Goal: Task Accomplishment & Management: Manage account settings

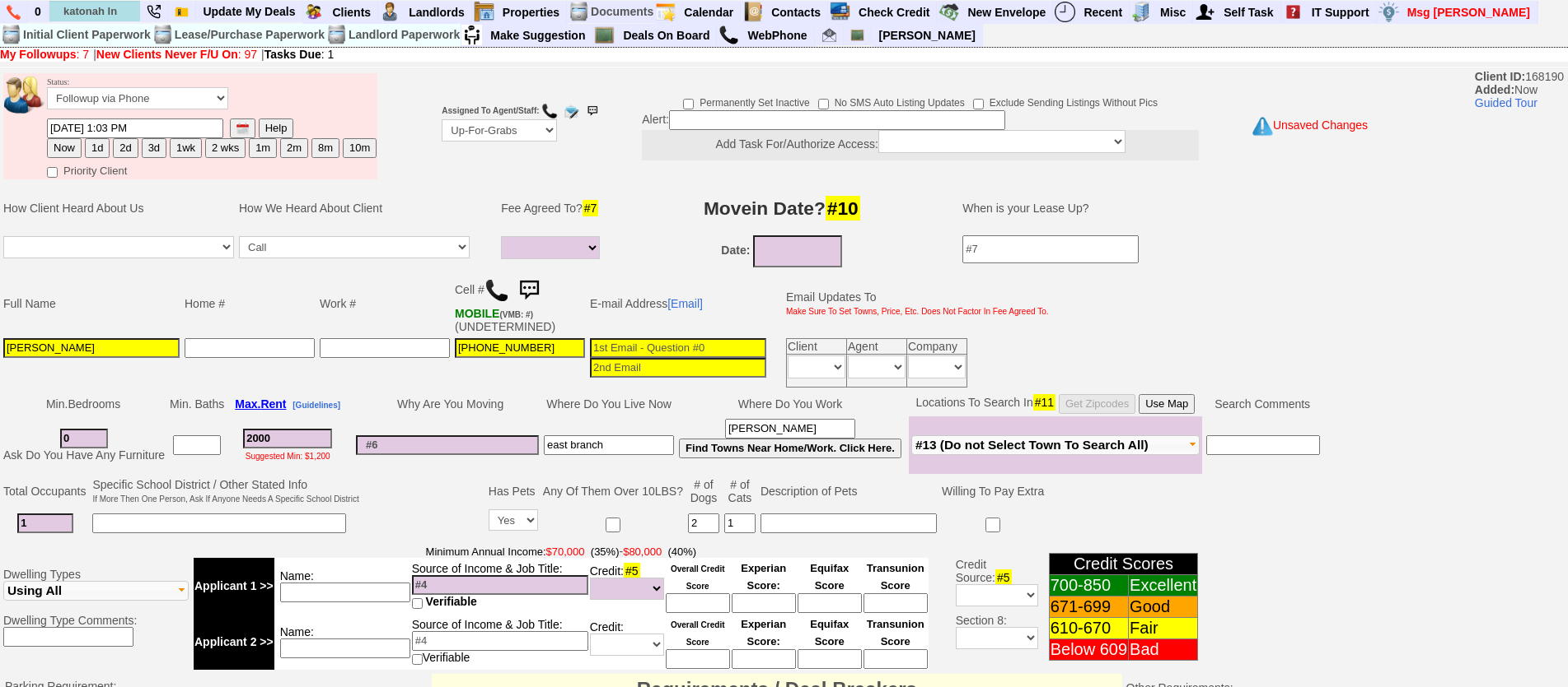
select select "Up-For-Grabs"
select select
select select "Yes"
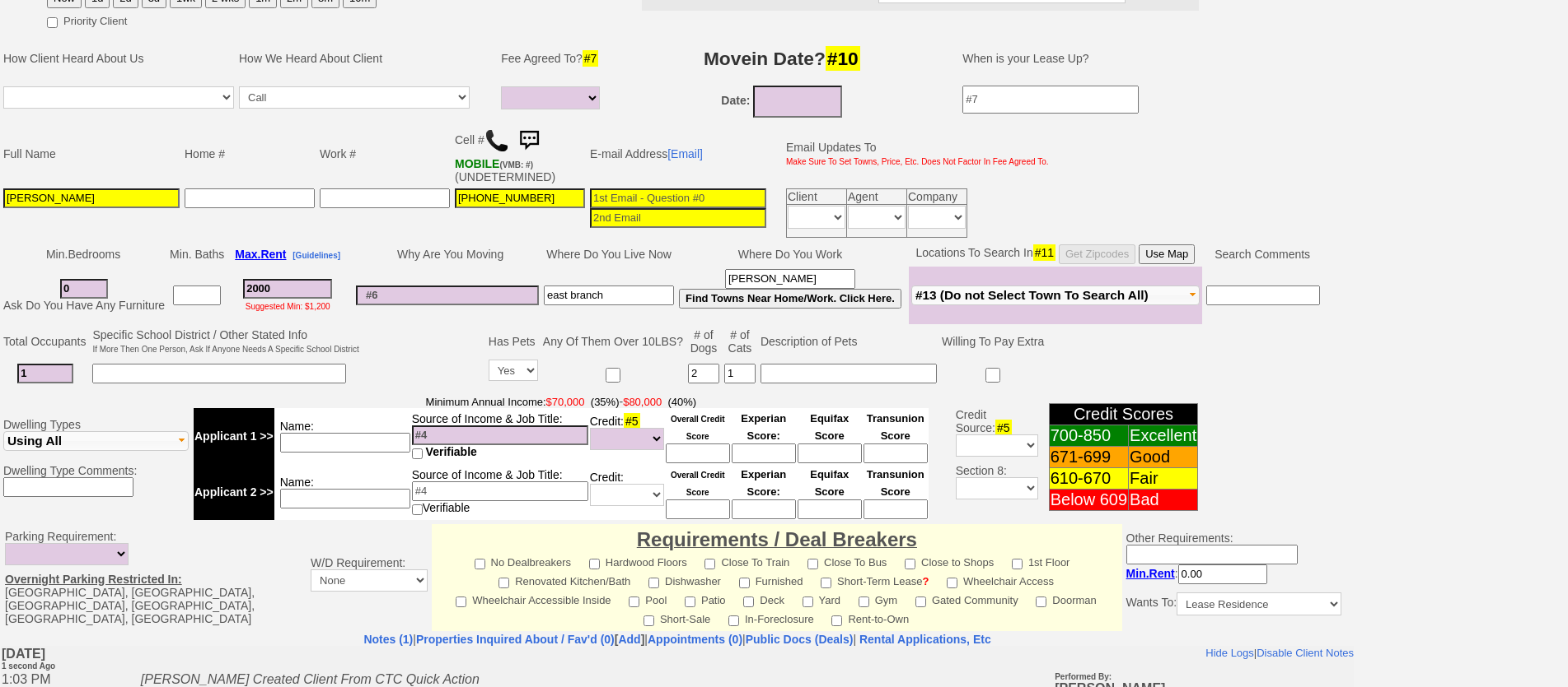
scroll to position [498, 0]
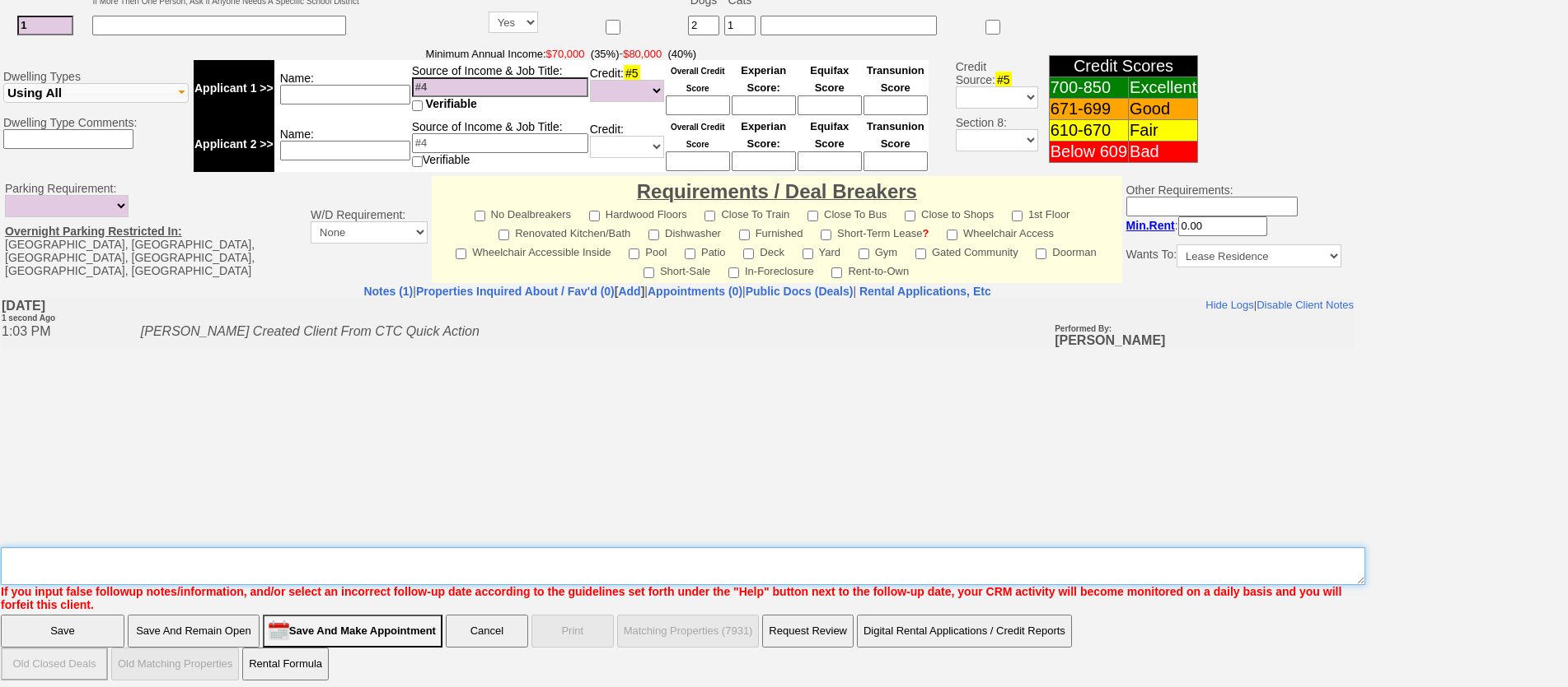
drag, startPoint x: 333, startPoint y: 559, endPoint x: 336, endPoint y: 544, distance: 15.3
click at [334, 554] on textarea "Insert New Note Here" at bounding box center [683, 566] width 1364 height 38
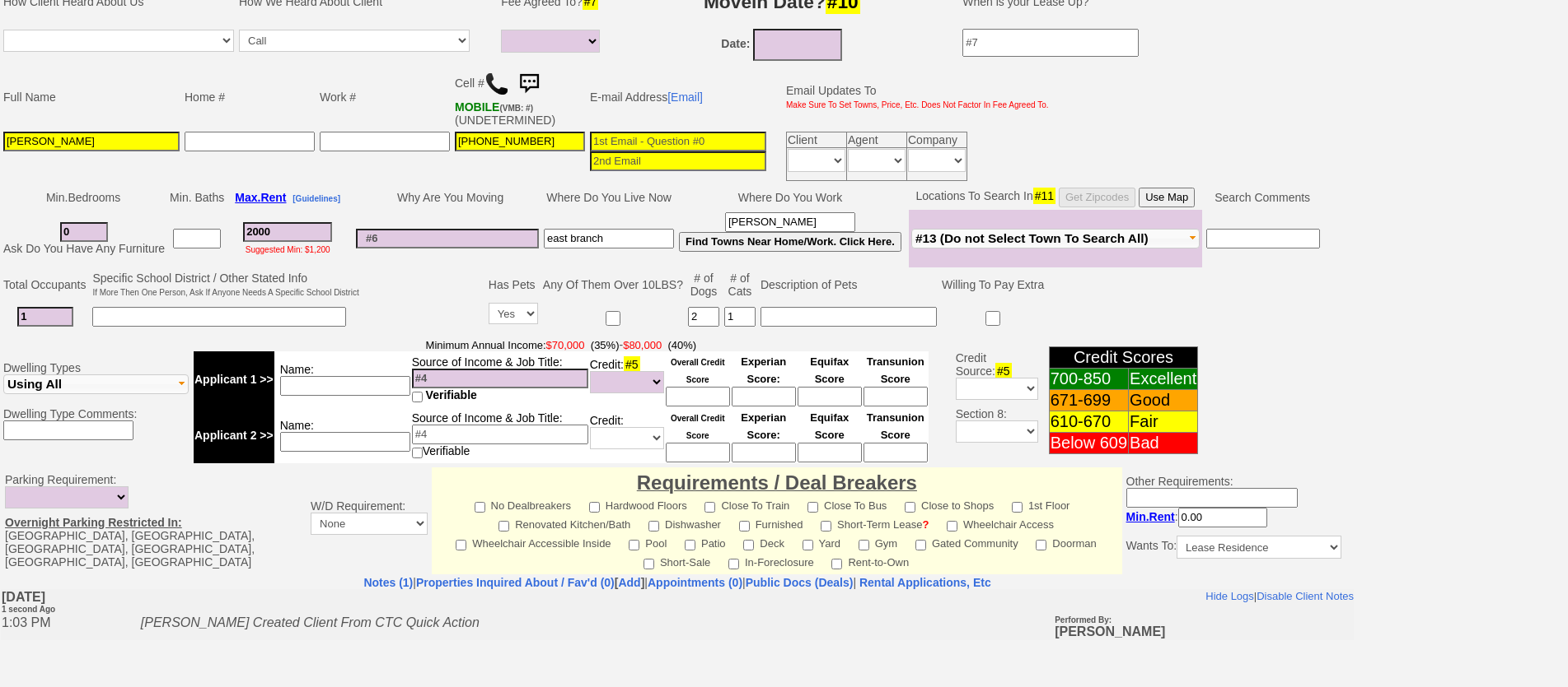
scroll to position [0, 0]
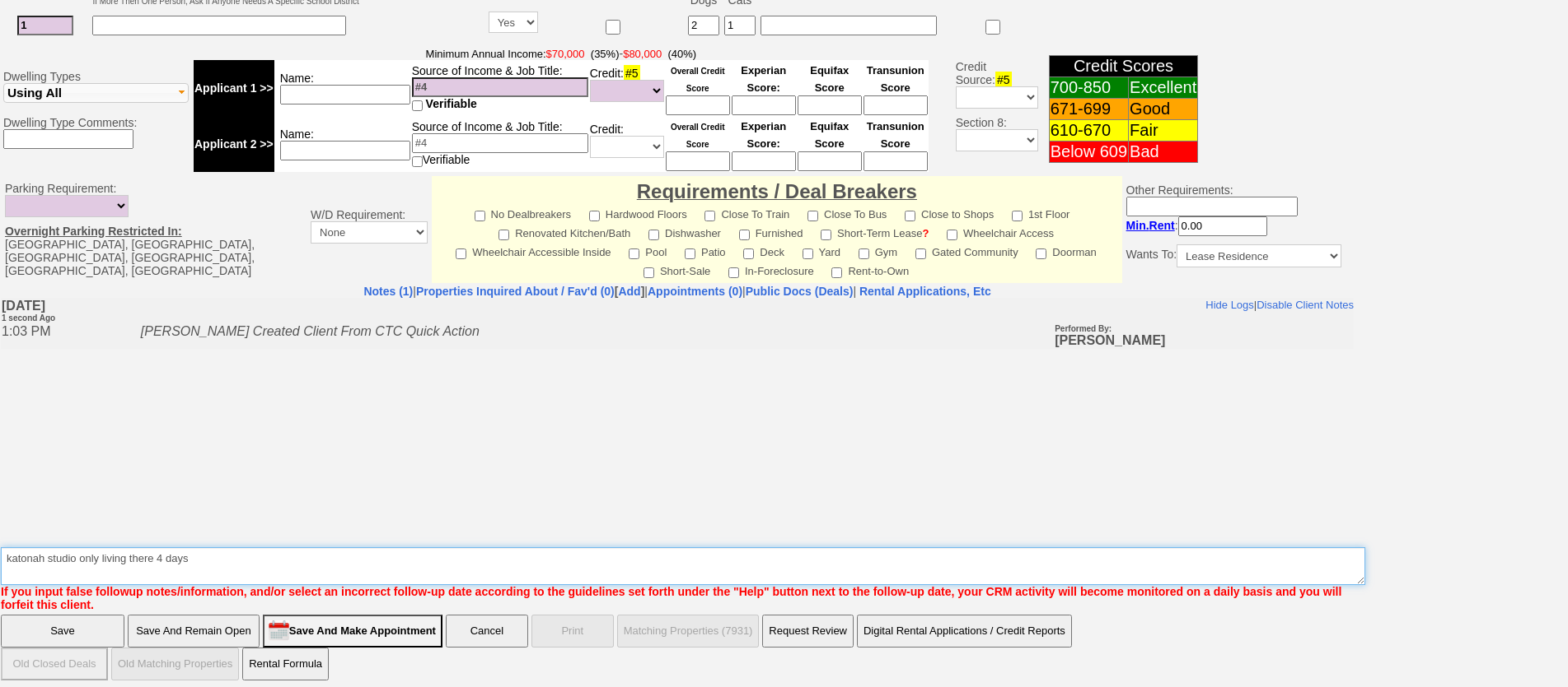
type textarea "katonah studio only living there 4 days"
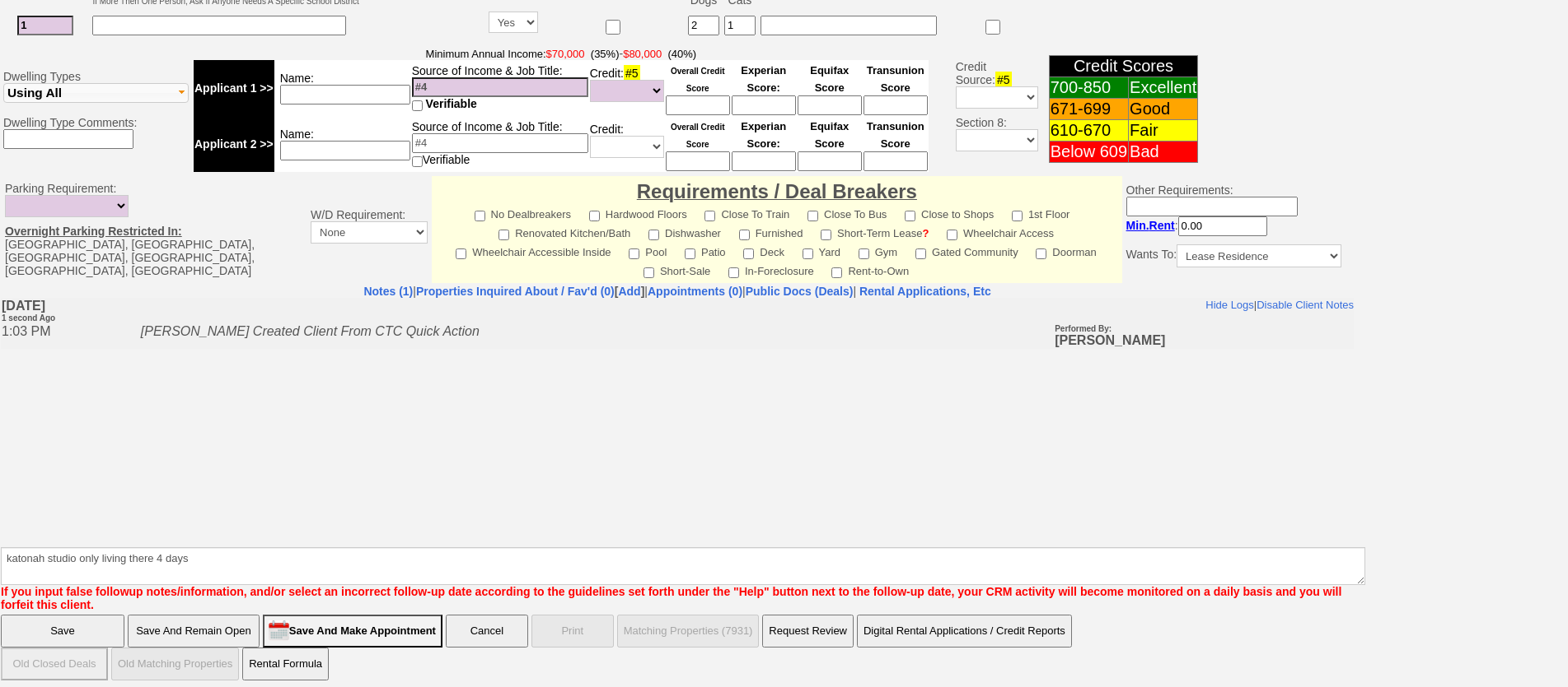
click at [95, 615] on input "Save" at bounding box center [62, 632] width 123 height 33
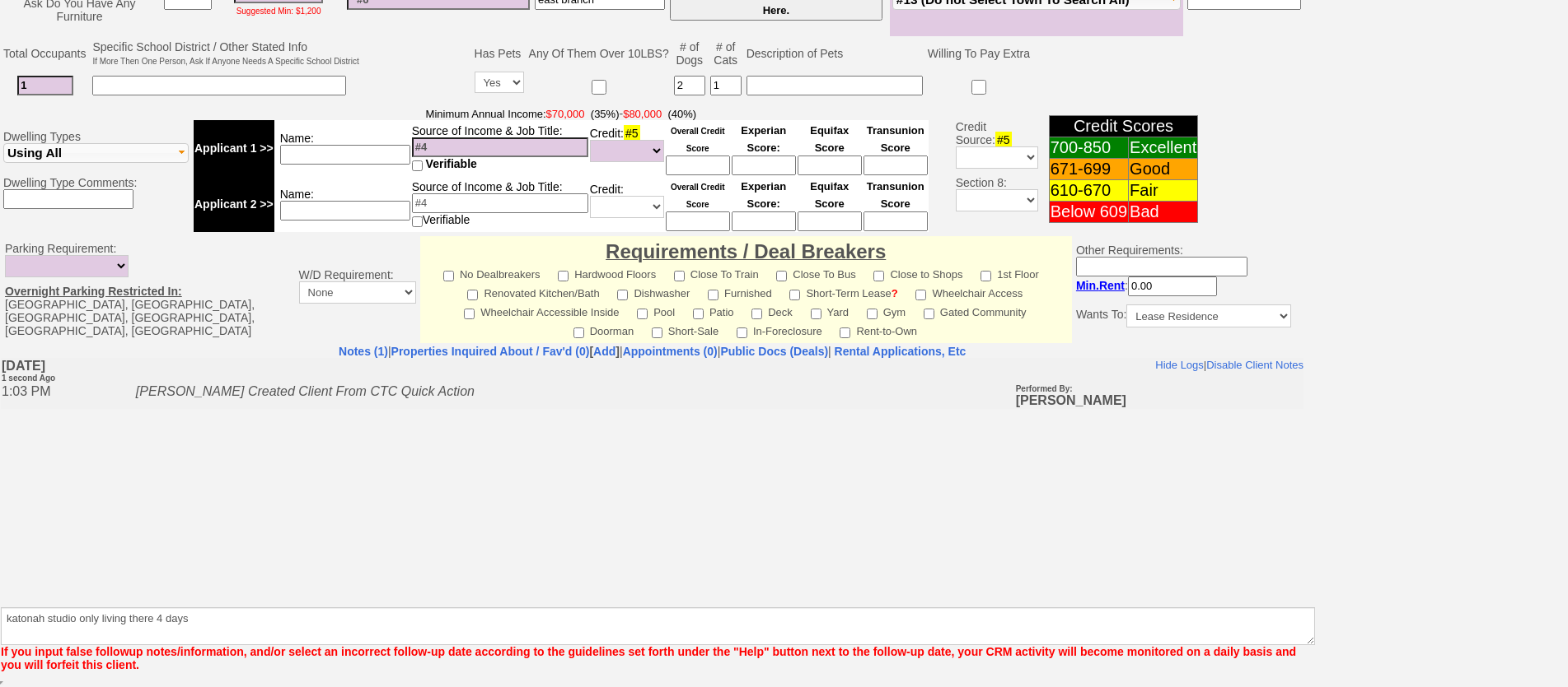
scroll to position [454, 0]
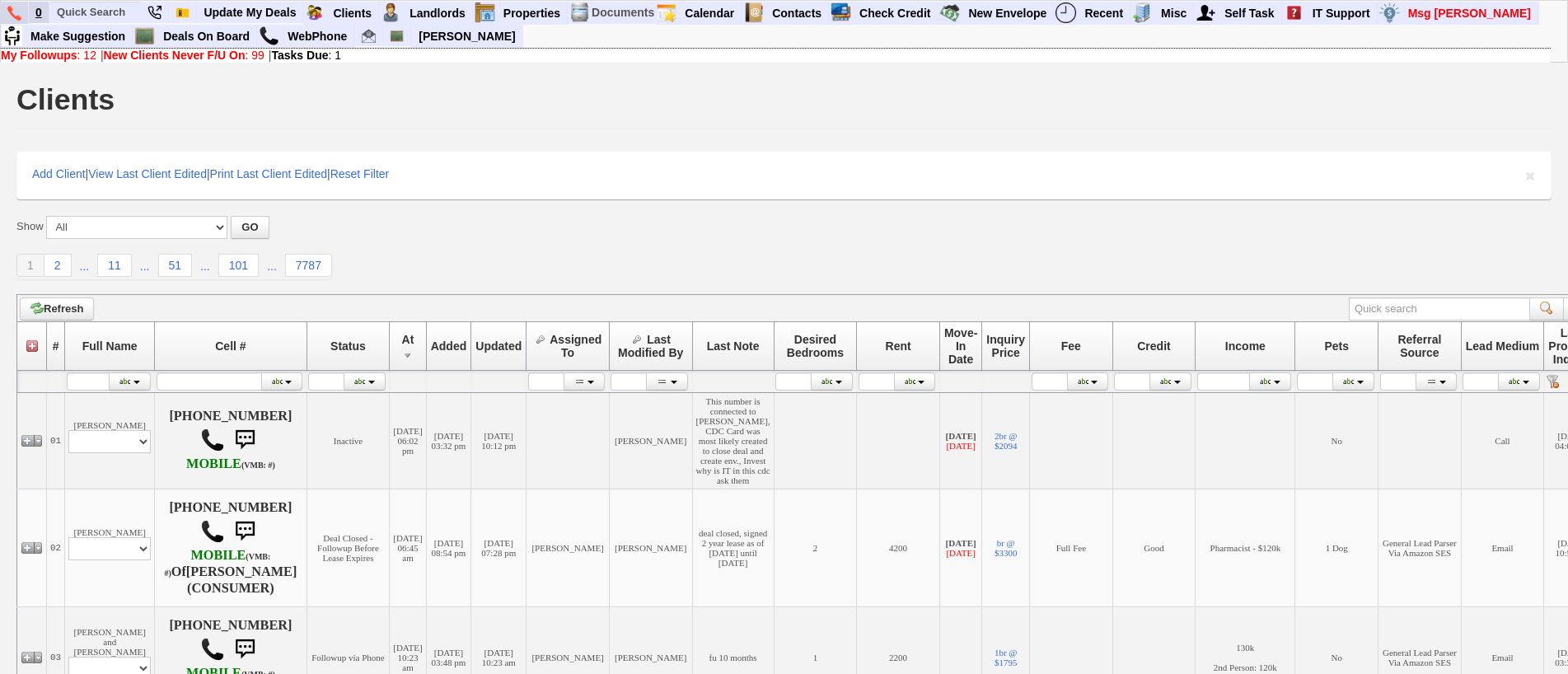
click at [28, 17] on link "0" at bounding box center [39, 12] width 20 height 21
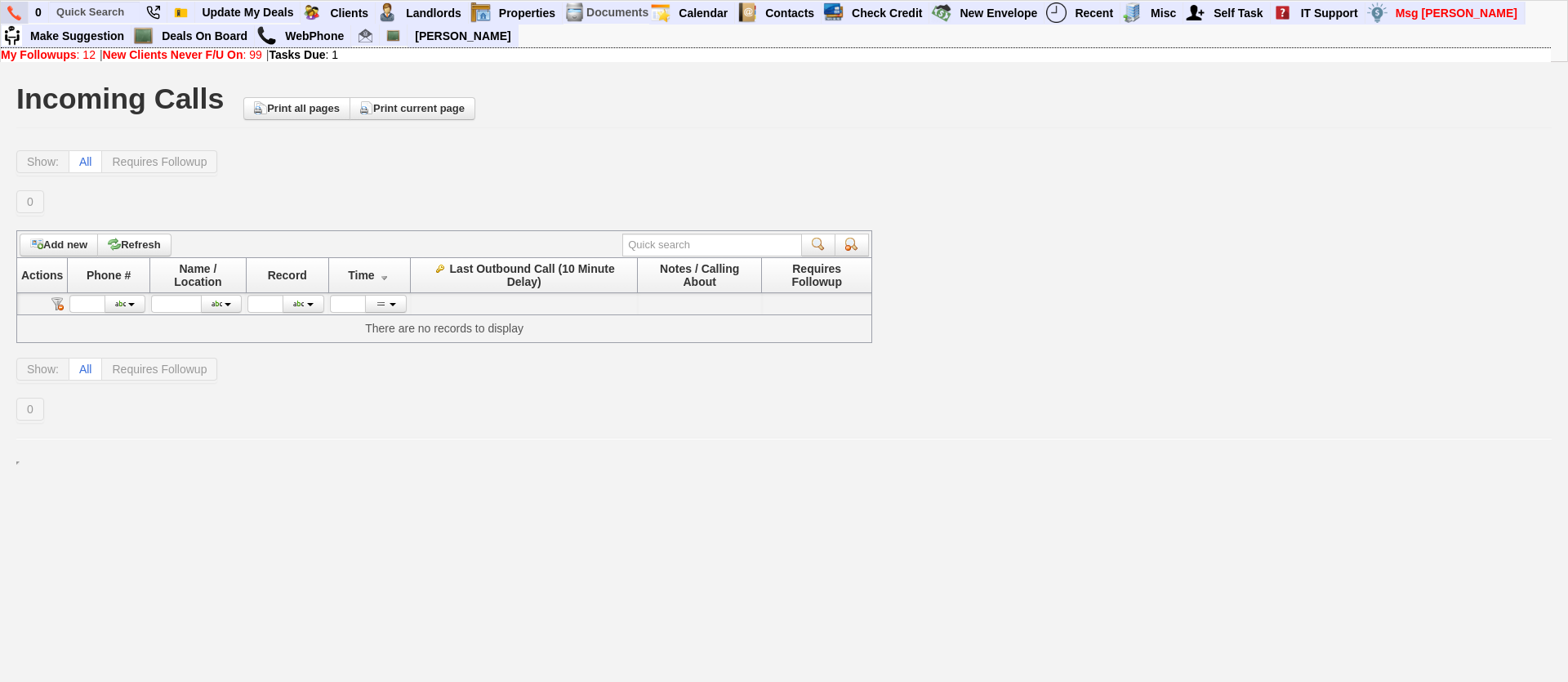
click at [12, 2] on link at bounding box center [15, 13] width 27 height 22
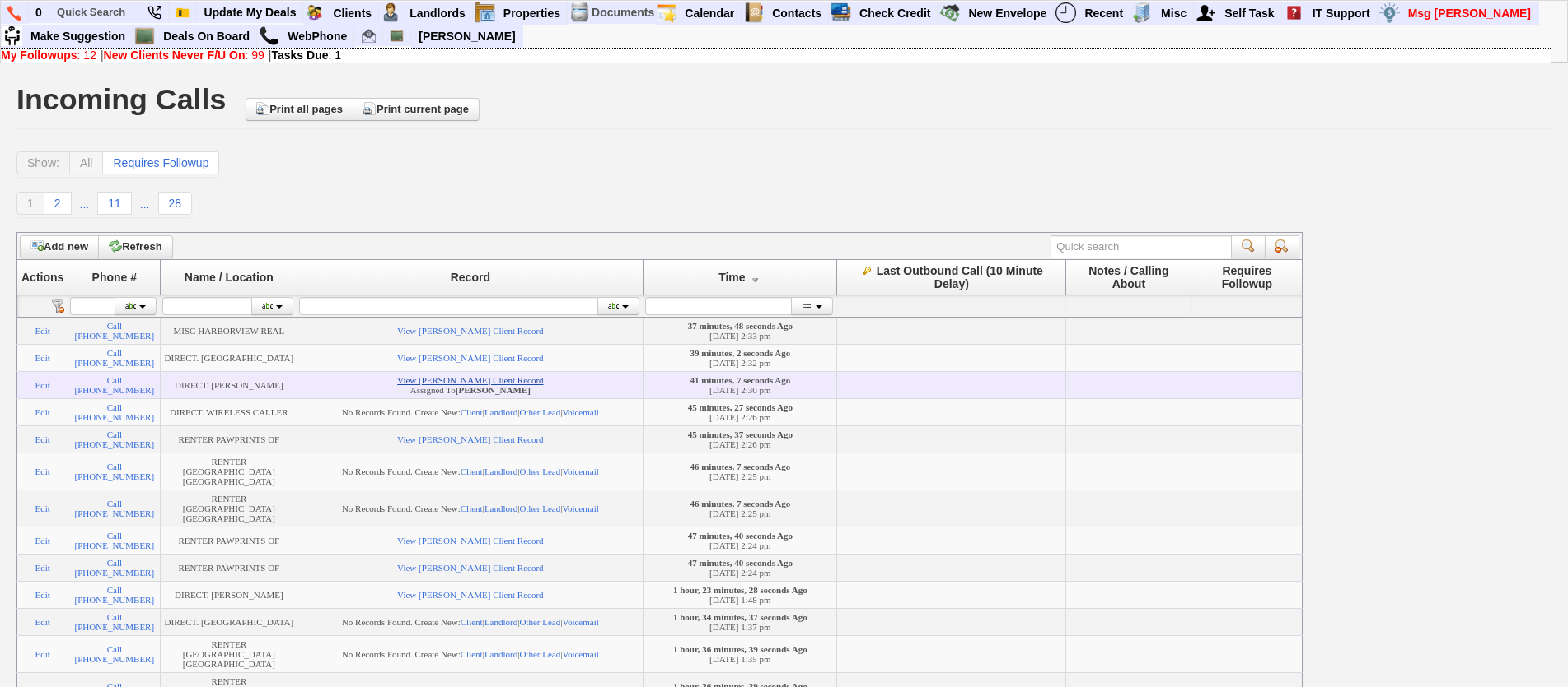
click at [415, 385] on link "View Rosa Tirado's Client Record" at bounding box center [470, 380] width 146 height 10
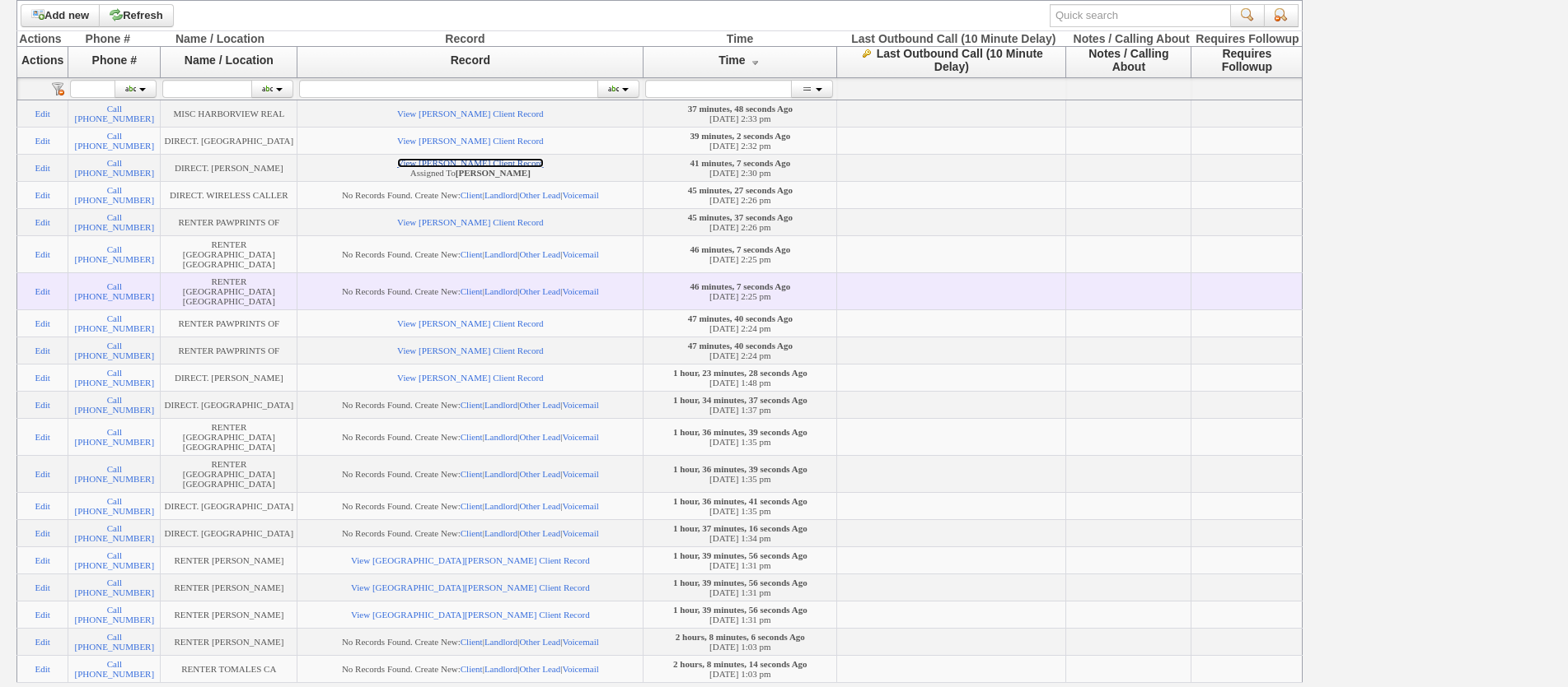
scroll to position [247, 0]
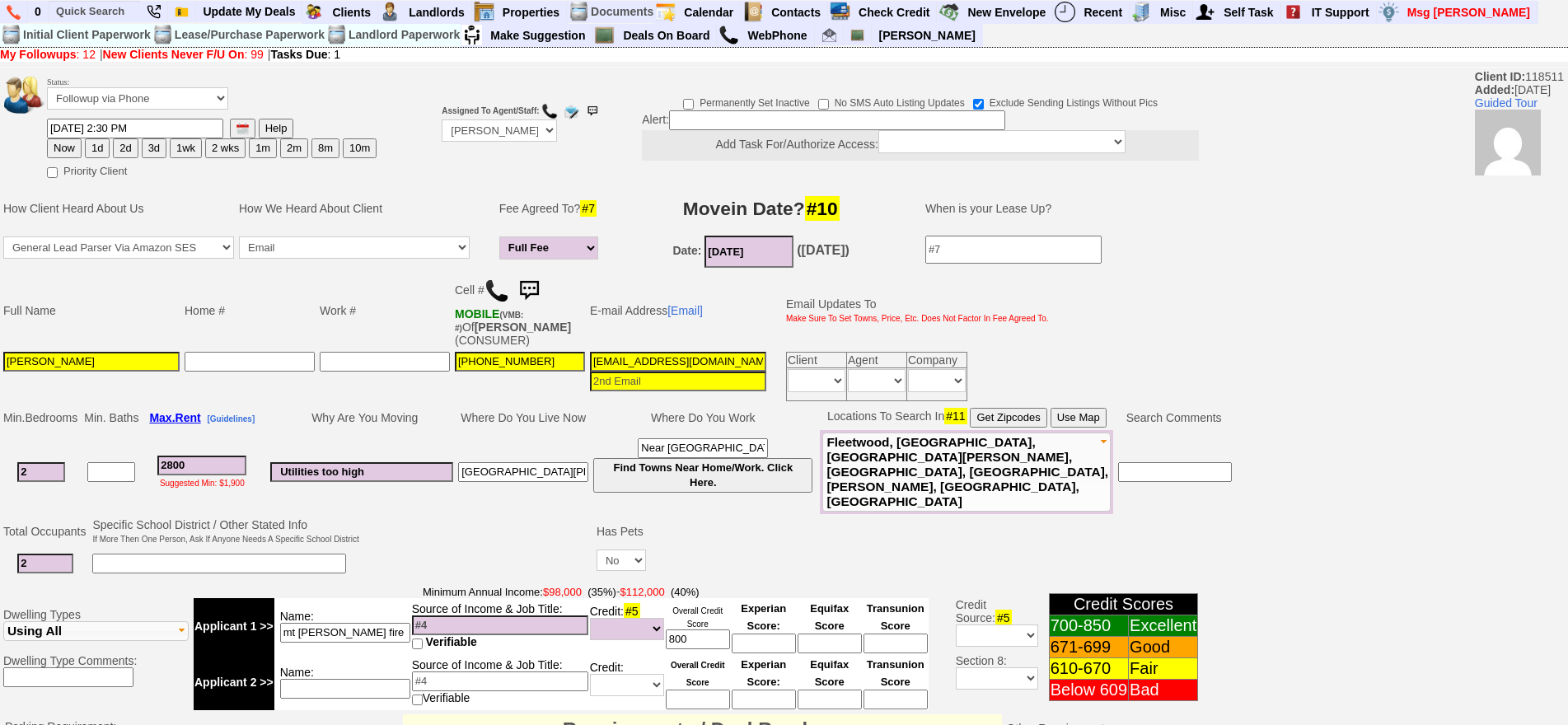
click at [494, 290] on img at bounding box center [496, 290] width 25 height 25
drag, startPoint x: 210, startPoint y: 460, endPoint x: 75, endPoint y: 429, distance: 138.5
click at [75, 430] on tr "2 2800 Suggested Min: $1,900 Utilities too high new rochelle pelham rd Near pel…" at bounding box center [618, 471] width 1233 height 84
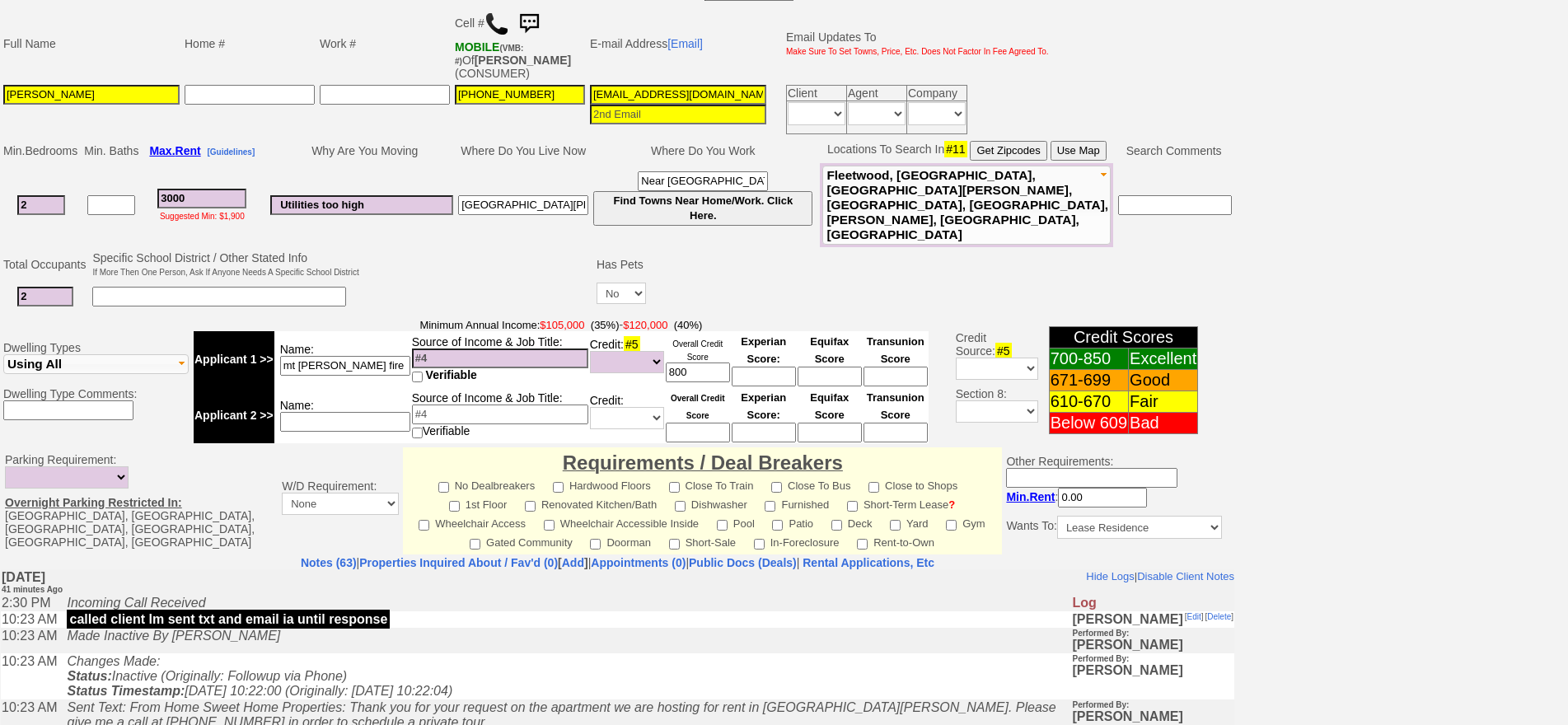
scroll to position [4, 0]
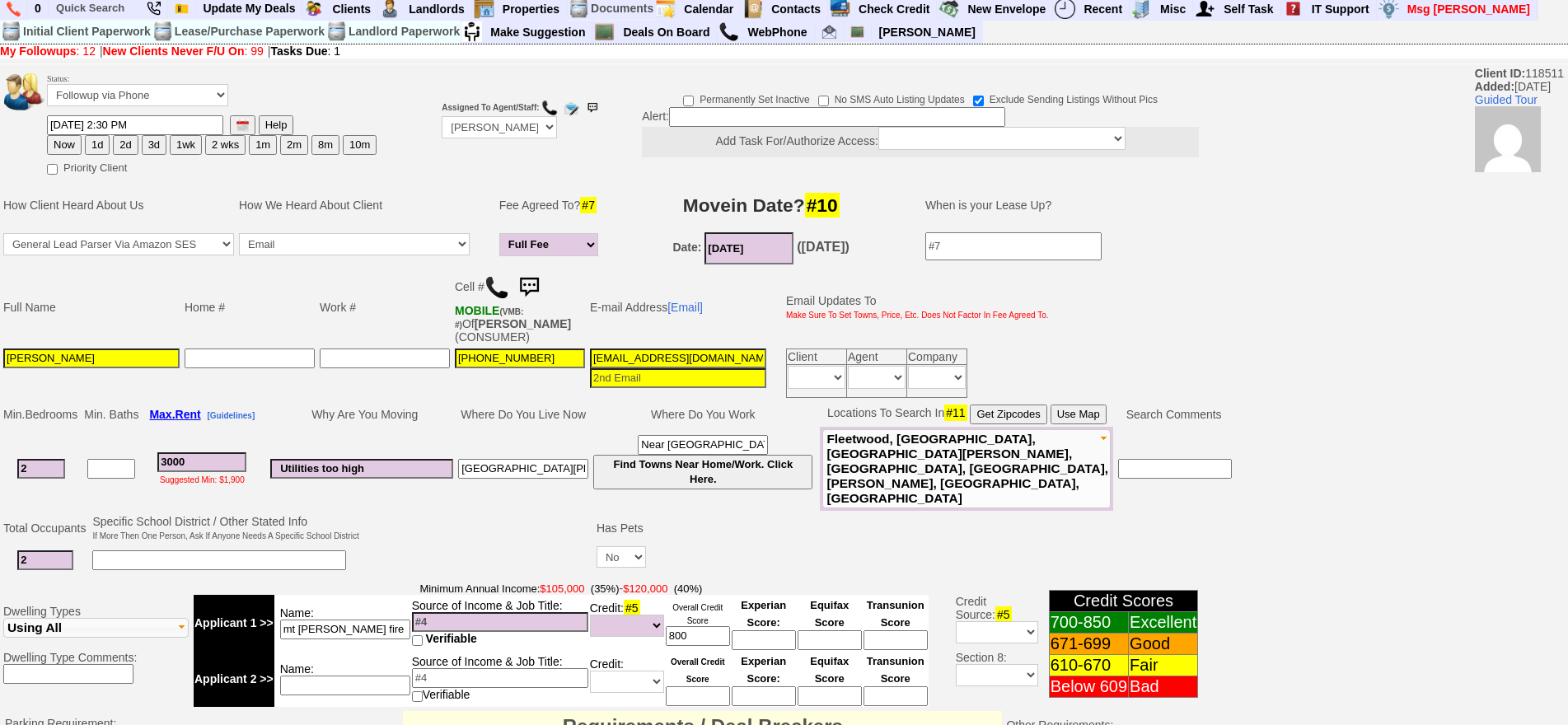
type input "3000"
click at [52, 550] on input "2" at bounding box center [45, 561] width 56 height 20
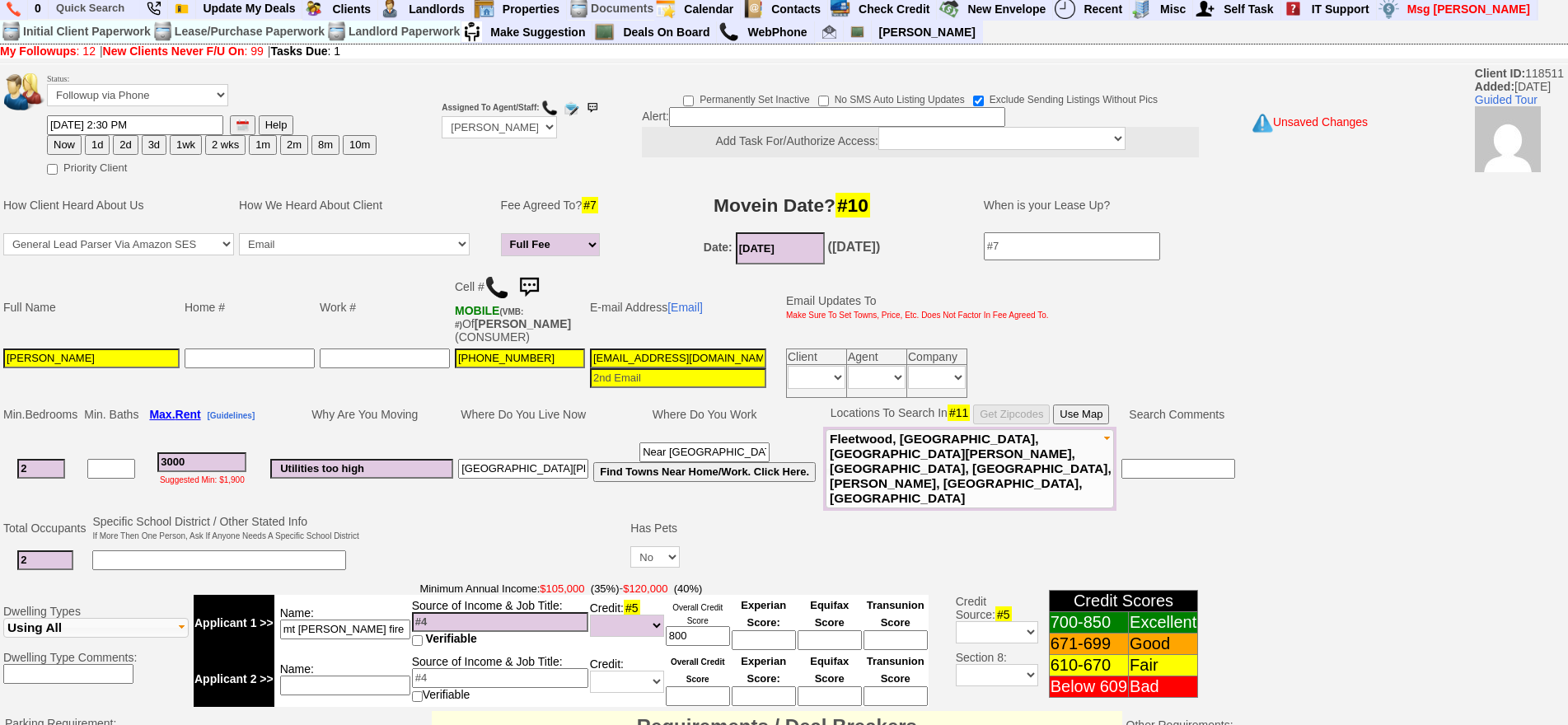
click at [1107, 414] on button "Use Map" at bounding box center [1080, 414] width 56 height 20
click at [549, 459] on input "new rochelle pelham rd" at bounding box center [523, 469] width 131 height 20
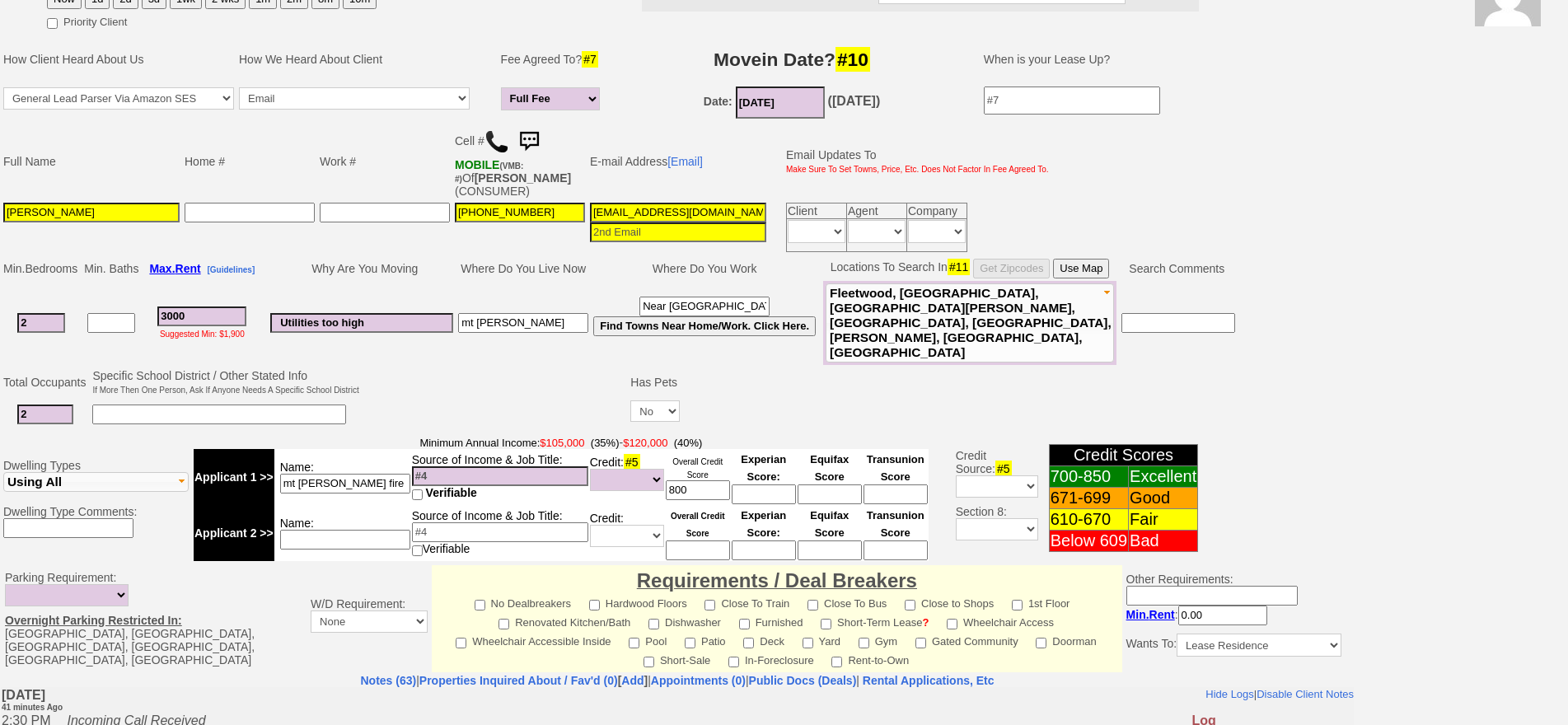
scroll to position [474, 0]
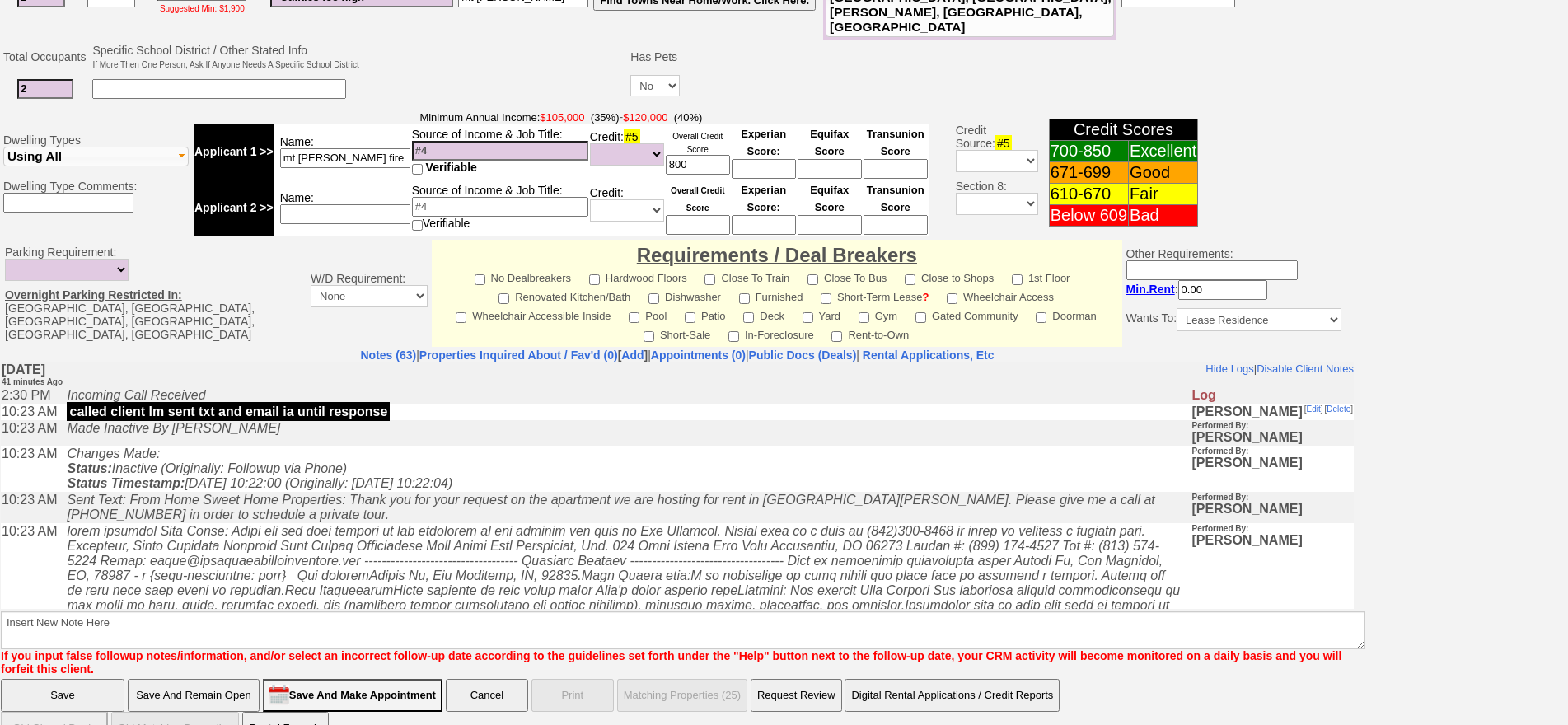
type input "mt vernon"
click at [386, 513] on icon "Sent Text: From Home Sweet Home Properties: Thank you for your request on the a…" at bounding box center [610, 505] width 1087 height 28
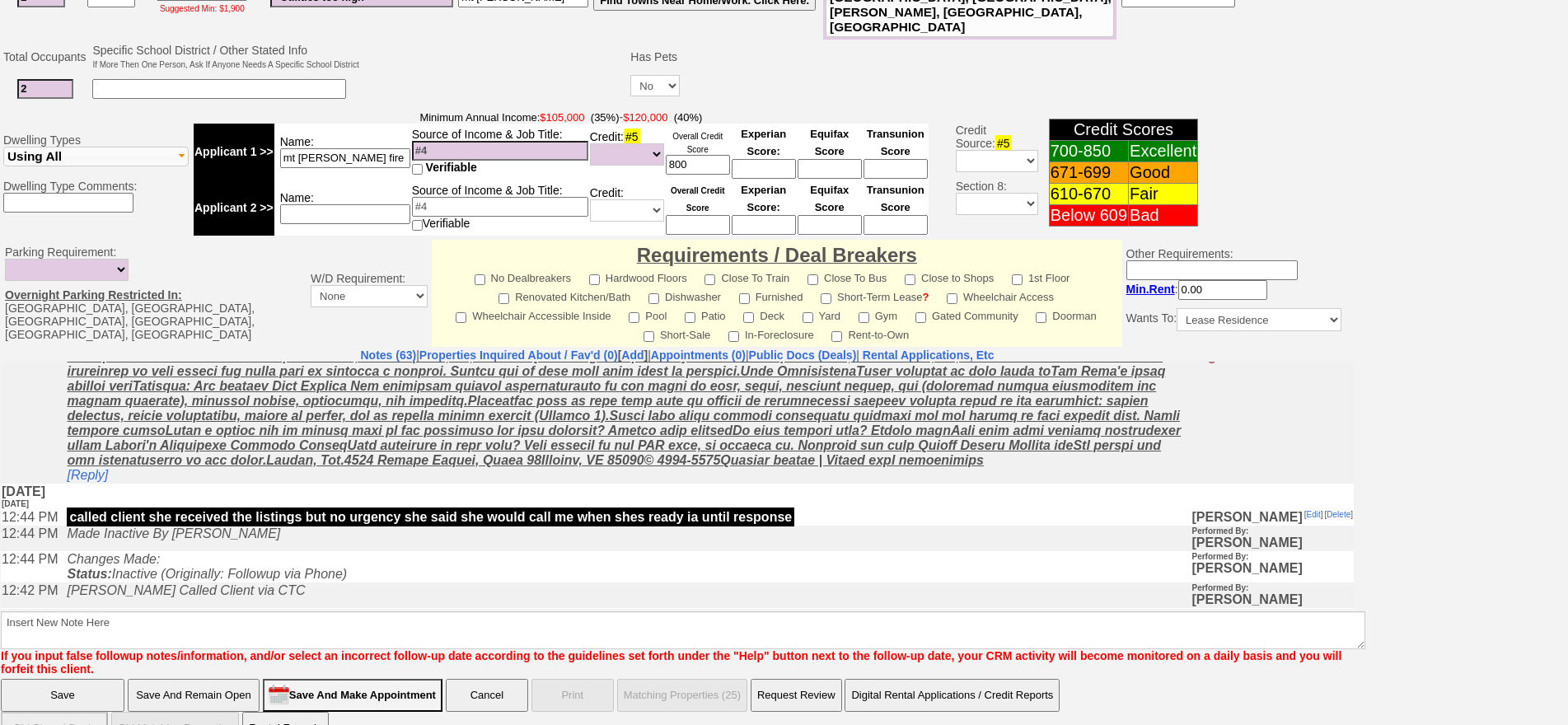
scroll to position [330, 0]
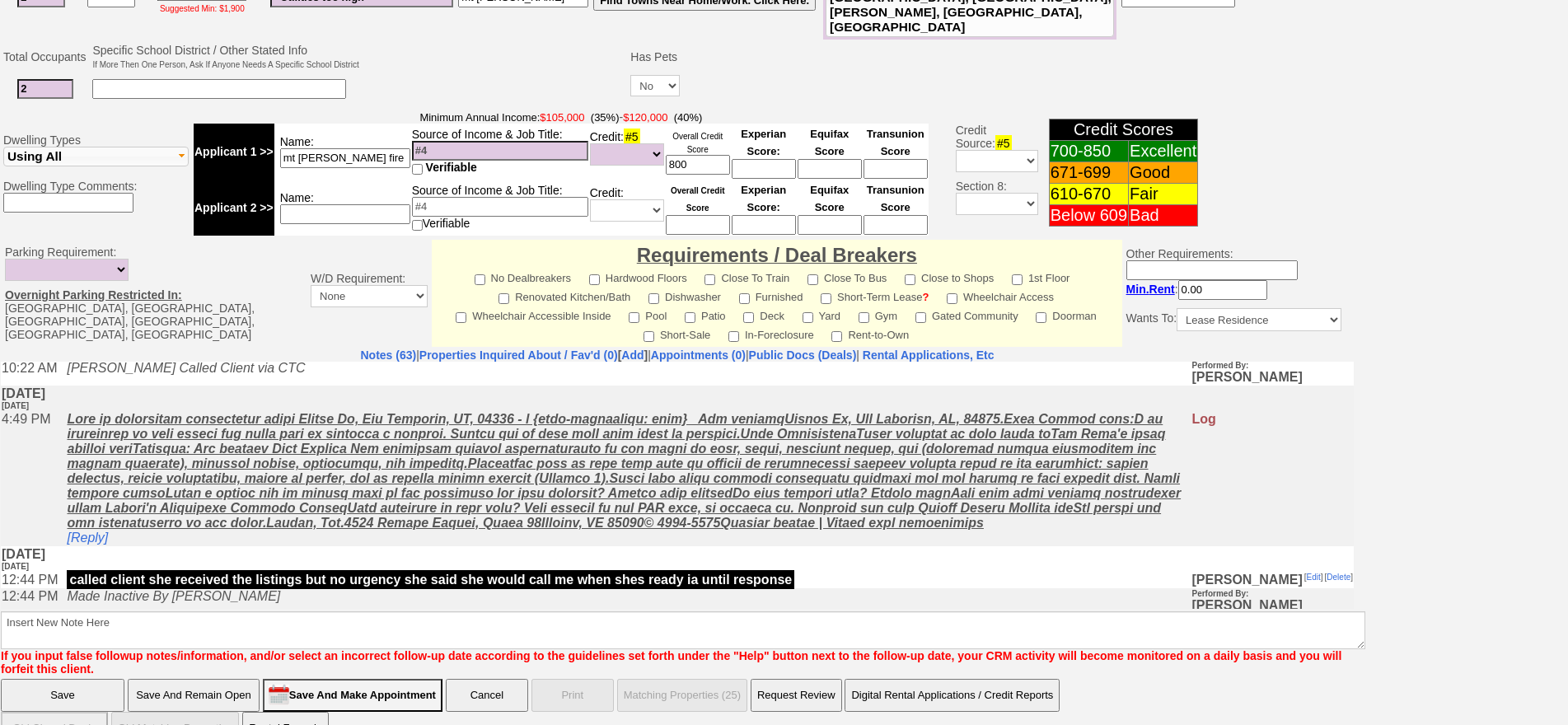
click at [336, 410] on td "Friday, September 26th, 2025 2 days Ago" at bounding box center [677, 398] width 1353 height 26
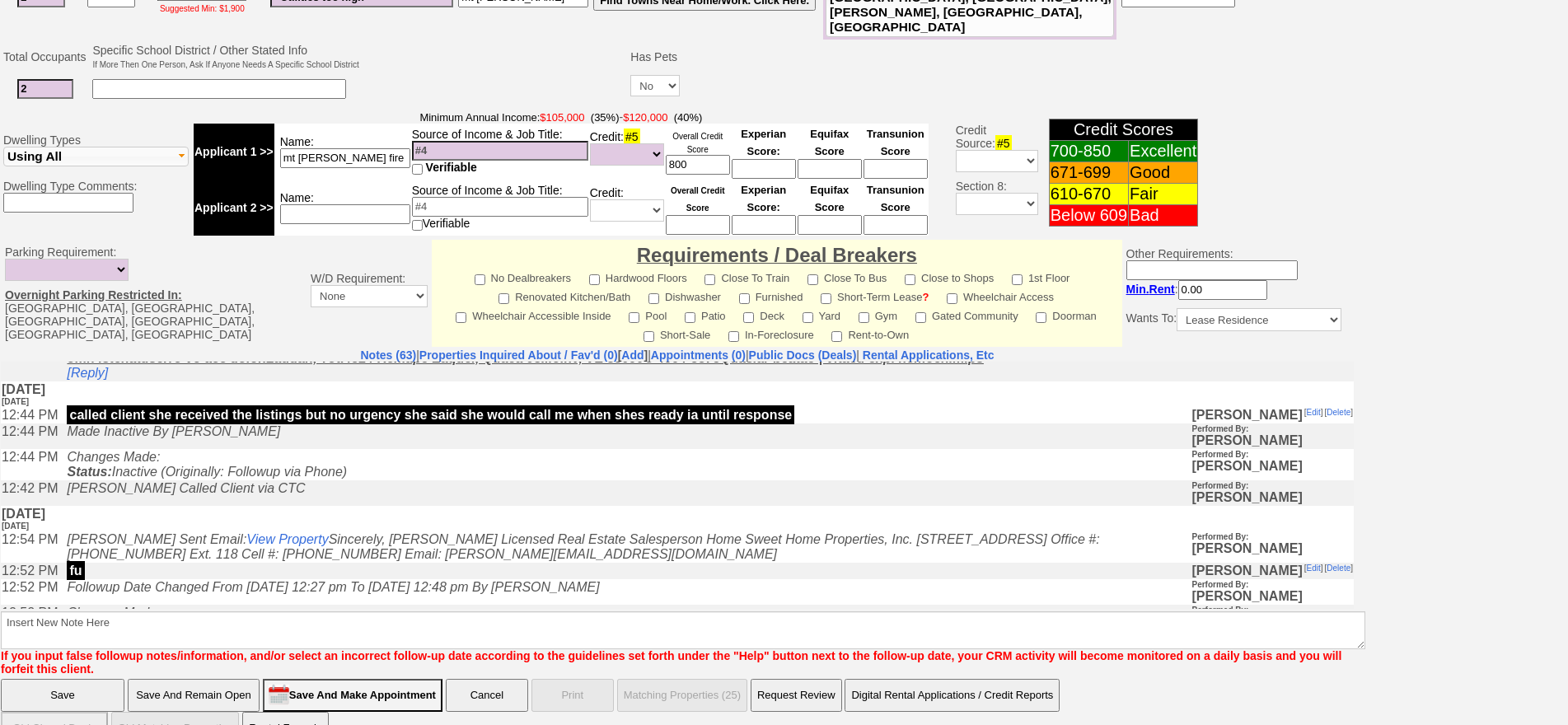
scroll to position [247, 0]
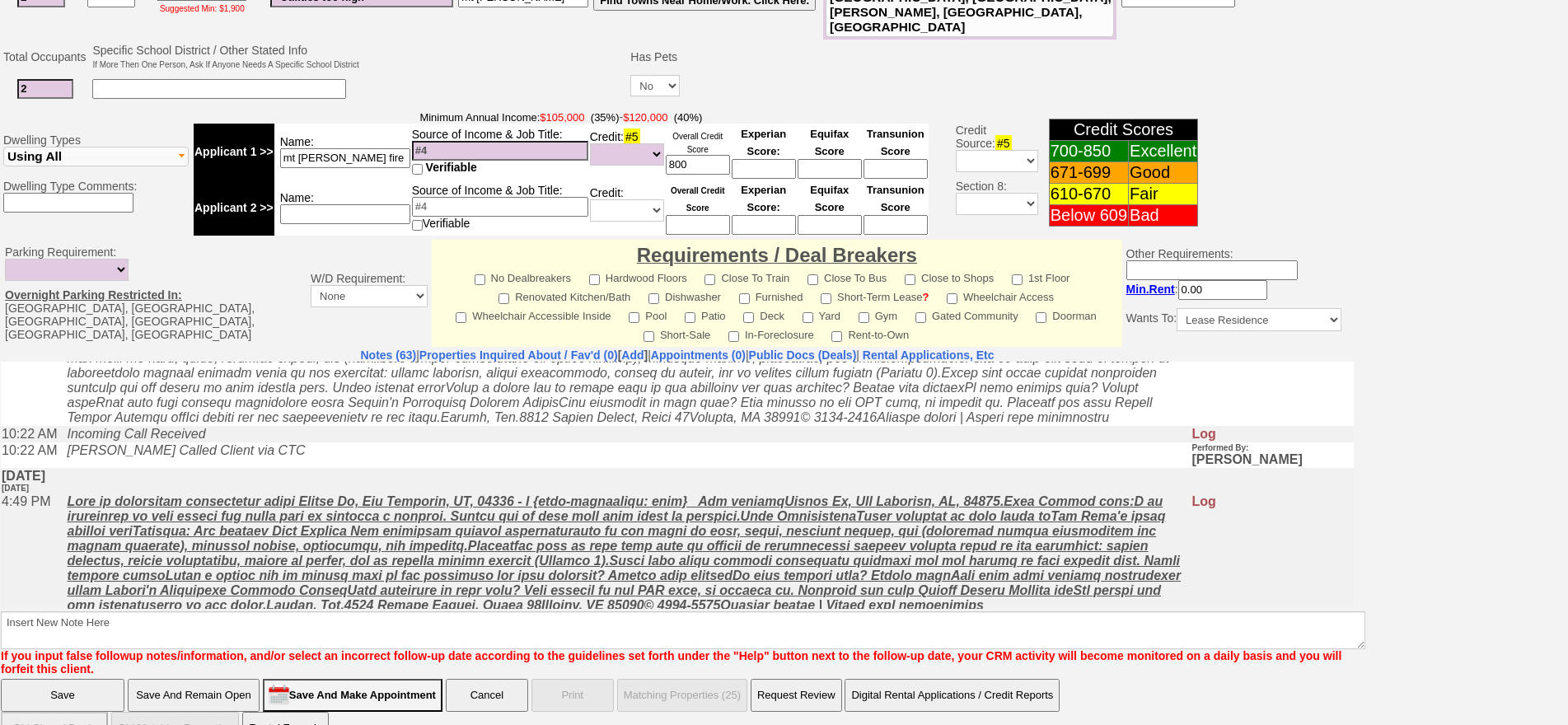
click at [317, 463] on td "Jorge Guerrero Called Client via CTC" at bounding box center [625, 454] width 1132 height 26
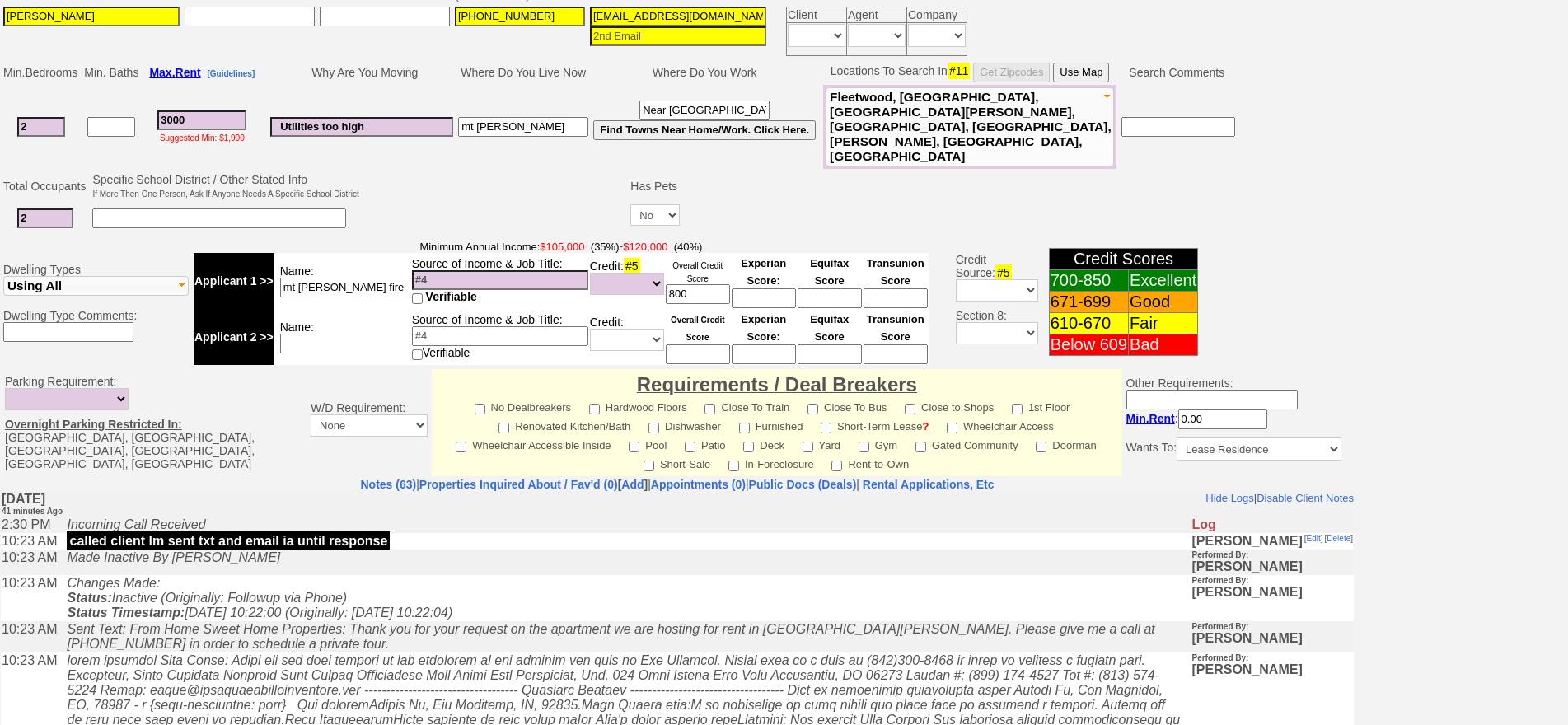
scroll to position [62, 0]
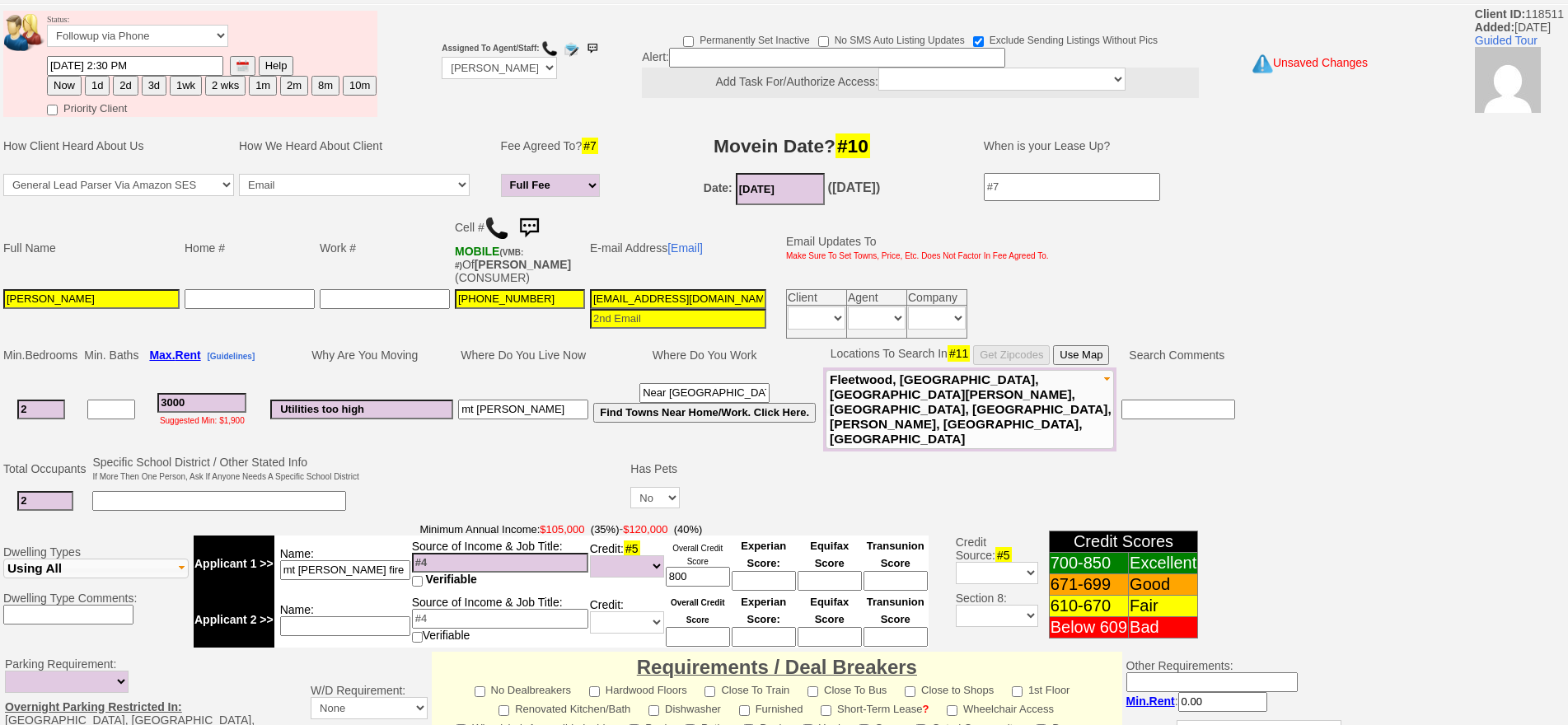
click at [718, 293] on input "rosaeheredia@aol.com" at bounding box center [678, 300] width 176 height 20
click at [1079, 354] on button "Use Map" at bounding box center [1080, 356] width 56 height 20
click at [413, 400] on input "Utilities too high" at bounding box center [361, 410] width 183 height 20
click at [202, 397] on input "3000" at bounding box center [201, 403] width 89 height 20
click at [1099, 354] on button "Use Map" at bounding box center [1080, 356] width 56 height 20
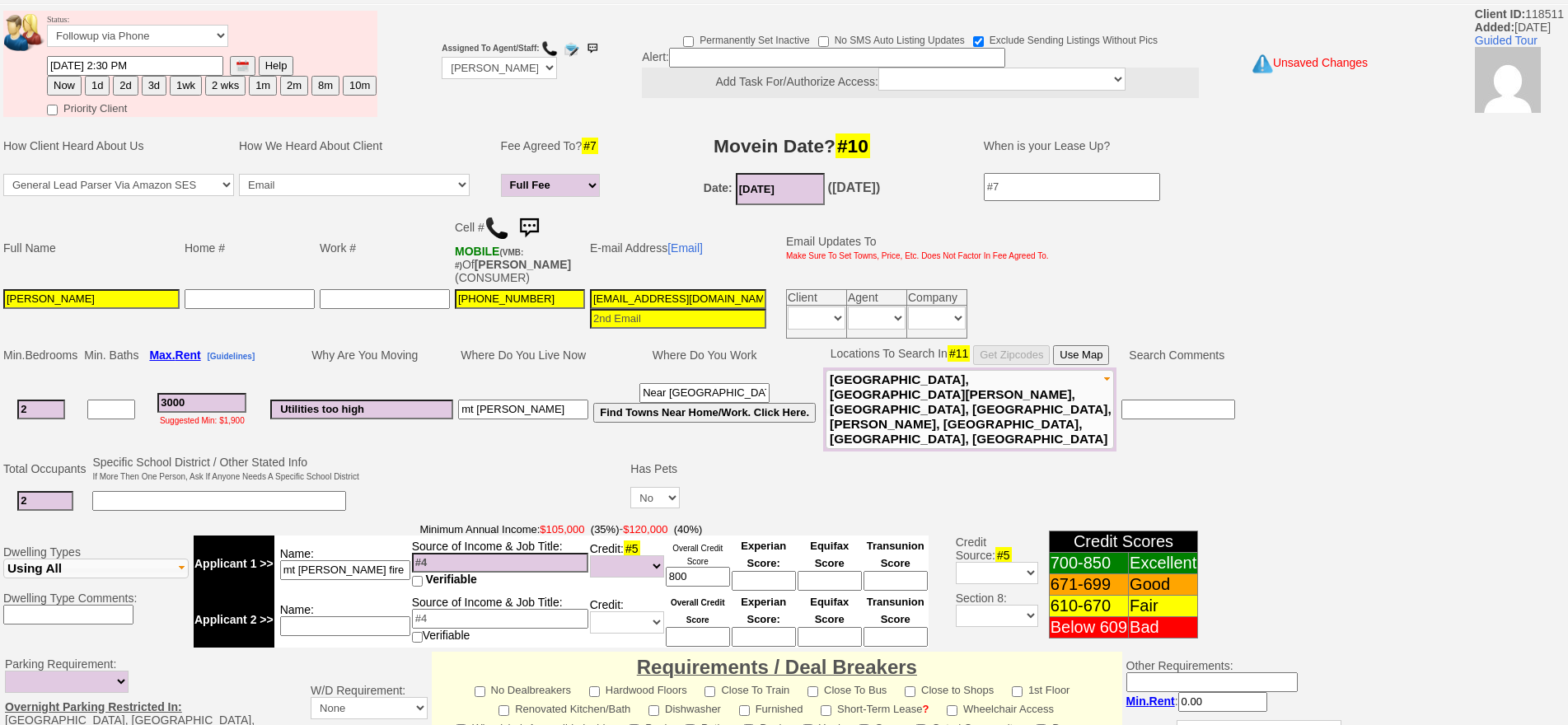
click at [910, 383] on span "Pelham, New Rochelle, Larchmont, Mamaroneck, Harrison, Tuckahoe, Eastchester, H…" at bounding box center [971, 409] width 282 height 74
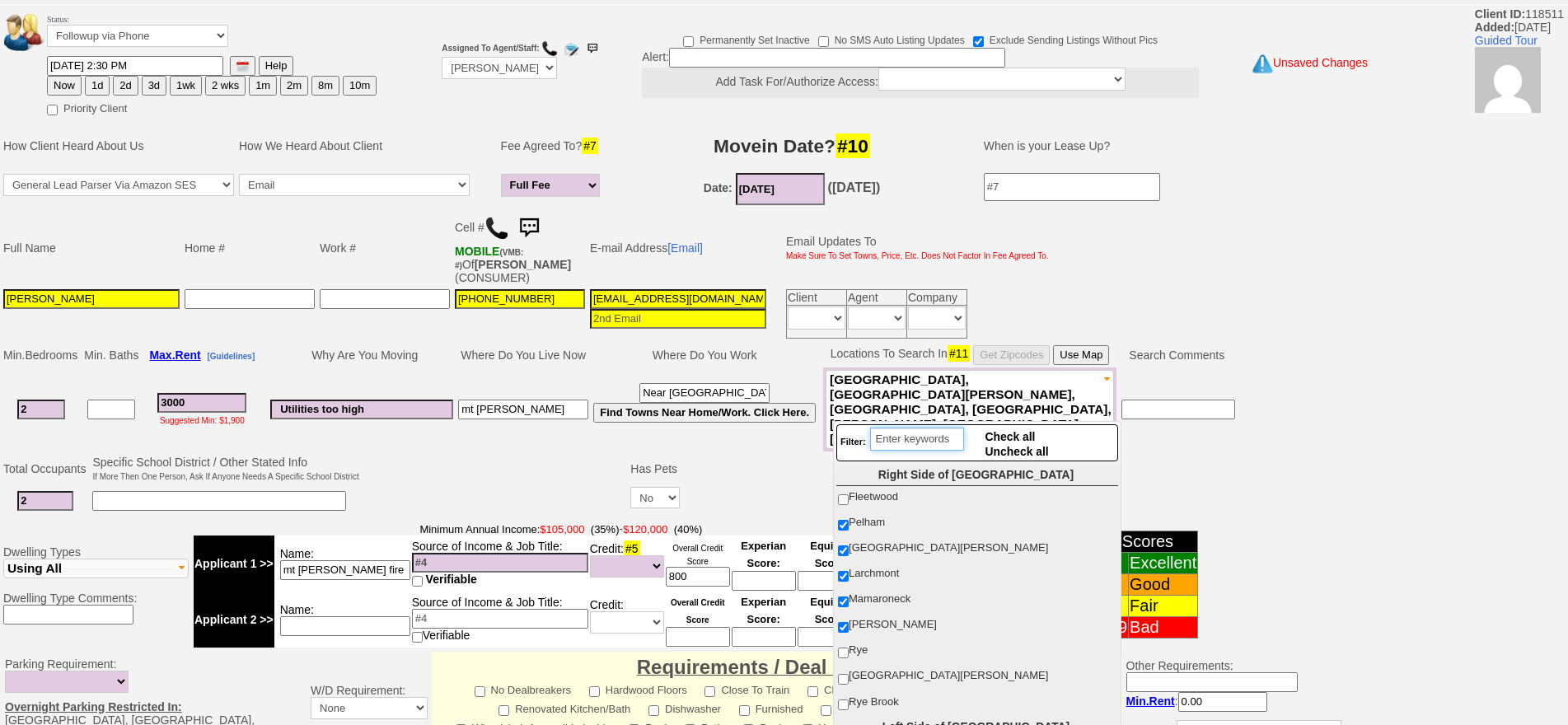
click at [908, 436] on input "search" at bounding box center [917, 438] width 94 height 23
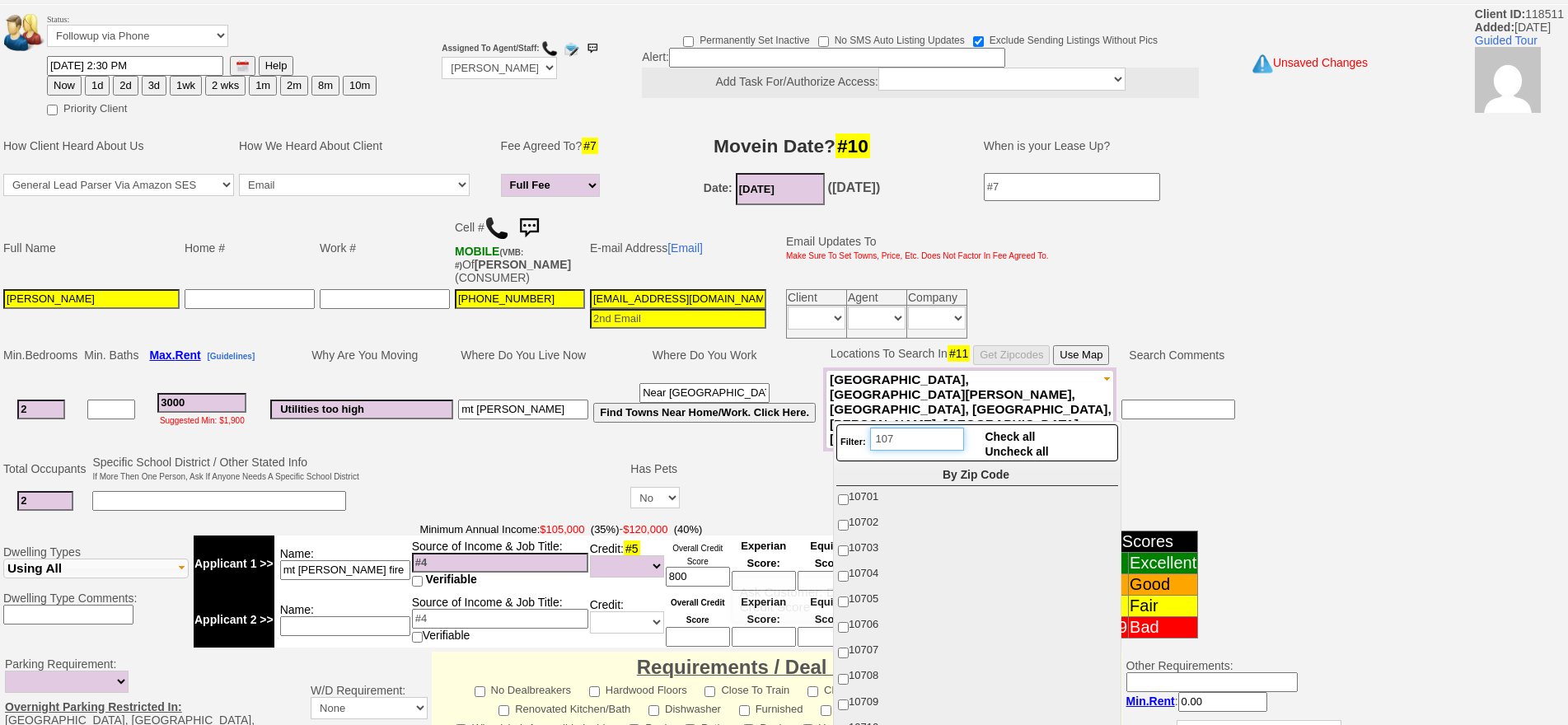
type input "107"
click at [872, 570] on span "10704" at bounding box center [863, 572] width 29 height 12
click at [848, 571] on input "10704" at bounding box center [844, 576] width 11 height 11
checkbox input "true"
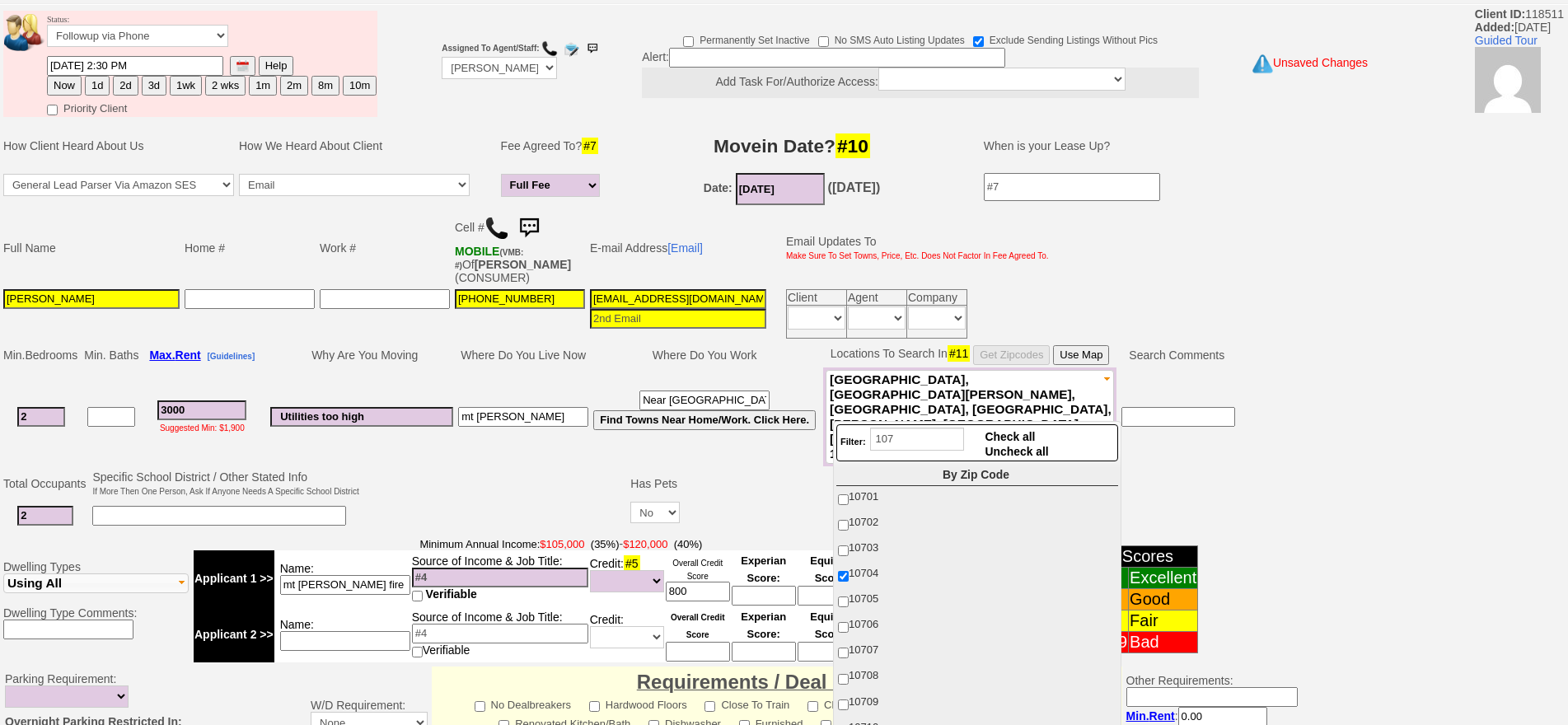
click at [862, 597] on span "10705" at bounding box center [863, 597] width 29 height 12
click at [848, 597] on input "10705" at bounding box center [844, 602] width 11 height 11
checkbox input "true"
click at [862, 619] on span "10706" at bounding box center [863, 623] width 29 height 12
click at [848, 622] on input "10706" at bounding box center [844, 628] width 11 height 11
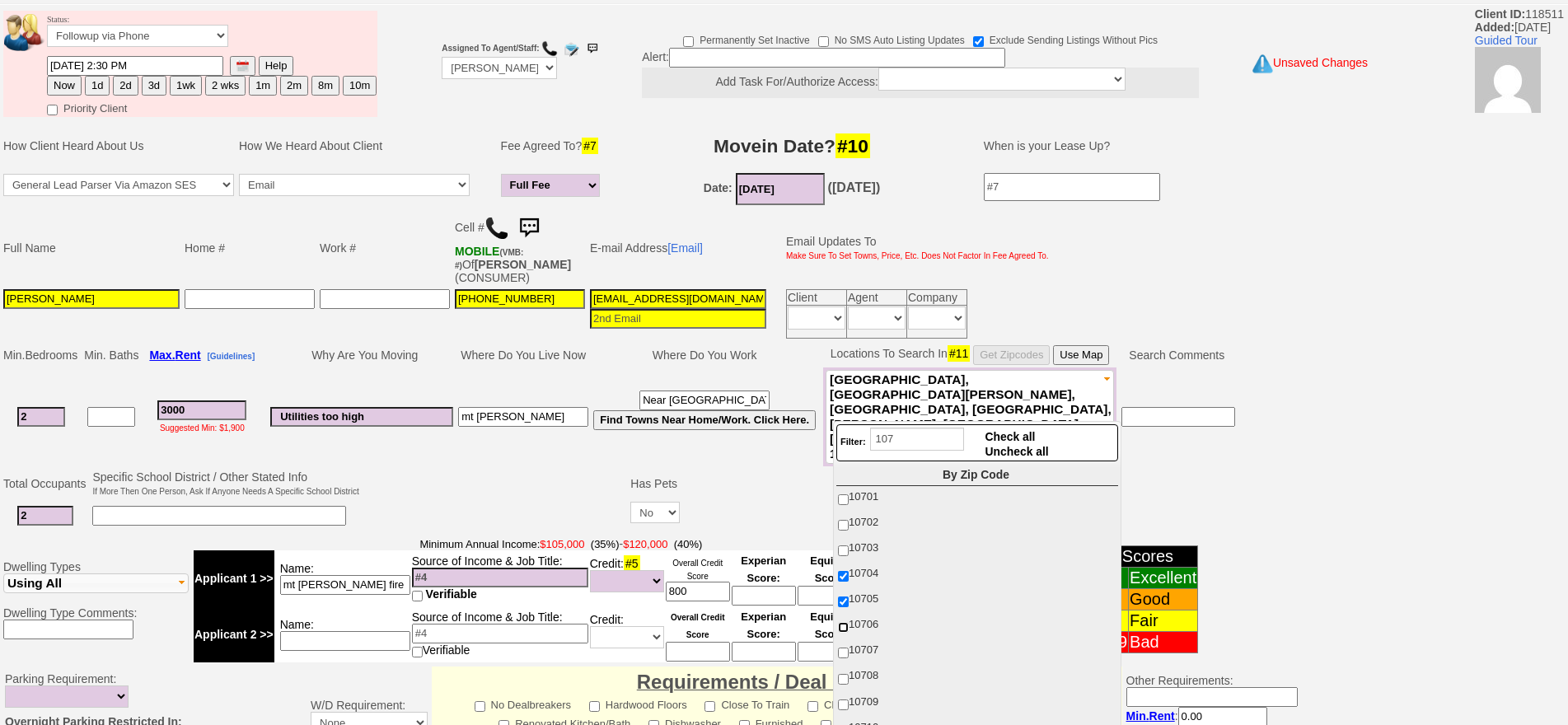
checkbox input "true"
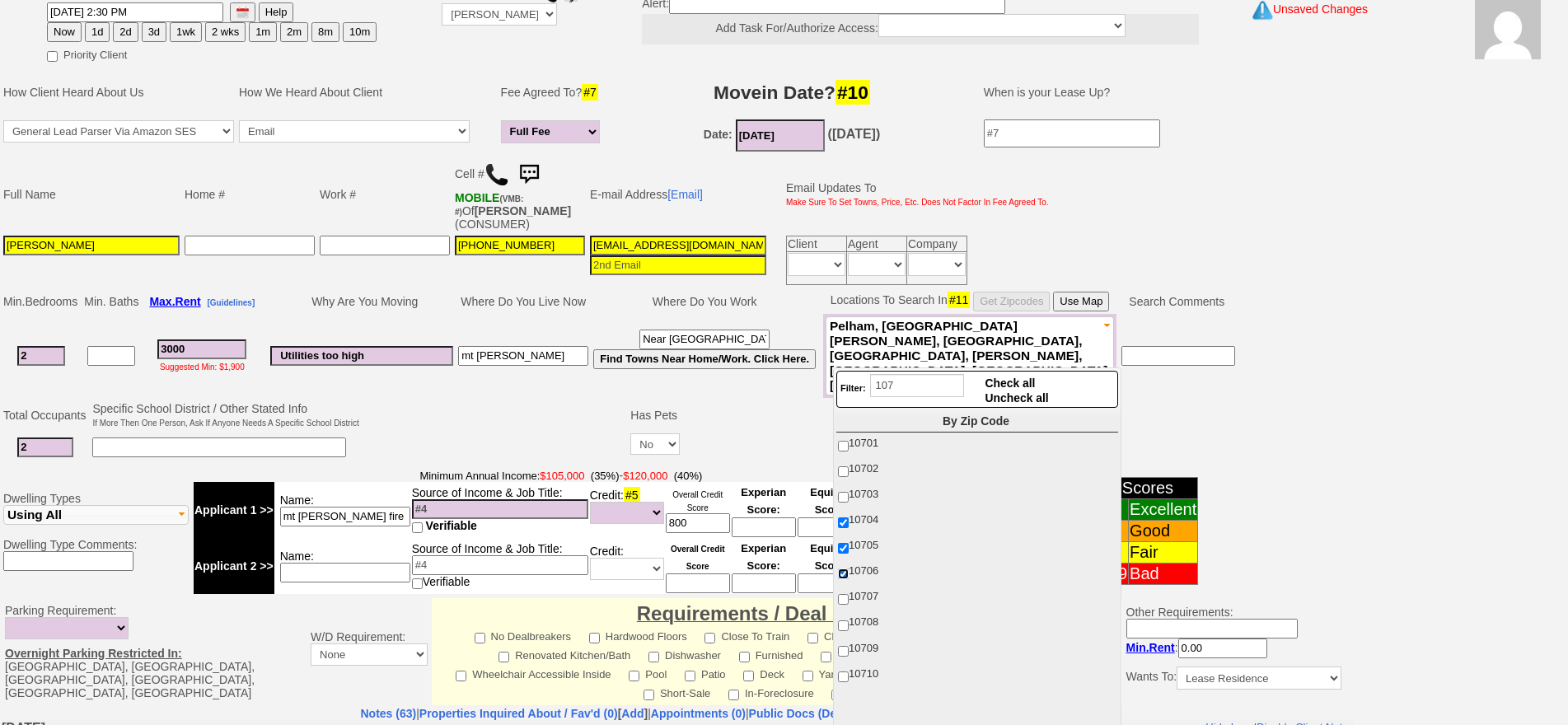
scroll to position [145, 0]
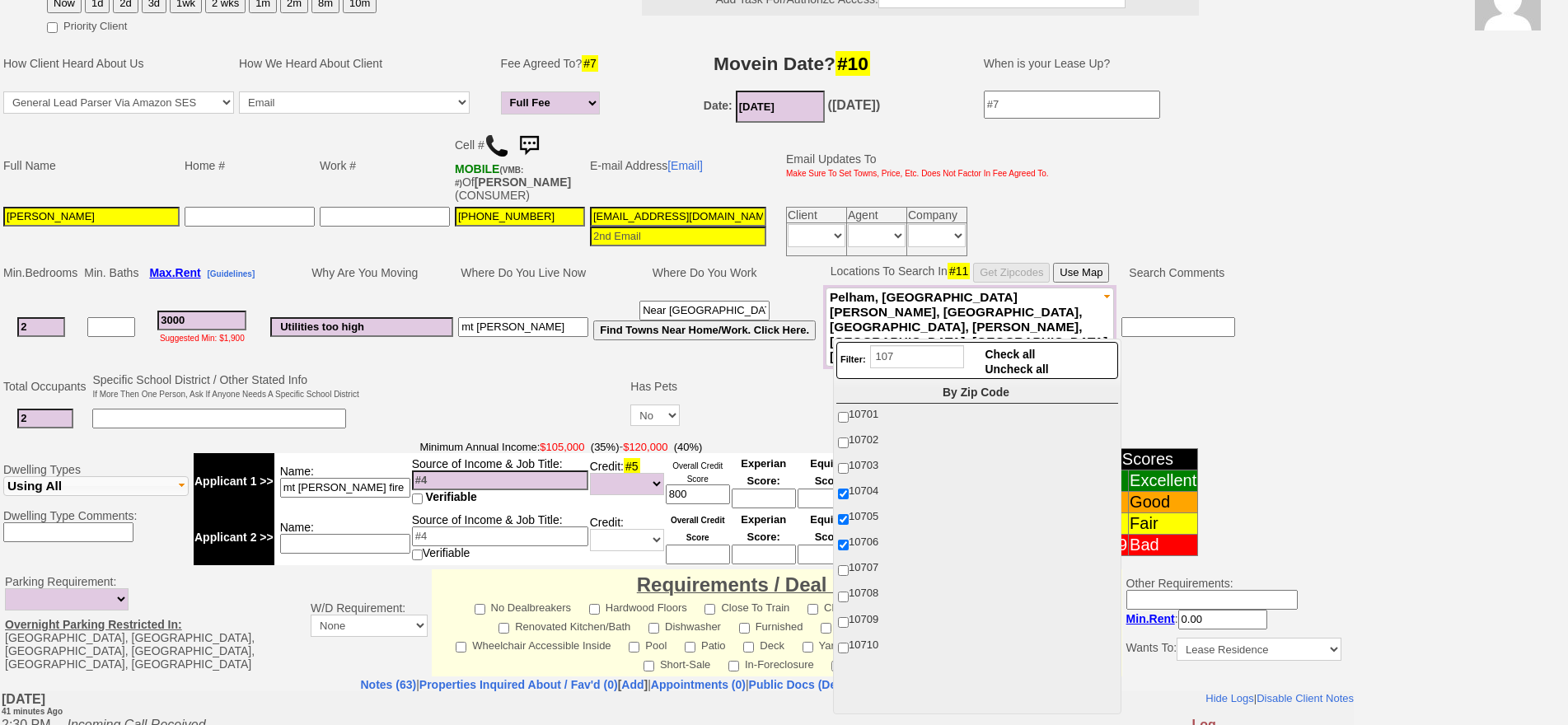
click at [863, 640] on span "10710" at bounding box center [863, 644] width 29 height 12
click at [848, 642] on input "10710" at bounding box center [844, 648] width 11 height 11
checkbox input "true"
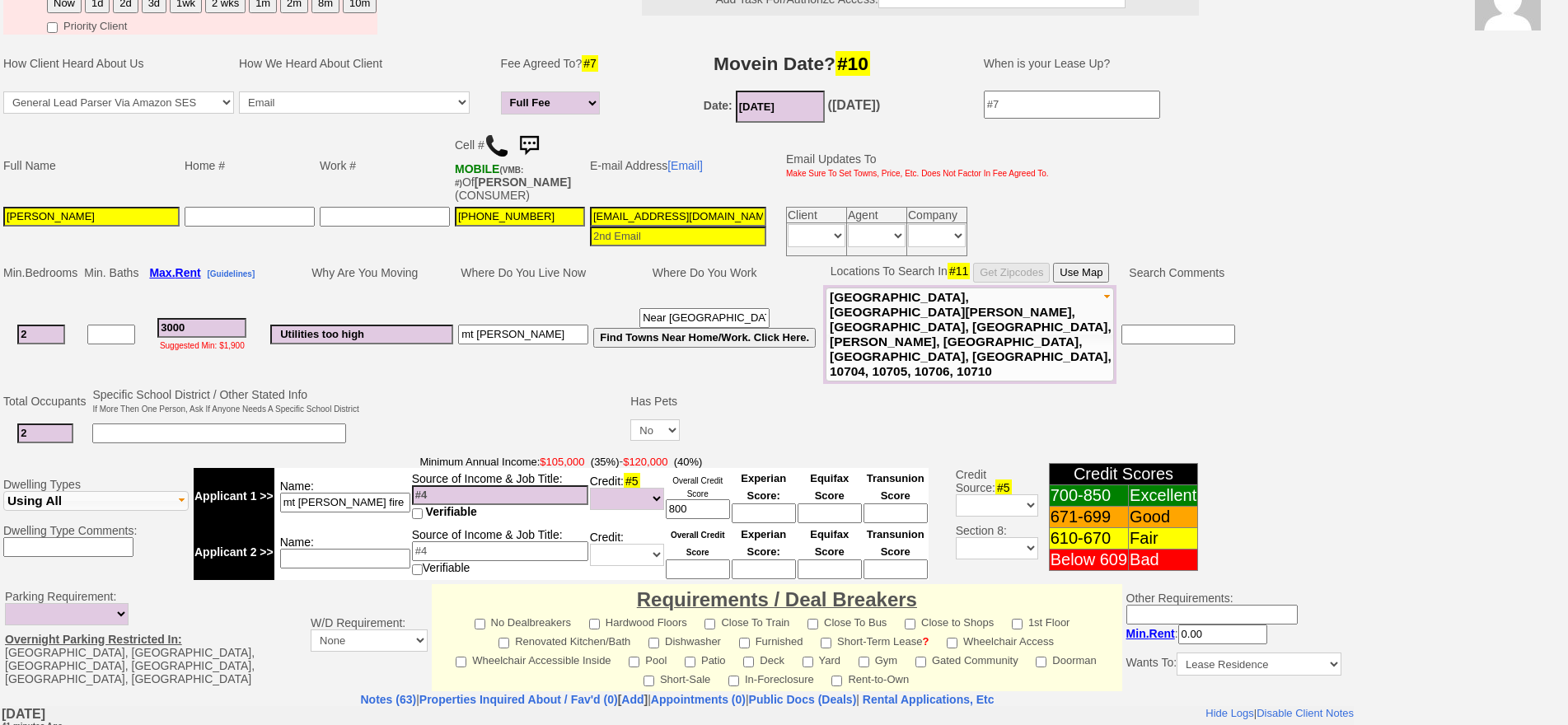
click at [1386, 283] on div "Status: Followup via Phone Followup via Email Followup When Section 8 Property …" at bounding box center [784, 506] width 1568 height 1164
click at [1108, 276] on button "Use Map" at bounding box center [1080, 273] width 56 height 20
click at [471, 385] on td at bounding box center [494, 417] width 267 height 65
click at [1068, 278] on button "Use Map" at bounding box center [1080, 273] width 56 height 20
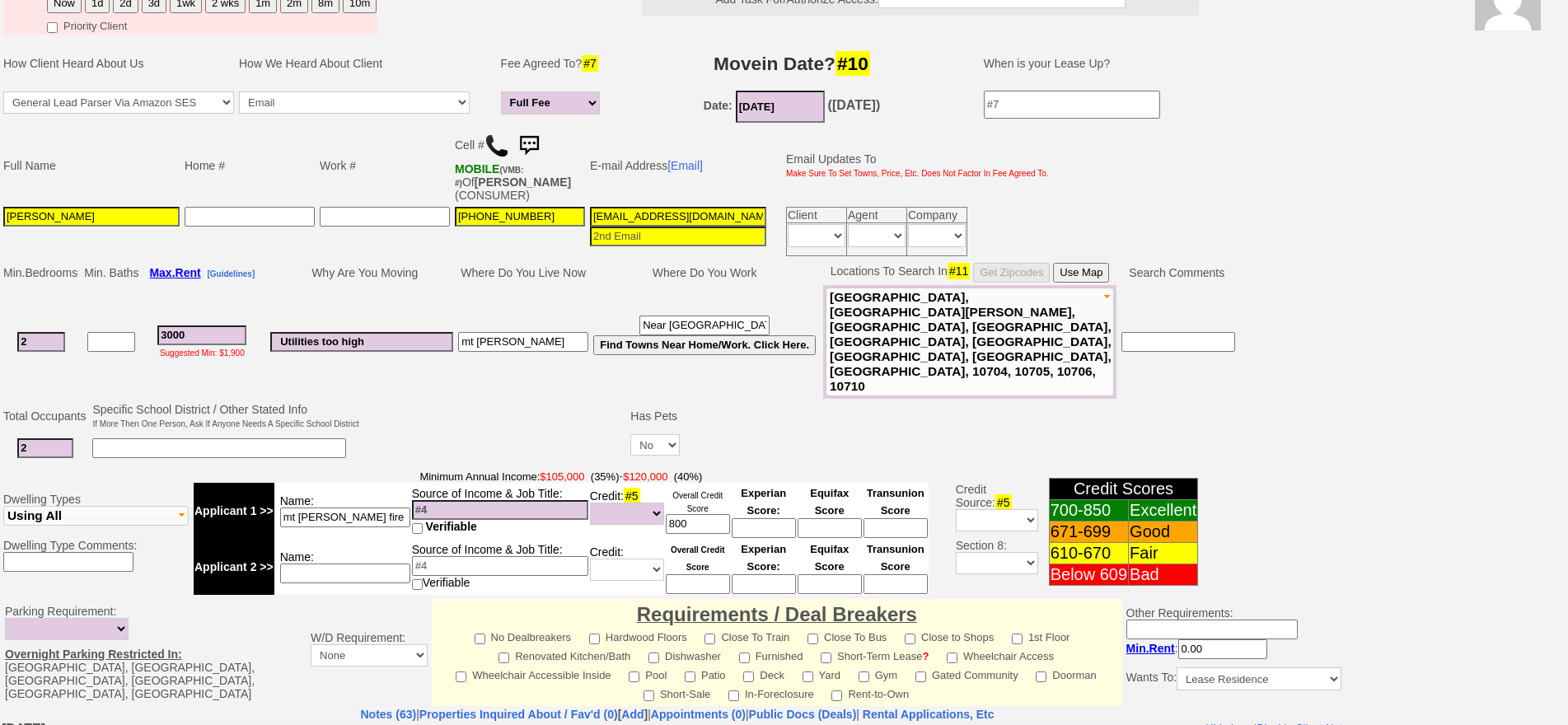
click at [437, 401] on td at bounding box center [494, 433] width 267 height 65
click at [204, 325] on input "3000" at bounding box center [201, 335] width 89 height 20
click at [182, 438] on input at bounding box center [219, 448] width 254 height 20
click at [345, 438] on input at bounding box center [219, 448] width 254 height 20
click at [415, 401] on td at bounding box center [494, 433] width 267 height 65
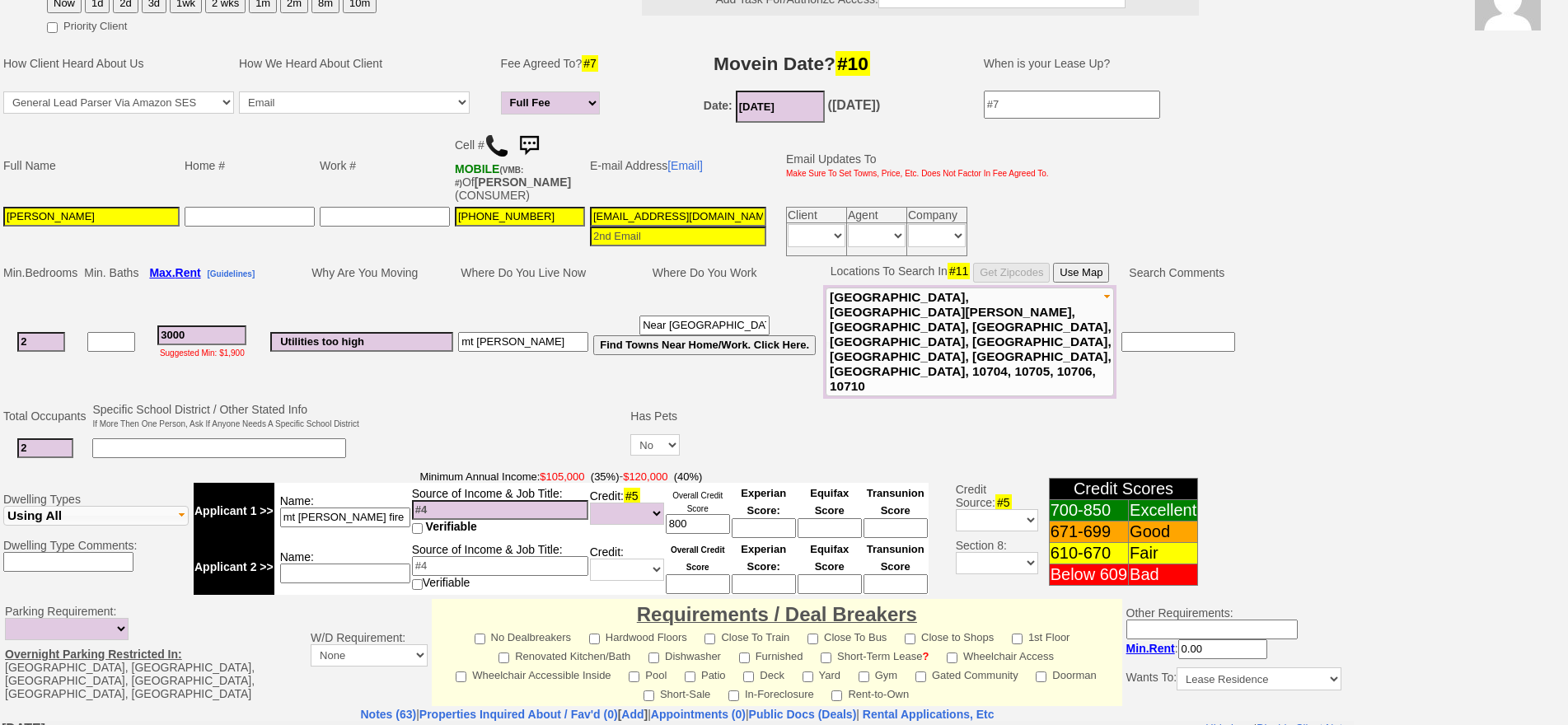
click at [538, 332] on input "mt vernon" at bounding box center [523, 342] width 131 height 20
click at [207, 325] on input "3000" at bounding box center [201, 335] width 89 height 20
click at [64, 332] on input "2" at bounding box center [41, 342] width 48 height 20
click at [216, 325] on input "3000" at bounding box center [201, 335] width 89 height 20
drag, startPoint x: 212, startPoint y: 314, endPoint x: 53, endPoint y: 282, distance: 162.2
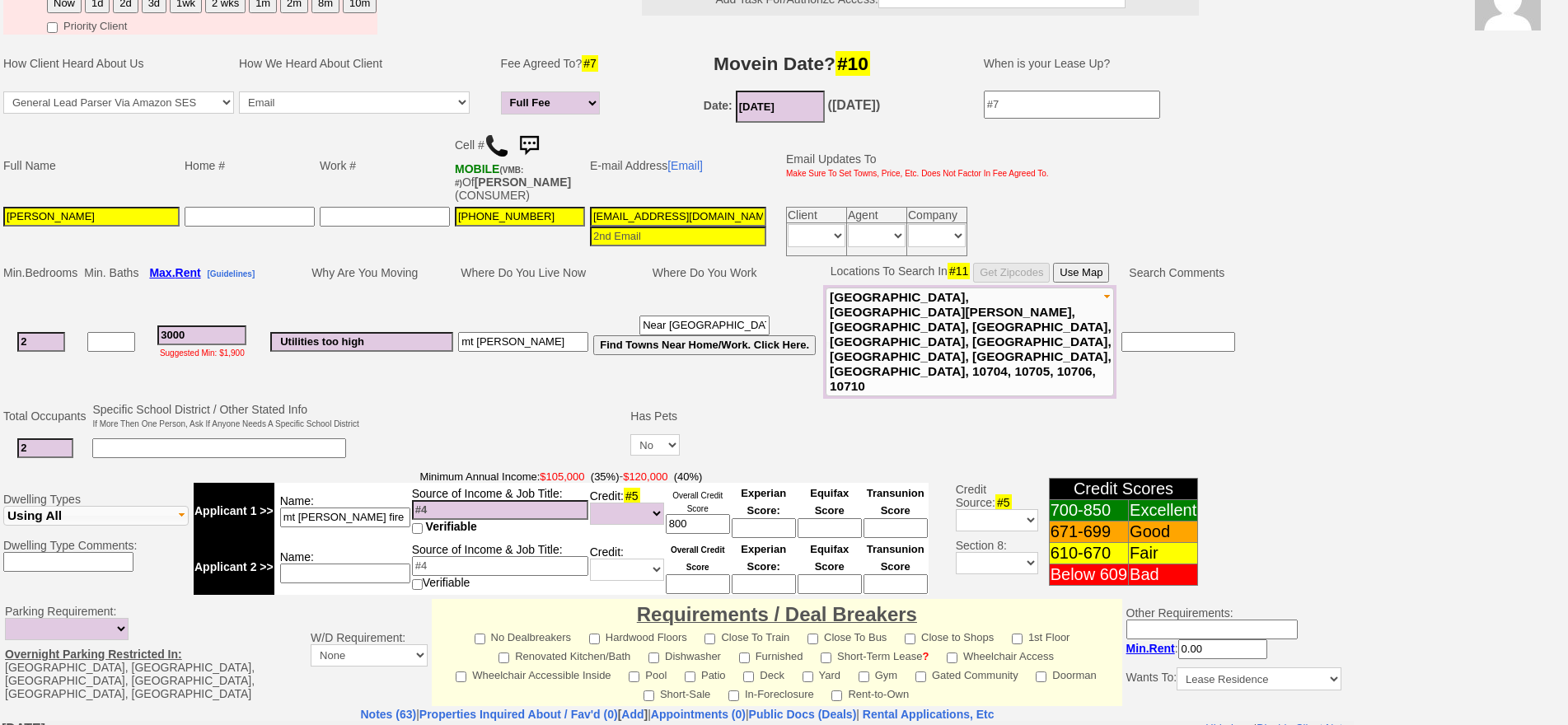
click at [53, 282] on tbody "Min. Bedrooms Min. Baths Max. Rent [Guidelines] Why Are You Moving Where Do You…" at bounding box center [619, 329] width 1236 height 139
type input "2800"
click at [346, 332] on input "Utilities too high" at bounding box center [361, 342] width 183 height 20
click at [379, 308] on td "Utilities too high" at bounding box center [361, 342] width 187 height 114
click at [382, 332] on input "Utilities too high" at bounding box center [361, 342] width 183 height 20
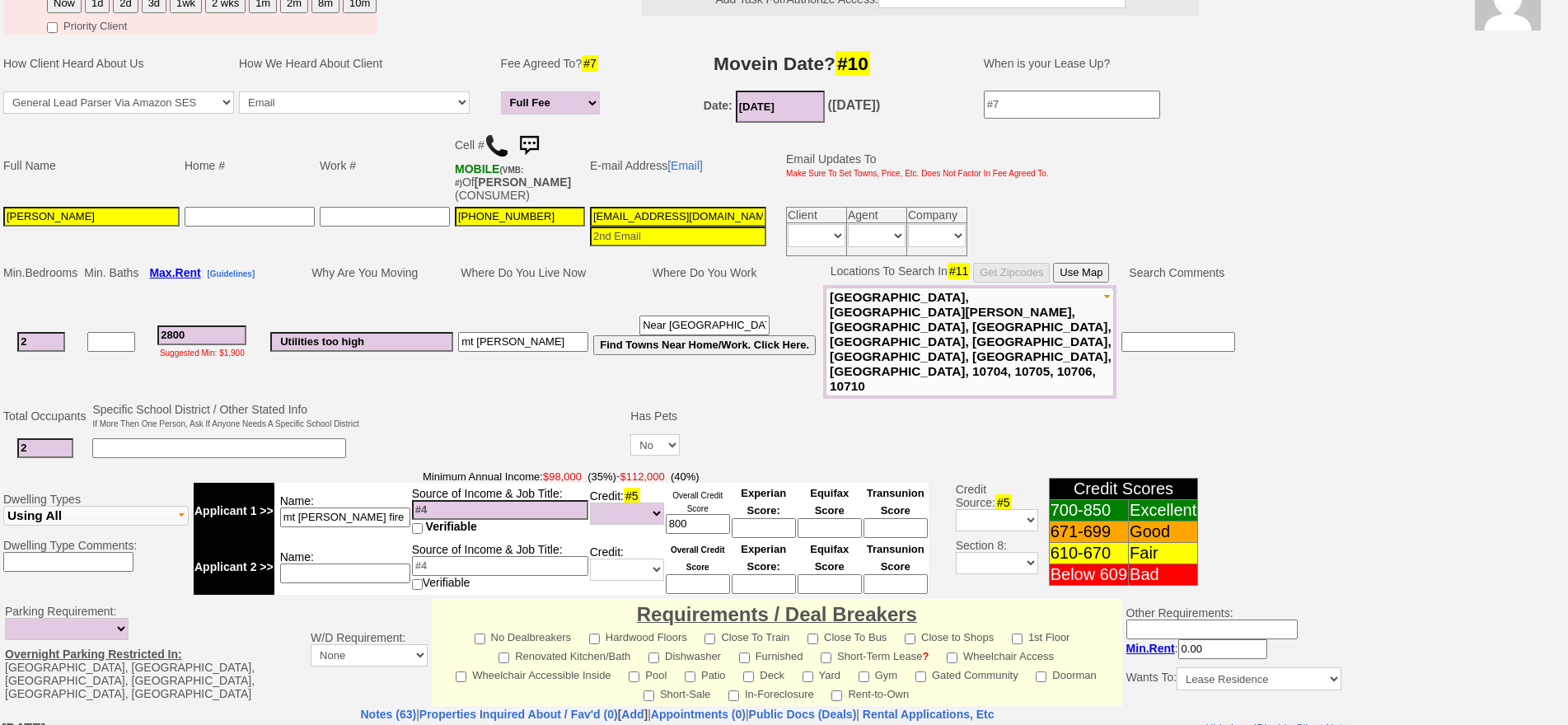
click at [342, 332] on input "Utilities too high" at bounding box center [361, 342] width 183 height 20
click at [349, 332] on input "Utilities too high" at bounding box center [361, 342] width 183 height 20
click at [354, 332] on input "Utilities too high" at bounding box center [361, 342] width 183 height 20
click at [357, 332] on input "Utilities too high" at bounding box center [361, 342] width 183 height 20
click at [361, 332] on input "Utilities too high" at bounding box center [361, 342] width 183 height 20
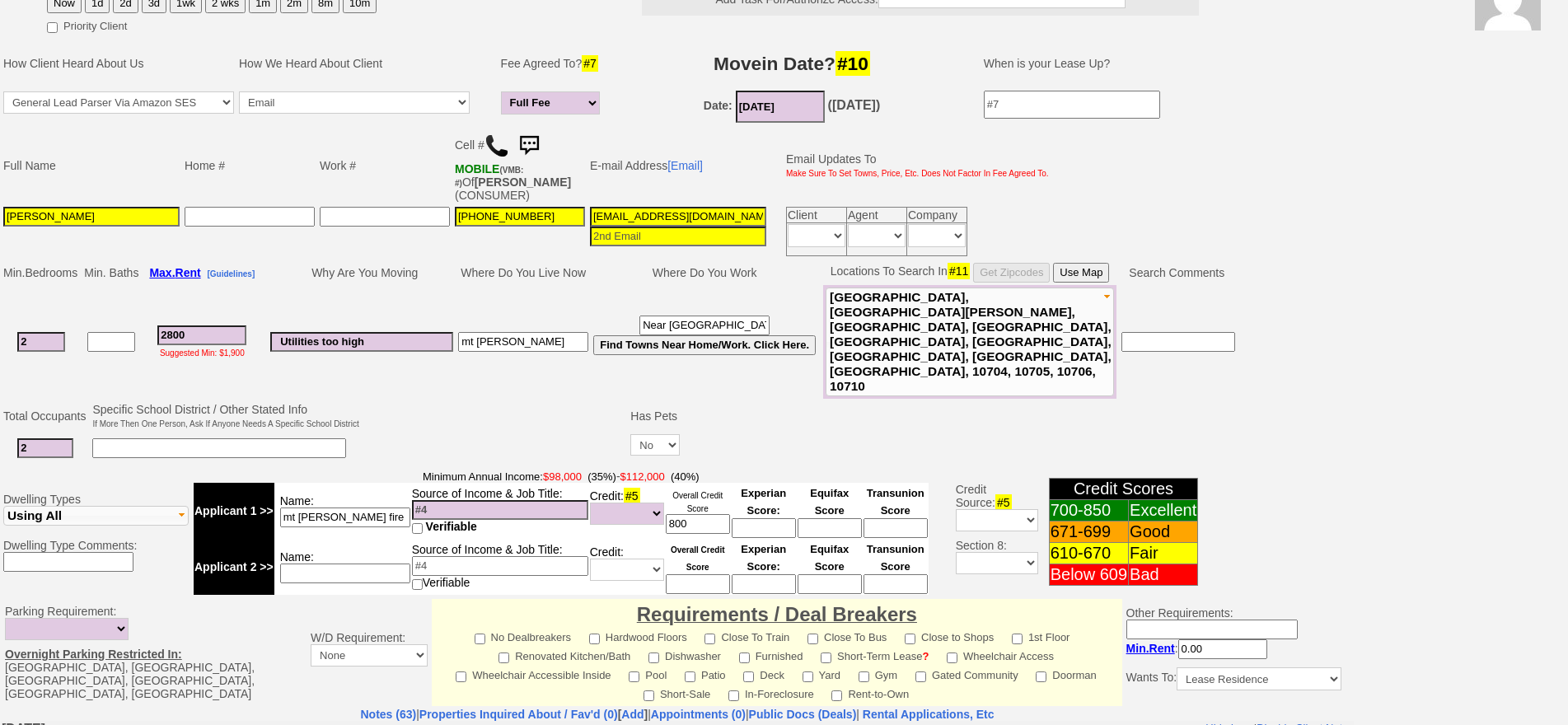
click at [357, 332] on input "Utilities too high" at bounding box center [361, 342] width 183 height 20
click at [352, 332] on input "Utilities too high" at bounding box center [361, 342] width 183 height 20
click at [330, 332] on input "Utilities too high" at bounding box center [361, 342] width 183 height 20
click at [336, 332] on input "Utilities too high" at bounding box center [361, 342] width 183 height 20
click at [343, 332] on input "Utilities too high" at bounding box center [361, 342] width 183 height 20
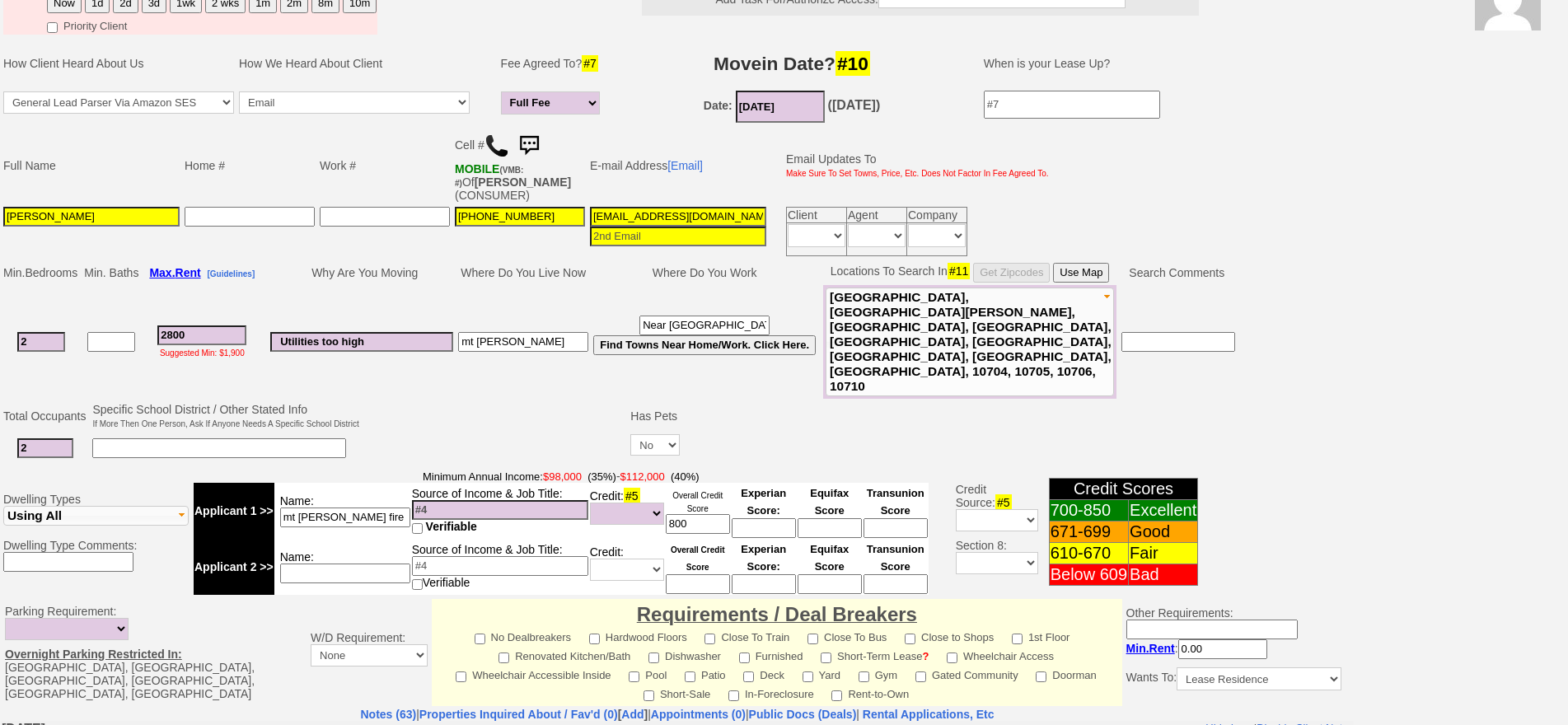
click at [332, 332] on input "Utilities too high" at bounding box center [361, 342] width 183 height 20
click at [337, 332] on input "Utilities too high" at bounding box center [361, 342] width 183 height 20
click at [345, 332] on input "Utilities too high" at bounding box center [361, 342] width 183 height 20
drag, startPoint x: 403, startPoint y: 315, endPoint x: 40, endPoint y: 257, distance: 367.6
click at [40, 257] on tbody "Status: Followup via Phone Followup via Email Followup When Section 8 Property …" at bounding box center [677, 515] width 1355 height 1180
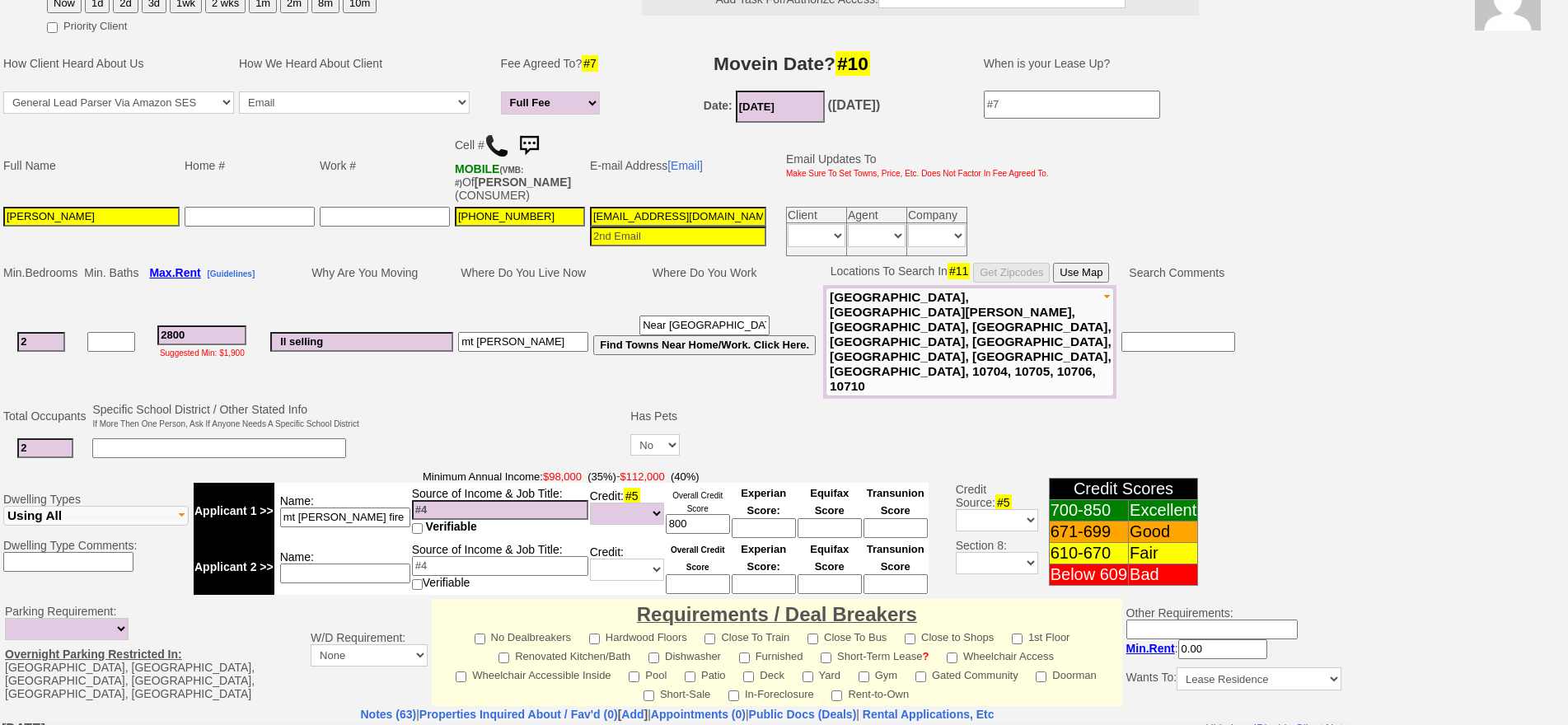
type input "ll selling"
click at [387, 332] on input "ll selling" at bounding box center [361, 342] width 183 height 20
click at [641, 434] on select "Yes No" at bounding box center [655, 444] width 50 height 21
select select "Yes"
click at [632, 434] on select "Yes No" at bounding box center [655, 444] width 50 height 21
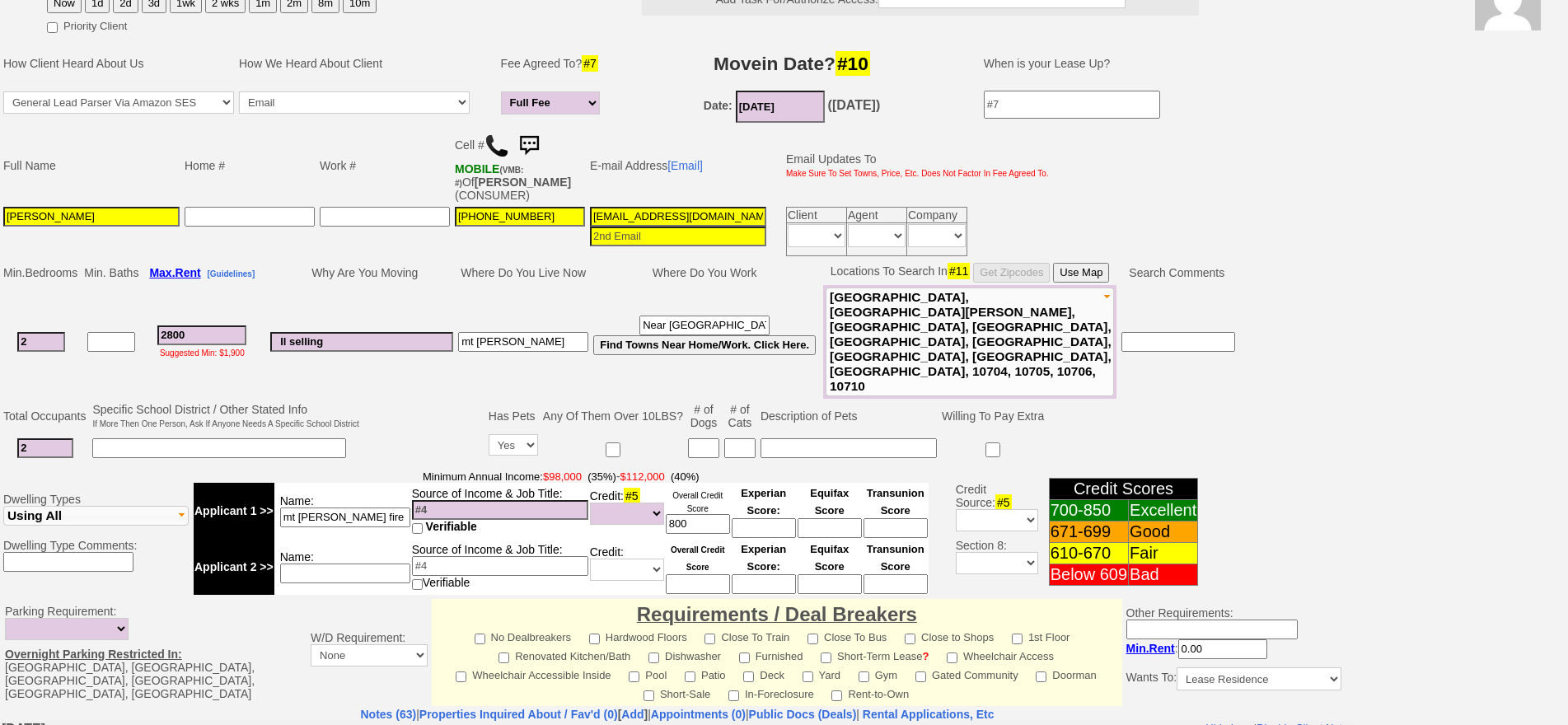
click at [698, 438] on input at bounding box center [703, 448] width 31 height 20
type input "1"
click at [572, 401] on td "Any Of Them Over 10LBS?" at bounding box center [613, 416] width 145 height 31
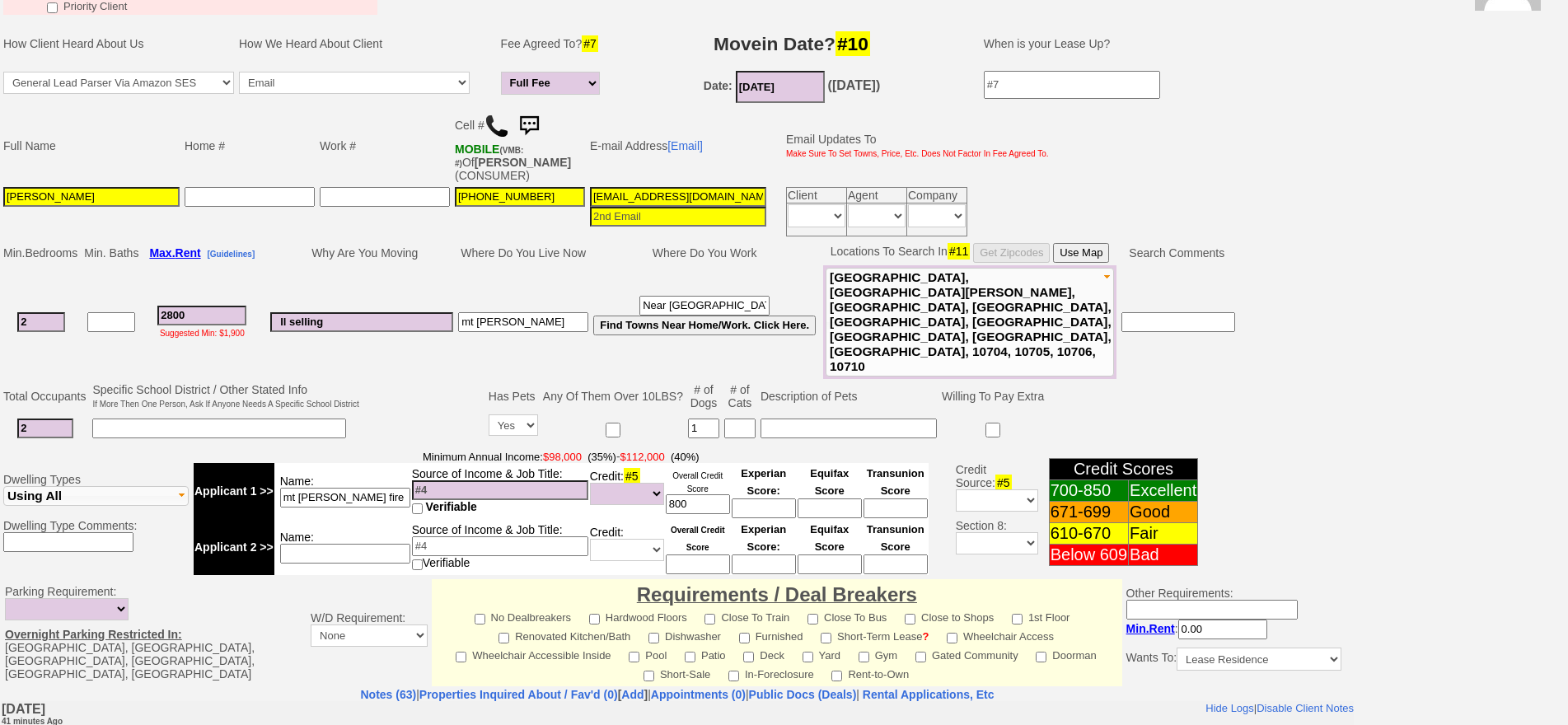
scroll to position [0, 0]
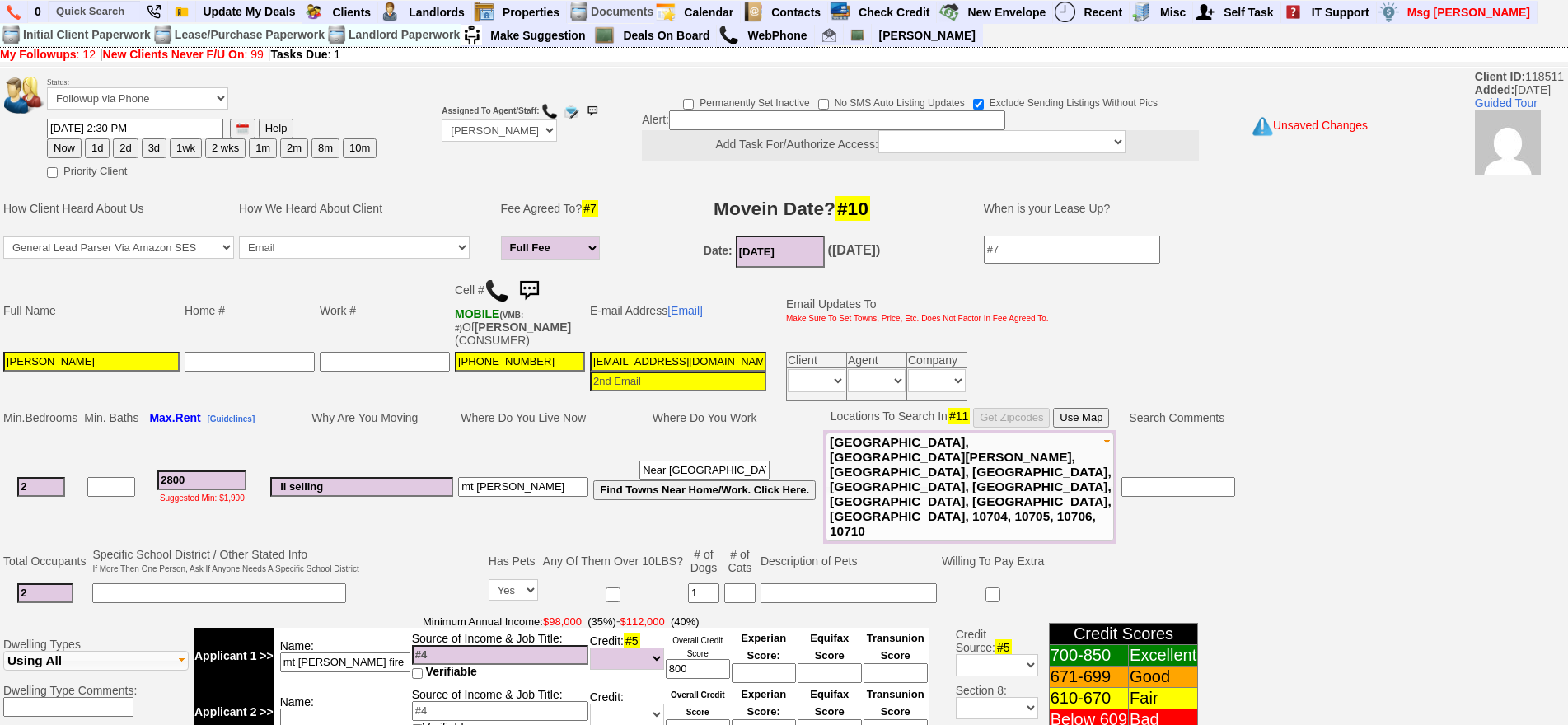
click at [161, 342] on td "Full Name" at bounding box center [91, 311] width 181 height 77
click at [358, 652] on input "mt vernon fire" at bounding box center [346, 663] width 131 height 20
drag, startPoint x: 205, startPoint y: 465, endPoint x: 67, endPoint y: 441, distance: 140.1
click at [67, 441] on tr "2 2800 Suggested Min: $1,900 ll selling mt vernon Near pelham Find Towns Near H…" at bounding box center [619, 487] width 1236 height 114
type input "3000"
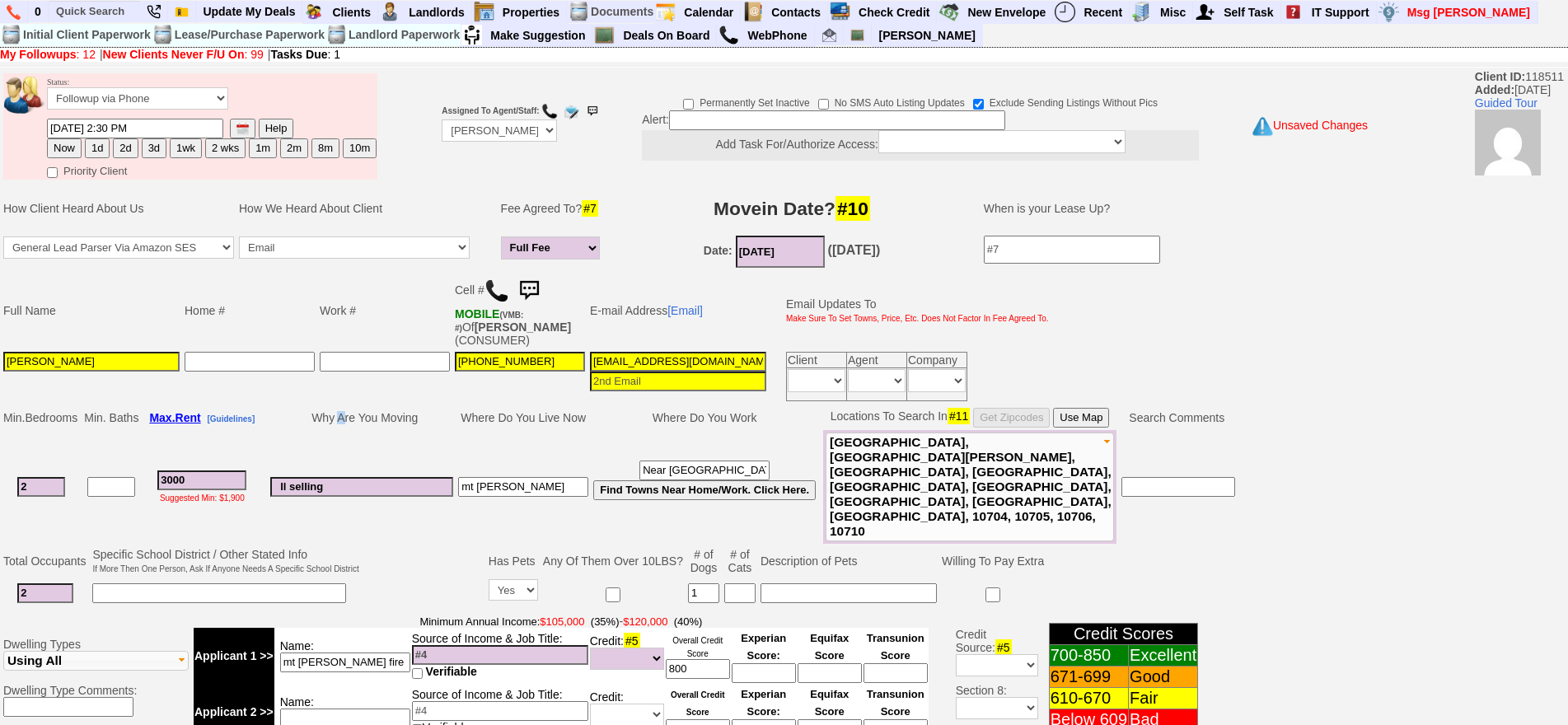
click at [347, 425] on td "Why Are You Moving" at bounding box center [361, 417] width 187 height 25
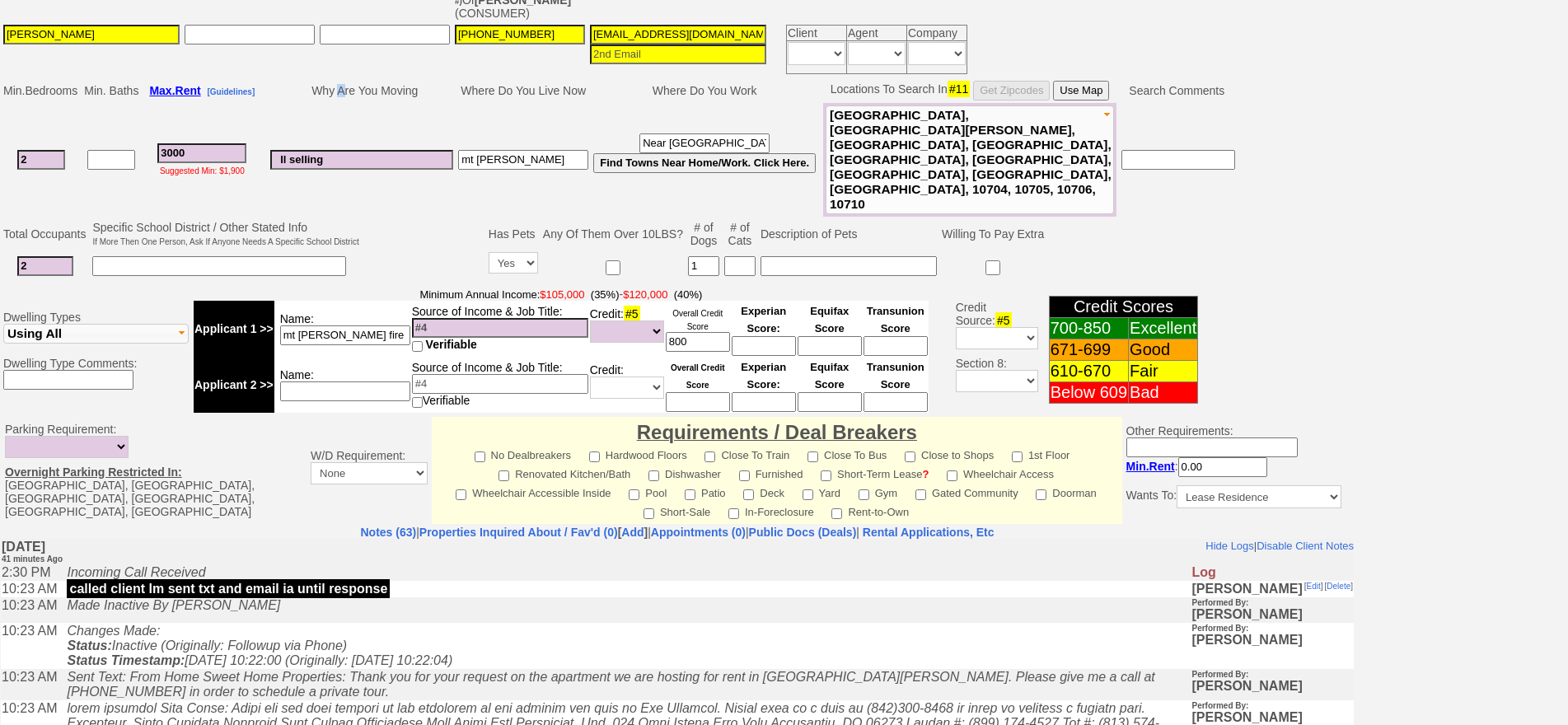
scroll to position [74, 0]
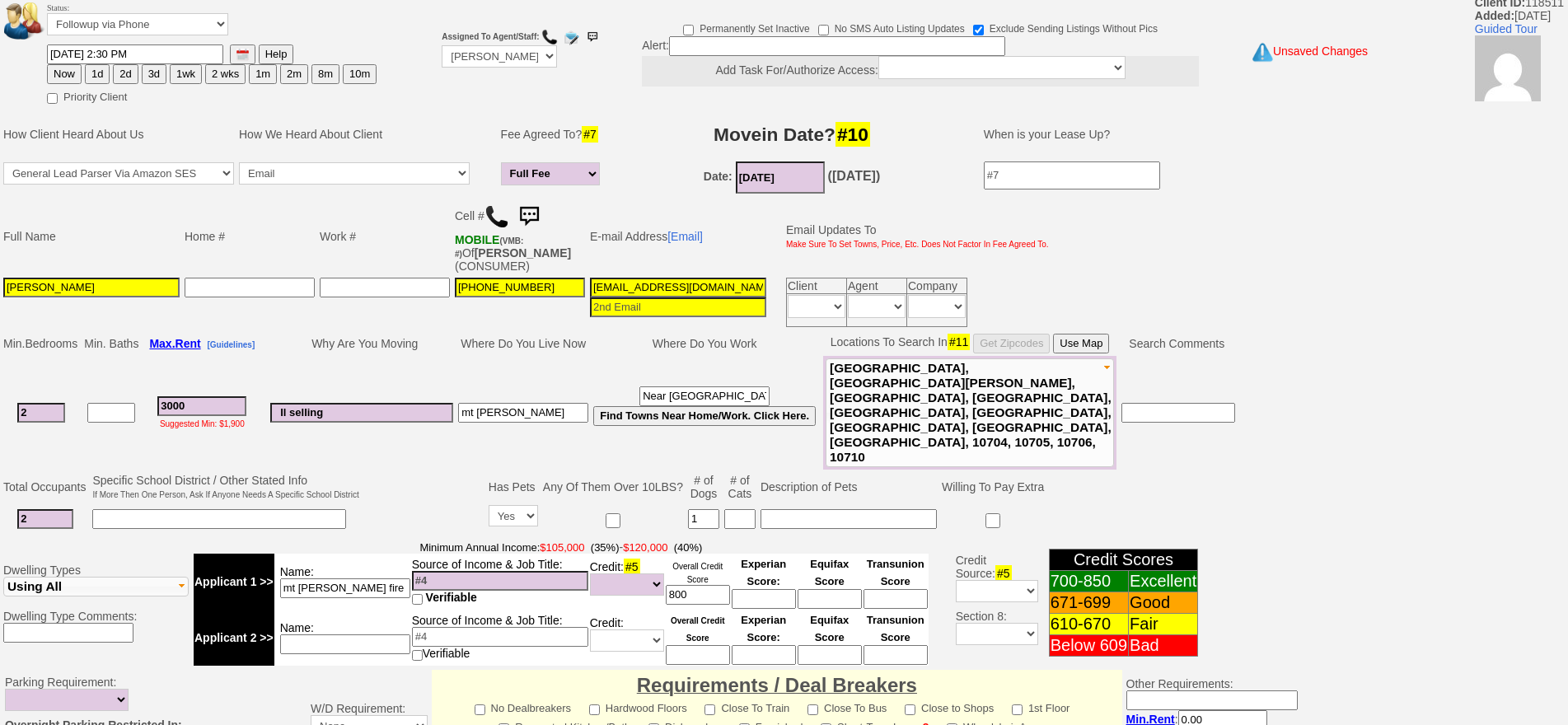
click at [355, 402] on input "ll selling" at bounding box center [361, 413] width 183 height 20
click at [354, 402] on input "ll selling" at bounding box center [361, 413] width 183 height 20
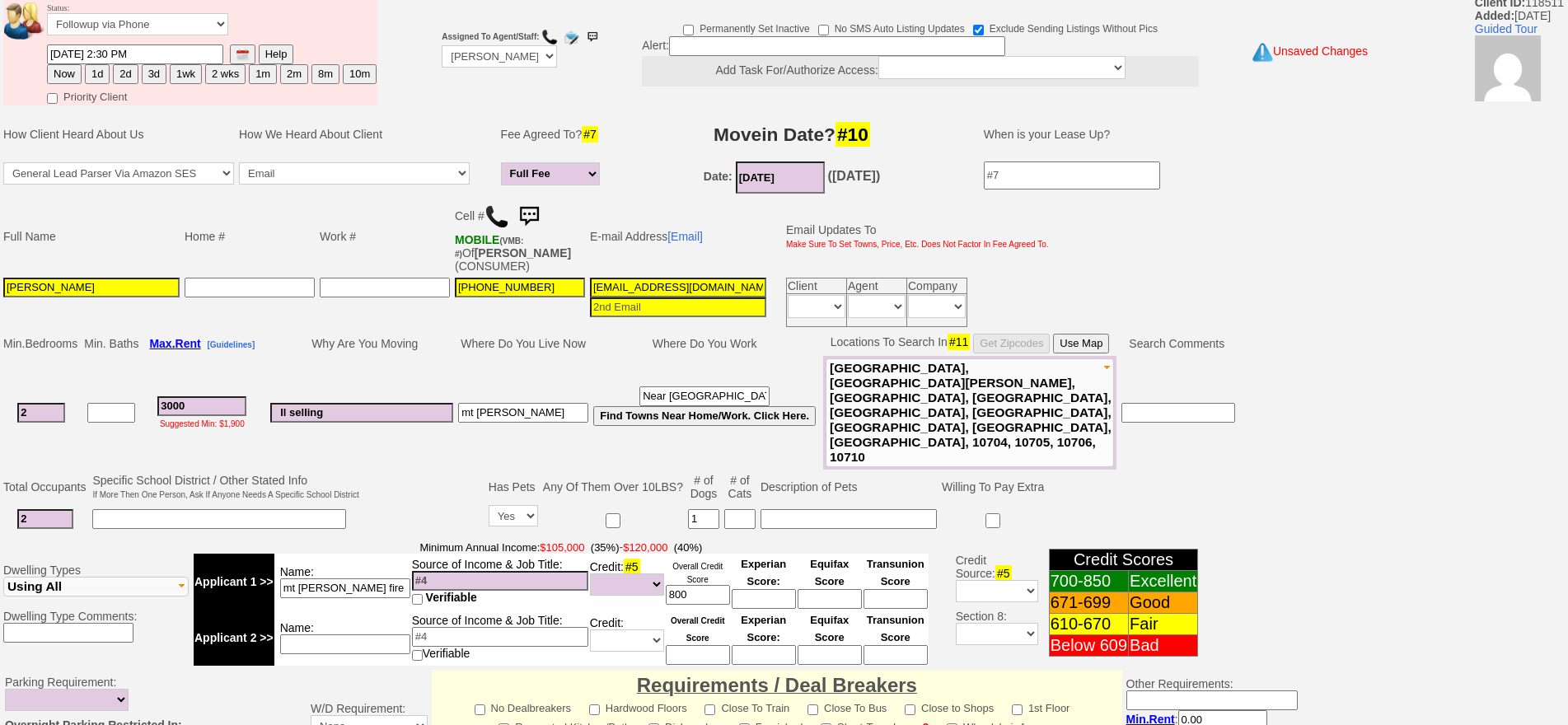
click at [371, 578] on input "mt vernon fire" at bounding box center [346, 588] width 131 height 20
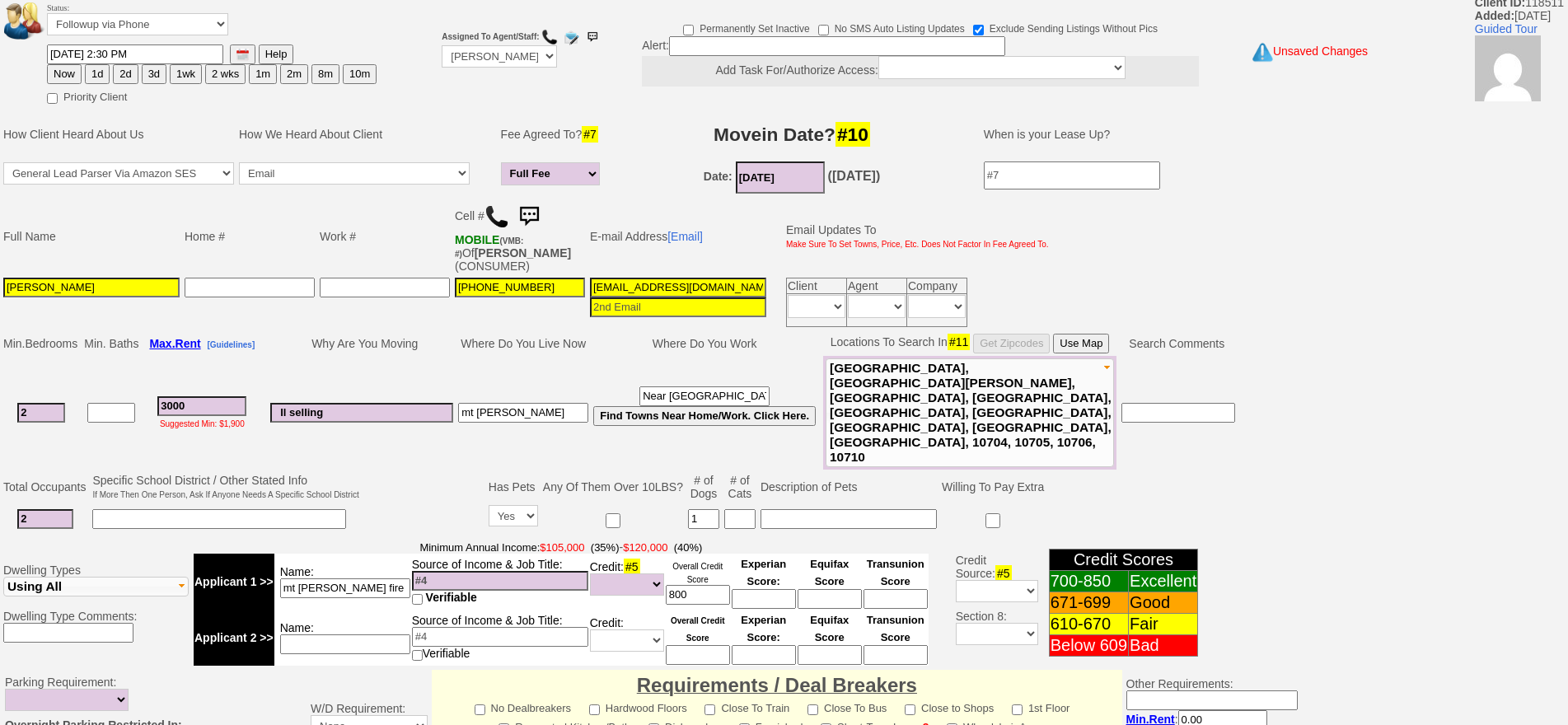
drag, startPoint x: 296, startPoint y: 594, endPoint x: 297, endPoint y: 579, distance: 15.0
click at [296, 609] on td "Name:" at bounding box center [342, 637] width 137 height 56
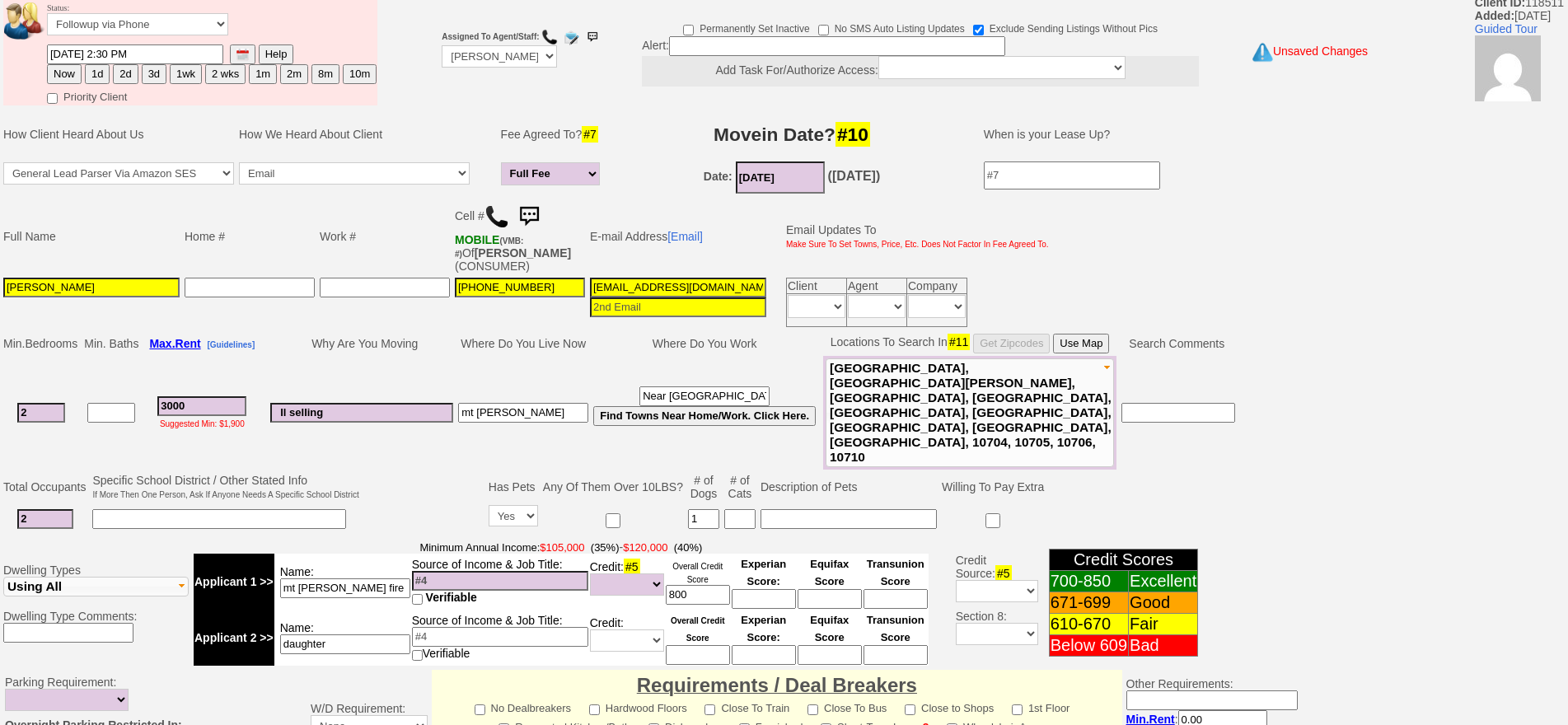
type input "daughter"
click at [385, 553] on td "Name: mt vernon fire" at bounding box center [342, 581] width 137 height 56
drag, startPoint x: 388, startPoint y: 546, endPoint x: 436, endPoint y: 537, distance: 48.8
click at [391, 578] on input "mt vernon fire" at bounding box center [346, 588] width 131 height 20
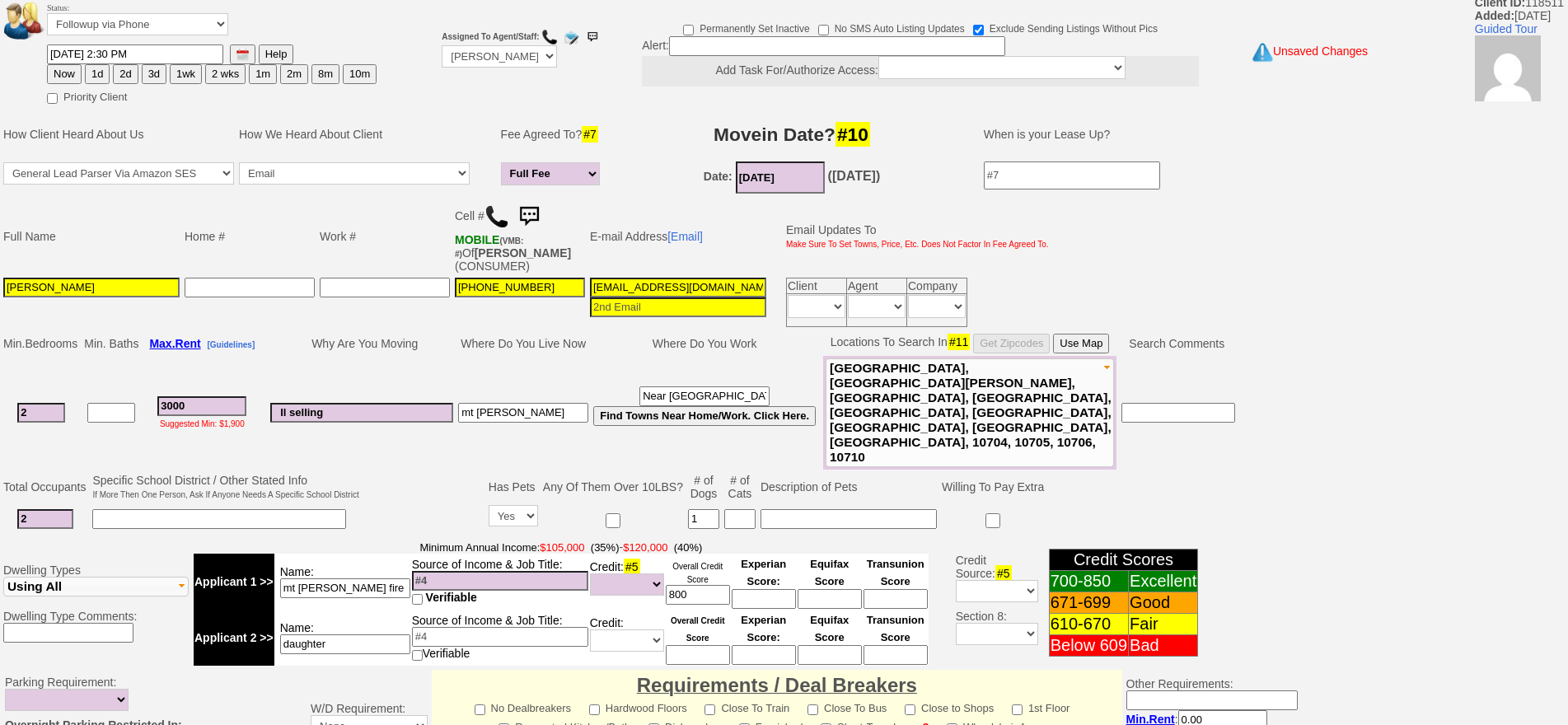
click at [436, 571] on input at bounding box center [500, 581] width 176 height 20
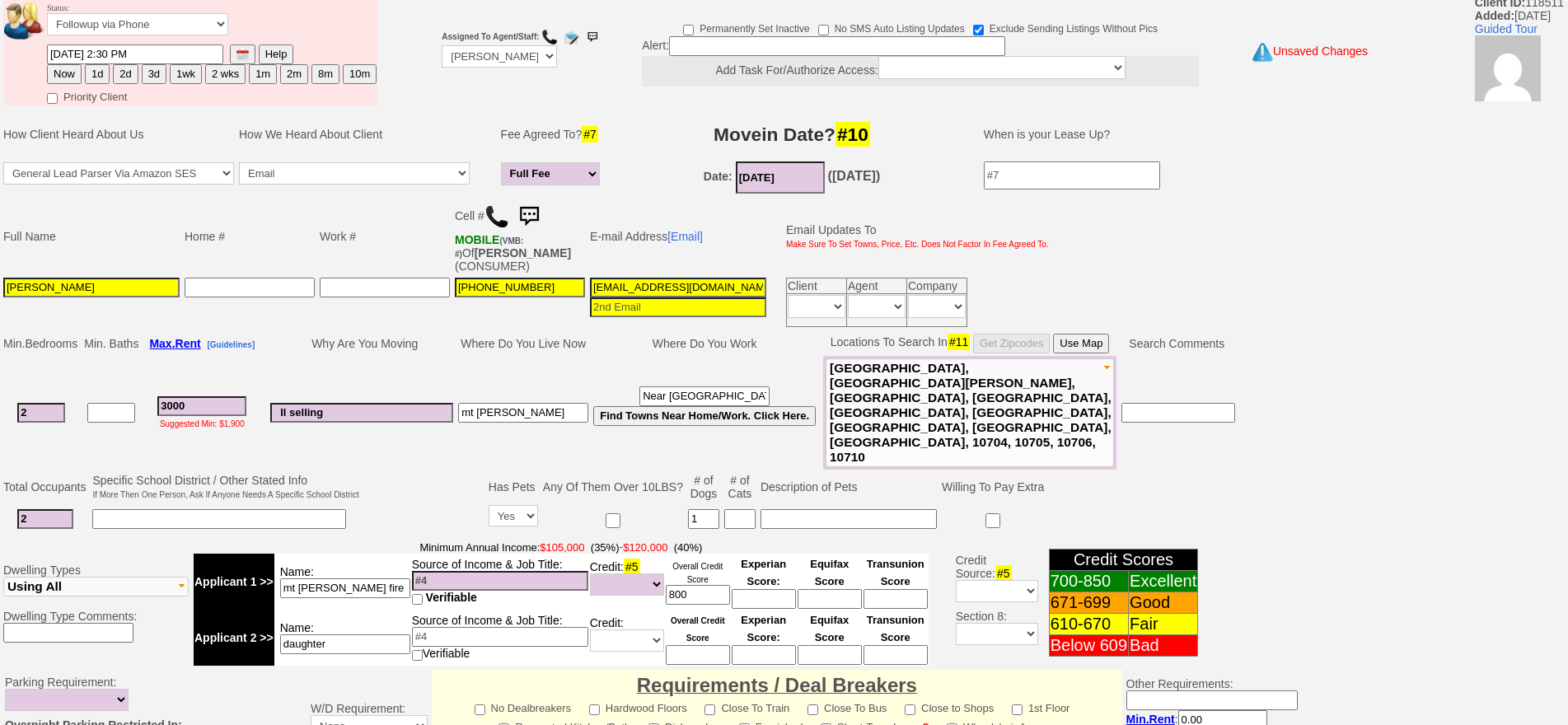
click at [470, 571] on input at bounding box center [500, 581] width 176 height 20
type input "150k"
click at [444, 471] on td at bounding box center [423, 504] width 124 height 65
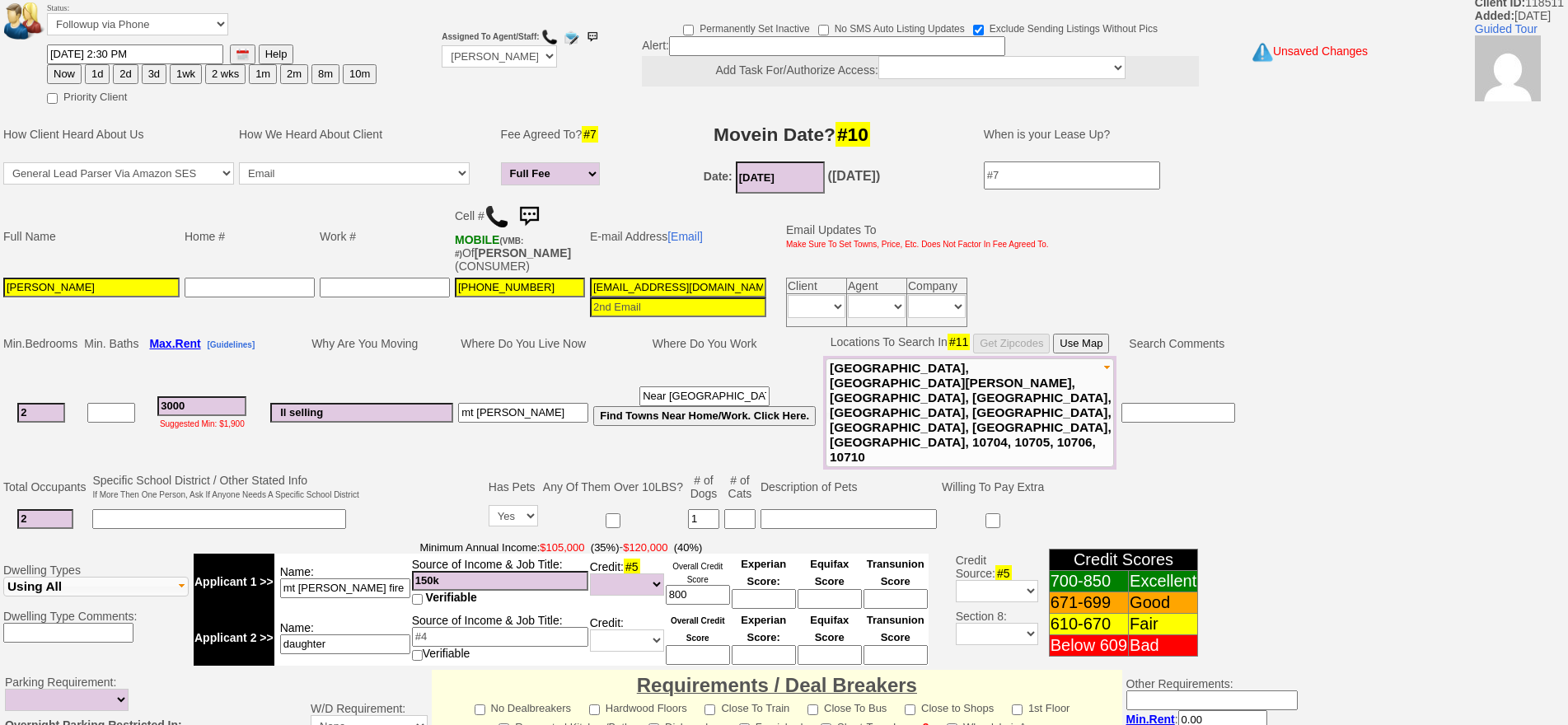
click at [456, 369] on td "ll selling" at bounding box center [361, 413] width 187 height 114
click at [513, 402] on input "mt vernon" at bounding box center [523, 413] width 131 height 20
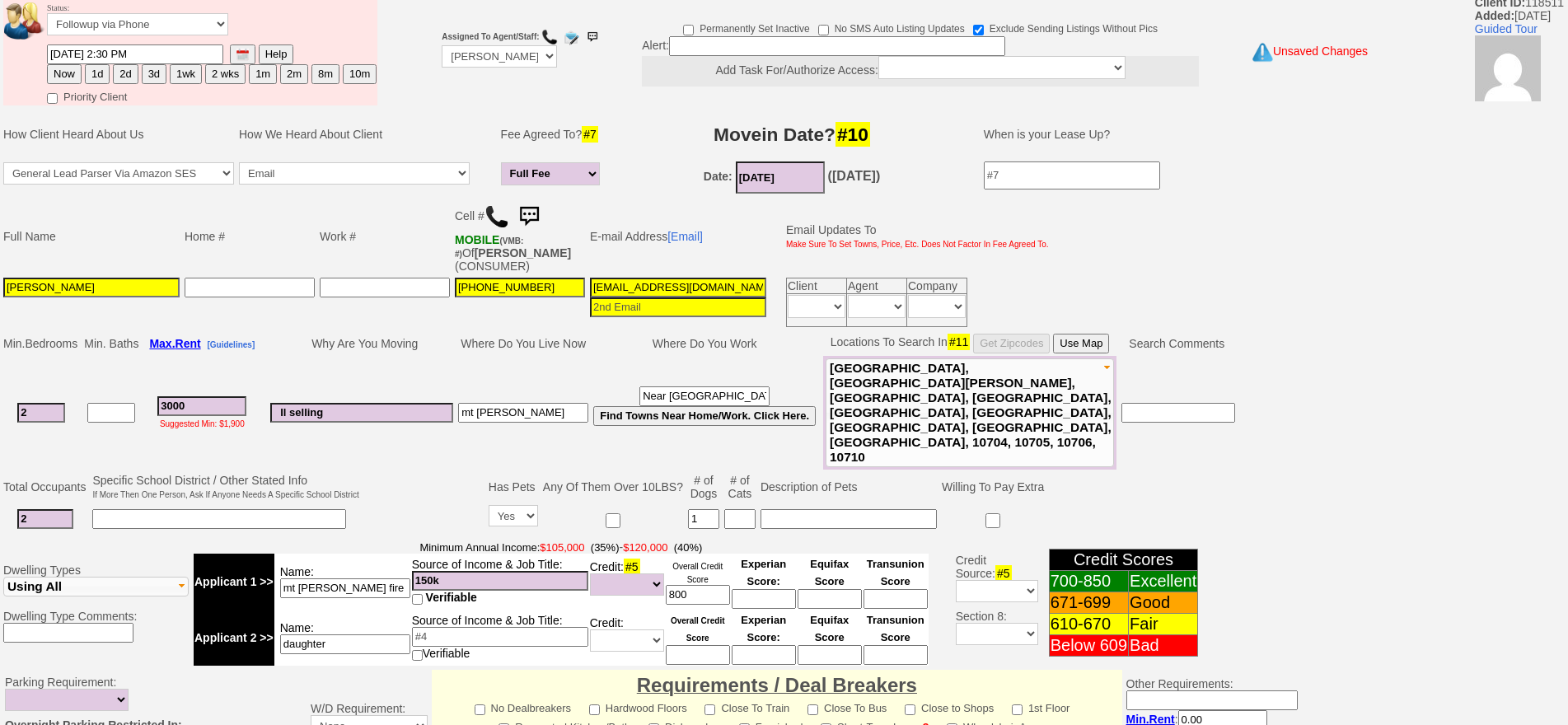
click at [378, 402] on input "ll selling" at bounding box center [361, 413] width 183 height 20
click at [417, 357] on td "ll selling" at bounding box center [361, 413] width 187 height 114
click at [375, 365] on td "ll selling" at bounding box center [361, 413] width 187 height 114
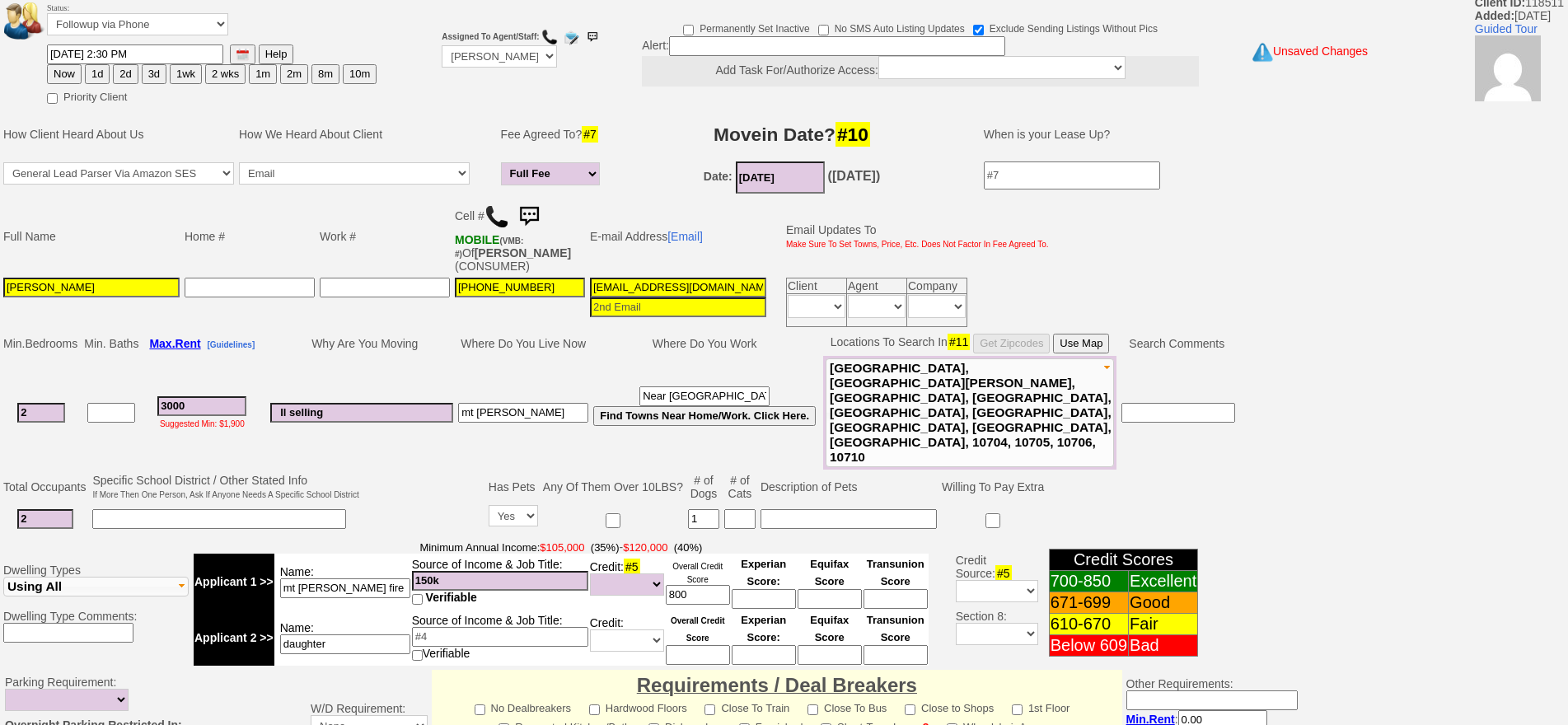
click at [228, 396] on input "3000" at bounding box center [201, 406] width 89 height 20
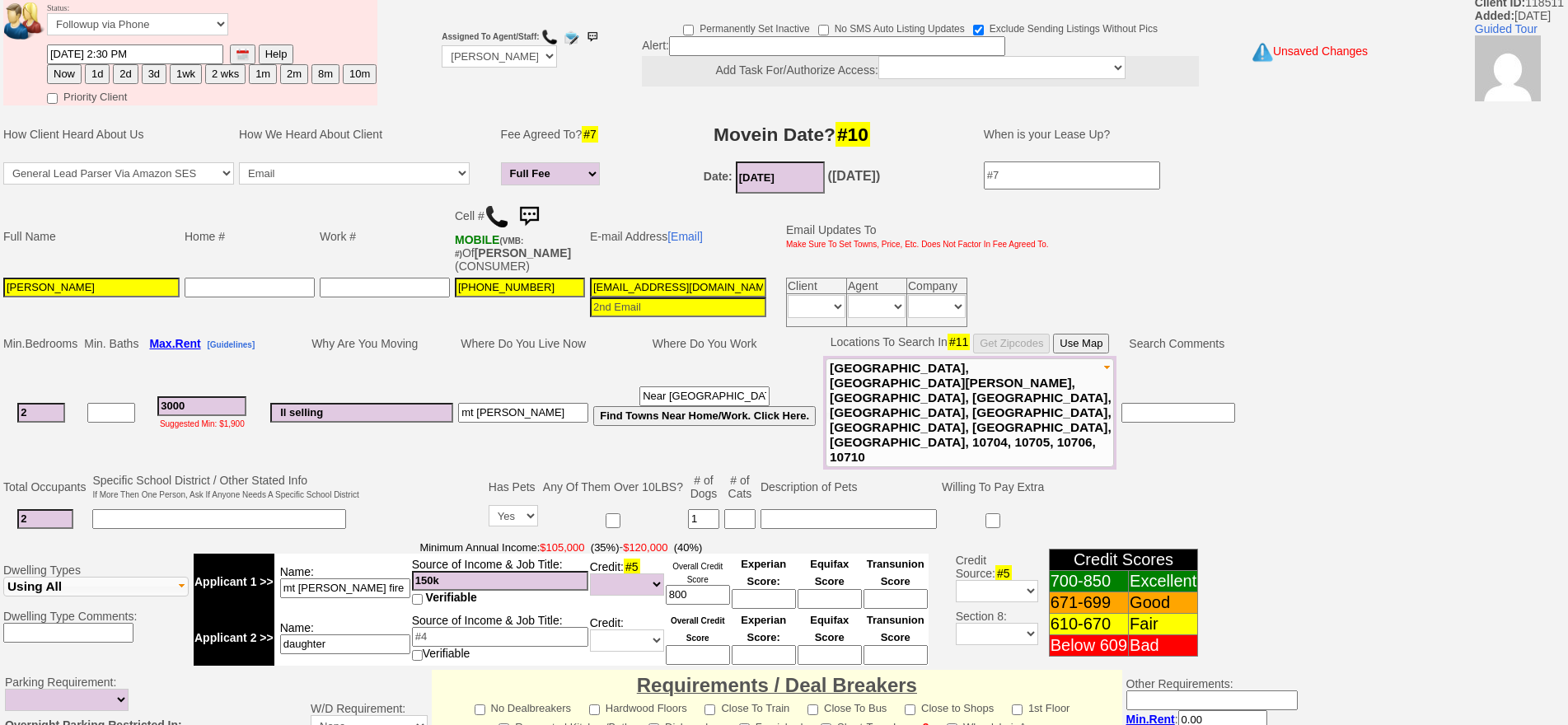
click at [104, 78] on button "1d" at bounding box center [97, 74] width 25 height 20
type input "09/30/2025 03:11 PM"
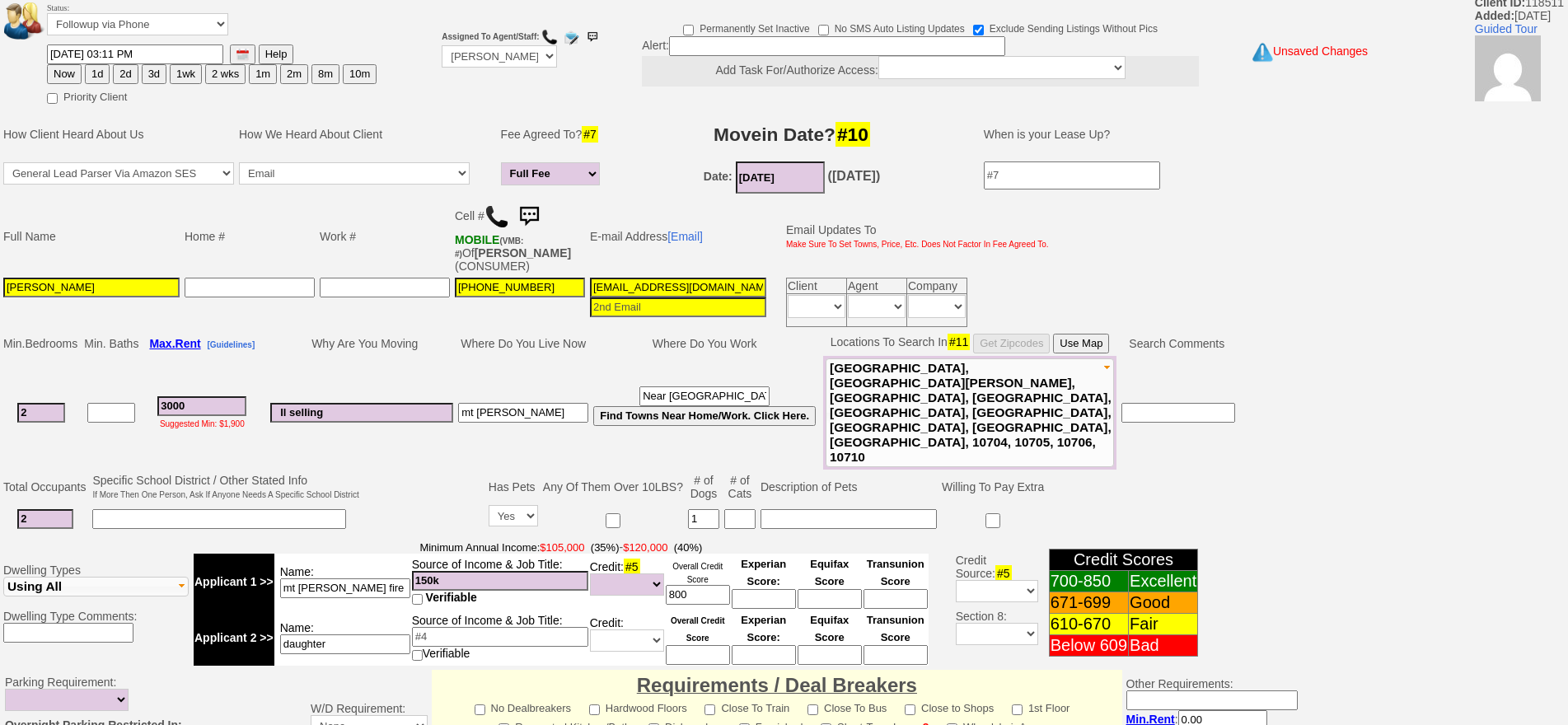
scroll to position [486, 0]
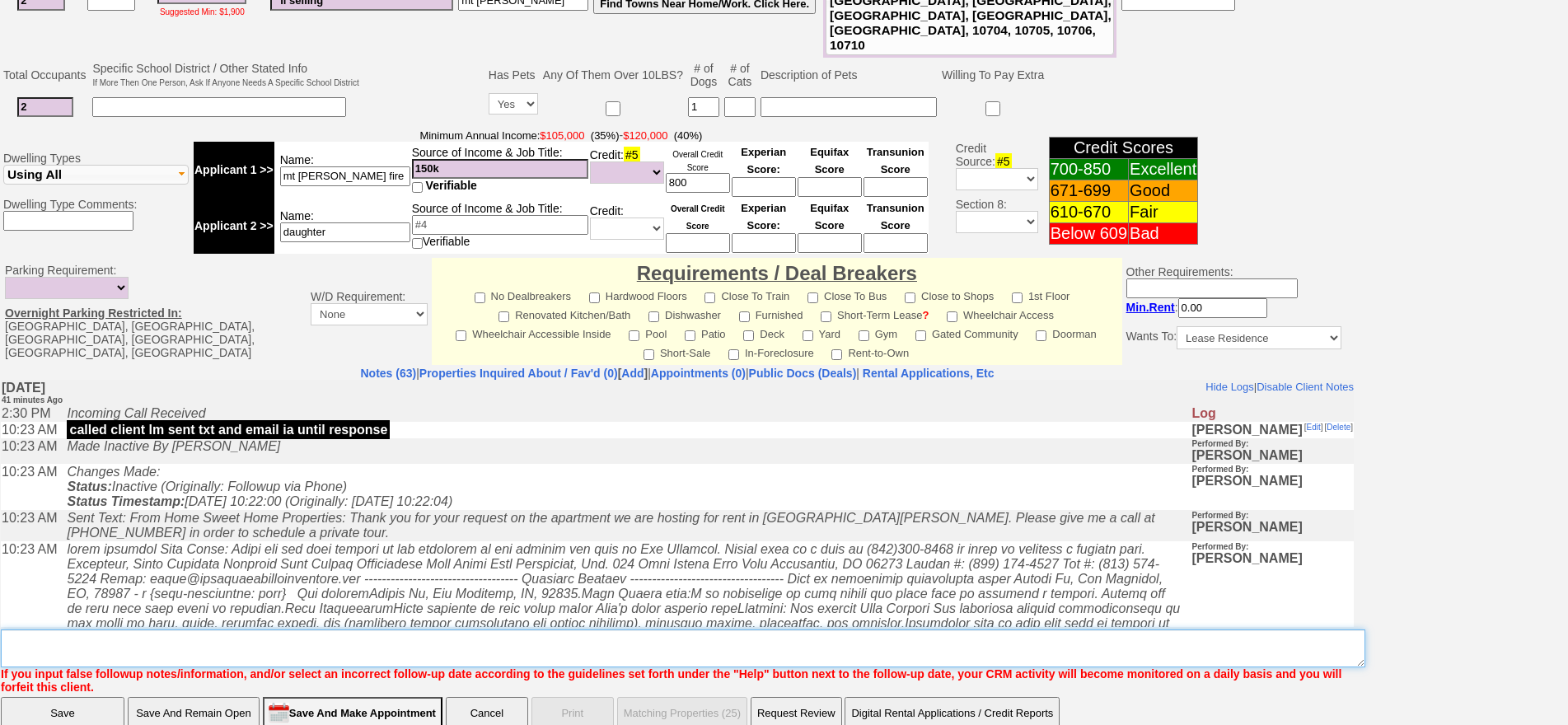
click at [415, 629] on textarea "Insert New Note Here" at bounding box center [683, 648] width 1364 height 38
type textarea "send places"
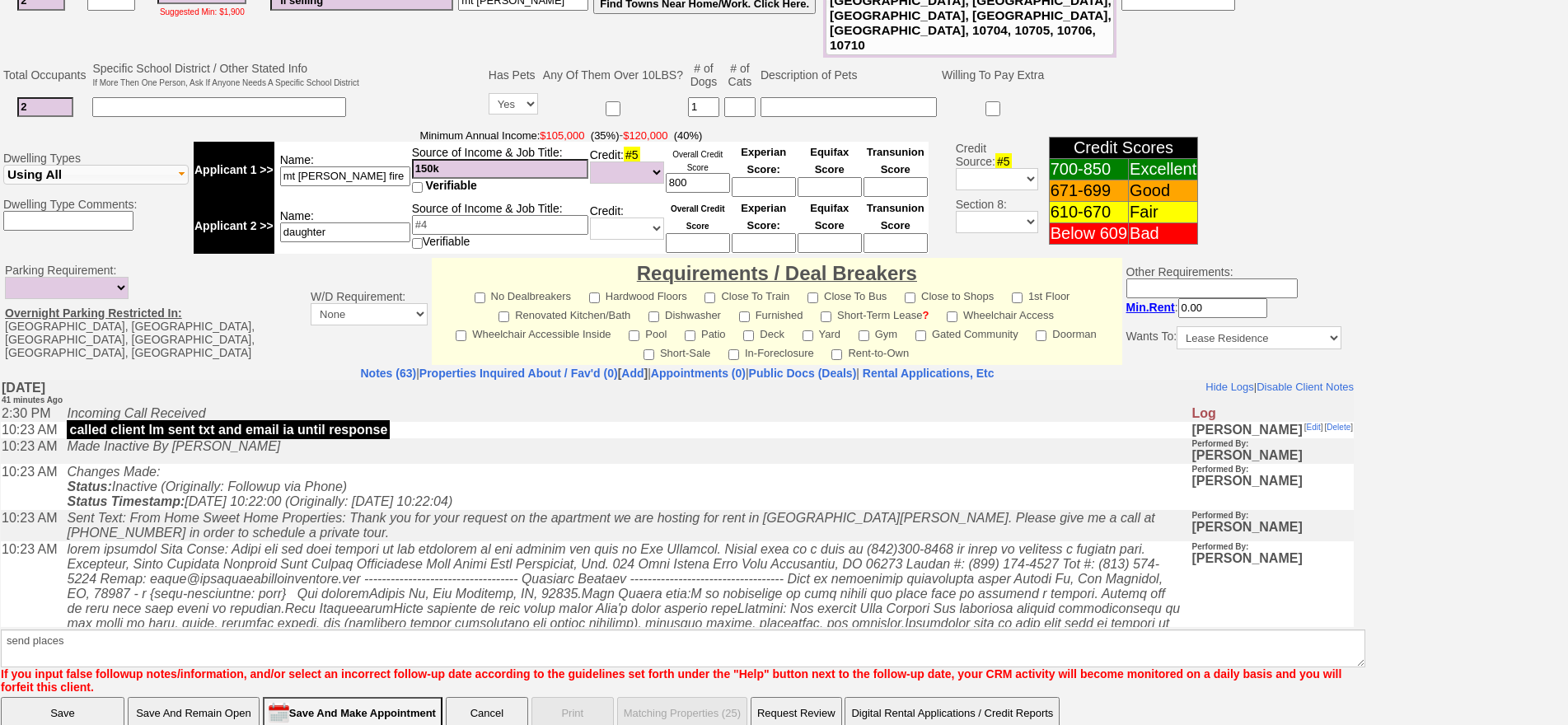
click input "Save" at bounding box center [62, 713] width 123 height 33
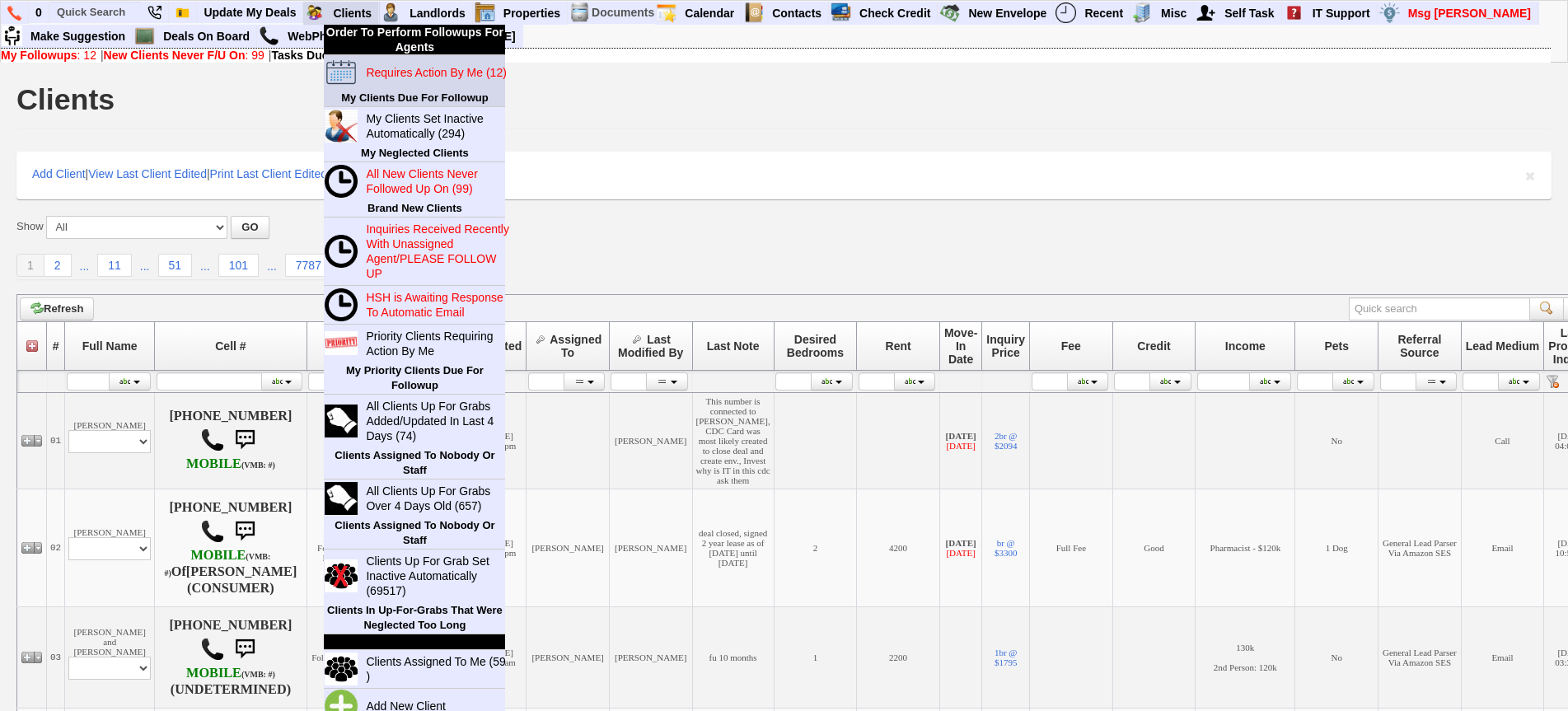
click at [392, 66] on blink "Requires Action By Me (12)" at bounding box center [436, 73] width 140 height 13
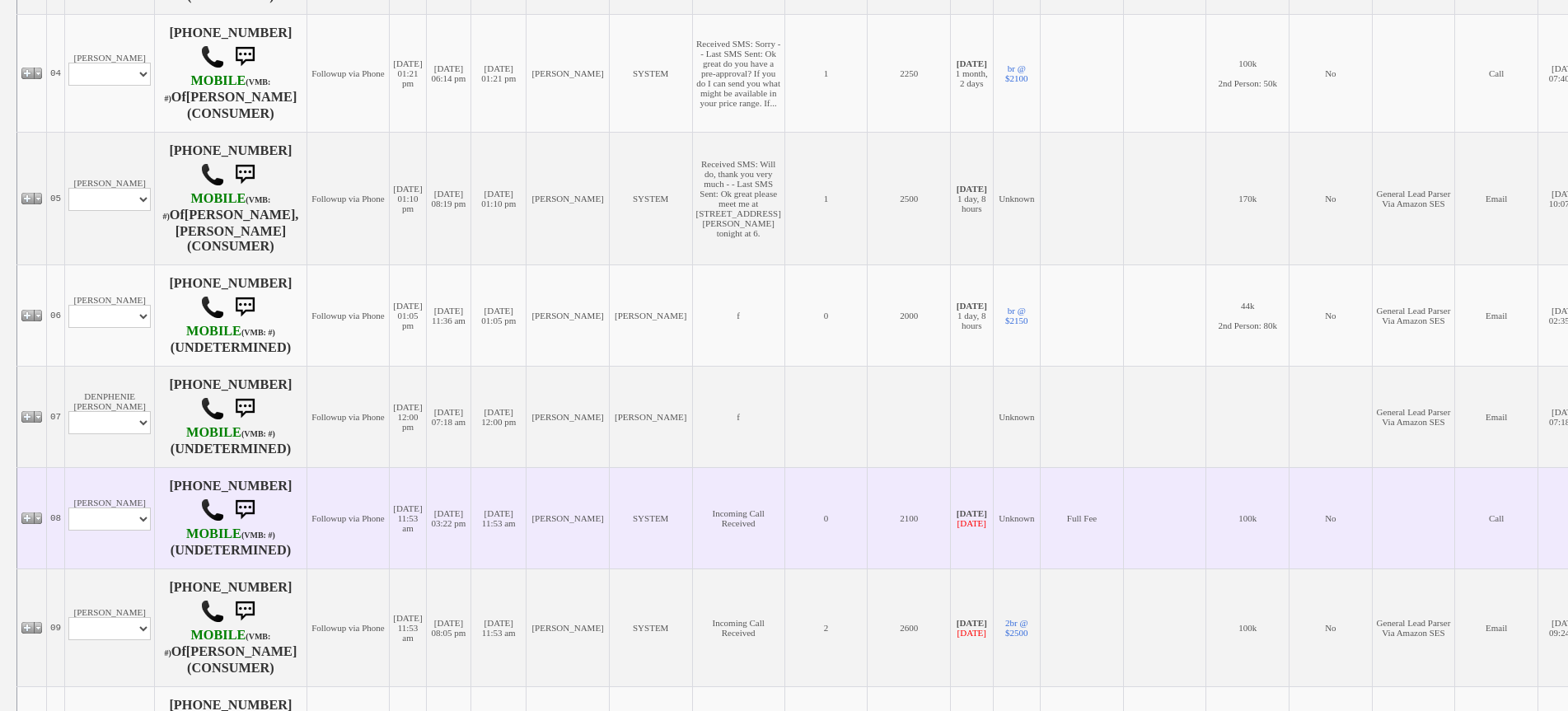
scroll to position [823, 0]
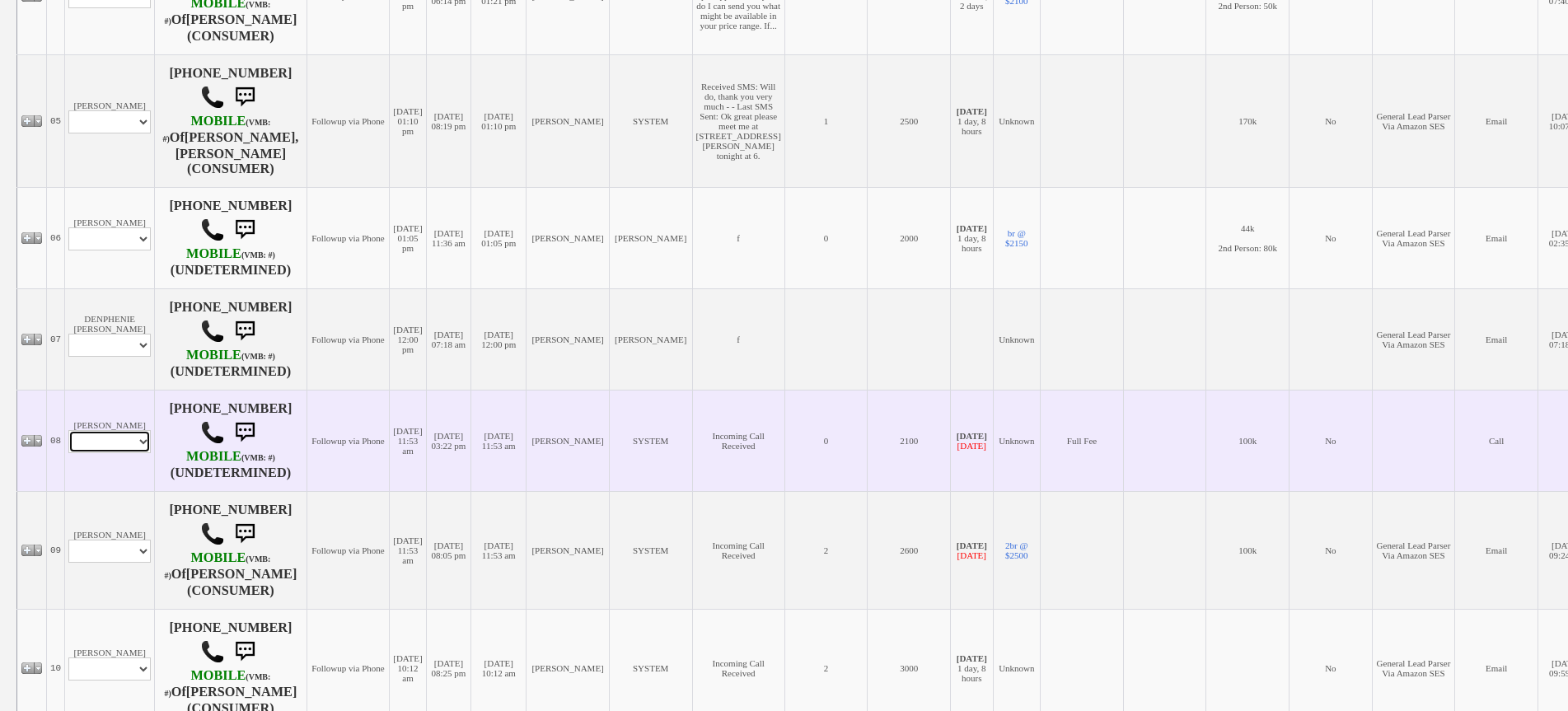
click at [136, 430] on select "Profile Edit Print Email Externally (Will Not Be Tracked In CRM) Closed Deals" at bounding box center [109, 441] width 83 height 23
select select "ChangeURL,/crm/custom/edit_client_form.php?redirect=%2Fcrm%2Fclients.php&id=118…"
click at [68, 430] on select "Profile Edit Print Email Externally (Will Not Be Tracked In CRM) Closed Deals" at bounding box center [109, 441] width 83 height 23
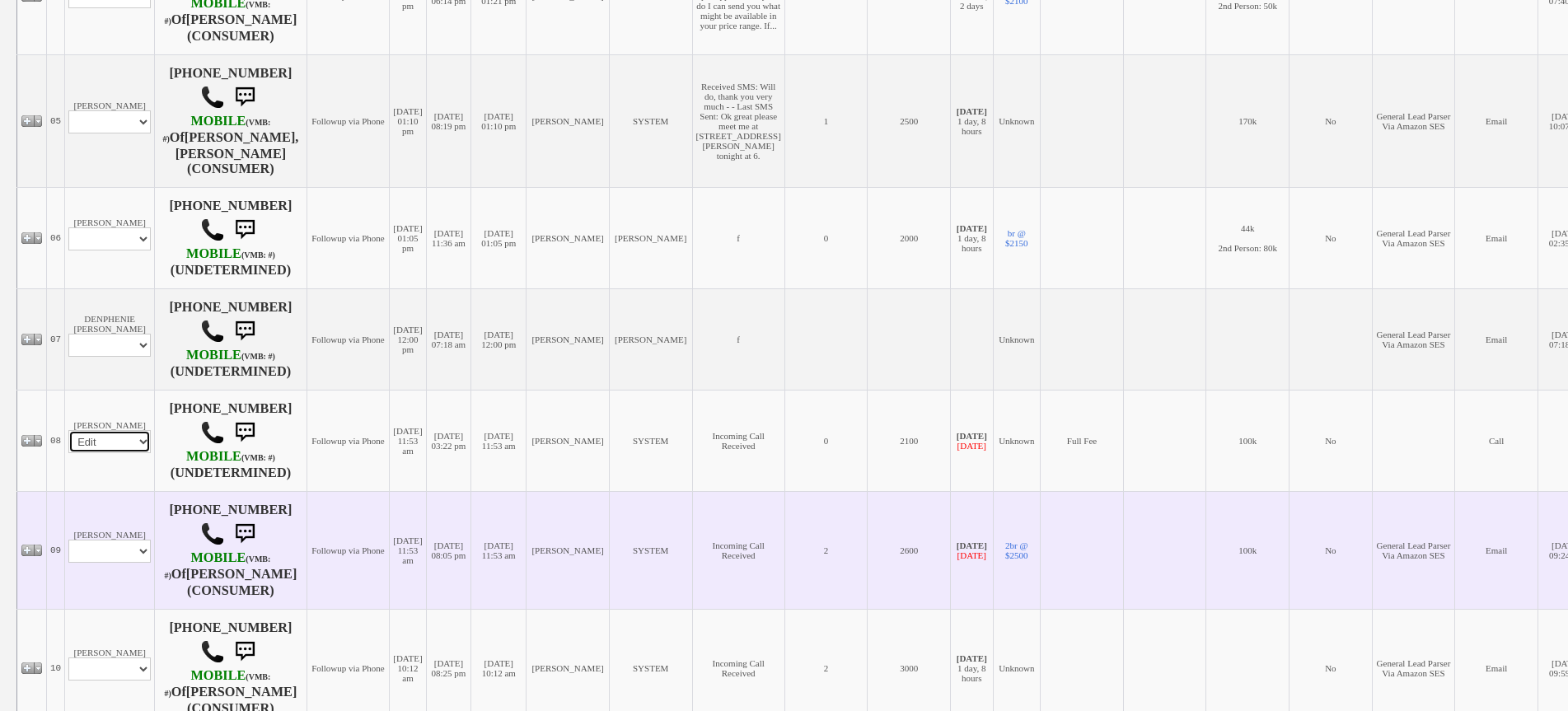
select select
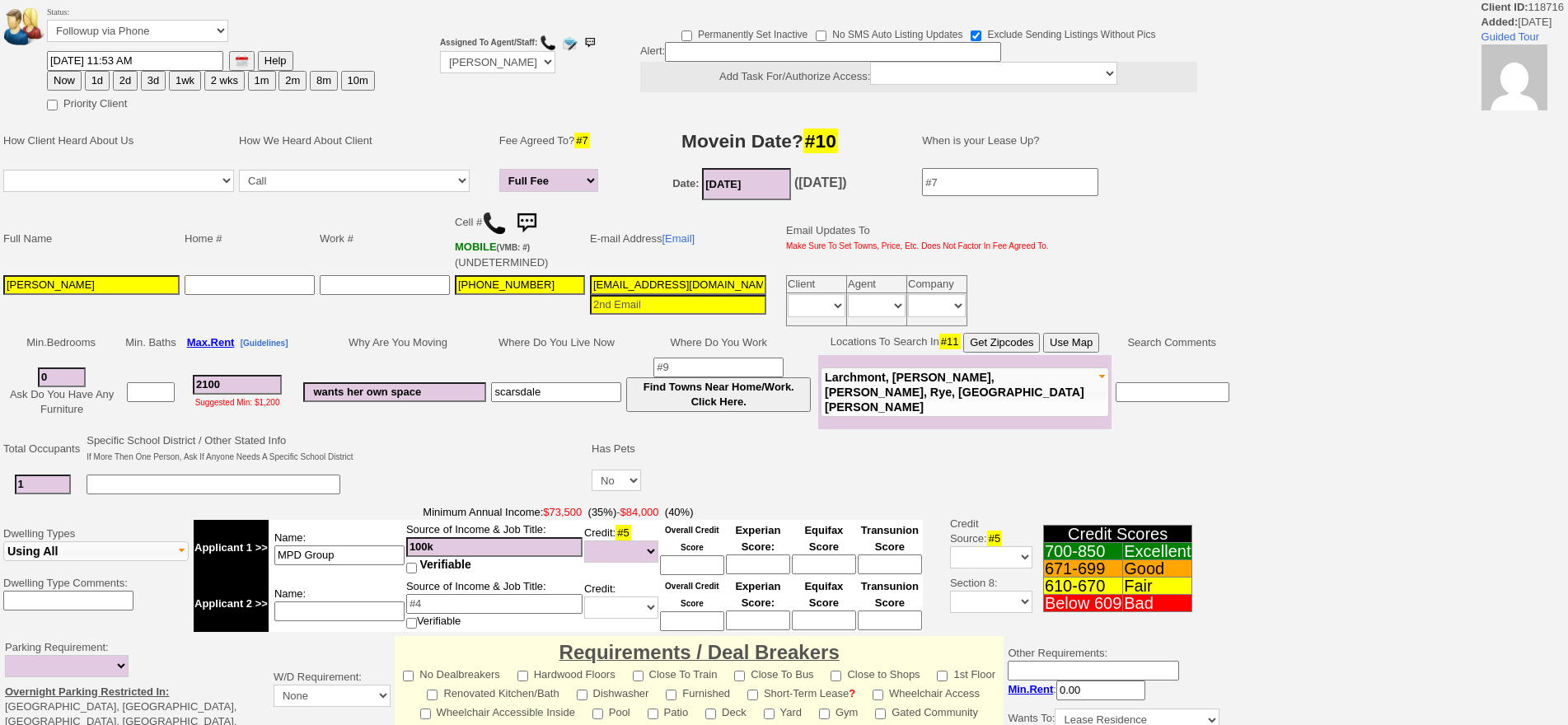
click at [452, 279] on td "914-886-7049" at bounding box center [519, 300] width 135 height 56
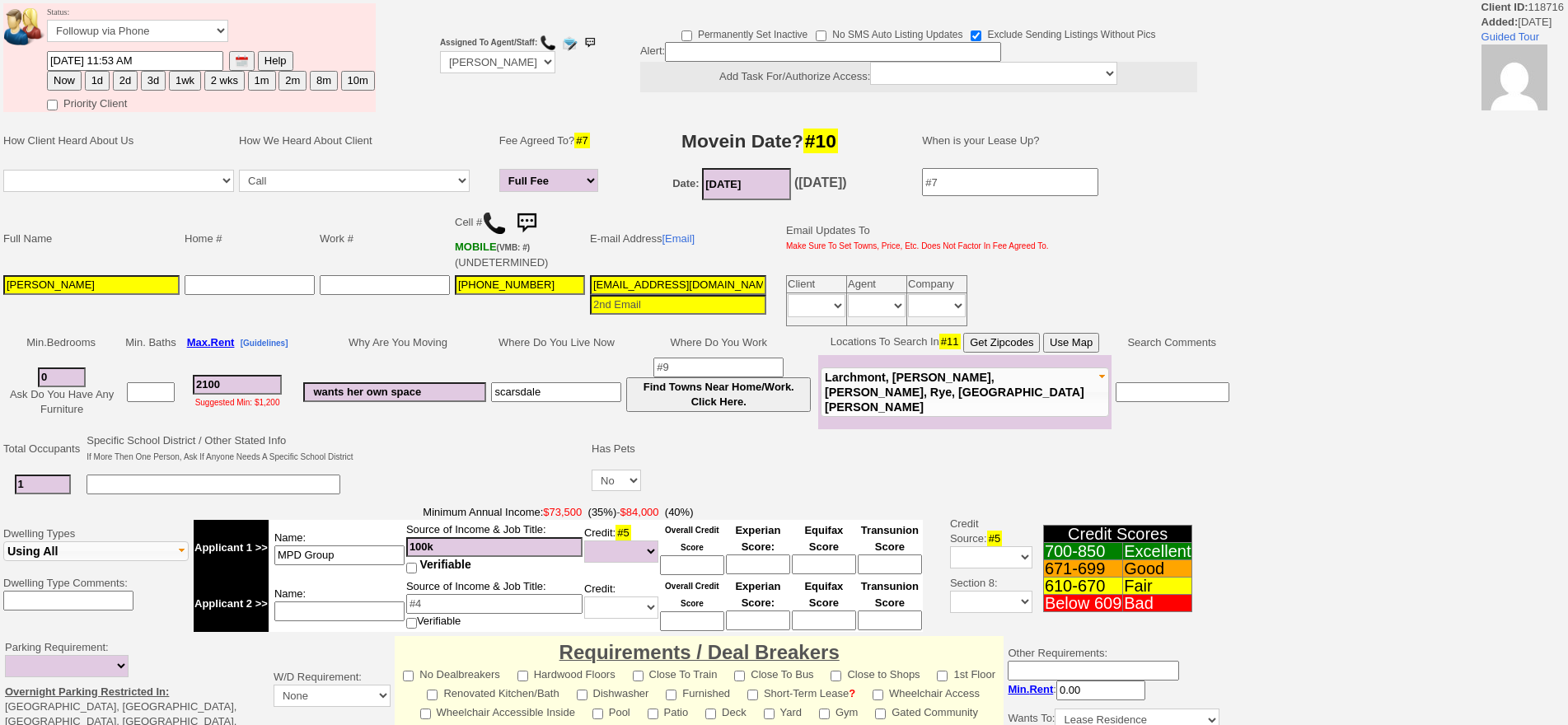
click at [480, 286] on input "914-886-7049" at bounding box center [520, 285] width 131 height 20
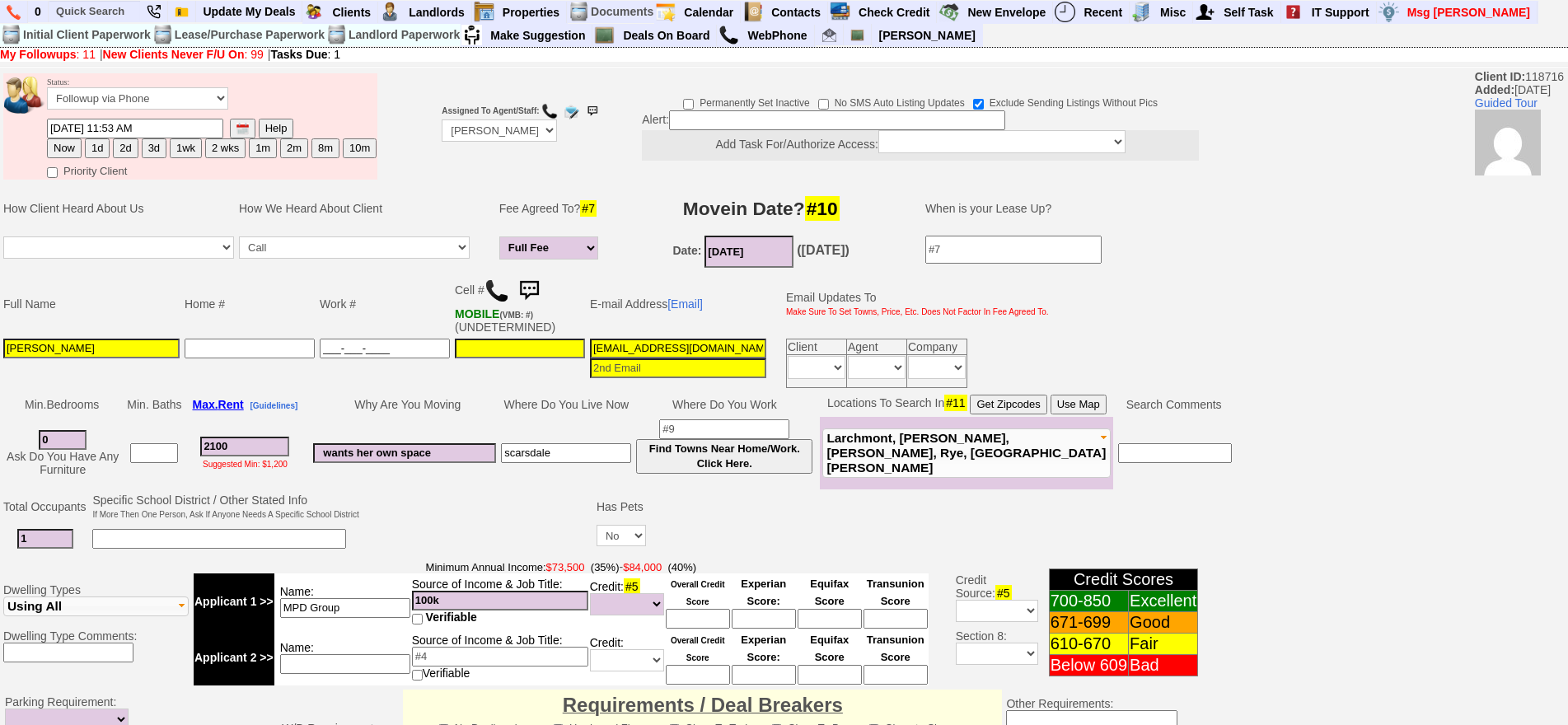
click at [378, 347] on input "___-___-____" at bounding box center [385, 348] width 131 height 20
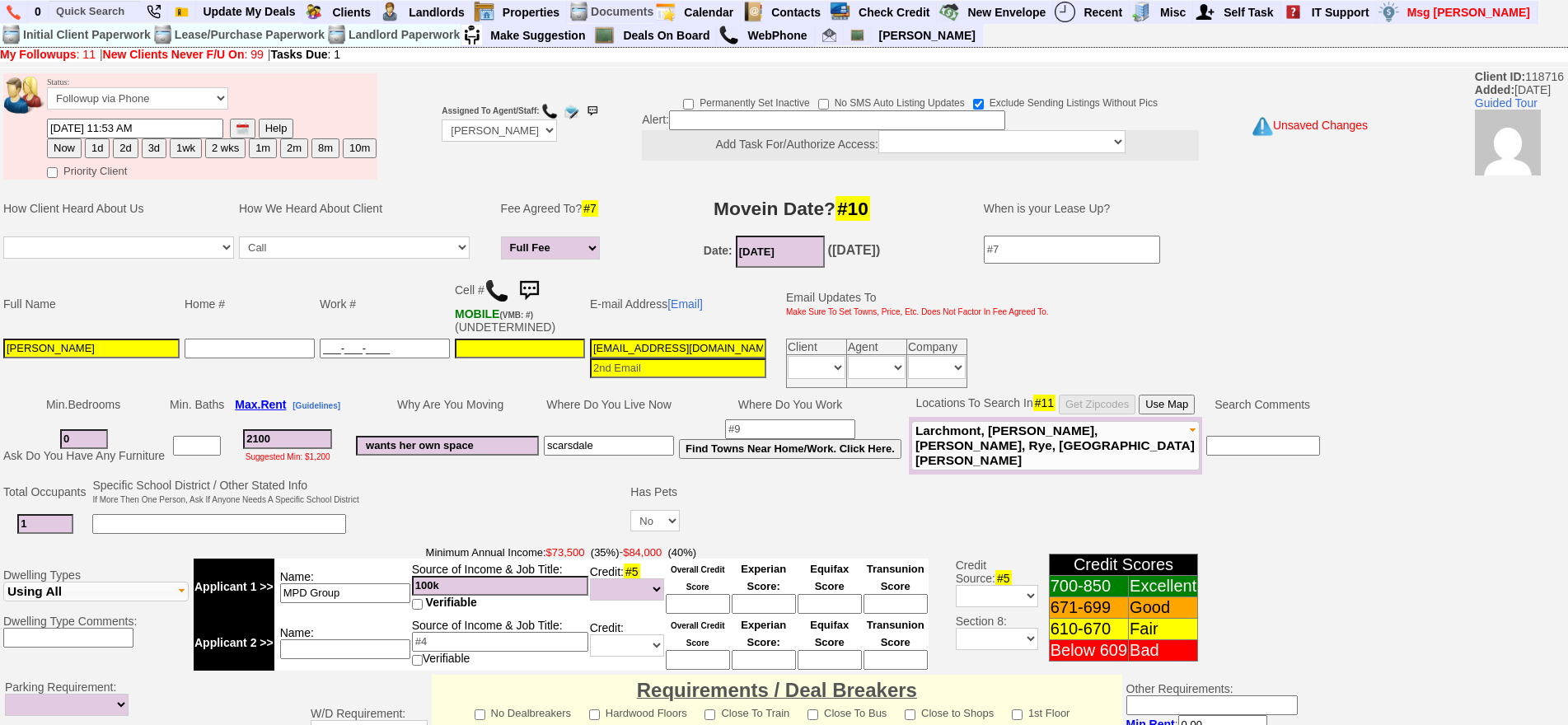
paste input "914-886-7049"
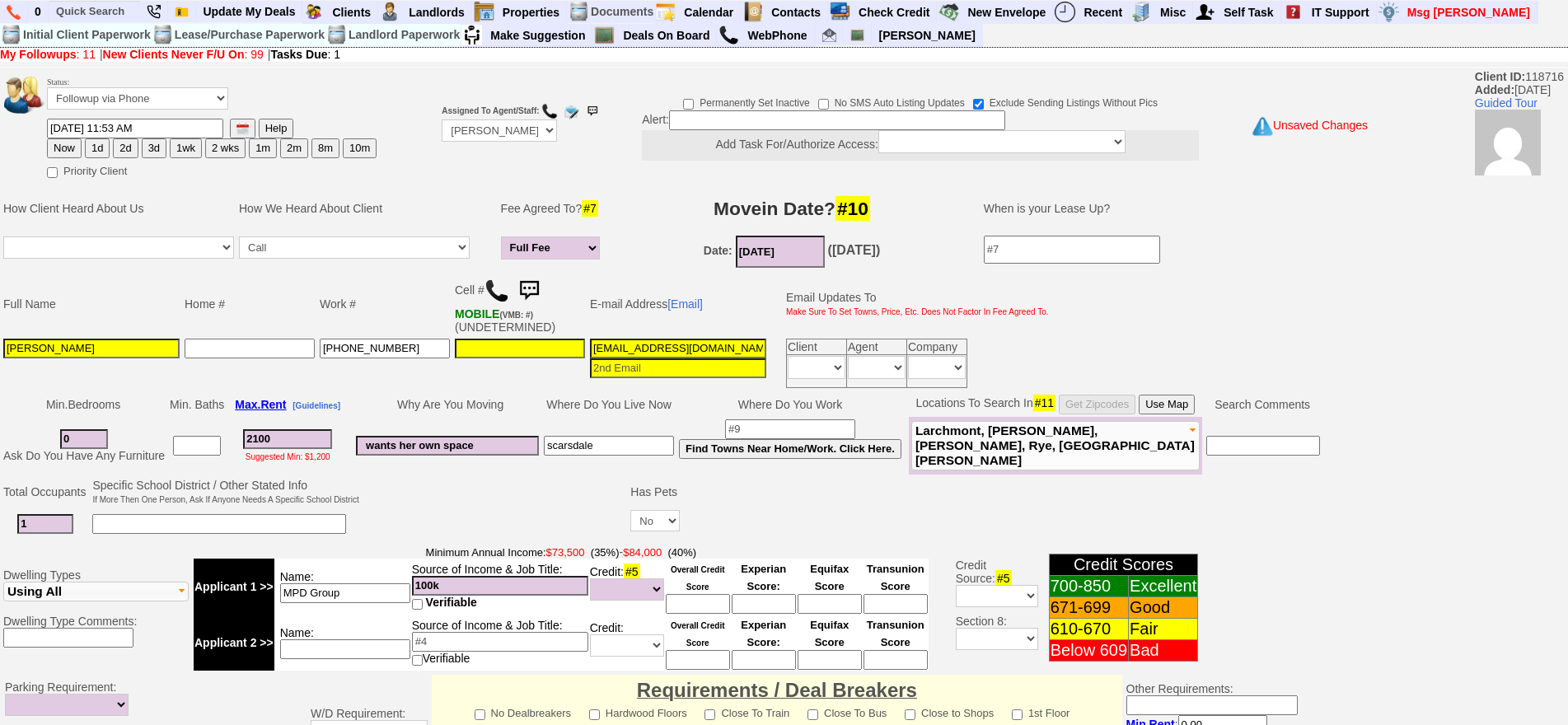
type input "914-886-7049"
type input "___-___-____"
click at [517, 347] on input "___-___-____" at bounding box center [520, 348] width 131 height 20
click at [465, 344] on input "___-___-____" at bounding box center [520, 348] width 131 height 20
click at [461, 345] on input "___-___-____" at bounding box center [520, 348] width 131 height 20
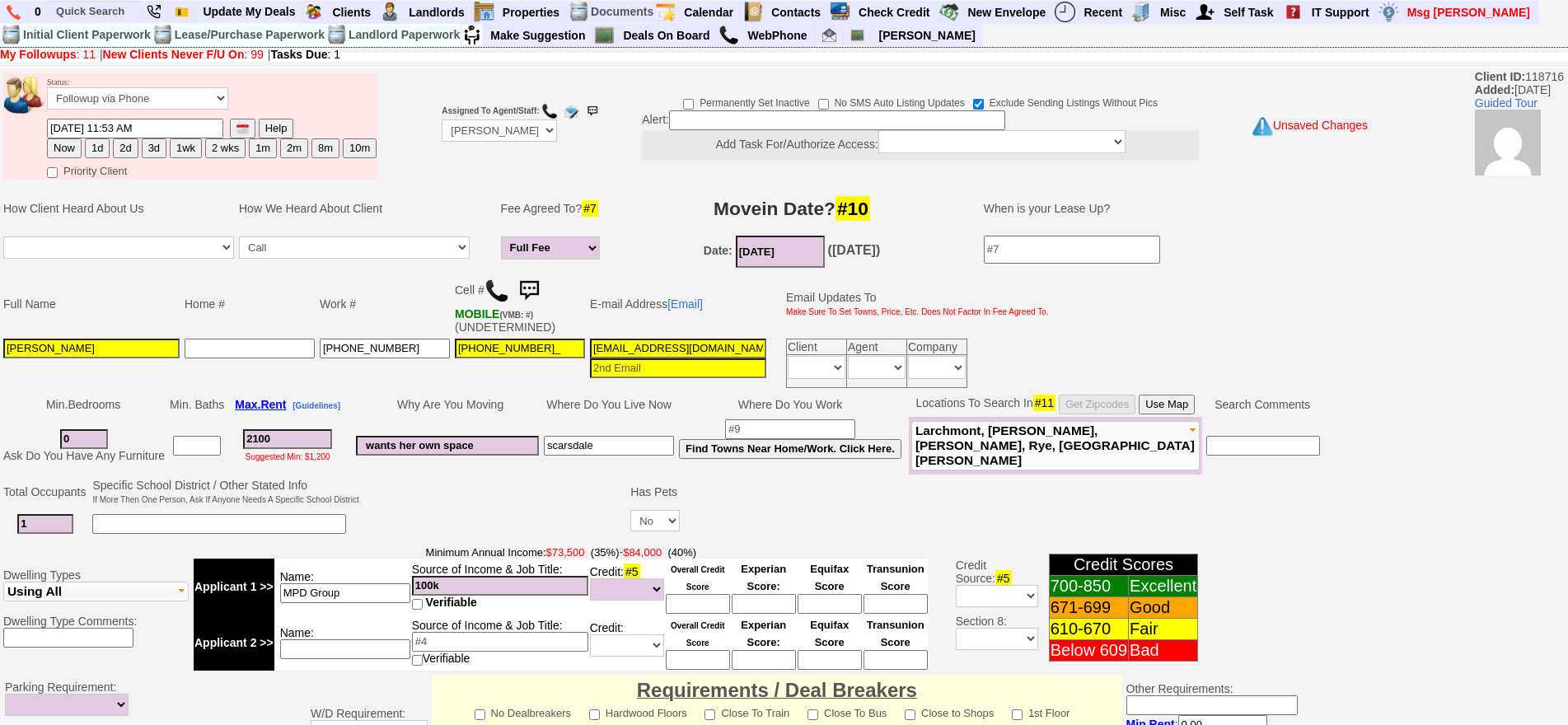
type input "347-754-9613"
click at [116, 353] on input "Margaret Cielsielski" at bounding box center [92, 348] width 176 height 20
click at [8, 343] on input "Margaret Cielsielski" at bounding box center [92, 348] width 176 height 20
type input "Abdul (Margaret)"
click at [128, 150] on button "2d" at bounding box center [125, 149] width 25 height 20
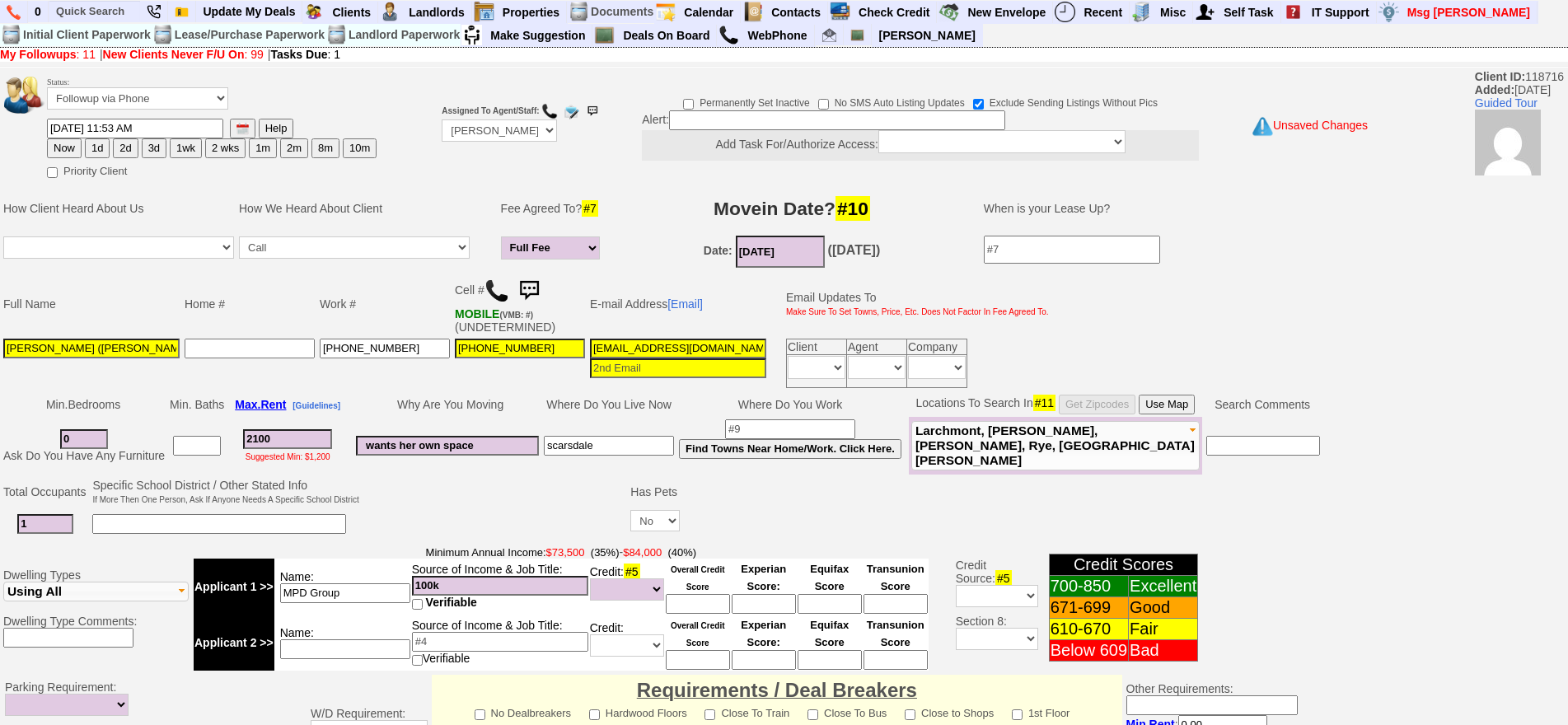
type input "10/01/2025 03:21 PM"
drag, startPoint x: 282, startPoint y: 445, endPoint x: 188, endPoint y: 438, distance: 94.3
click at [188, 438] on tr "0 Ask Do You Have Any Furniture 2100 Suggested Min: $1,200 wants her own space …" at bounding box center [662, 446] width 1322 height 58
type input "1800"
click at [1189, 407] on button "Use Map" at bounding box center [1166, 404] width 56 height 20
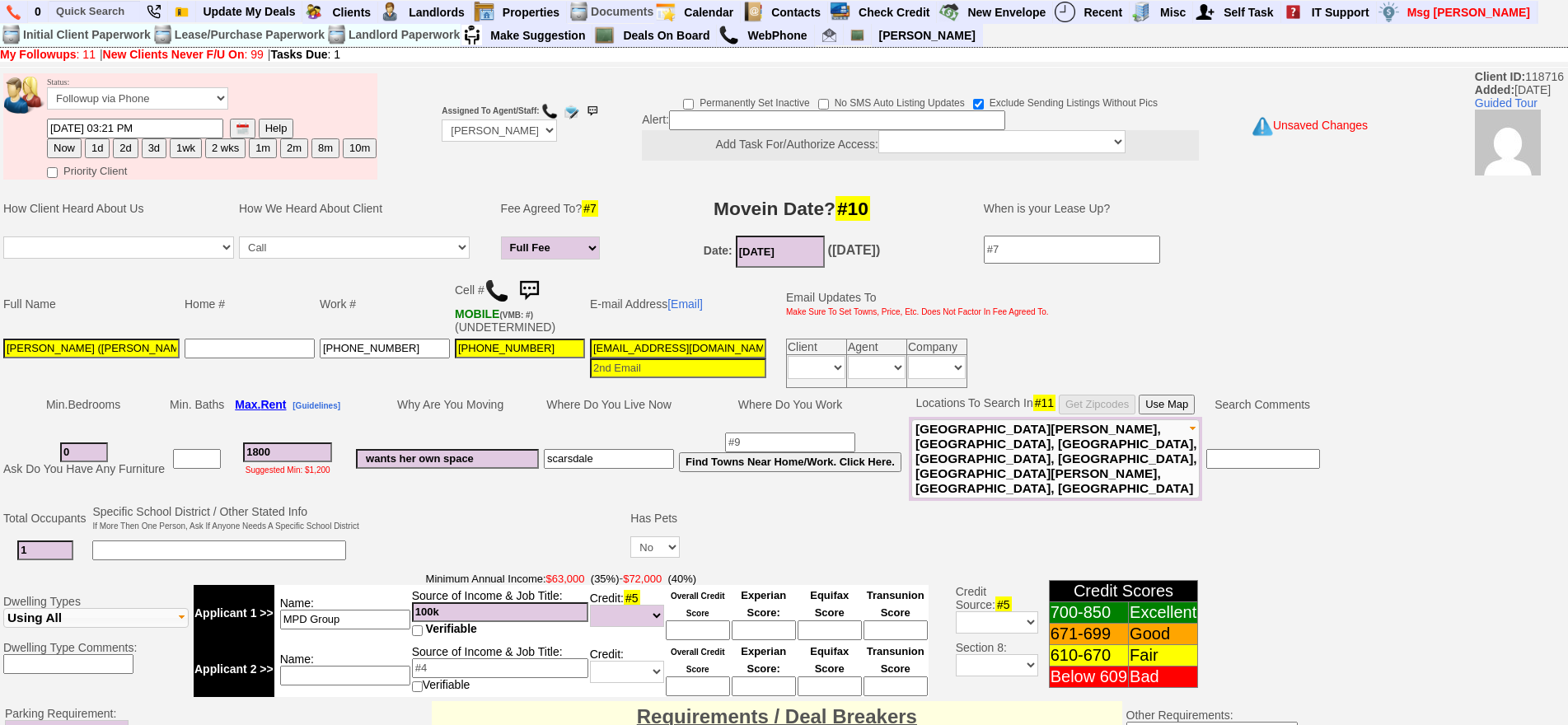
click at [129, 148] on button "2d" at bounding box center [125, 149] width 25 height 20
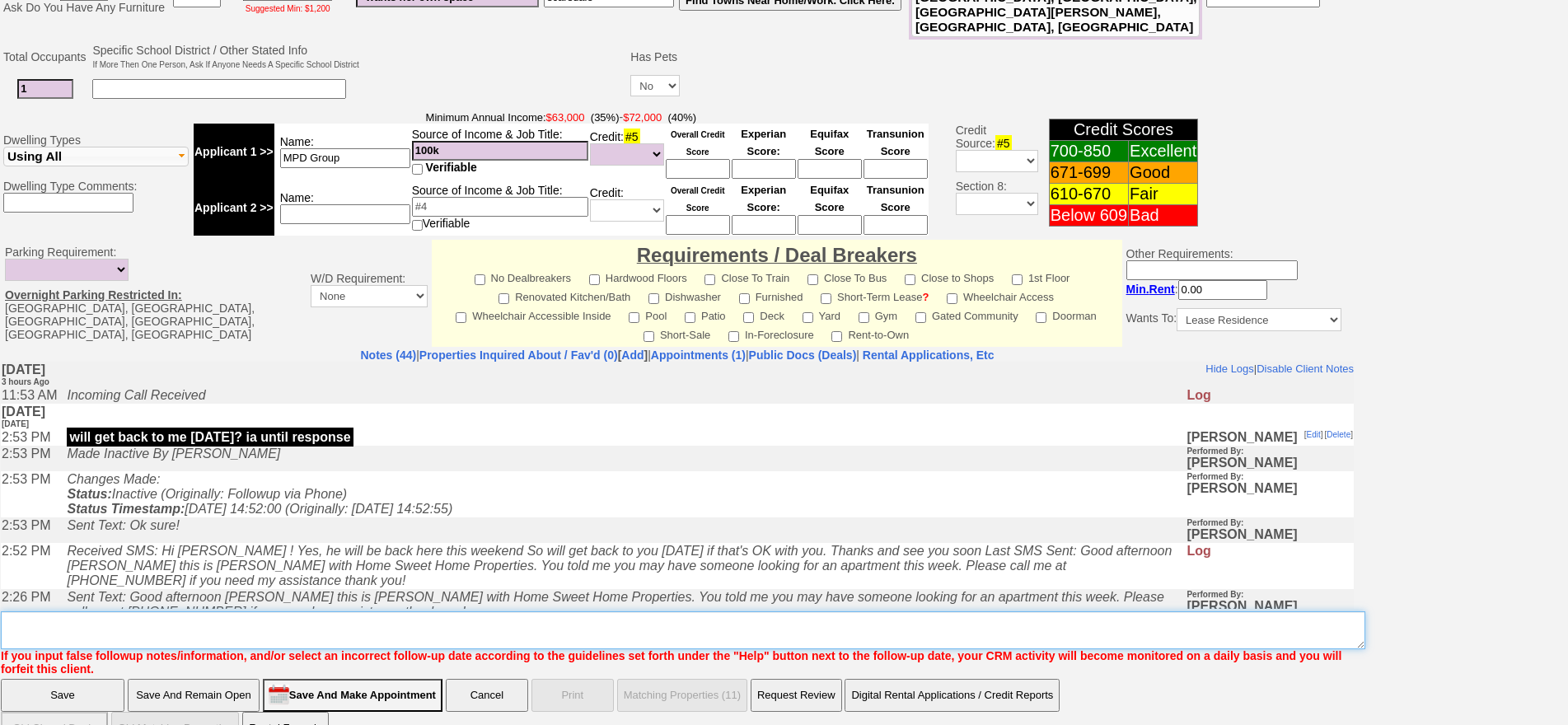
click at [459, 611] on textarea "Insert New Note Here" at bounding box center [683, 629] width 1364 height 38
type textarea "f"
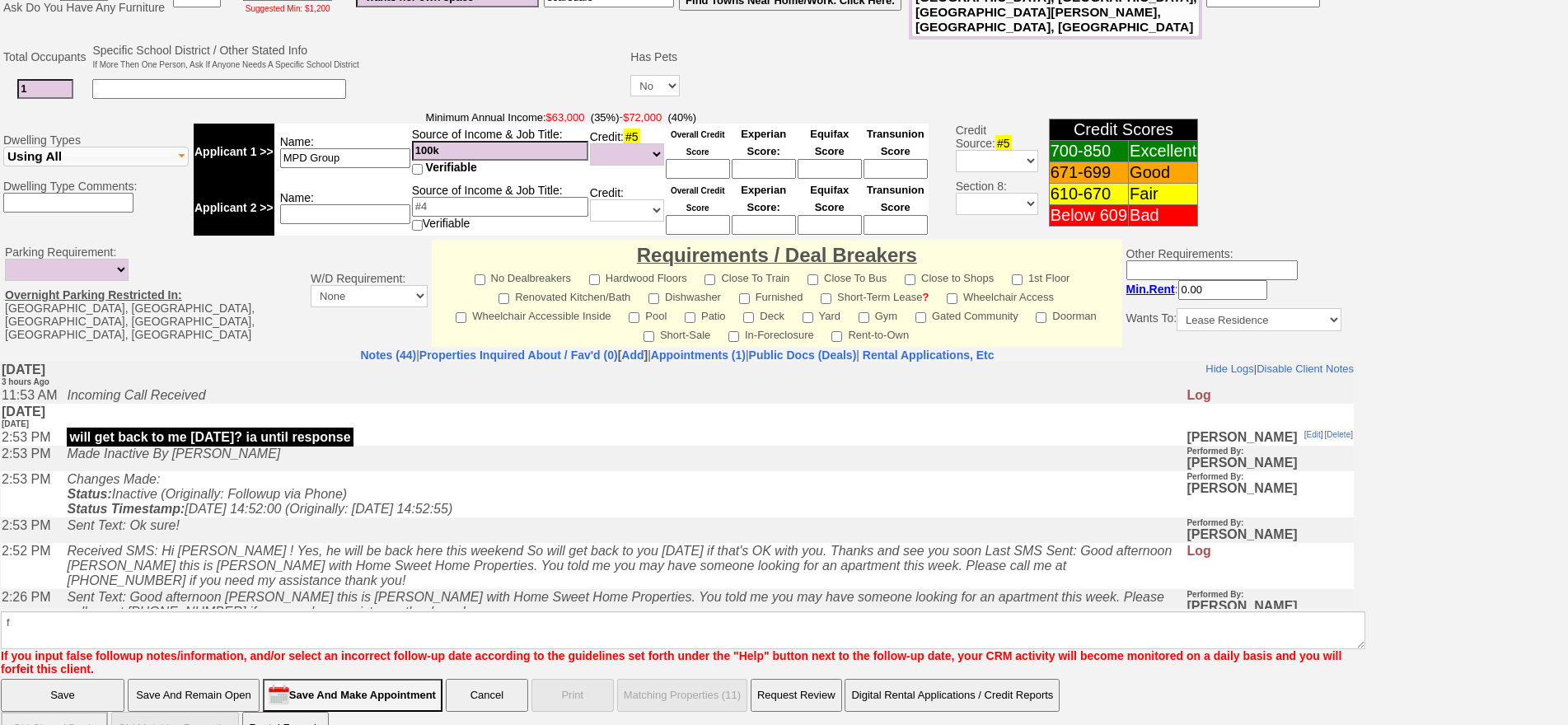
click input "Save" at bounding box center [62, 696] width 123 height 33
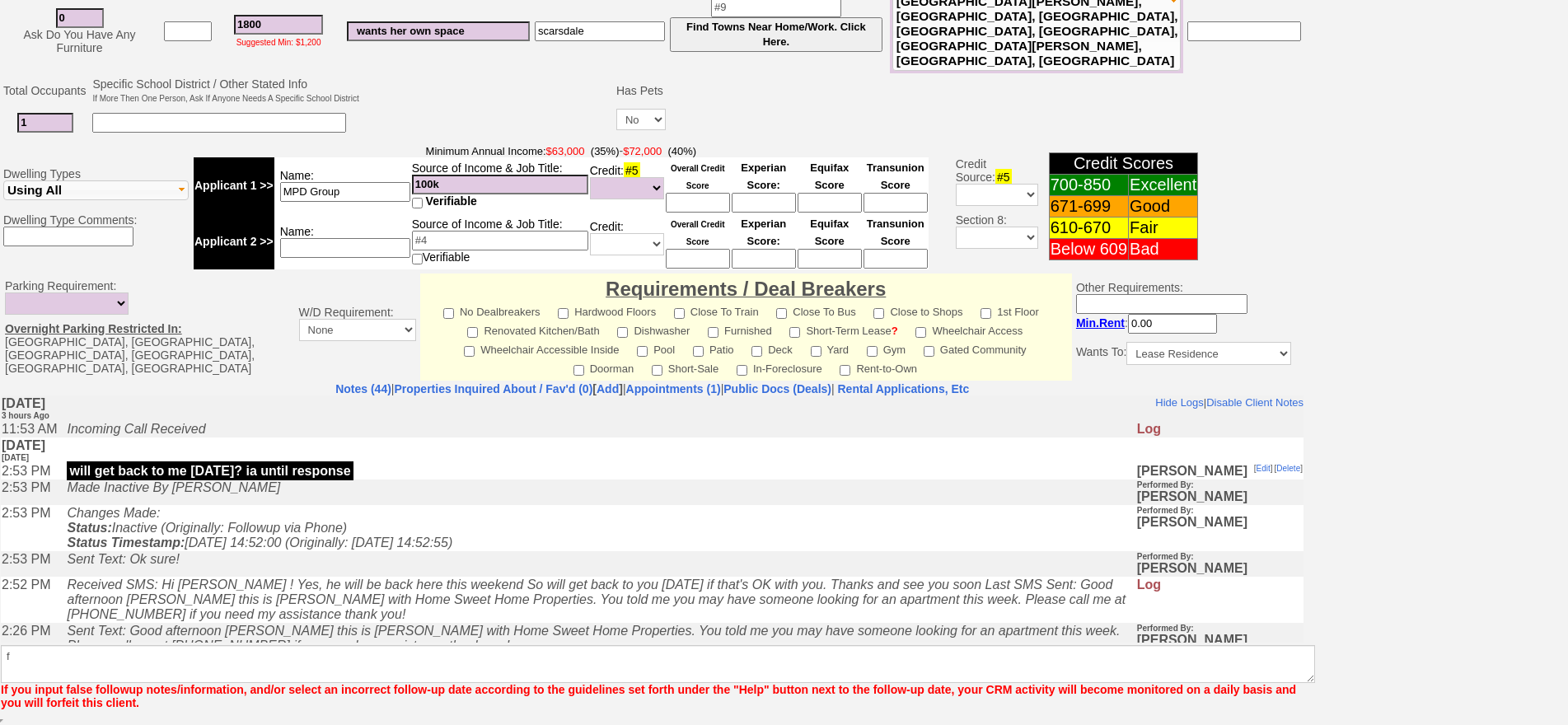
scroll to position [417, 0]
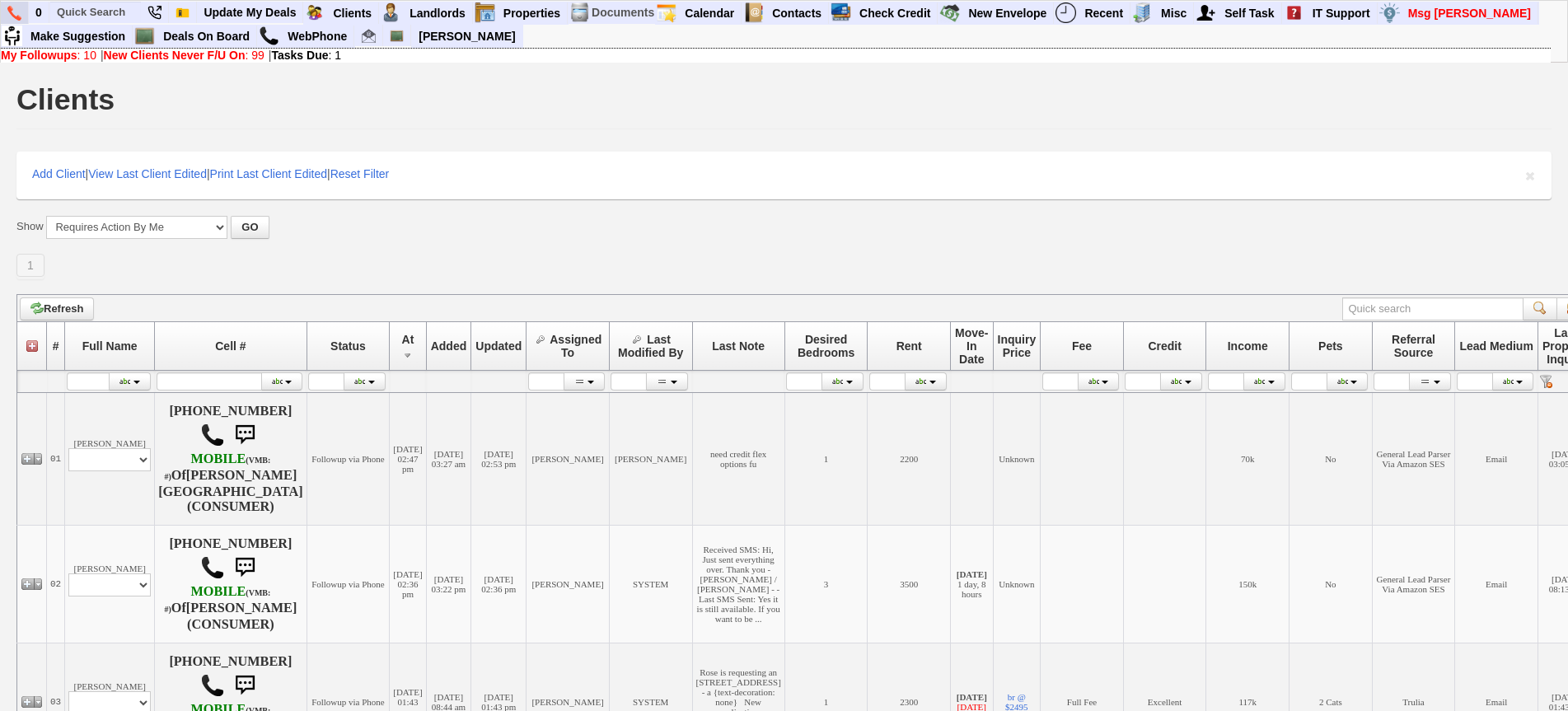
click at [9, 12] on img at bounding box center [14, 13] width 14 height 15
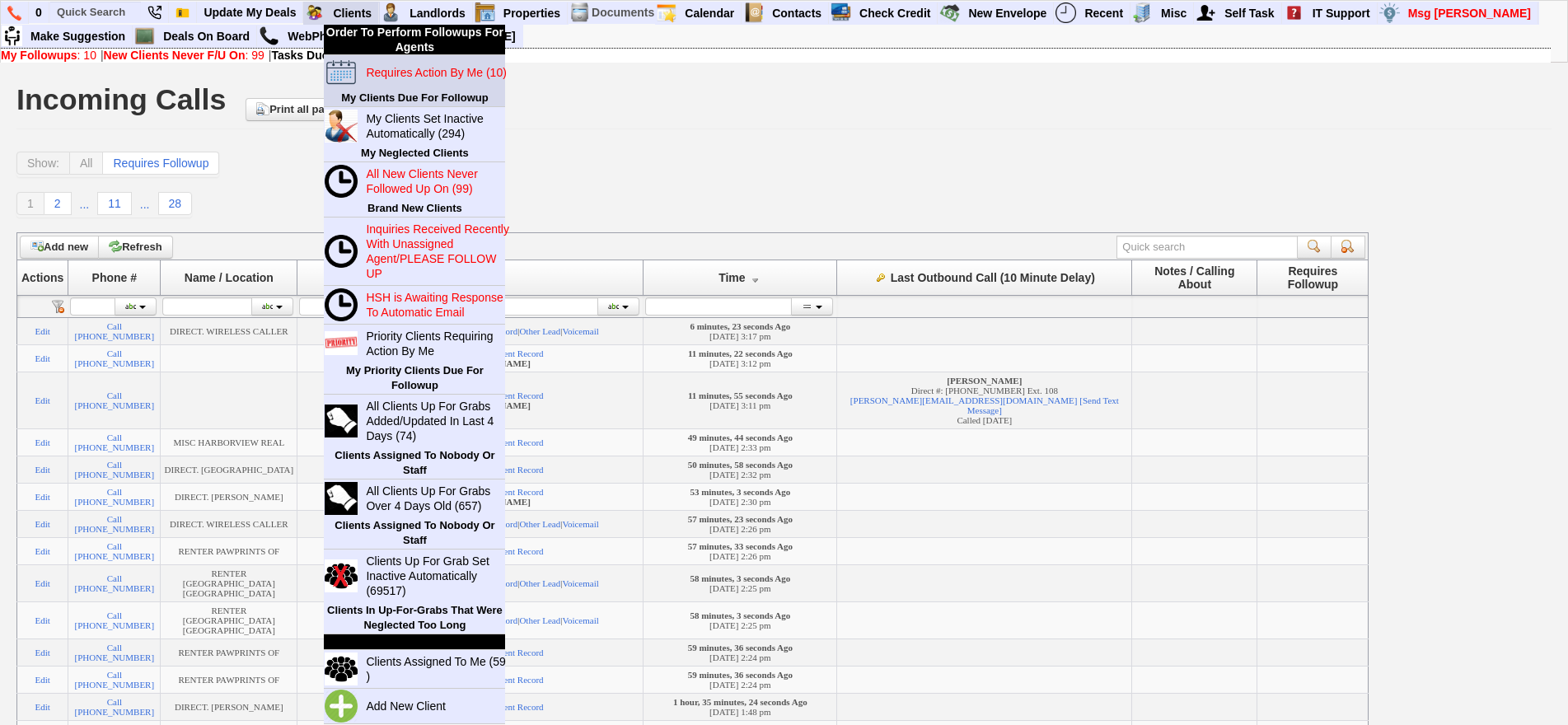
click at [391, 78] on blink "Requires Action By Me (10)" at bounding box center [436, 73] width 140 height 13
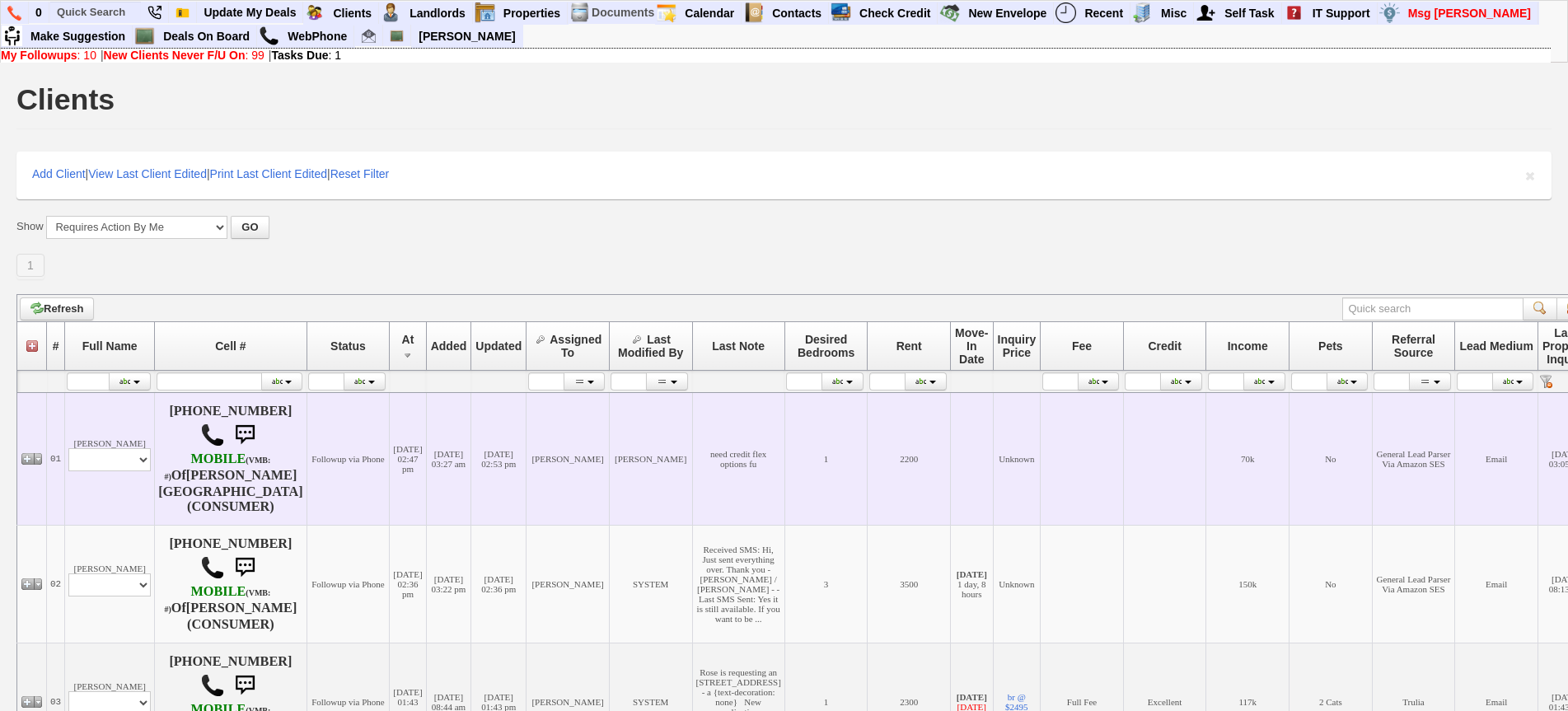
scroll to position [330, 0]
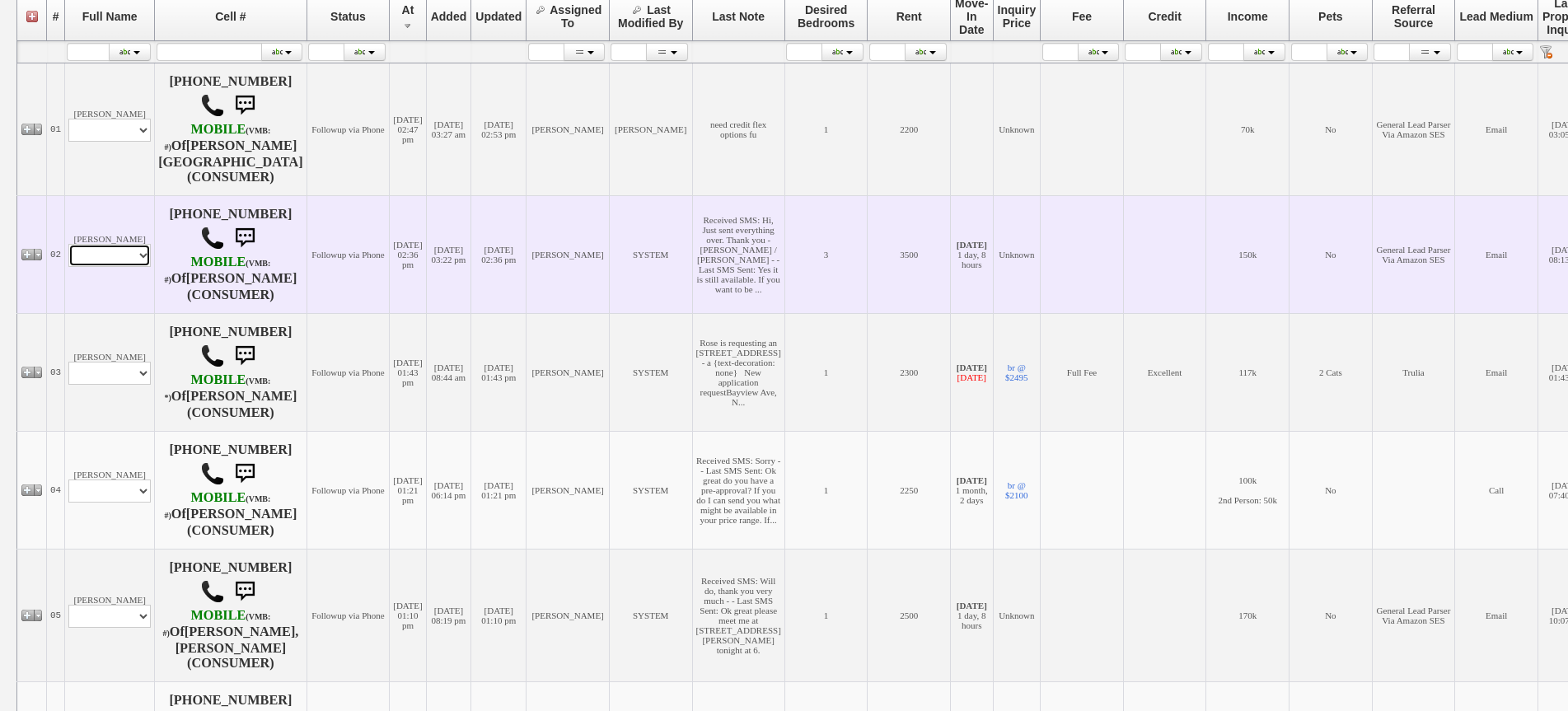
click at [106, 243] on select "Profile Edit Print Email Externally (Will Not Be Tracked In CRM) Closed Deals" at bounding box center [109, 254] width 83 height 23
select select "ChangeURL,/crm/custom/edit_client_form.php?redirect=%2Fcrm%2Fclients.php&id=166…"
click at [68, 243] on select "Profile Edit Print Email Externally (Will Not Be Tracked In CRM) Closed Deals" at bounding box center [109, 254] width 83 height 23
select select
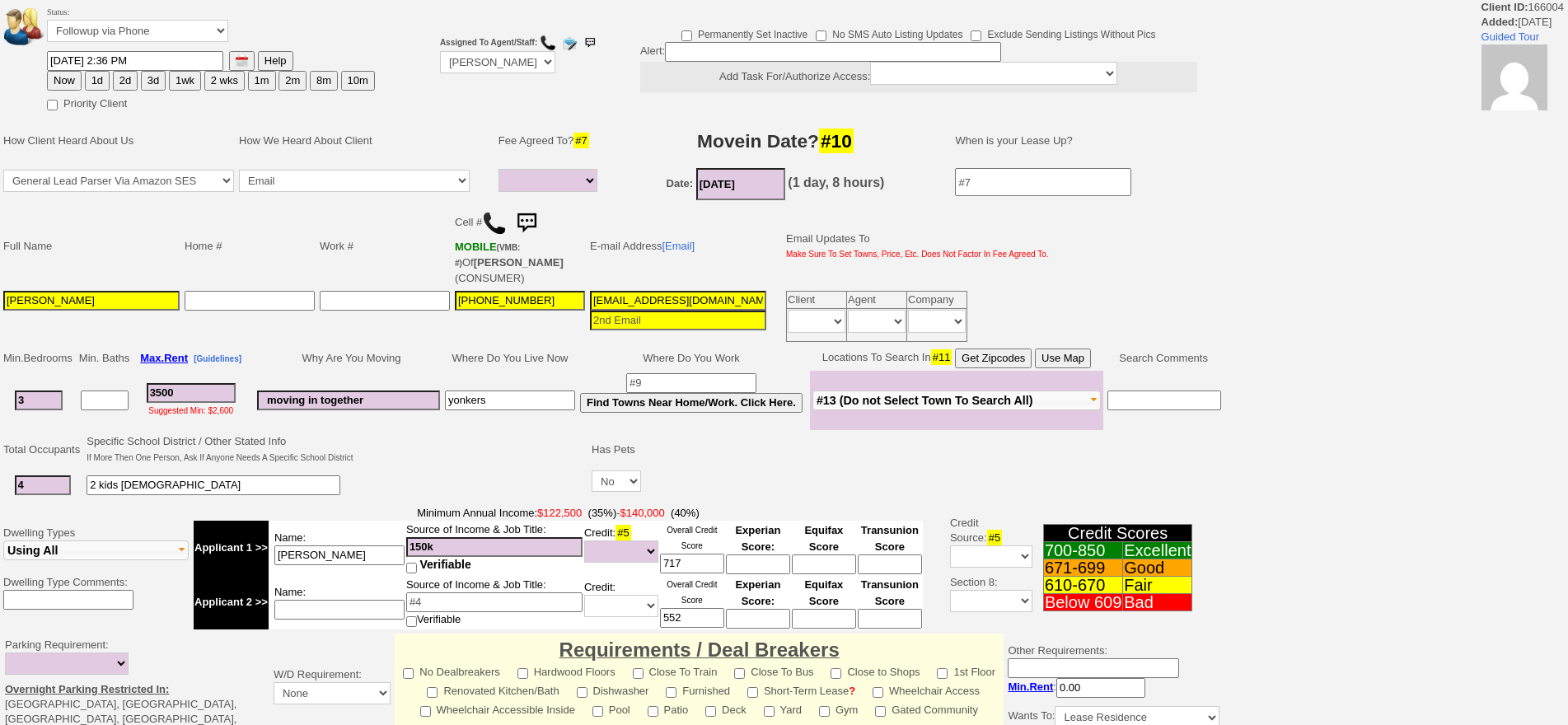
select select
click at [749, 292] on input "[EMAIL_ADDRESS][DOMAIN_NAME]" at bounding box center [678, 300] width 176 height 20
click at [749, 292] on input "ashleykarolinaa@yahoo.com" at bounding box center [678, 300] width 176 height 20
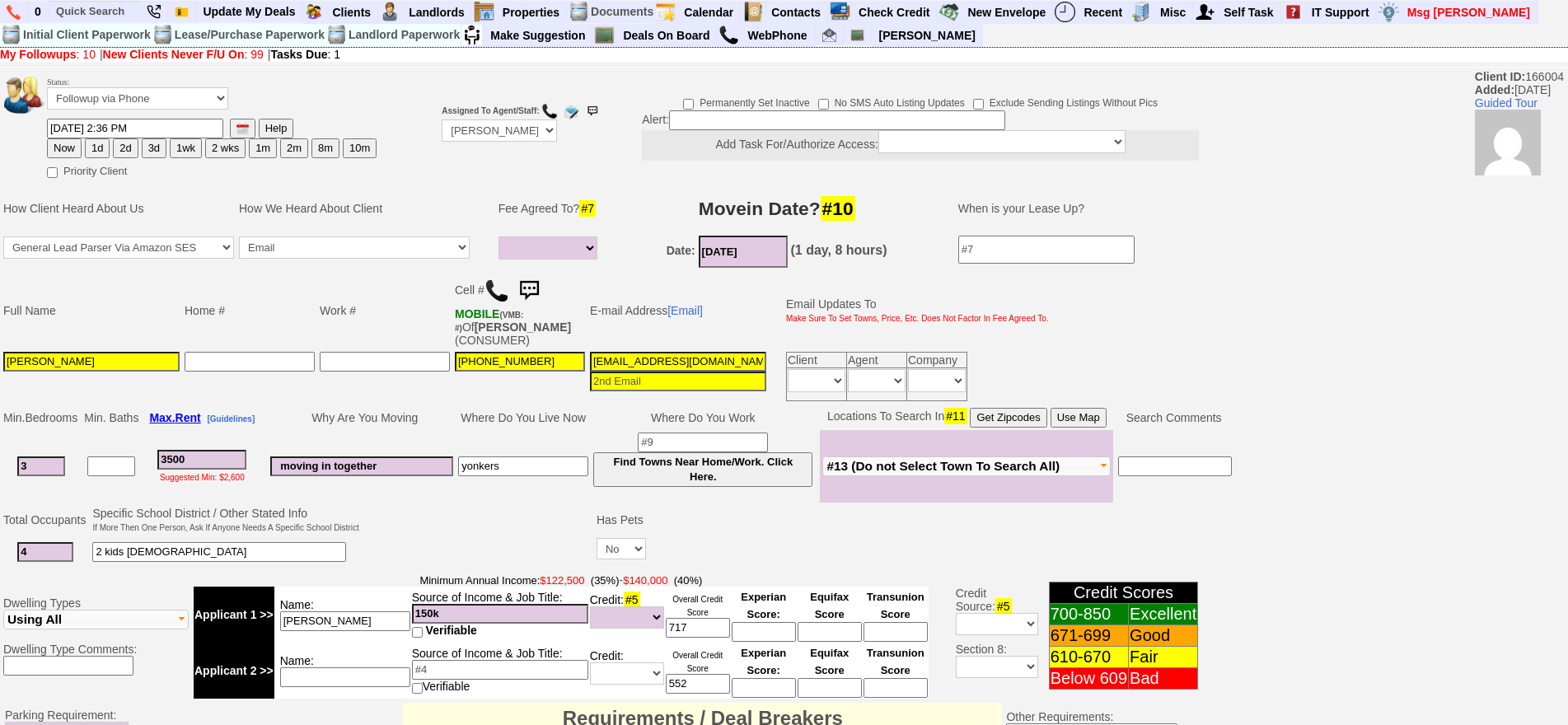
click at [525, 289] on img at bounding box center [529, 290] width 33 height 33
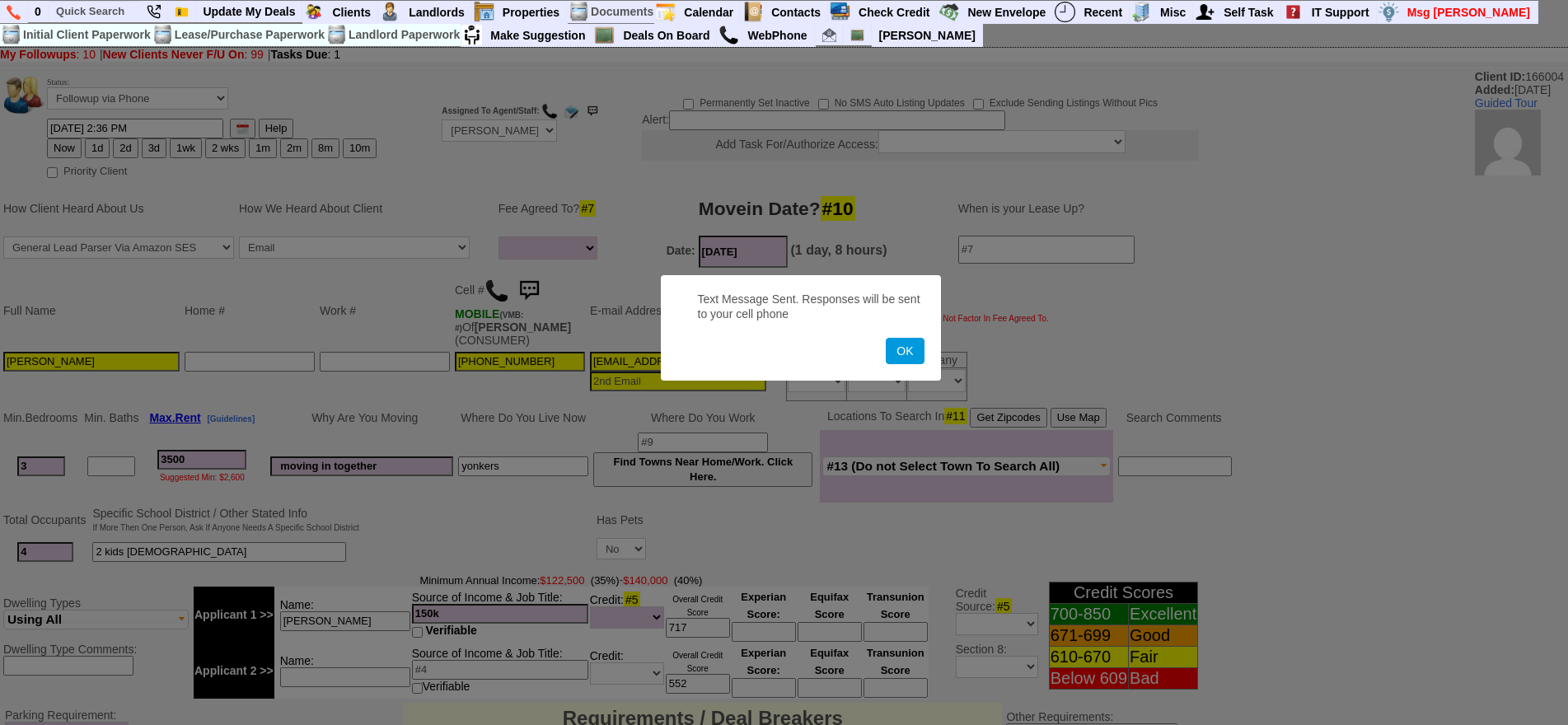
click at [886, 337] on button "OK" at bounding box center [904, 350] width 38 height 27
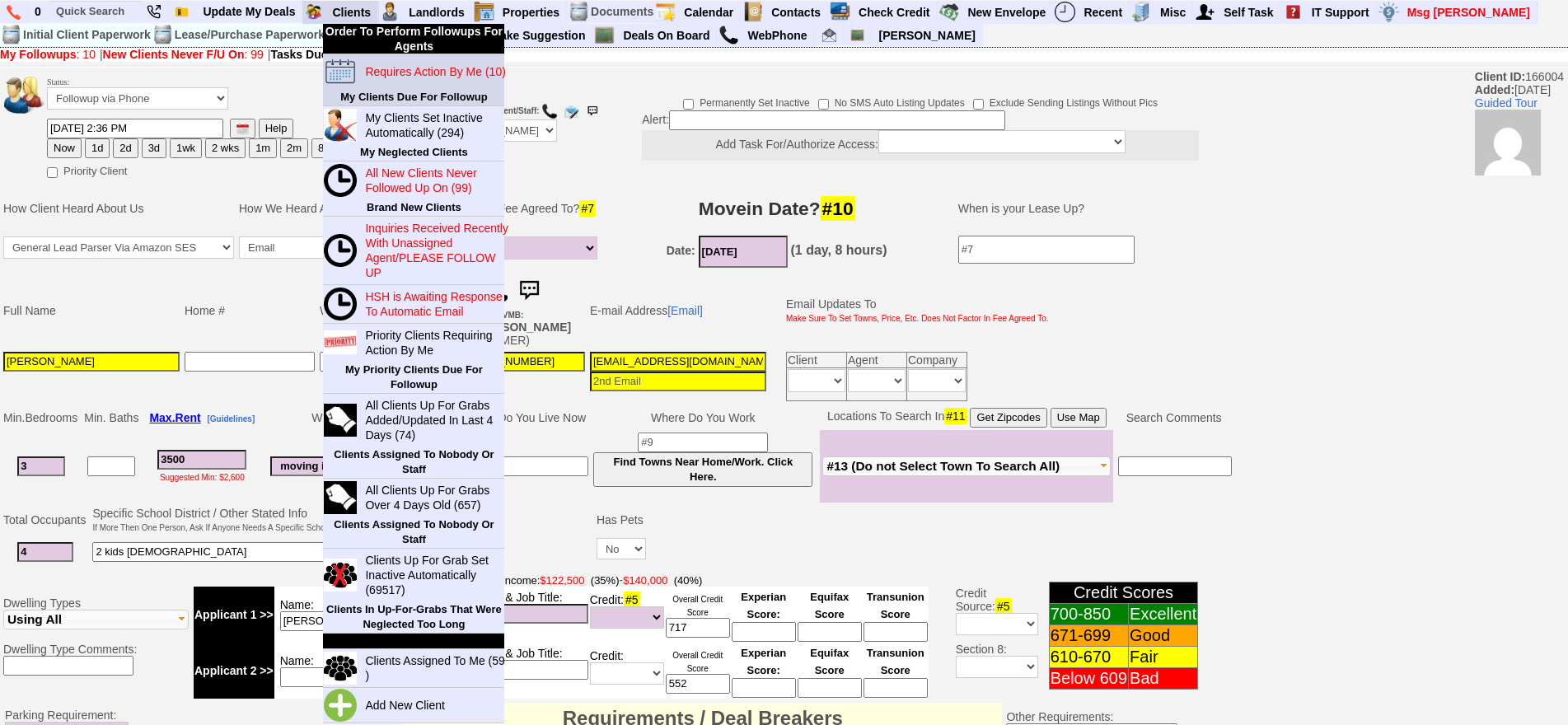
click at [388, 60] on td "Requires Action By Me (10)" at bounding box center [431, 72] width 147 height 35
click at [390, 60] on td "Requires Action By Me (10)" at bounding box center [431, 72] width 147 height 35
click at [398, 66] on blink "Requires Action By Me (10)" at bounding box center [435, 72] width 140 height 13
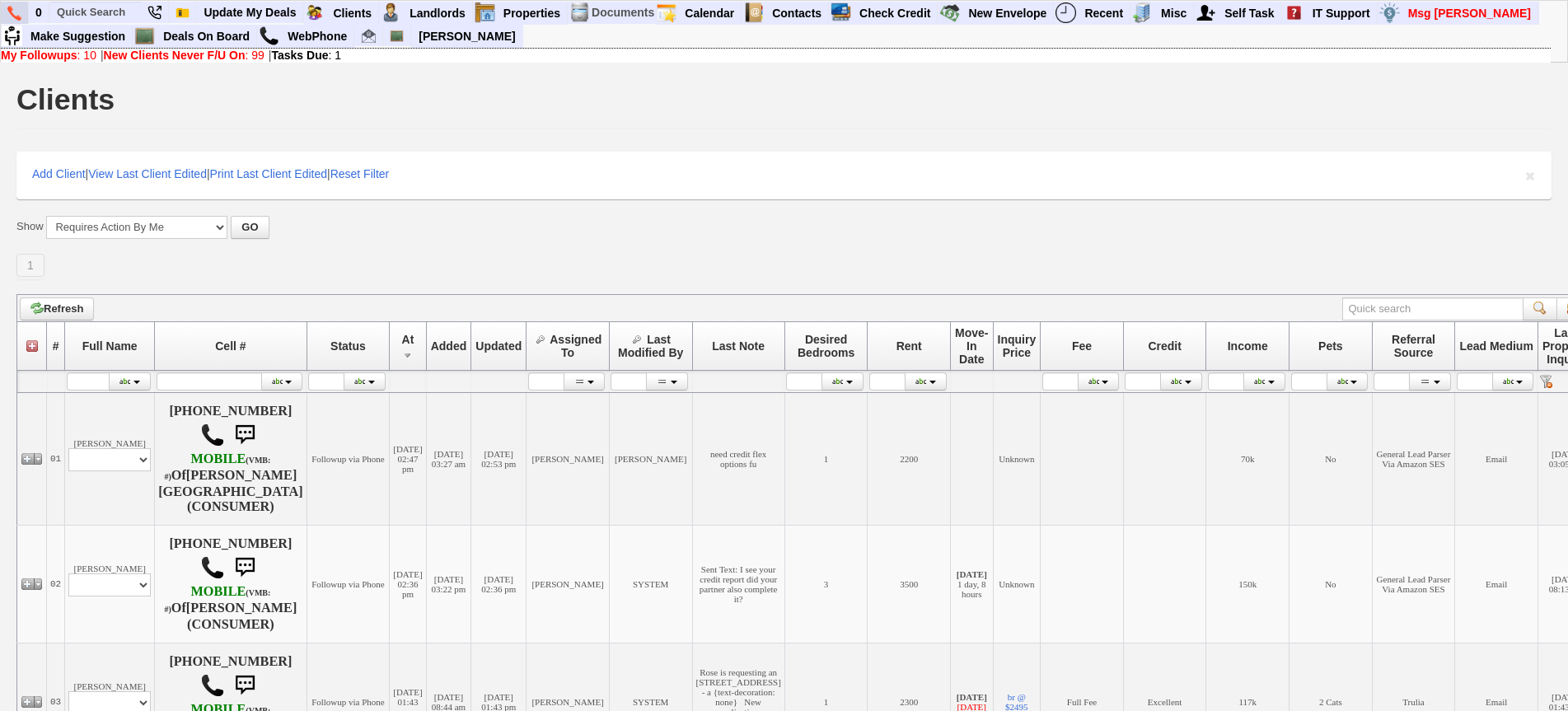
click at [19, 4] on link at bounding box center [15, 13] width 28 height 22
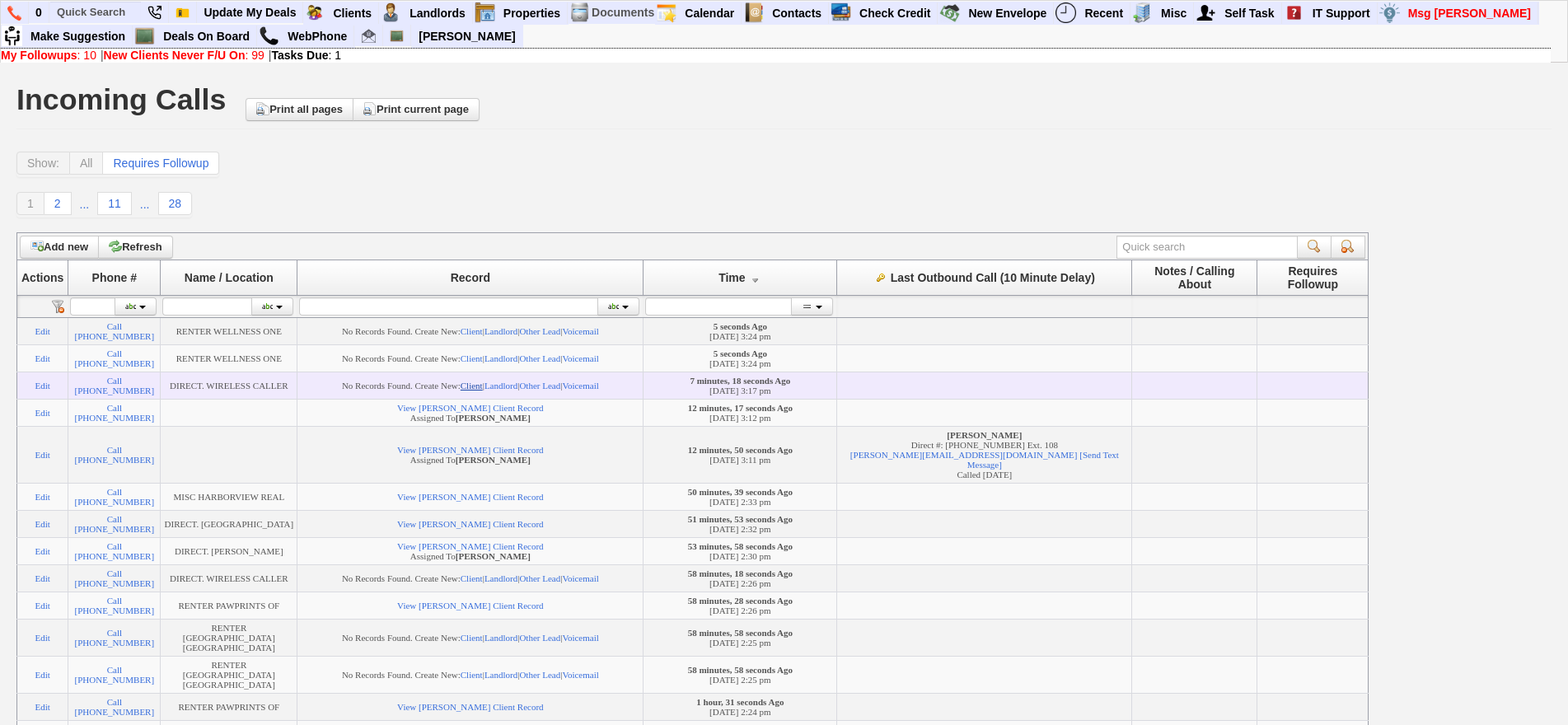
click at [480, 391] on link "Client" at bounding box center [472, 385] width 22 height 10
click at [482, 332] on link "Client" at bounding box center [472, 331] width 22 height 10
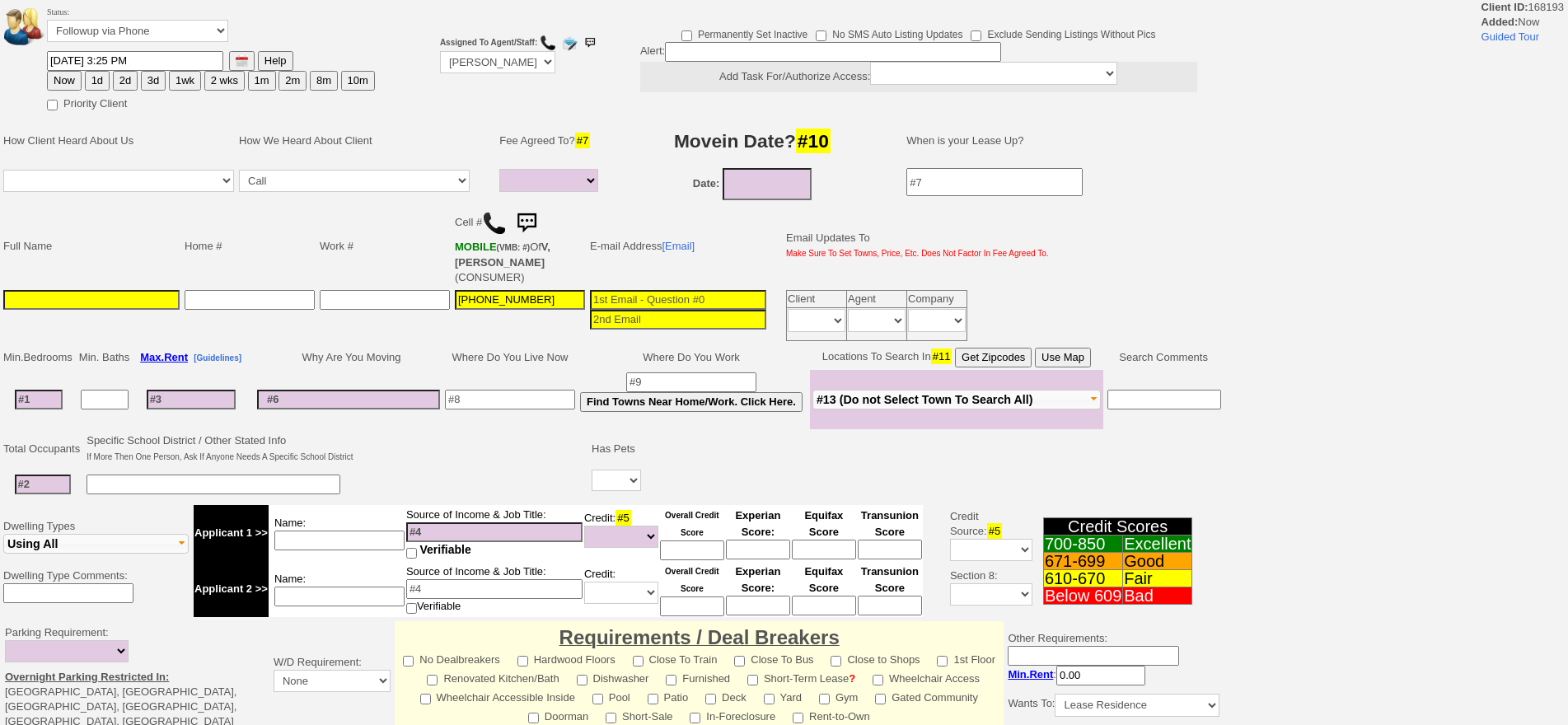
select select
click at [147, 290] on input at bounding box center [92, 300] width 176 height 20
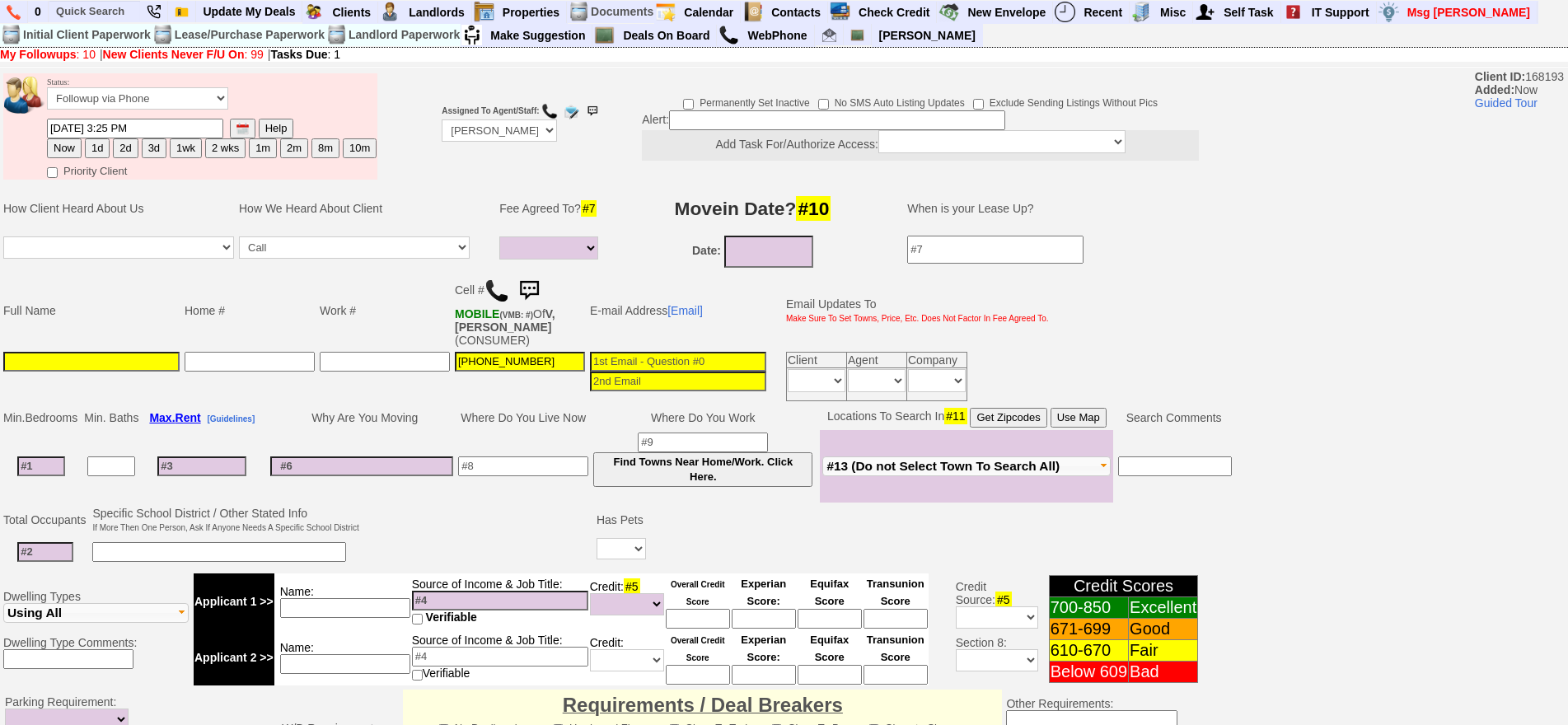
click at [147, 288] on td "Full Name" at bounding box center [91, 311] width 181 height 77
drag, startPoint x: 130, startPoint y: 358, endPoint x: 135, endPoint y: 334, distance: 24.5
click at [133, 349] on td at bounding box center [91, 376] width 181 height 54
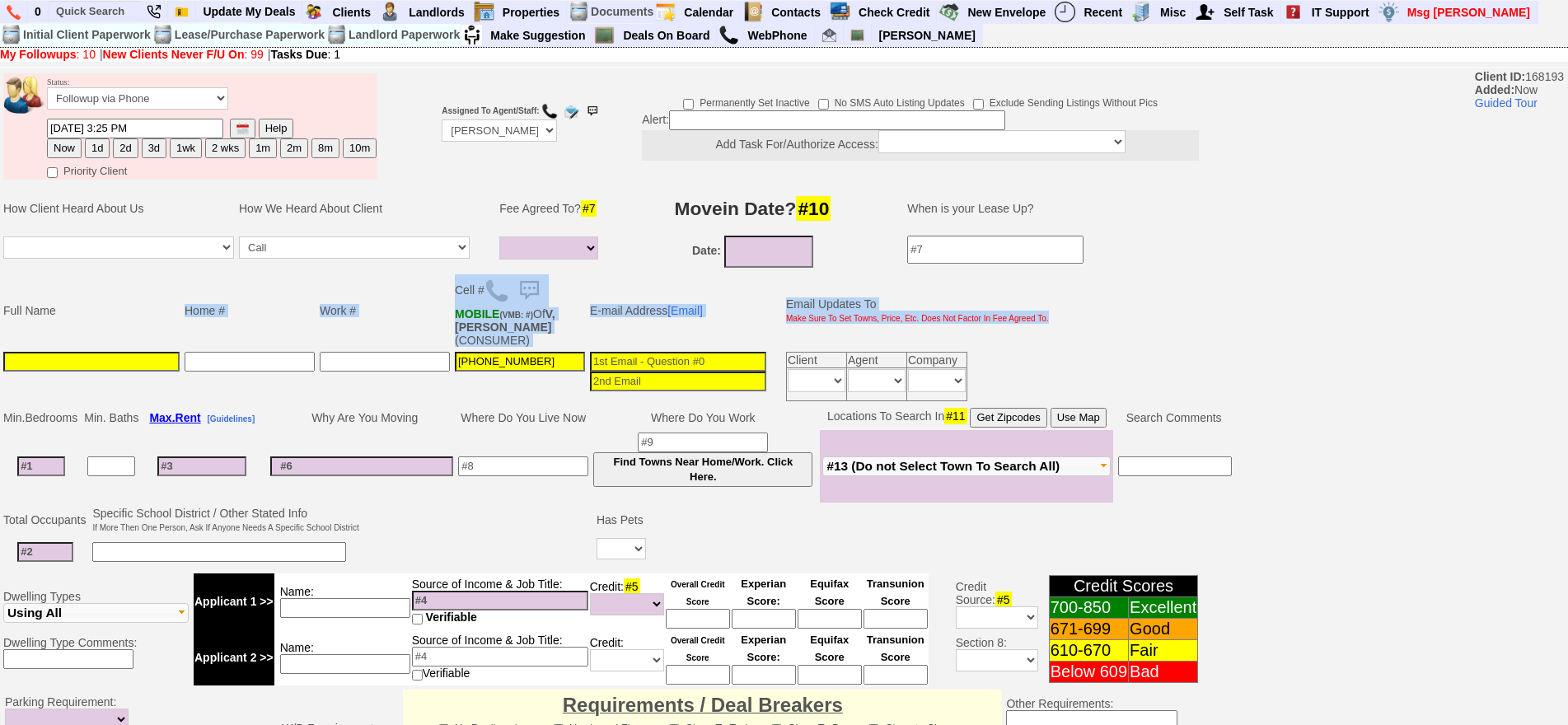
click at [139, 335] on tbody "Full Name Home # Work # Cell # MOBILE (VMB: #) Of V,SOFYA (CONSUMER) E-mail Add…" at bounding box center [526, 337] width 1051 height 131
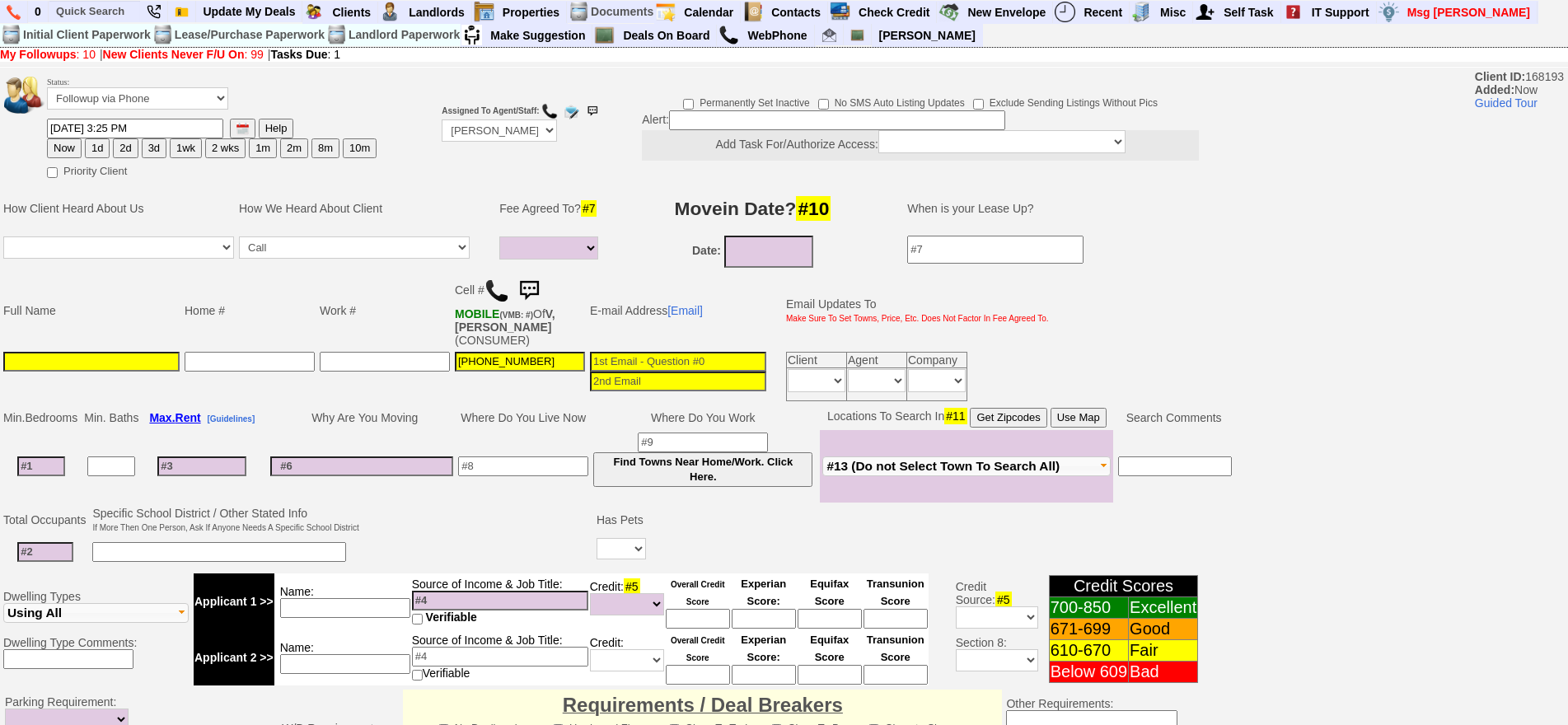
click at [144, 352] on input at bounding box center [92, 362] width 176 height 20
type input "Sofia"
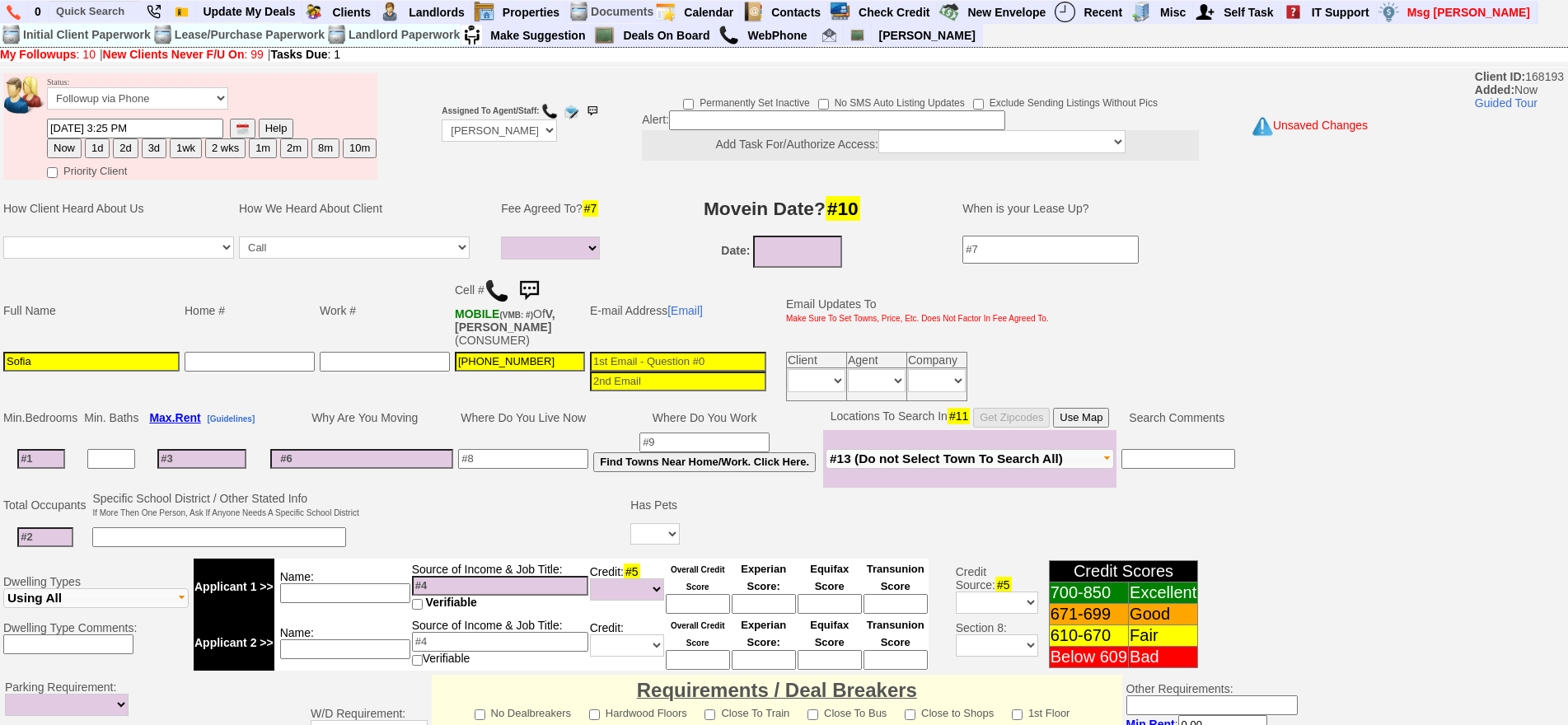
click at [43, 456] on td at bounding box center [41, 459] width 81 height 58
type input "0"
select select
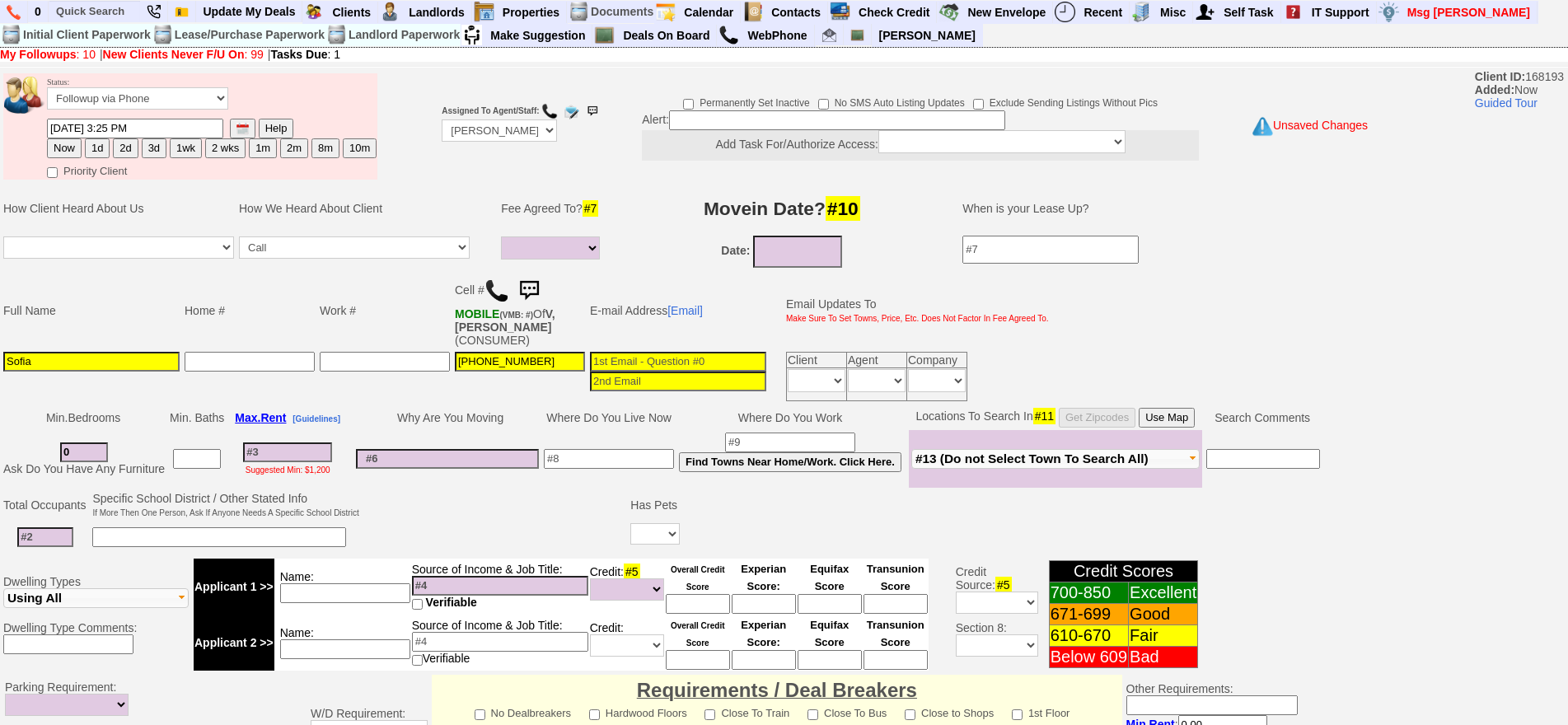
type input "0"
select select
click at [292, 442] on input at bounding box center [287, 452] width 89 height 20
type input "18"
select select
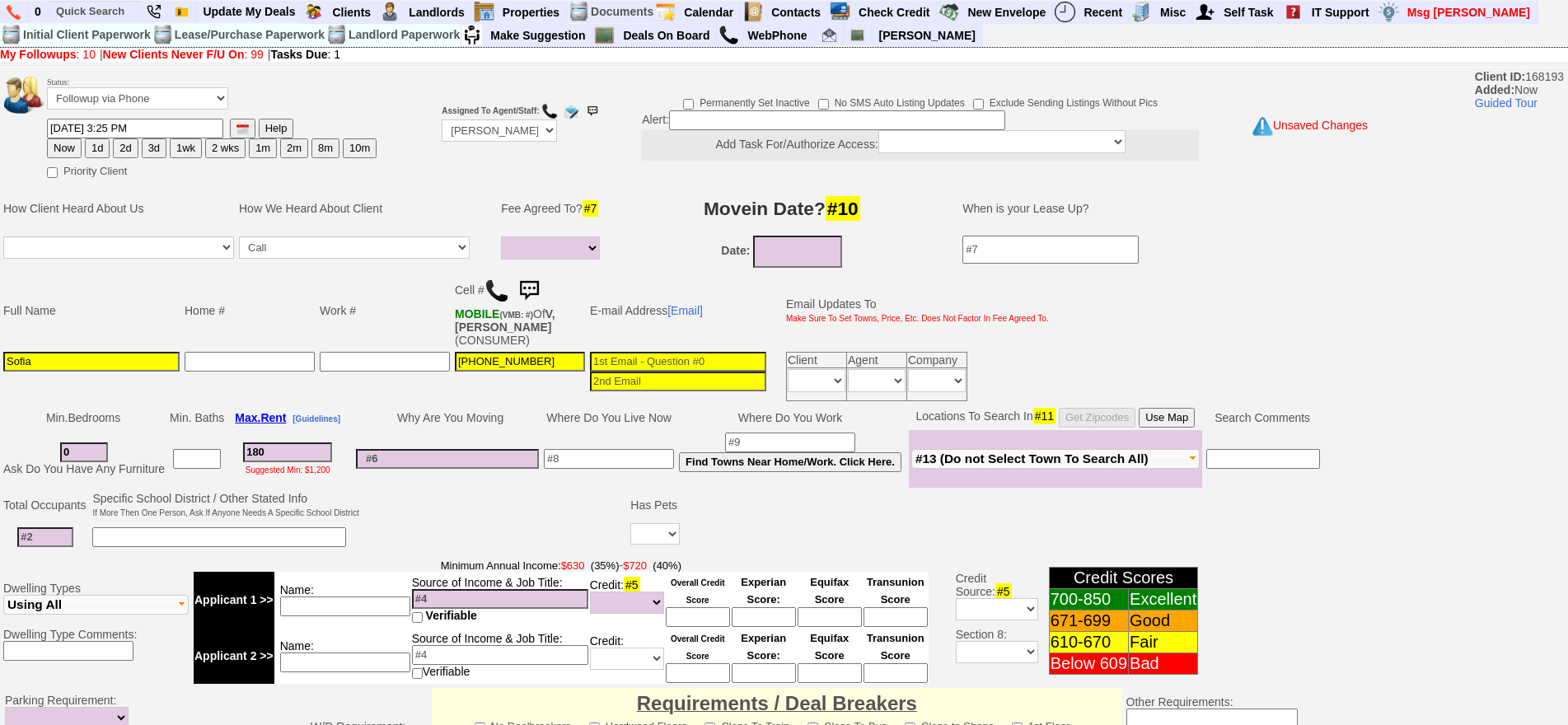
type input "1800"
select select
type input "1800"
select select
click at [47, 527] on input at bounding box center [45, 538] width 56 height 20
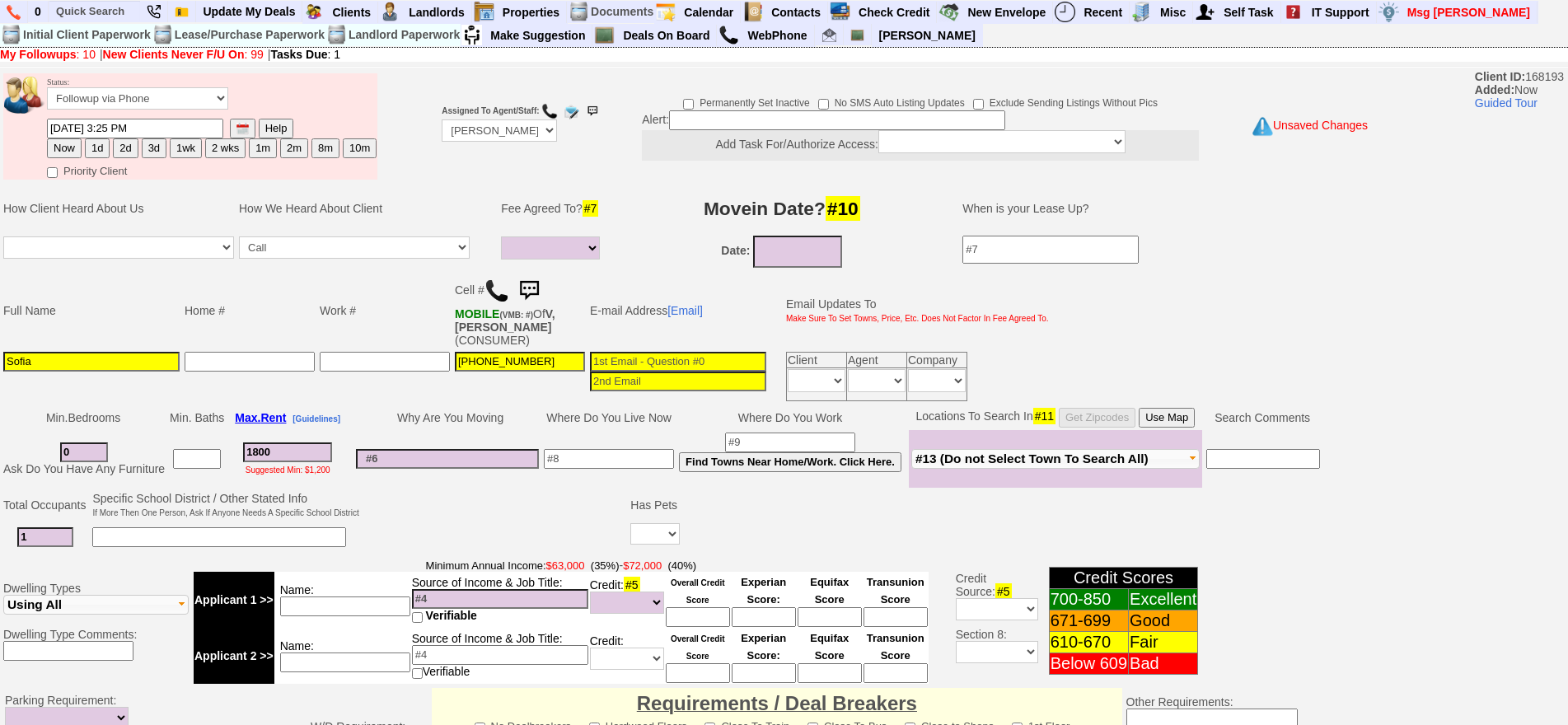
type input "1"
click at [278, 366] on td at bounding box center [249, 376] width 135 height 54
click at [300, 442] on input "1800" at bounding box center [287, 452] width 89 height 20
click at [516, 126] on select "Up-For-Grabs ***** STAFF ***** Bob Bruno 914-419-3579 Cristy Liberto 914-486-10…" at bounding box center [498, 130] width 115 height 22
click at [449, 96] on td "Assigned To Agent/Staff: Up-For-Grabs ***** STAFF ***** Bob Bruno 914-419-3579 …" at bounding box center [499, 126] width 120 height 111
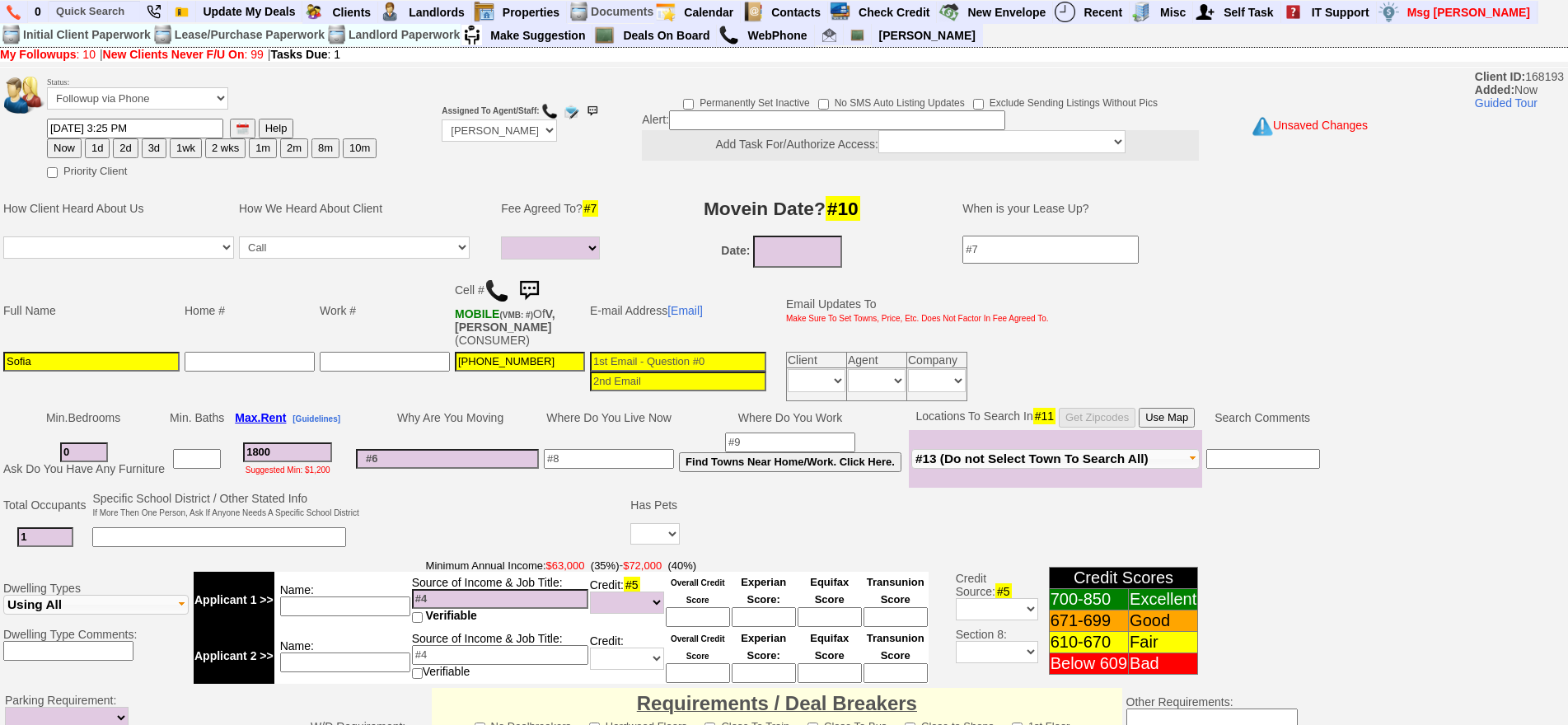
drag, startPoint x: 556, startPoint y: 454, endPoint x: 645, endPoint y: 437, distance: 90.6
click at [590, 450] on input at bounding box center [609, 459] width 131 height 20
click at [645, 448] on input at bounding box center [609, 459] width 131 height 20
click at [618, 450] on input at bounding box center [609, 459] width 131 height 20
click at [655, 523] on select "Yes No" at bounding box center [655, 533] width 50 height 21
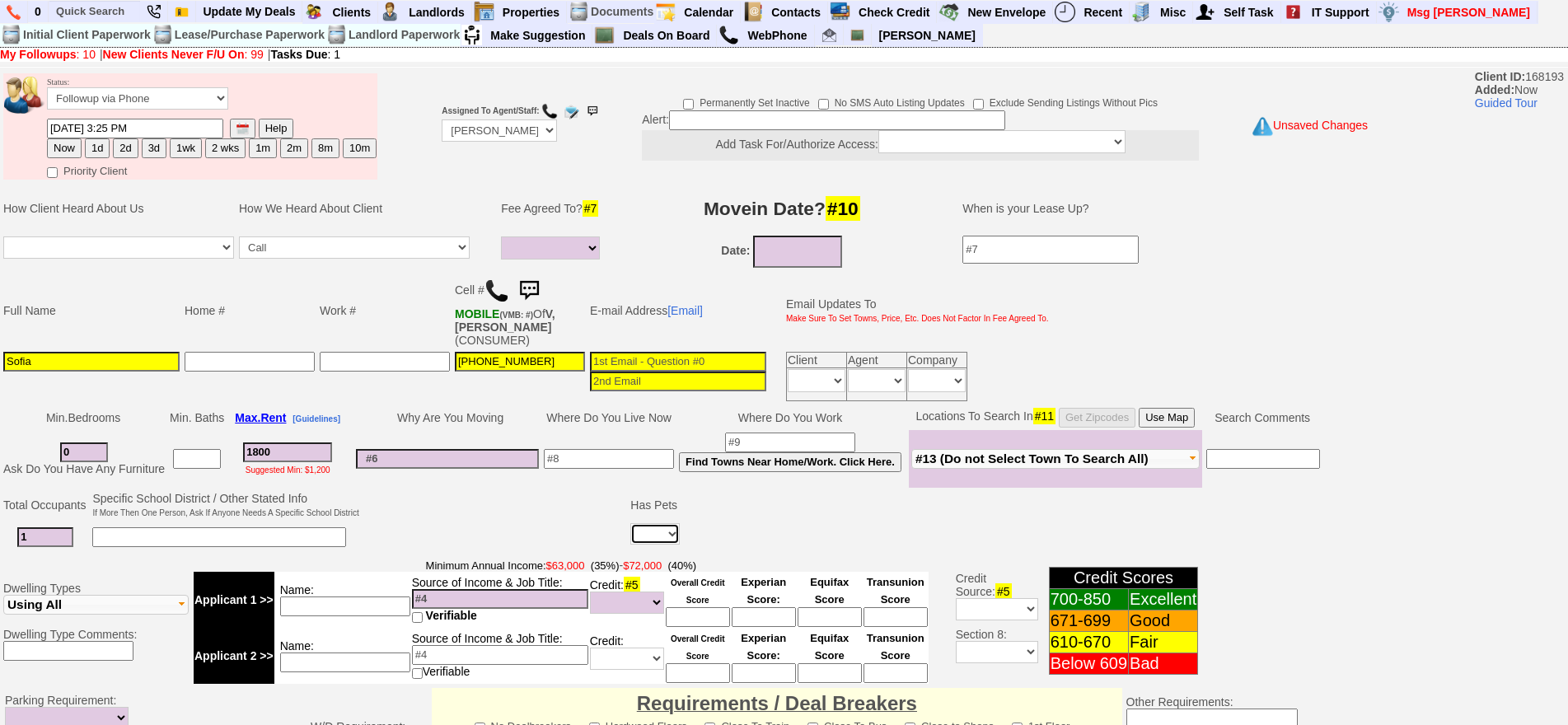
select select "Yes"
click at [632, 523] on select "Yes No" at bounding box center [655, 533] width 50 height 21
click at [692, 531] on input at bounding box center [703, 538] width 31 height 20
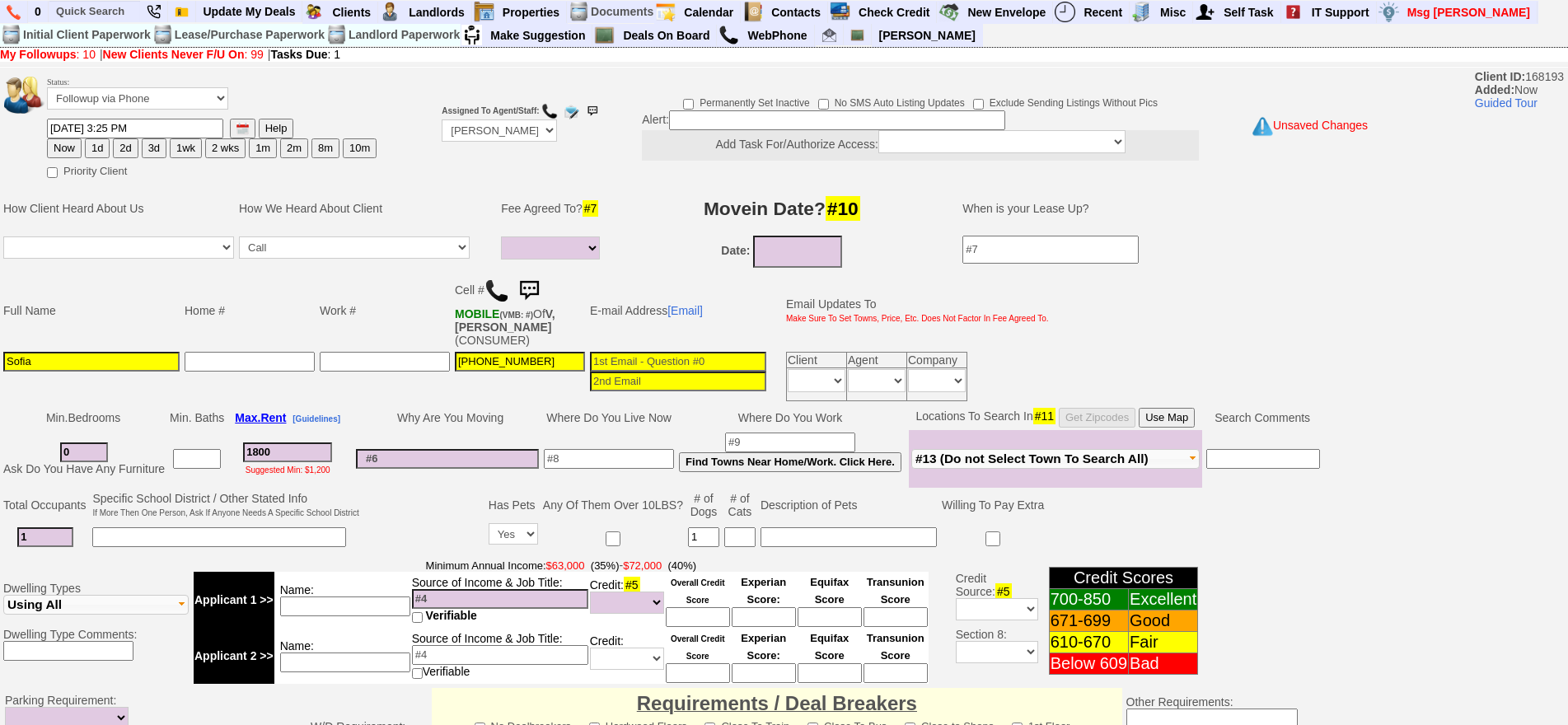
type input "1"
click at [783, 527] on input at bounding box center [848, 538] width 176 height 20
type input "large dog"
click at [463, 409] on td "Why Are You Moving" at bounding box center [448, 417] width 187 height 25
drag, startPoint x: 300, startPoint y: 441, endPoint x: 210, endPoint y: 439, distance: 90.0
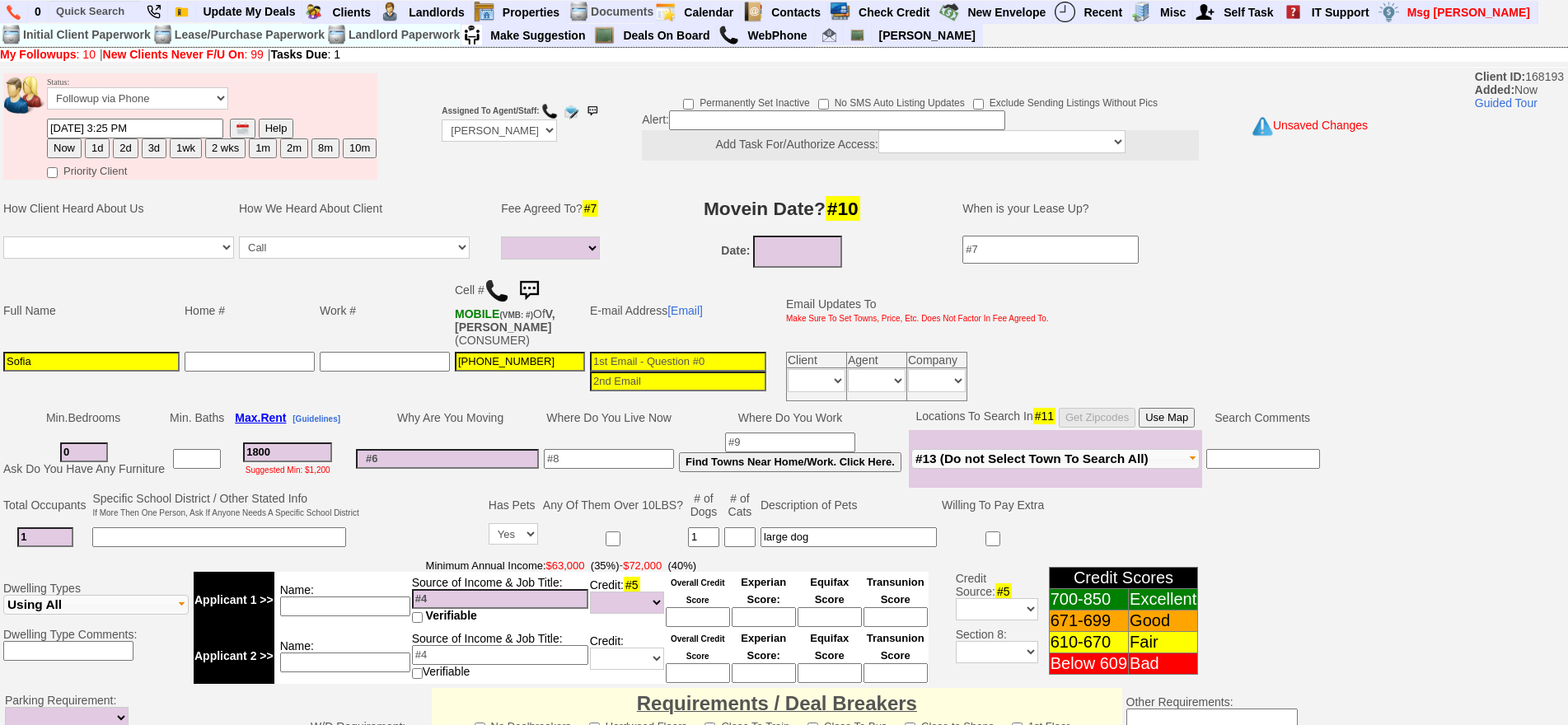
click at [203, 443] on tr "0 Ask Do You Have Any Furniture 1800 Suggested Min: $1,200 Find Towns Near Home…" at bounding box center [662, 459] width 1322 height 58
type input "22"
select select
type input "220"
select select
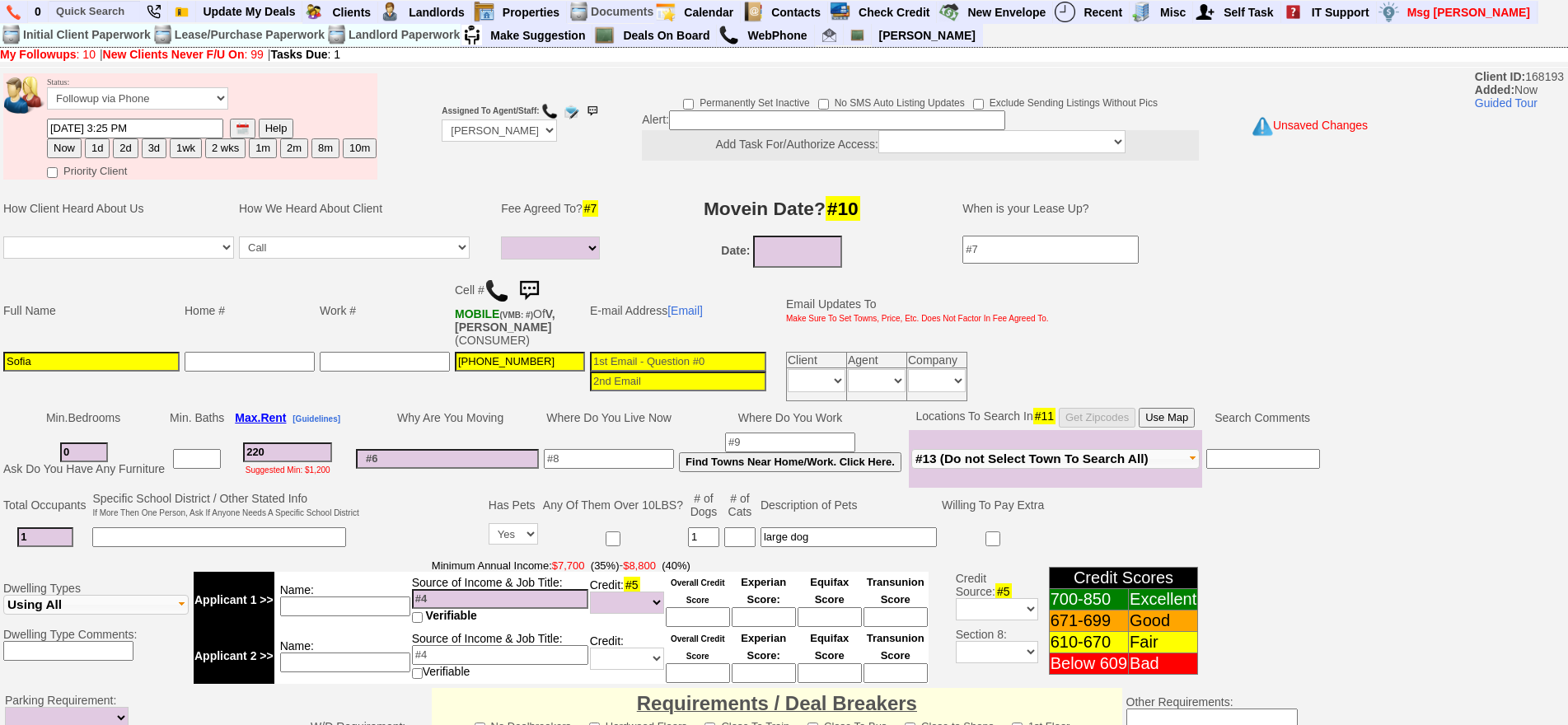
type input "2200"
select select
type input "2200"
click at [824, 528] on input "large dog" at bounding box center [848, 538] width 176 height 20
select select
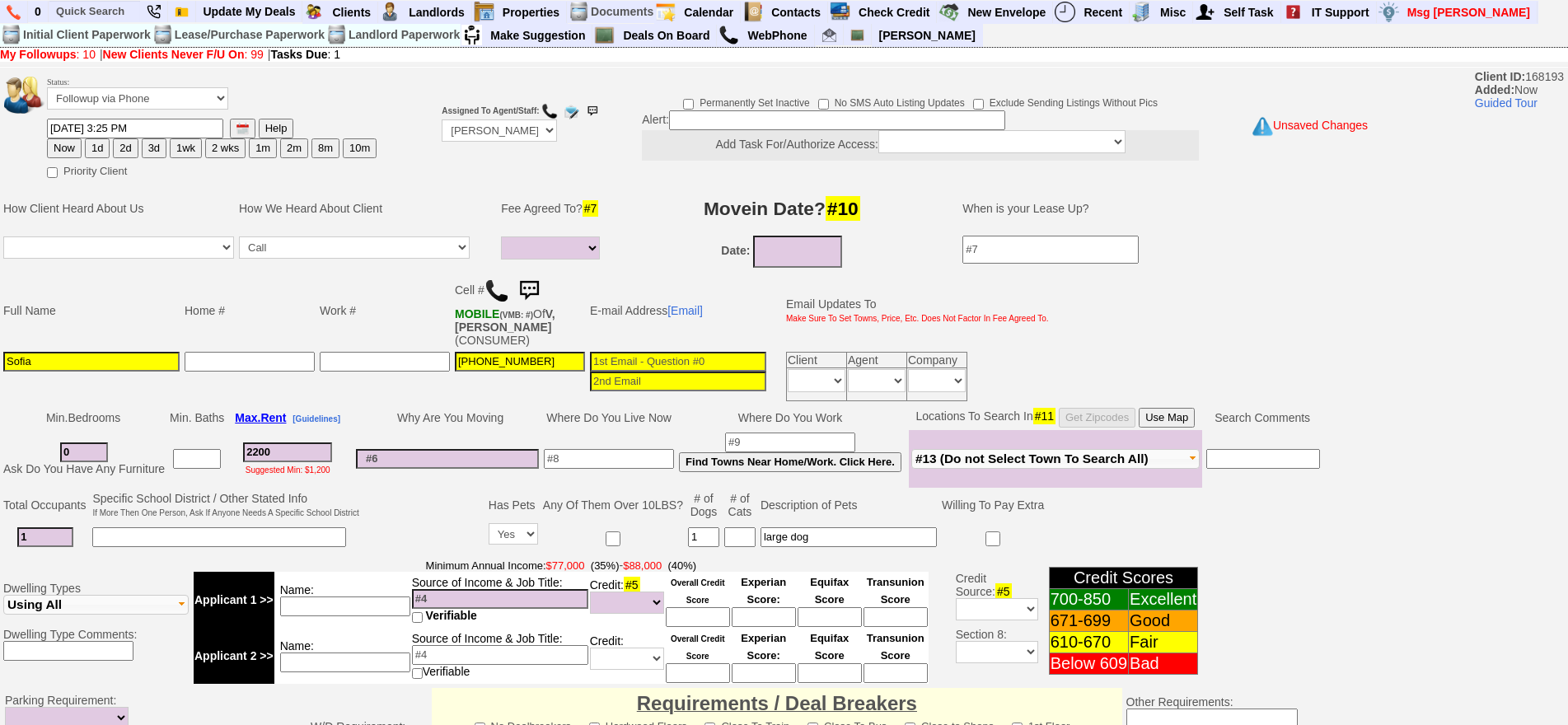
click at [67, 527] on input "1" at bounding box center [45, 538] width 56 height 20
click at [857, 527] on input "large dog" at bounding box center [848, 538] width 176 height 20
drag, startPoint x: 845, startPoint y: 525, endPoint x: 688, endPoint y: 528, distance: 157.0
click at [688, 528] on tr "1 Yes No 1 large dog" at bounding box center [677, 537] width 1353 height 34
type input "german shephard esa"
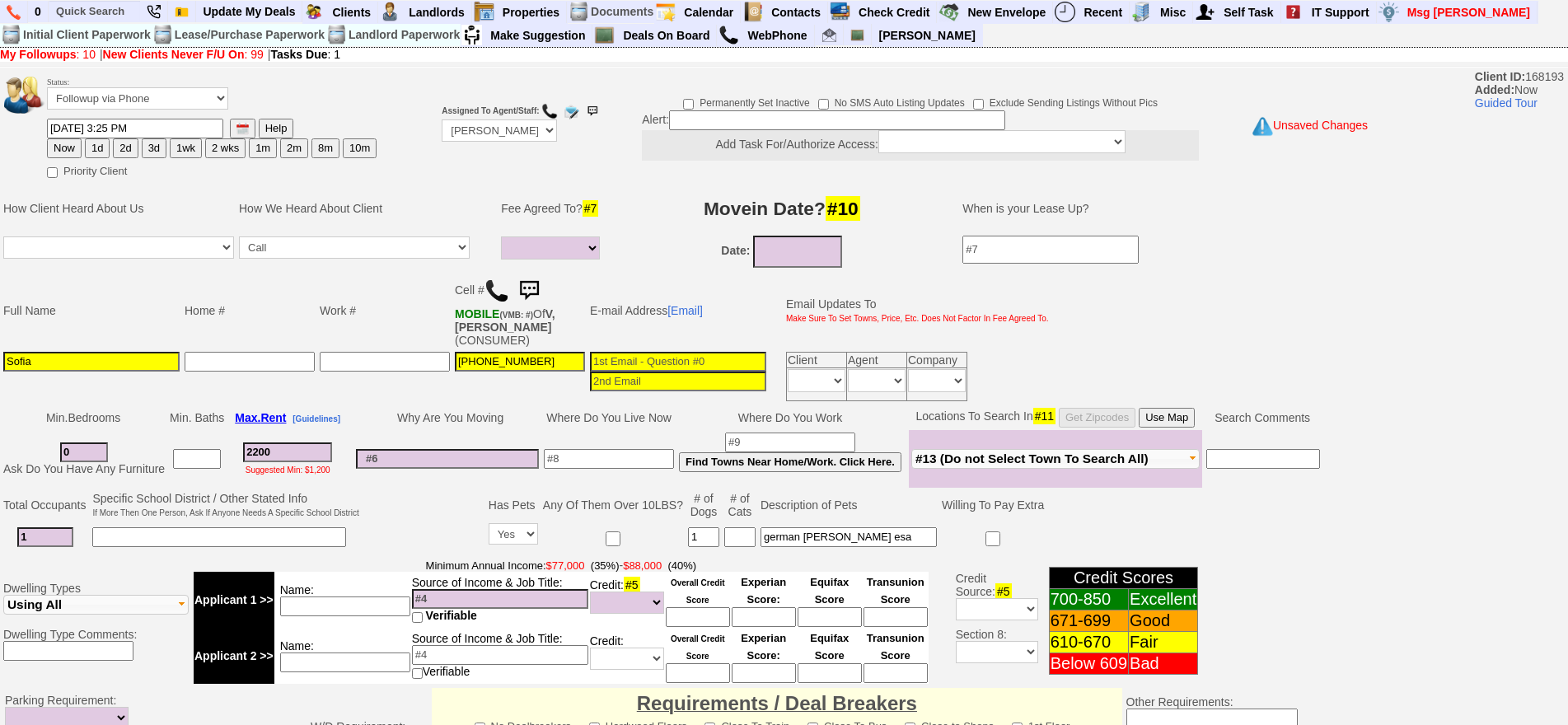
click at [402, 430] on td at bounding box center [448, 459] width 187 height 58
drag, startPoint x: 274, startPoint y: 444, endPoint x: 897, endPoint y: 466, distance: 623.4
click at [279, 443] on input "2200" at bounding box center [287, 452] width 89 height 20
click at [1185, 408] on button "Use Map" at bounding box center [1166, 418] width 56 height 20
click at [567, 449] on input at bounding box center [609, 459] width 131 height 20
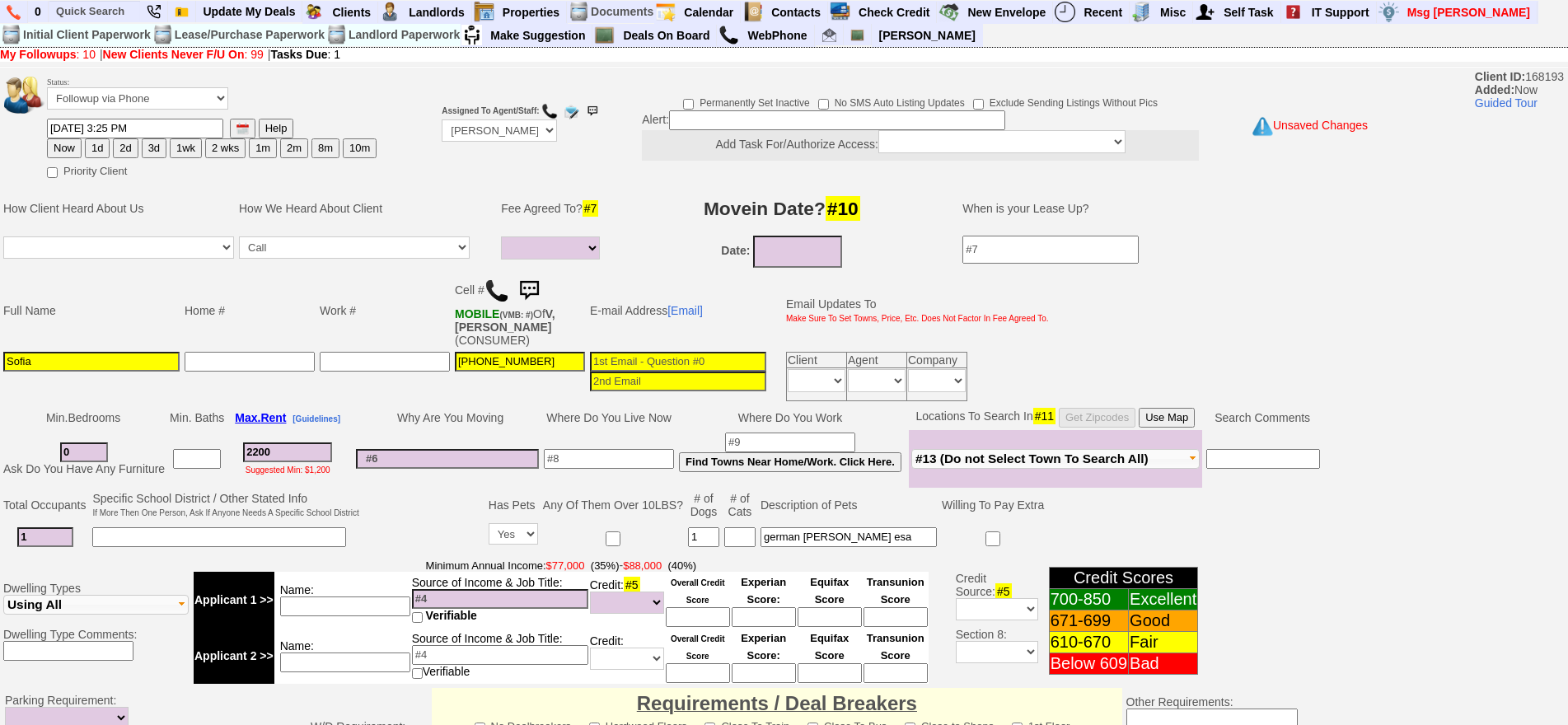
click at [42, 527] on input "1" at bounding box center [45, 538] width 56 height 20
click at [132, 527] on input at bounding box center [219, 538] width 254 height 20
type input "mom will live there"
click at [1170, 408] on button "Use Map" at bounding box center [1166, 418] width 56 height 20
drag, startPoint x: 288, startPoint y: 433, endPoint x: 209, endPoint y: 449, distance: 80.6
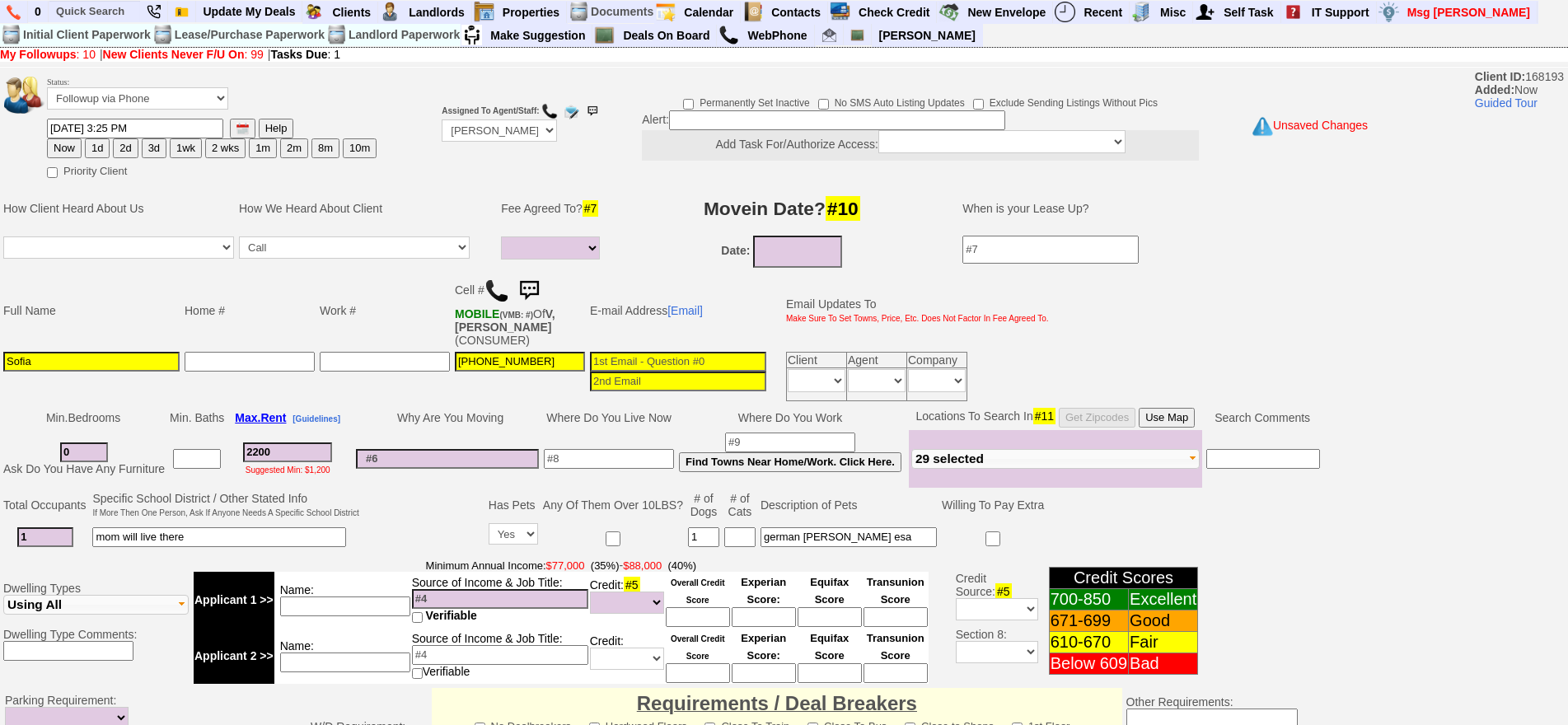
click at [209, 449] on tr "0 Ask Do You Have Any Furniture 2200 Suggested Min: $1,200 Find Towns Near Home…" at bounding box center [662, 459] width 1322 height 58
click at [366, 596] on input at bounding box center [346, 606] width 131 height 20
click at [486, 454] on input at bounding box center [447, 459] width 183 height 20
type input "katonah"
click at [382, 596] on input at bounding box center [346, 606] width 131 height 20
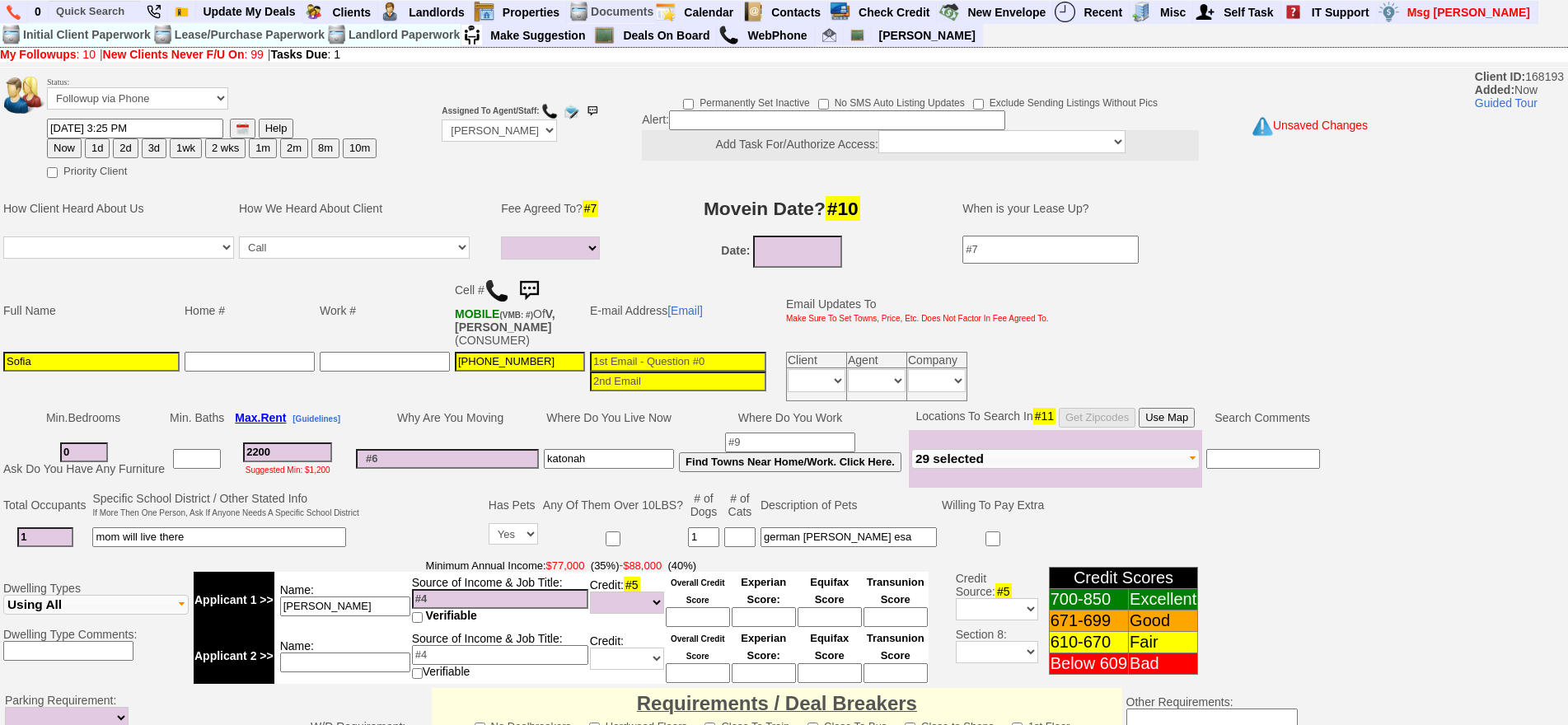
type input "sofya"
click at [438, 589] on input at bounding box center [500, 599] width 176 height 20
type input "50k"
click at [415, 529] on td at bounding box center [423, 521] width 124 height 65
click at [359, 607] on td "Name: sofya" at bounding box center [342, 599] width 137 height 56
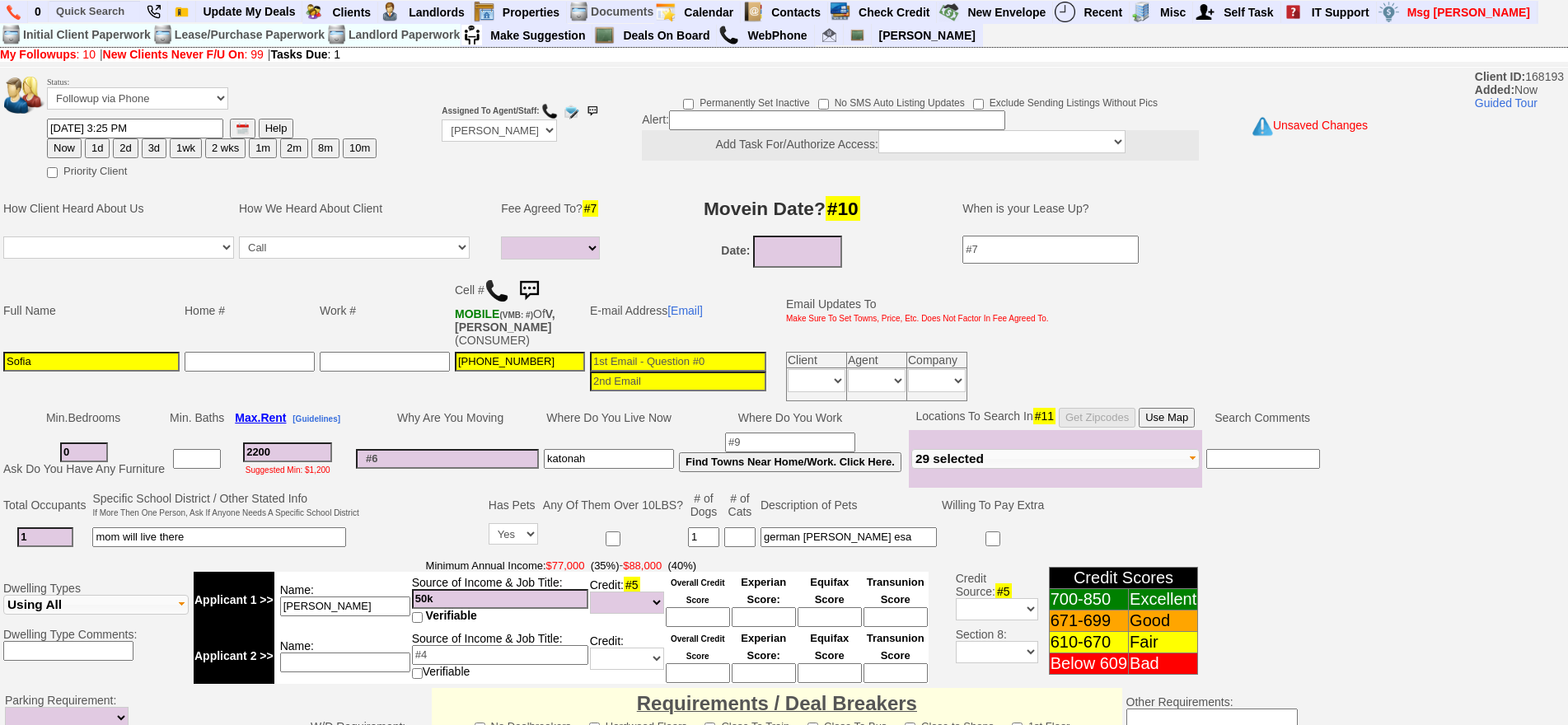
click at [359, 600] on input "sofya" at bounding box center [346, 606] width 131 height 20
click at [367, 654] on td "Name:" at bounding box center [342, 655] width 137 height 56
click at [367, 653] on input at bounding box center [346, 663] width 131 height 20
click at [361, 520] on td "mom will live there" at bounding box center [225, 537] width 271 height 34
drag, startPoint x: 88, startPoint y: 438, endPoint x: 27, endPoint y: 420, distance: 63.6
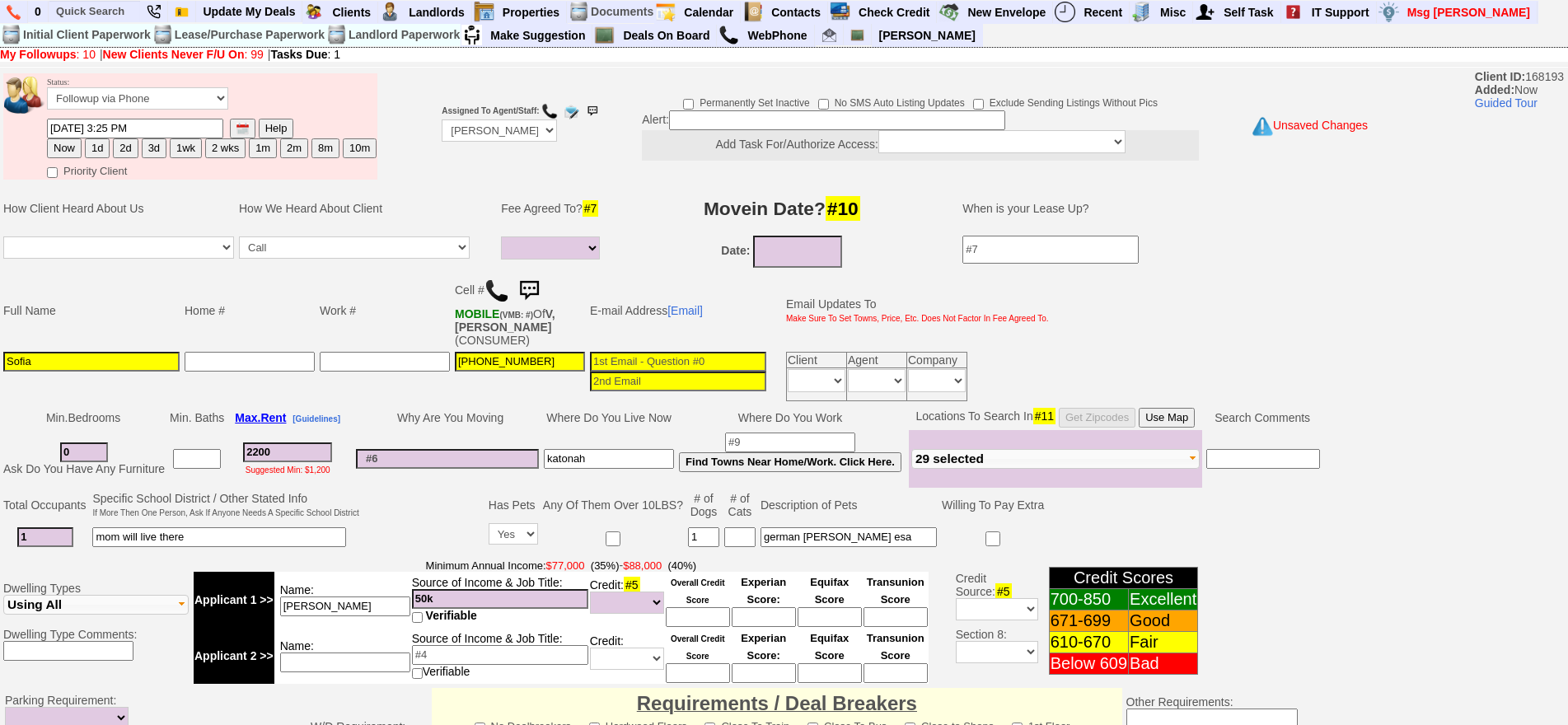
click at [27, 430] on td "0 Ask Do You Have Any Furniture" at bounding box center [84, 459] width 166 height 58
type input "3"
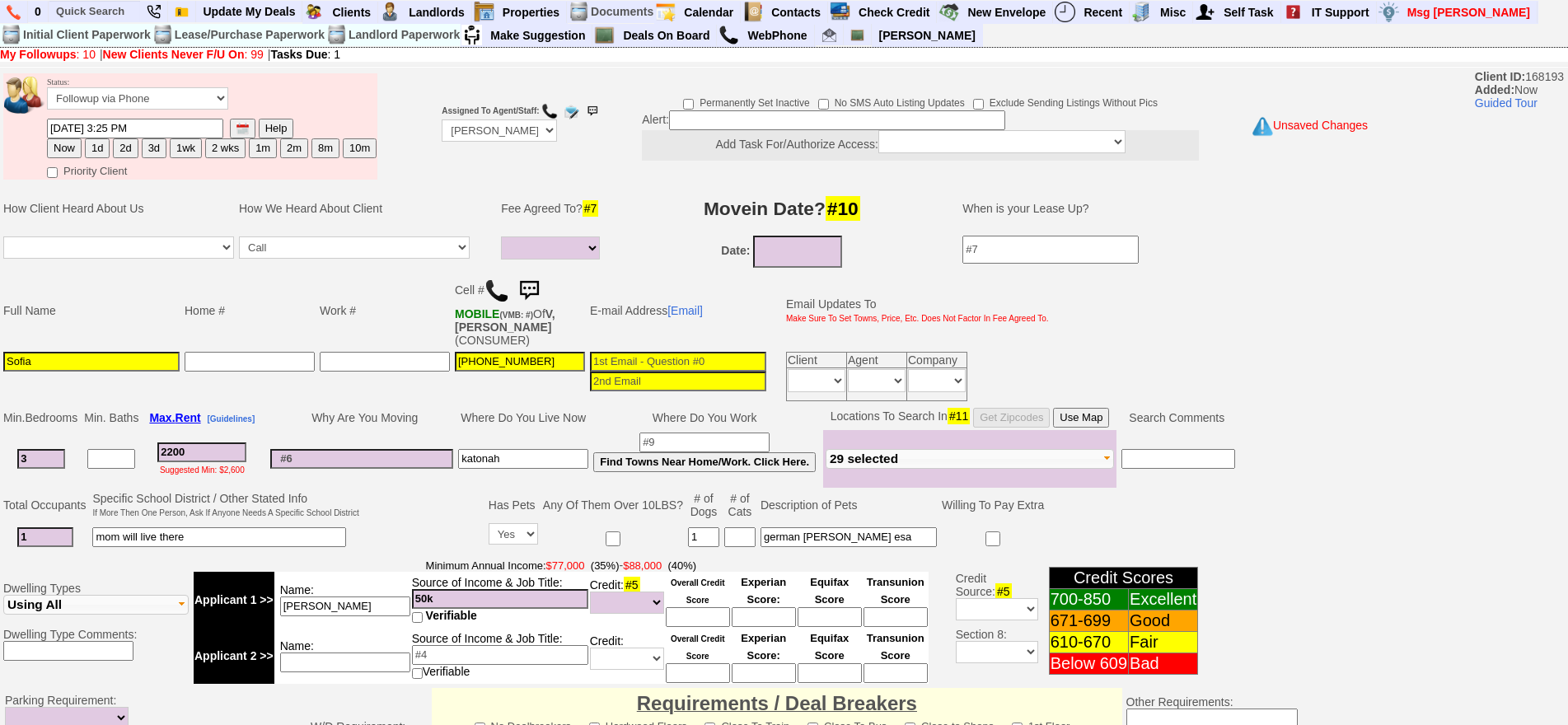
select select
type input "3"
select select
drag, startPoint x: 226, startPoint y: 439, endPoint x: 110, endPoint y: 431, distance: 116.3
click at [110, 431] on tr "3 Ask Do You Have Any Furniture 2200 Suggested Min: $2,600 katonah Find Towns N…" at bounding box center [619, 459] width 1236 height 58
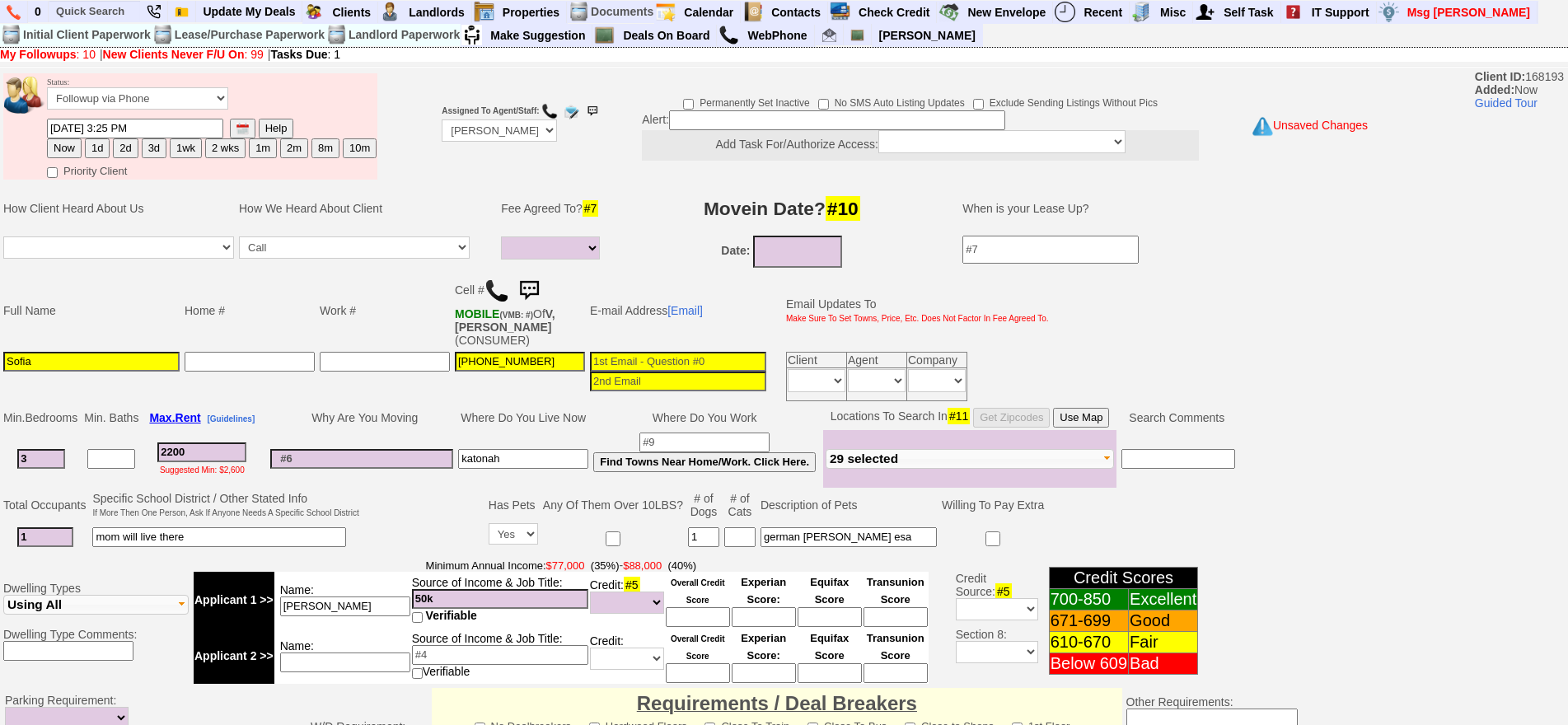
type input "3"
select select
type input "350"
select select
type input "3500"
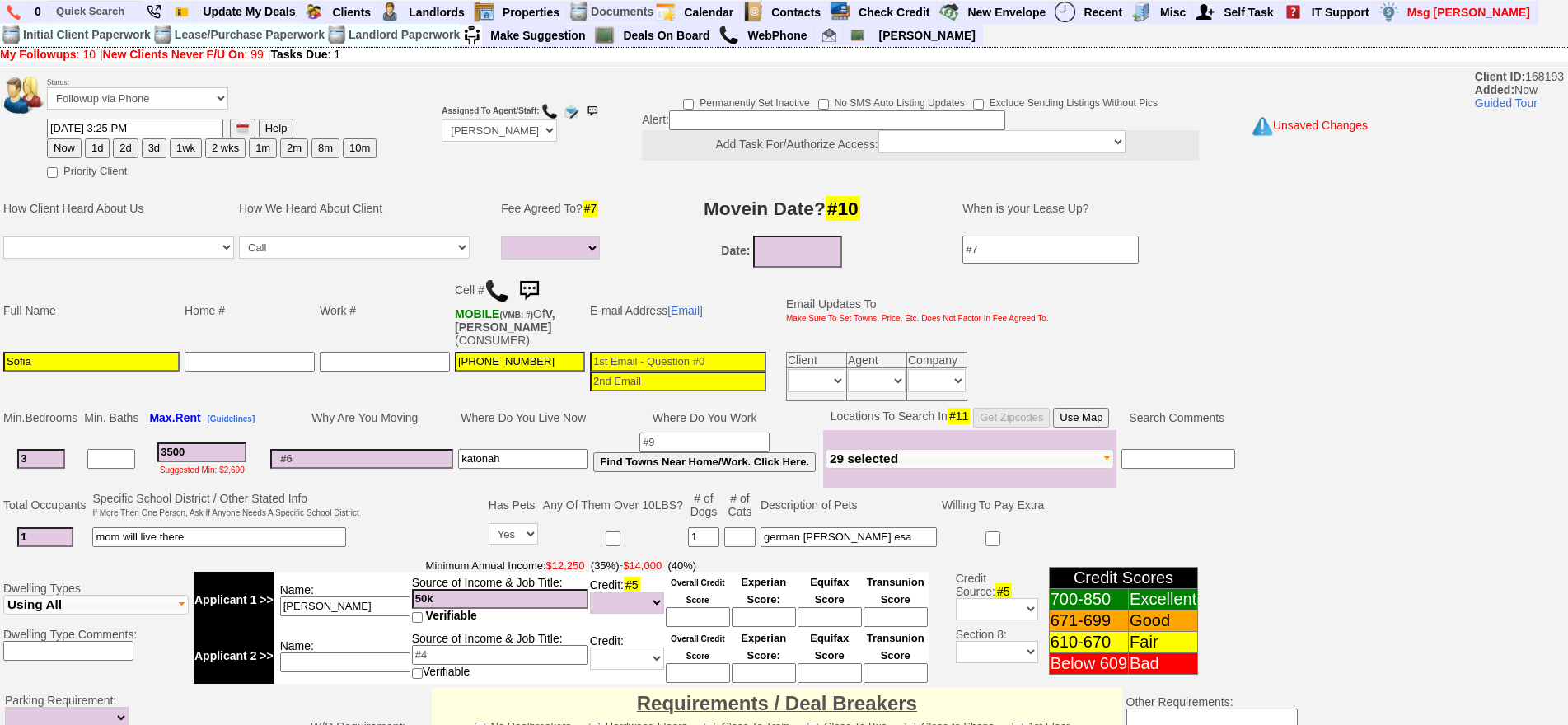
select select
type input "3500"
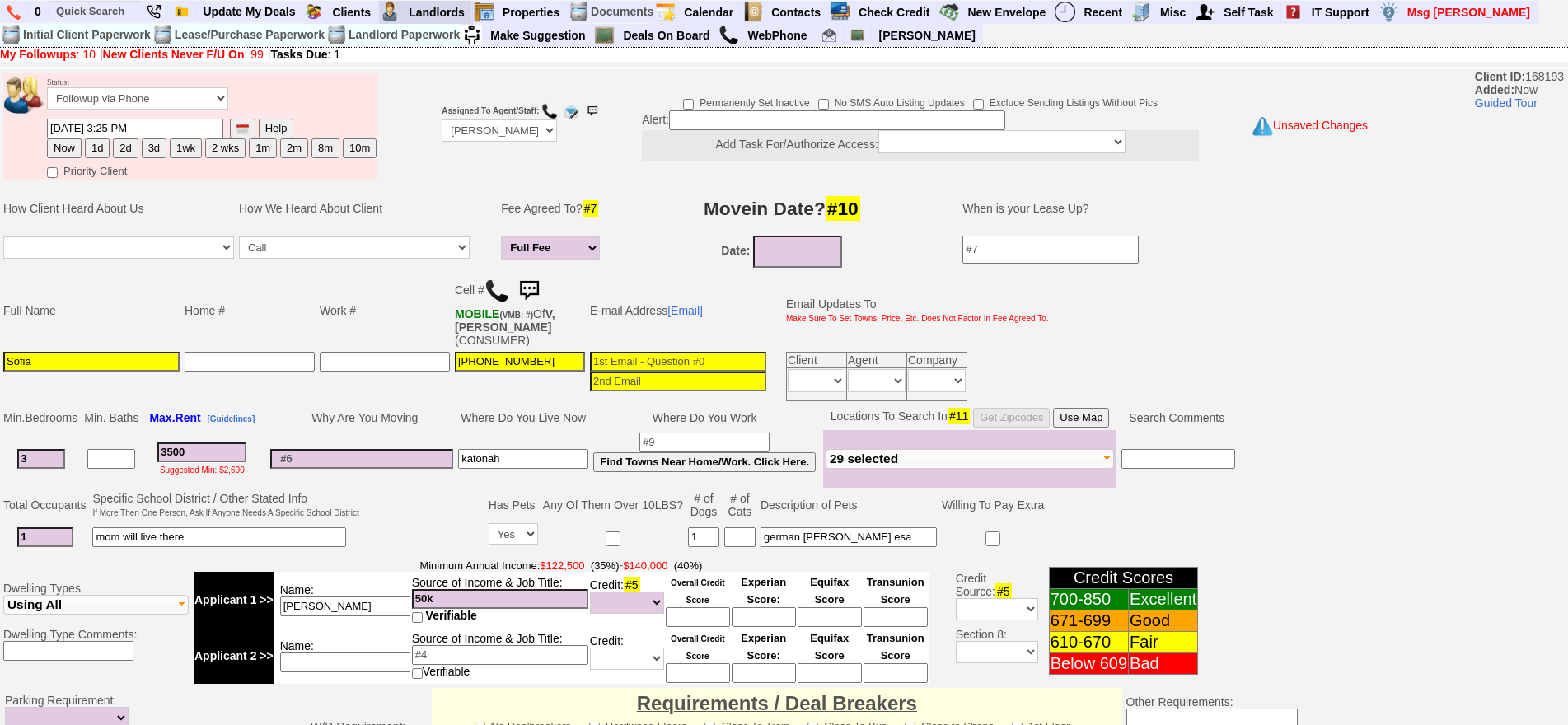
select select
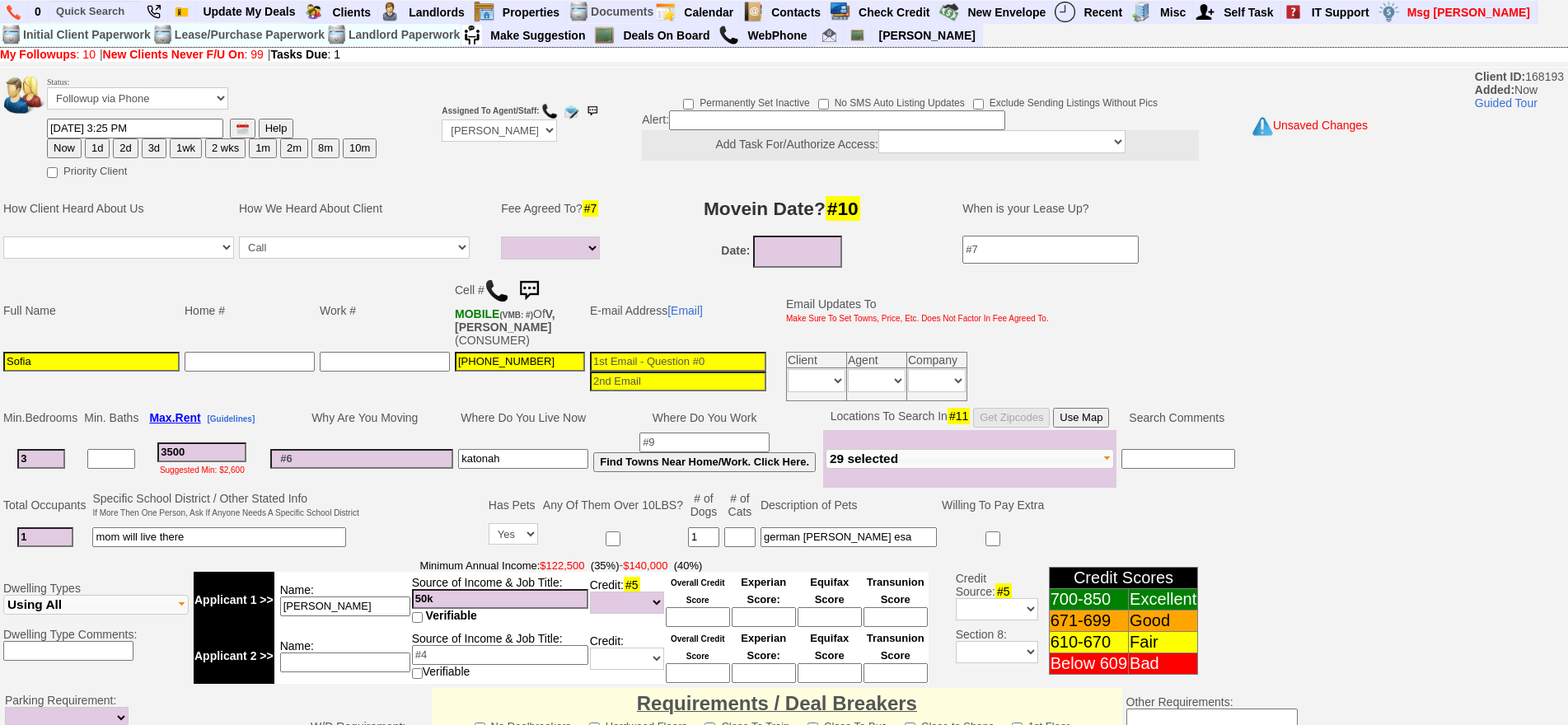
click at [454, 430] on td at bounding box center [361, 459] width 187 height 58
click at [228, 442] on input "3500" at bounding box center [201, 452] width 89 height 20
drag, startPoint x: 25, startPoint y: 447, endPoint x: 0, endPoint y: 410, distance: 44.7
click at [0, 410] on td "Min. Bedrooms Min. Baths Max. Rent [Guidelines] Why Are You Moving Where Do You…" at bounding box center [677, 446] width 1355 height 84
type input "0"
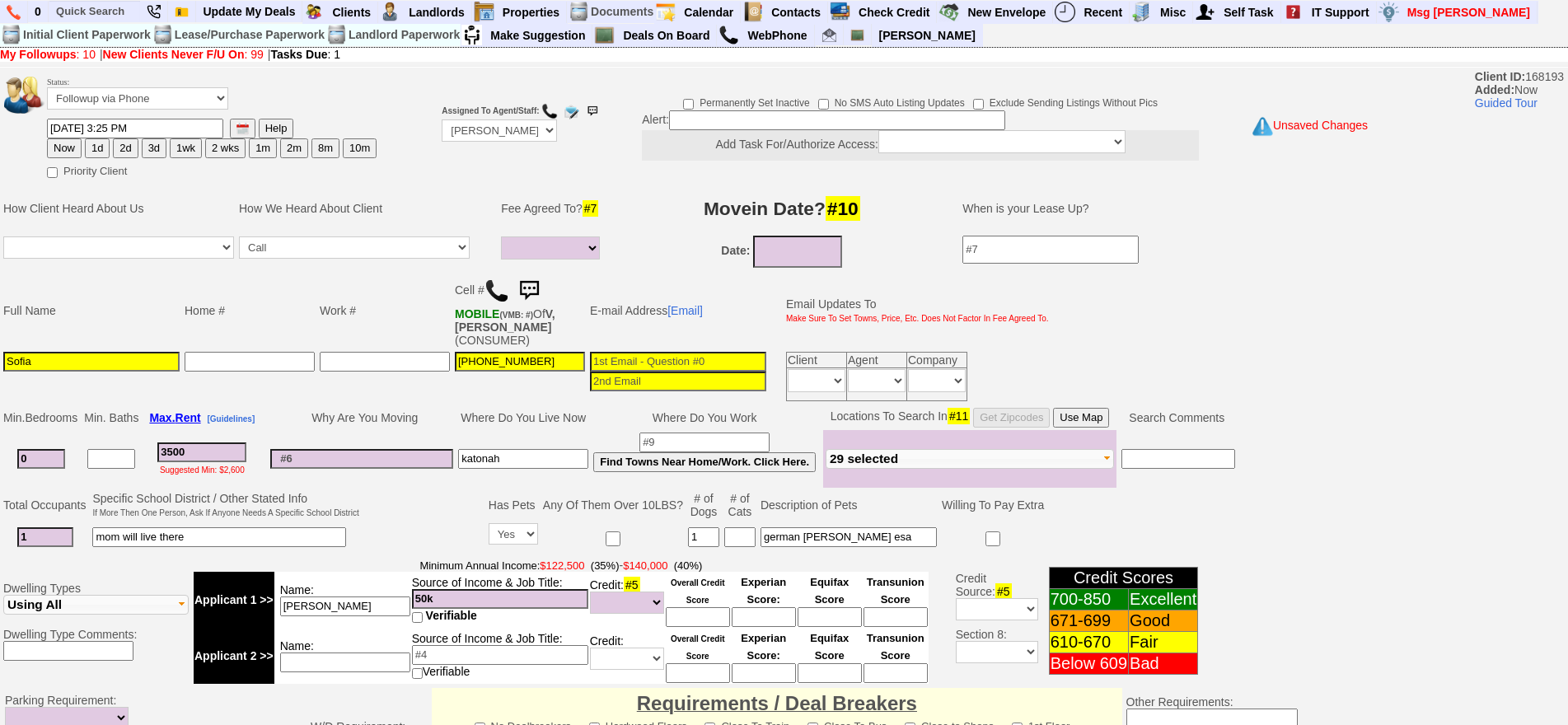
select select
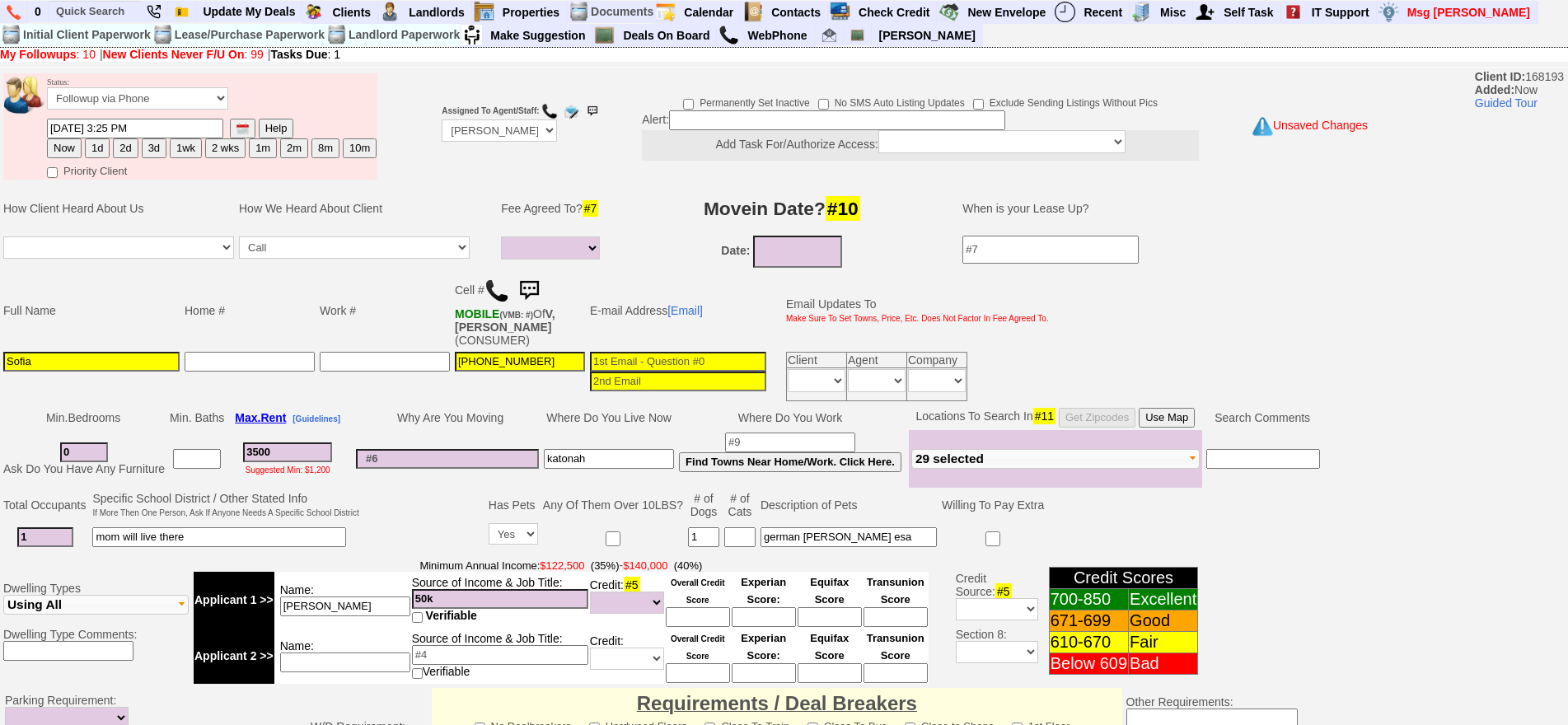
type input "0"
select select
drag, startPoint x: 308, startPoint y: 433, endPoint x: 138, endPoint y: 431, distance: 170.0
click at [138, 431] on tr "0 Ask Do You Have Any Furniture 3500 Suggested Min: $1,200 katonah Find Towns N…" at bounding box center [662, 459] width 1322 height 58
type input "2"
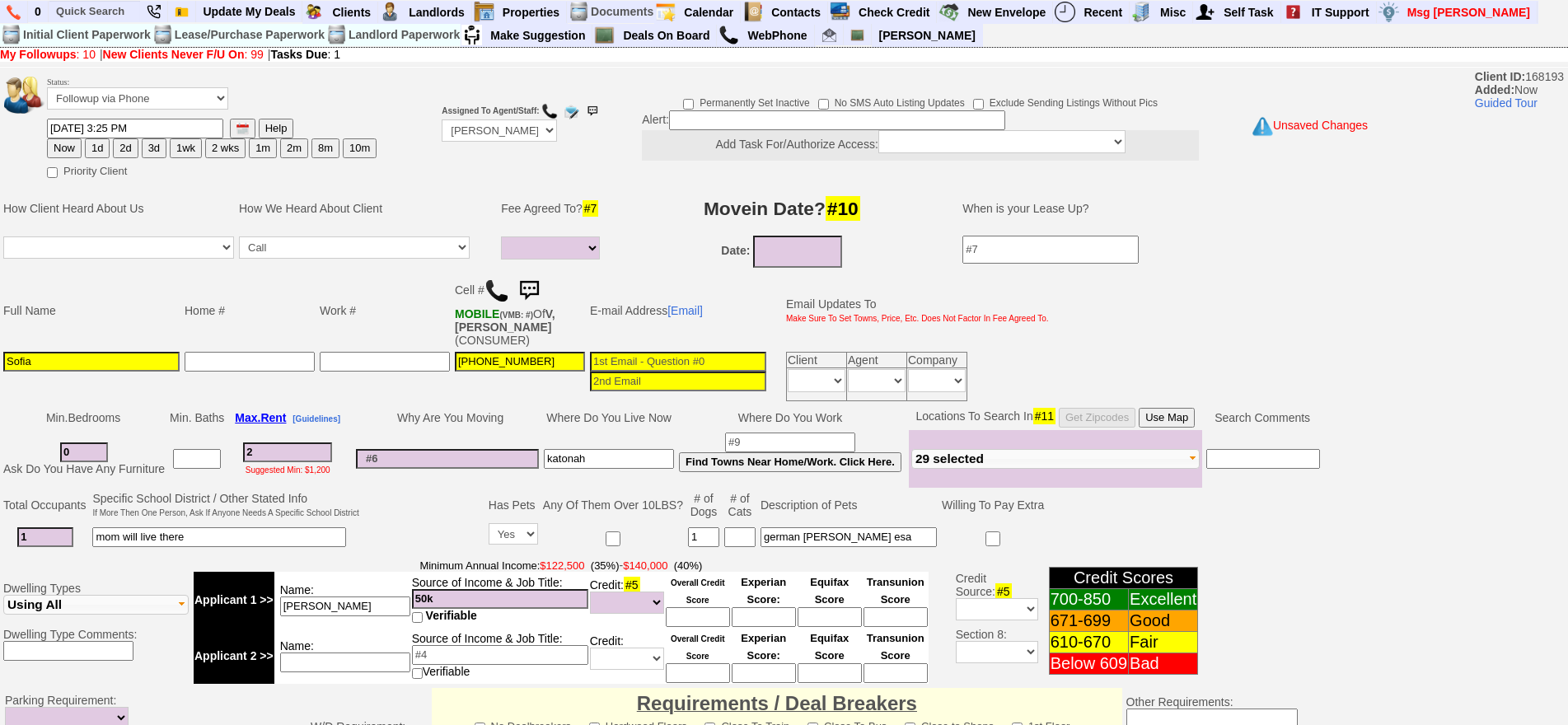
select select
type input "25"
select select
type input "2500"
select select
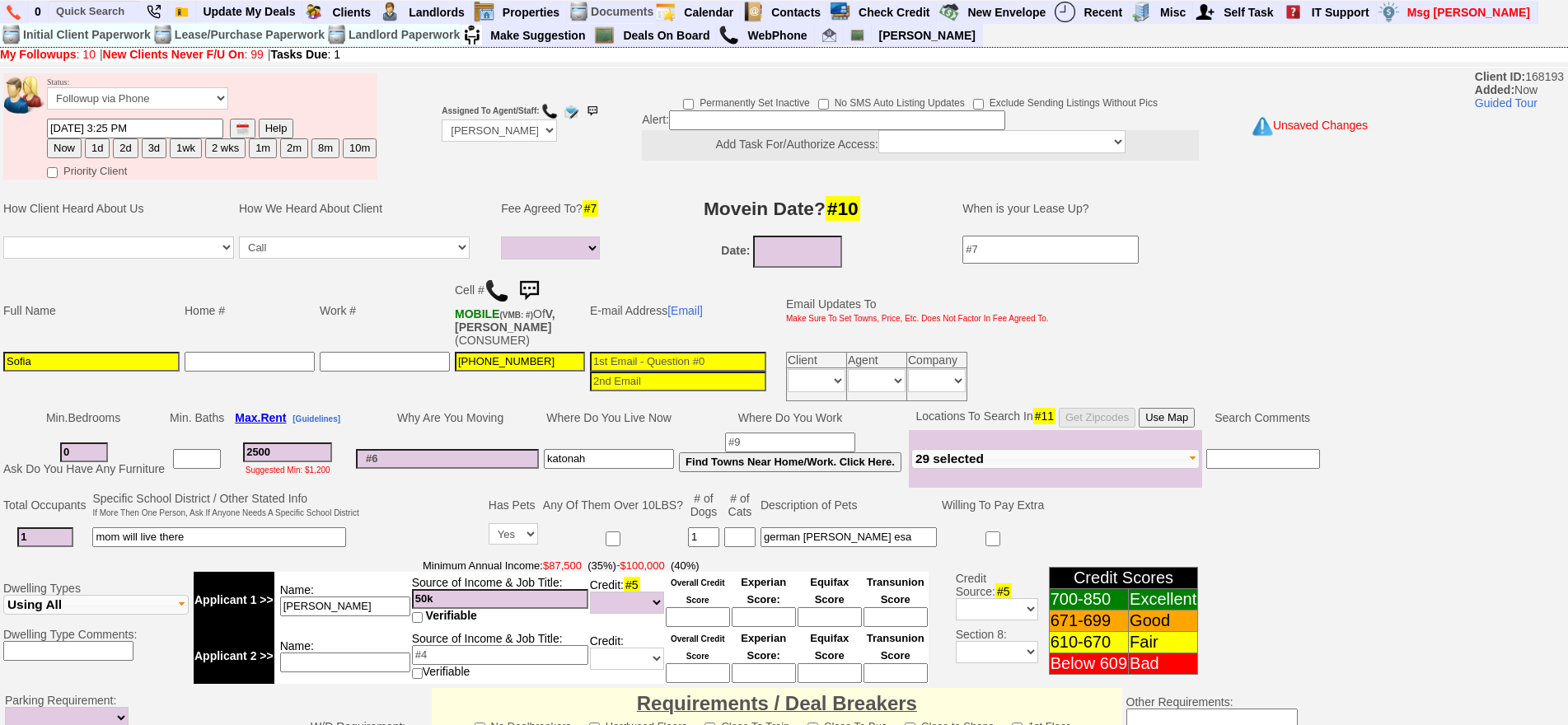
type input "250"
select select
type input "2"
select select
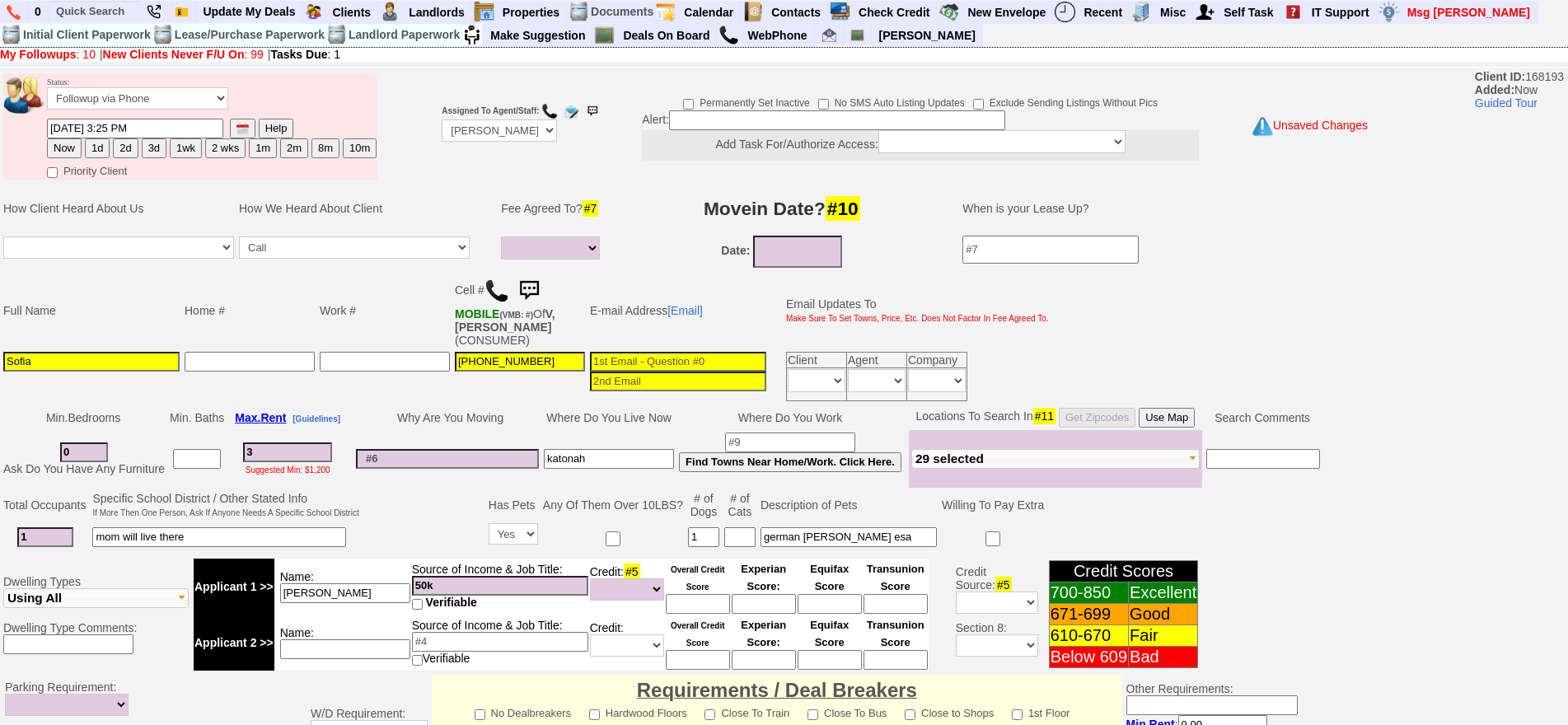
type input "35"
select select
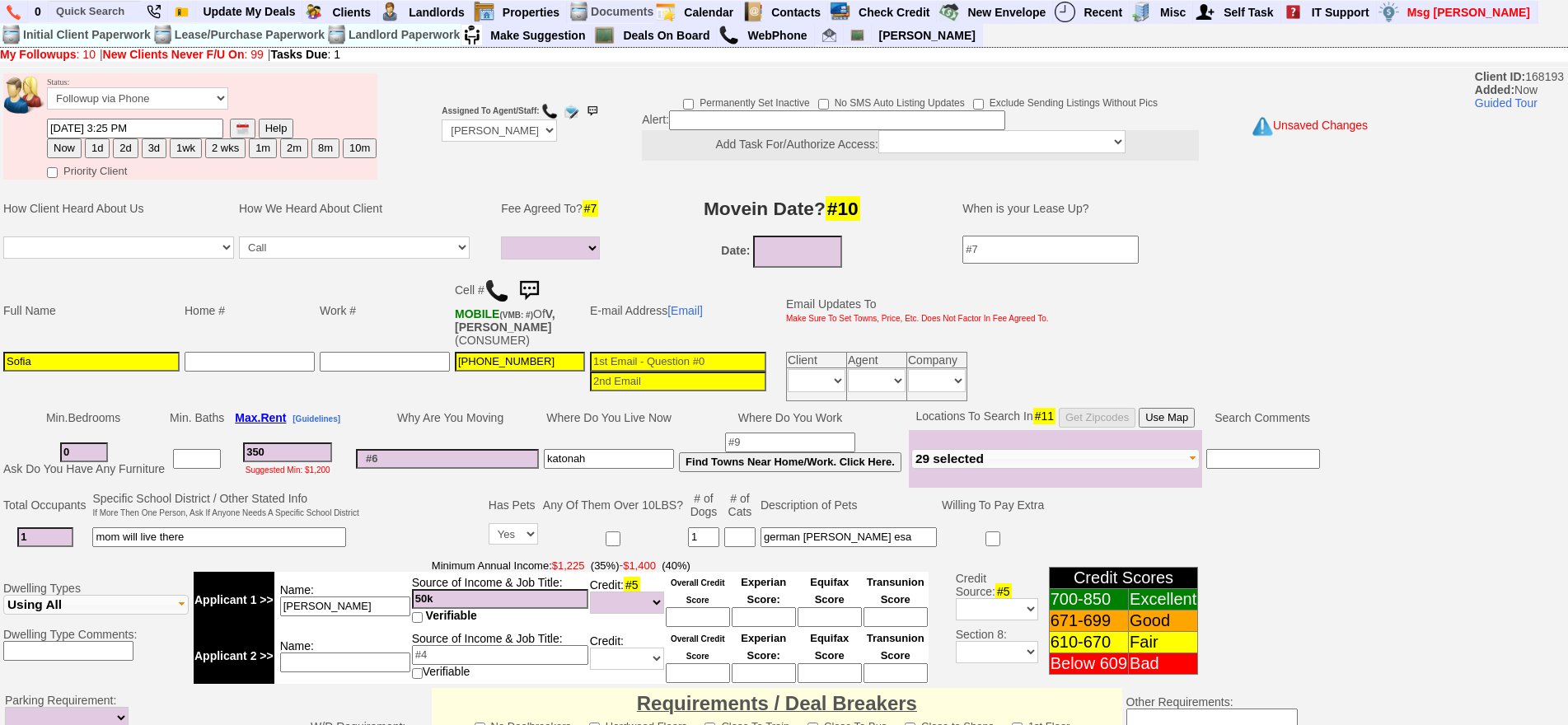
type input "3500"
select select
click at [493, 129] on select "Up-For-Grabs ***** STAFF ***** [PERSON_NAME] [PHONE_NUMBER] [PERSON_NAME] [PHON…" at bounding box center [498, 130] width 115 height 22
click at [441, 119] on select "Up-For-Grabs ***** STAFF ***** [PERSON_NAME] [PHONE_NUMBER] [PERSON_NAME] [PHON…" at bounding box center [498, 130] width 115 height 22
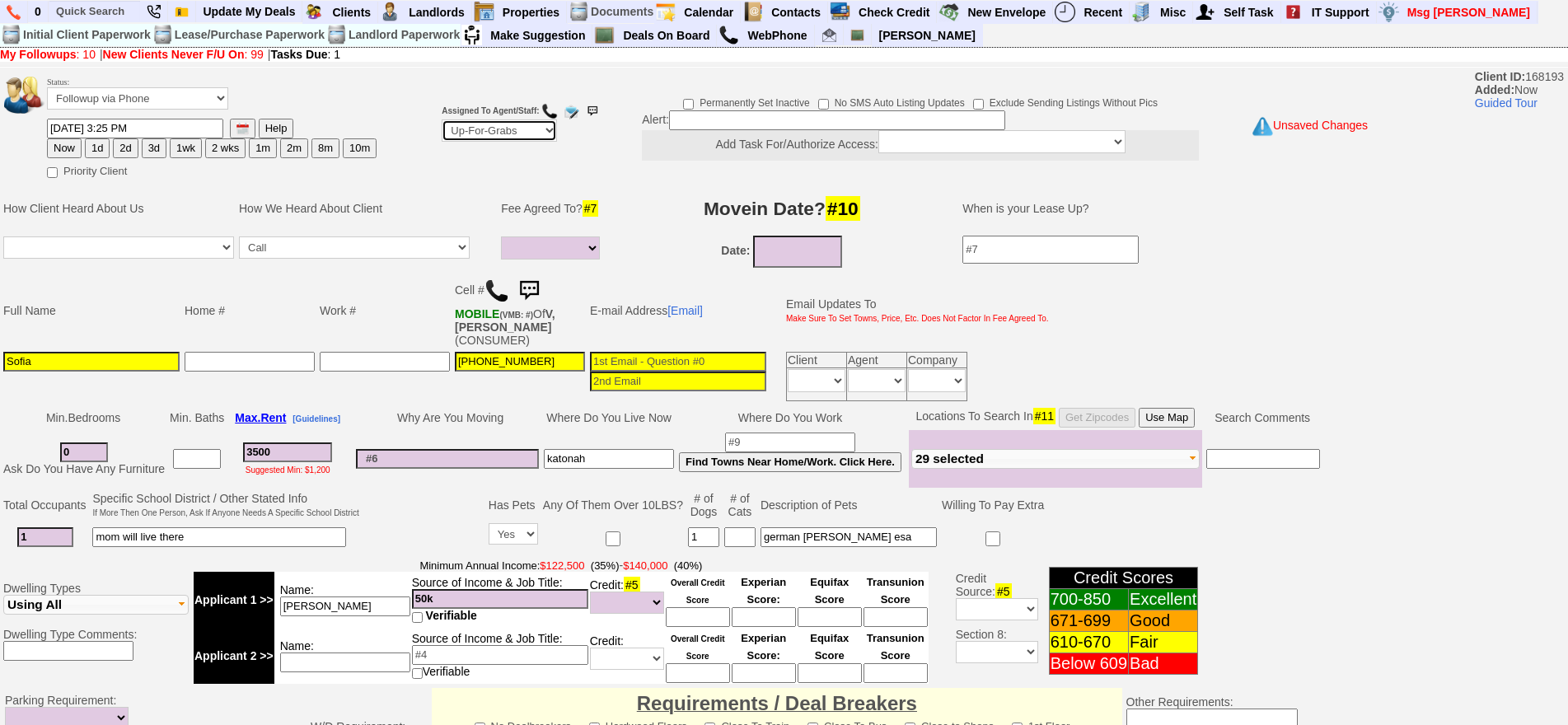
click at [499, 132] on select "Up-For-Grabs ***** STAFF ***** [PERSON_NAME] [PHONE_NUMBER] [PERSON_NAME] [PHON…" at bounding box center [498, 130] width 115 height 22
select select "148"
click at [441, 119] on select "Up-For-Grabs ***** STAFF ***** [PERSON_NAME] [PHONE_NUMBER] [PERSON_NAME] [PHON…" at bounding box center [498, 130] width 115 height 22
click at [106, 91] on select "Followup via Phone Followup via Email Followup When Section 8 Property Found De…" at bounding box center [137, 98] width 181 height 22
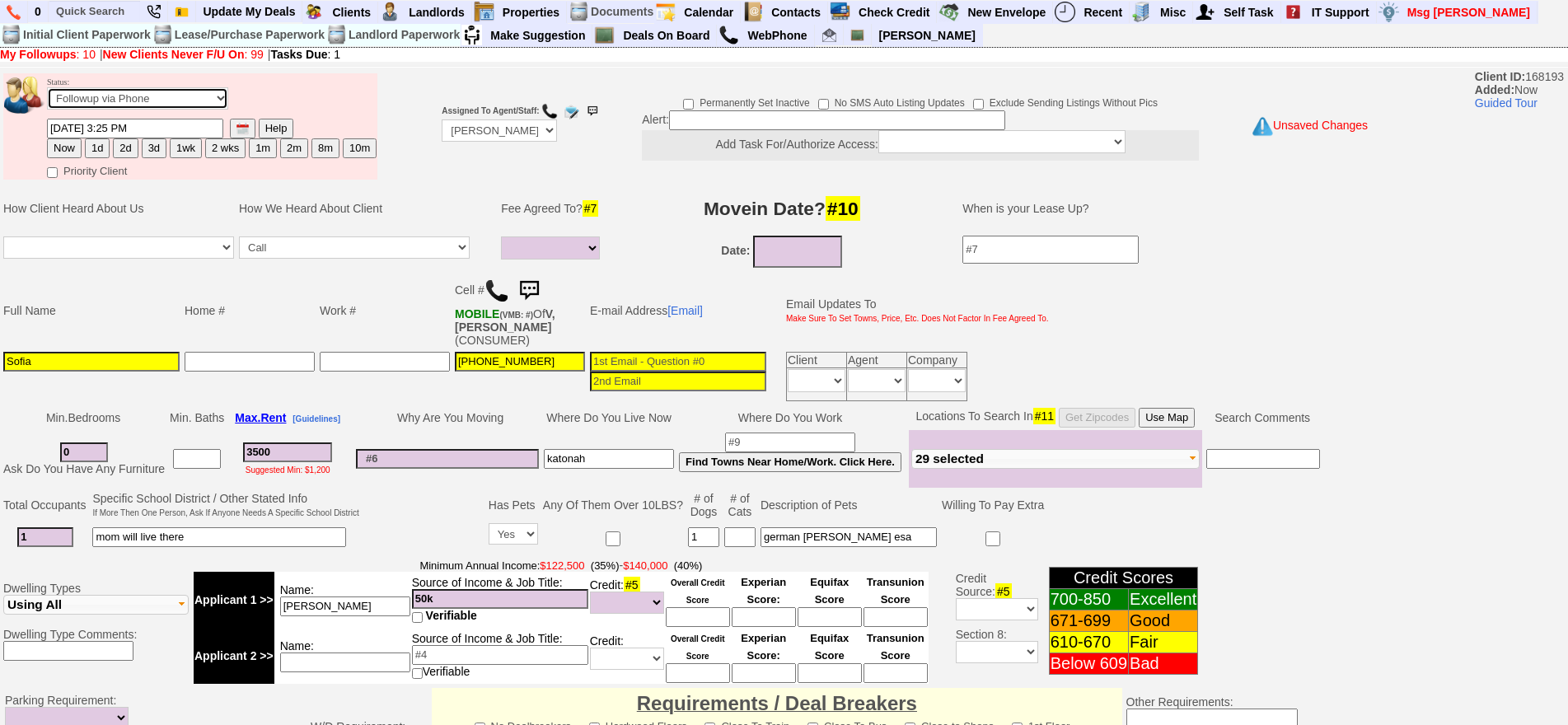
select select "Inactive"
click at [47, 87] on select "Followup via Phone Followup via Email Followup When Section 8 Property Found De…" at bounding box center [137, 98] width 181 height 22
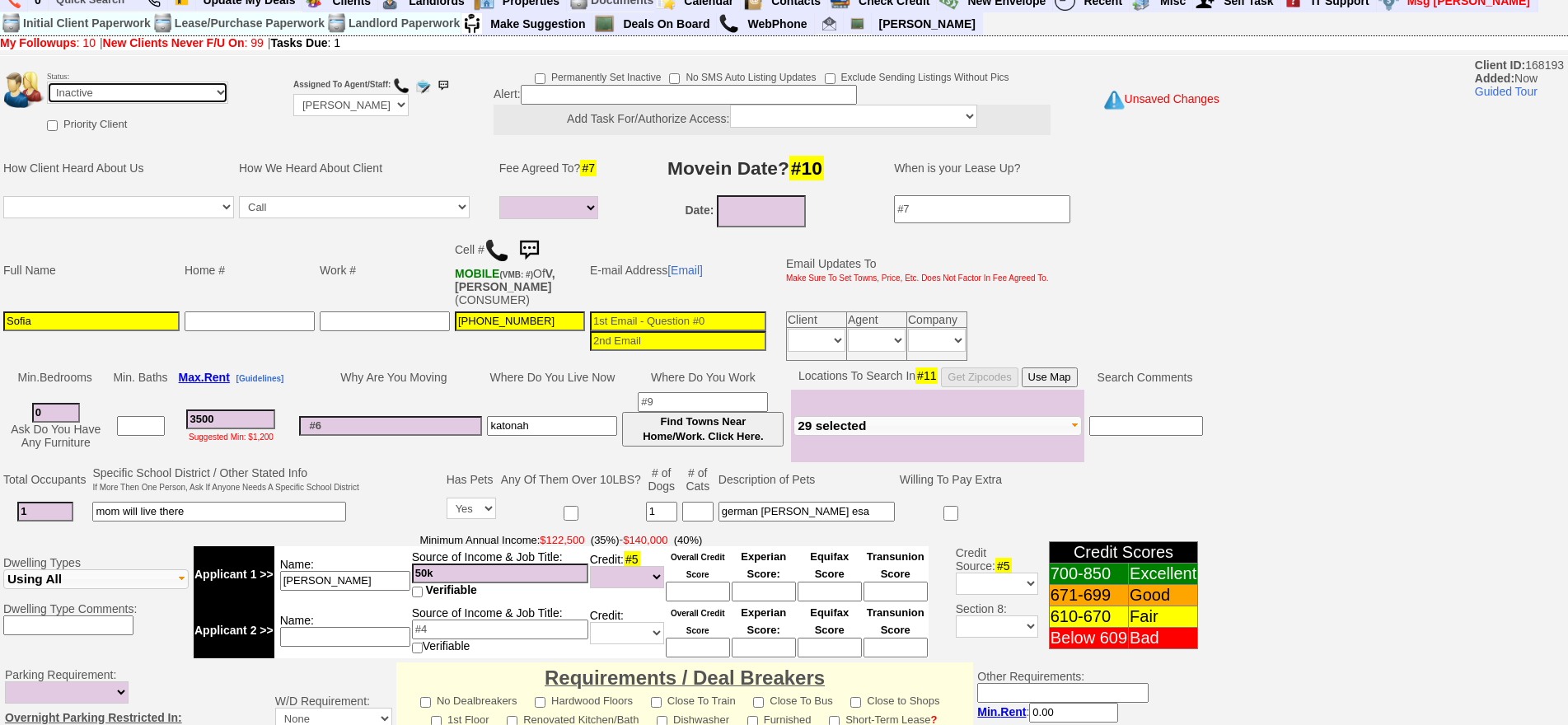
scroll to position [456, 0]
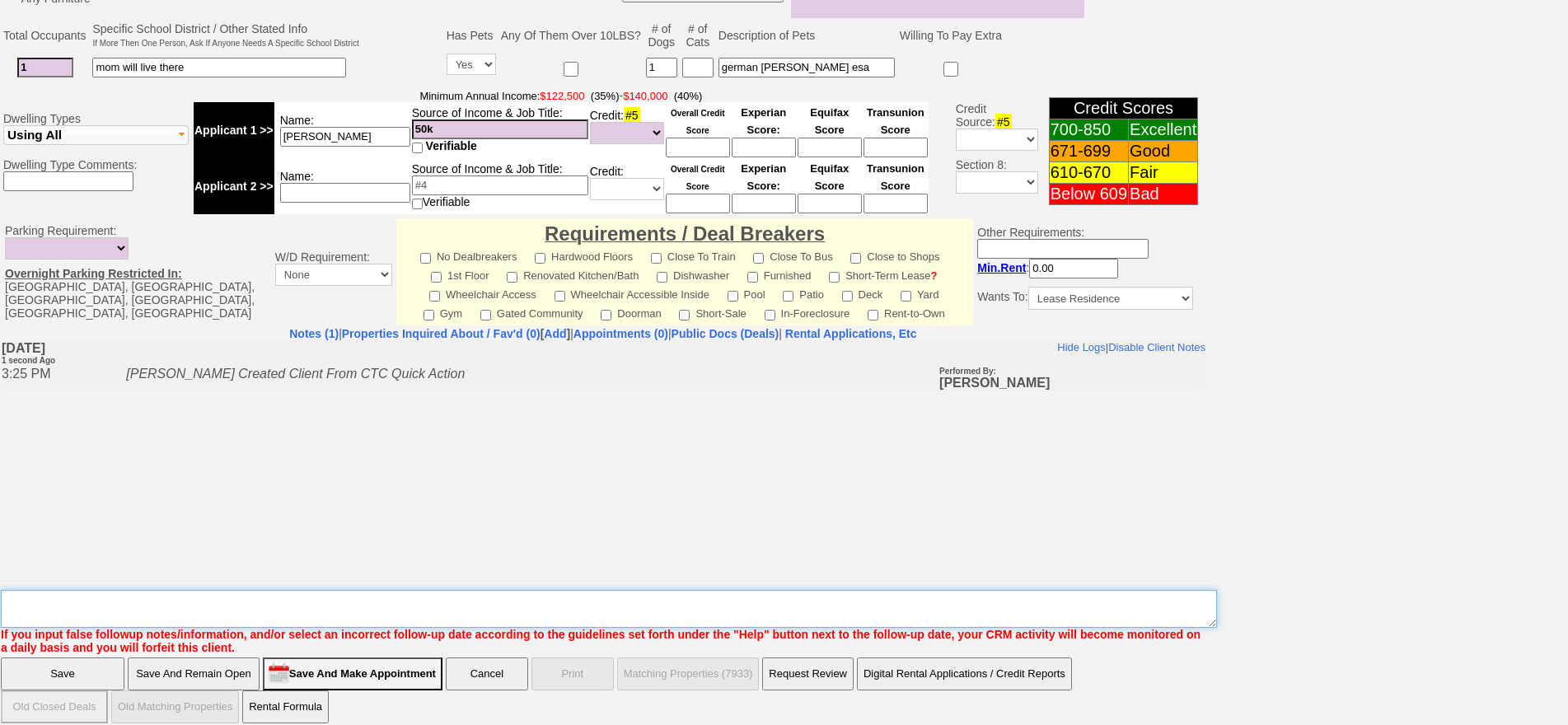
click at [592, 595] on textarea "Insert New Note Here" at bounding box center [608, 608] width 1216 height 38
click at [186, 601] on textarea "Insert New Note Here" at bounding box center [608, 608] width 1216 height 38
type textarea "doesnt know what she wants to do will call back ia until response"
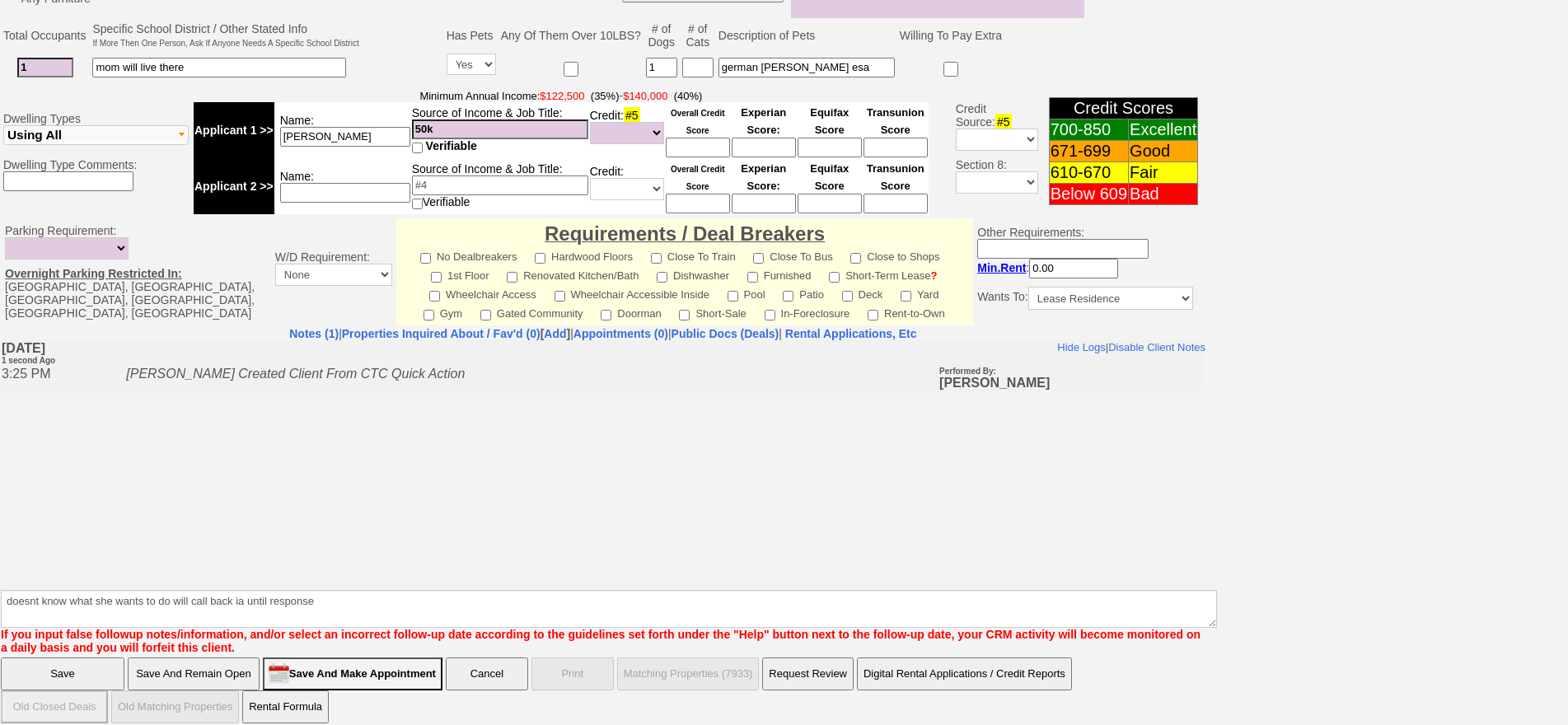
click input "Save" at bounding box center [62, 674] width 123 height 33
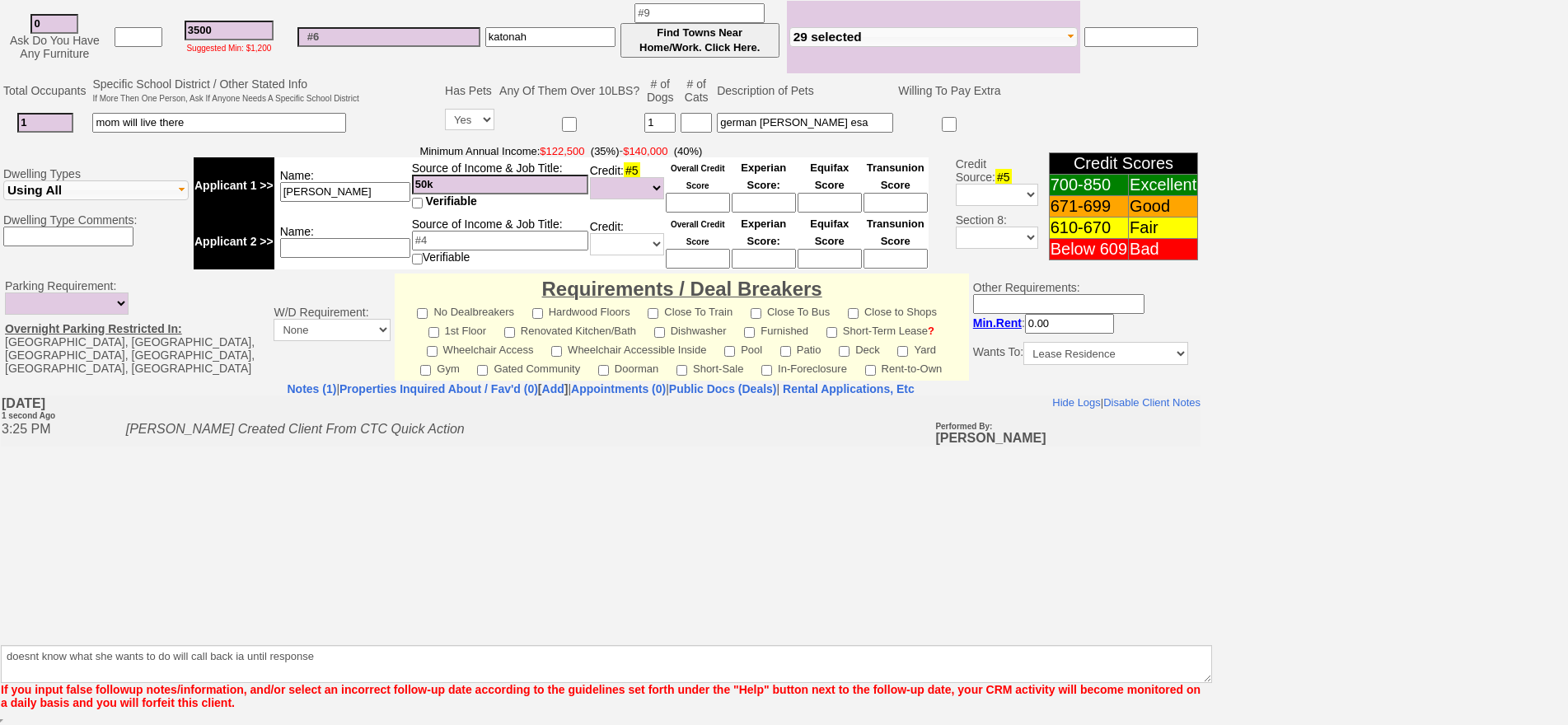
scroll to position [388, 0]
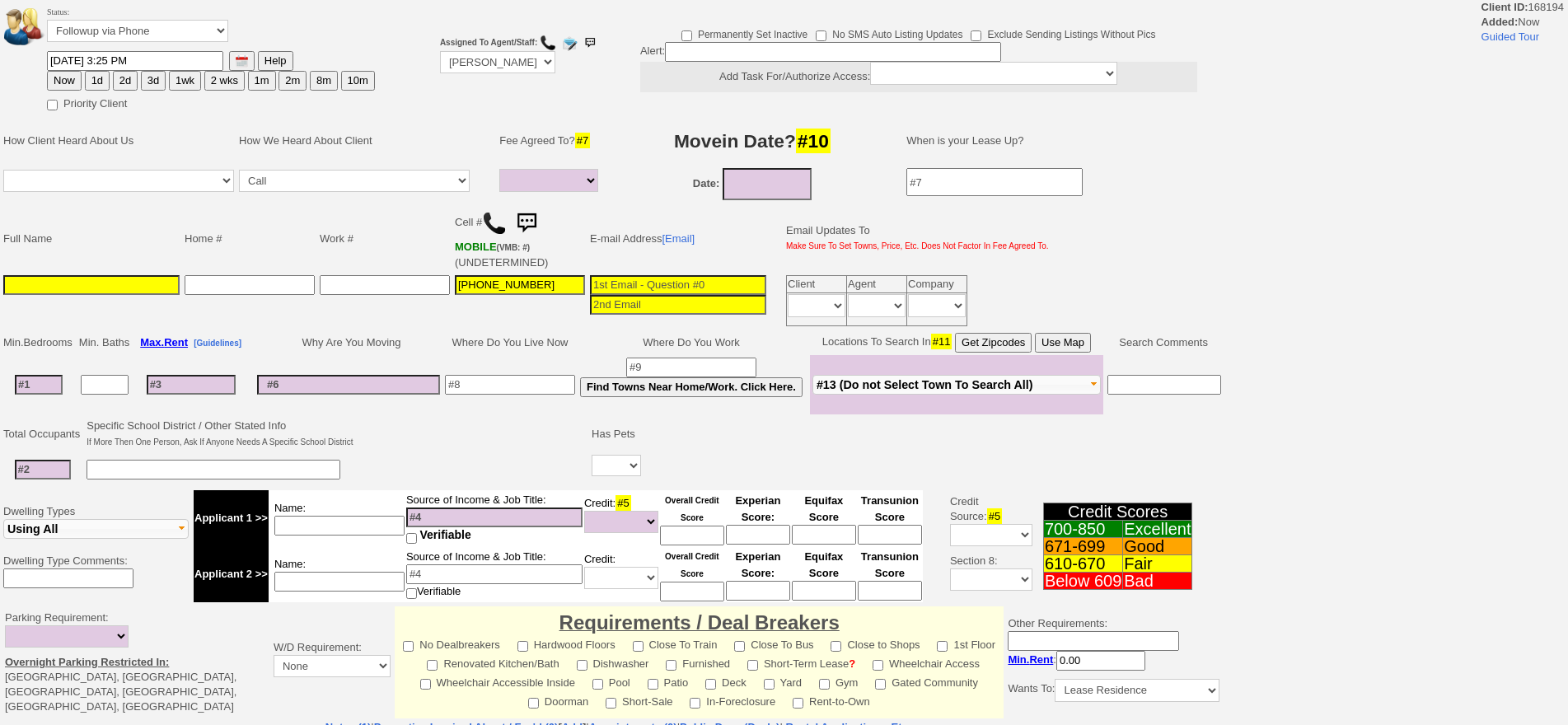
select select
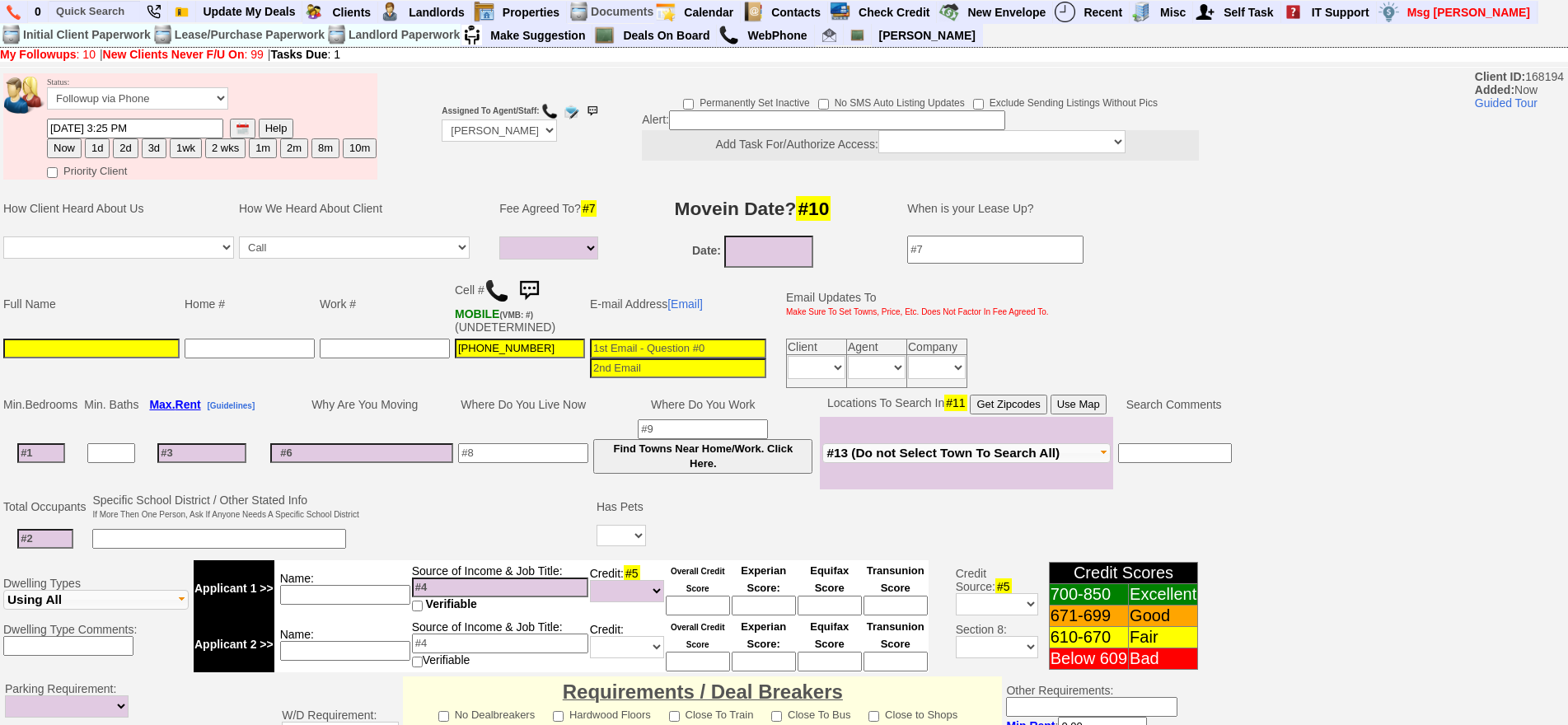
click at [86, 350] on input at bounding box center [92, 348] width 176 height 20
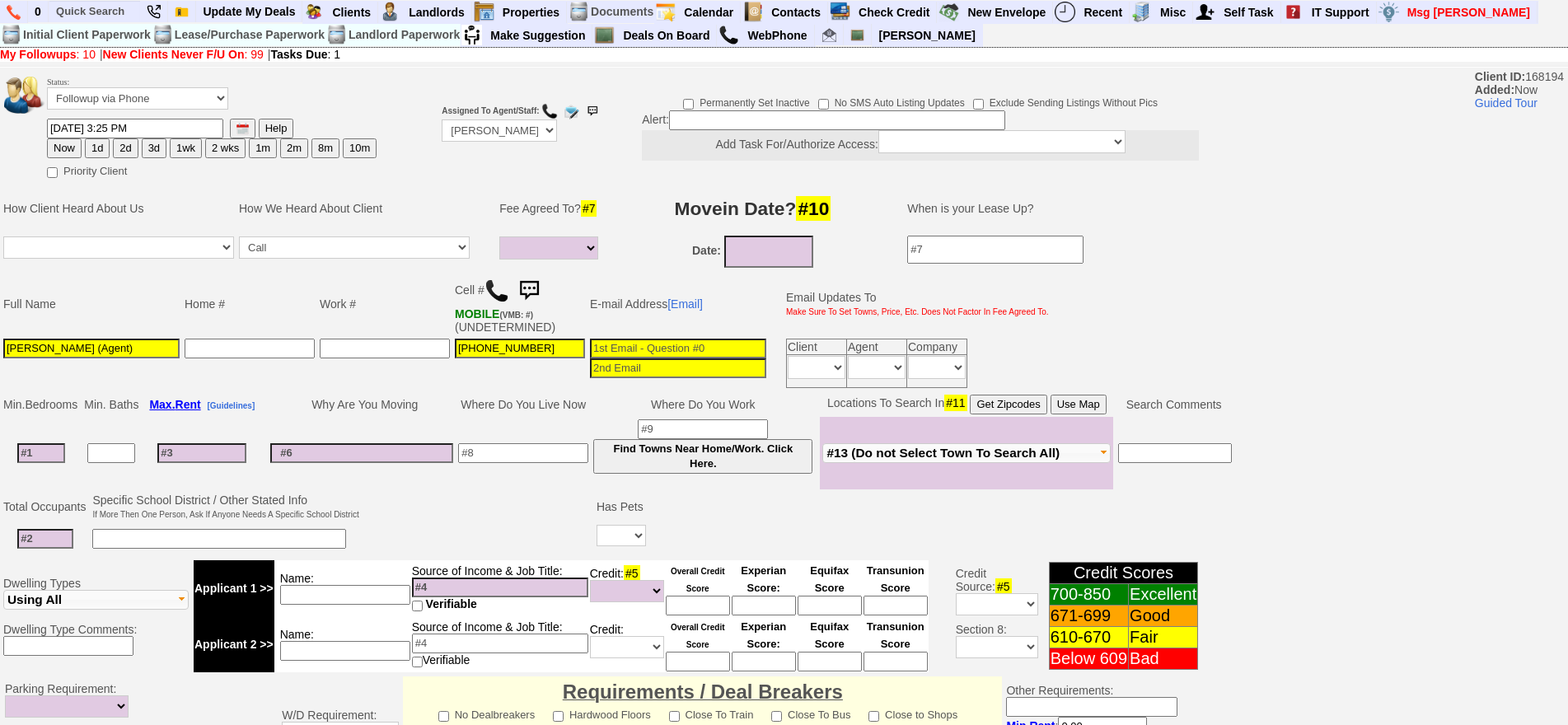
type input "[PERSON_NAME] (Agent)"
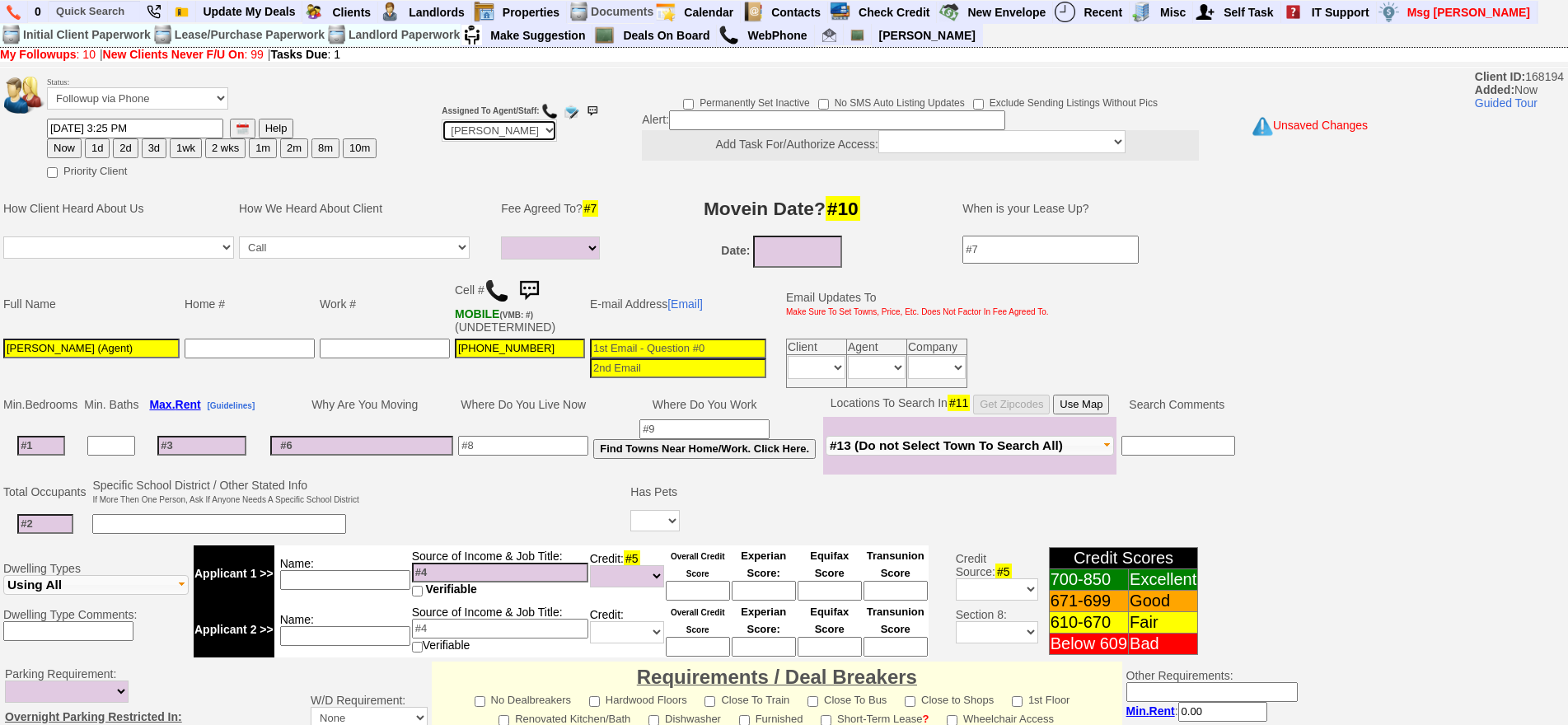
click at [537, 141] on select "Up-For-Grabs ***** STAFF ***** Bob Bruno 914-419-3579 Cristy Liberto 914-486-10…" at bounding box center [498, 130] width 115 height 22
select select "Up-For-Grabs"
click at [441, 119] on select "Up-For-Grabs ***** STAFF ***** Bob Bruno 914-419-3579 Cristy Liberto 914-486-10…" at bounding box center [498, 130] width 115 height 22
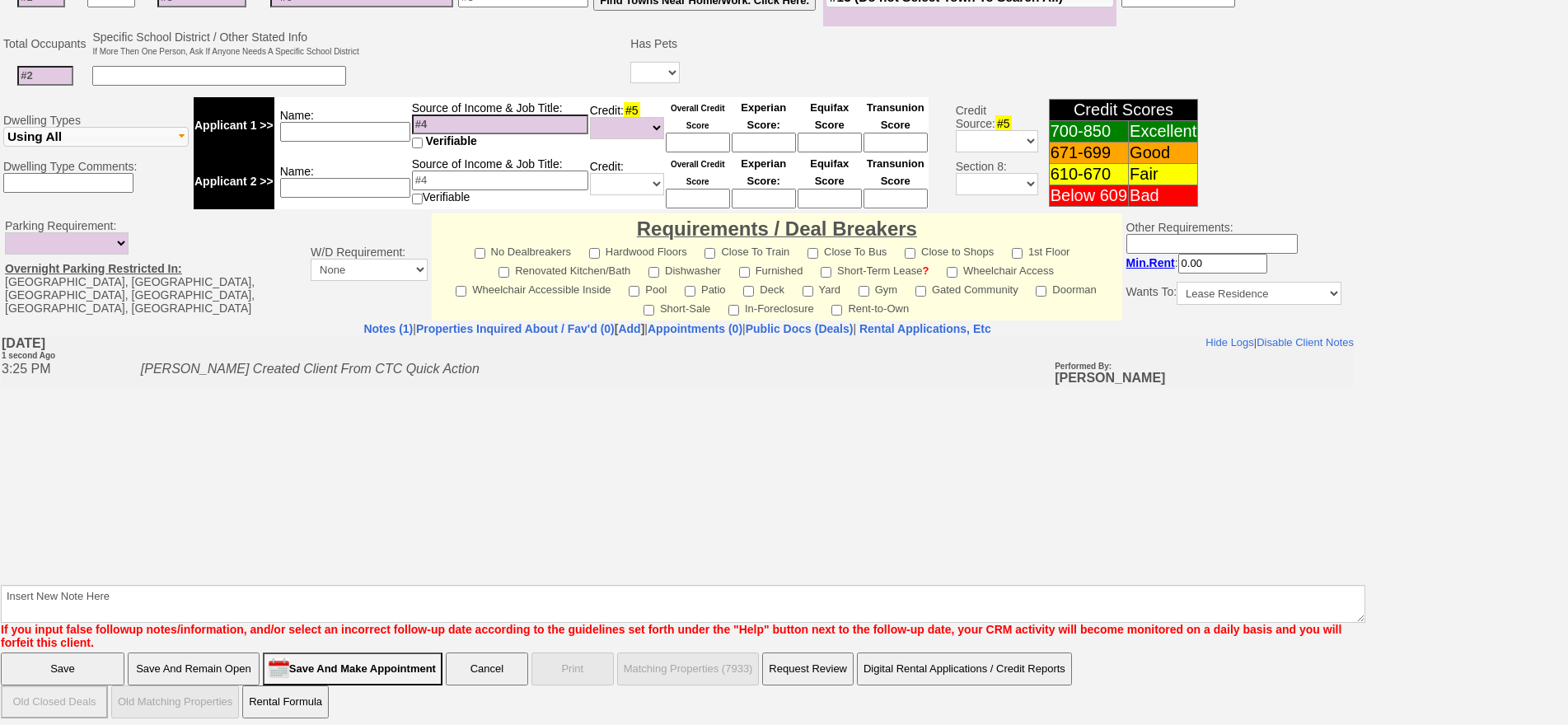
click at [148, 659] on input "Save And Remain Open" at bounding box center [193, 669] width 131 height 33
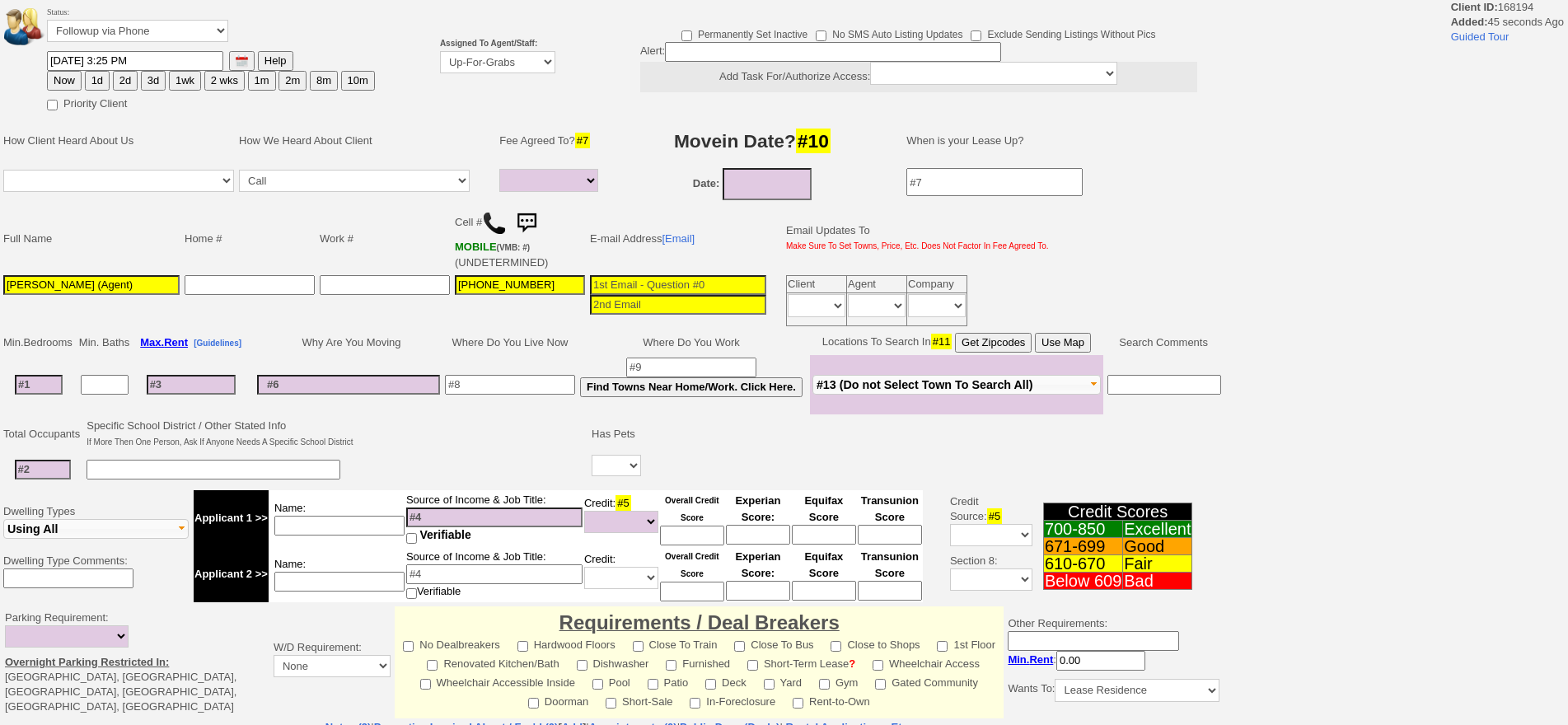
select select
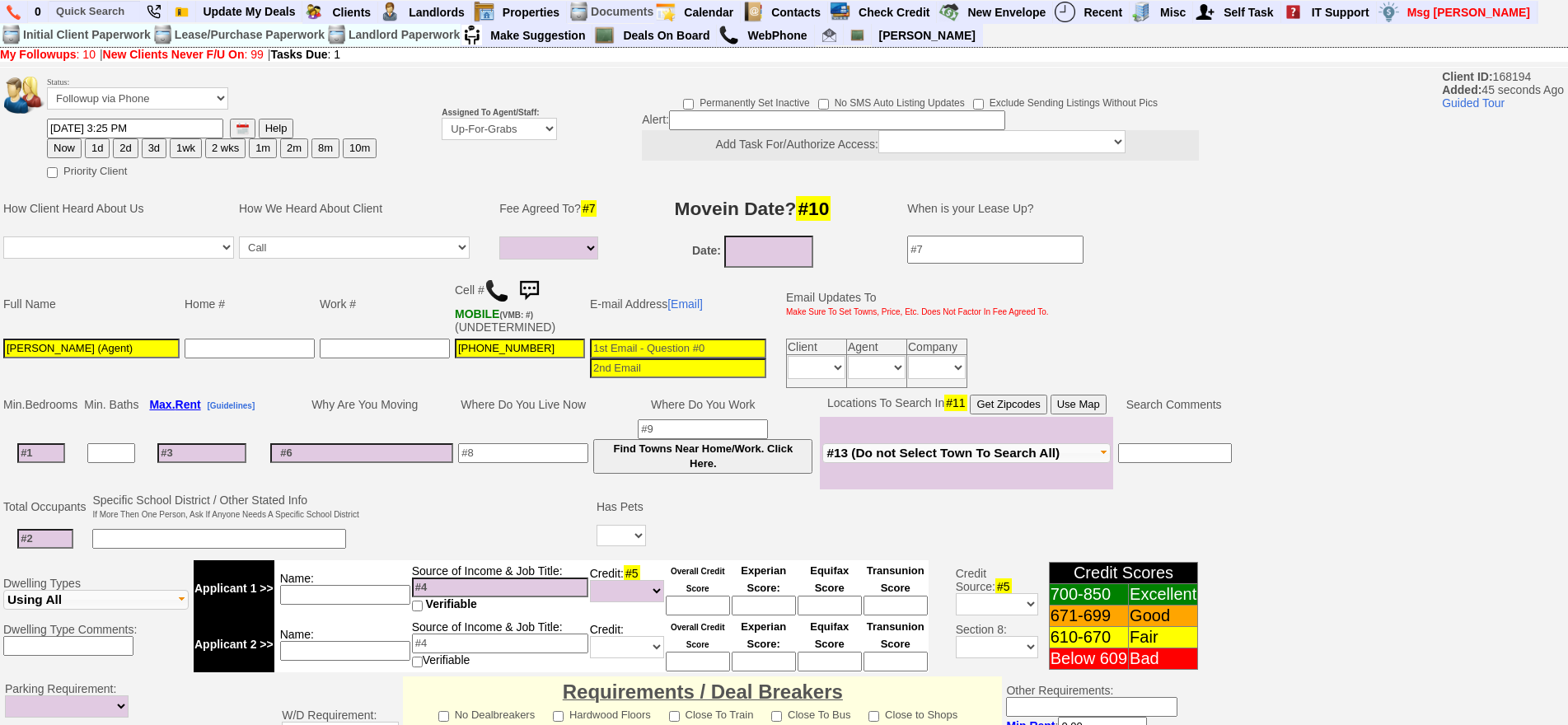
drag, startPoint x: 306, startPoint y: 597, endPoint x: 314, endPoint y: 585, distance: 14.4
click at [307, 595] on input at bounding box center [346, 595] width 131 height 20
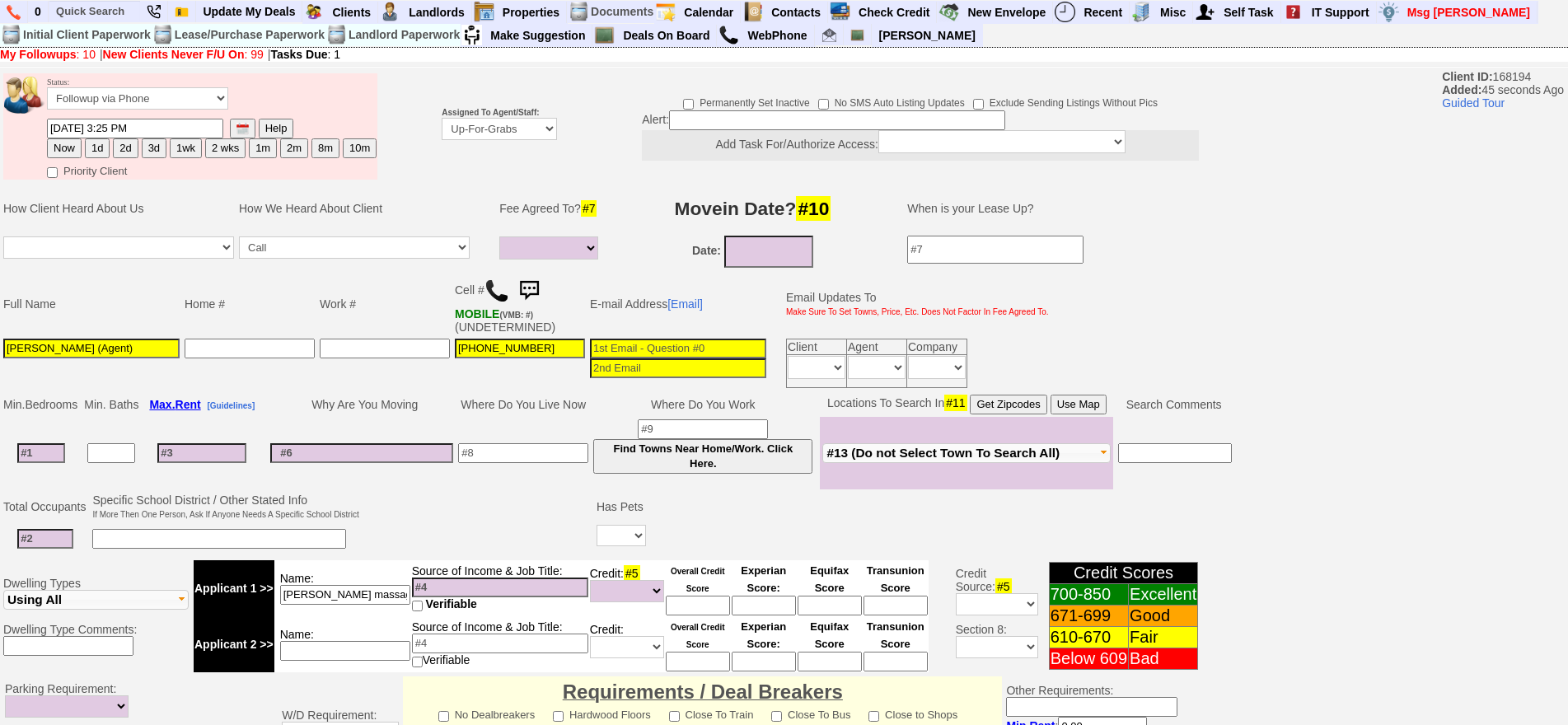
type input "[PERSON_NAME] massage therapist"
click at [542, 461] on td at bounding box center [523, 453] width 135 height 73
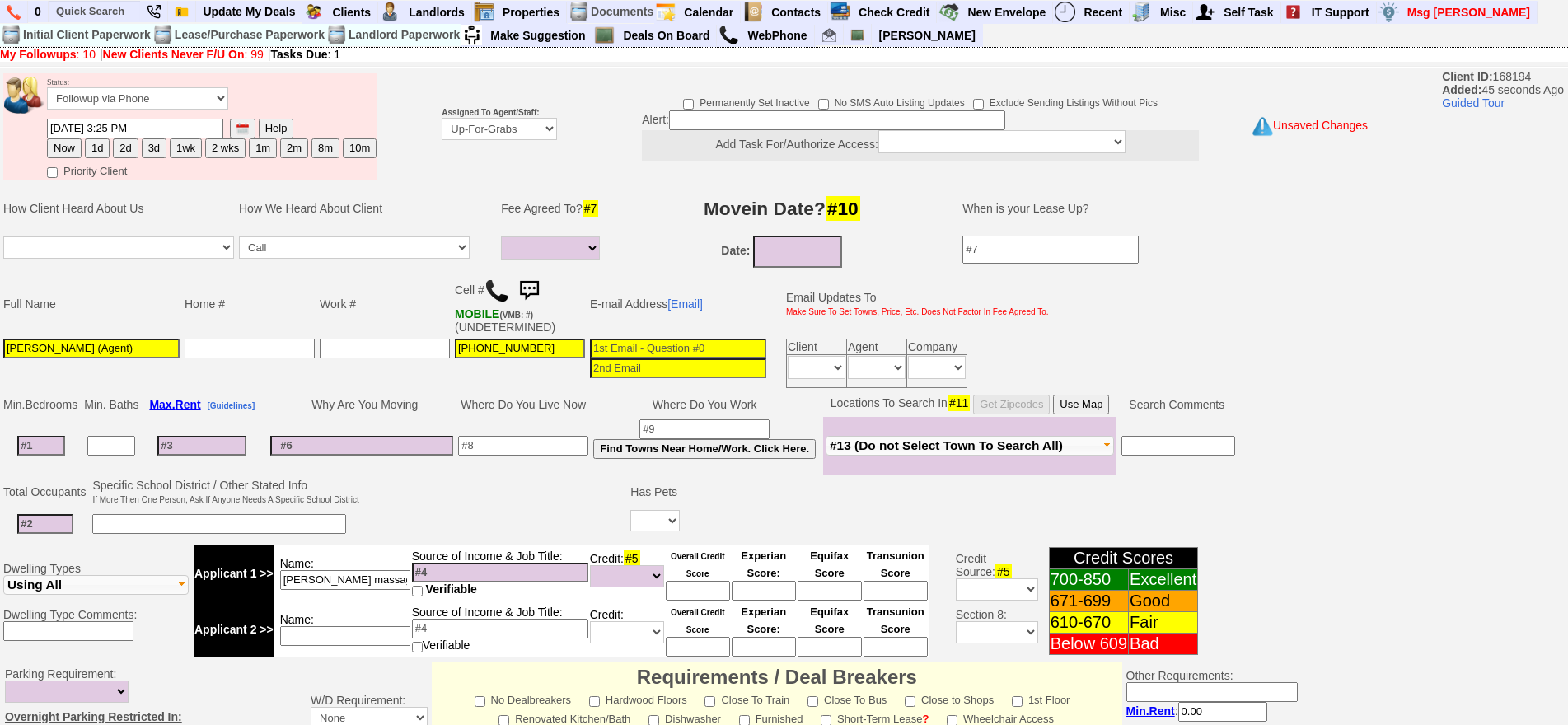
click at [542, 461] on td at bounding box center [523, 446] width 135 height 58
click at [542, 450] on input at bounding box center [523, 446] width 131 height 20
type input "katonah"
click at [226, 443] on input at bounding box center [201, 446] width 89 height 20
drag, startPoint x: 517, startPoint y: 451, endPoint x: 405, endPoint y: 441, distance: 112.4
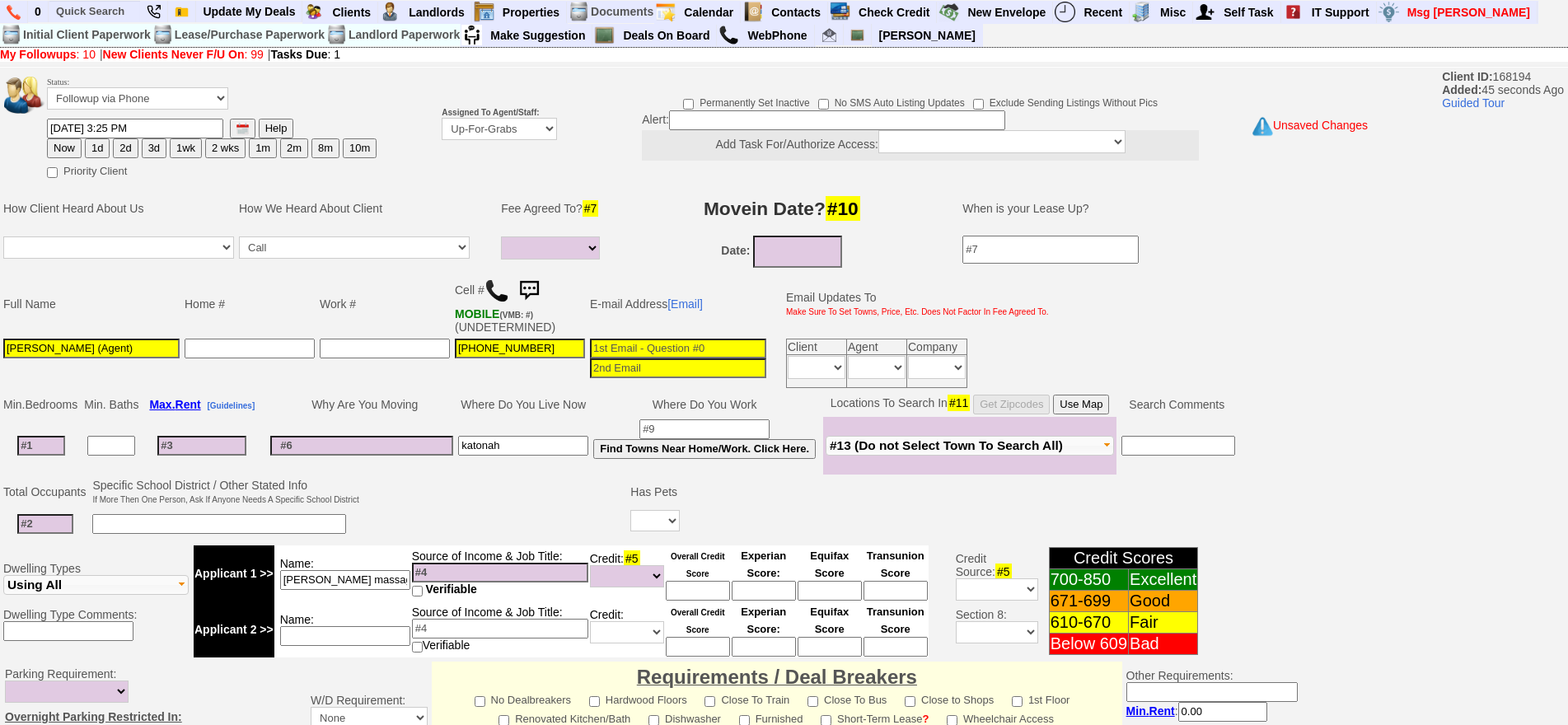
click at [405, 441] on tr "katonah Find Towns Near Home/Work. Click Here. Fleetwood Pelham New Rochelle" at bounding box center [619, 446] width 1236 height 58
drag, startPoint x: 409, startPoint y: 576, endPoint x: 97, endPoint y: 548, distance: 313.3
click at [97, 548] on tr "Dwelling Types Apartment Single Family House Multi-Family House Townhouse Condo…" at bounding box center [600, 601] width 1199 height 117
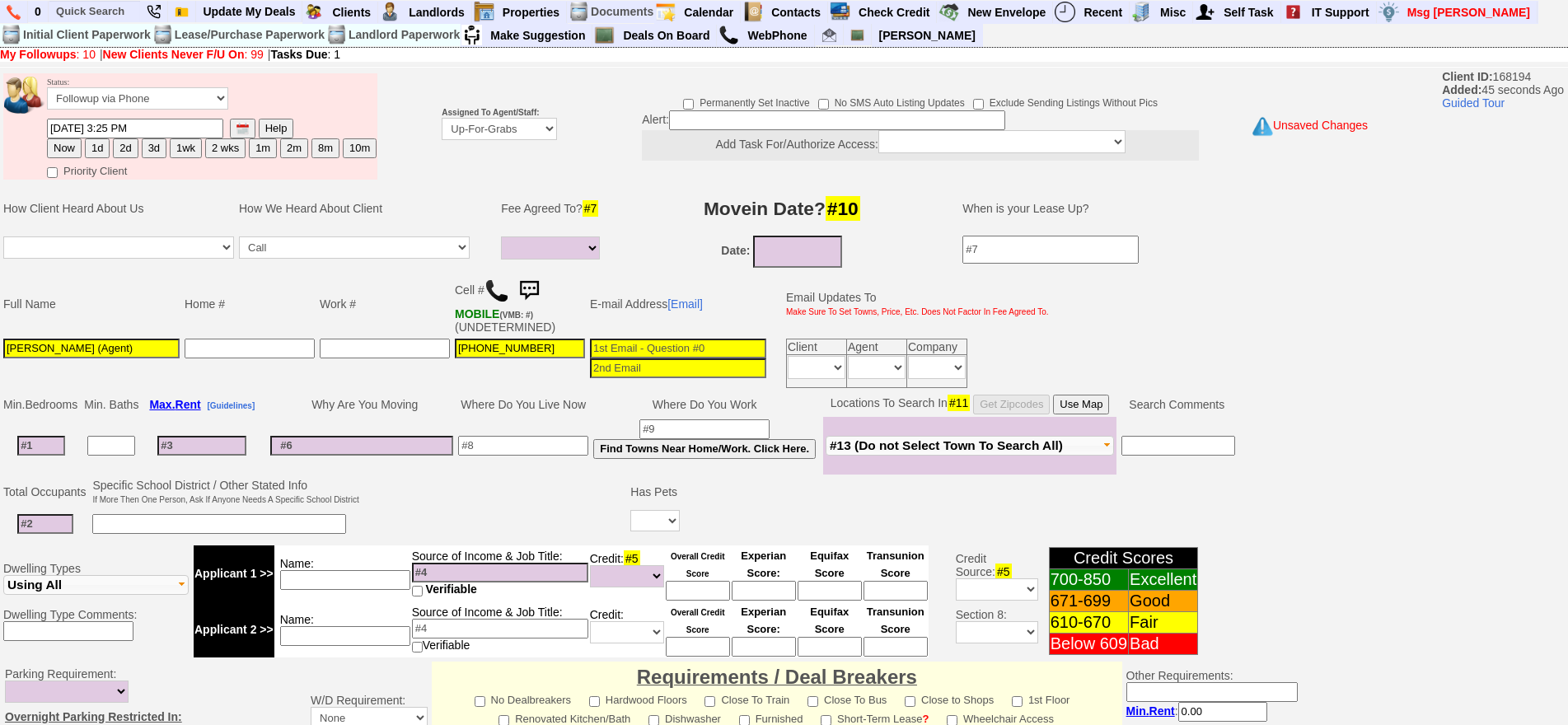
click at [171, 448] on input at bounding box center [201, 446] width 89 height 20
click at [51, 454] on input at bounding box center [41, 446] width 48 height 20
click at [243, 391] on td "Min. Bedrooms Min. Baths Max. Rent [Guidelines] Why Are You Moving Where Do You…" at bounding box center [677, 433] width 1355 height 84
click at [500, 295] on img at bounding box center [496, 290] width 25 height 25
click at [93, 19] on input "text" at bounding box center [95, 11] width 91 height 20
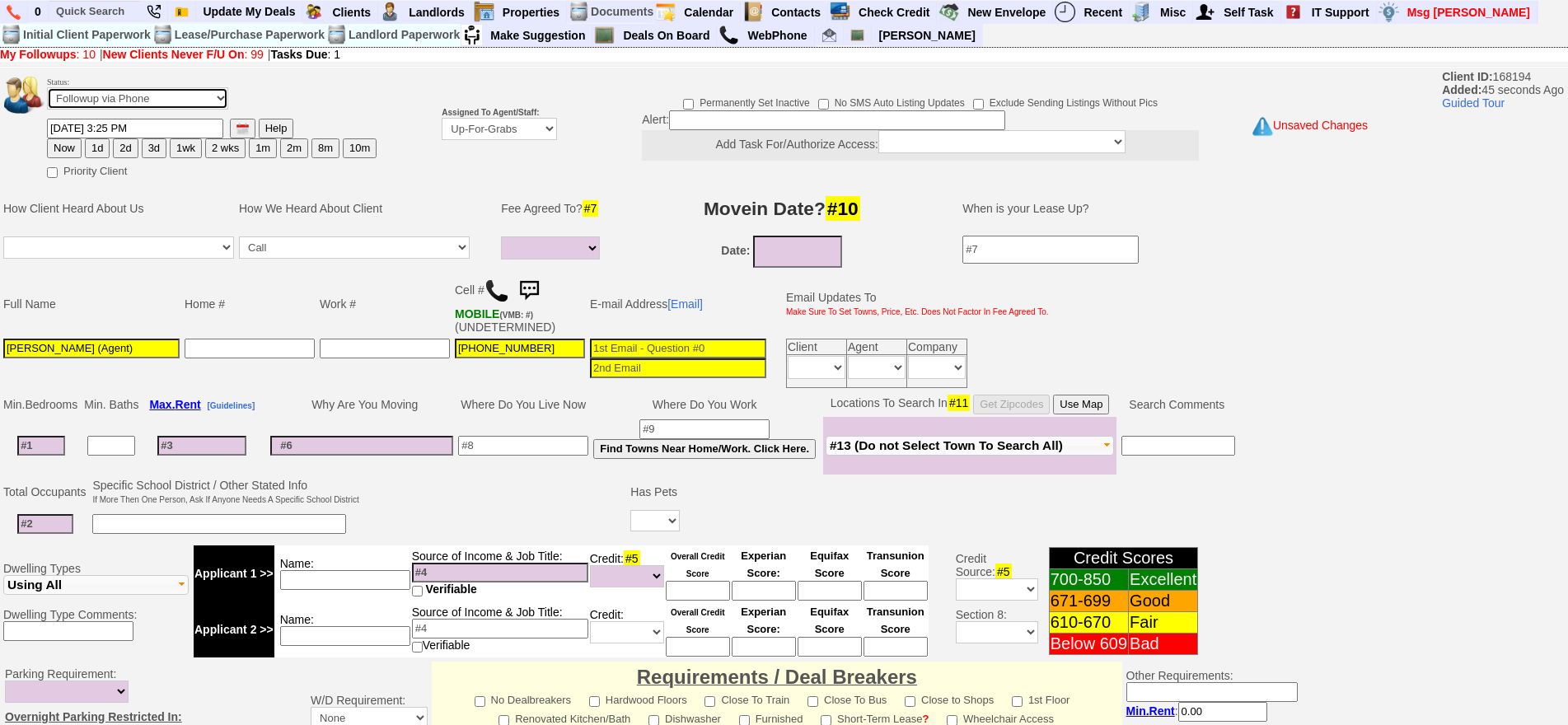
click at [212, 101] on select "Followup via Phone Followup via Email Followup When Section 8 Property Found De…" at bounding box center [137, 98] width 181 height 22
select select "Inactive"
click at [47, 87] on select "Followup via Phone Followup via Email Followup When Section 8 Property Found De…" at bounding box center [137, 98] width 181 height 22
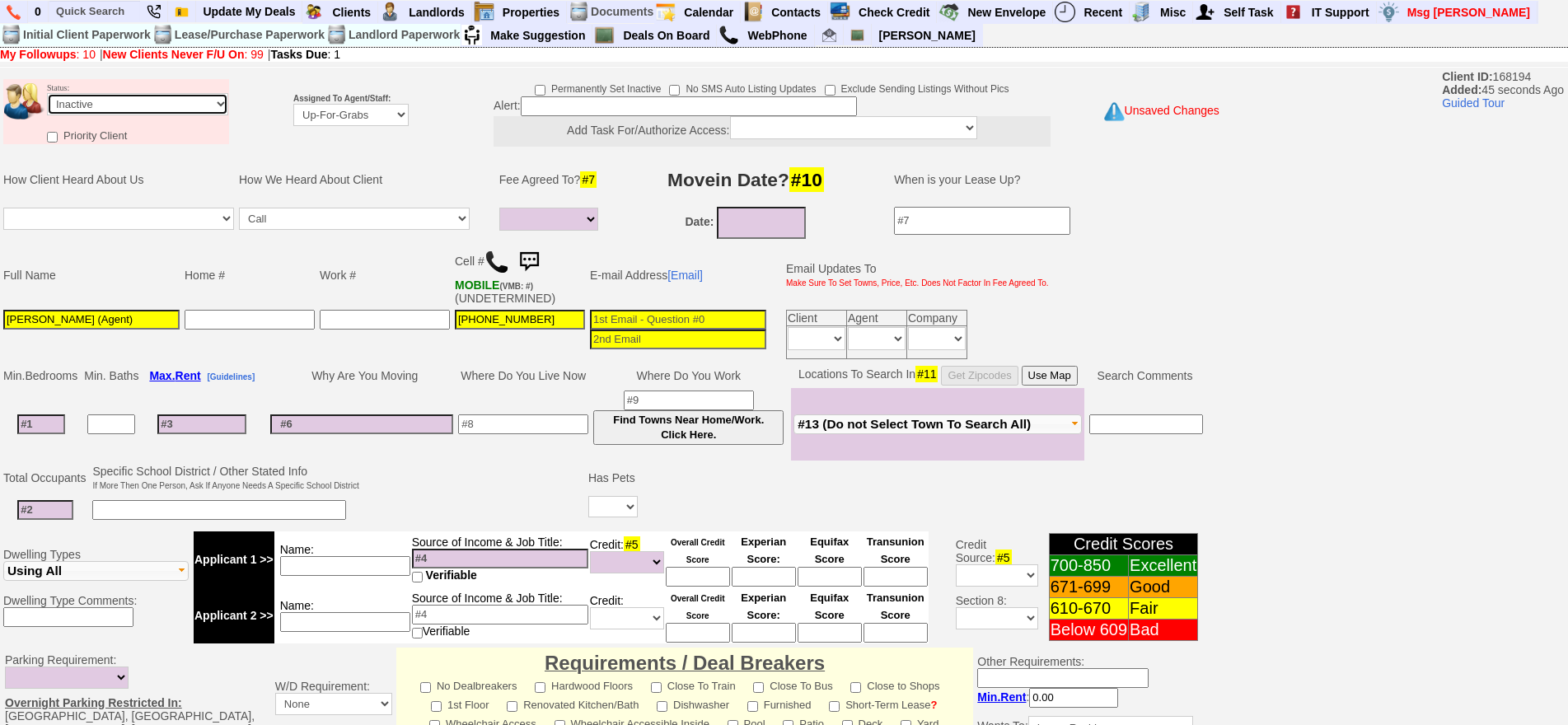
scroll to position [442, 0]
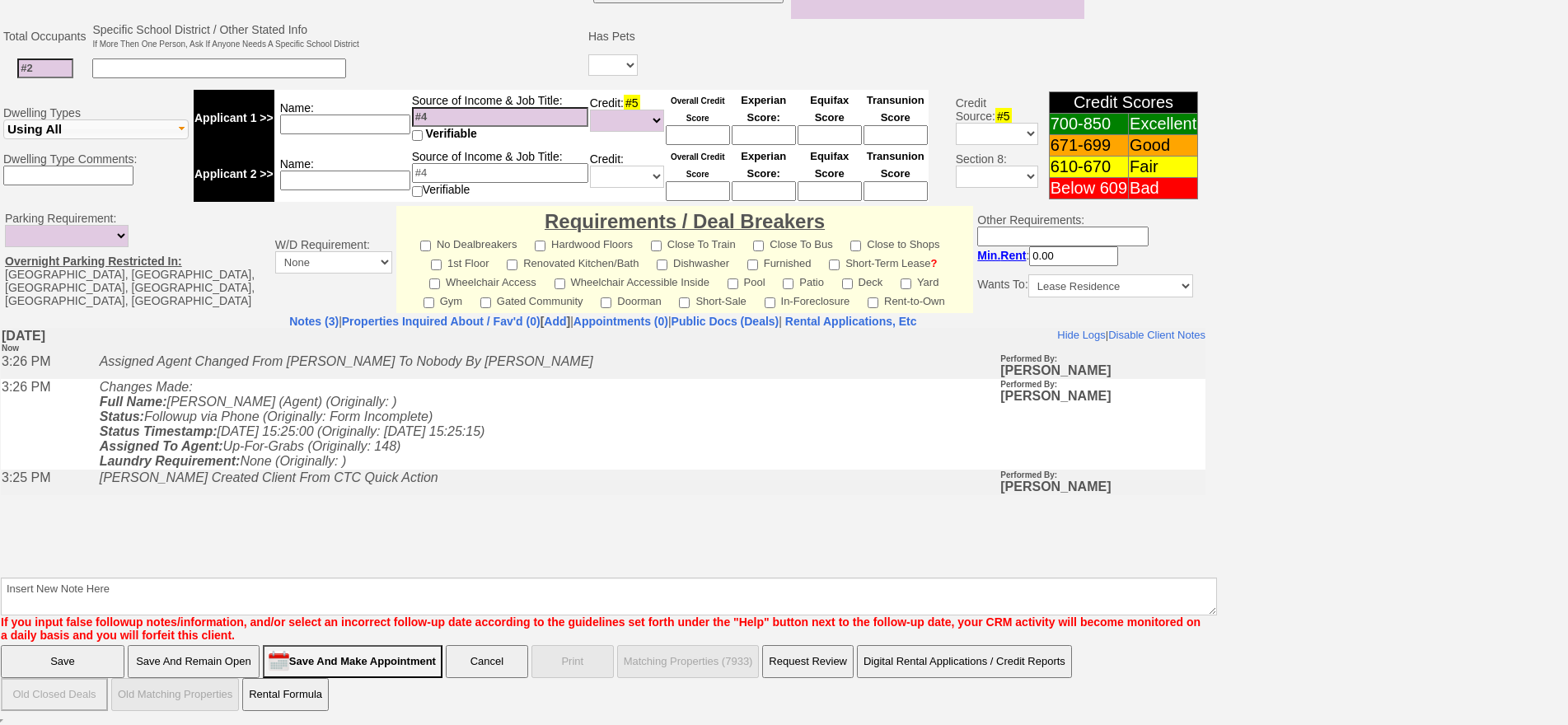
click at [56, 671] on input "Save" at bounding box center [62, 662] width 123 height 33
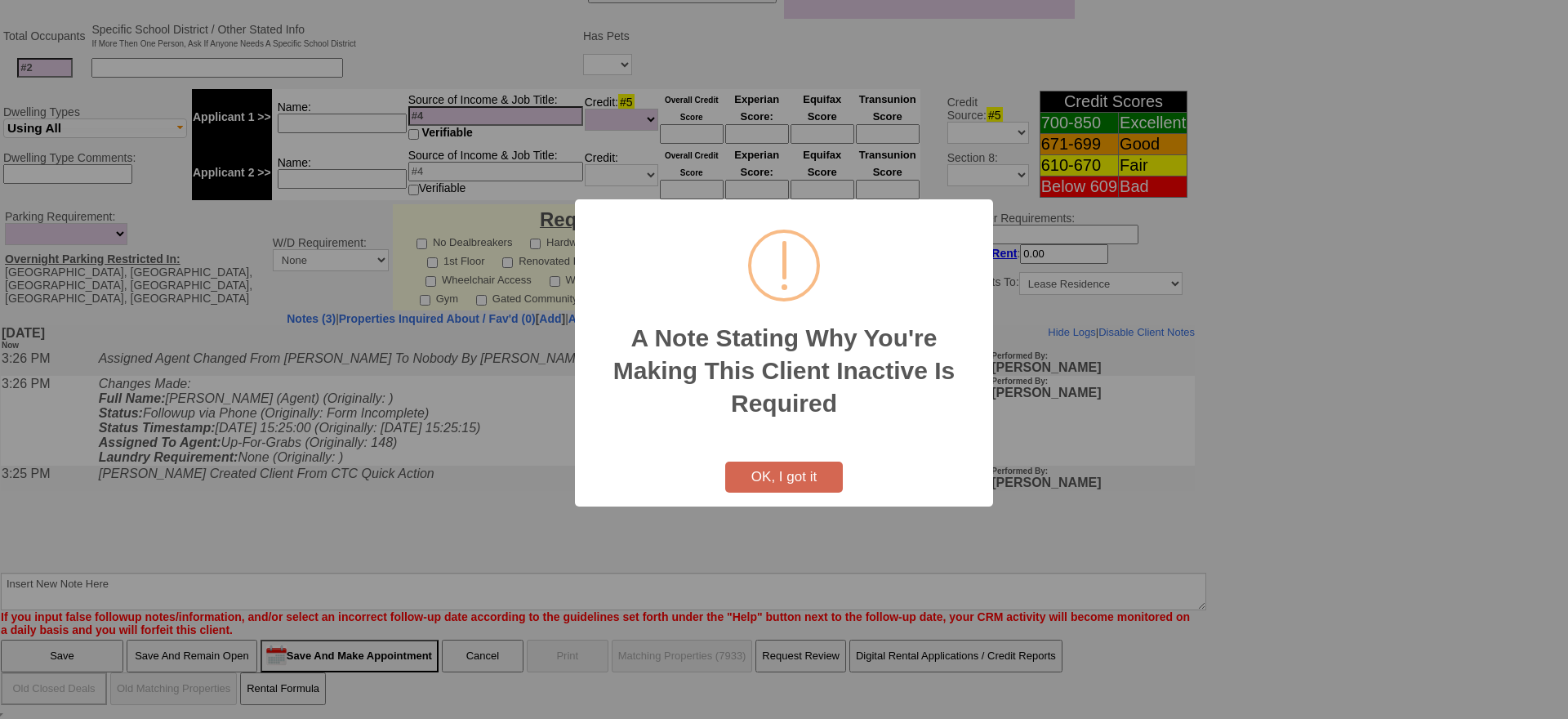
click at [775, 464] on button "OK, I got it" at bounding box center [784, 477] width 118 height 31
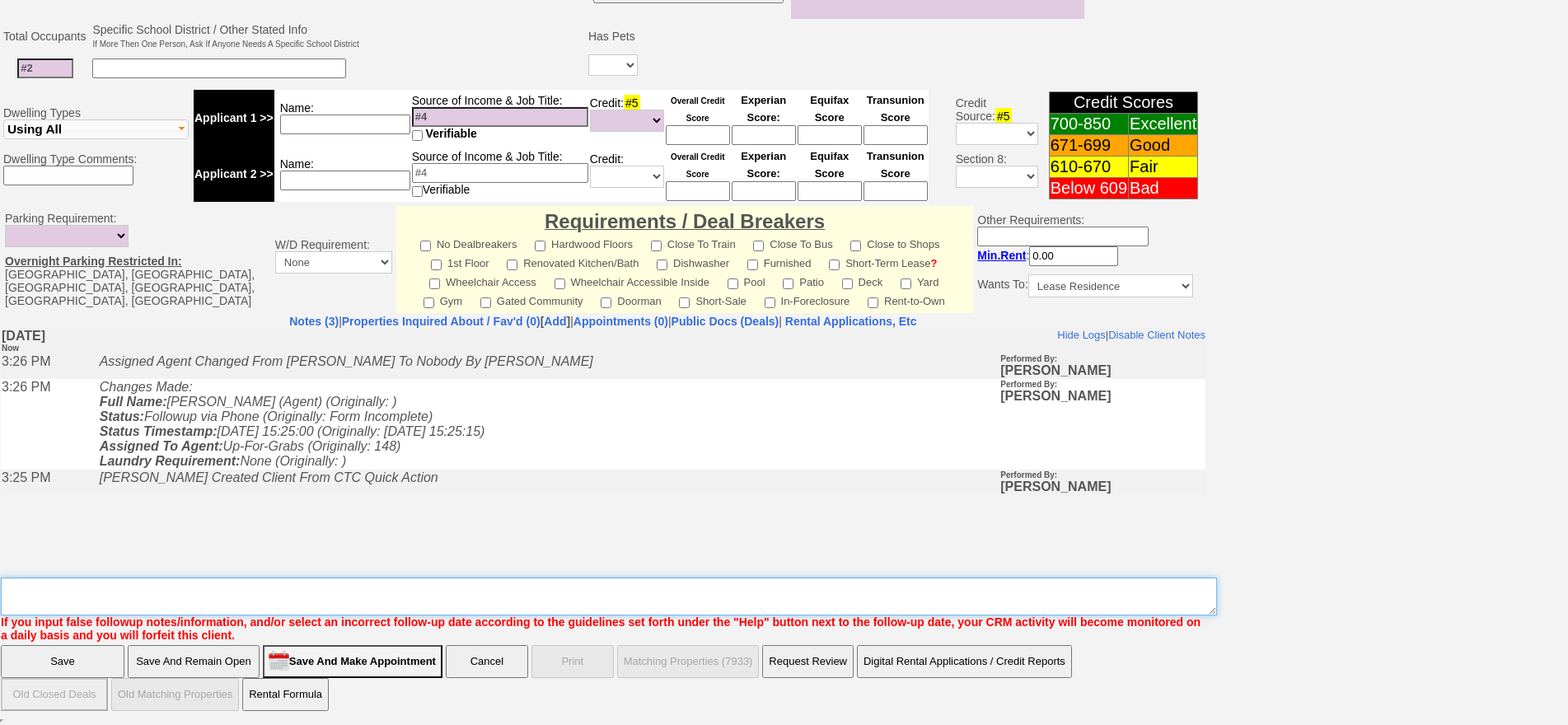
drag, startPoint x: 710, startPoint y: 919, endPoint x: 706, endPoint y: 518, distance: 401.0
type textarea "this is agn agent"
click input "Save" at bounding box center [62, 662] width 123 height 33
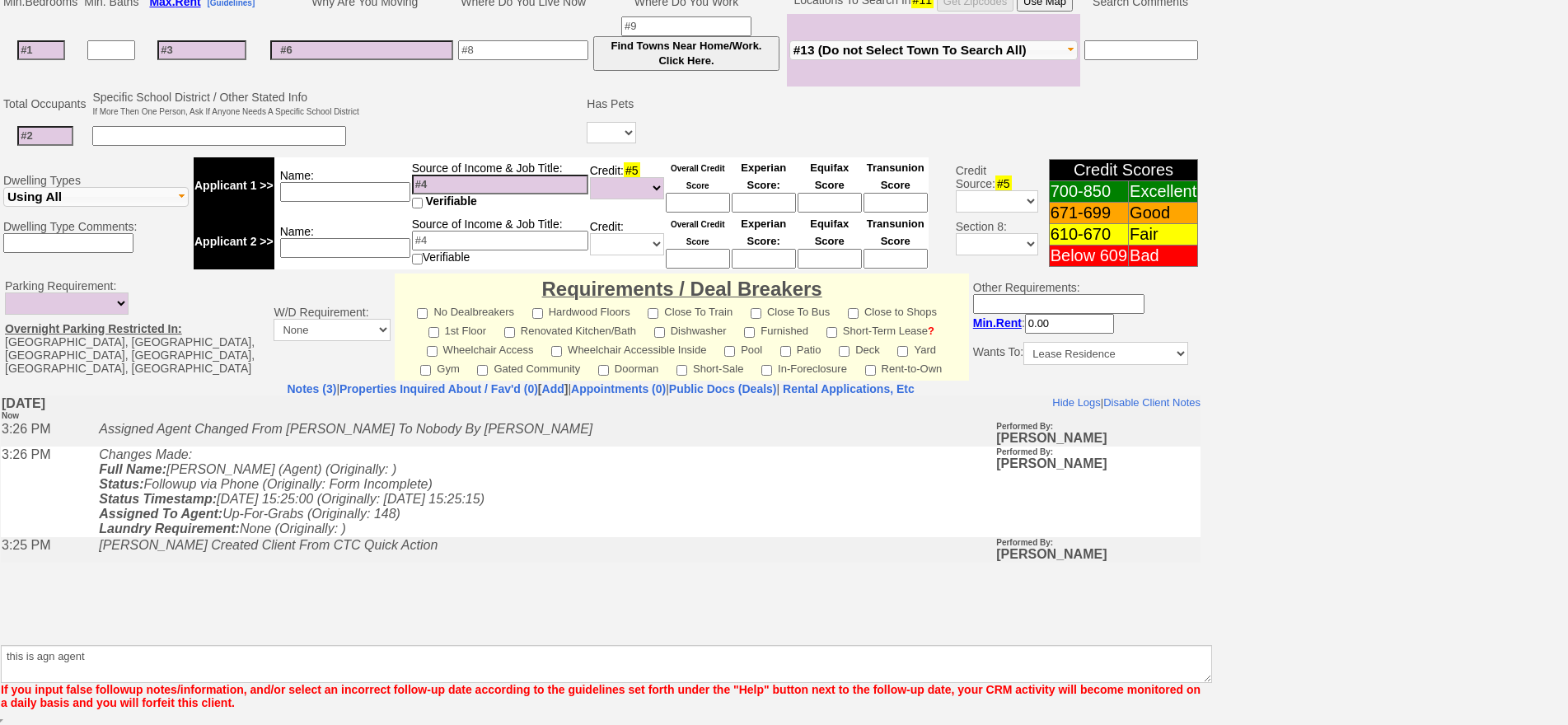
scroll to position [375, 0]
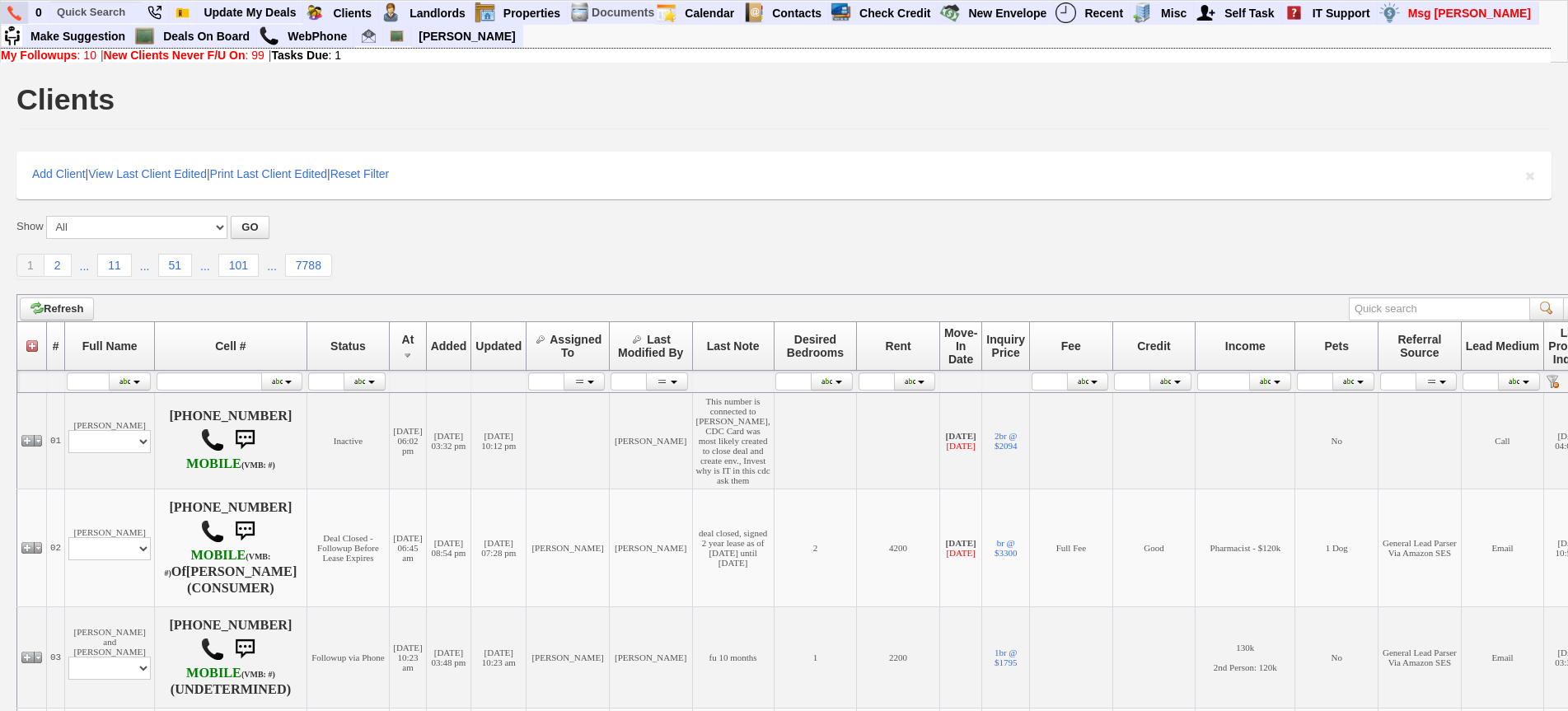
click at [16, 17] on img at bounding box center [14, 13] width 14 height 15
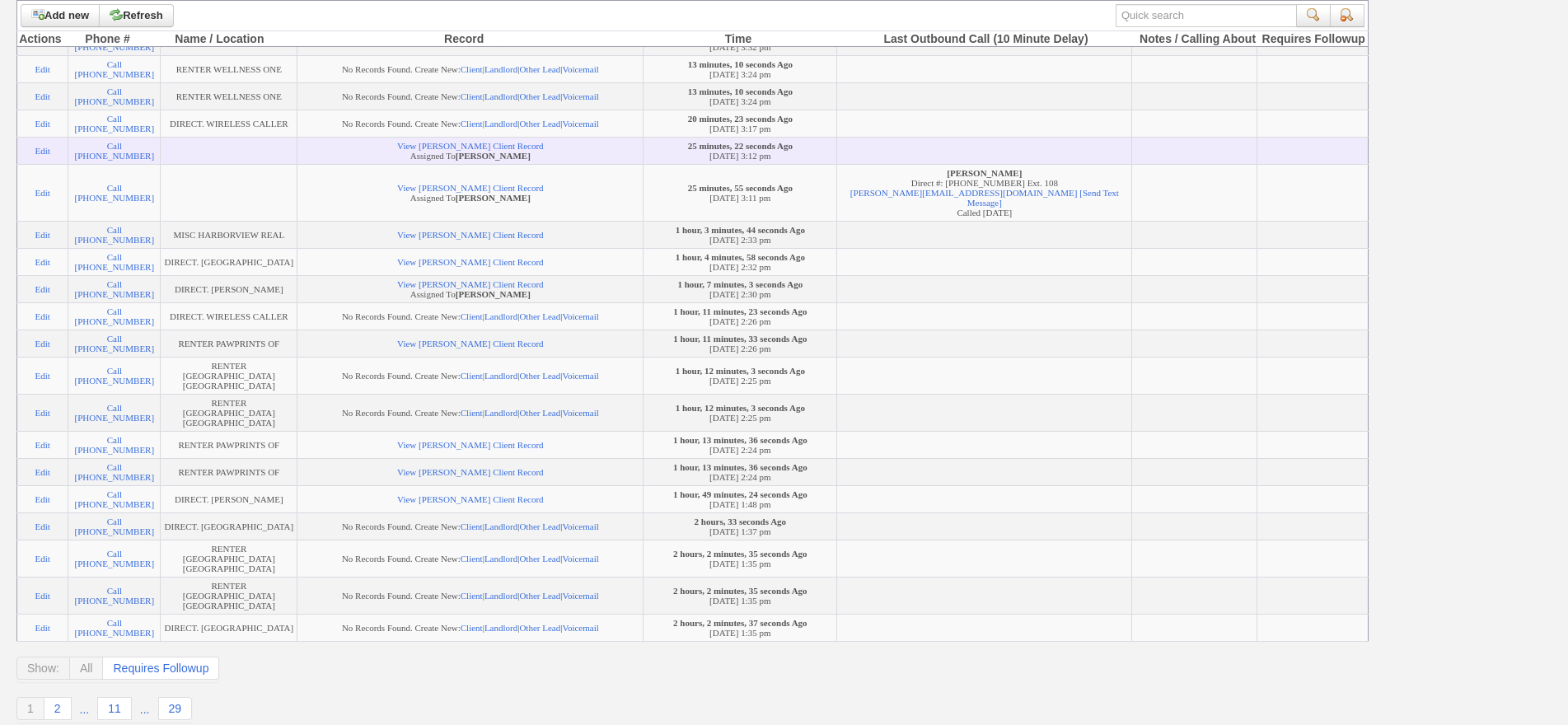
scroll to position [330, 0]
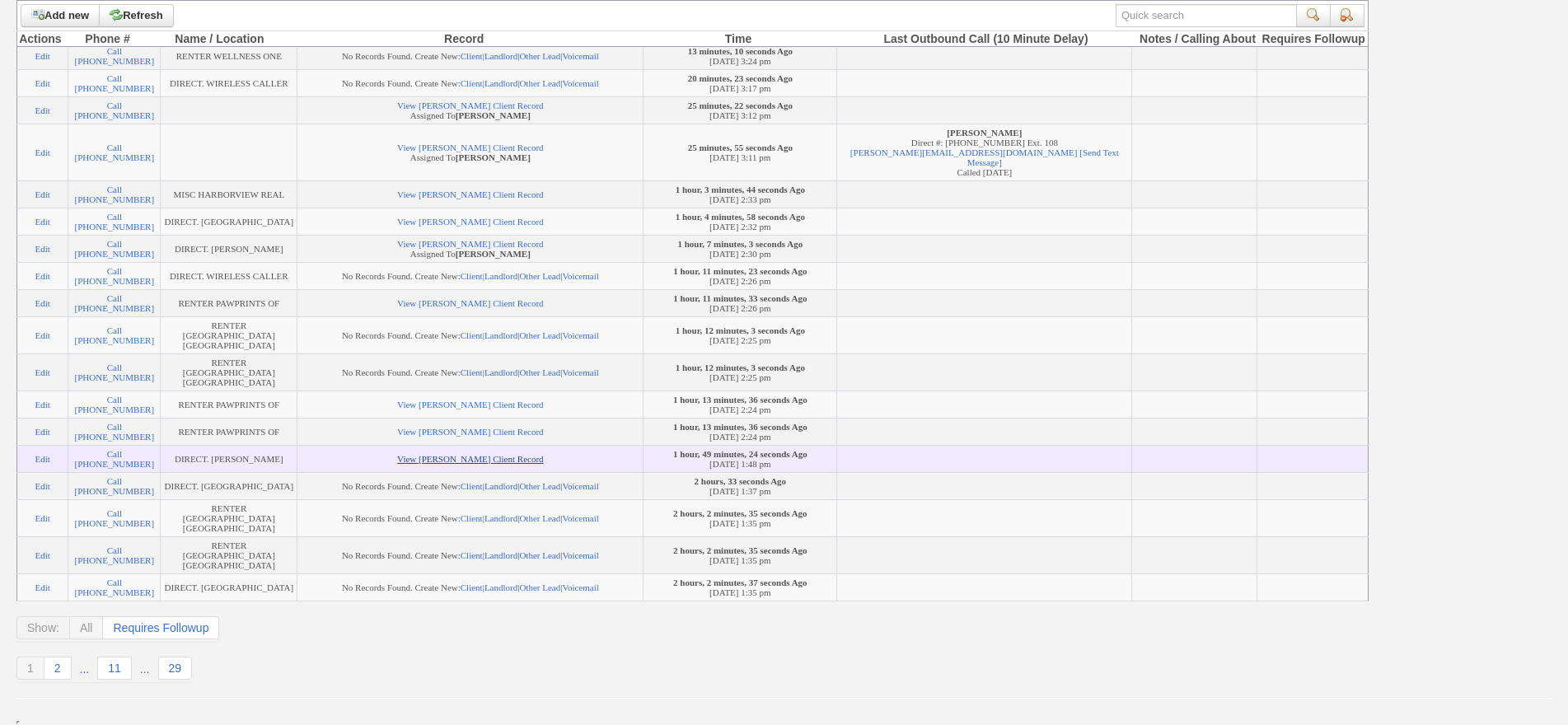
click at [415, 464] on link "View [PERSON_NAME] Client Record" at bounding box center [470, 459] width 146 height 10
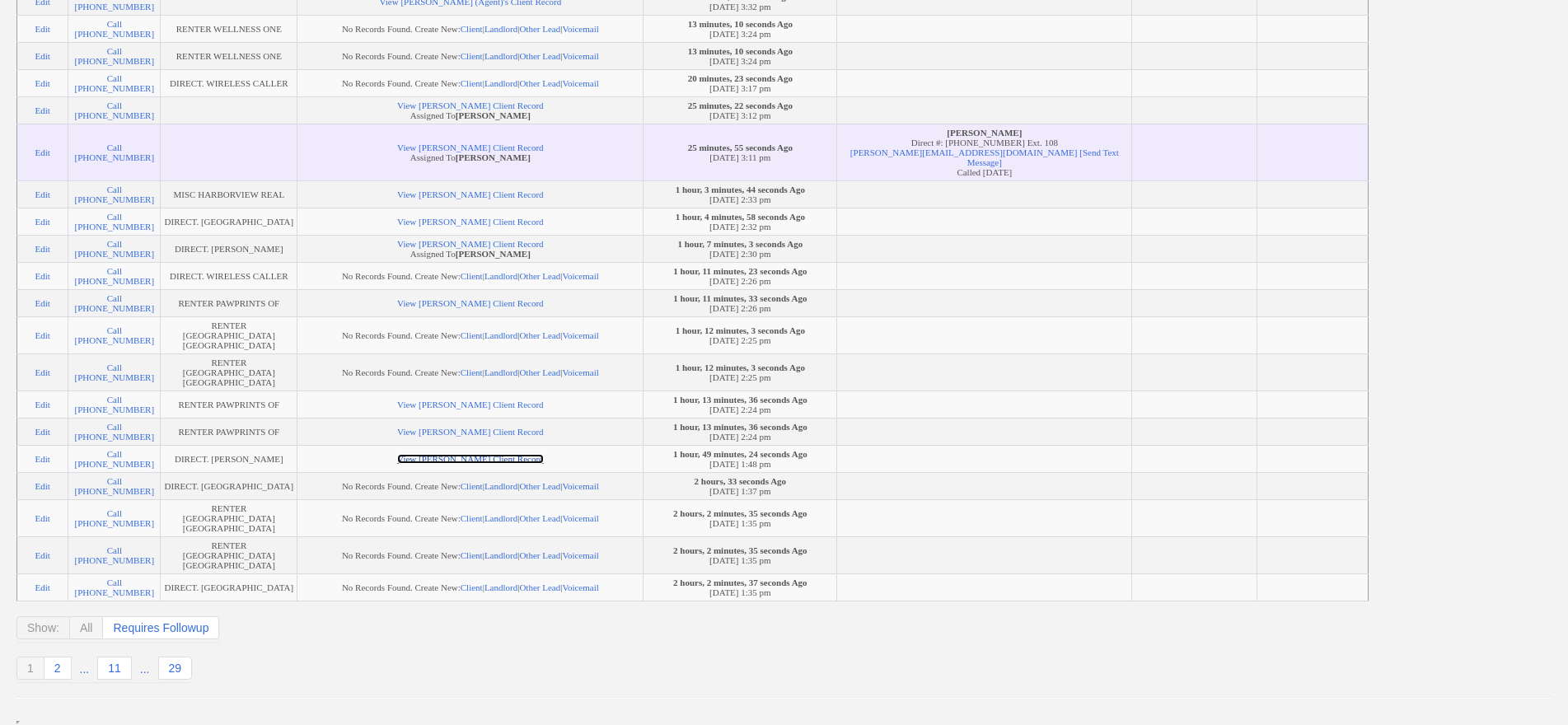
scroll to position [0, 0]
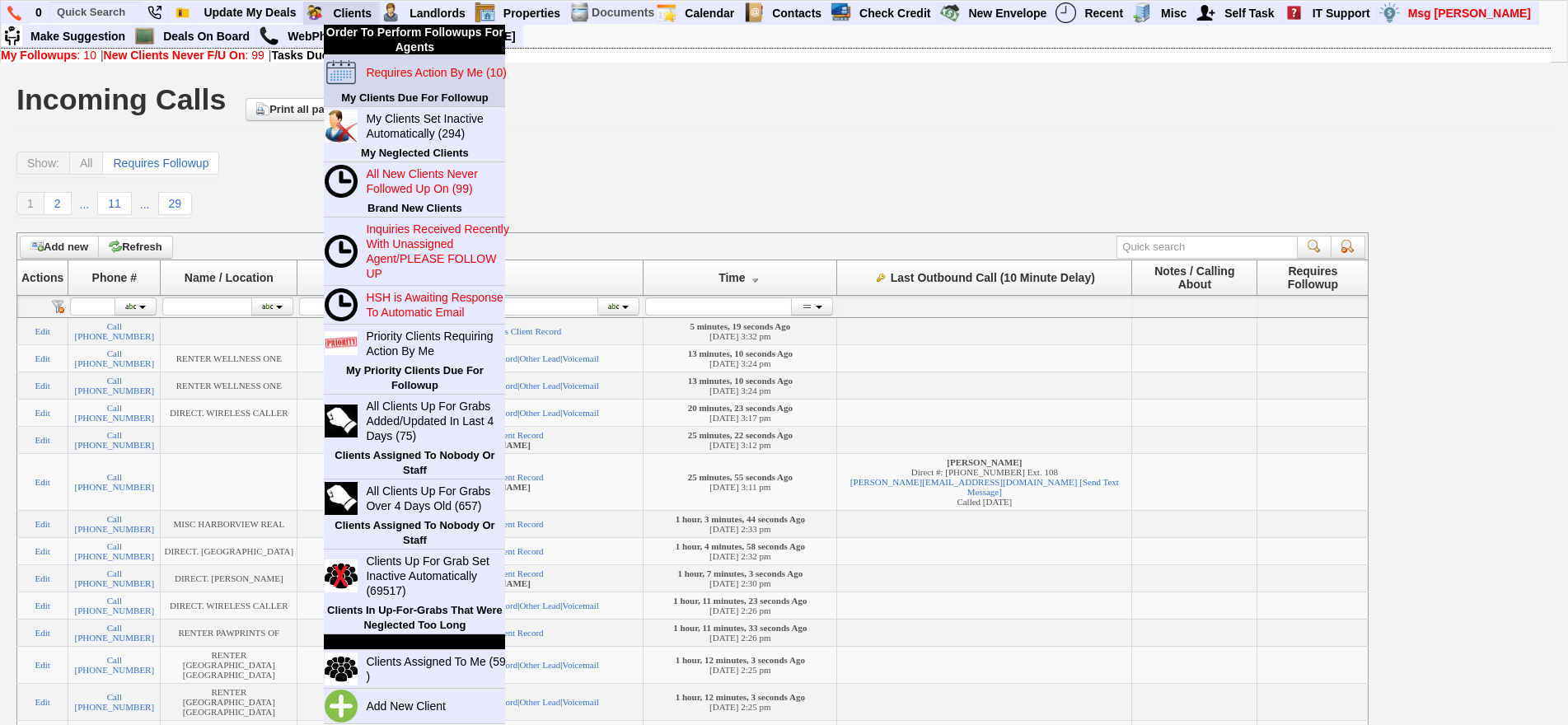
click at [399, 66] on blink "Requires Action By Me (10)" at bounding box center [436, 73] width 140 height 13
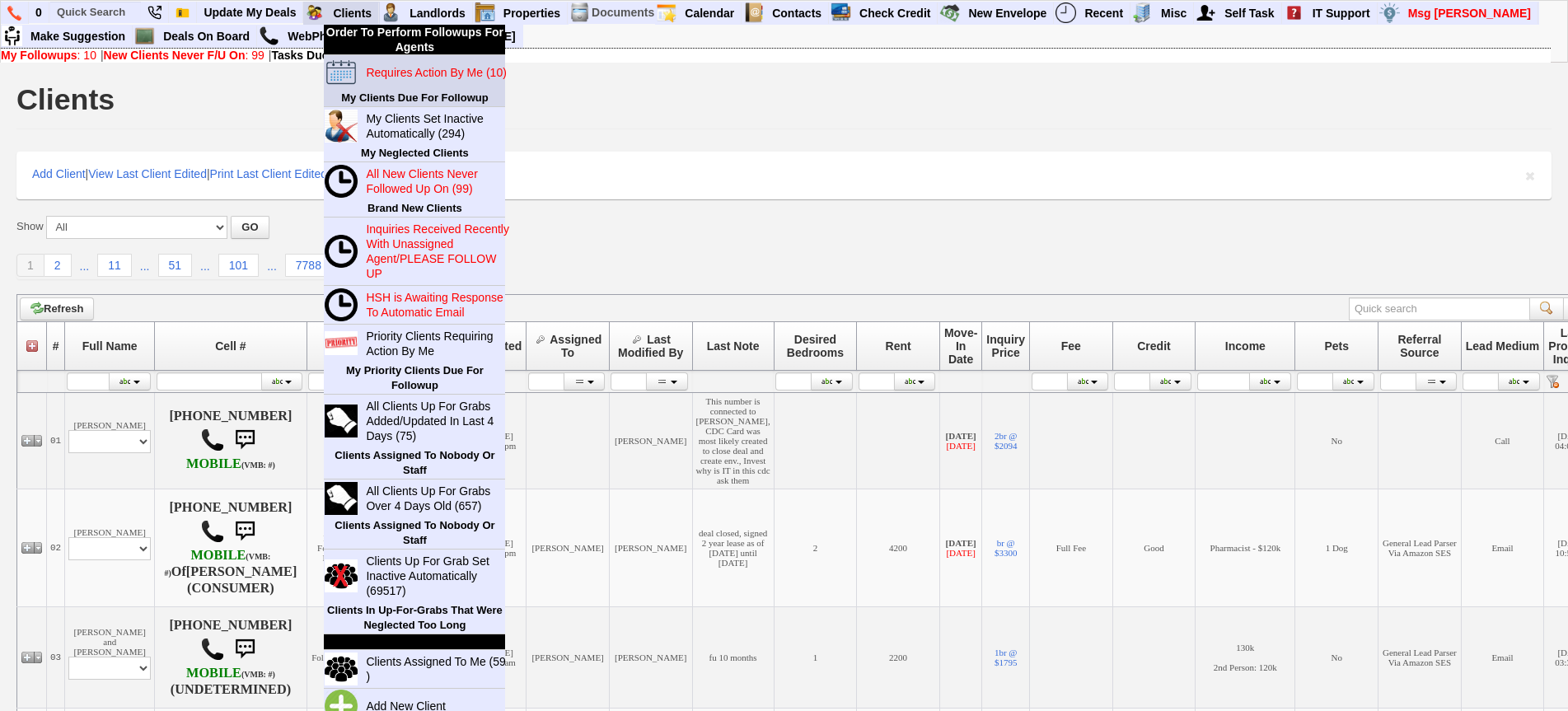
click at [383, 75] on blink "Requires Action By Me (10)" at bounding box center [436, 73] width 140 height 13
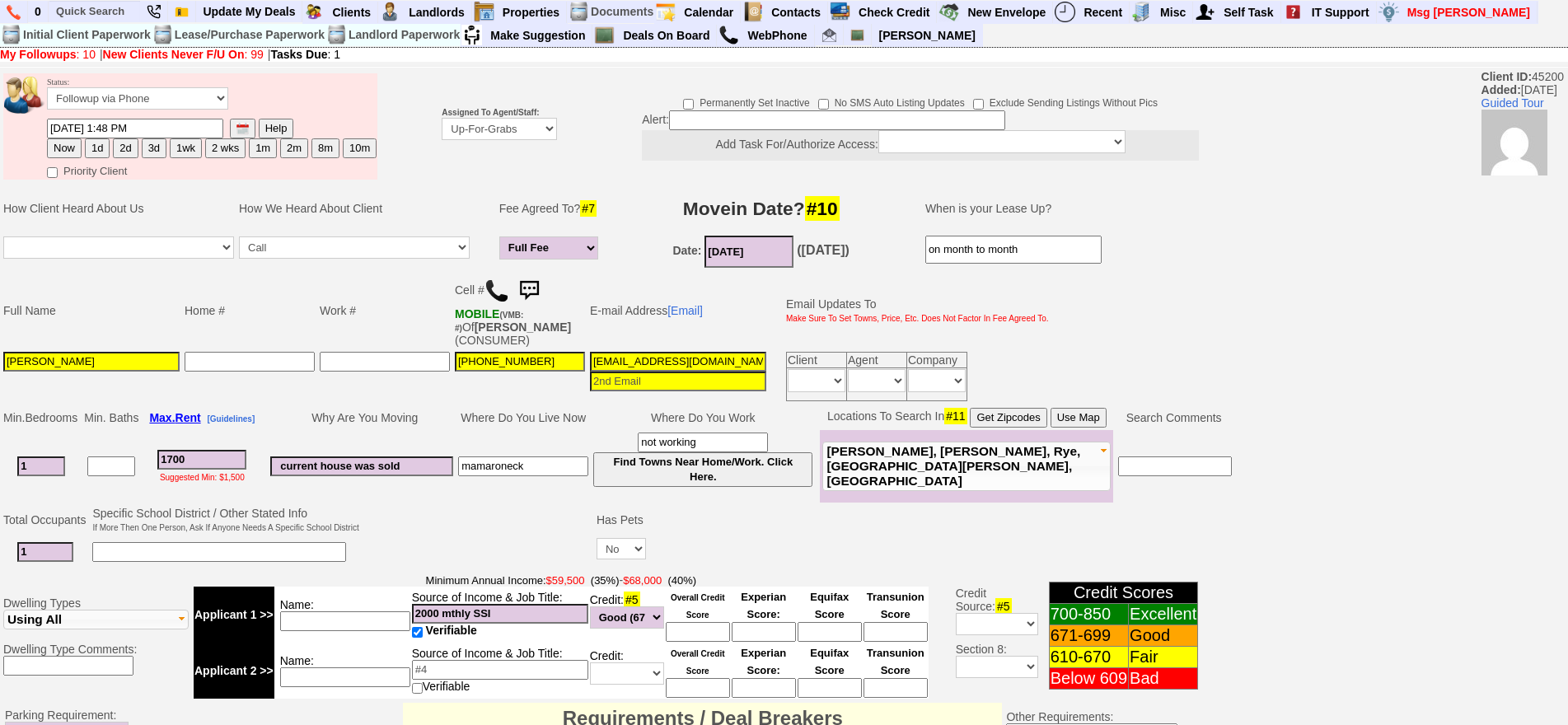
click at [490, 214] on td at bounding box center [493, 227] width 8 height 86
click at [496, 289] on img at bounding box center [496, 290] width 25 height 25
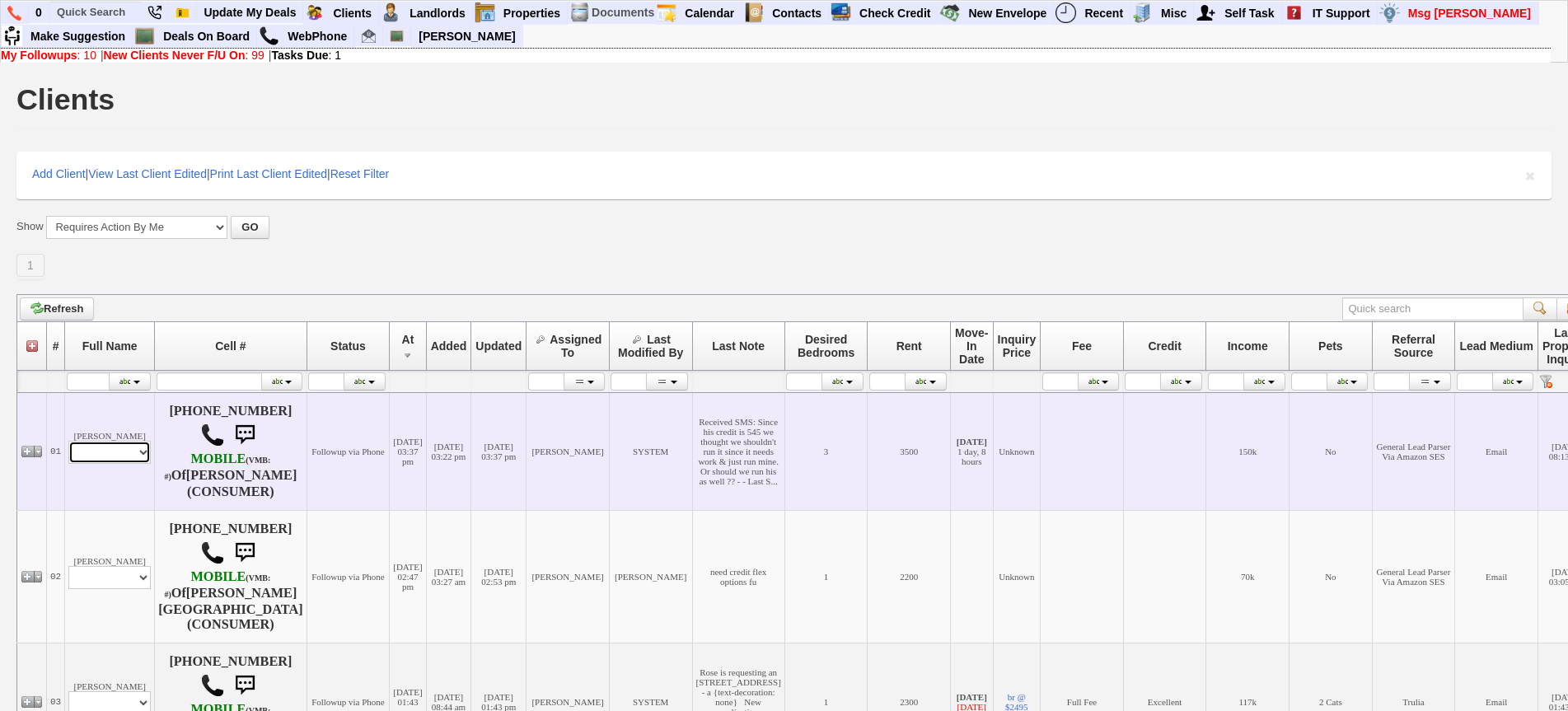
click at [131, 456] on select "Profile Edit Print Email Externally (Will Not Be Tracked In CRM) Closed Deals" at bounding box center [109, 452] width 83 height 23
select select "ChangeURL,/crm/custom/edit_client_form.php?redirect=%2Fcrm%2Fclients.php&id=166…"
click at [68, 441] on select "Profile Edit Print Email Externally (Will Not Be Tracked In CRM) Closed Deals" at bounding box center [109, 452] width 83 height 23
select select
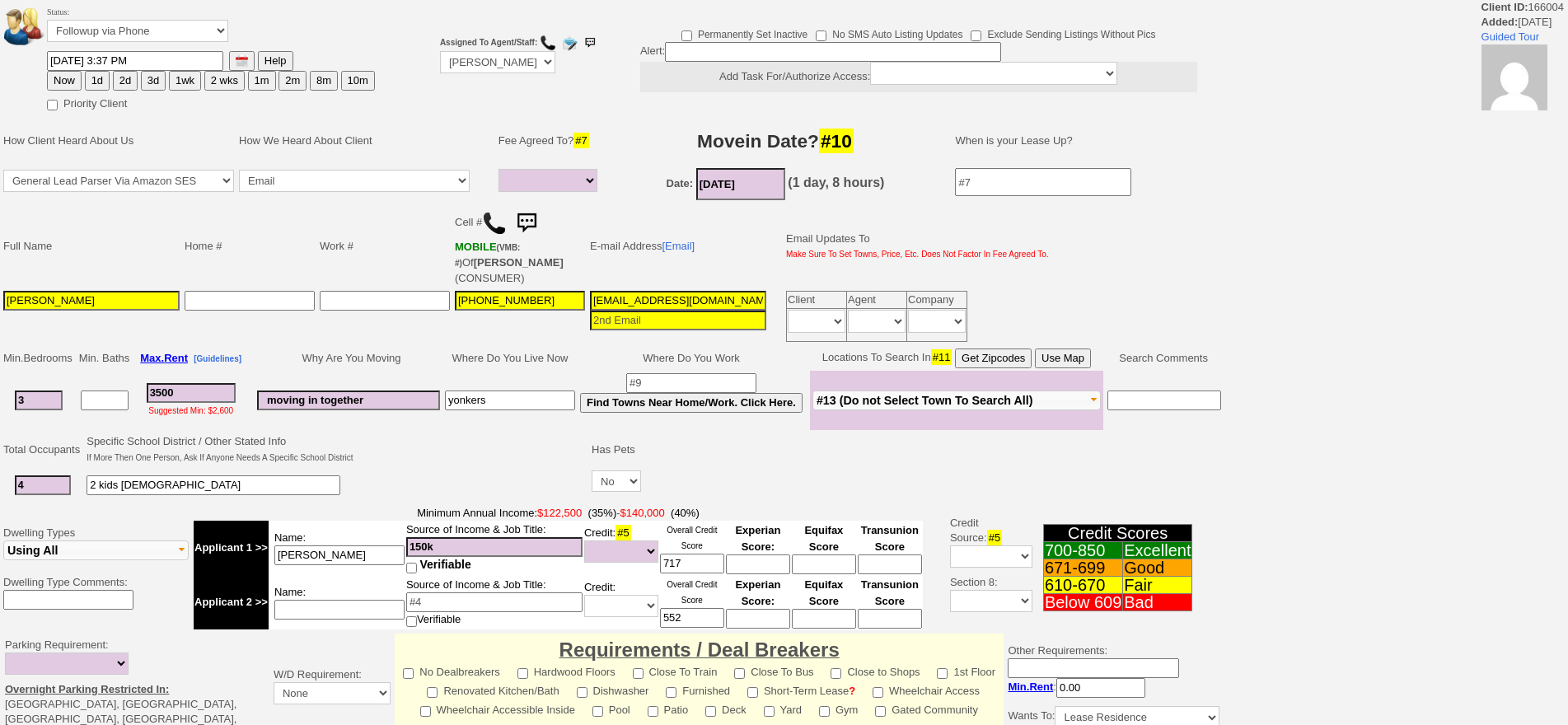
select select
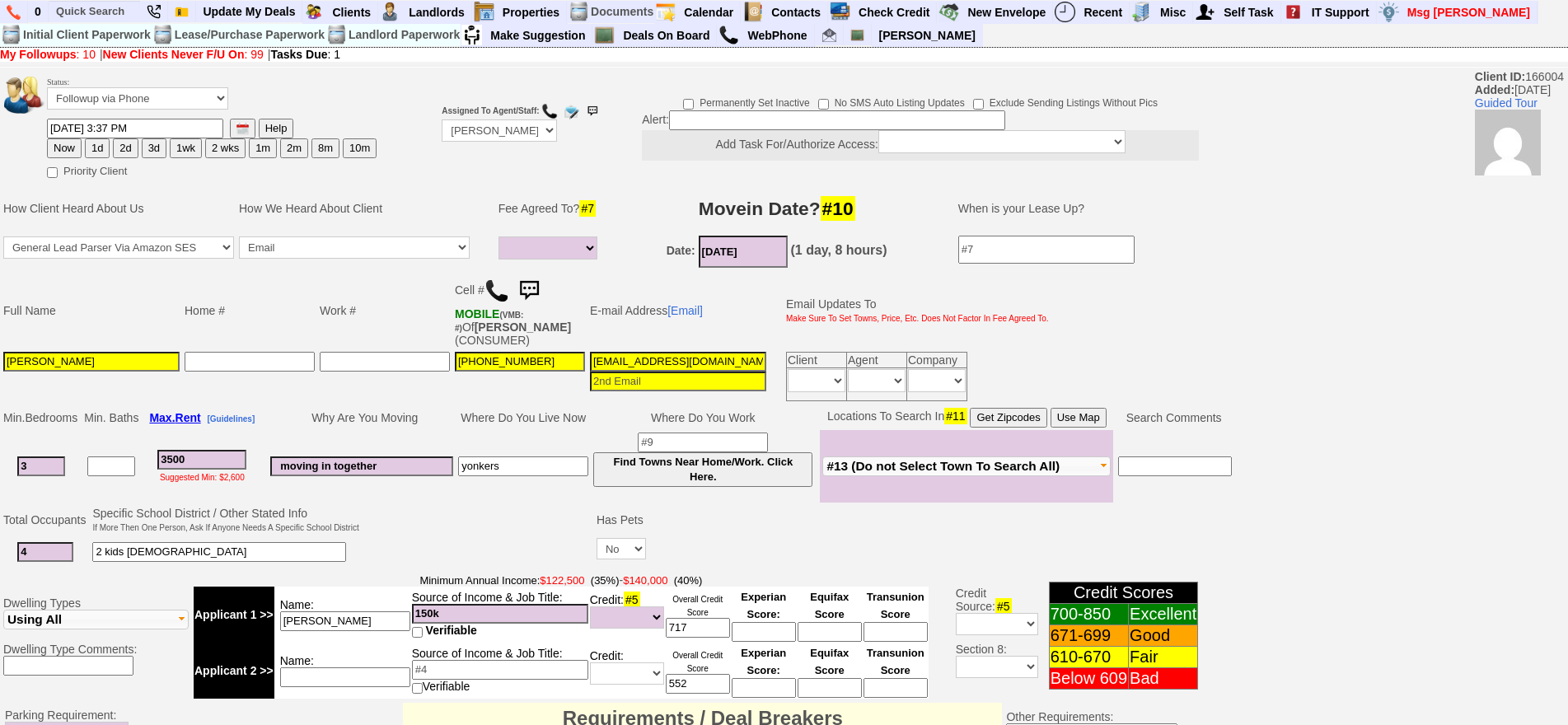
click at [537, 285] on img at bounding box center [529, 290] width 33 height 33
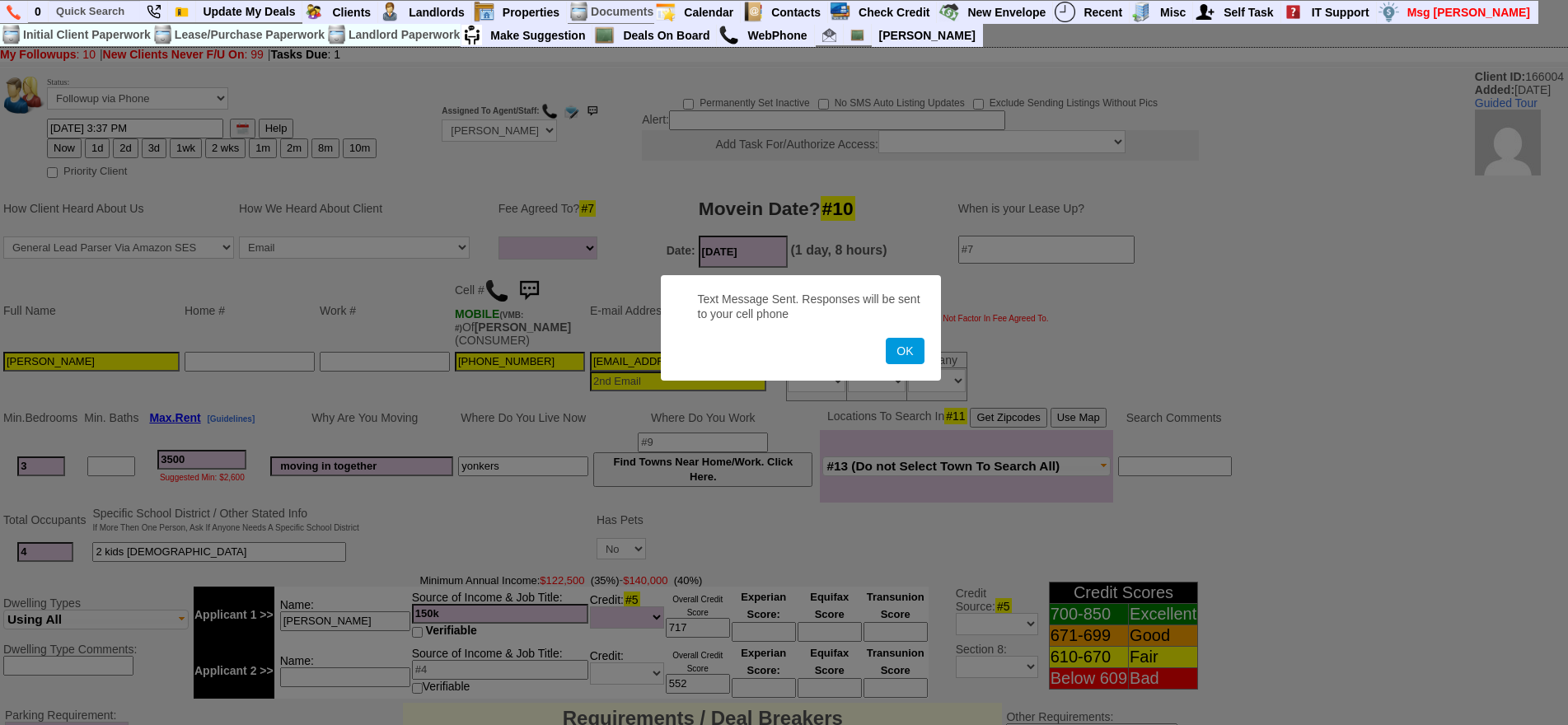
click at [886, 337] on button "OK" at bounding box center [904, 350] width 38 height 27
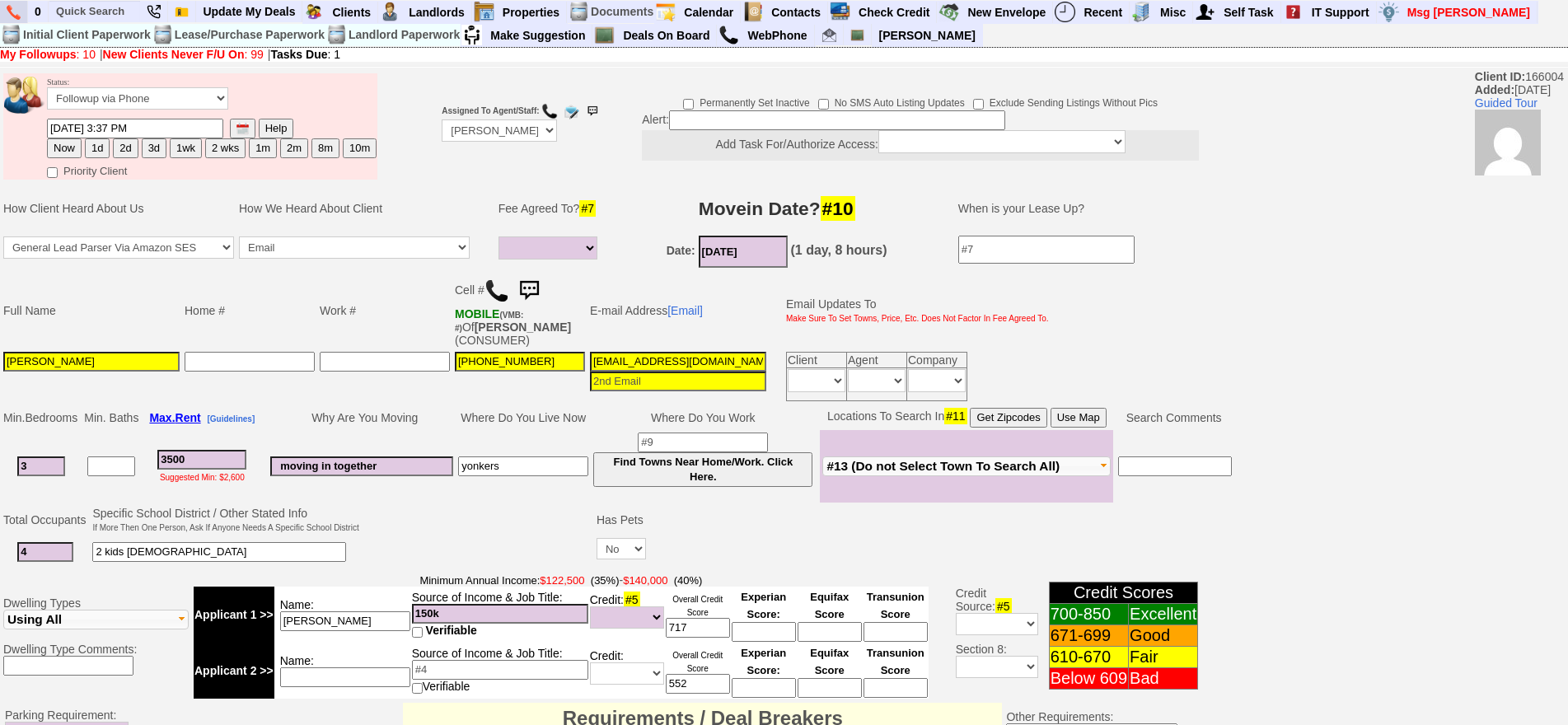
click at [17, 8] on img at bounding box center [13, 12] width 14 height 15
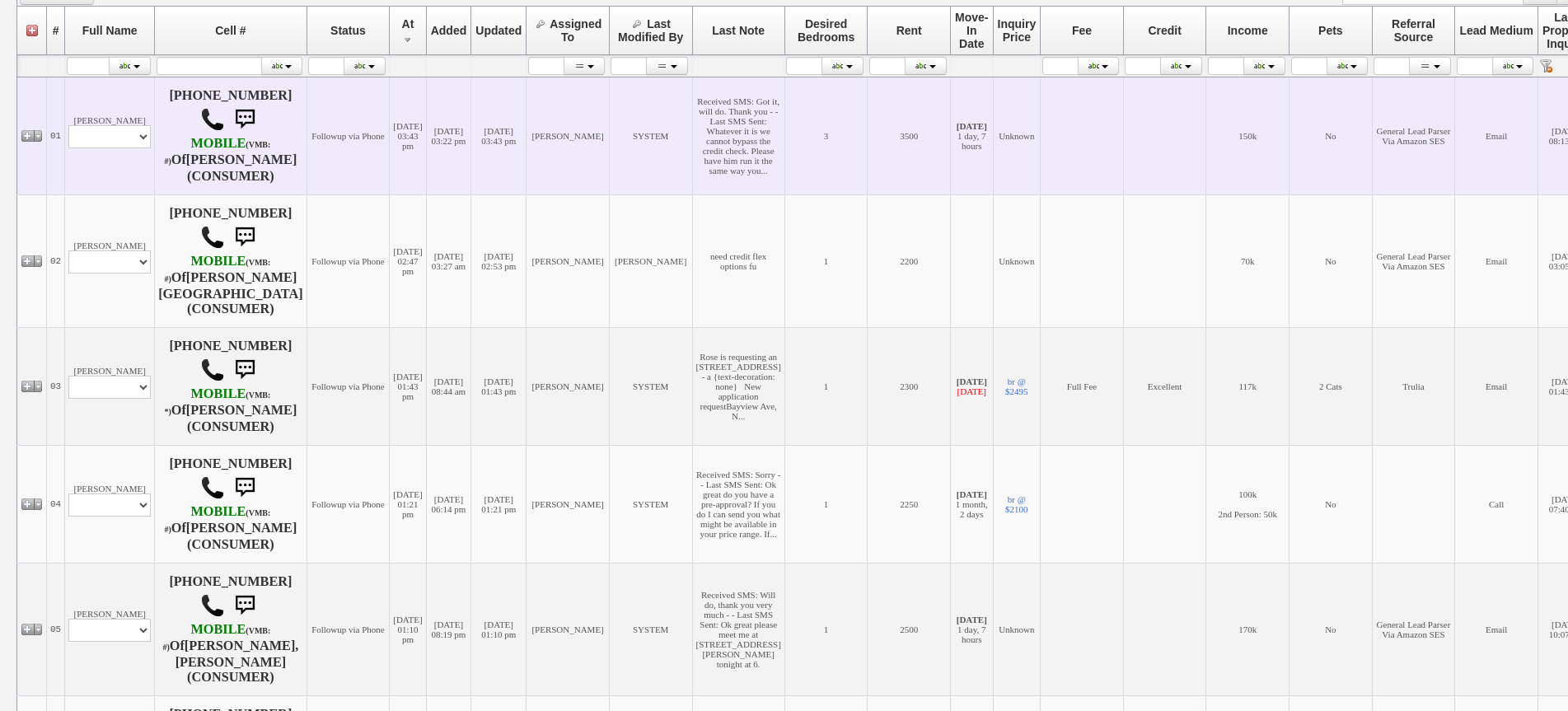
scroll to position [412, 0]
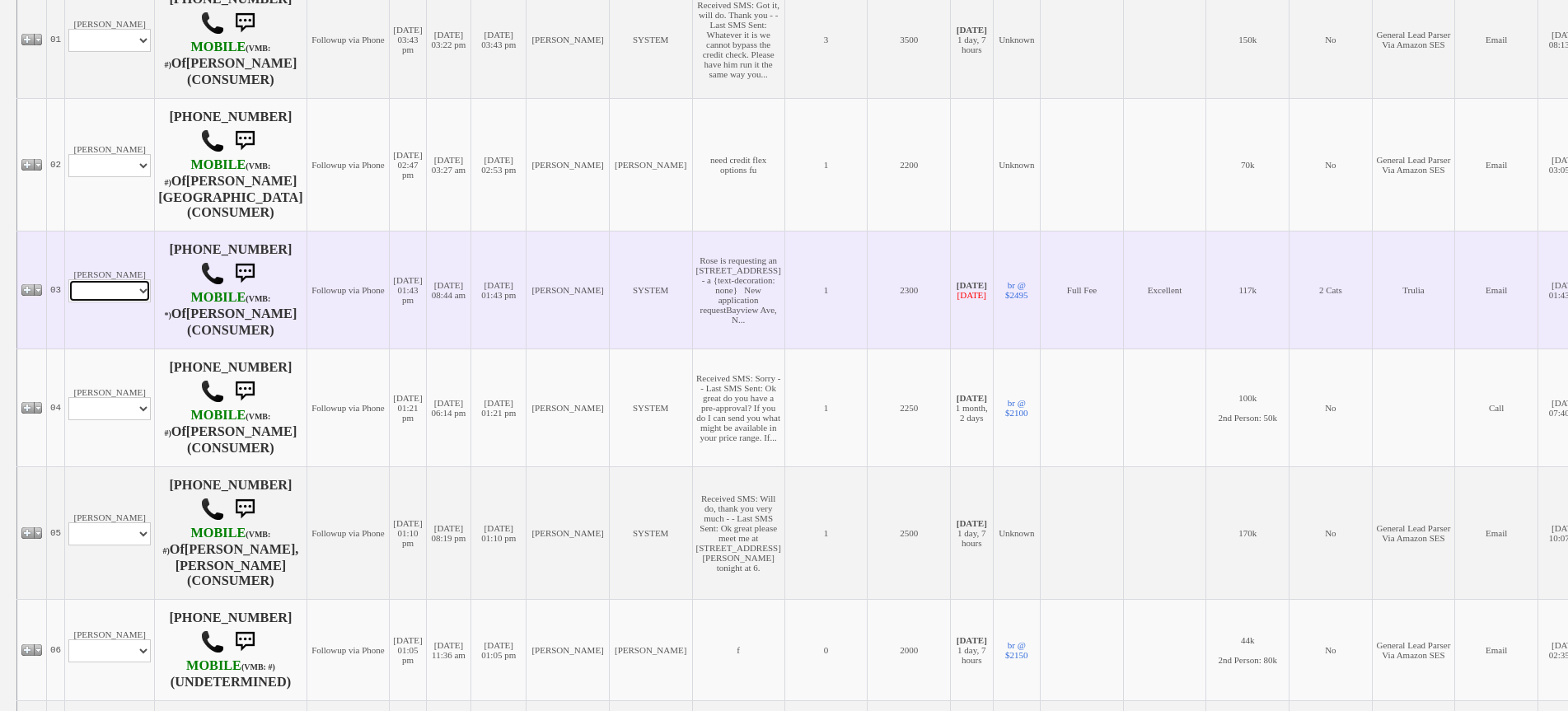
click at [122, 279] on select "Profile Edit Print Email Externally (Will Not Be Tracked In CRM) Closed Deals" at bounding box center [109, 290] width 83 height 23
select select "ChangeURL,/crm/custom/edit_client_form.php?redirect=%2Fcrm%2Fclients.php&id=433…"
click at [68, 279] on select "Profile Edit Print Email Externally (Will Not Be Tracked In CRM) Closed Deals" at bounding box center [109, 290] width 83 height 23
select select
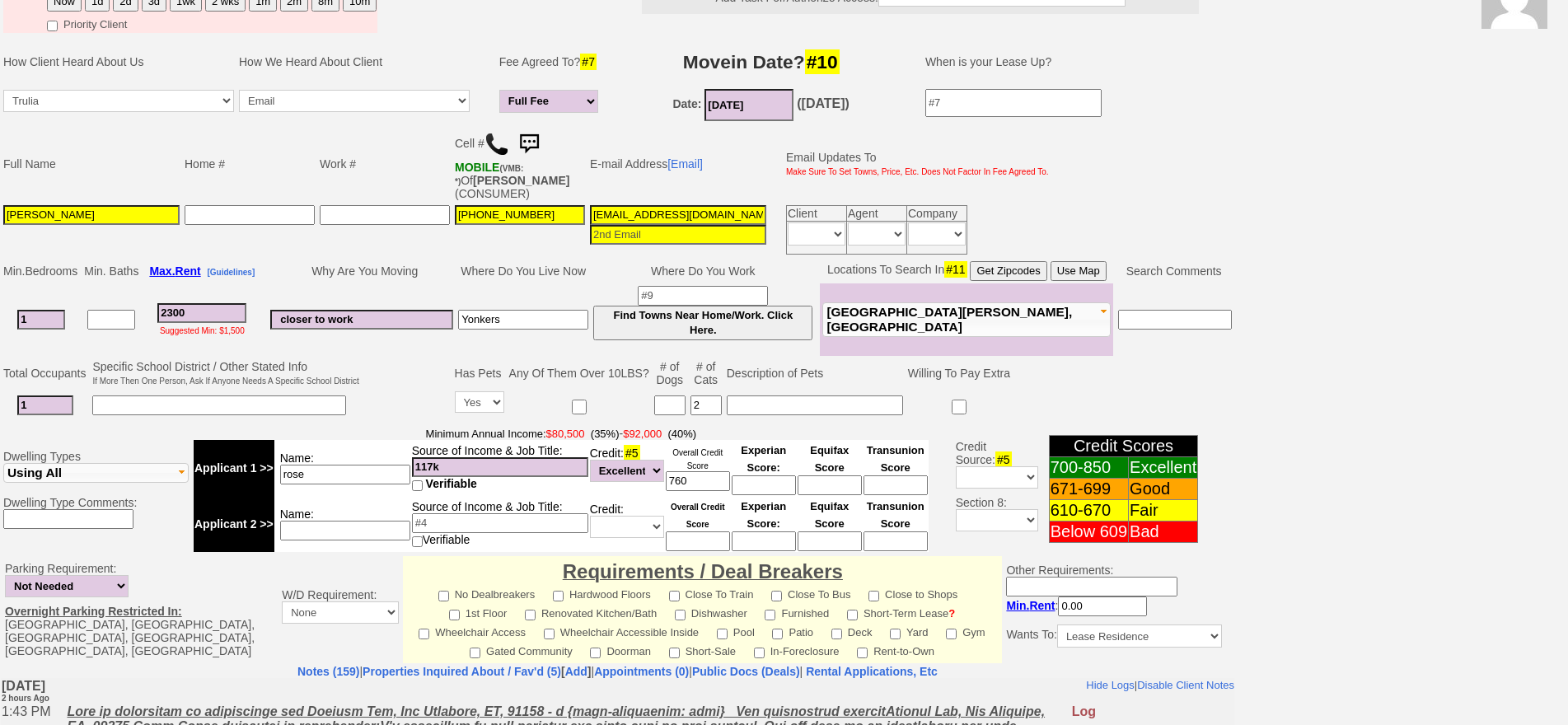
scroll to position [85, 0]
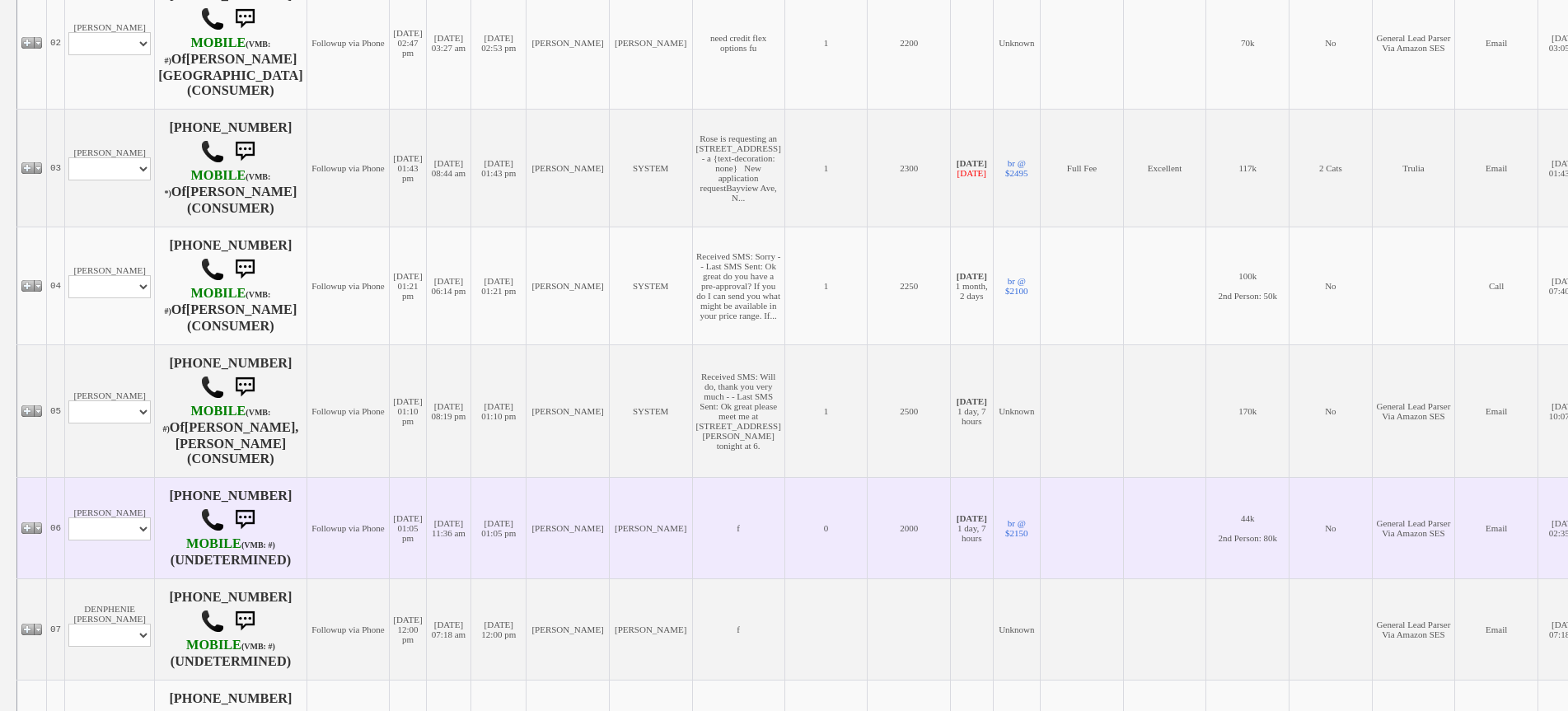
scroll to position [741, 0]
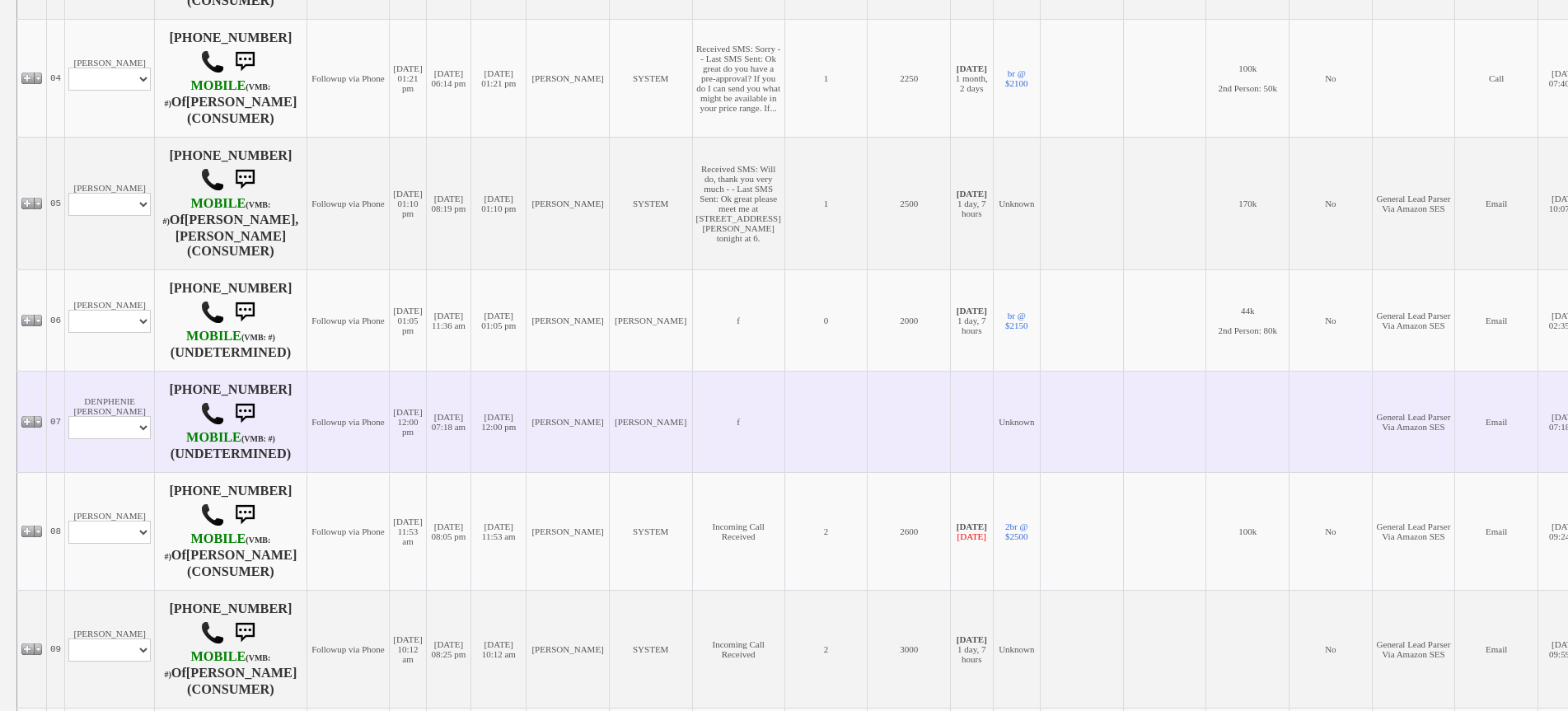
click at [131, 370] on td "DENPHENIE [PERSON_NAME] Profile Edit Print Email Externally (Will Not Be Tracke…" at bounding box center [110, 421] width 90 height 101
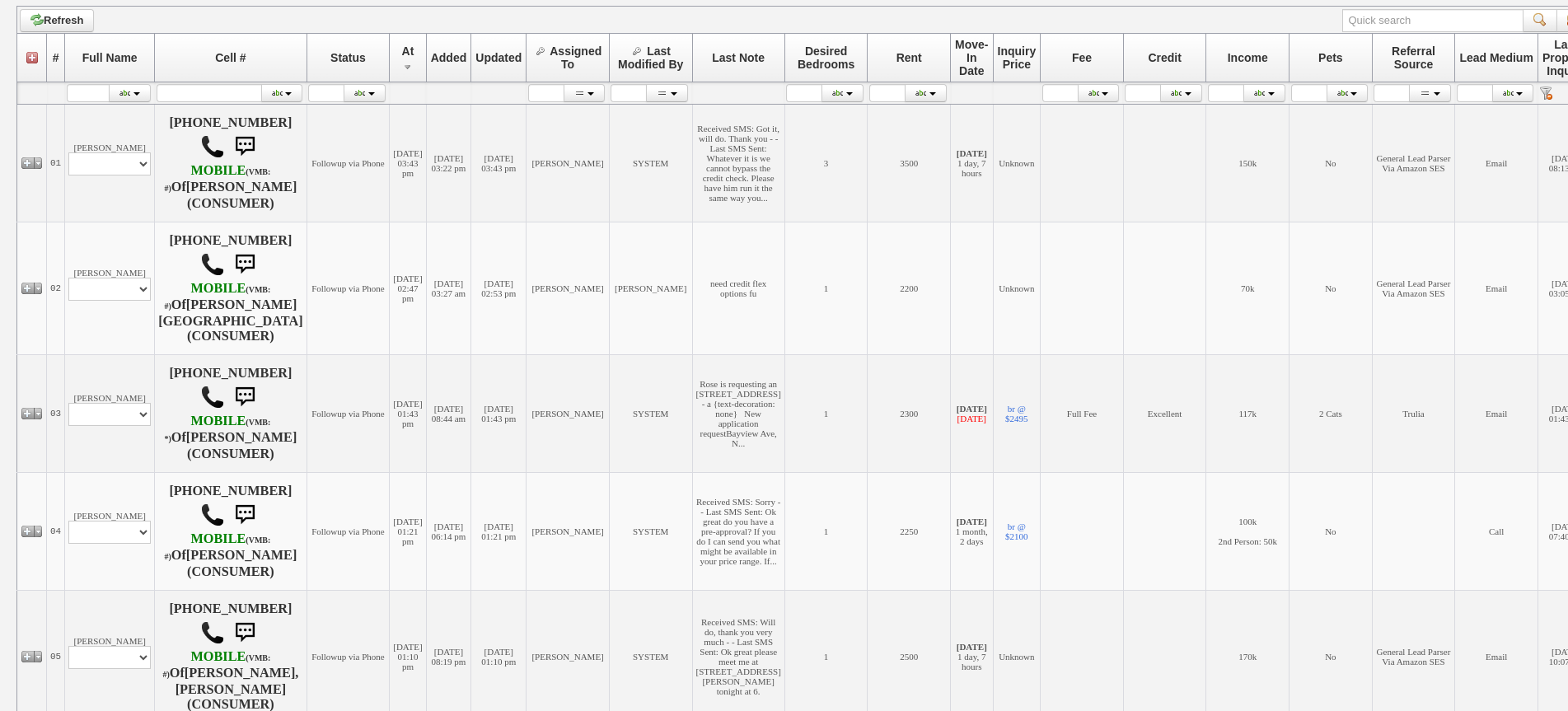
scroll to position [0, 0]
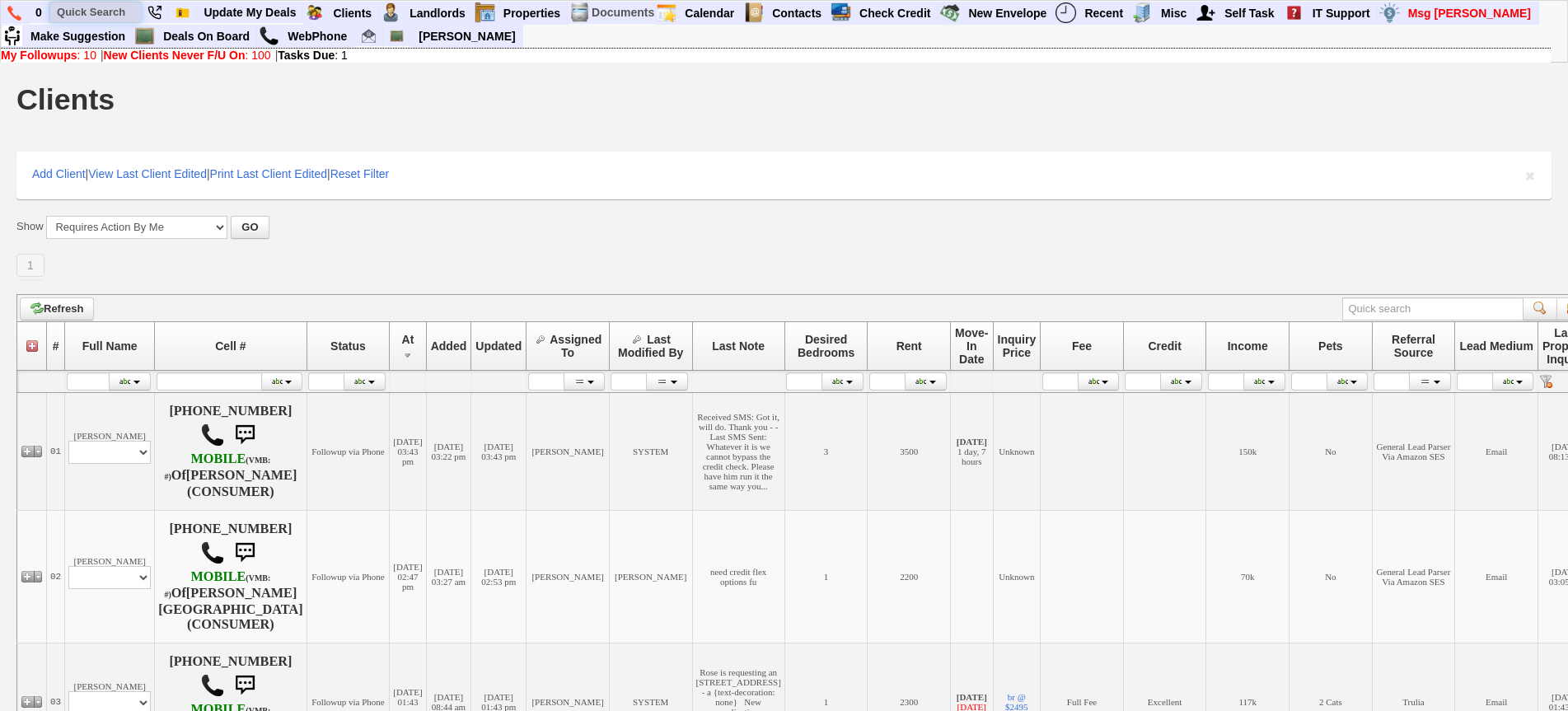
click at [105, 13] on input "text" at bounding box center [96, 12] width 91 height 20
paste input "[PHONE_NUMBER]"
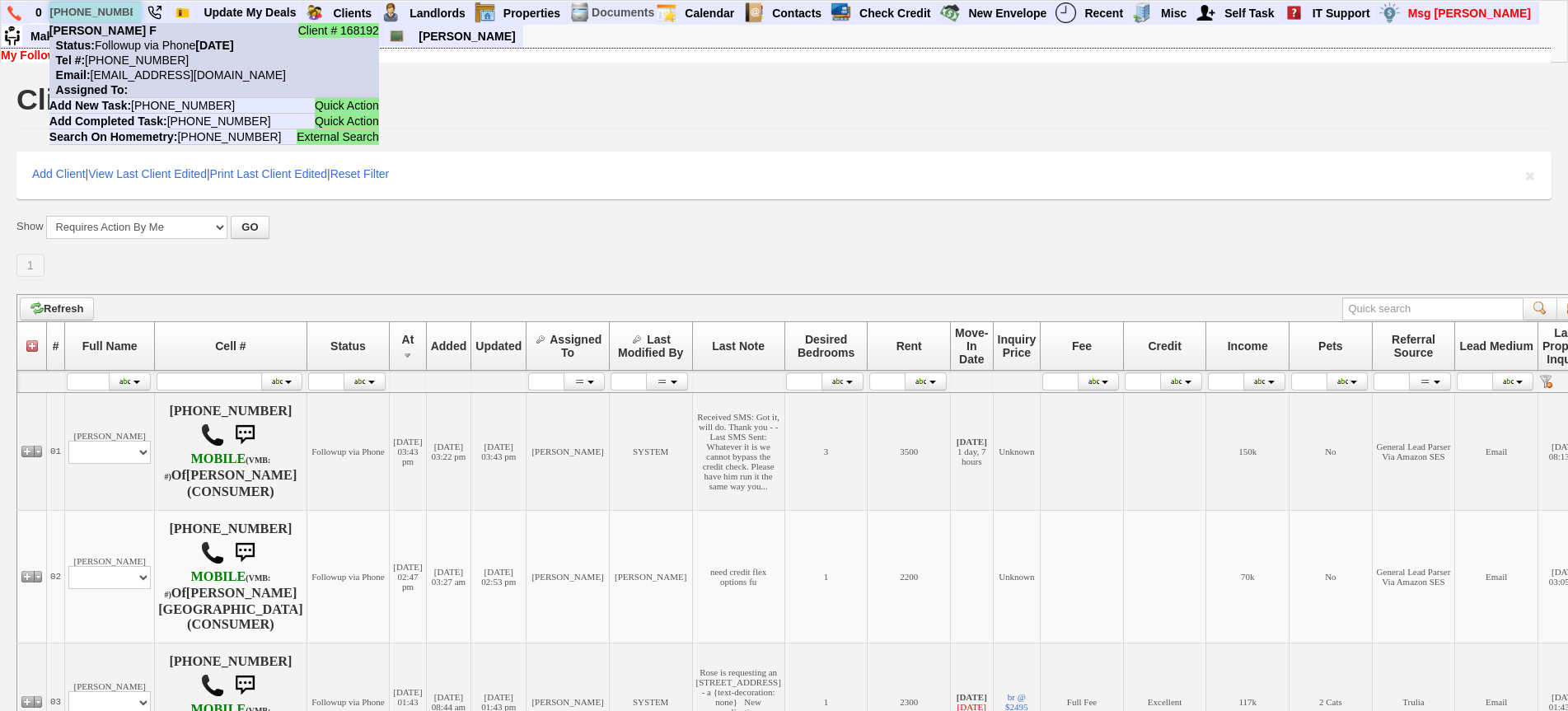
type input "[PHONE_NUMBER]"
click at [142, 51] on nobr "Status: Followup via Phone [DATE]" at bounding box center [142, 45] width 185 height 13
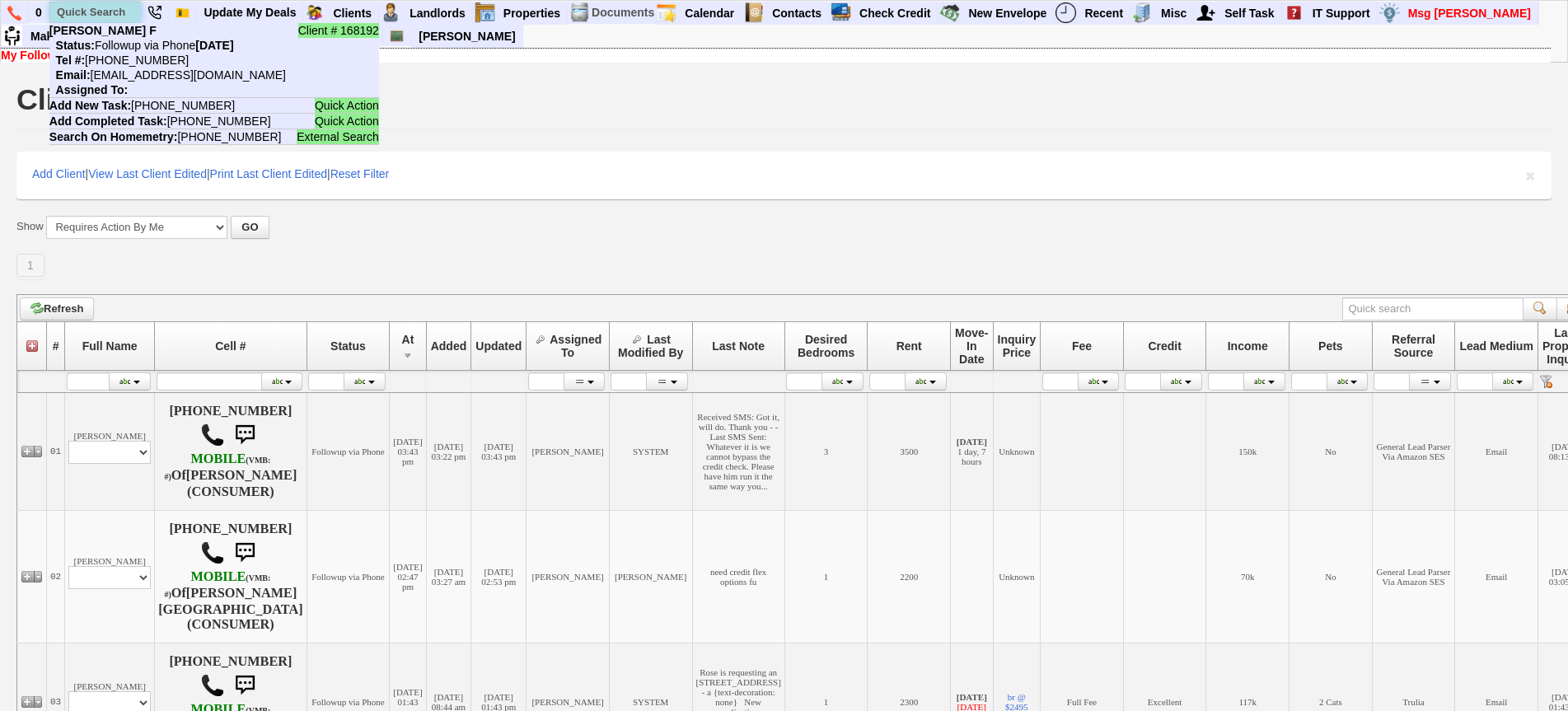
click at [98, 12] on input "text" at bounding box center [96, 12] width 91 height 20
paste input "[PHONE_NUMBER]"
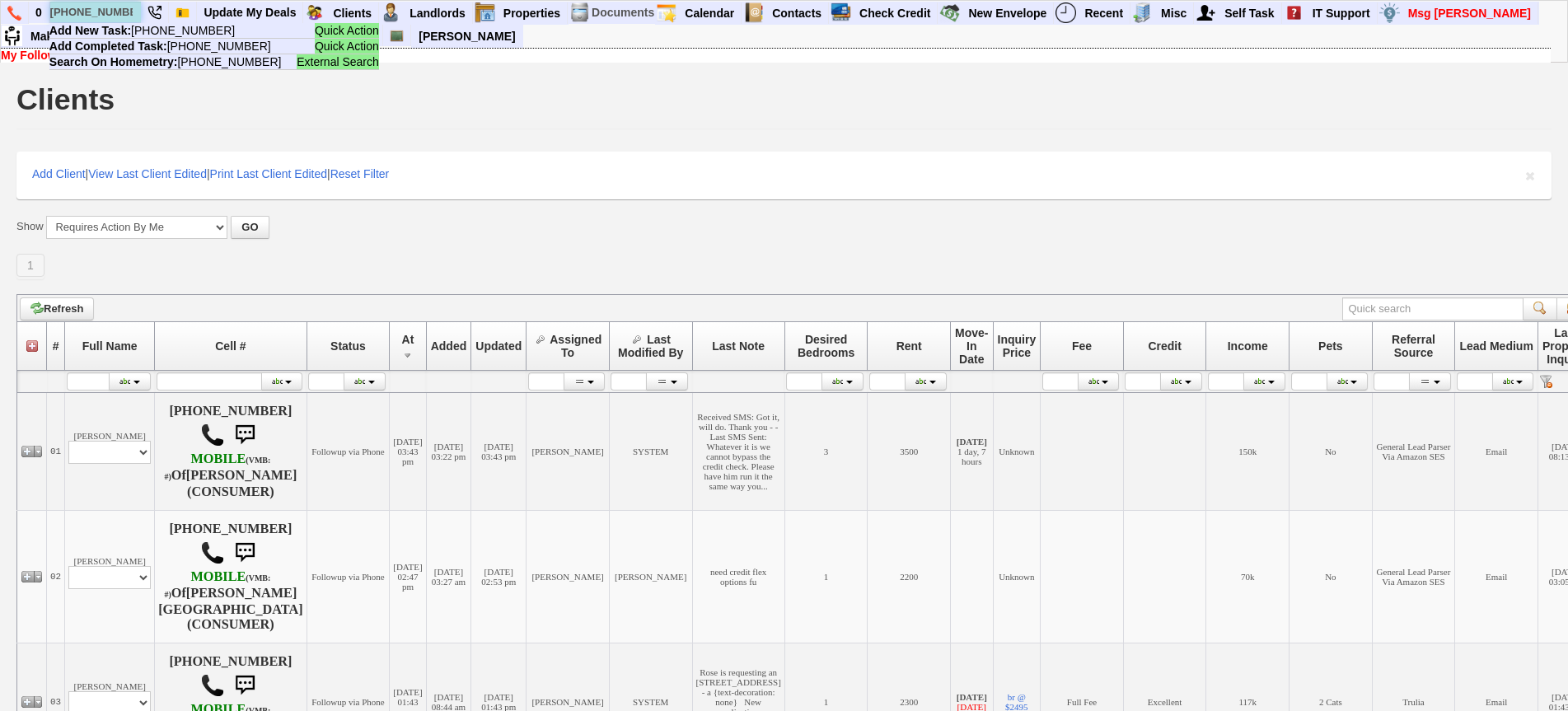
click at [89, 13] on input "[PHONE_NUMBER]" at bounding box center [96, 12] width 91 height 20
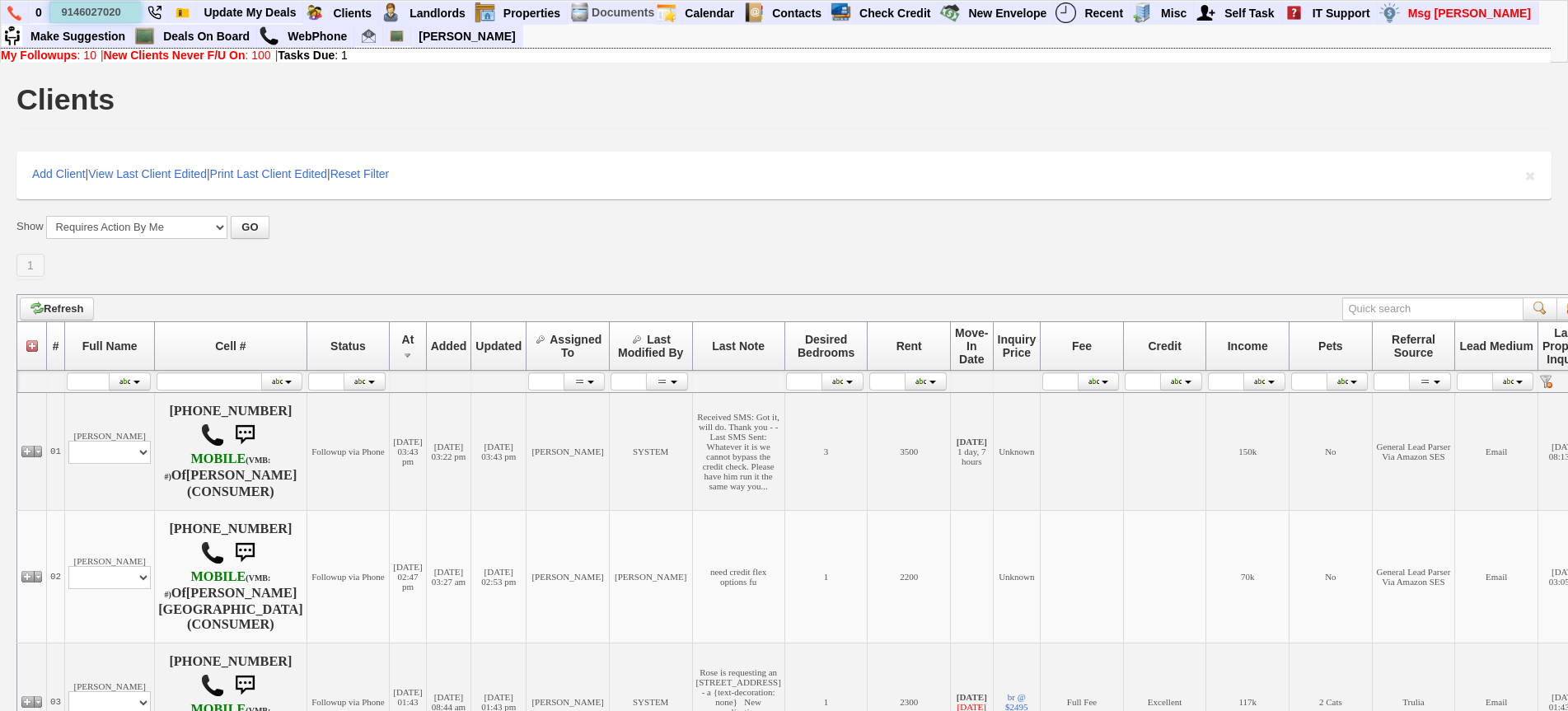
click at [128, 10] on input "9146027020" at bounding box center [96, 12] width 91 height 20
click at [127, 15] on input "9146027020" at bounding box center [96, 12] width 91 height 20
click at [124, 15] on input "9146027020" at bounding box center [96, 12] width 91 height 20
type input "9146027020"
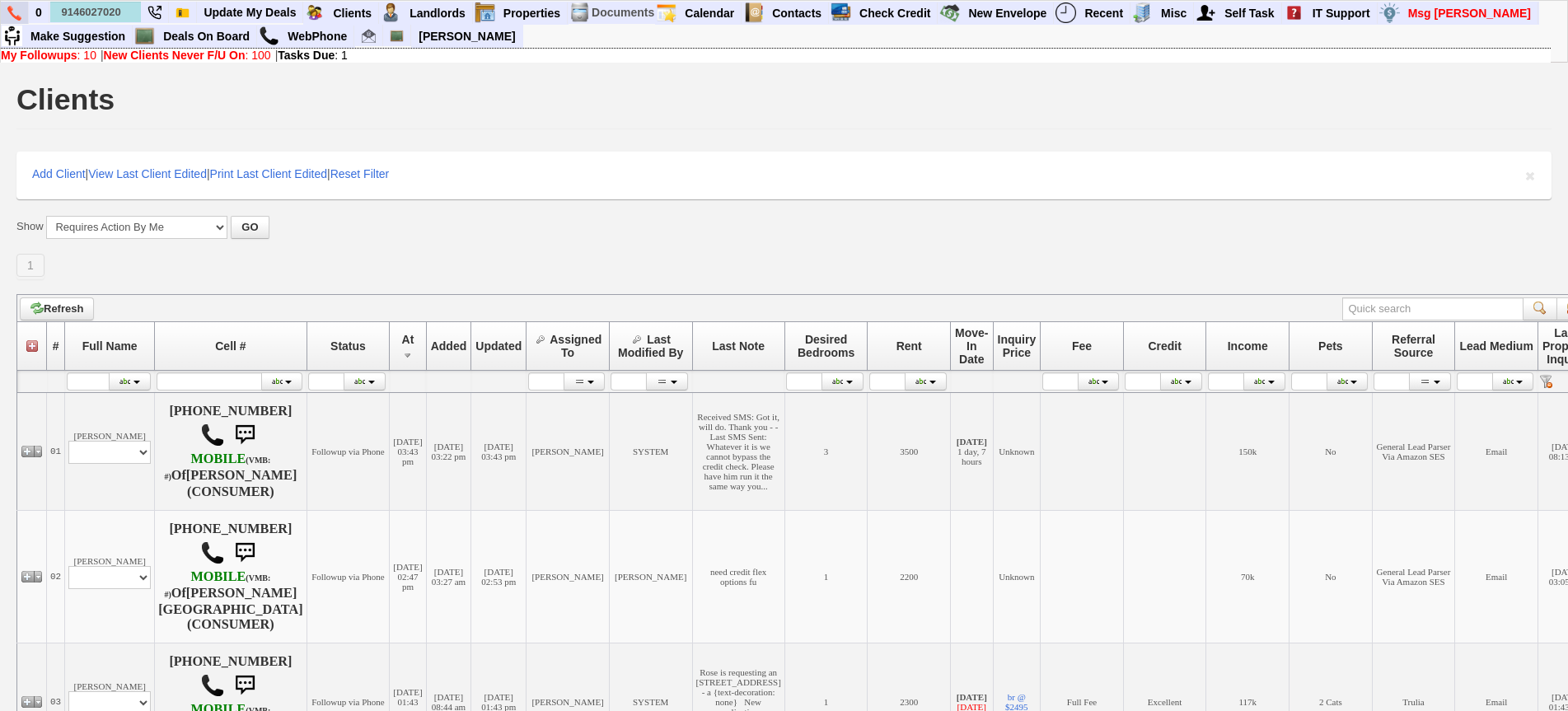
click at [6, 7] on link at bounding box center [15, 13] width 28 height 22
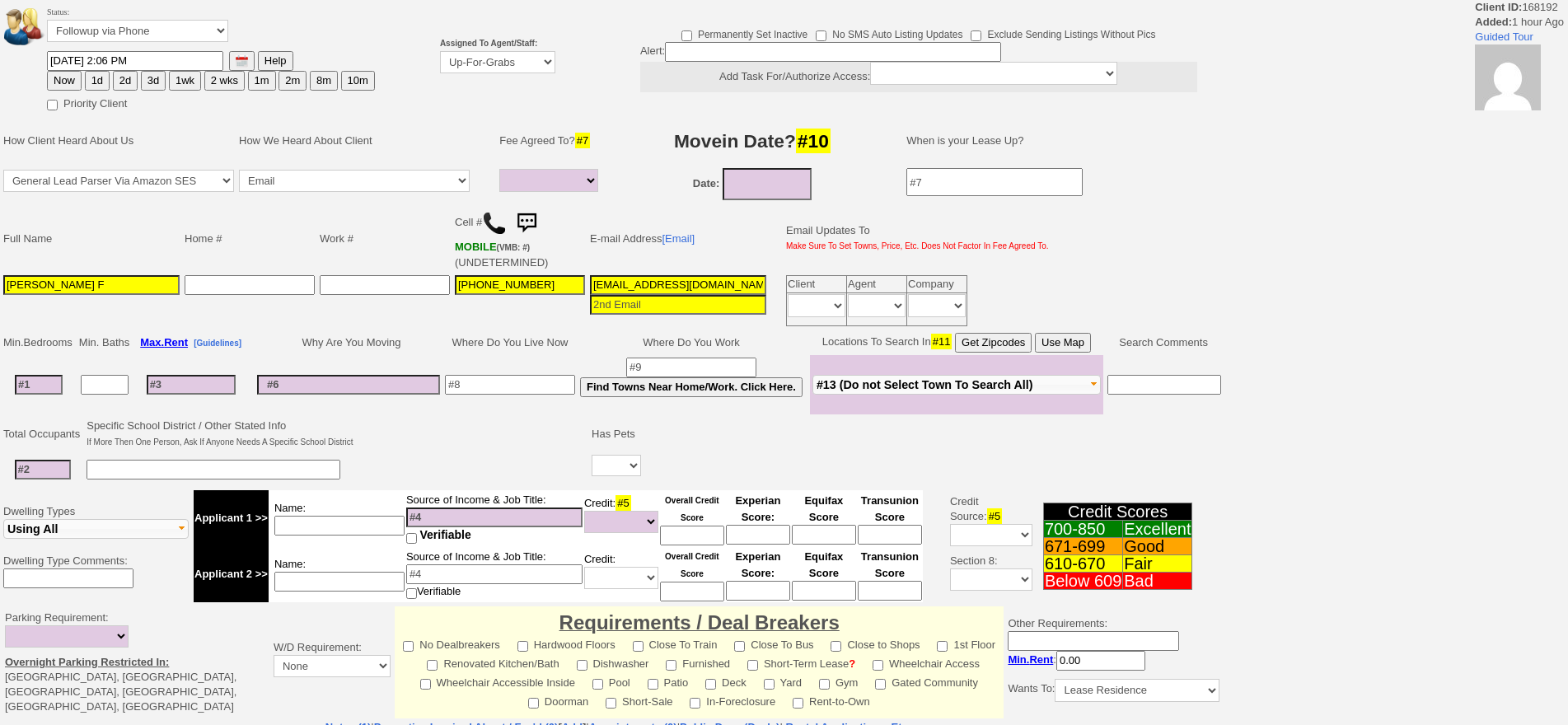
select select
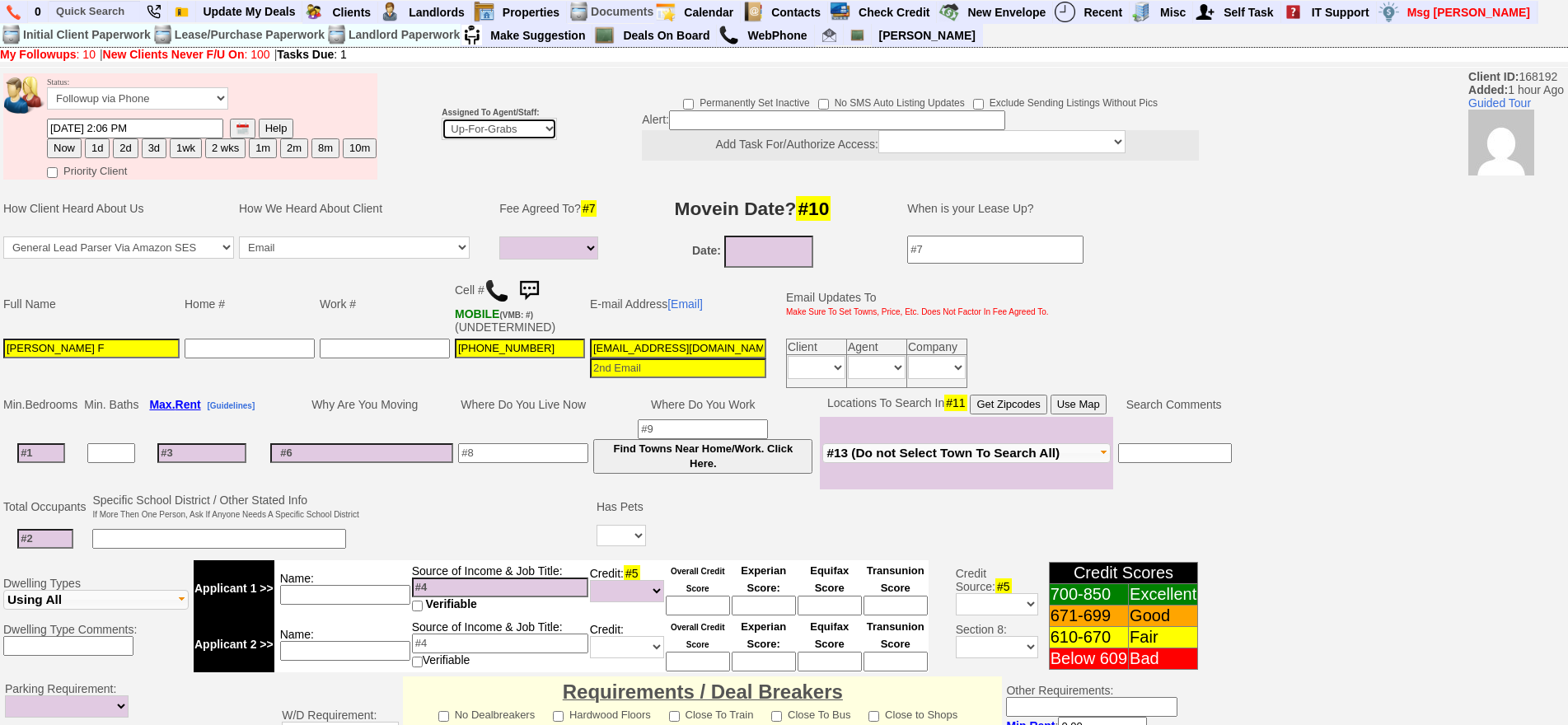
click at [455, 119] on select "Up-For-Grabs ***** STAFF ***** [PERSON_NAME] [PHONE_NUMBER] [PERSON_NAME] [PHON…" at bounding box center [498, 129] width 115 height 22
select select "148"
click at [441, 118] on select "Up-For-Grabs ***** STAFF ***** Bob Bruno 914-419-3579 Cristy Liberto 914-486-10…" at bounding box center [498, 129] width 115 height 22
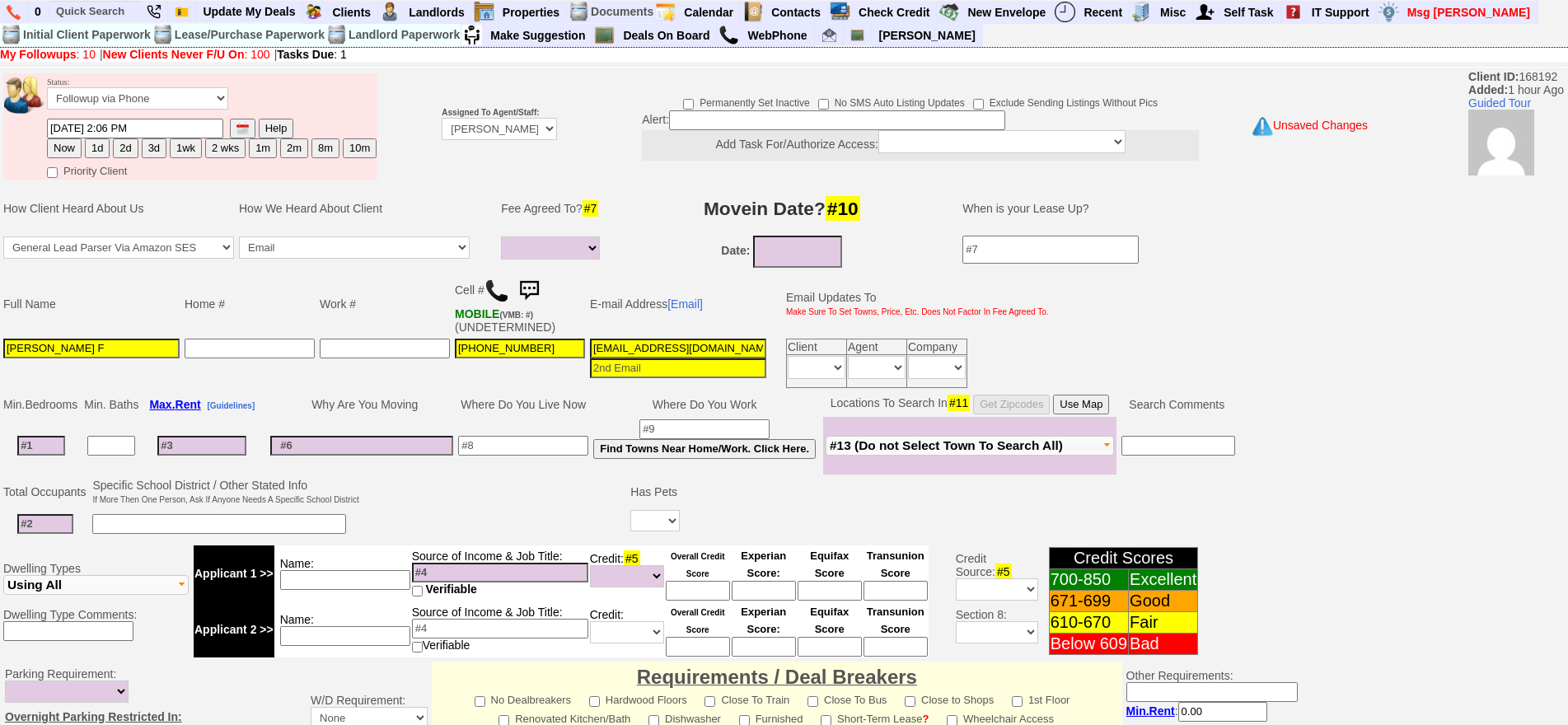
click at [101, 156] on button "1d" at bounding box center [97, 149] width 25 height 20
type input "09/30/2025 04:00 PM"
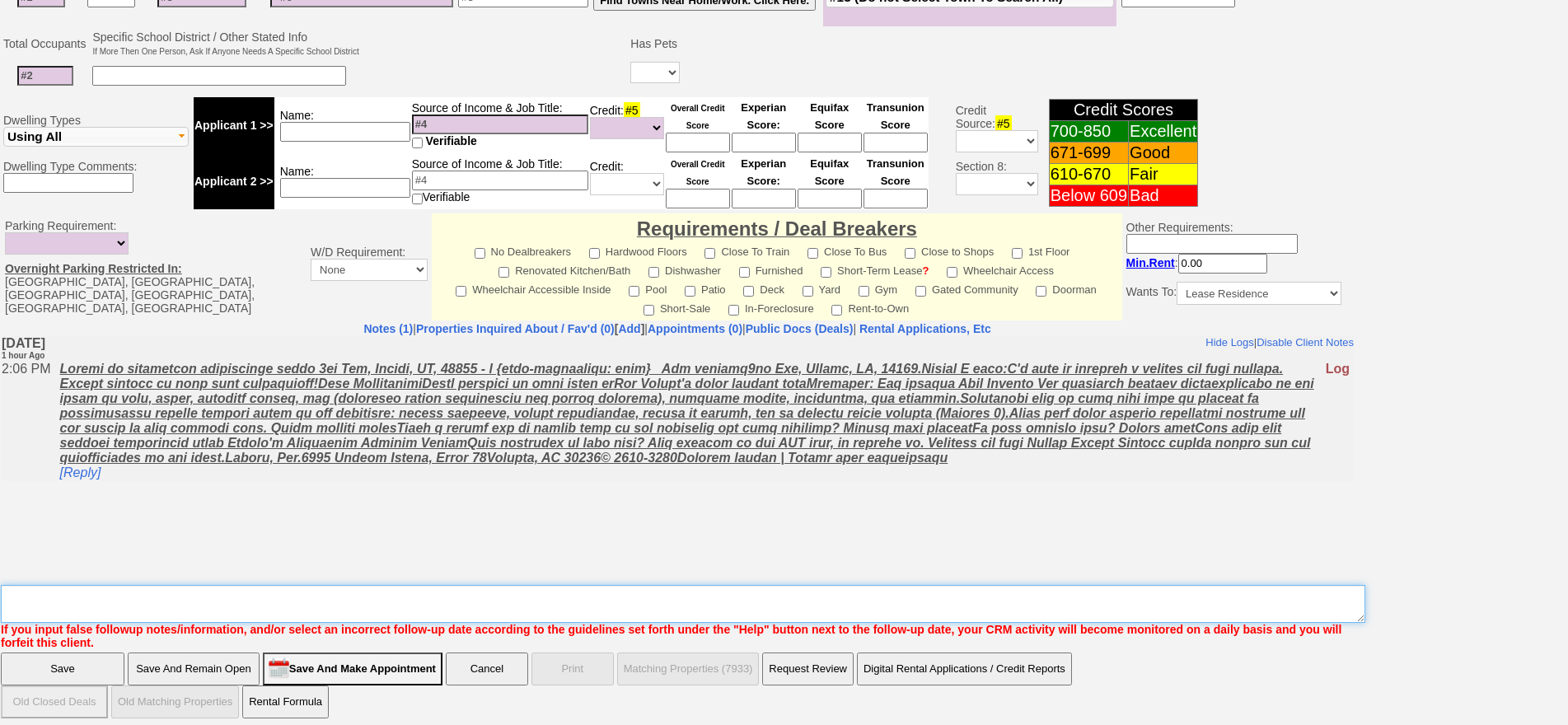
click at [512, 584] on textarea "Insert New Note Here" at bounding box center [683, 603] width 1364 height 38
type textarea "f"
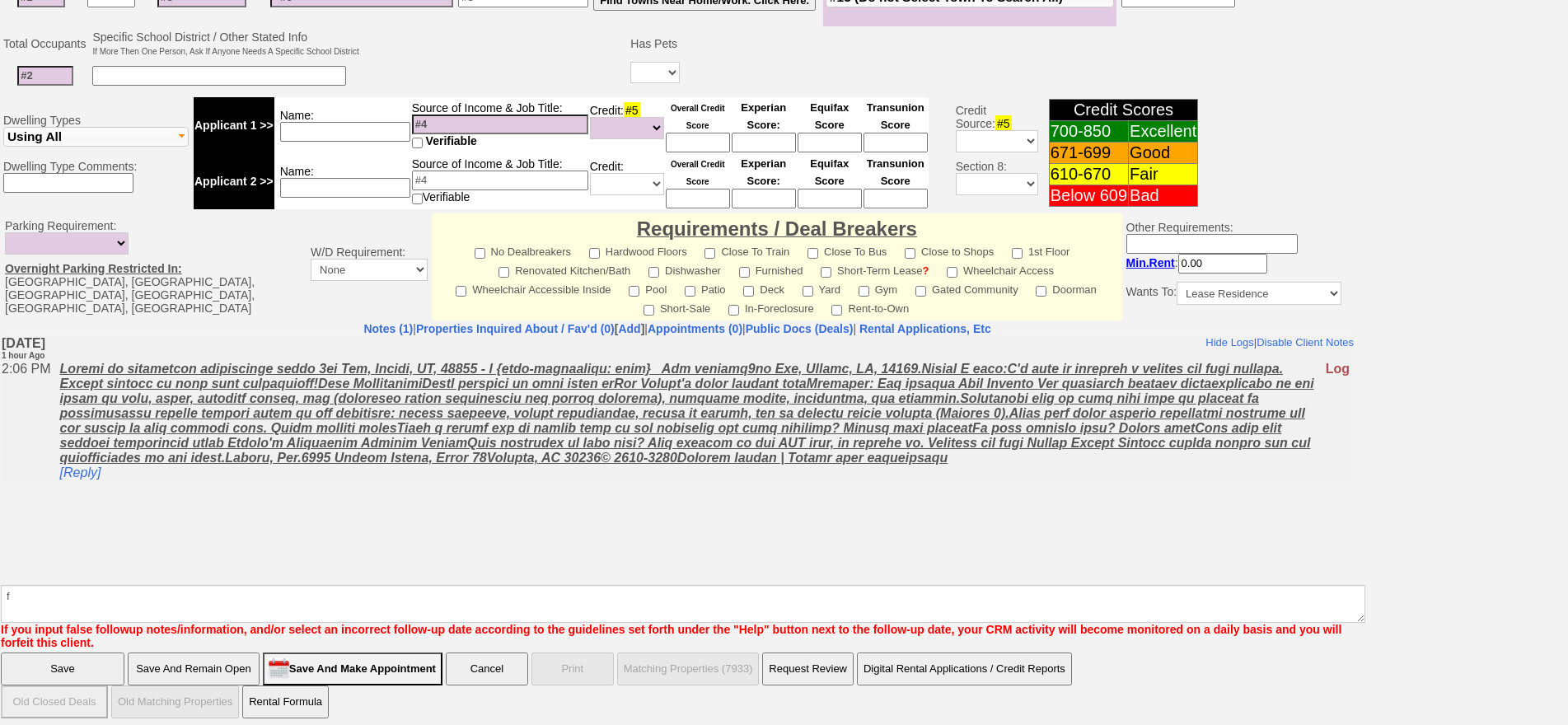
click input "Save" at bounding box center [62, 669] width 123 height 33
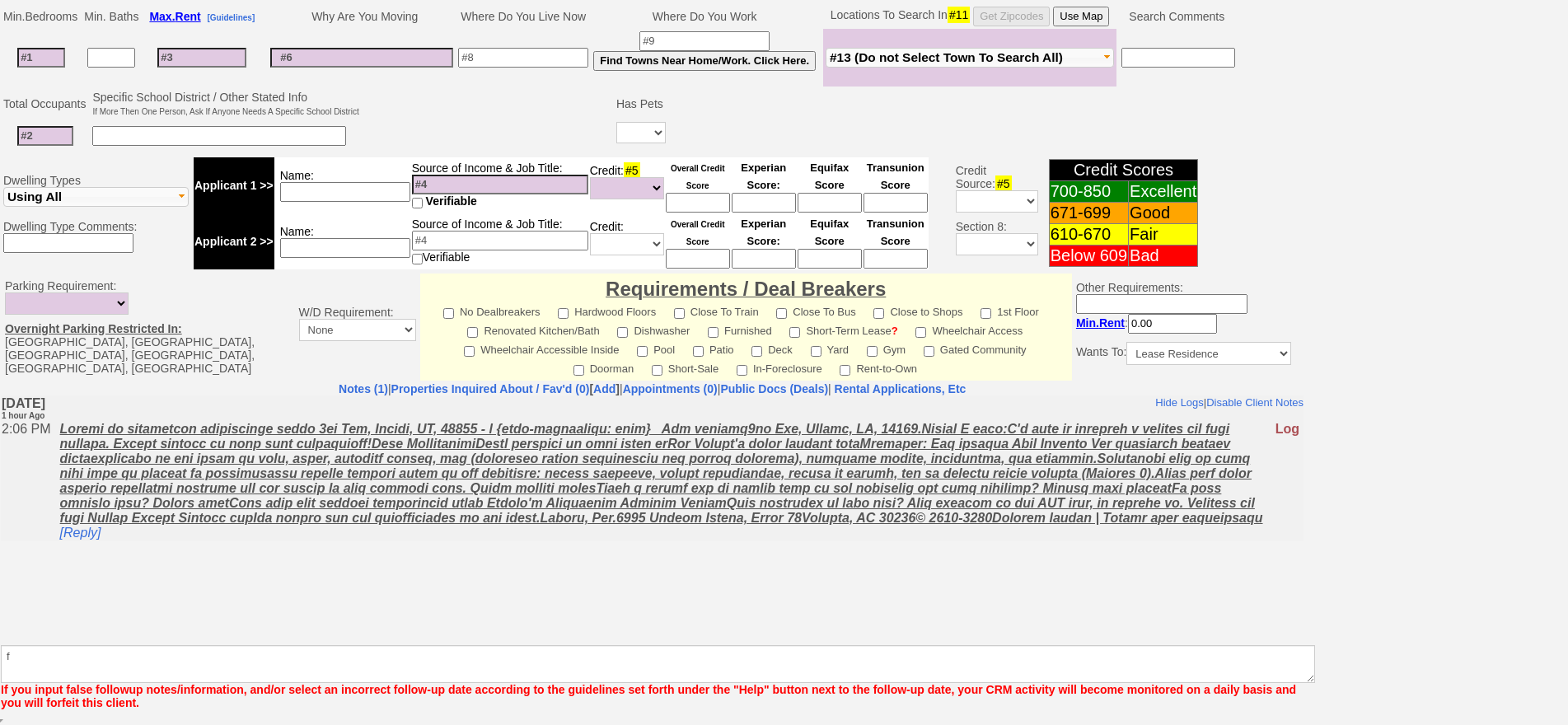
scroll to position [389, 0]
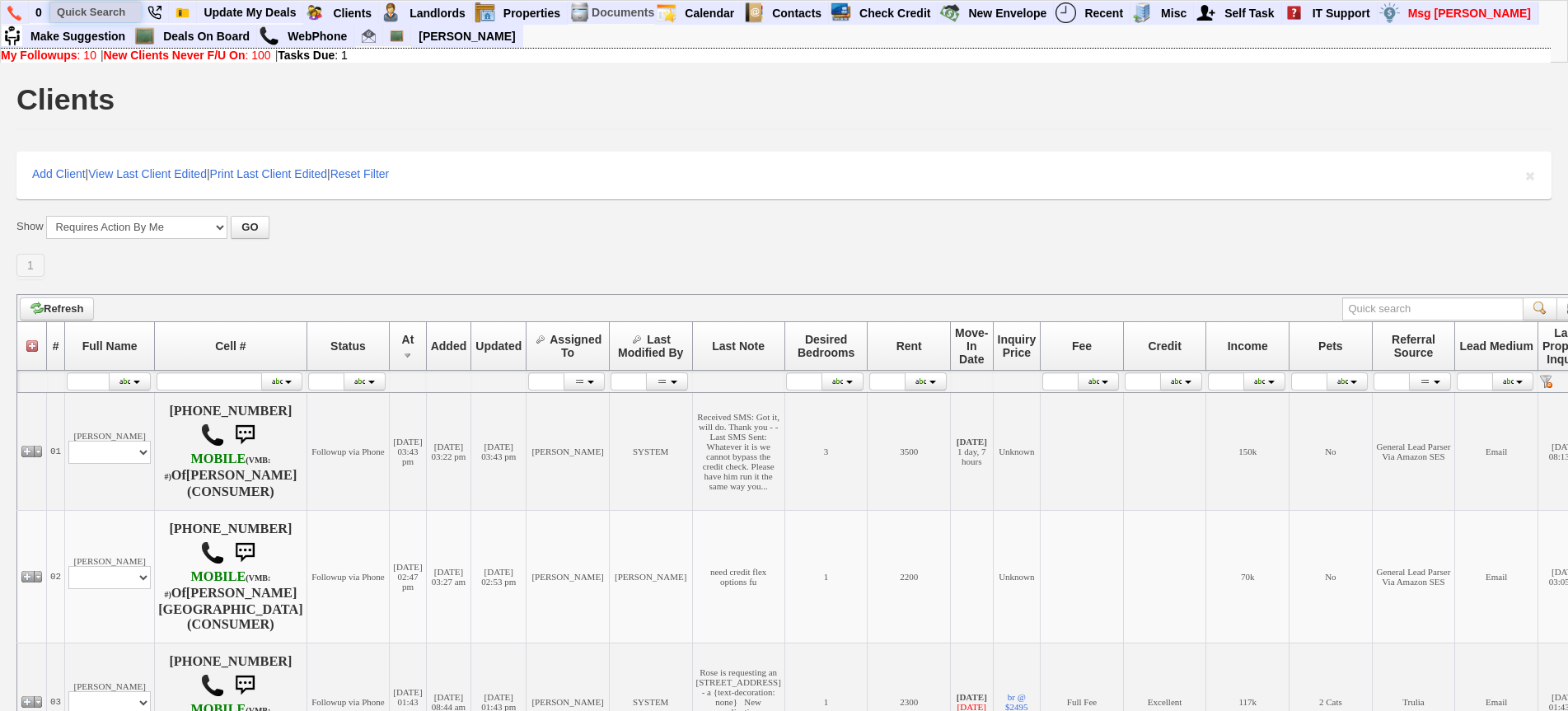
click at [101, 21] on input "text" at bounding box center [96, 12] width 91 height 20
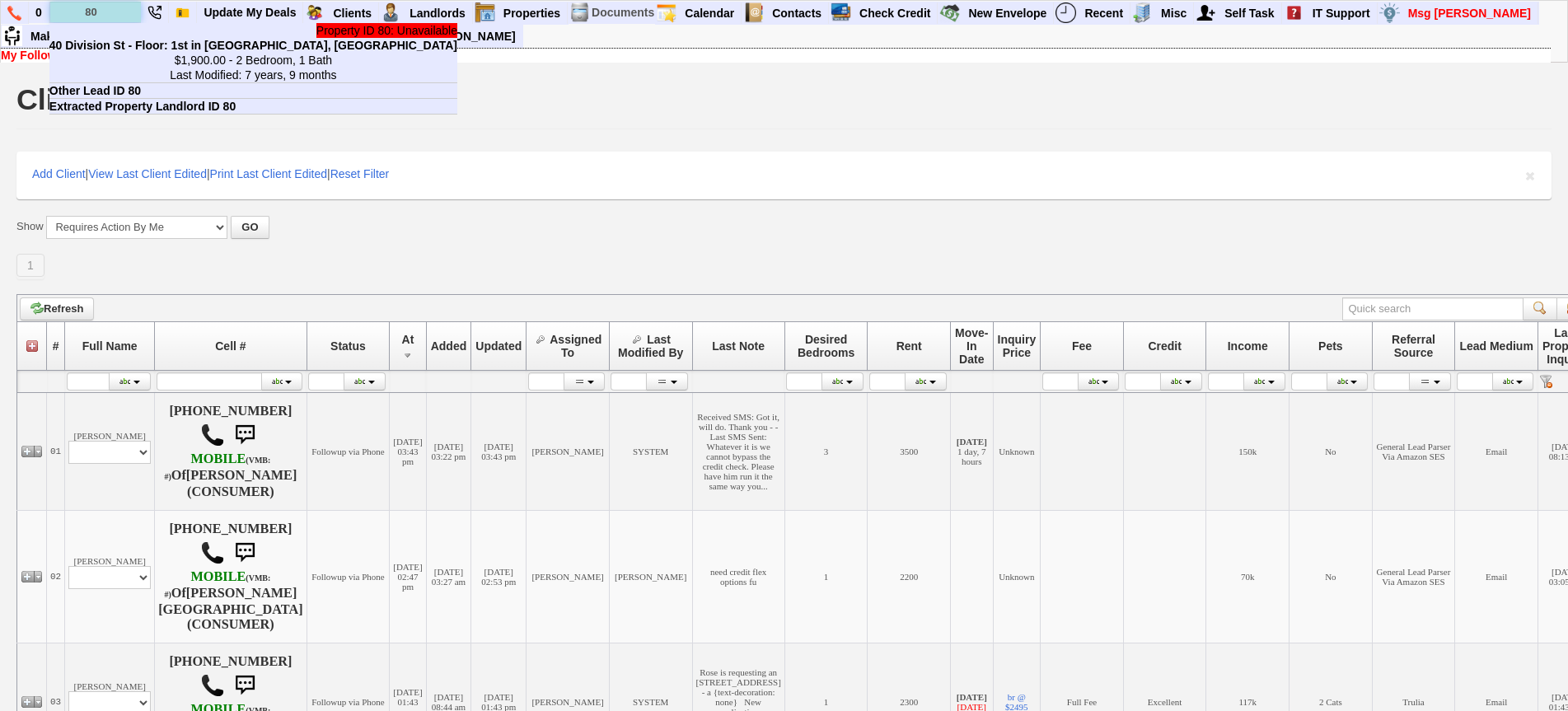
type input "8"
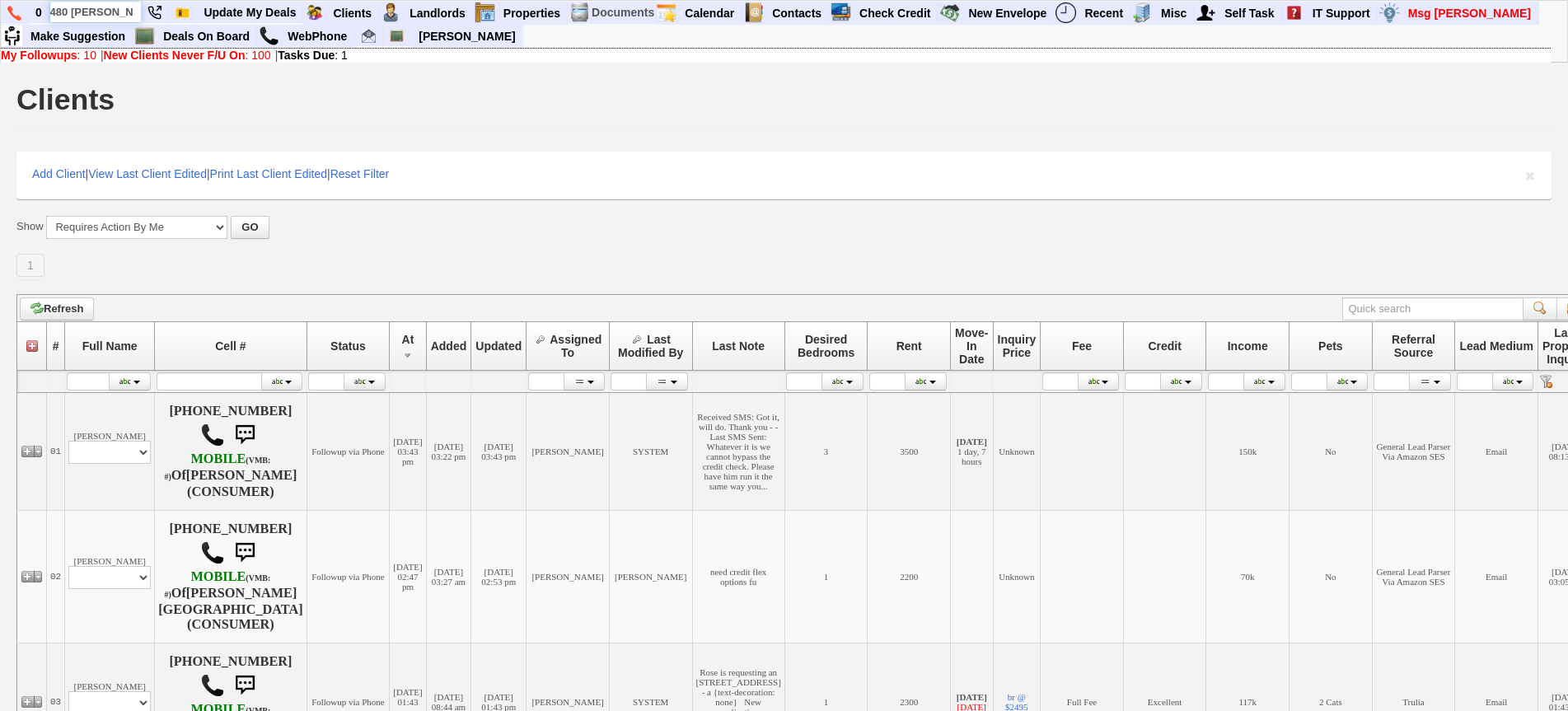
click at [131, 12] on input "480 halstead" at bounding box center [96, 12] width 91 height 20
type input "480 halstead"
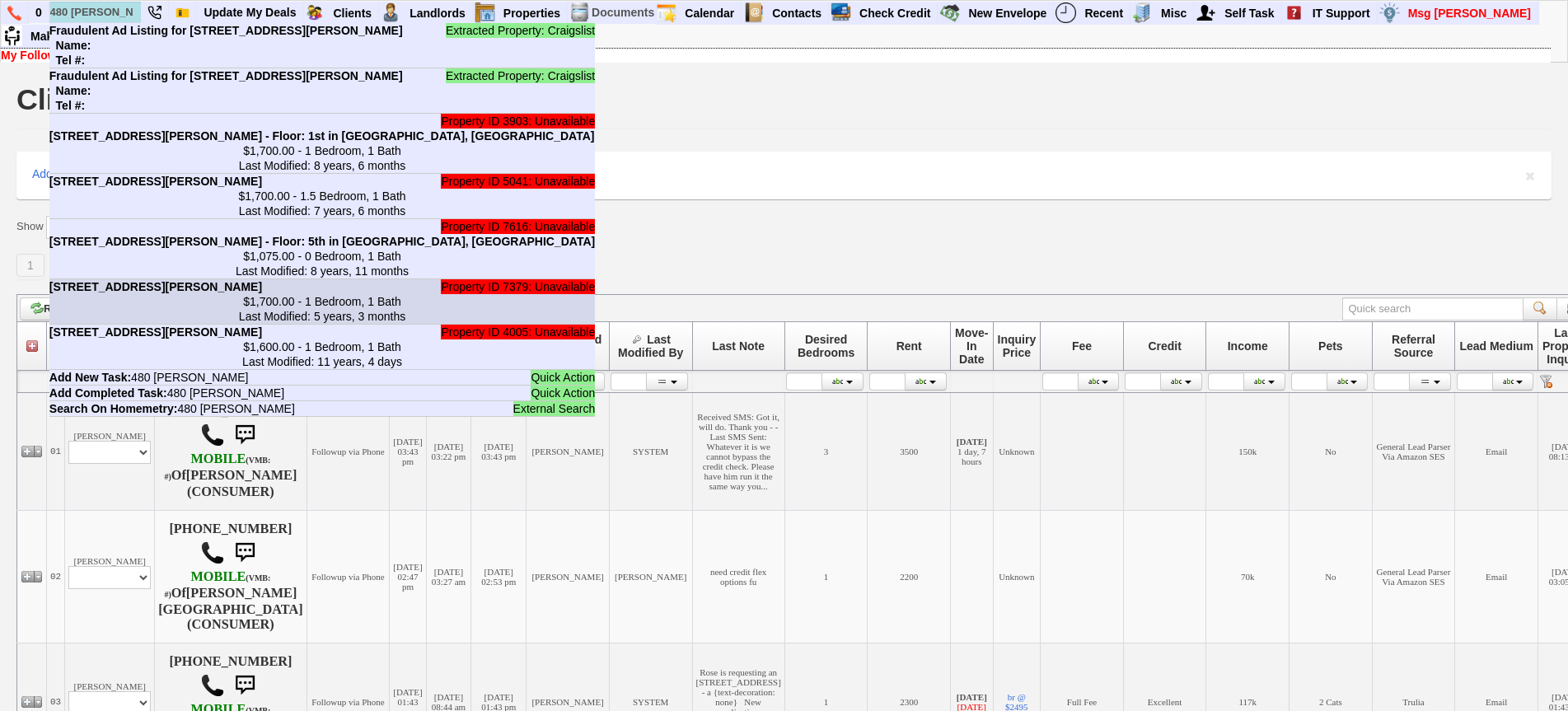
click at [210, 323] on center "$1,700.00 - 1 Bedroom, 1 Bath Last Modified: 5 years, 3 months" at bounding box center [322, 309] width 545 height 29
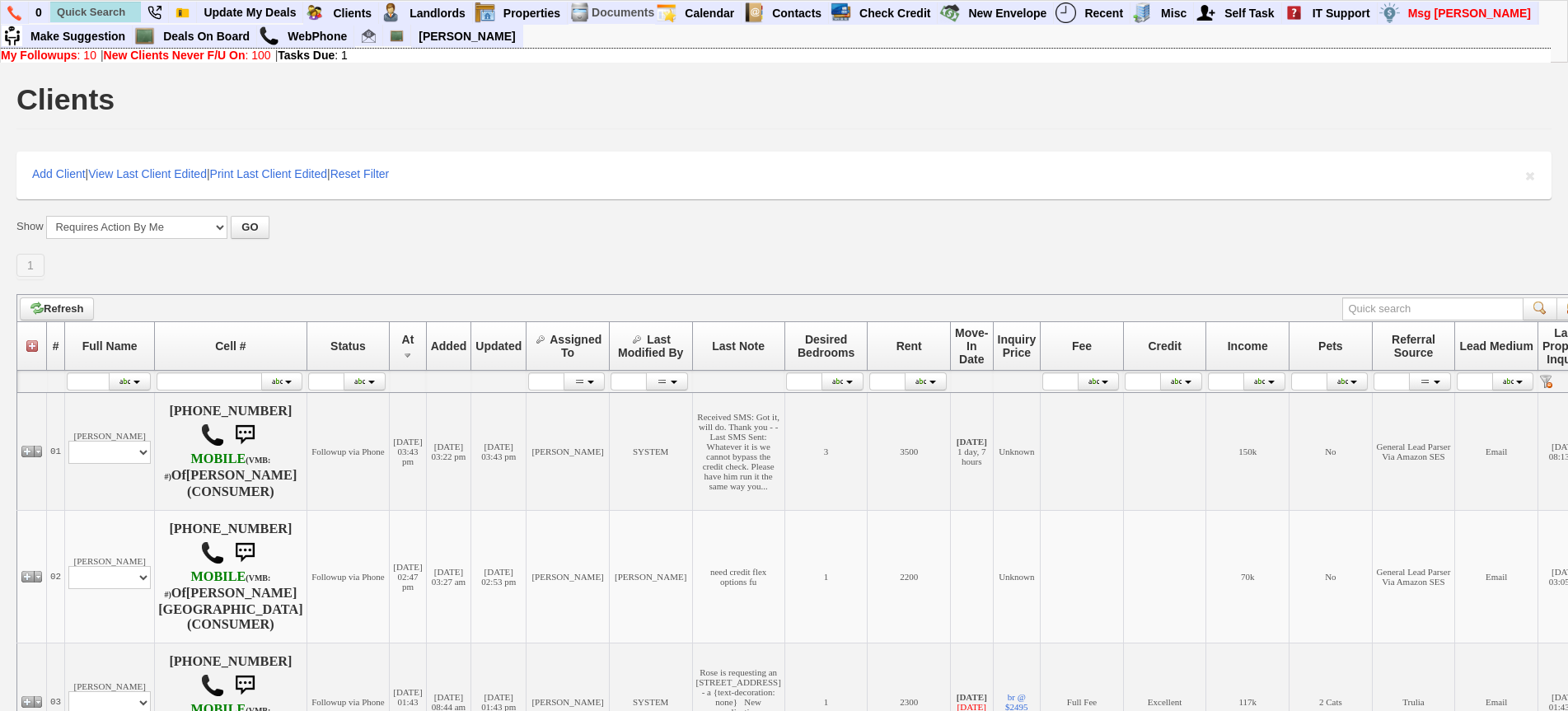
click at [659, 320] on td "Refresh" at bounding box center [806, 308] width 1577 height 28
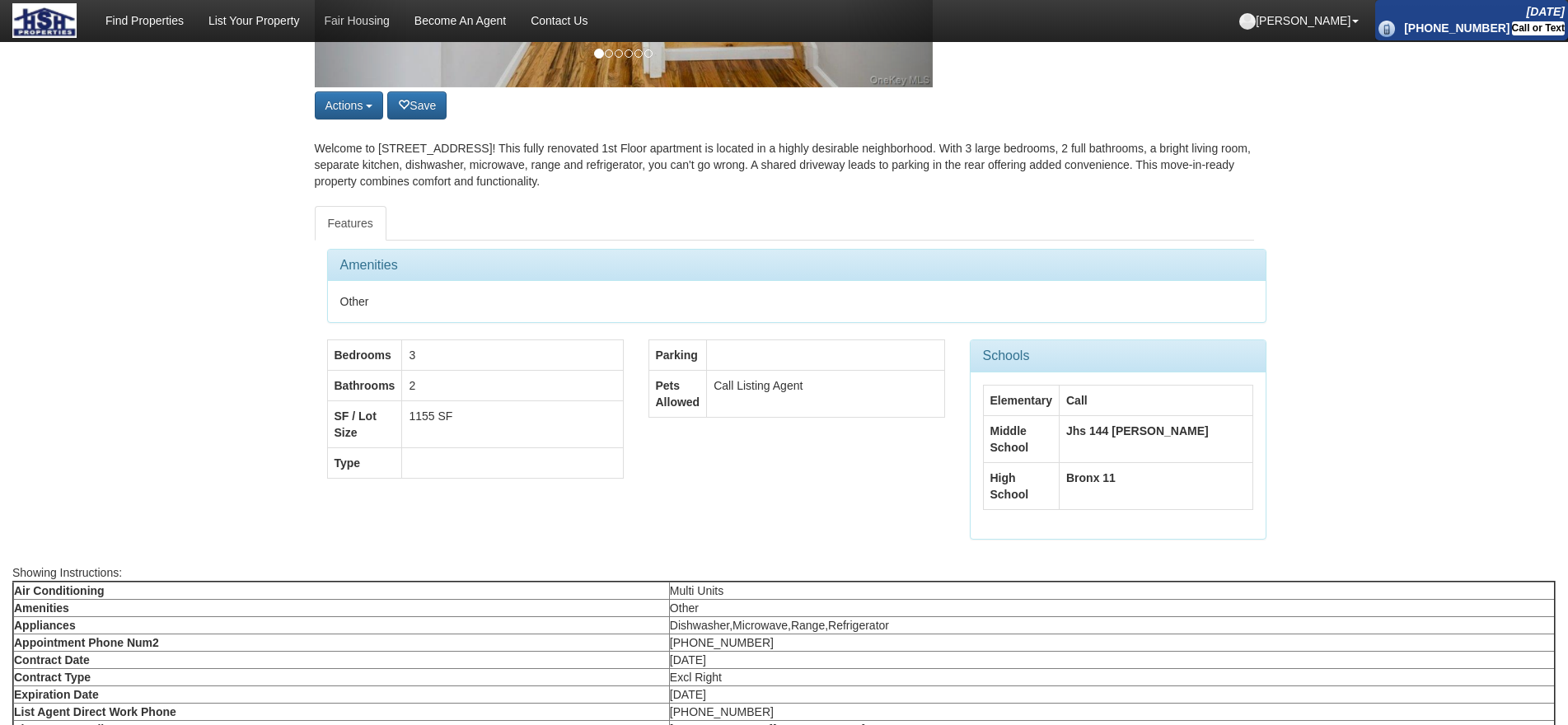
scroll to position [330, 0]
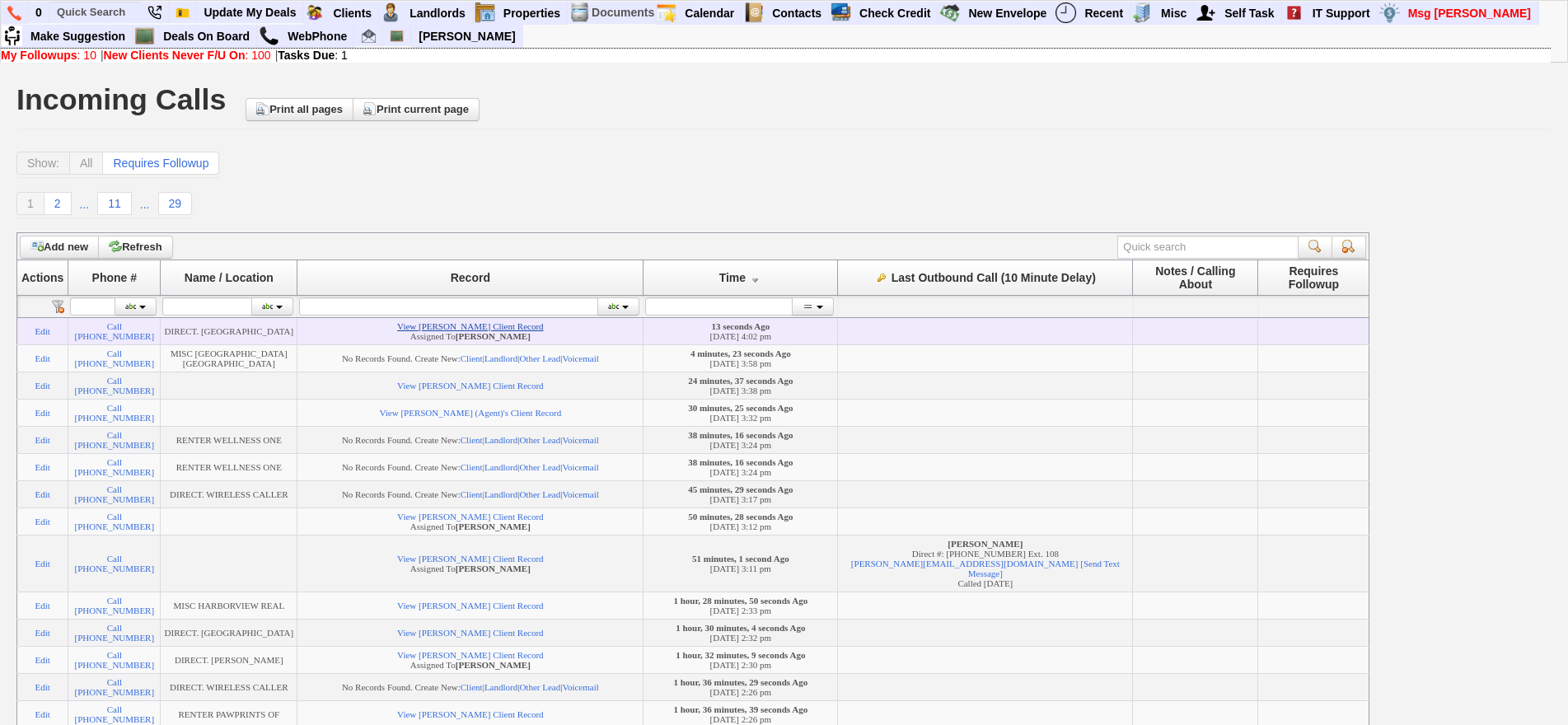
click at [487, 328] on link "View [PERSON_NAME] Client Record" at bounding box center [470, 326] width 146 height 10
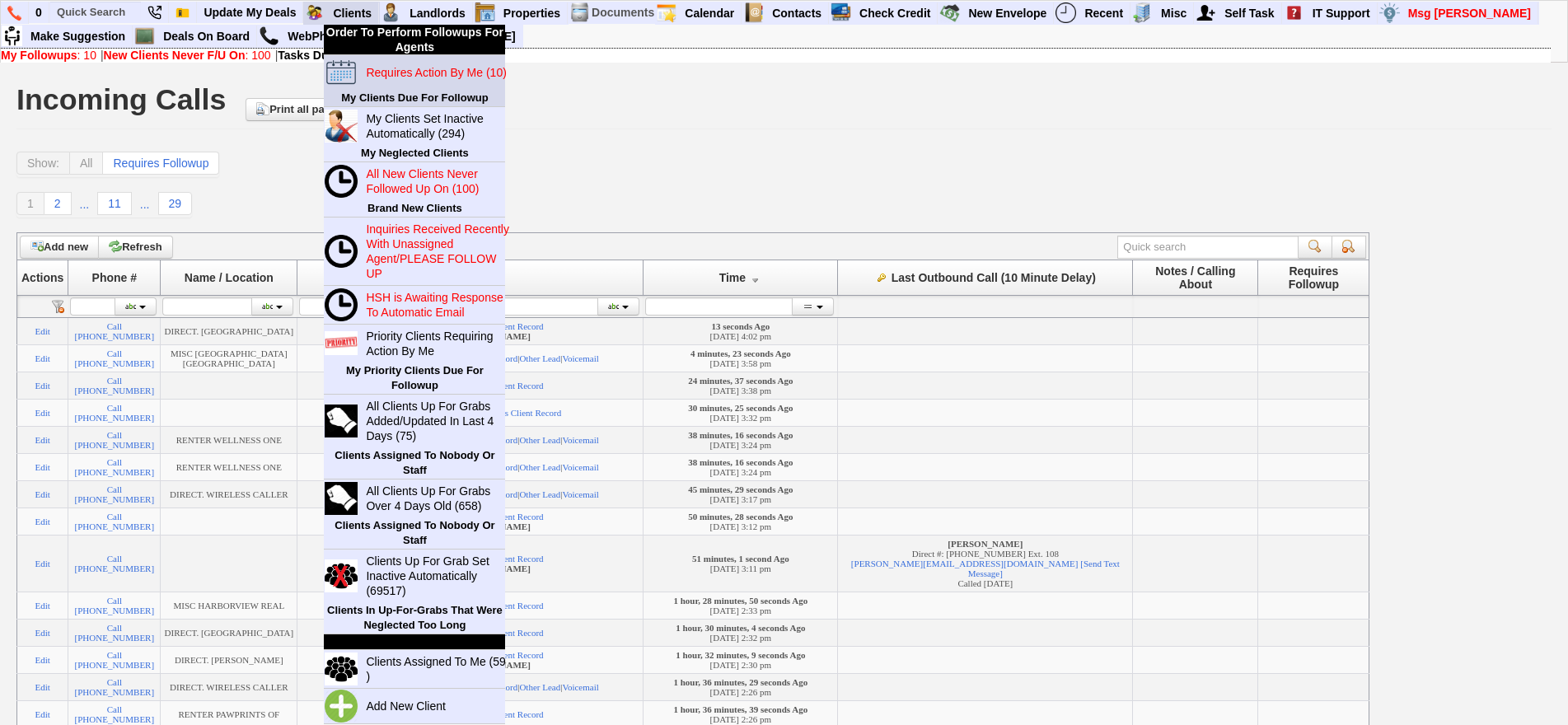
click at [379, 62] on link "Requires Action By Me (10)" at bounding box center [438, 72] width 158 height 21
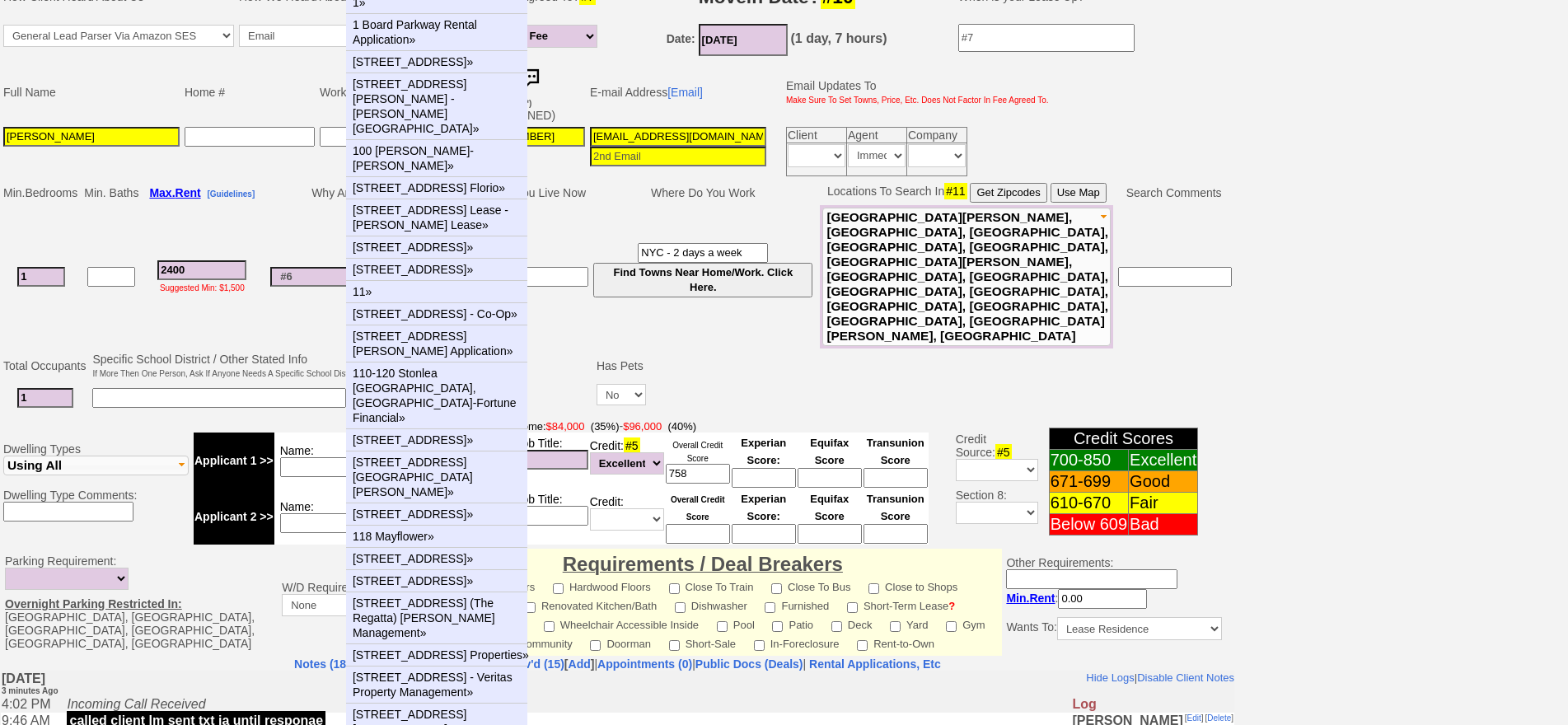
scroll to position [494, 0]
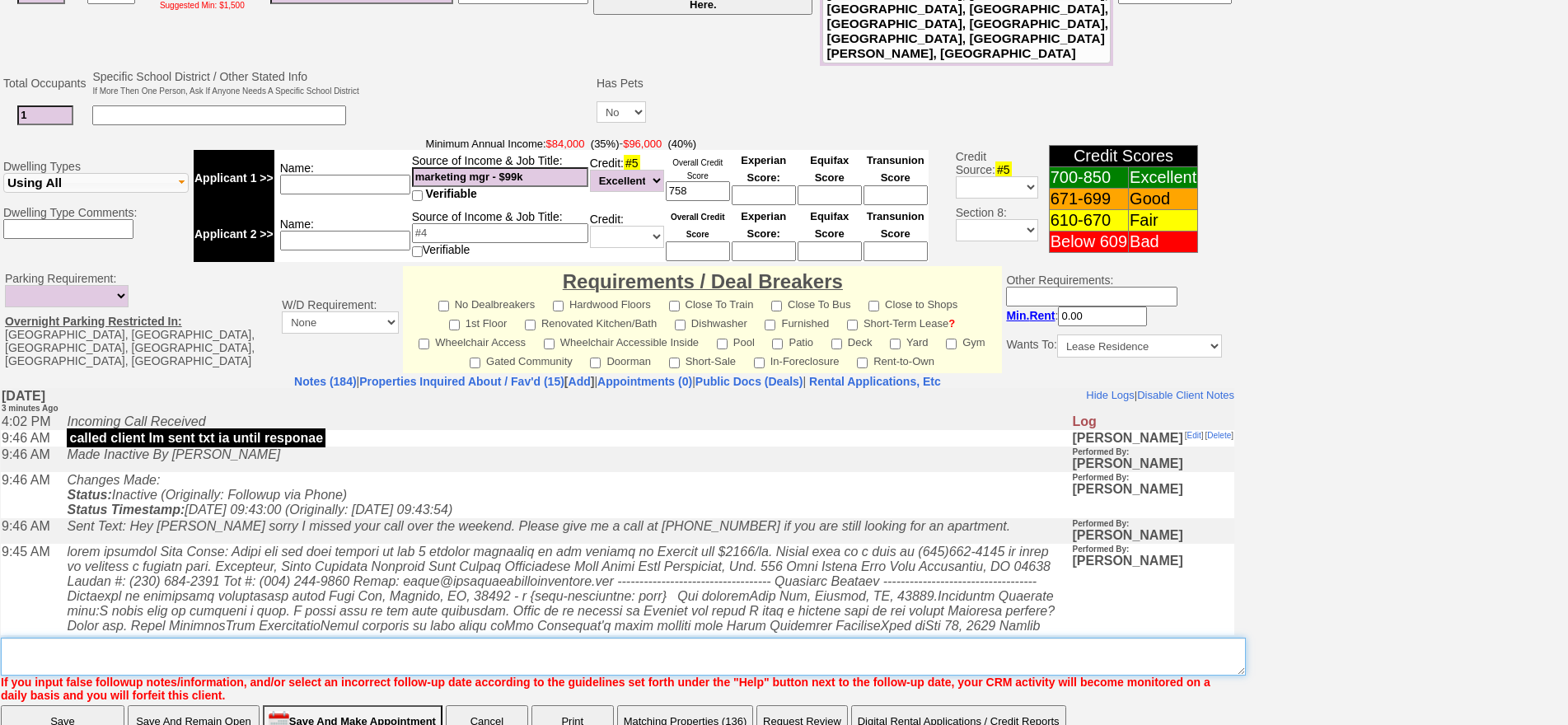
click at [613, 638] on textarea "Insert New Note Here" at bounding box center [623, 656] width 1244 height 38
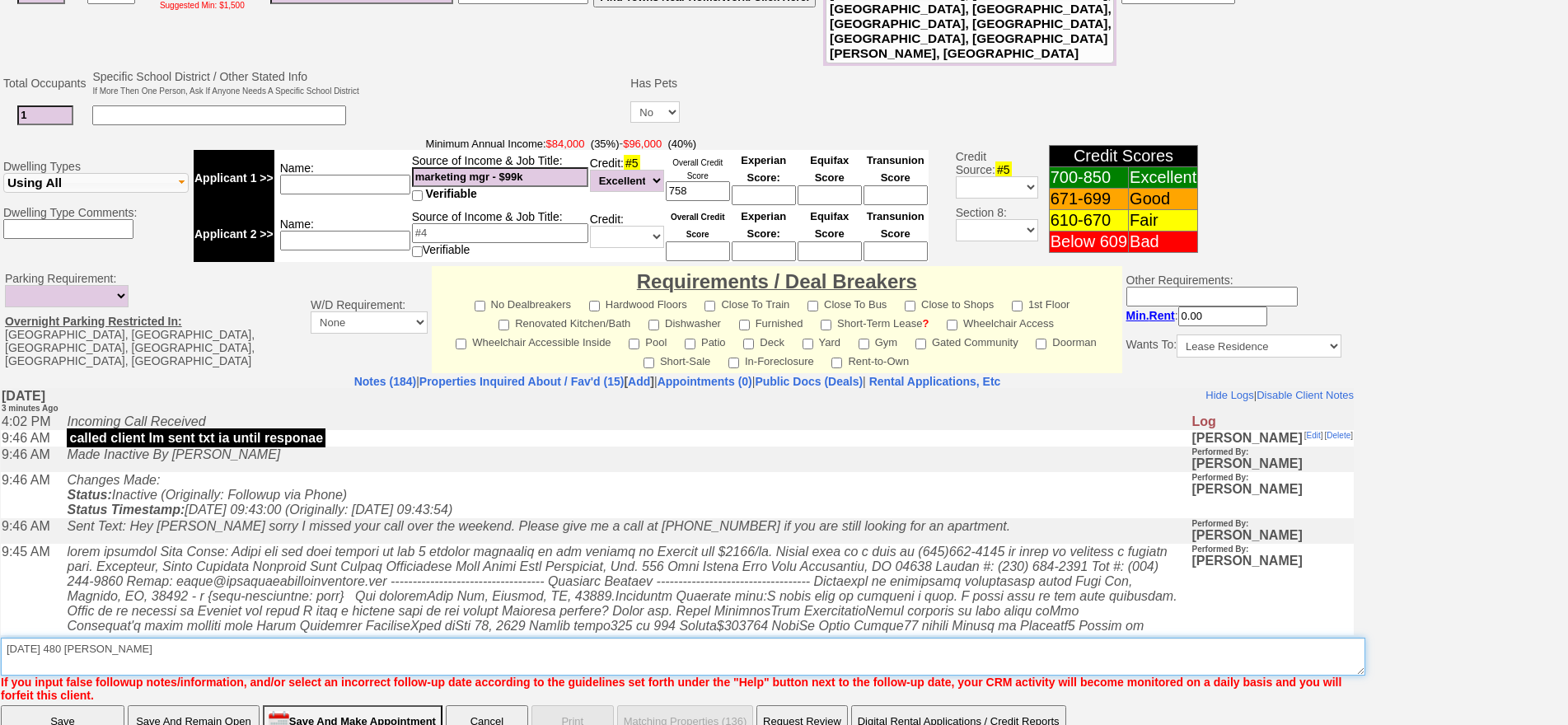
scroll to position [488, 0]
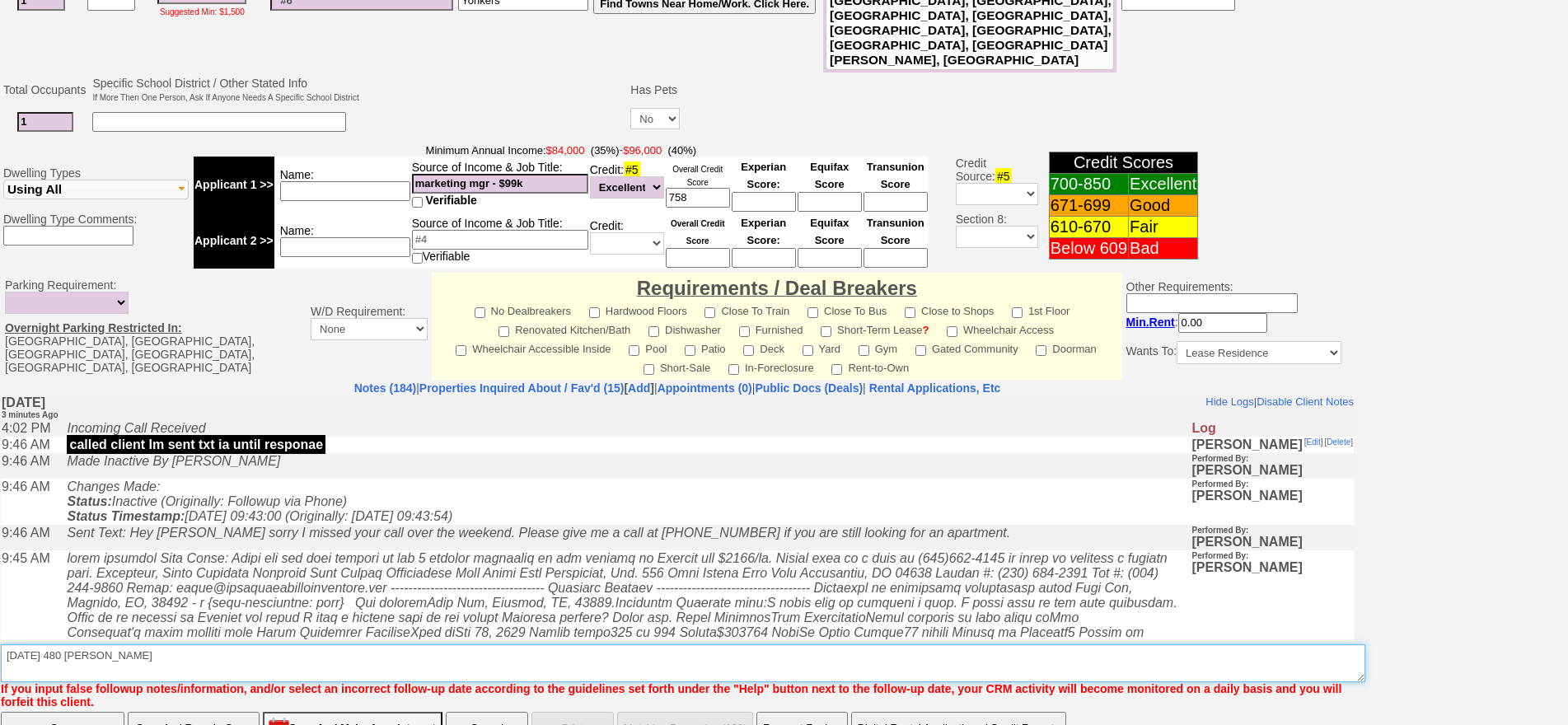
click at [354, 644] on textarea "Insert New Note Here" at bounding box center [683, 663] width 1364 height 38
drag, startPoint x: 176, startPoint y: 592, endPoint x: 18, endPoint y: 576, distance: 158.8
click at [3, 644] on textarea "Insert New Note Here" at bounding box center [683, 663] width 1364 height 38
type textarea "oct 4 480 halstead cook ave -"
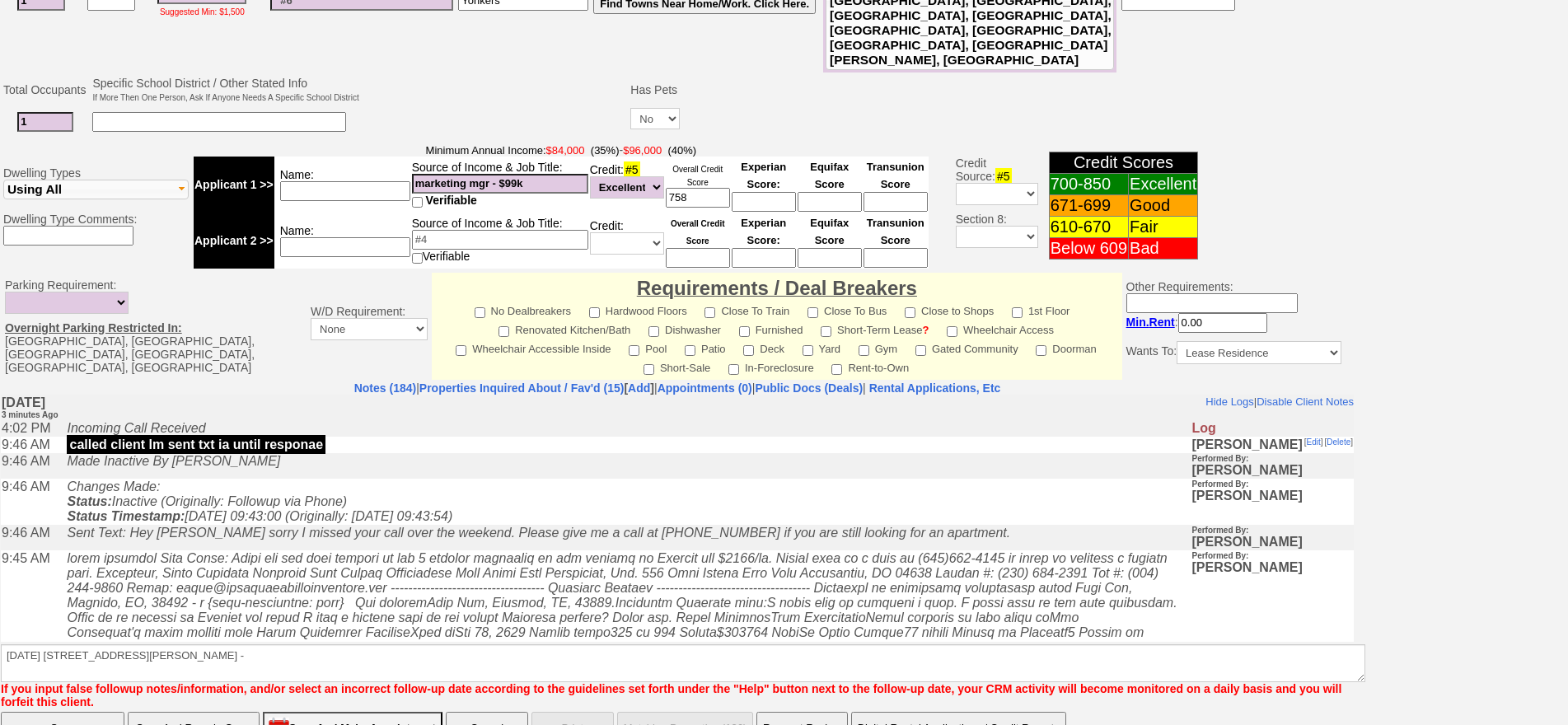
click at [157, 593] on icon "Email Read By Client Monday, September 29th, 2025 12:06 pm [3 hours, 59 minutes…" at bounding box center [621, 646] width 1109 height 192
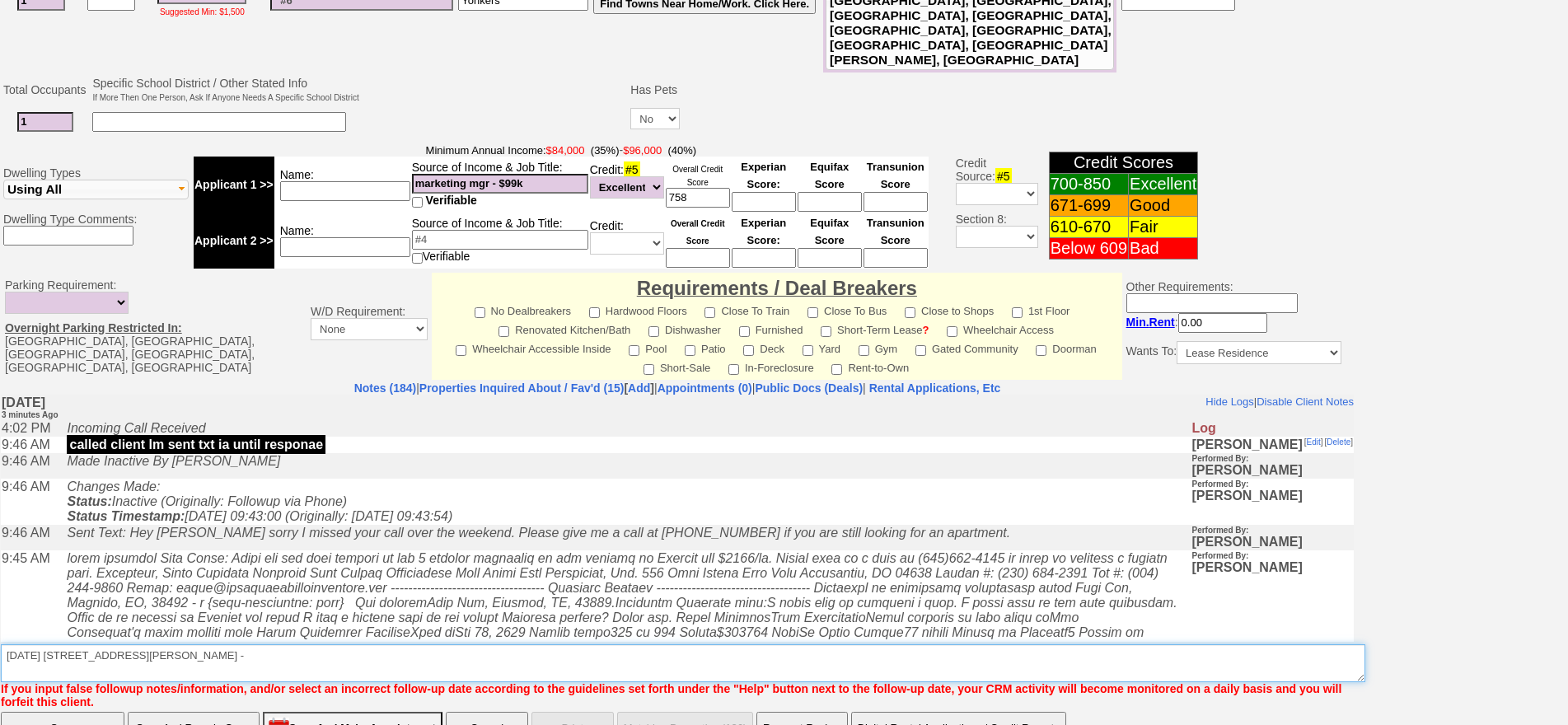
click at [184, 644] on textarea "Insert New Note Here" at bounding box center [683, 663] width 1364 height 38
click at [206, 644] on textarea "Insert New Note Here" at bounding box center [683, 663] width 1364 height 38
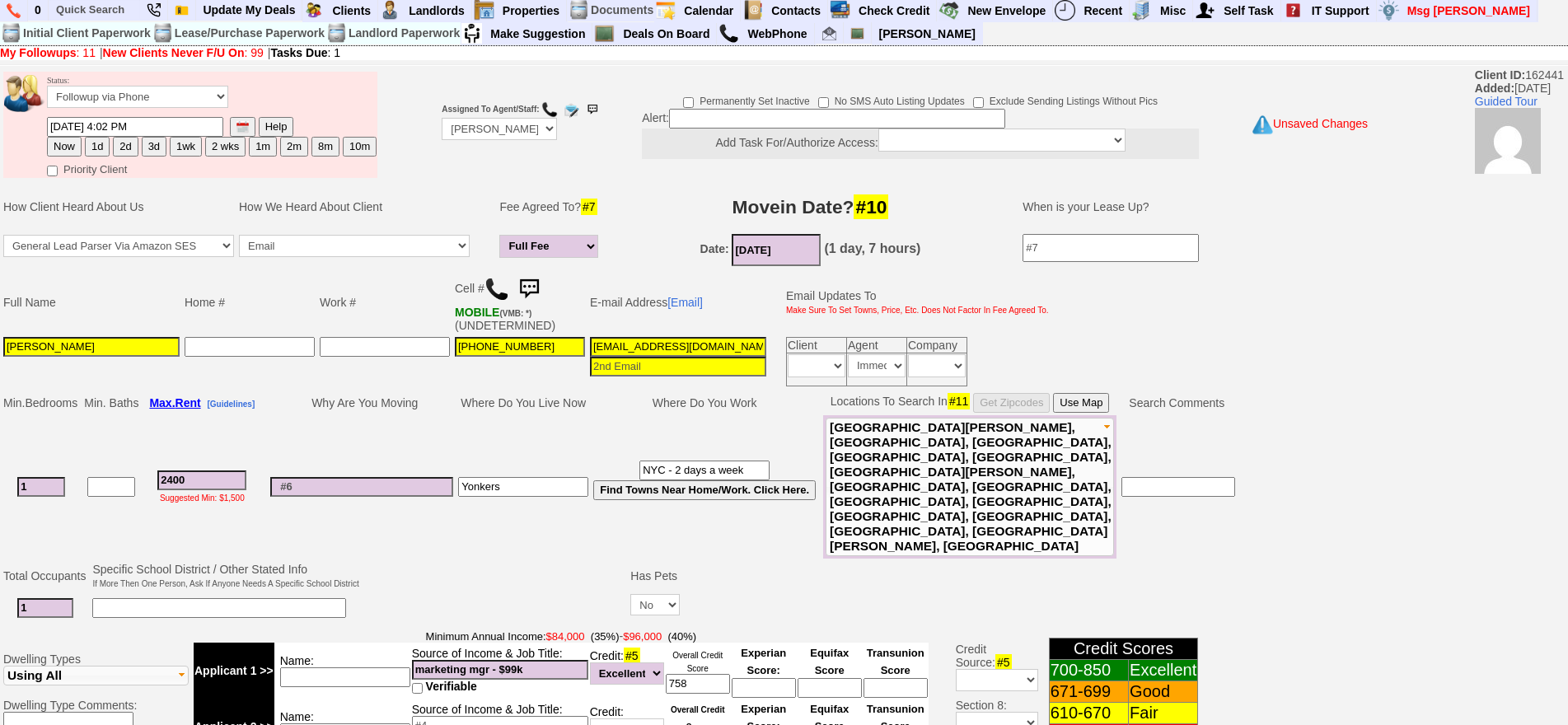
scroll to position [0, 0]
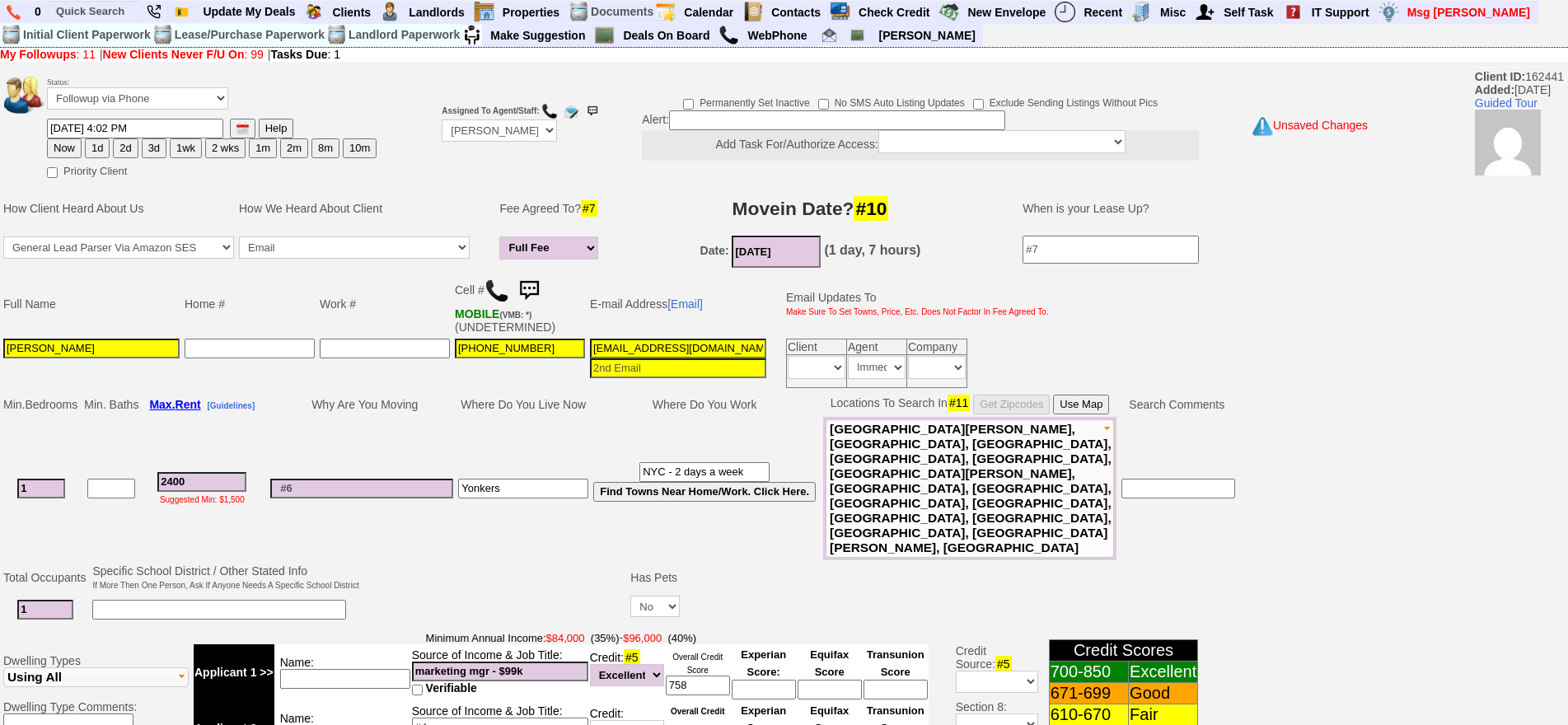
click at [147, 149] on button "3d" at bounding box center [153, 149] width 25 height 20
type input "10/02/2025 04:05 PM"
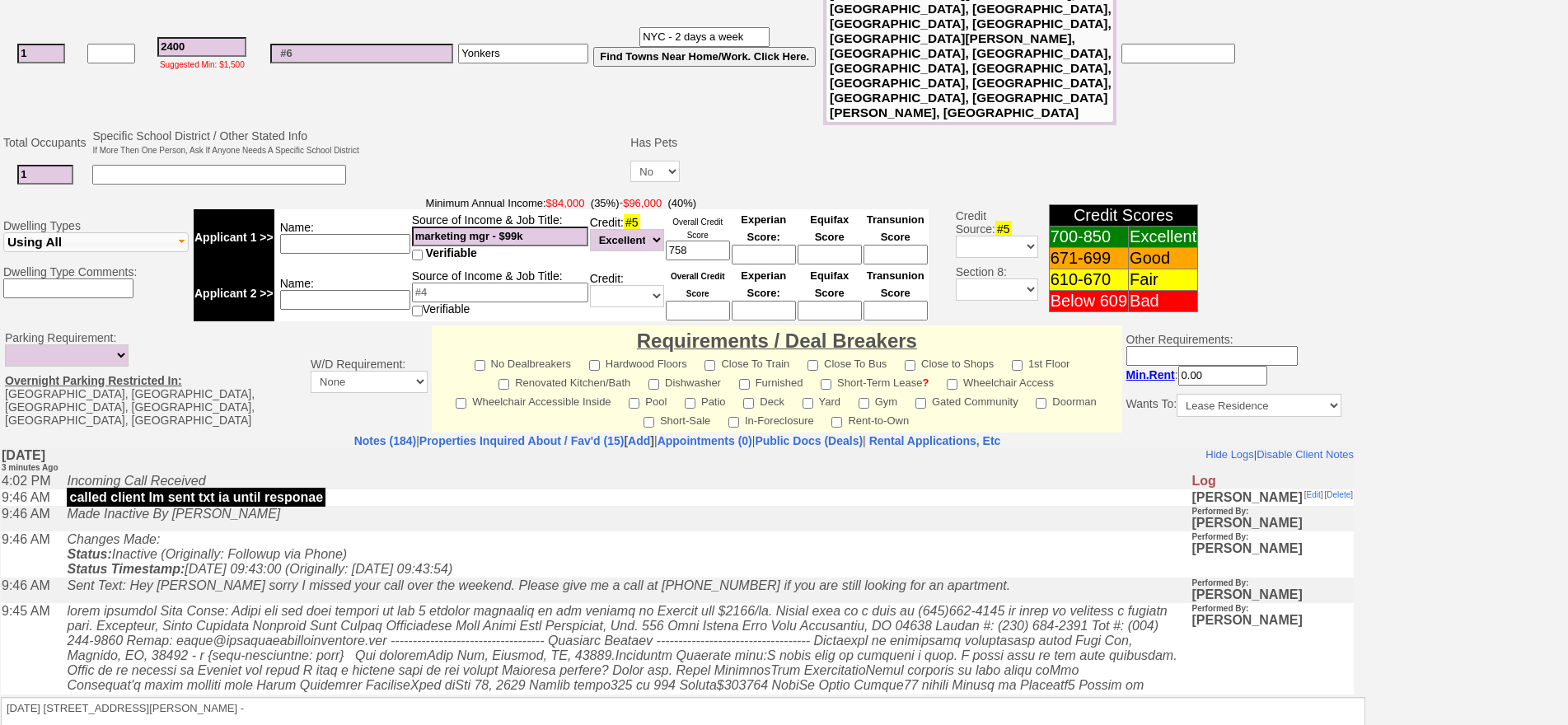
scroll to position [488, 0]
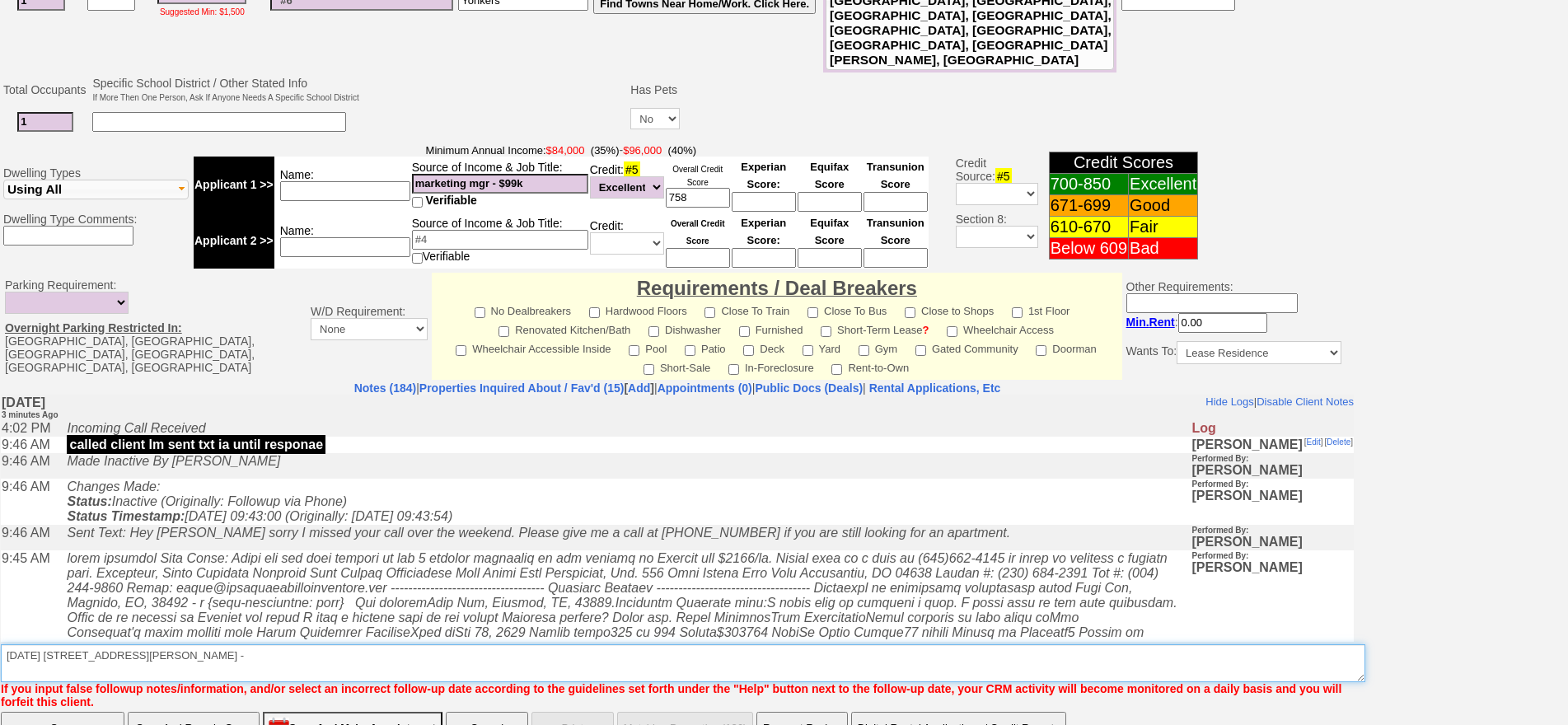
click at [211, 644] on textarea "Insert New Note Here" at bounding box center [683, 663] width 1364 height 38
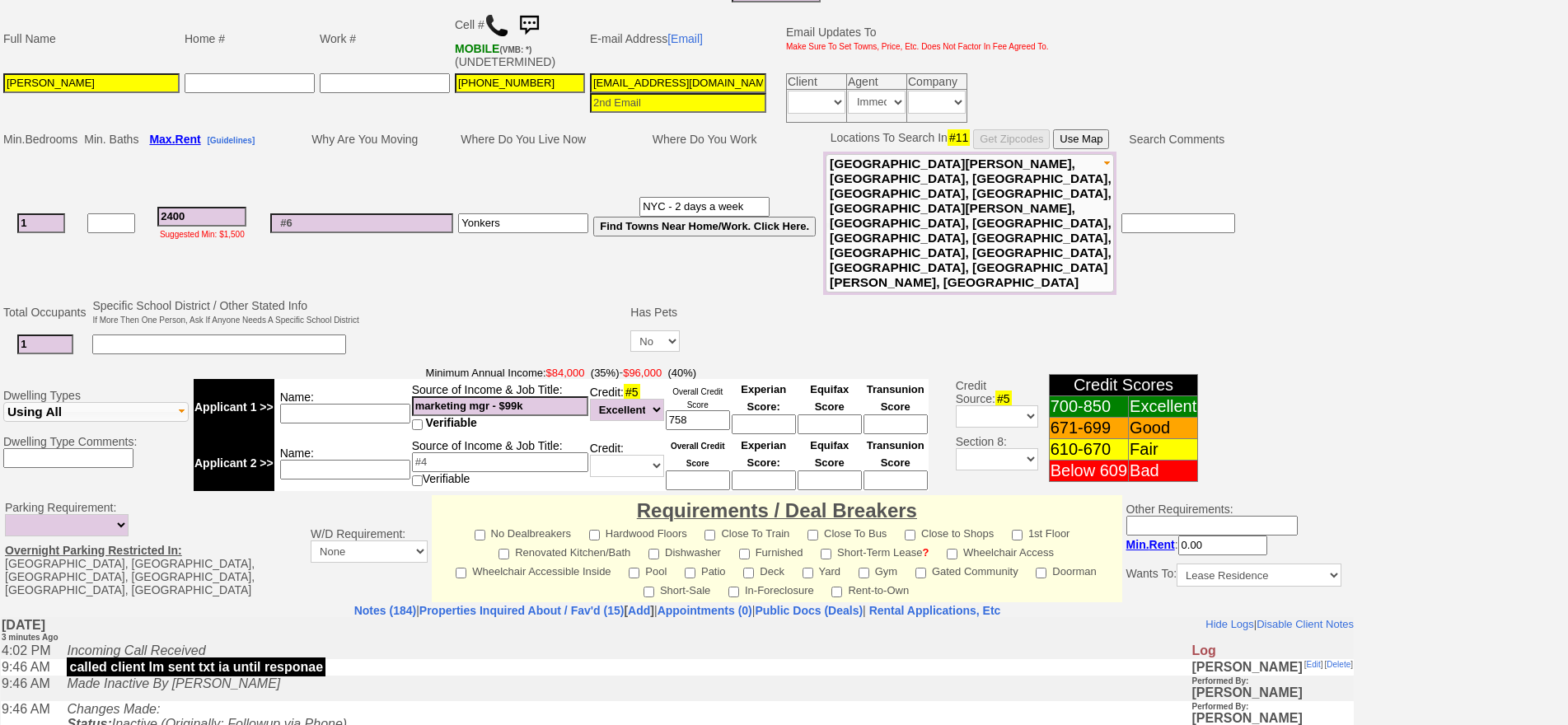
scroll to position [0, 0]
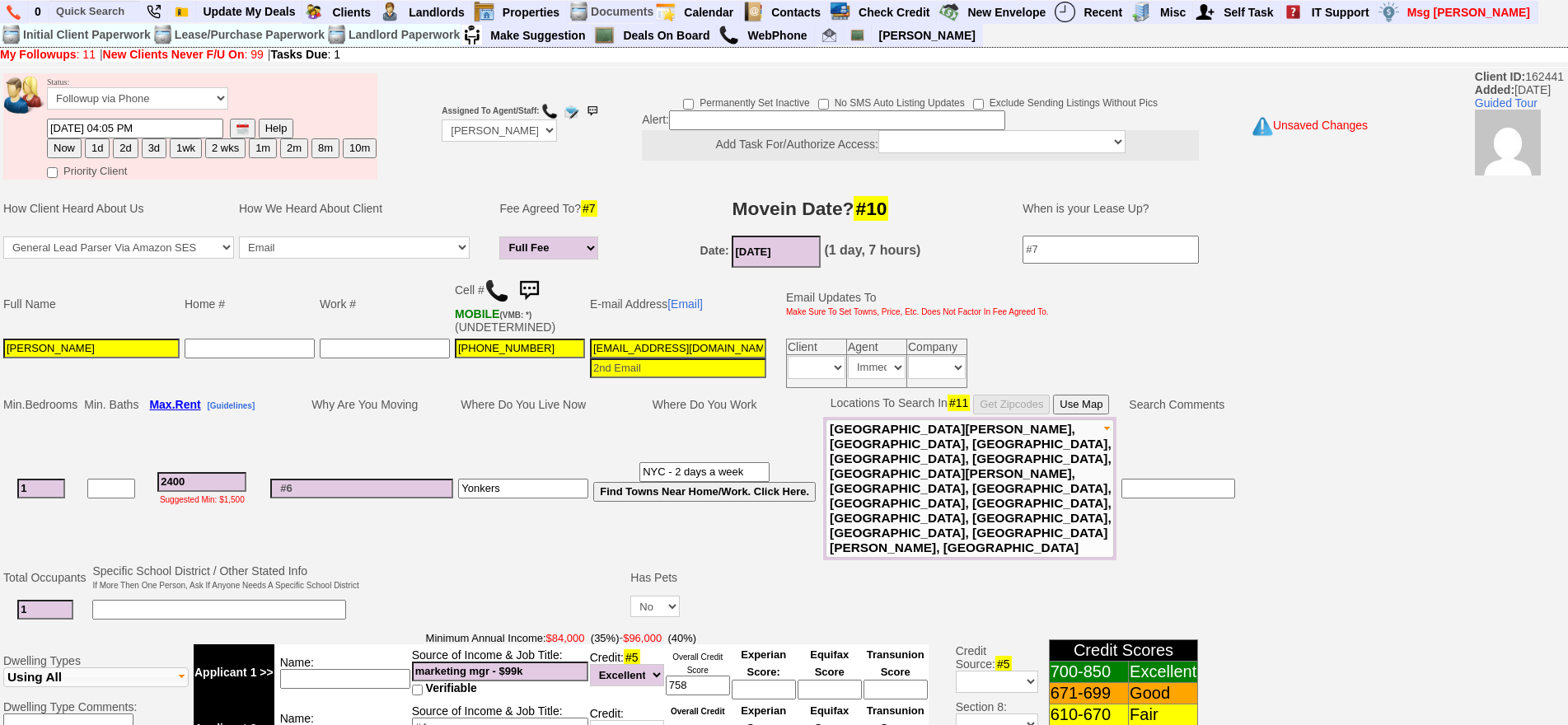
type textarea "oct 4 480 halstead"
click at [314, 305] on td "Home #" at bounding box center [249, 304] width 135 height 64
click at [439, 332] on td "Work #" at bounding box center [384, 304] width 135 height 64
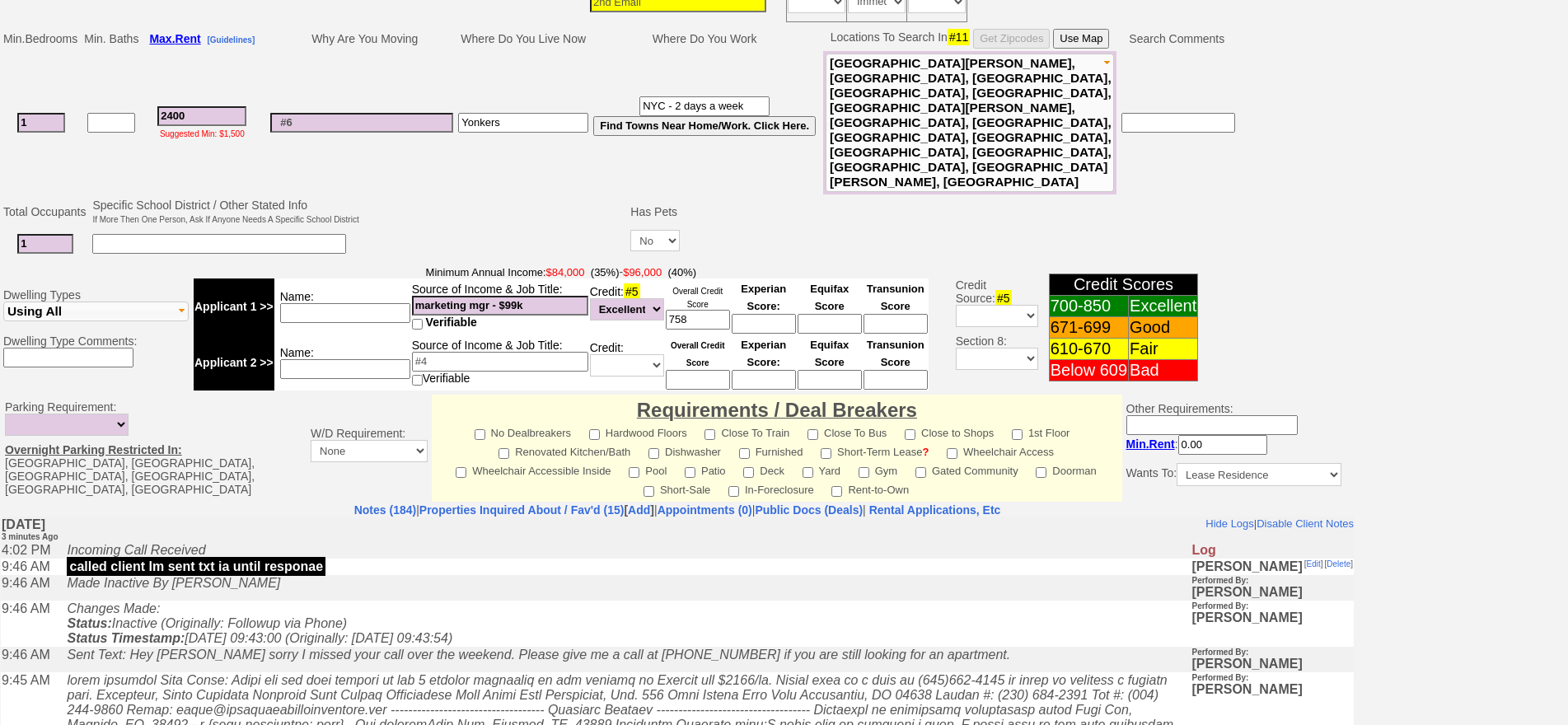
scroll to position [488, 0]
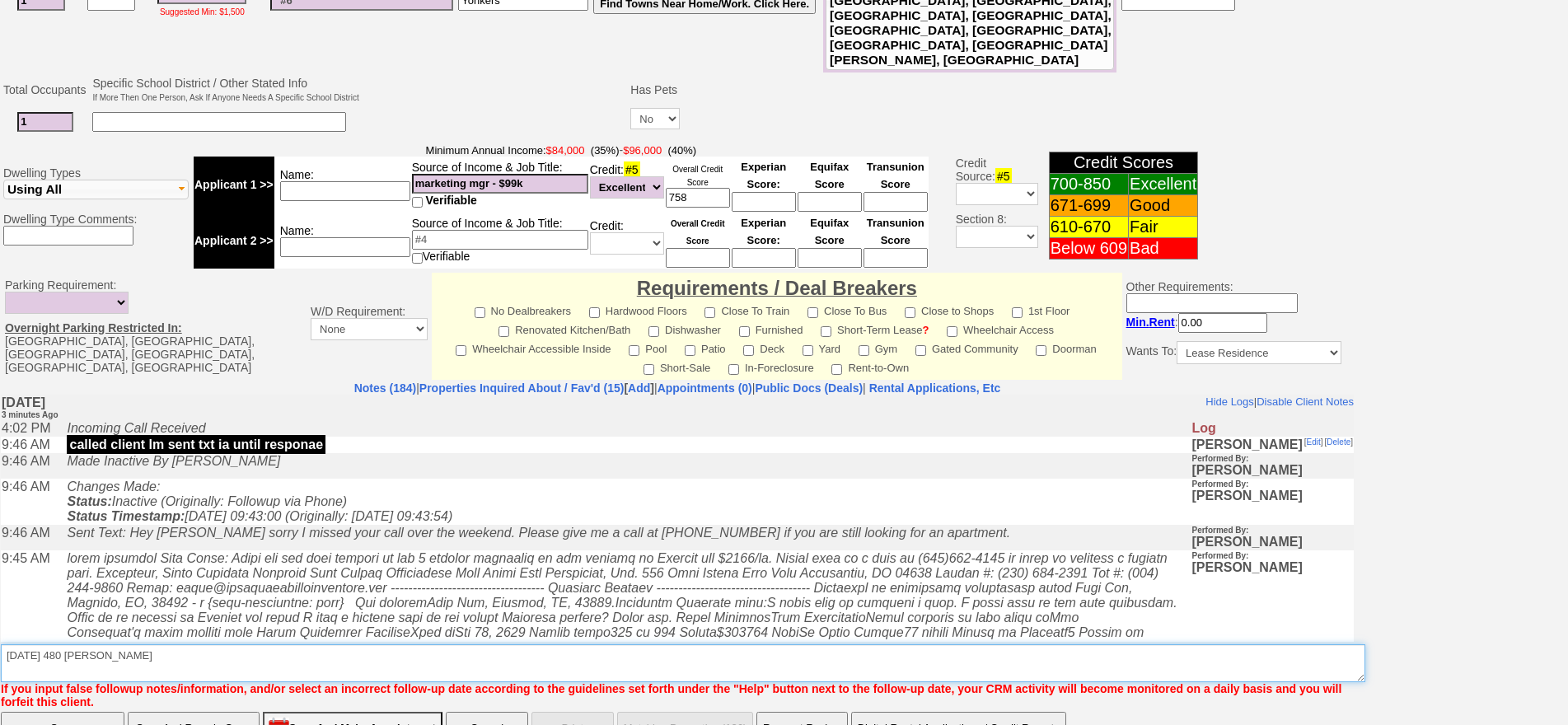
click at [167, 644] on textarea "Insert New Note Here" at bounding box center [683, 663] width 1364 height 38
click at [120, 644] on textarea "Insert New Note Here" at bounding box center [683, 663] width 1364 height 38
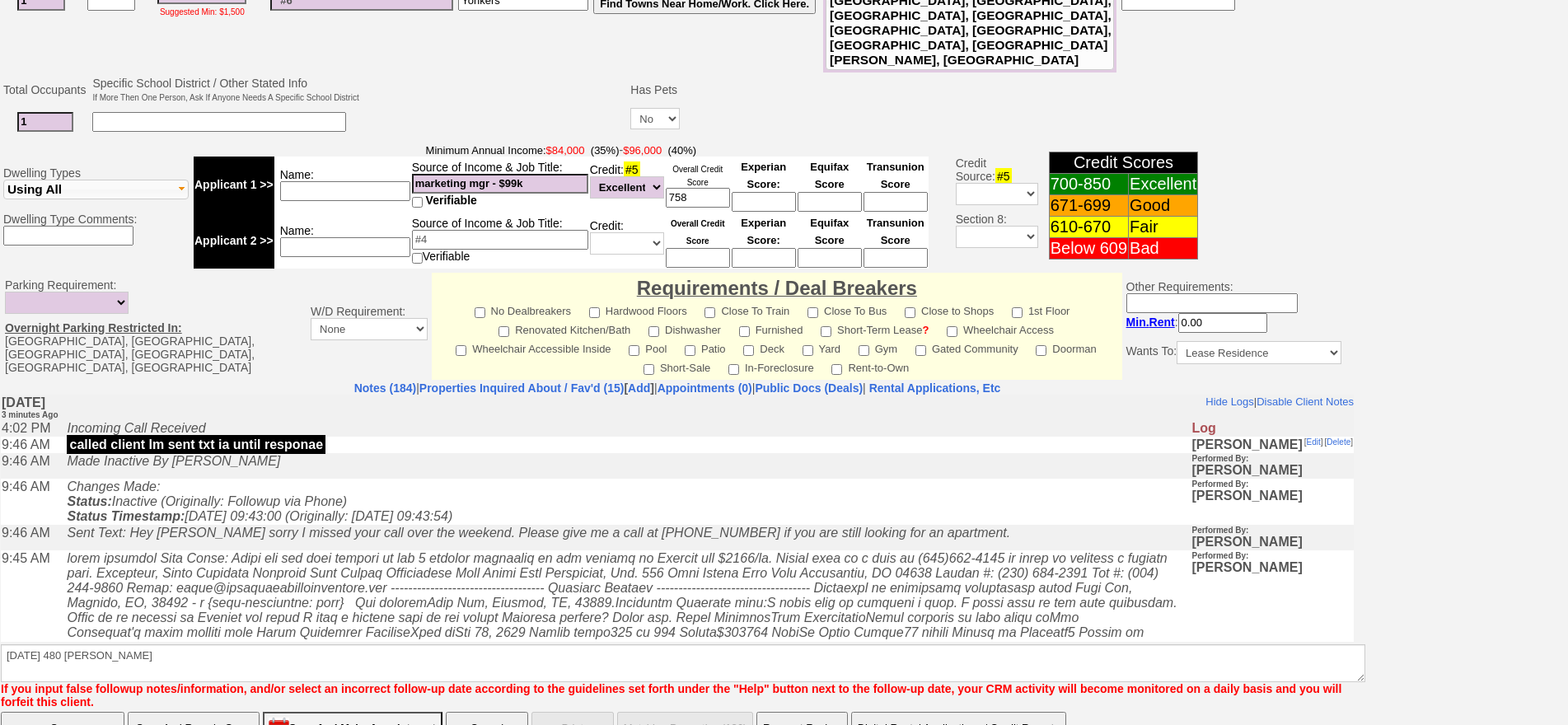
click input "Save" at bounding box center [62, 728] width 123 height 33
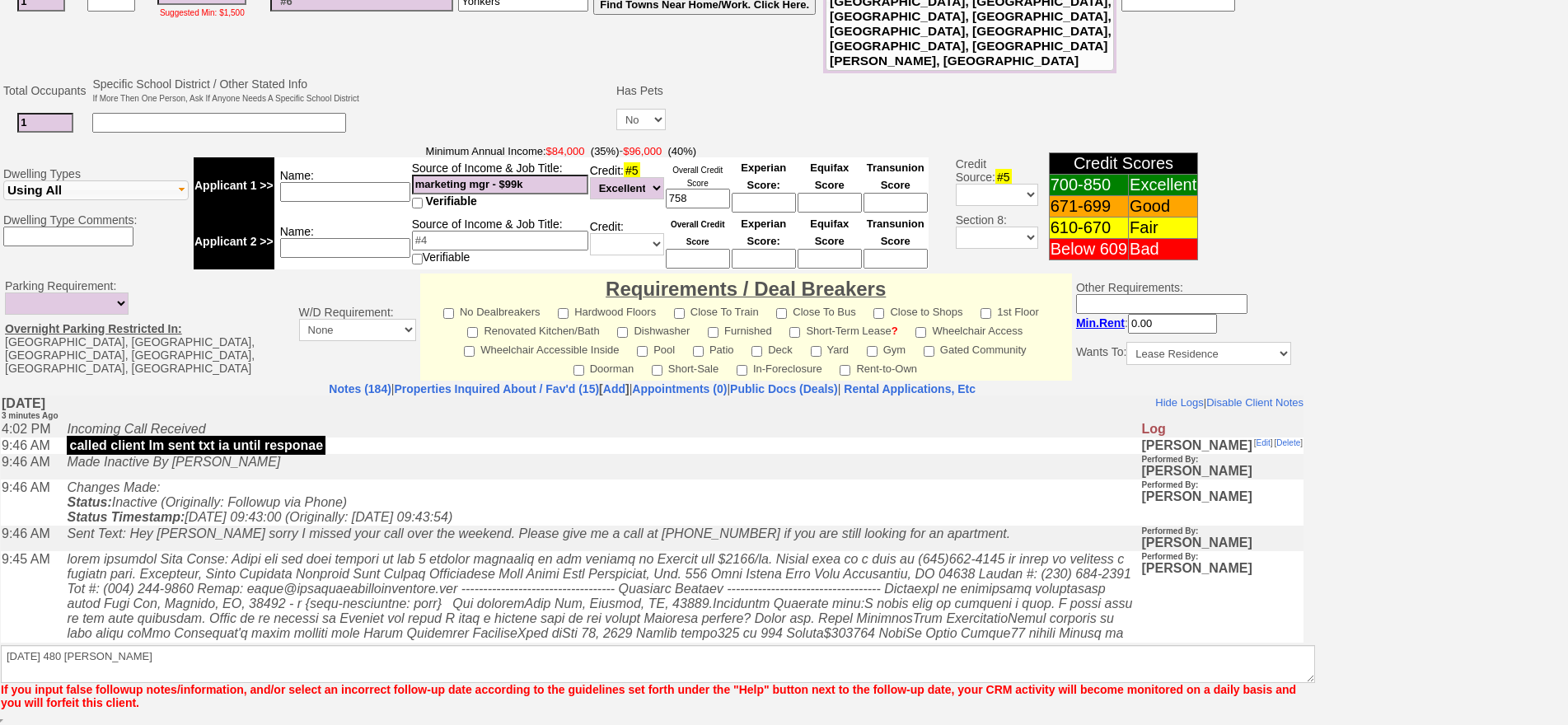
scroll to position [428, 0]
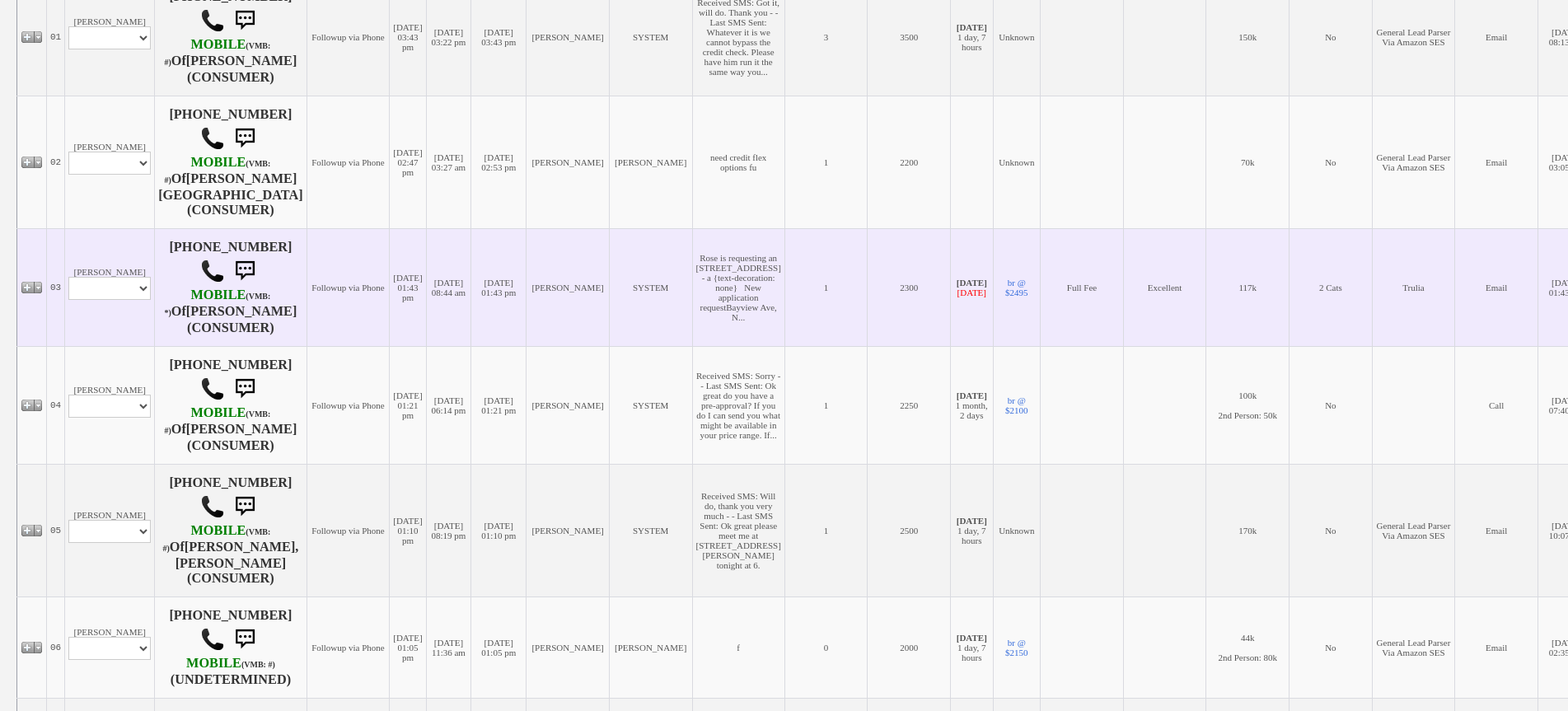
scroll to position [494, 0]
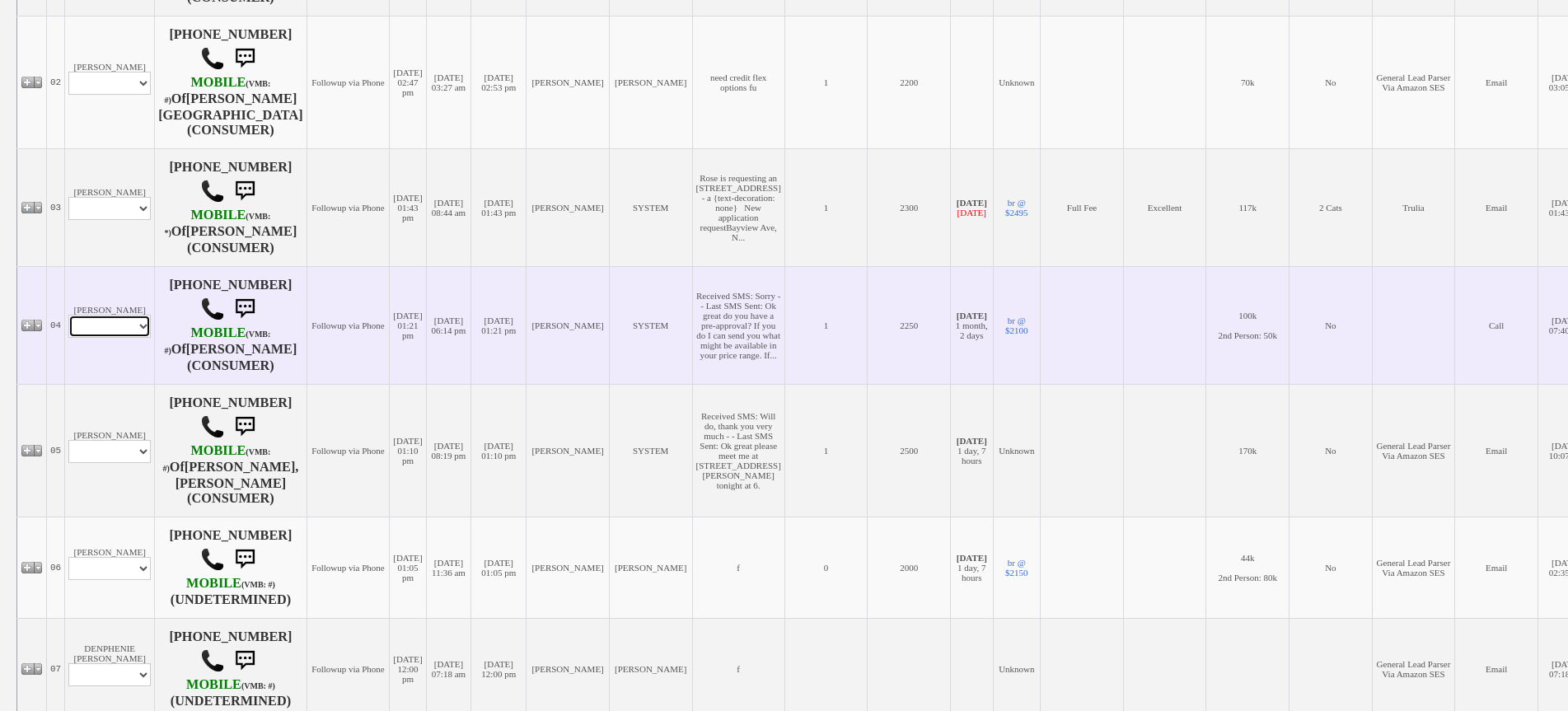
click at [131, 315] on select "Profile Edit Print Email Externally (Will Not Be Tracked In CRM) Closed Deals" at bounding box center [109, 325] width 83 height 23
select select "Print,custom/print_client.php?id=160976&why="
click at [68, 314] on select "Profile Edit Print Email Externally (Will Not Be Tracked In CRM) Closed Deals" at bounding box center [109, 325] width 83 height 23
click at [121, 320] on td "[PERSON_NAME] Profile Edit Print Email Externally (Will Not Be Tracked In CRM) …" at bounding box center [110, 325] width 90 height 118
click at [127, 314] on select "Profile Edit Print Email Externally (Will Not Be Tracked In CRM) Closed Deals" at bounding box center [109, 325] width 83 height 23
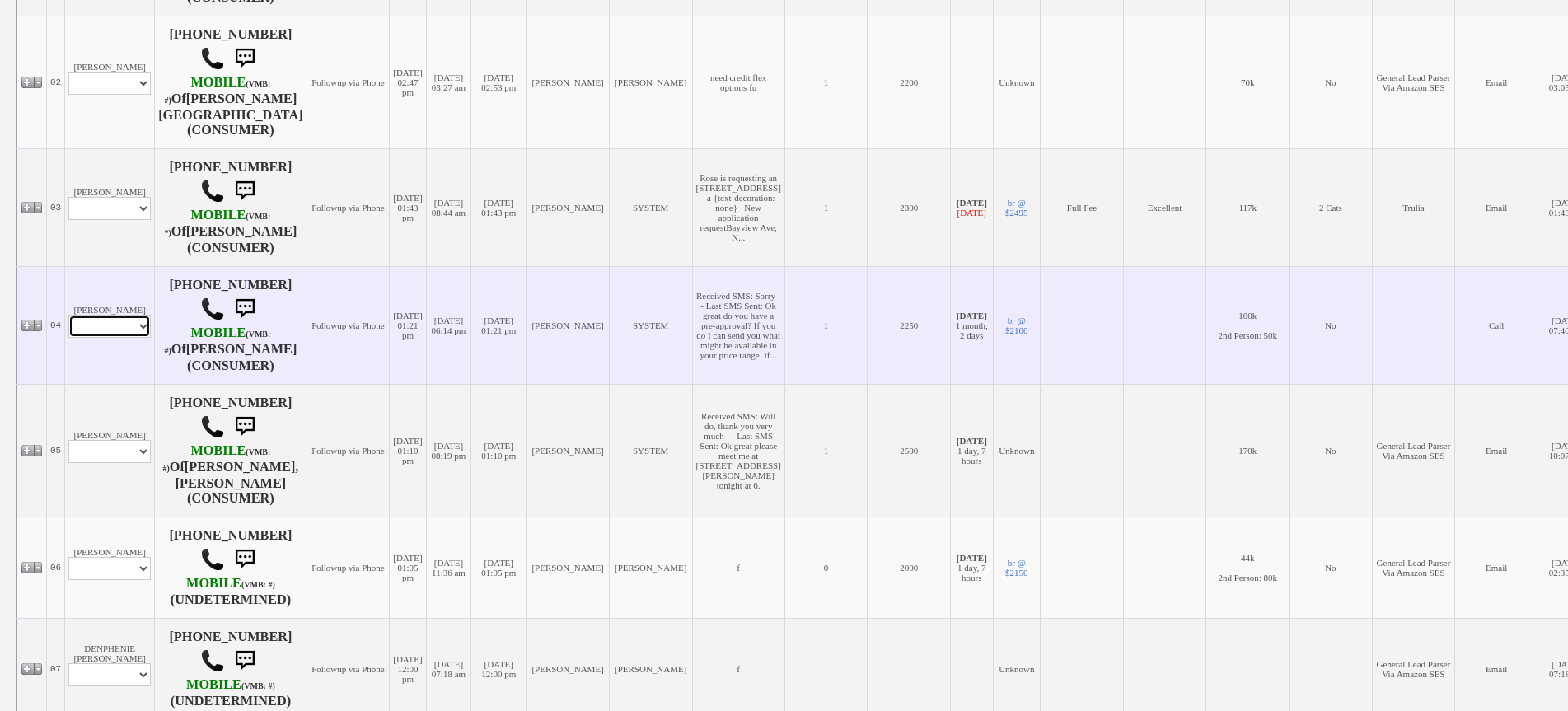
select select "ChangeURL,/crm/custom/edit_client_form.php?redirect=%2Fcrm%2Fclients.php&id=160…"
click at [68, 314] on select "Profile Edit Print Email Externally (Will Not Be Tracked In CRM) Closed Deals" at bounding box center [109, 325] width 83 height 23
select select
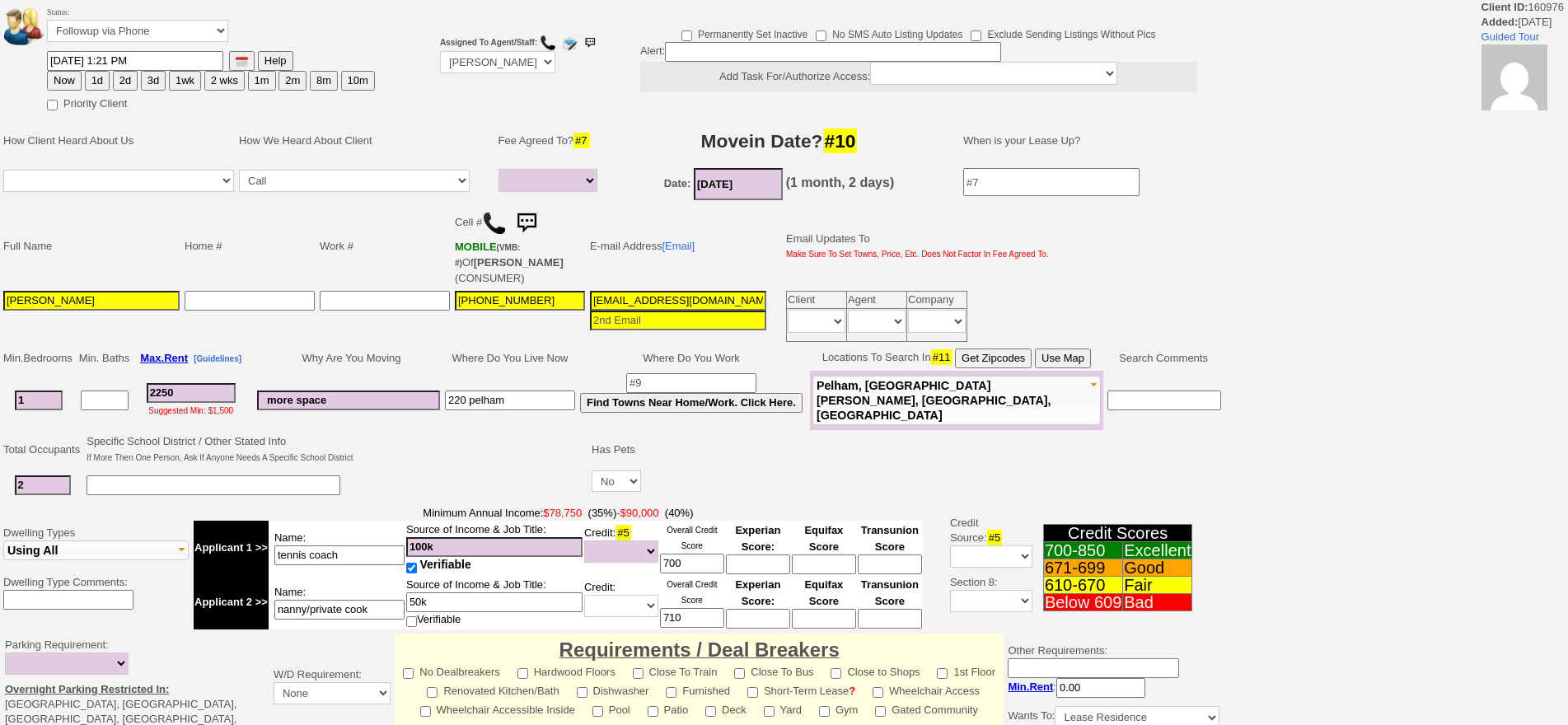
select select
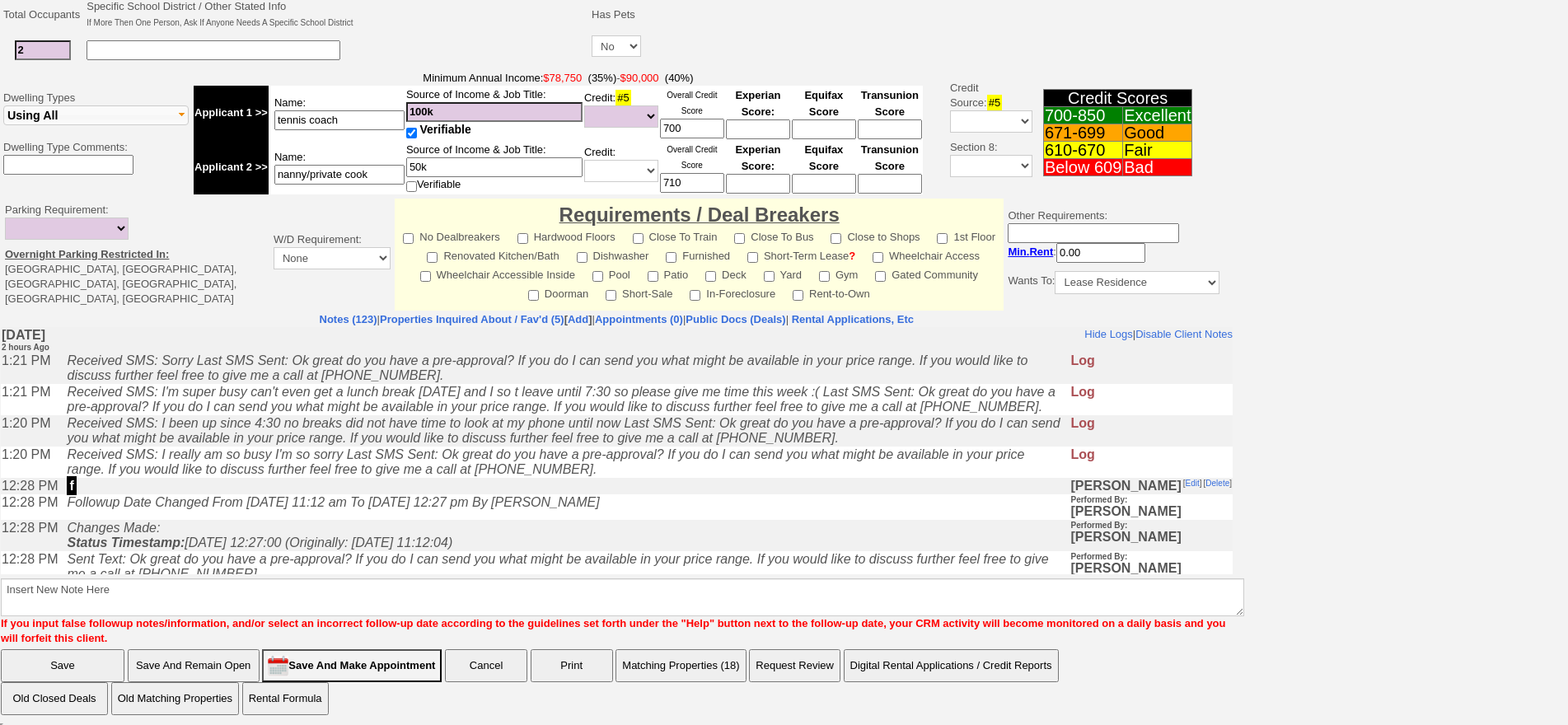
click at [319, 504] on icon "Followup Date Changed From [DATE] 11:12 am To [DATE] 12:27 pm By [PERSON_NAME]" at bounding box center [333, 502] width 532 height 14
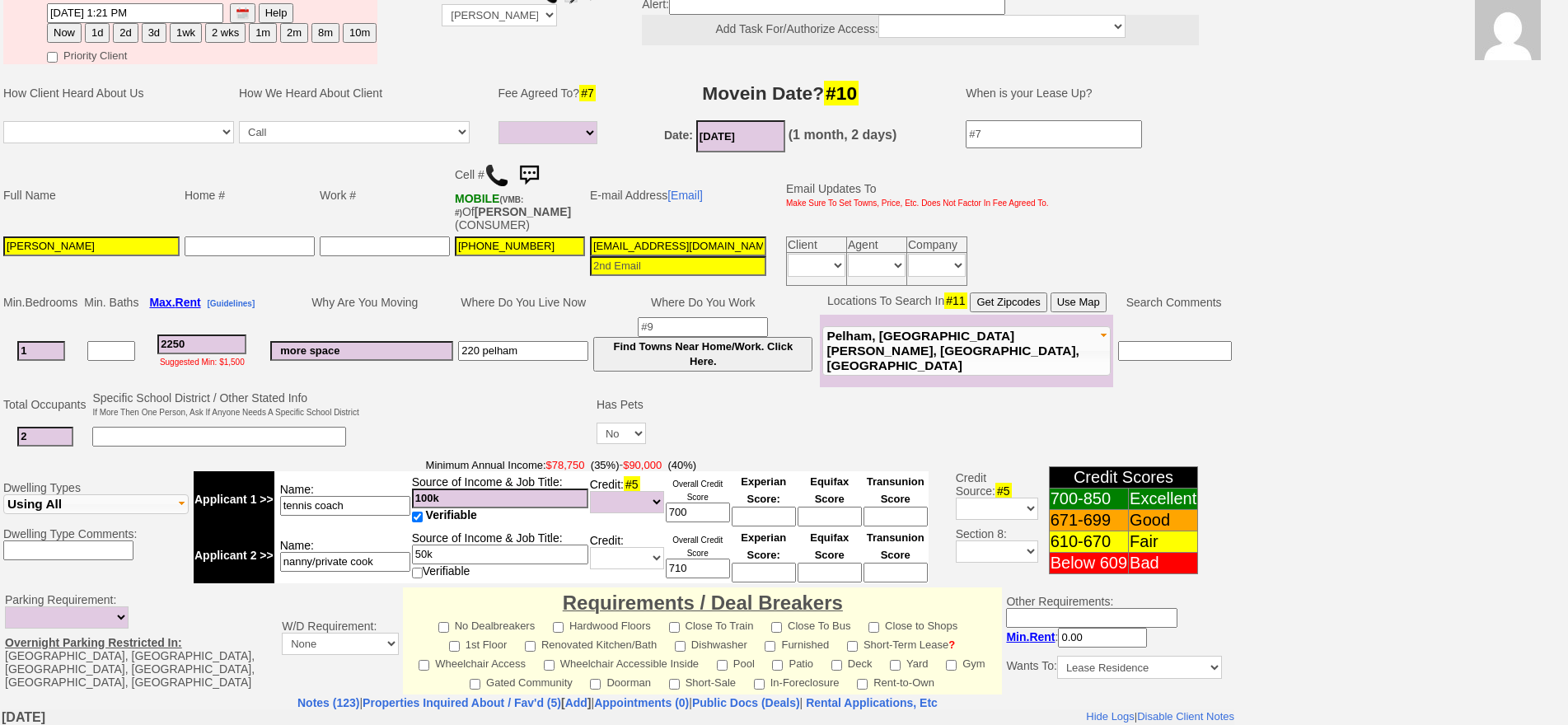
scroll to position [0, 0]
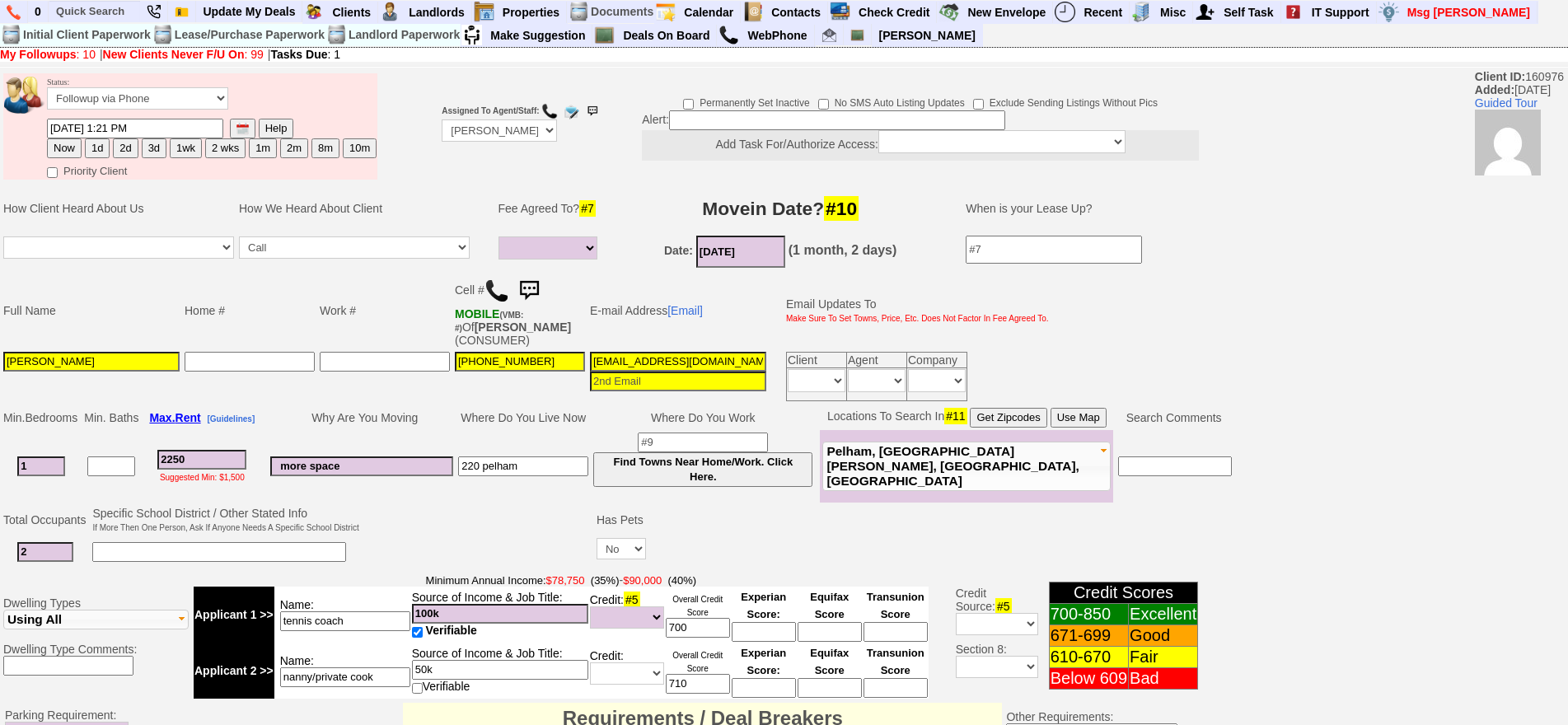
click at [170, 111] on td "Status: Followup via Phone Followup via Email Followup When Section 8 Property …" at bounding box center [211, 96] width 331 height 44
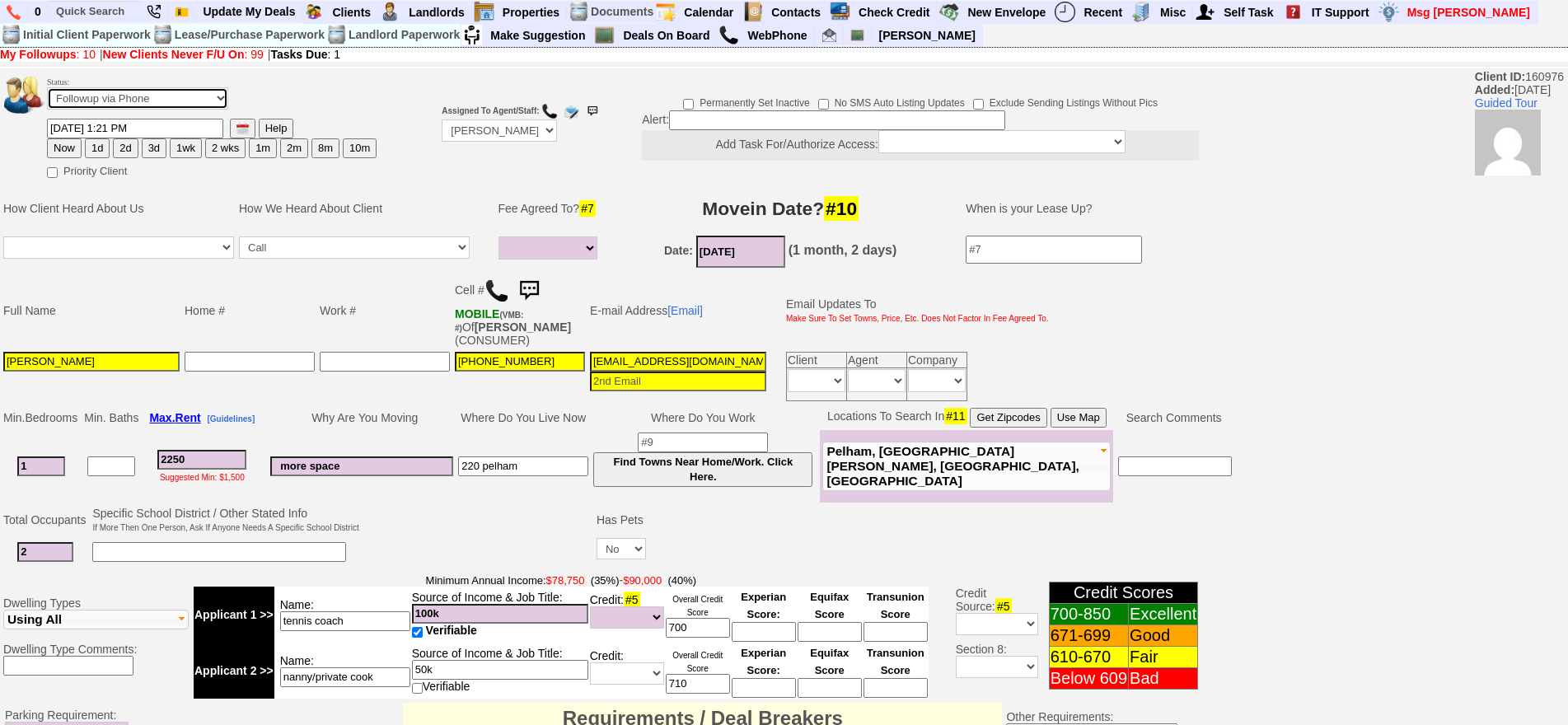
click at [169, 99] on select "Followup via Phone Followup via Email Followup When Section 8 Property Found De…" at bounding box center [137, 98] width 181 height 22
select select "Inactive"
click at [47, 87] on select "Followup via Phone Followup via Email Followup When Section 8 Property Found De…" at bounding box center [137, 98] width 181 height 22
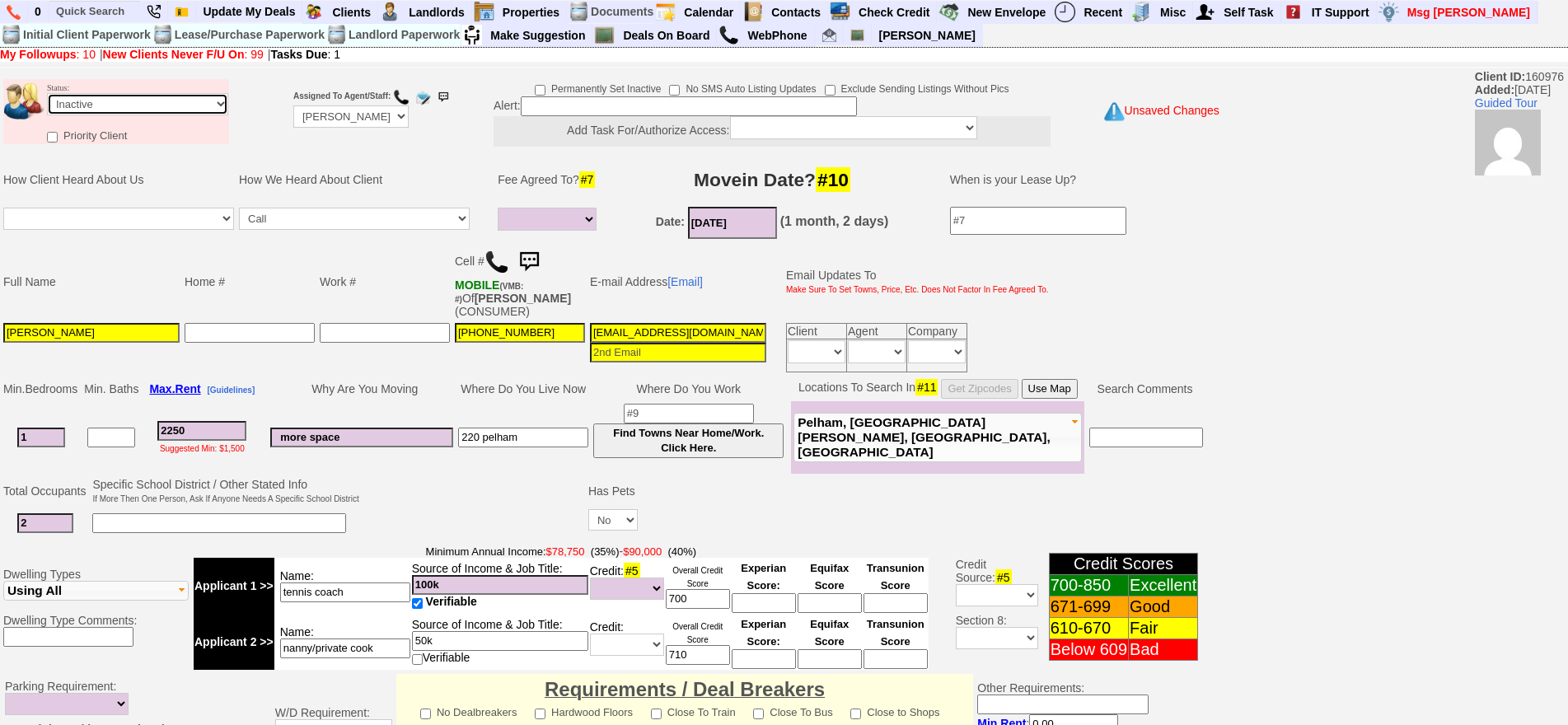
scroll to position [469, 0]
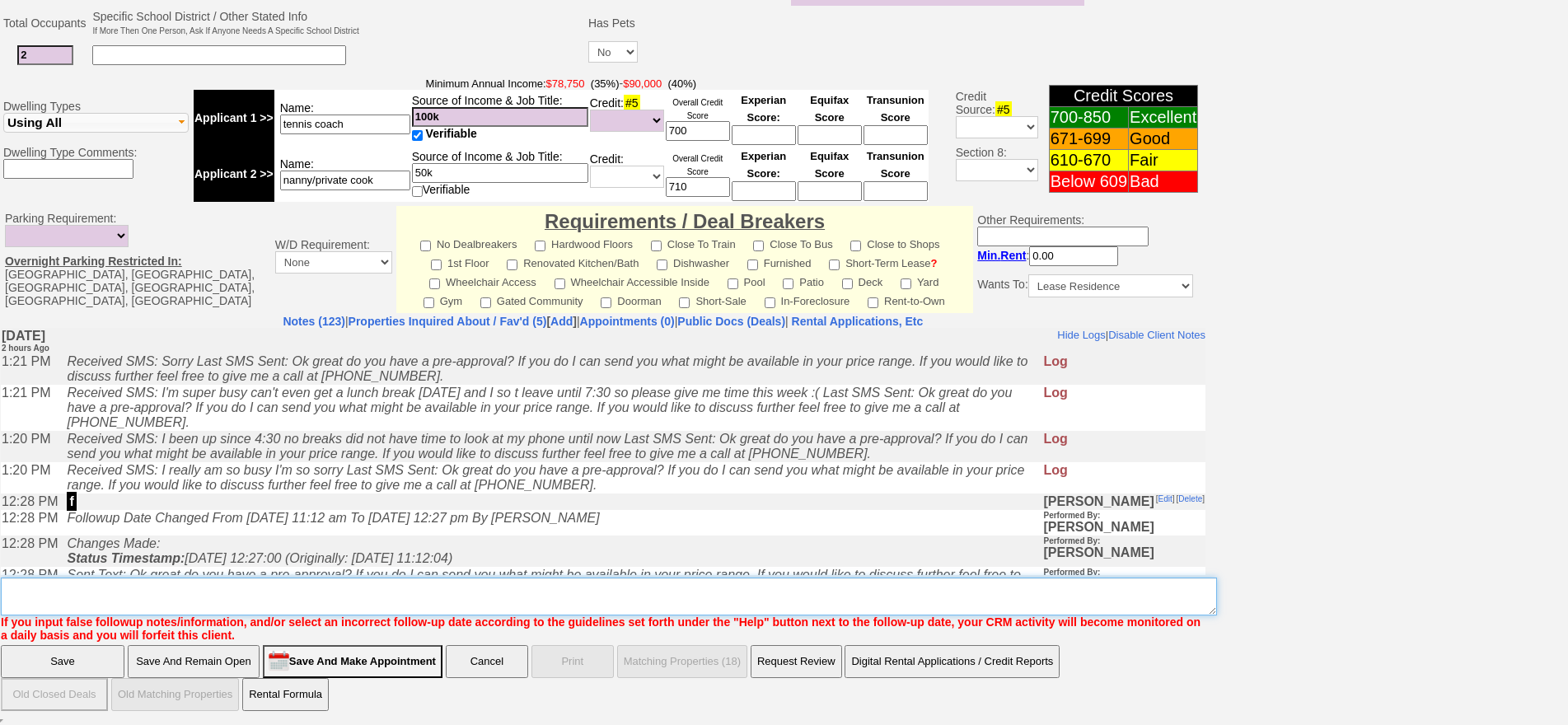
drag, startPoint x: 882, startPoint y: 607, endPoint x: 889, endPoint y: 591, distance: 17.5
click at [889, 591] on textarea "Insert New Note Here" at bounding box center [608, 595] width 1216 height 38
type textarea "ia"
click input "Save" at bounding box center [62, 662] width 123 height 33
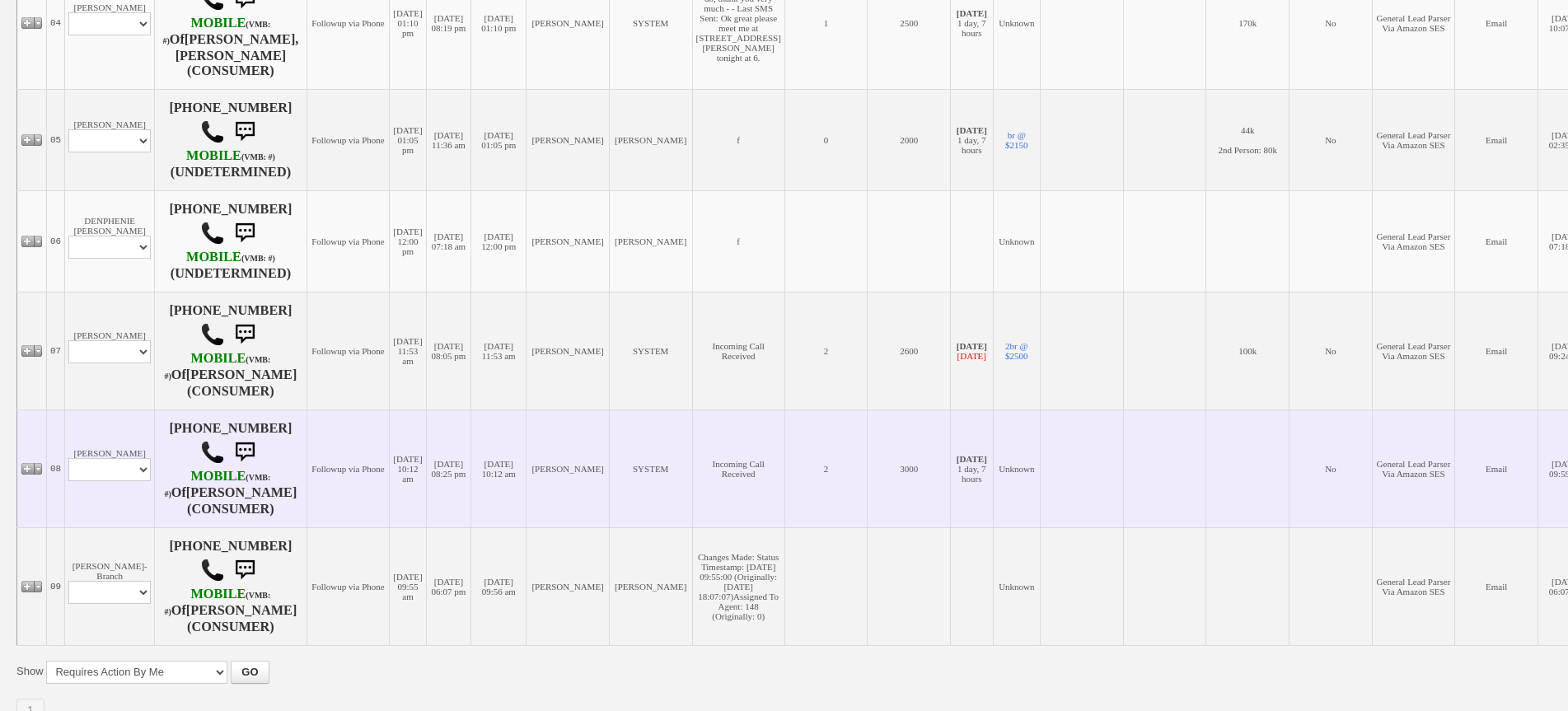
scroll to position [831, 0]
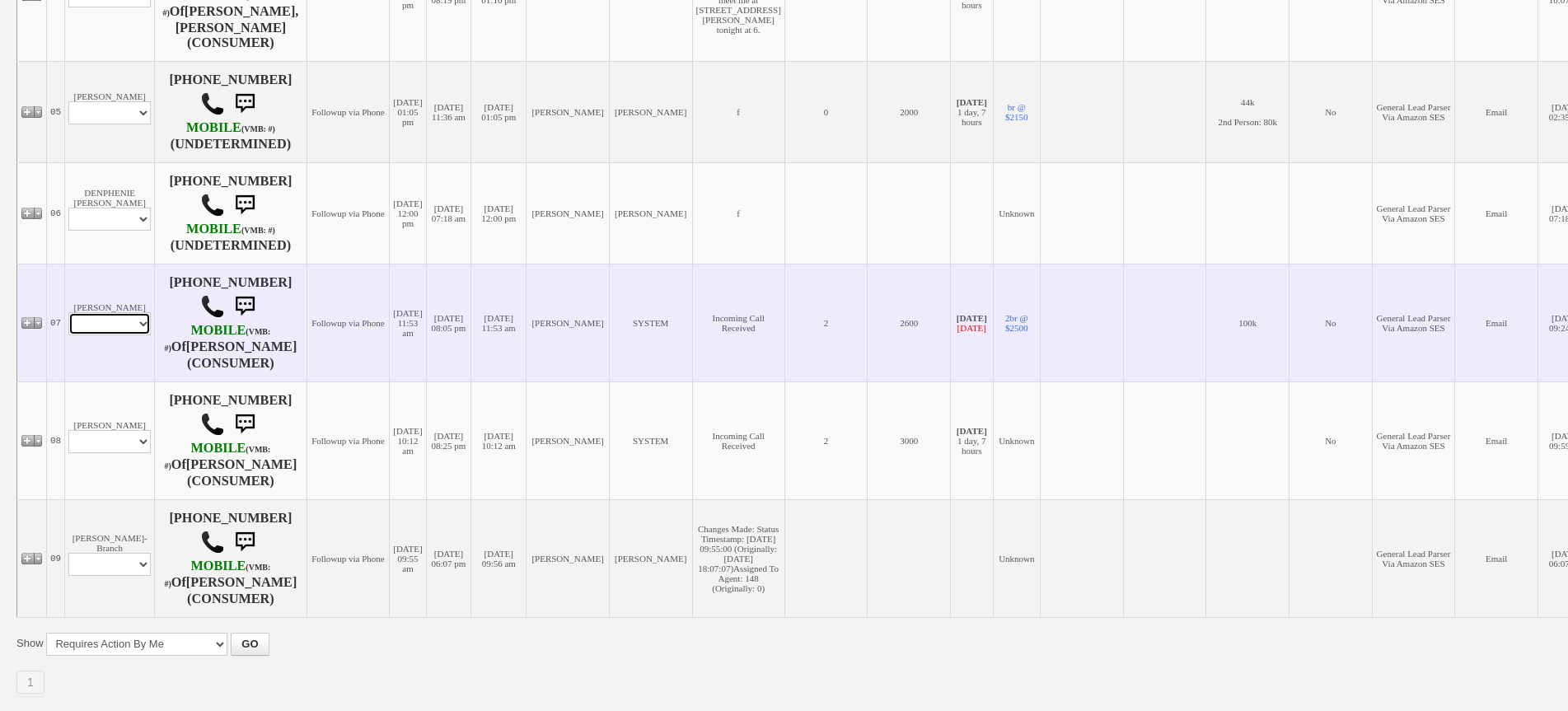
click at [127, 312] on select "Profile Edit Print Email Externally (Will Not Be Tracked In CRM) Closed Deals" at bounding box center [109, 323] width 83 height 23
select select "ChangeURL,/crm/custom/edit_client_form.php?redirect=%2Fcrm%2Fclients.php&id=165…"
click at [68, 312] on select "Profile Edit Print Email Externally (Will Not Be Tracked In CRM) Closed Deals" at bounding box center [109, 323] width 83 height 23
select select
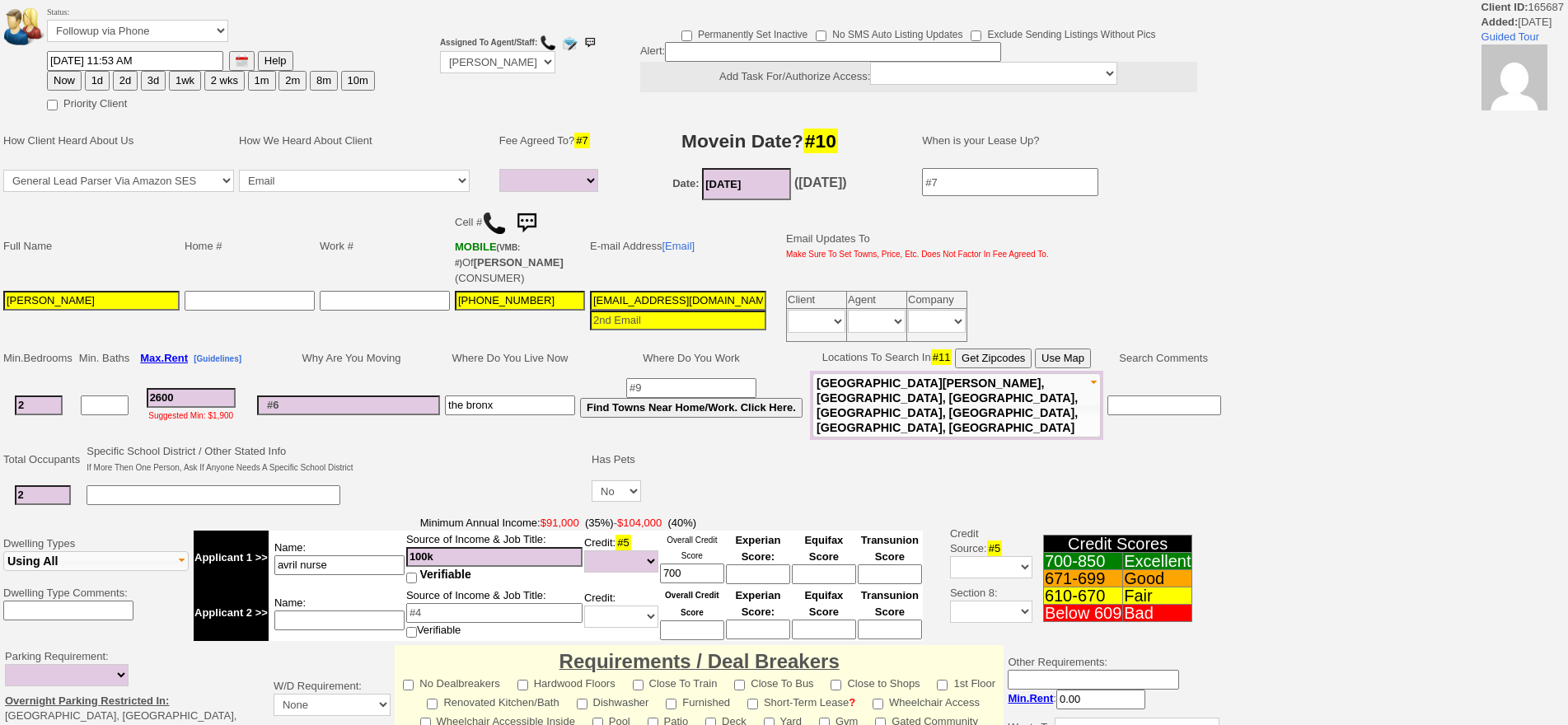
select select
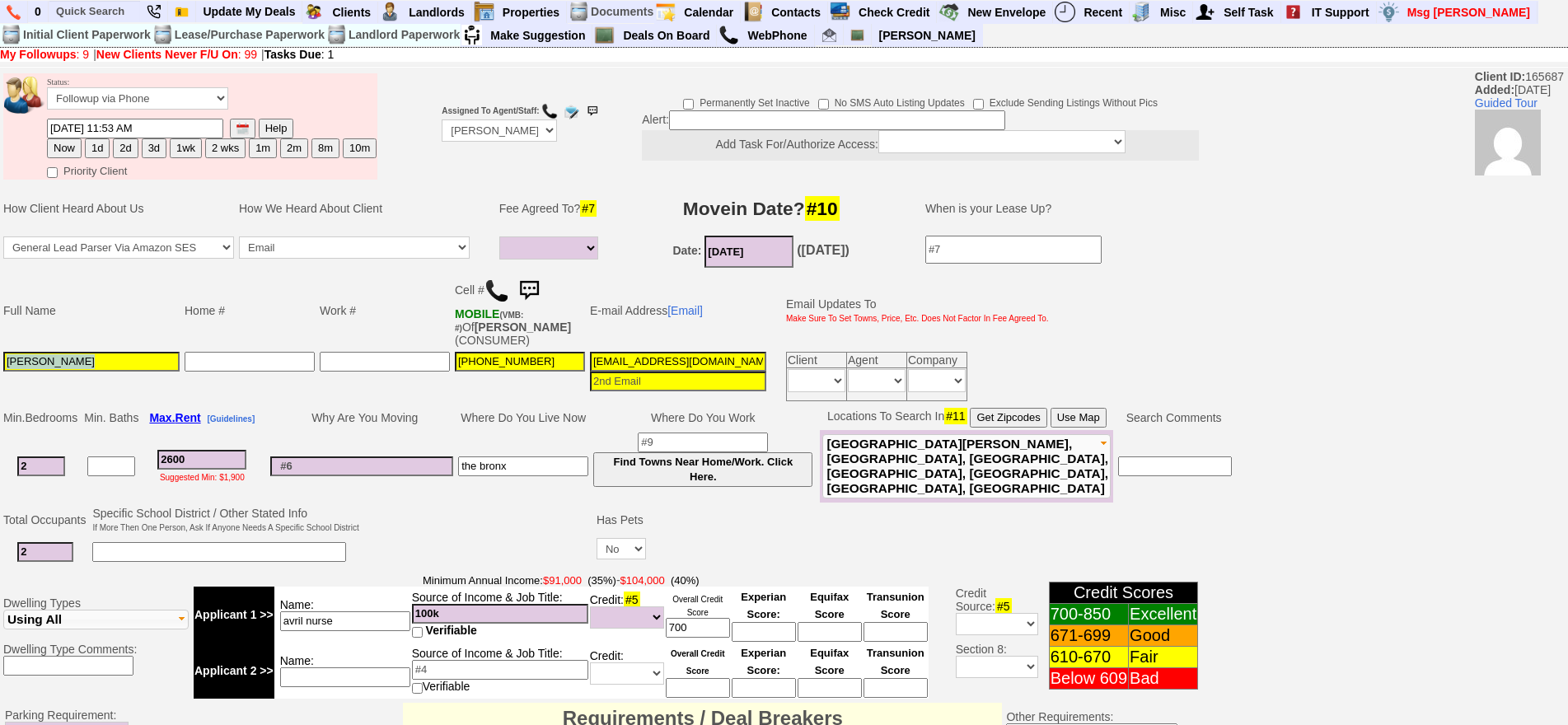
click at [179, 393] on tr "Avril Louza 347-327-7908 avrillouza@yahoo.com Client Agent Company Immediately …" at bounding box center [526, 376] width 1051 height 54
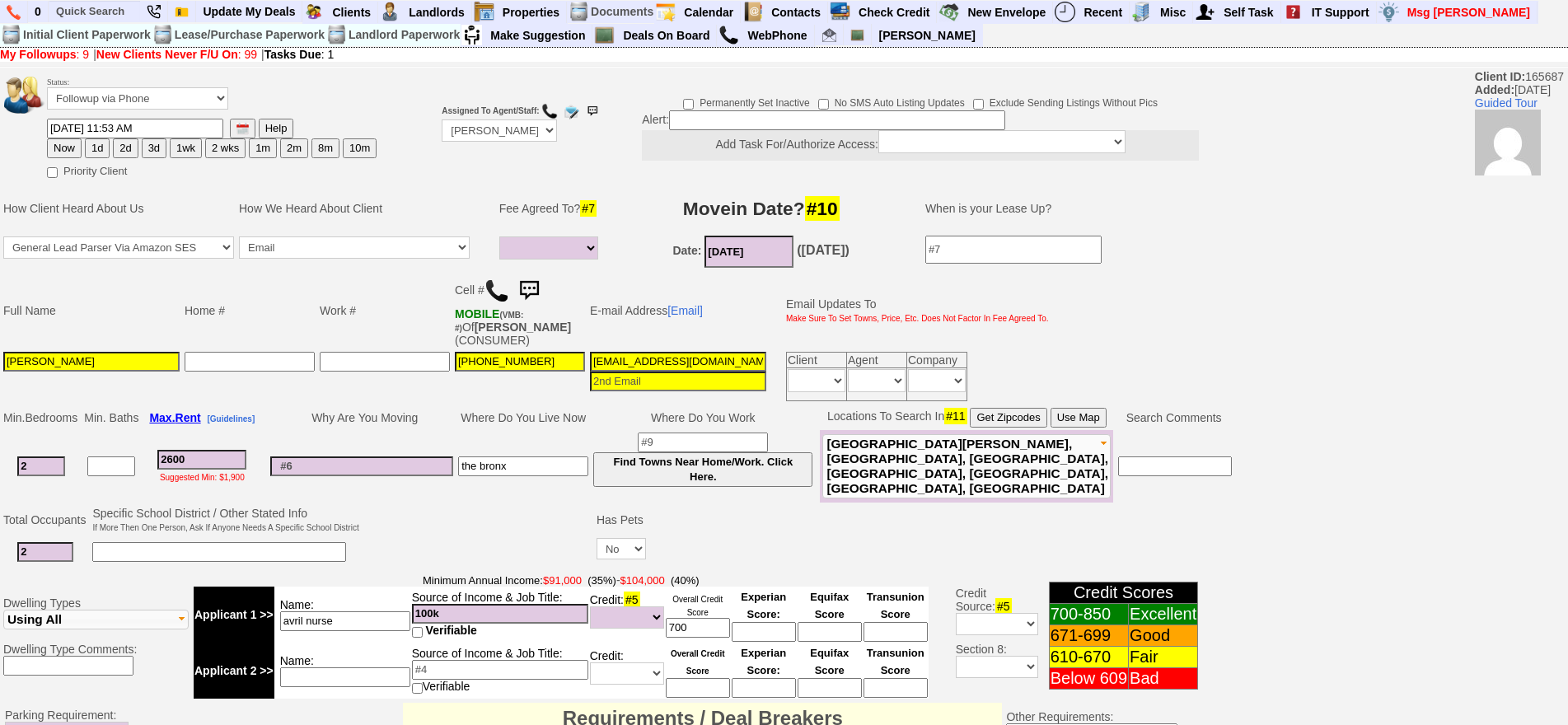
drag, startPoint x: 202, startPoint y: 465, endPoint x: 154, endPoint y: 386, distance: 92.4
click at [119, 440] on tr "2 2600 Suggested Min: $1,900 the bronx Find Towns Near Home/Work. Click Here." at bounding box center [618, 466] width 1233 height 73
type input "3"
select select
type input "30"
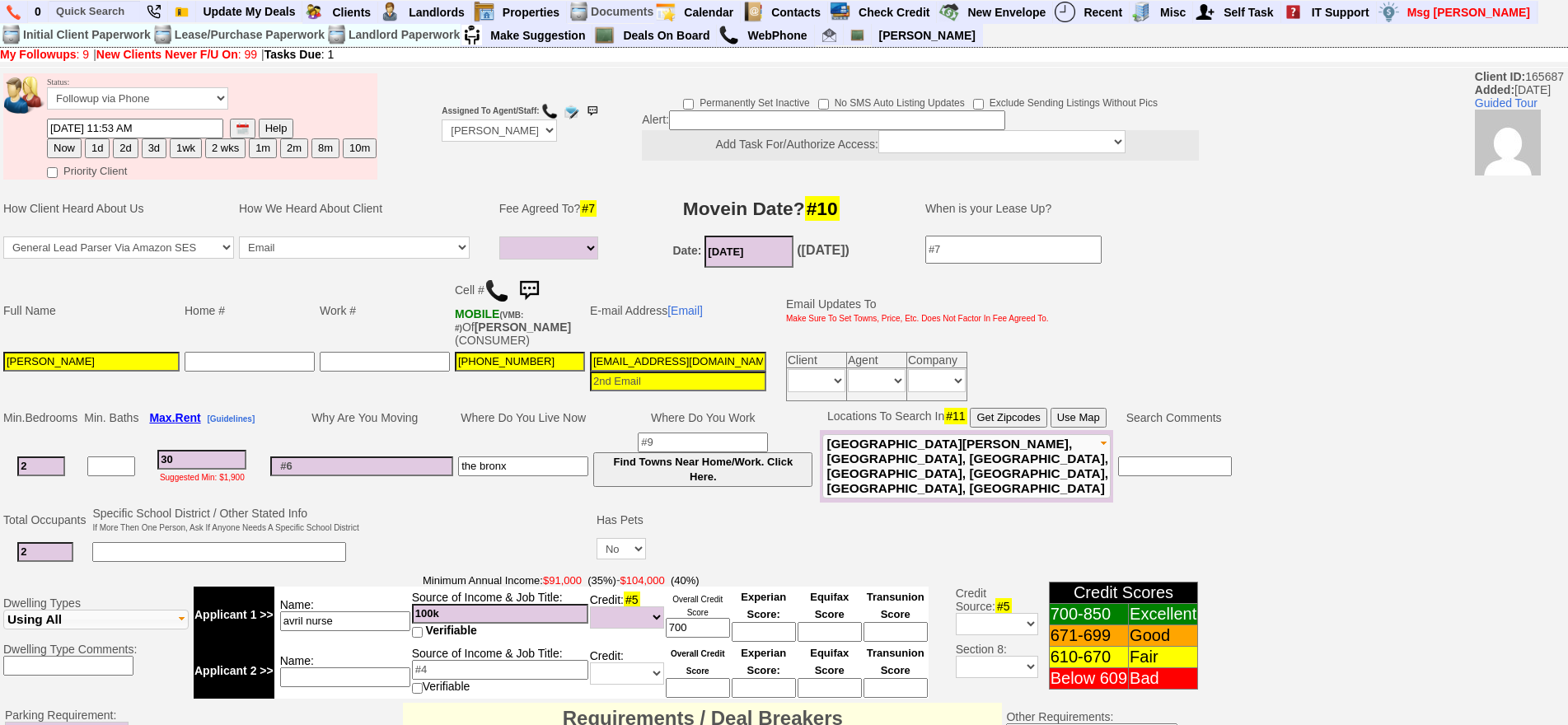
select select
type input "3000"
select select
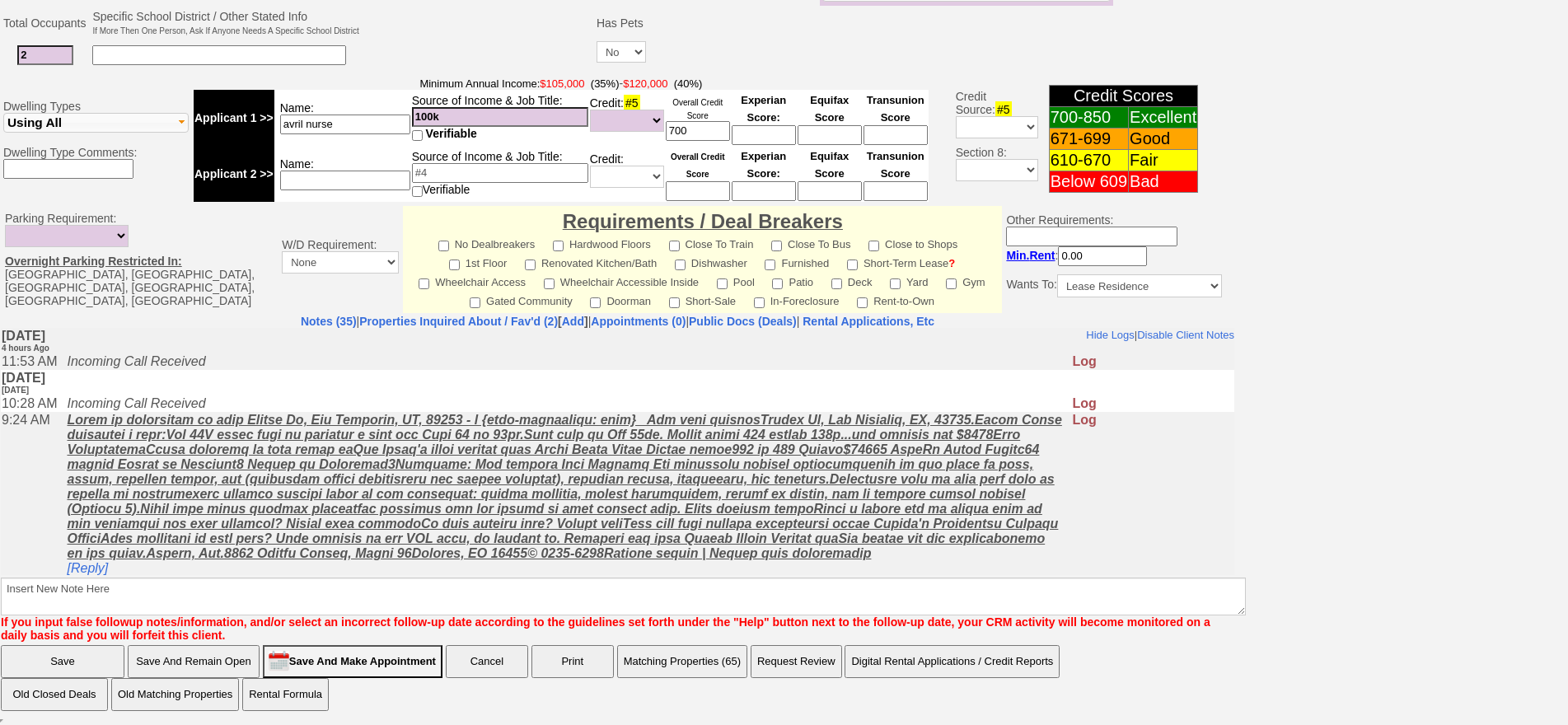
type input "3000"
select select
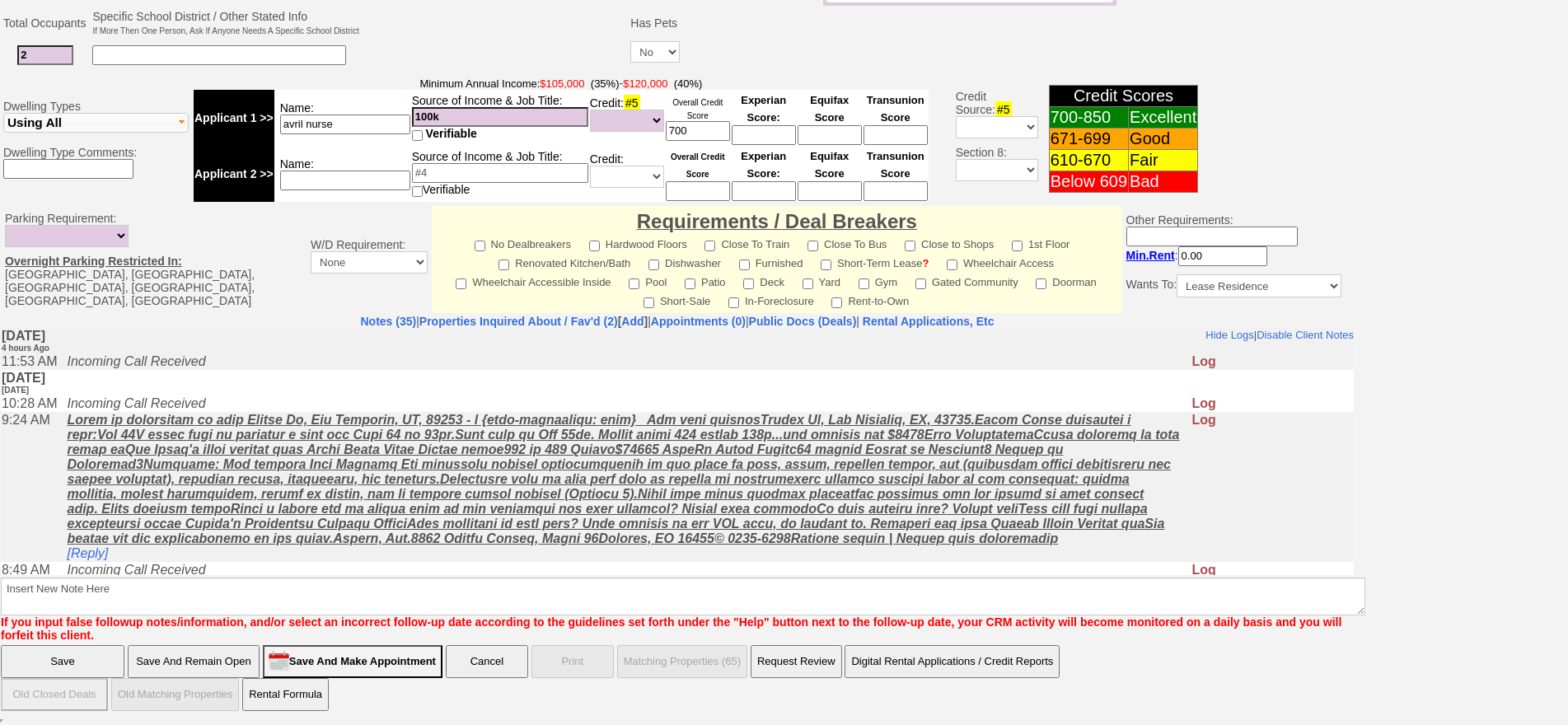
click at [157, 648] on input "Save And Remain Open" at bounding box center [193, 662] width 131 height 33
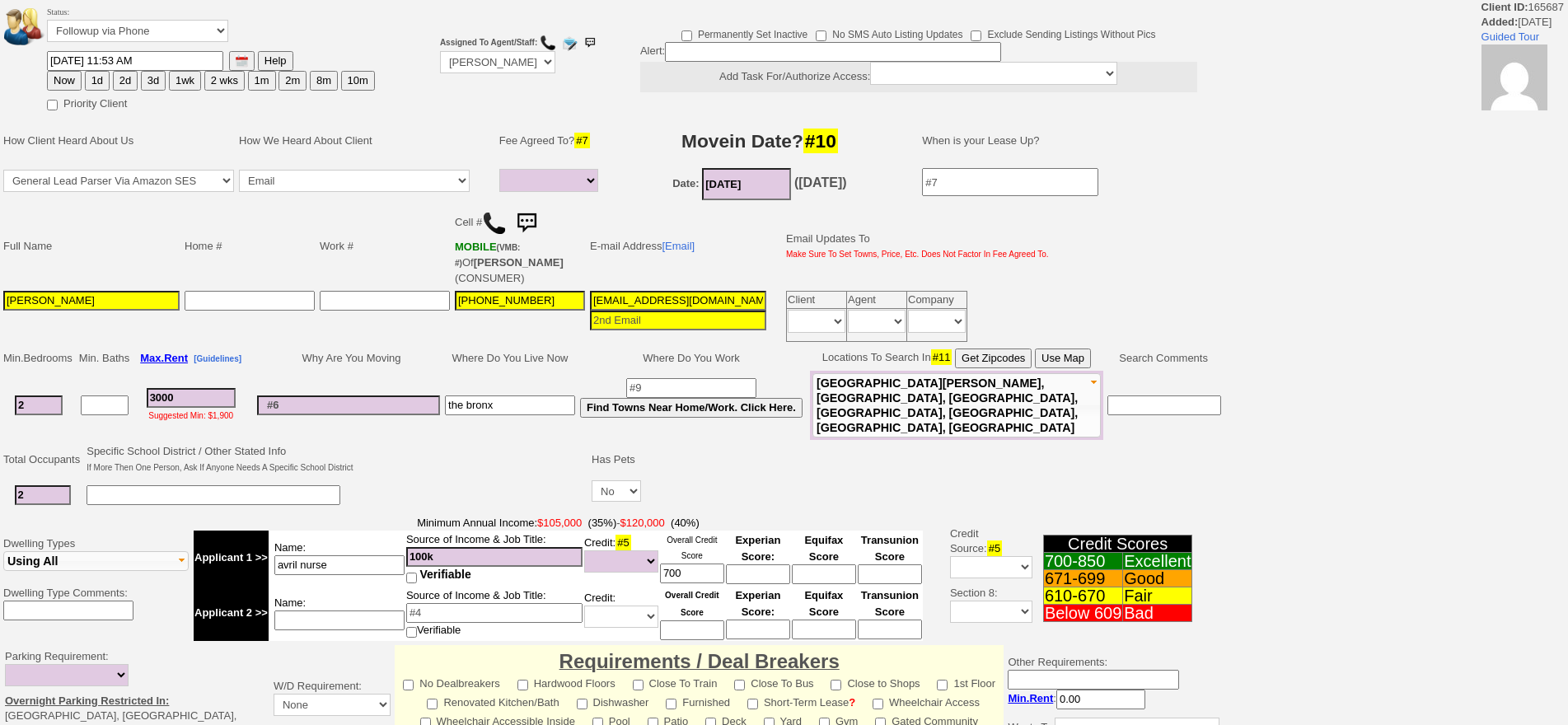
select select
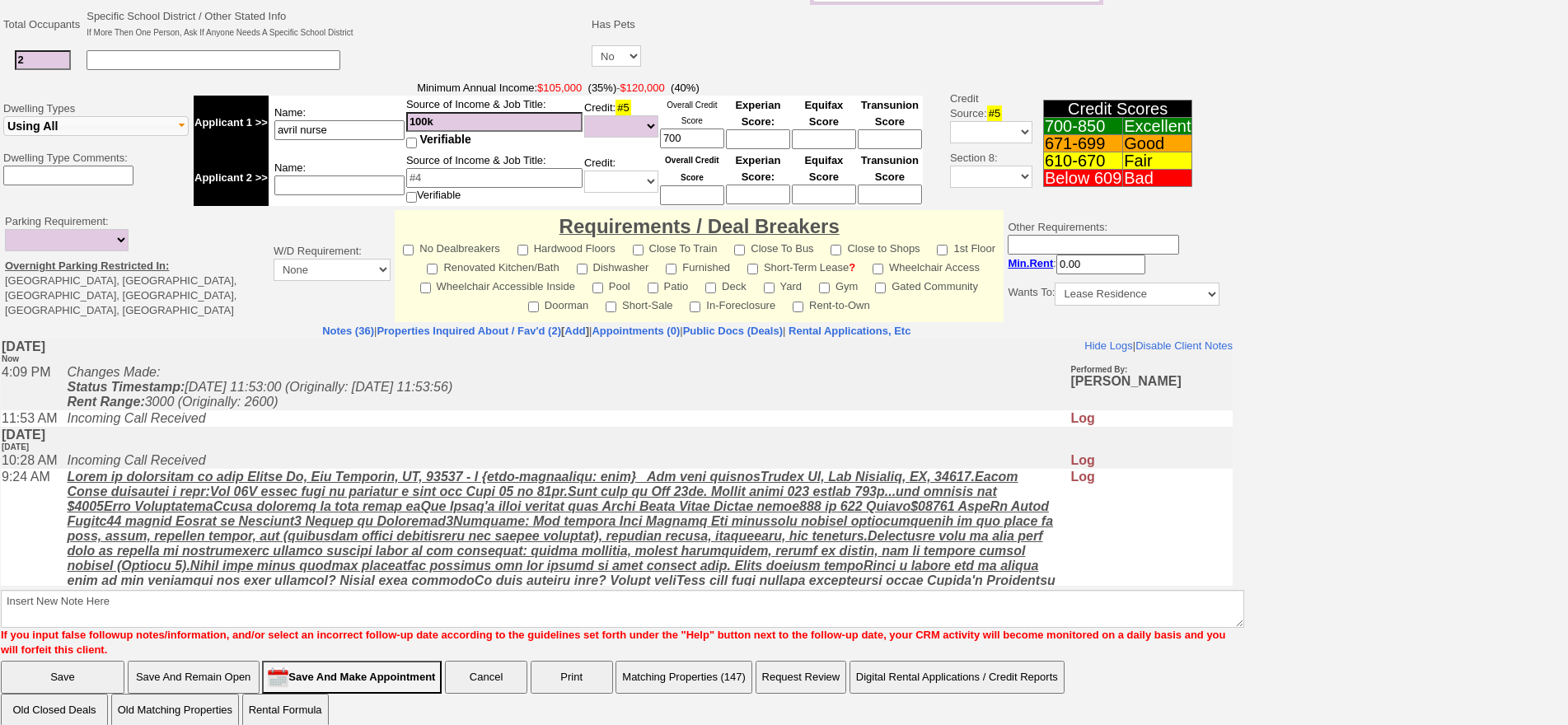
click at [700, 663] on button "Matching Properties (147)" at bounding box center [684, 677] width 137 height 33
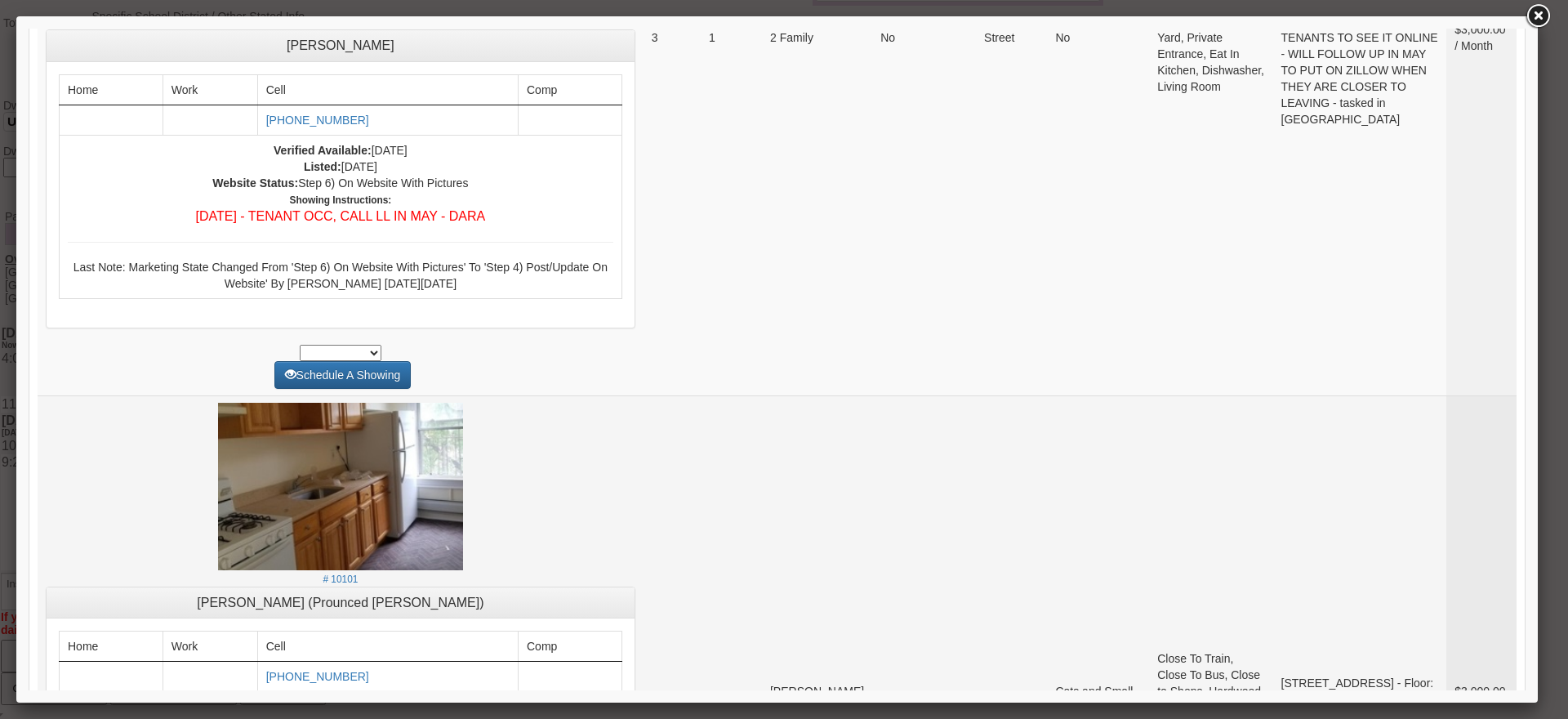
scroll to position [899, 0]
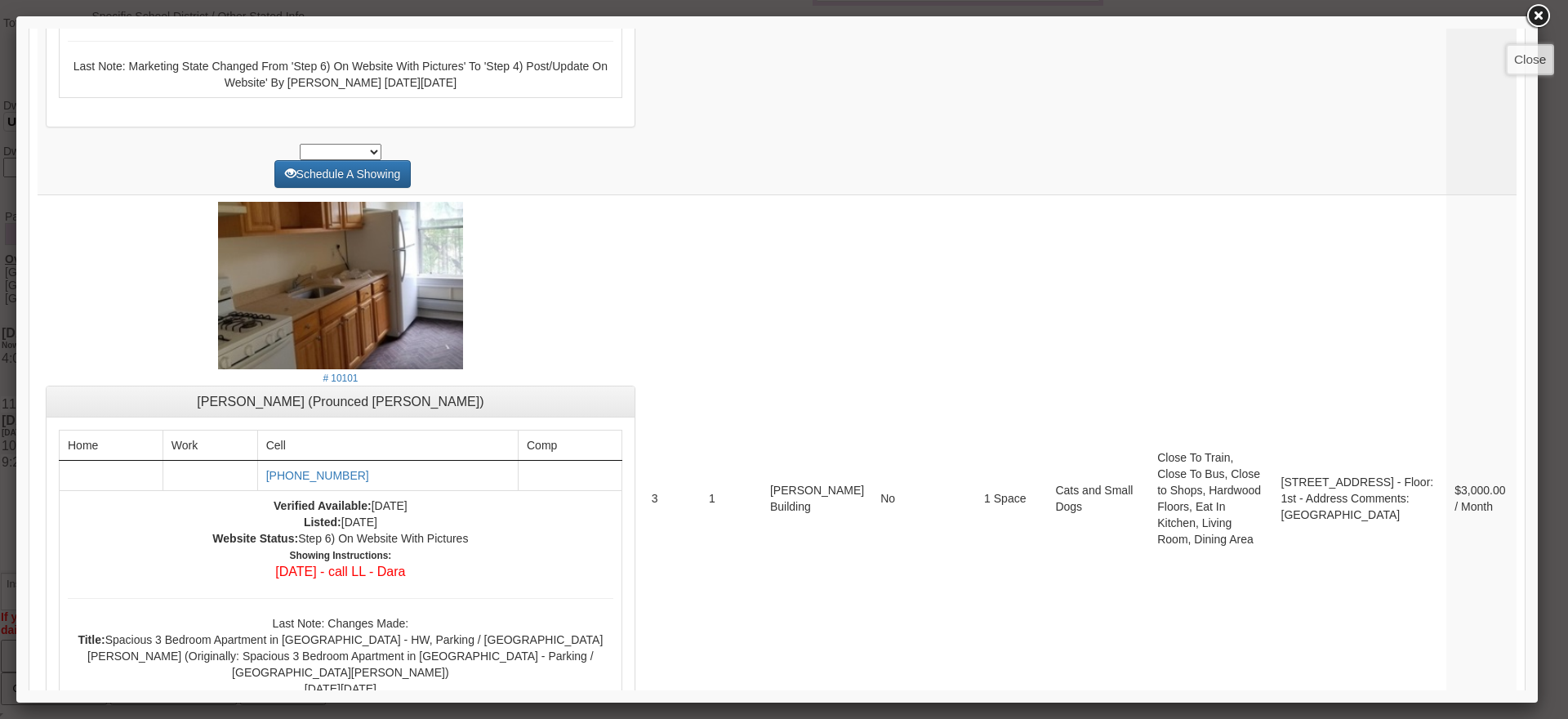
click at [1545, 23] on link at bounding box center [1538, 16] width 29 height 29
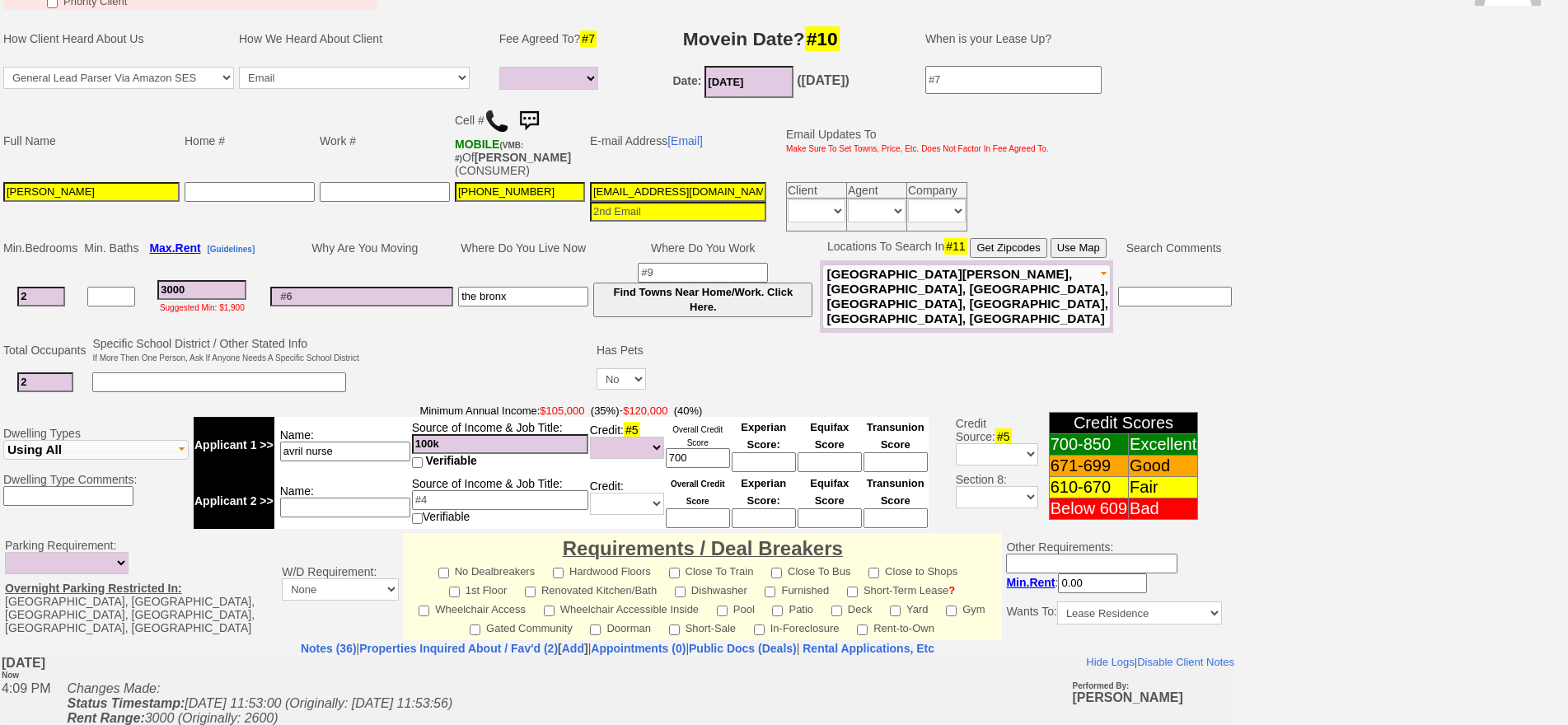
scroll to position [0, 0]
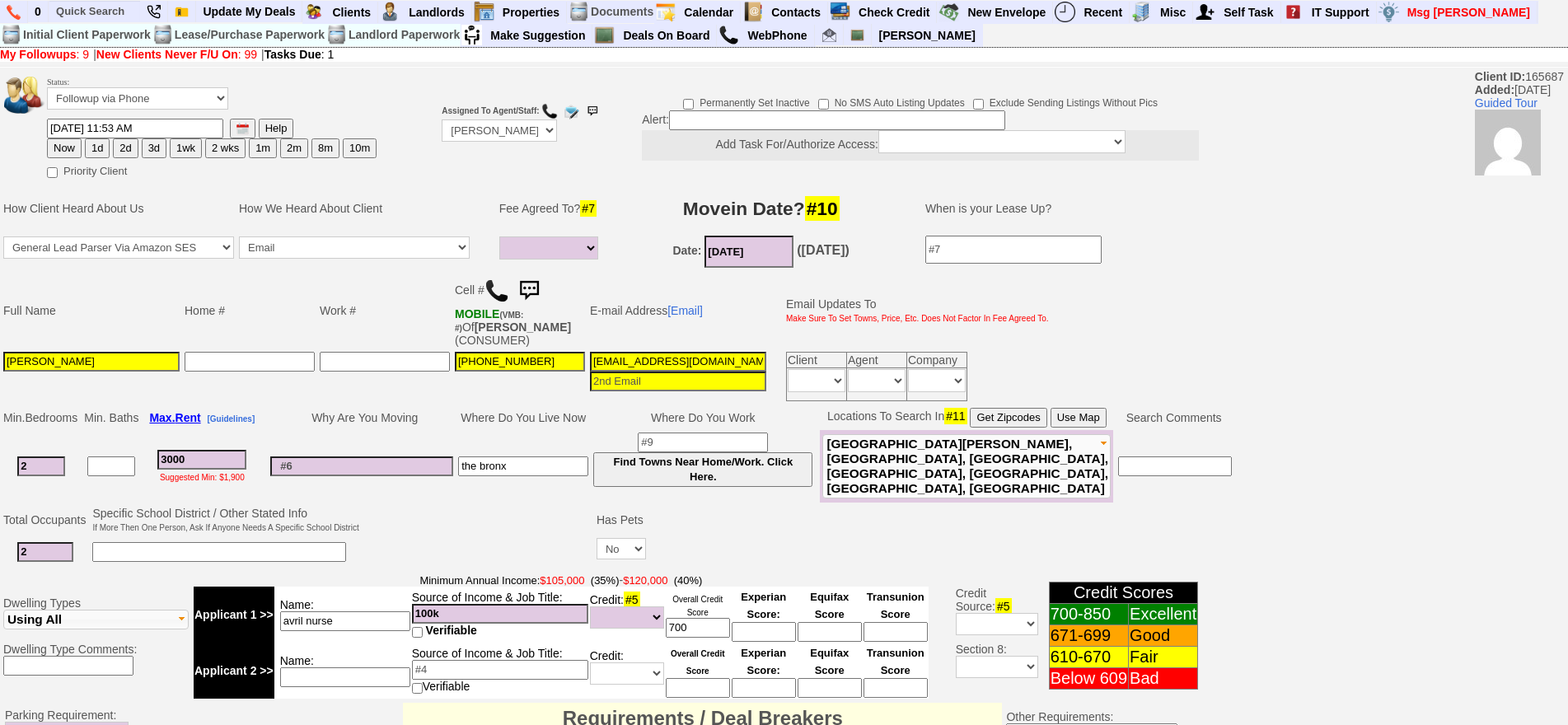
drag, startPoint x: 200, startPoint y: 464, endPoint x: 9, endPoint y: 393, distance: 203.8
click at [5, 400] on tbody "Status: Followup via Phone Followup via Email Followup When Section 8 Property …" at bounding box center [618, 639] width 1235 height 1138
type input "2"
select select
type input "29"
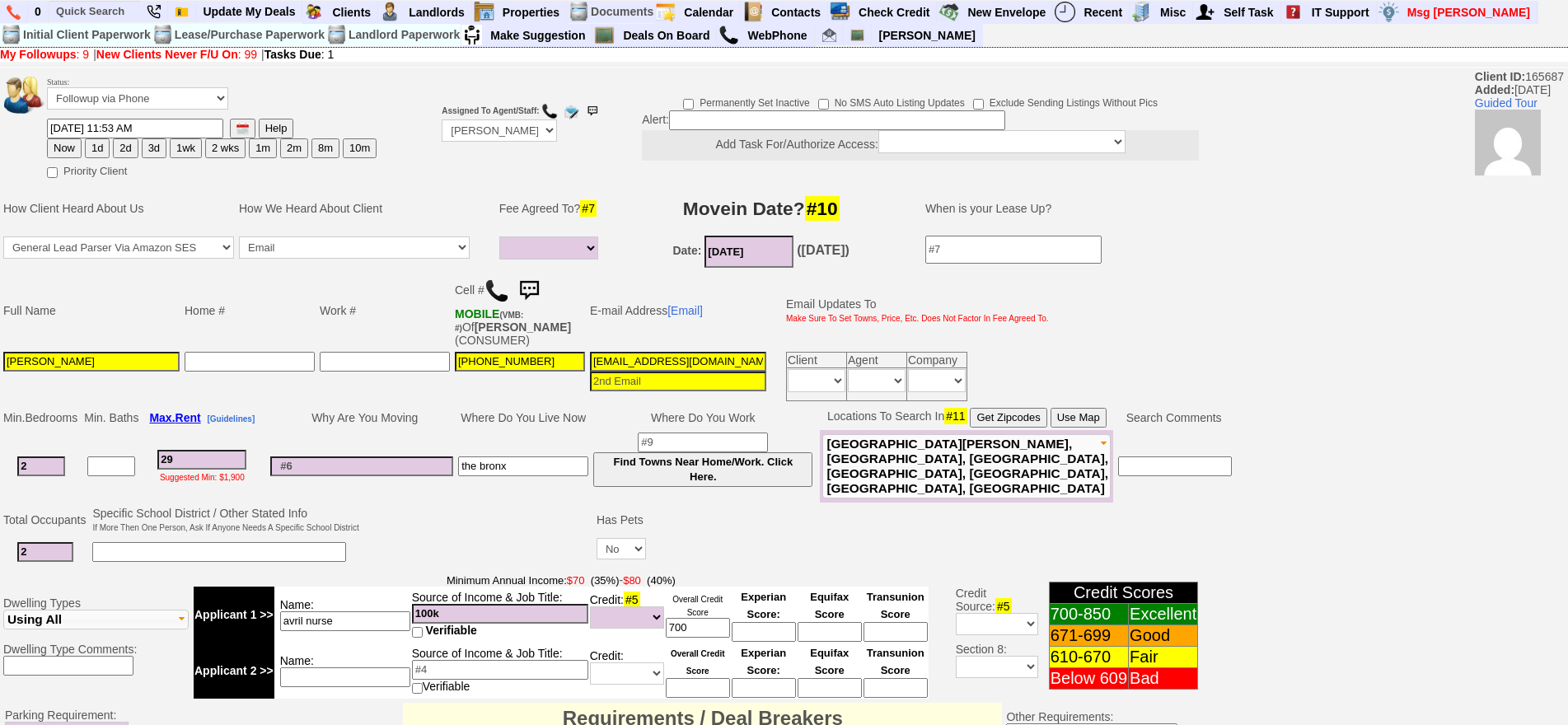
select select
type input "290"
select select
type input "2900"
select select
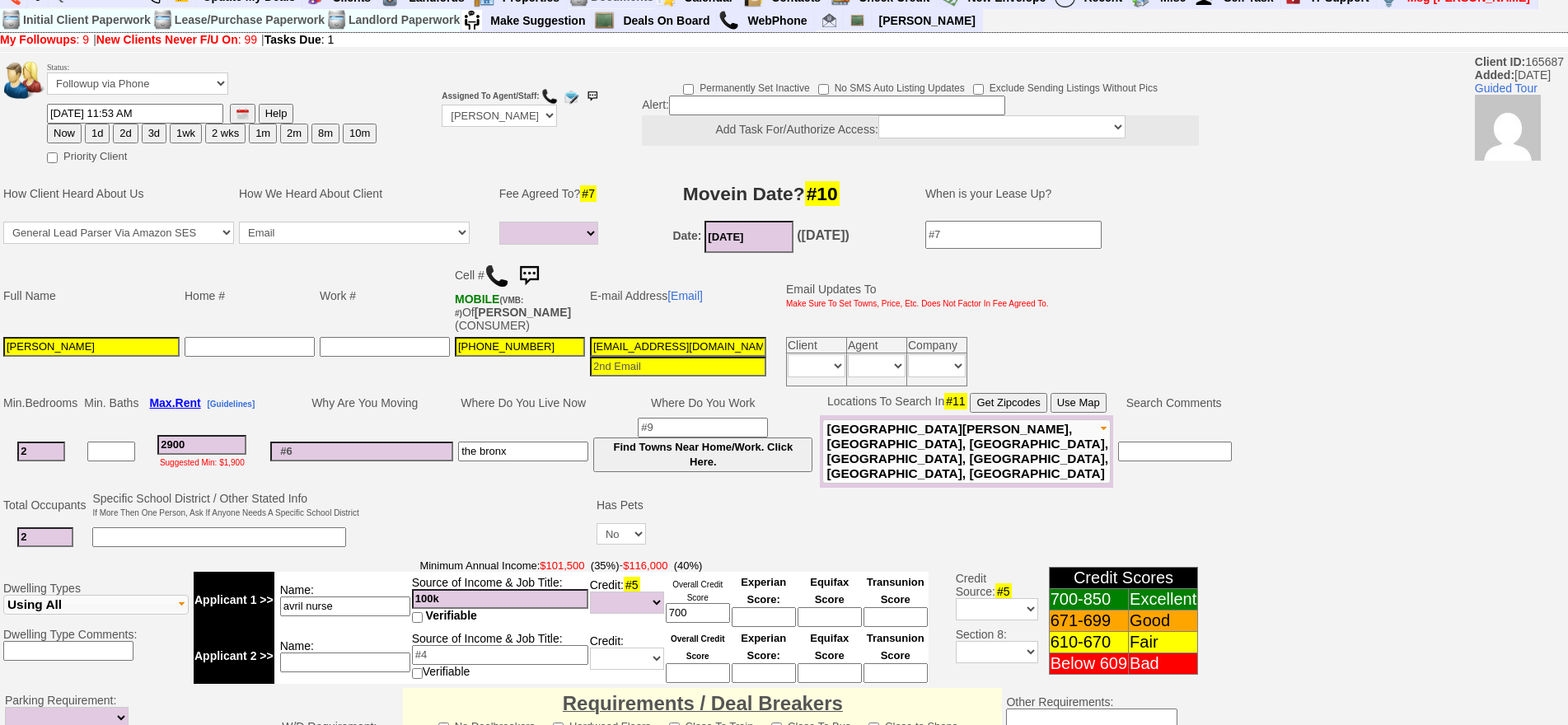
scroll to position [220, 0]
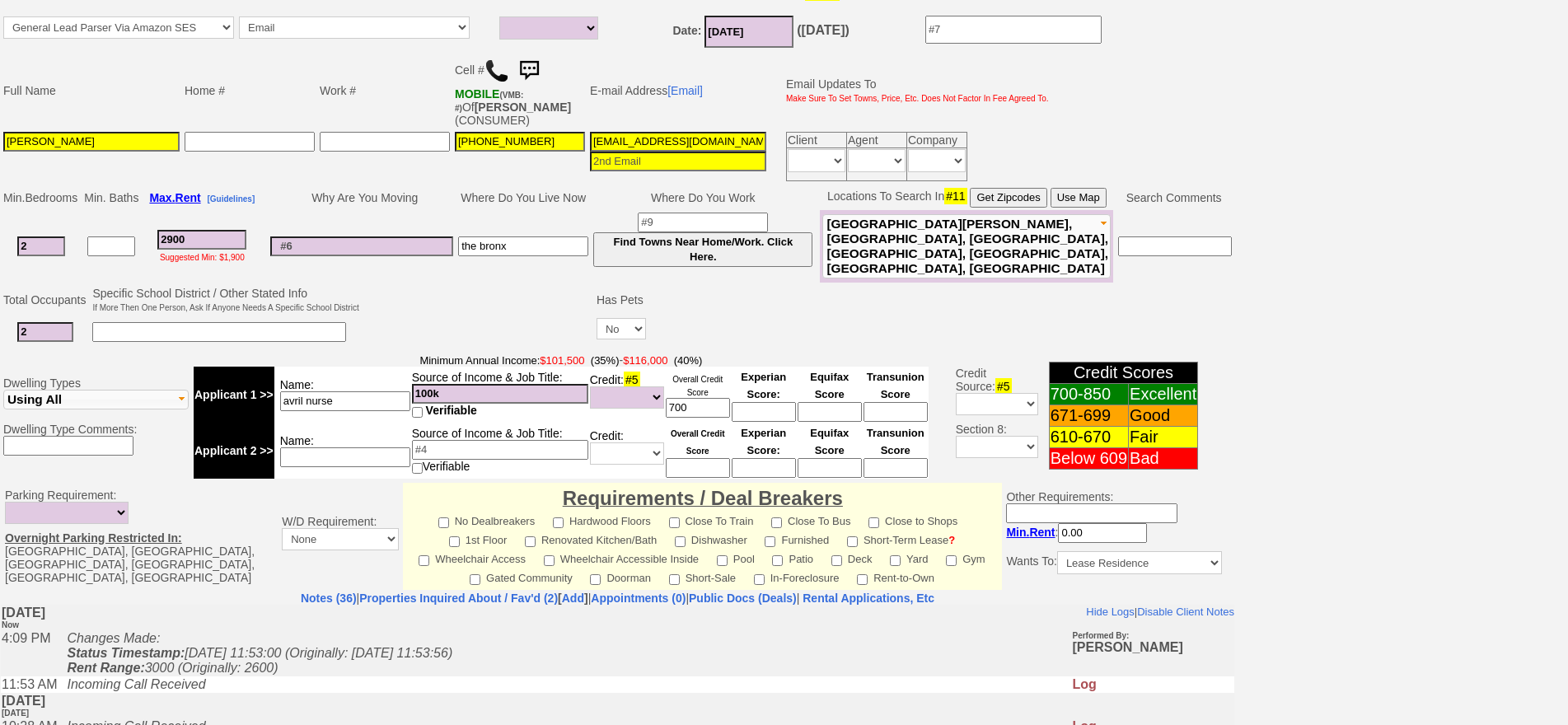
type input "2900"
select select
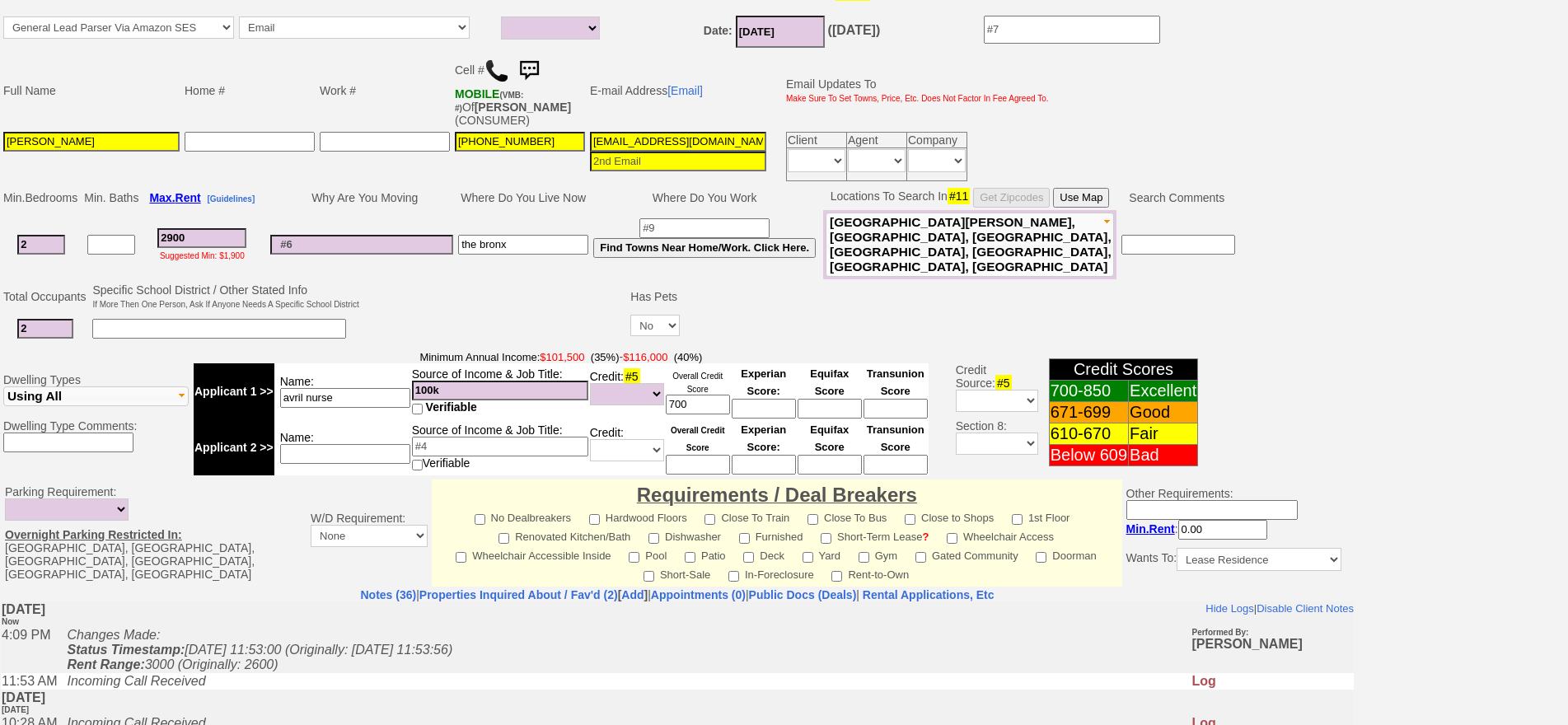
click at [1059, 192] on nobr "Locations To Search In #11 Get Zipcodes Use Map" at bounding box center [970, 196] width 279 height 13
click at [1077, 196] on button "Use Map" at bounding box center [1080, 198] width 56 height 20
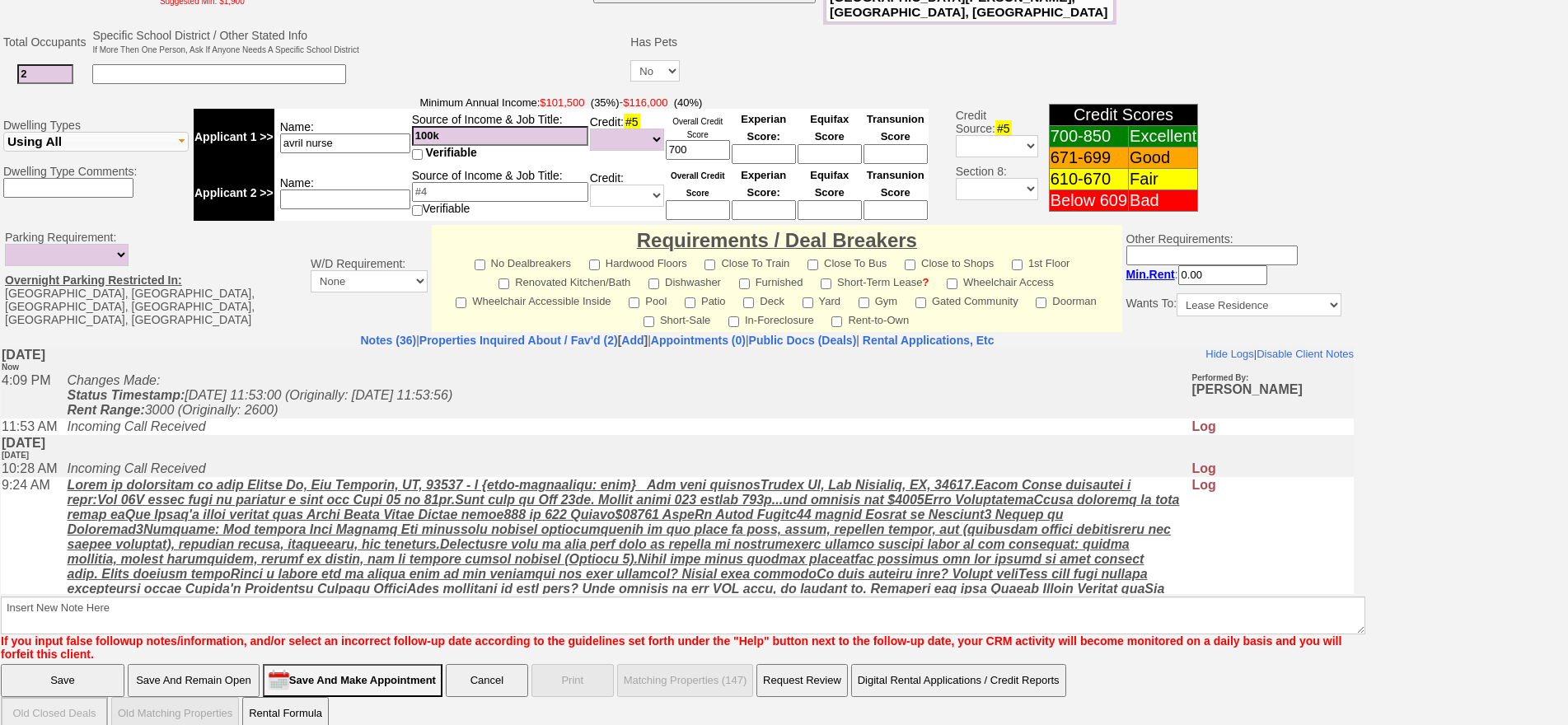
click at [187, 663] on input "Save And Remain Open" at bounding box center [193, 680] width 131 height 33
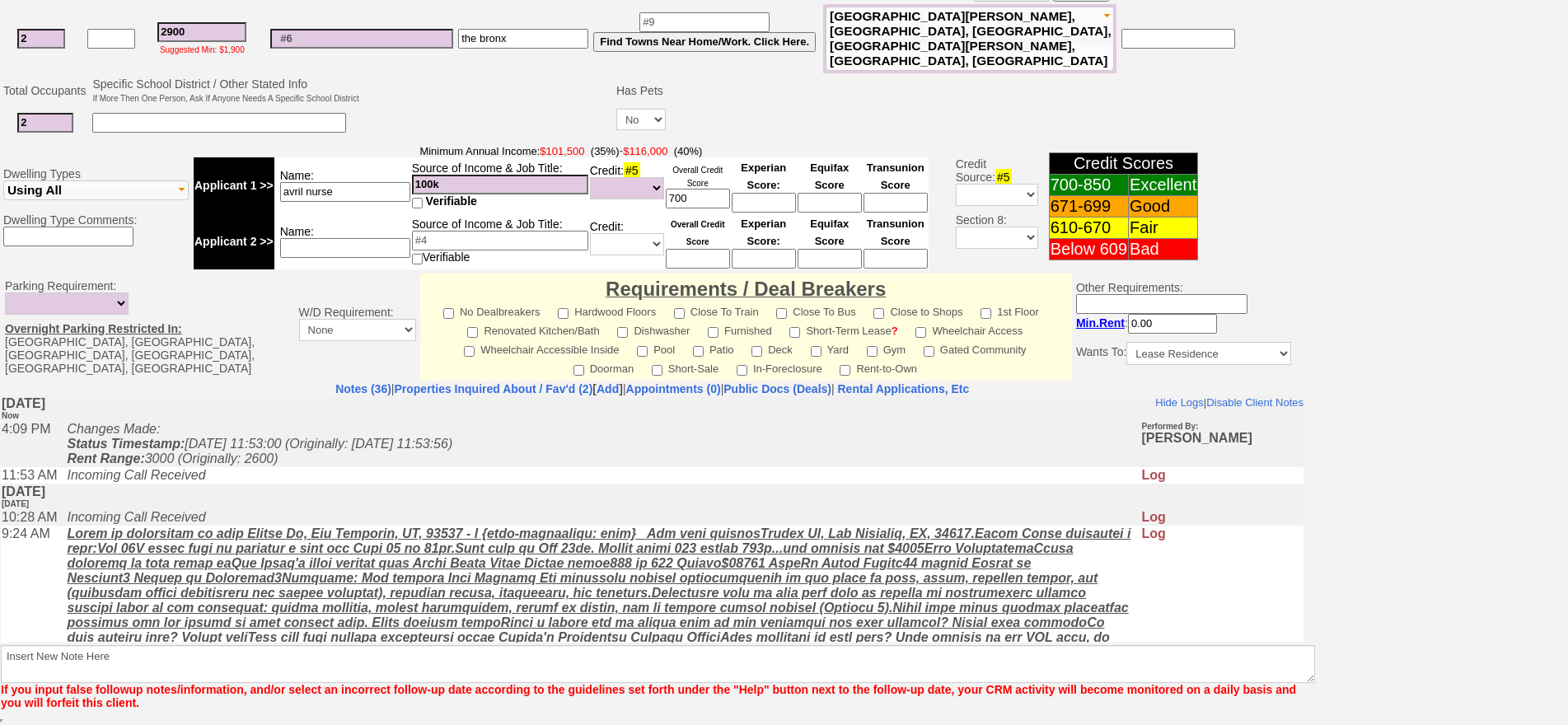
scroll to position [415, 0]
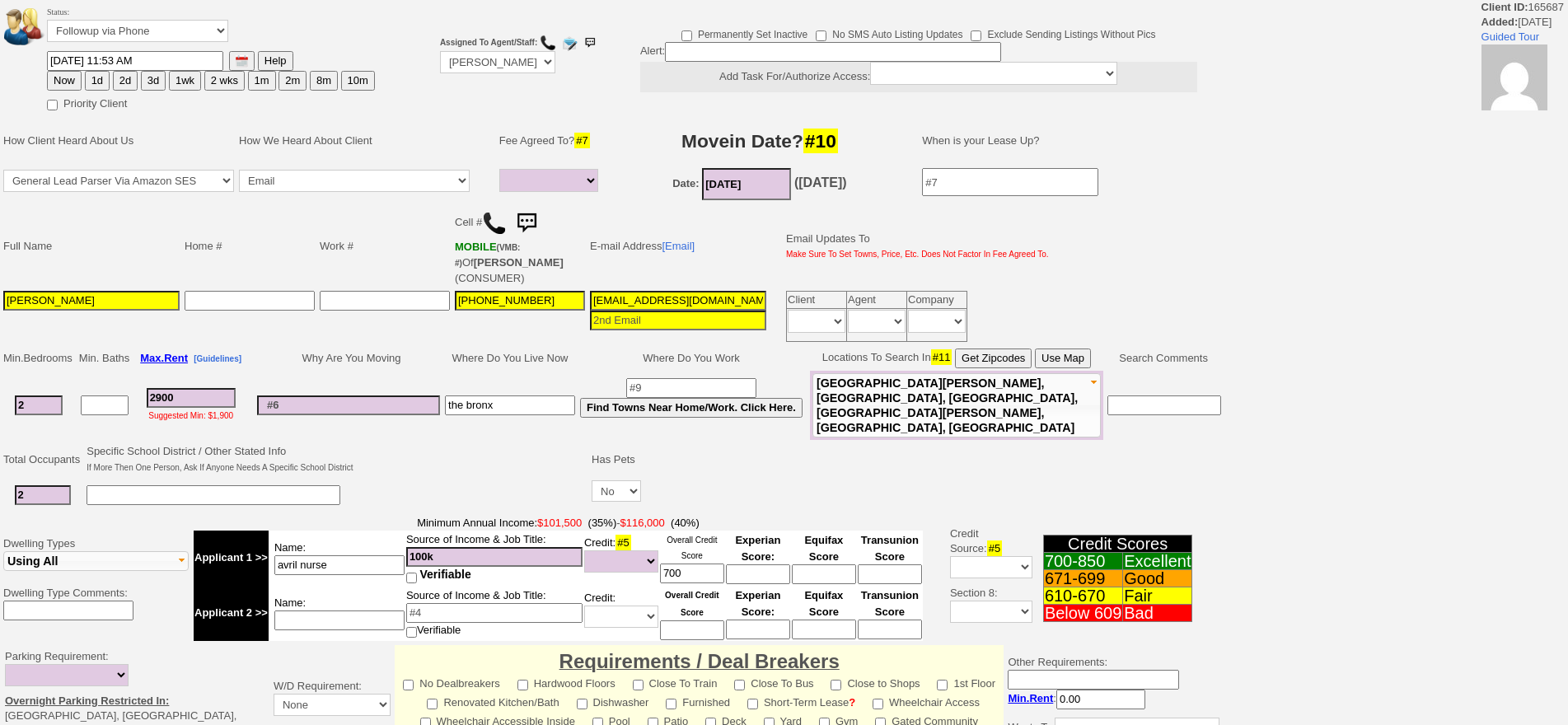
select select
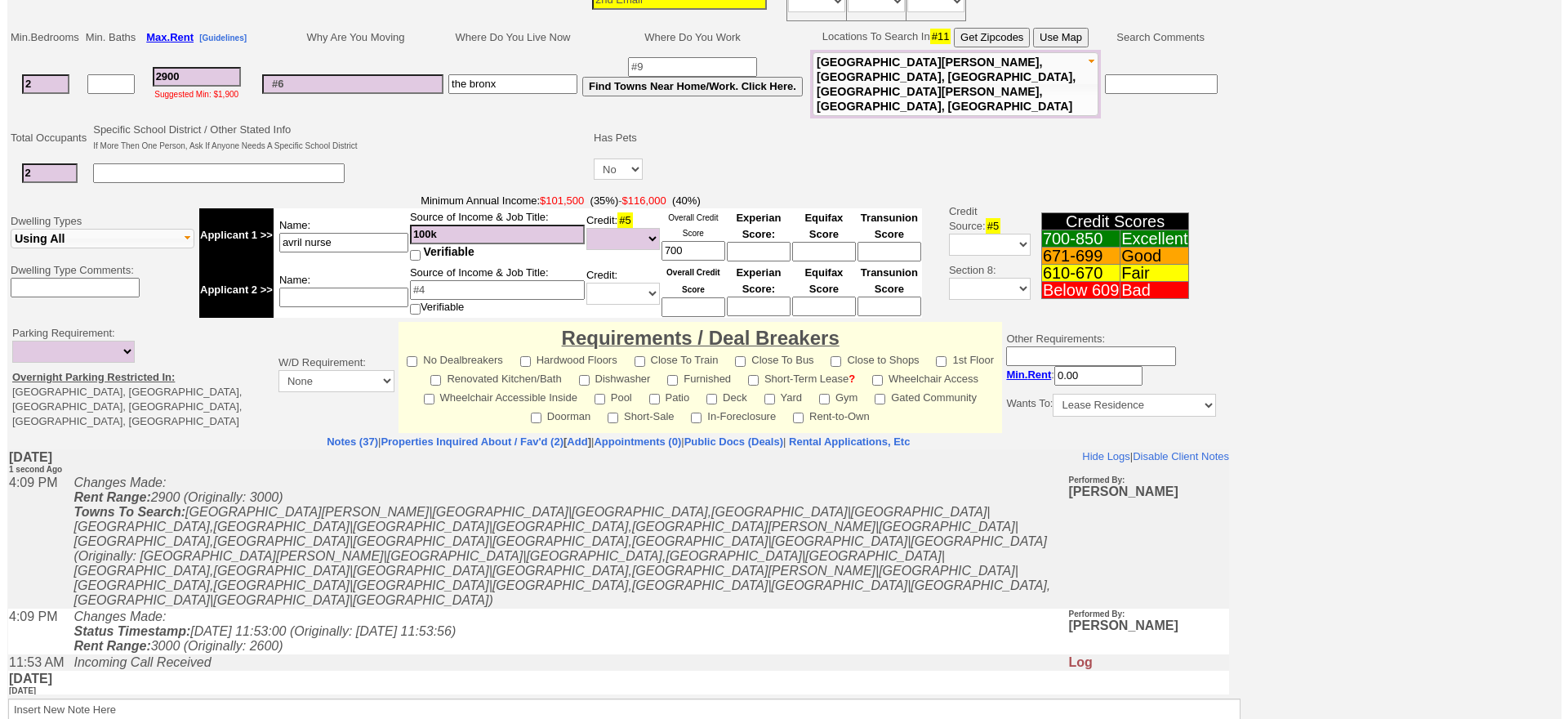
scroll to position [431, 0]
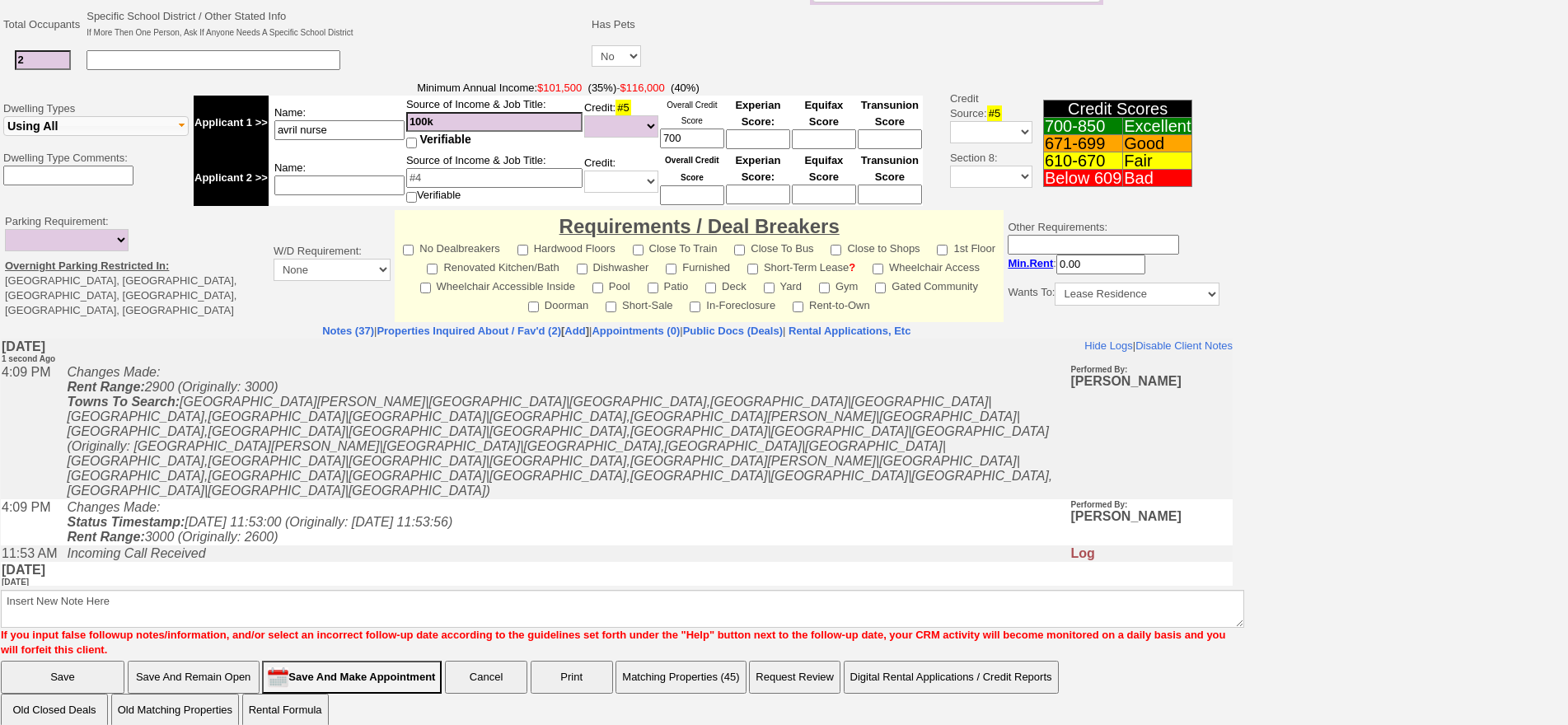
click at [644, 640] on td "Notes (37) | Properties Inquired About / Fav'd (2) [ Add ] | Appointments (0) |…" at bounding box center [617, 490] width 1233 height 335
click at [659, 661] on button "Matching Properties (45)" at bounding box center [681, 677] width 131 height 33
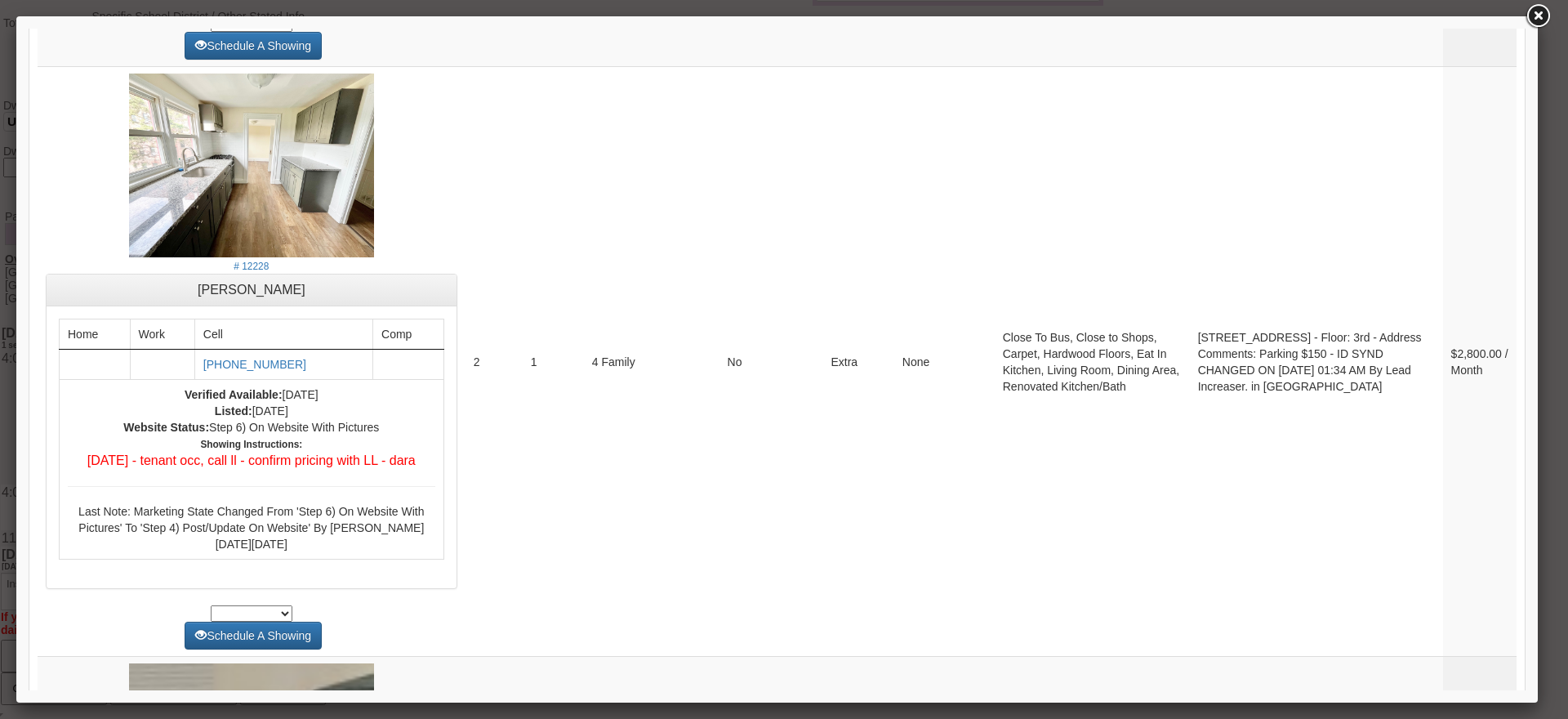
scroll to position [3489, 0]
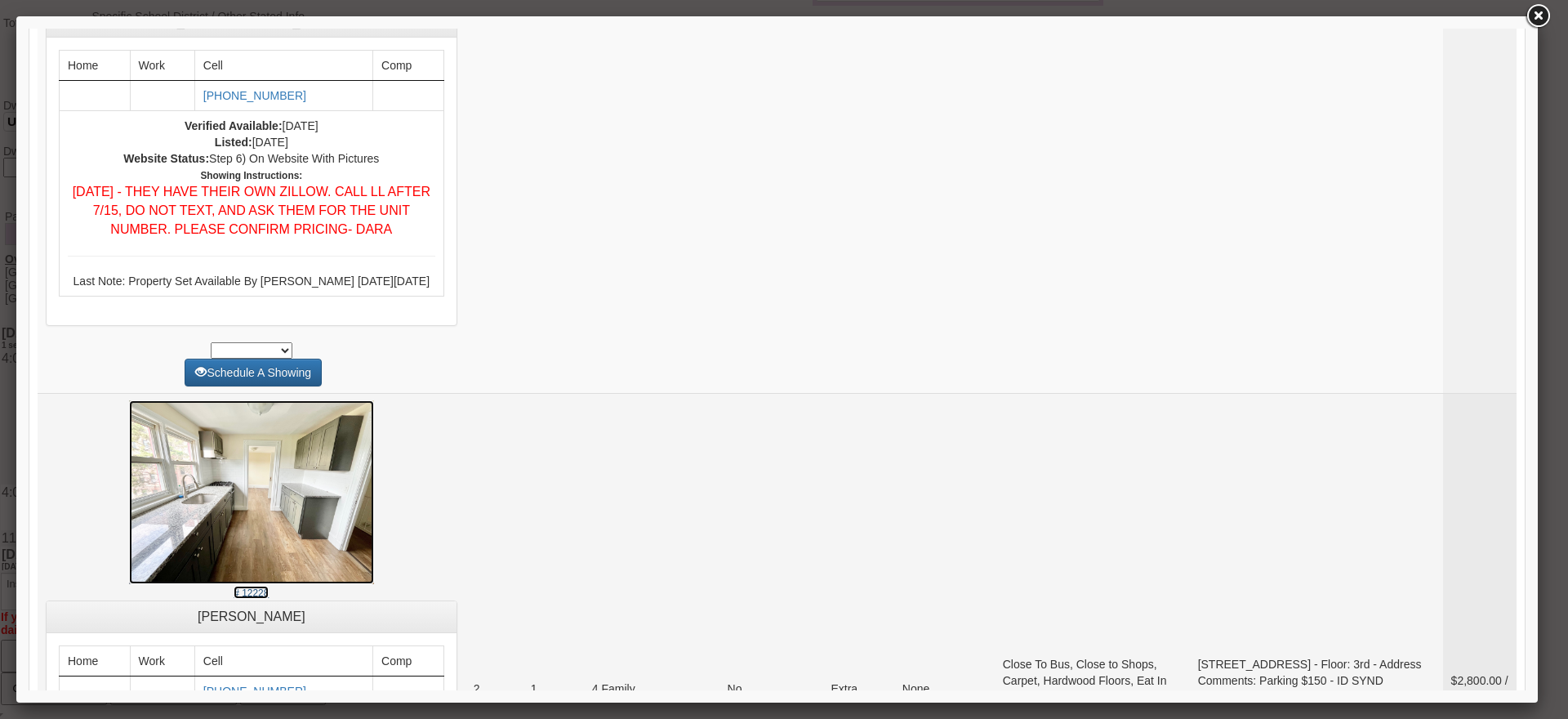
click at [327, 484] on img at bounding box center [251, 492] width 245 height 184
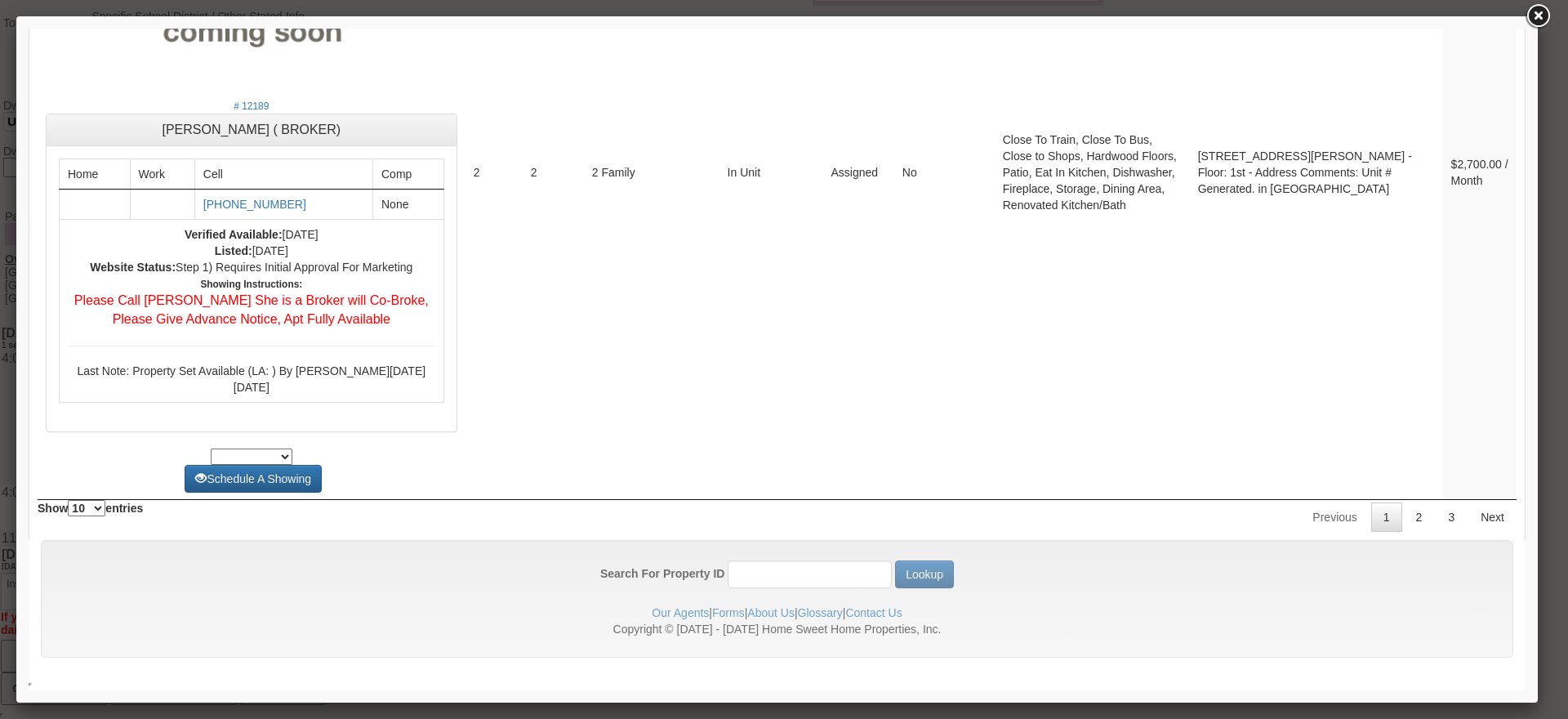
scroll to position [6675, 0]
click at [1405, 529] on link "2" at bounding box center [1419, 517] width 31 height 29
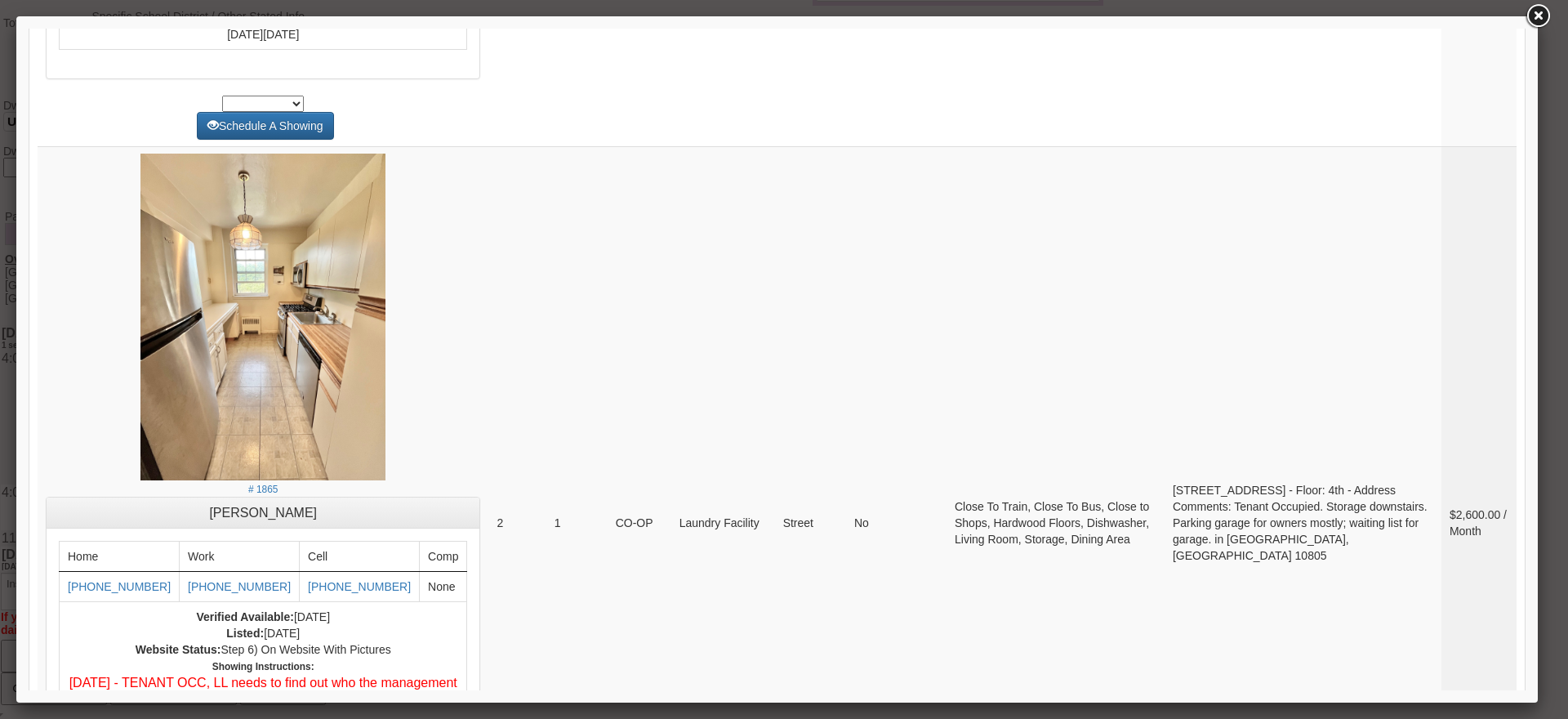
scroll to position [1201, 0]
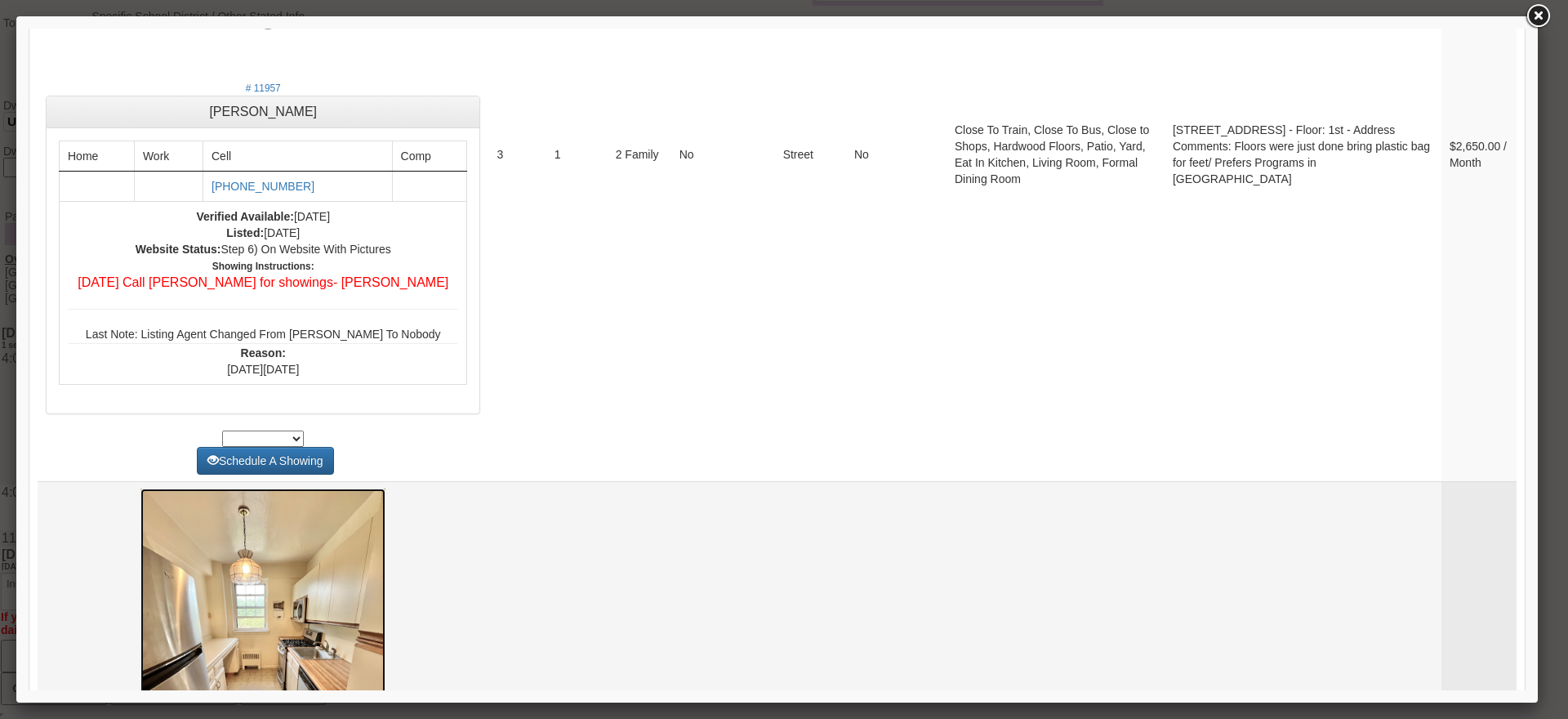
click at [313, 627] on img at bounding box center [262, 652] width 245 height 327
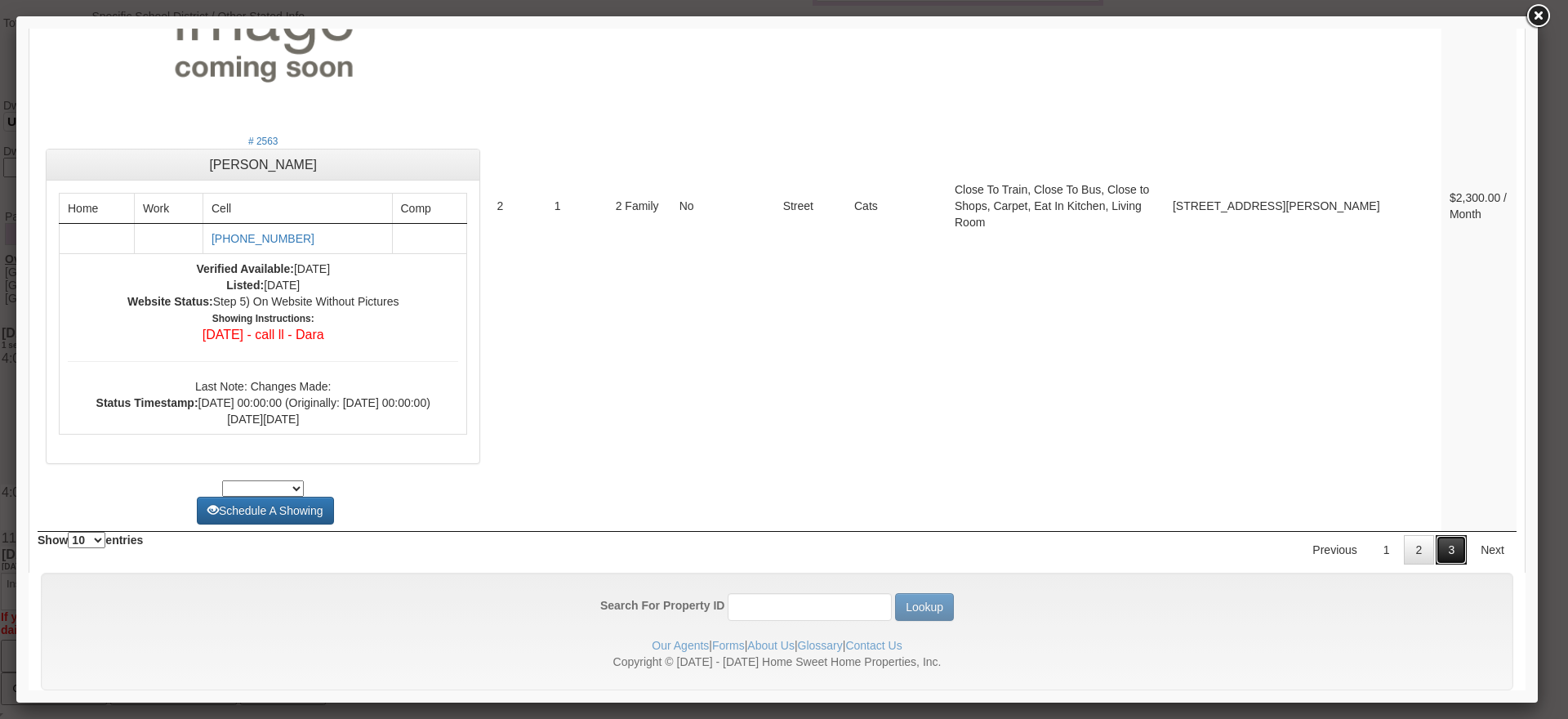
click at [1436, 543] on link "3" at bounding box center [1451, 550] width 31 height 29
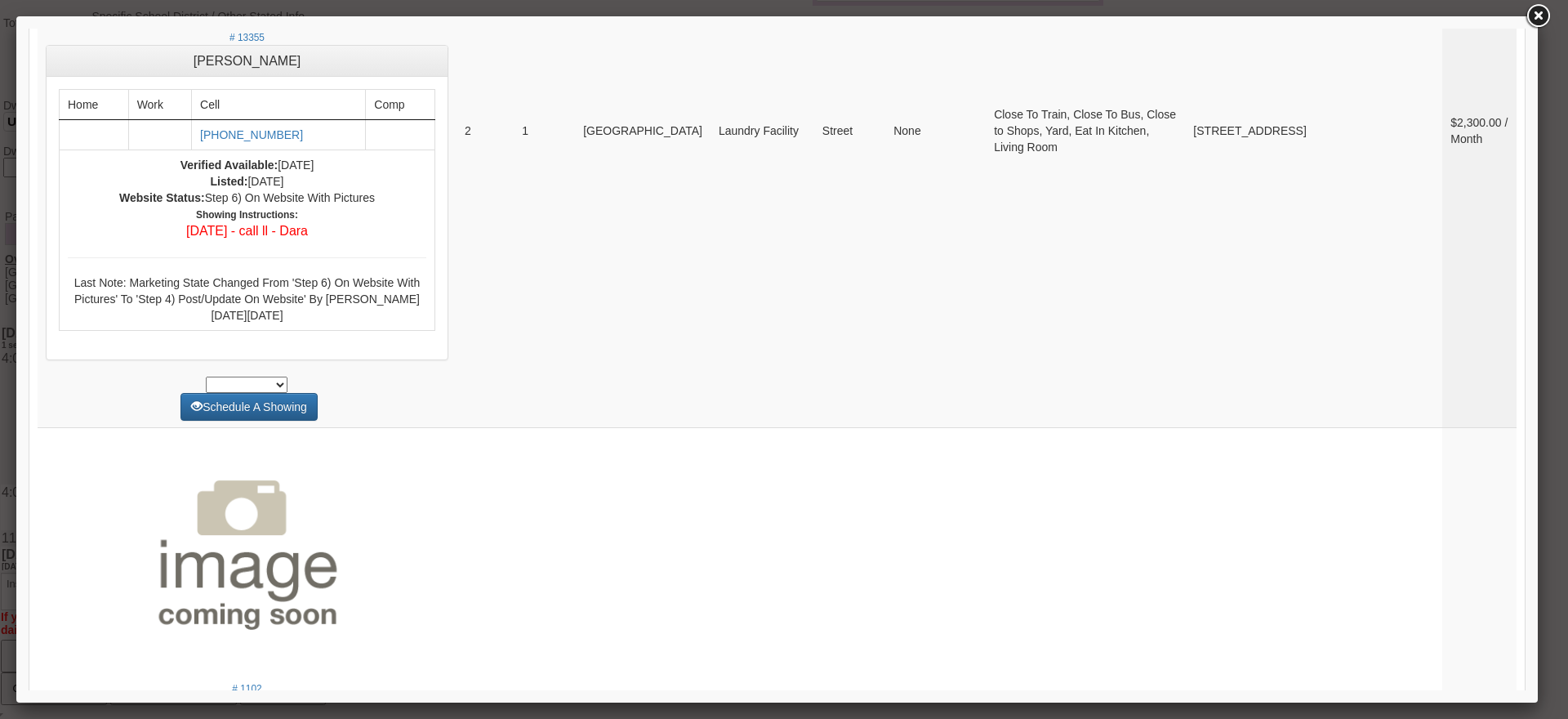
scroll to position [0, 0]
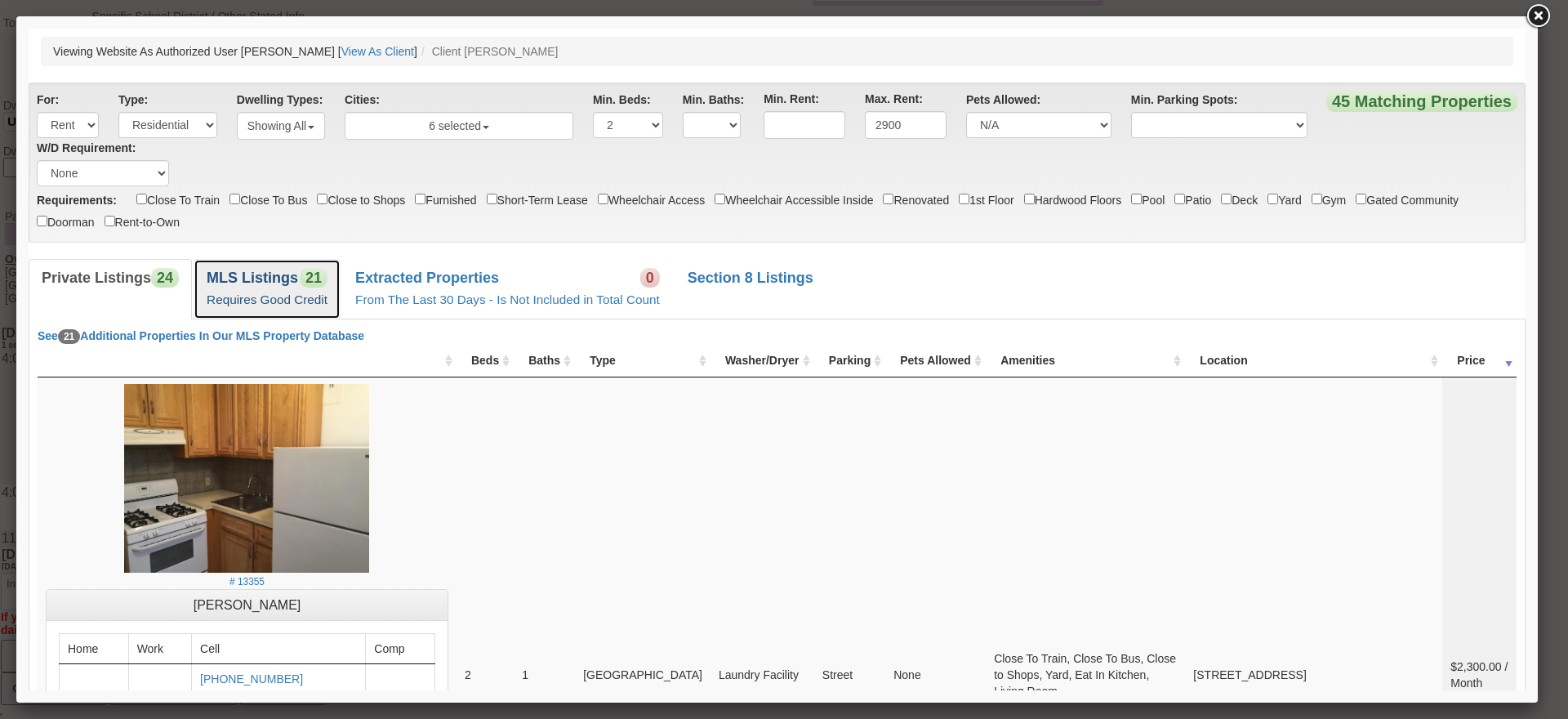
click at [282, 313] on link "MLS Listings 21 Requires Good Credit" at bounding box center [266, 288] width 147 height 59
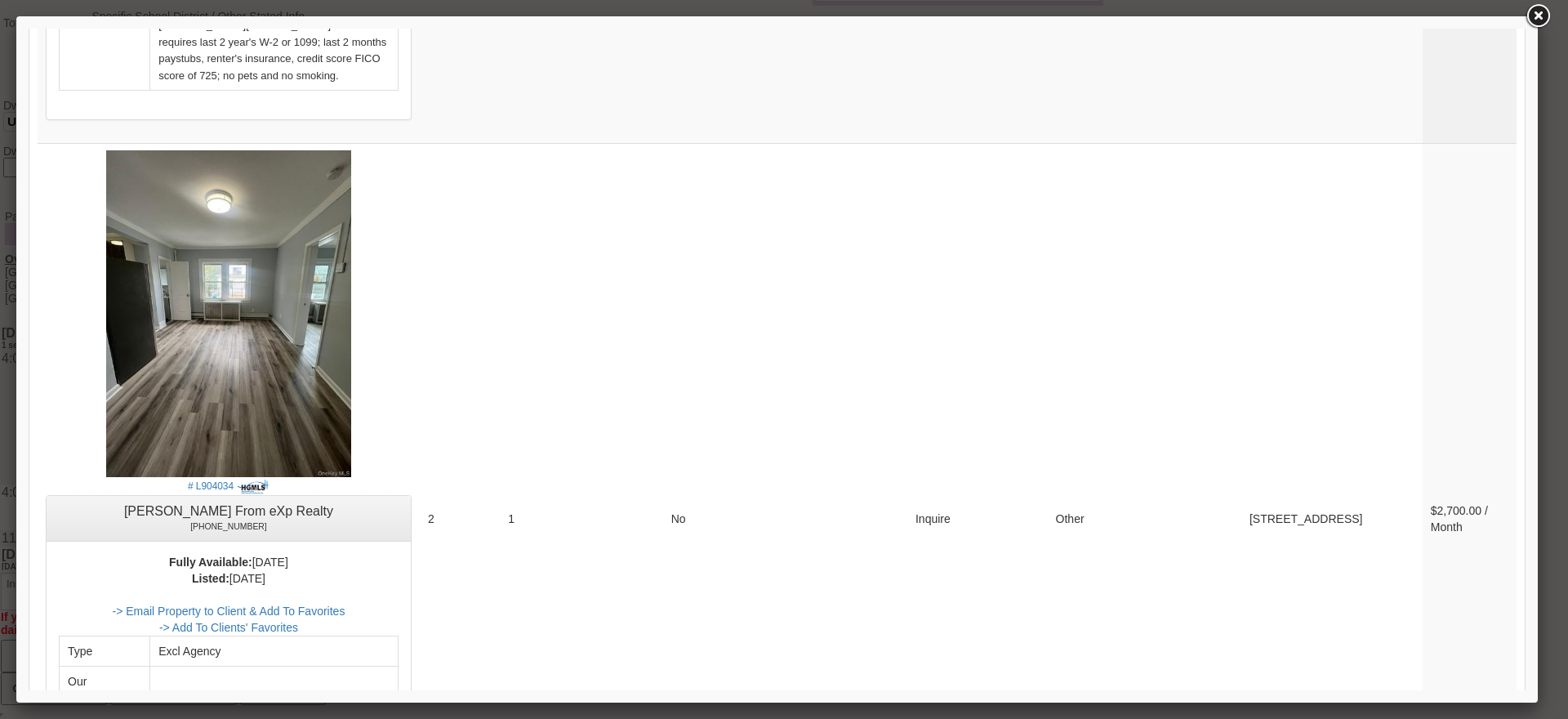
scroll to position [6201, 0]
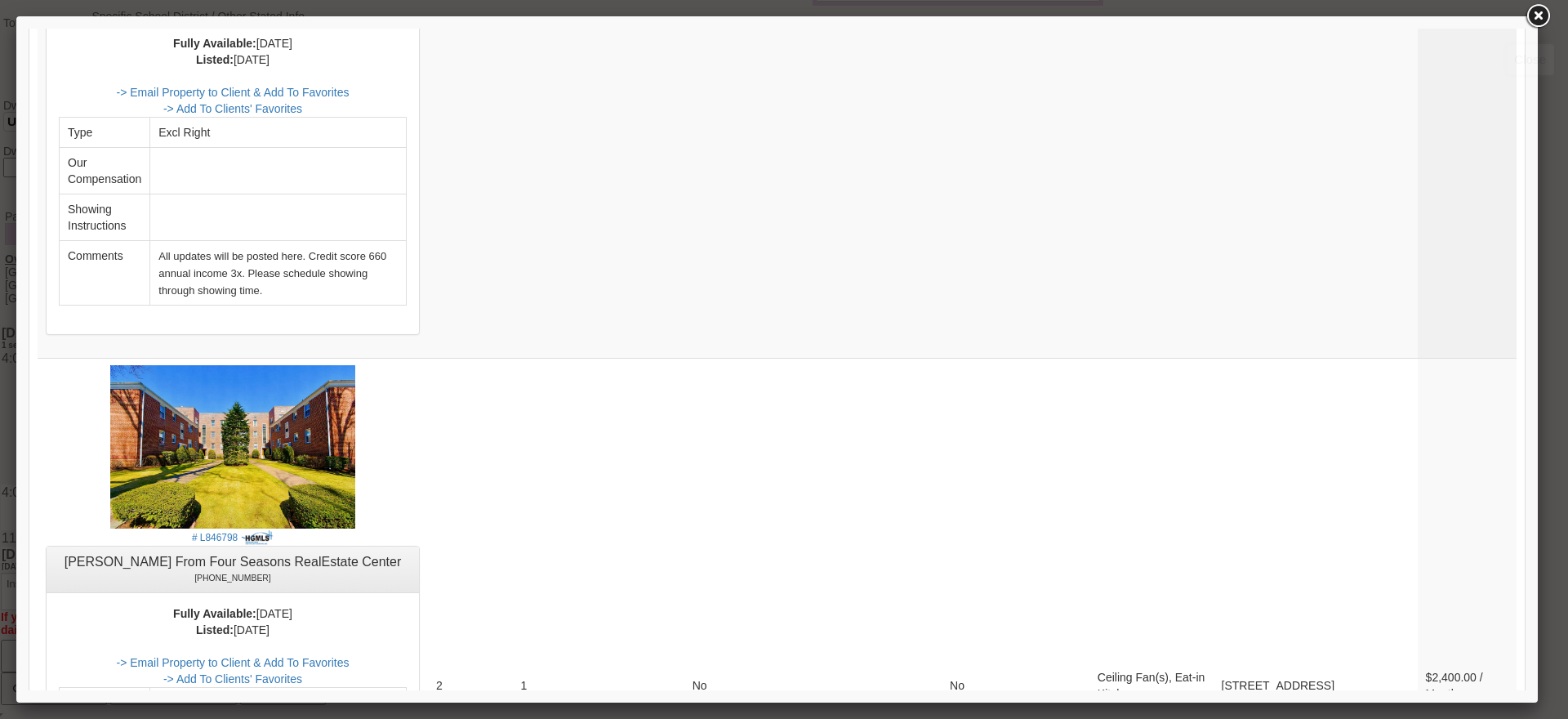
click at [1543, 16] on link at bounding box center [1538, 16] width 29 height 29
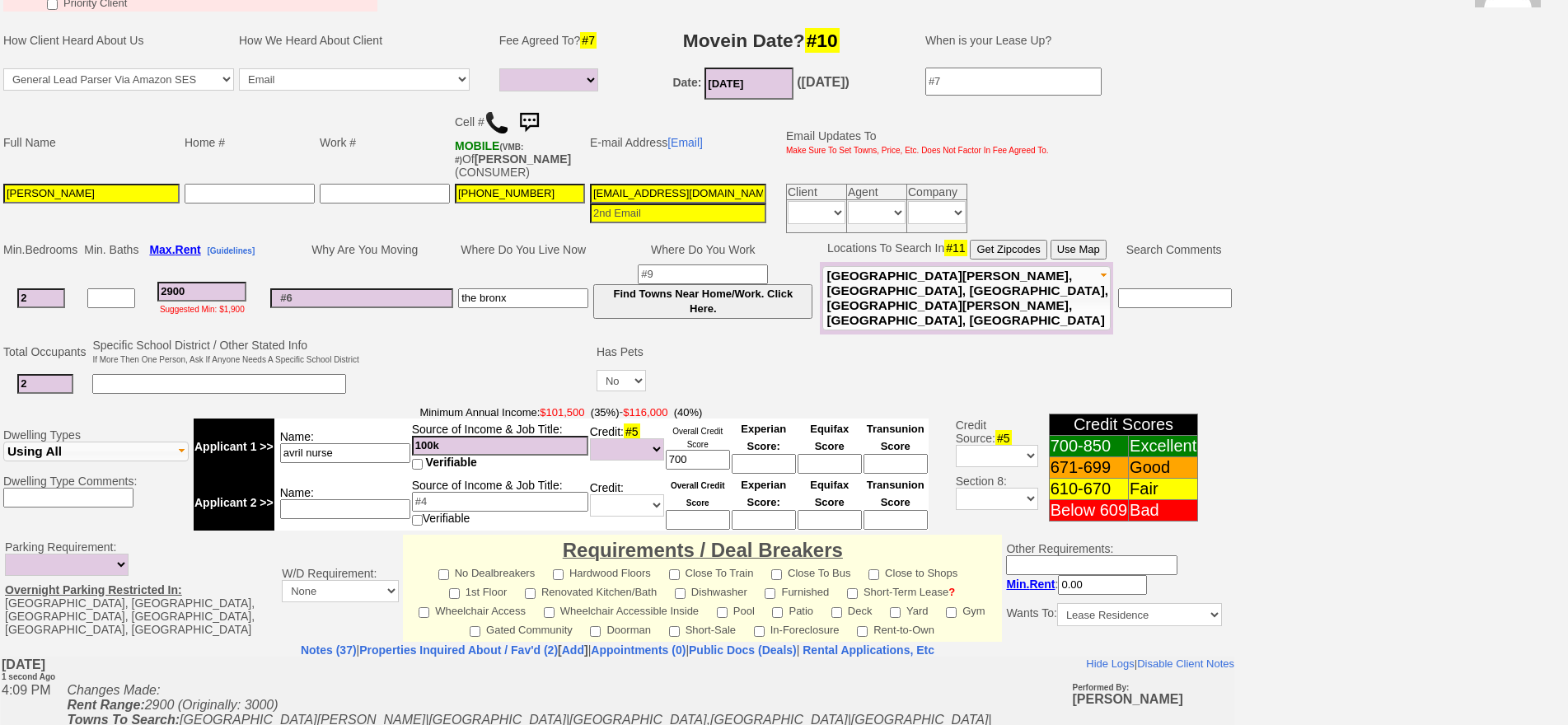
scroll to position [0, 0]
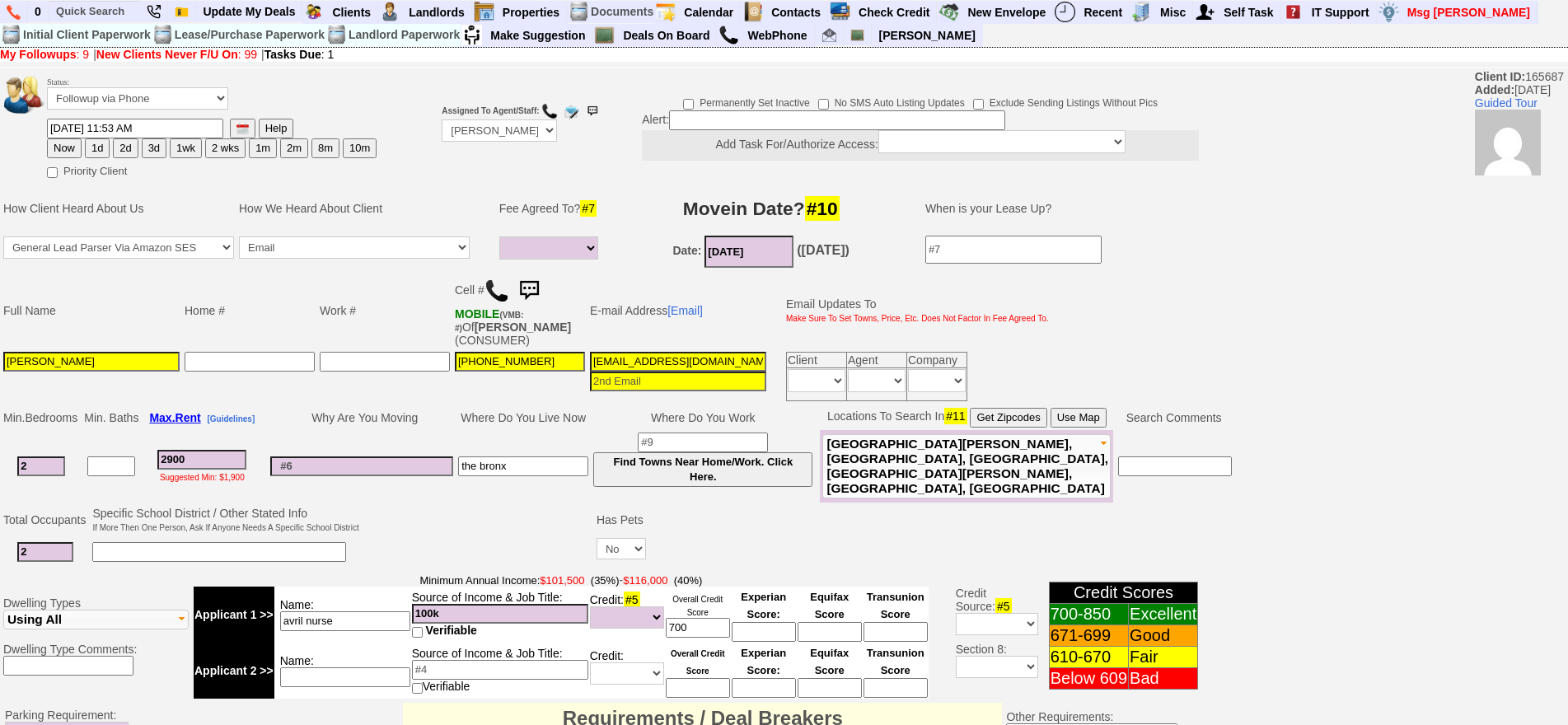
click at [494, 286] on img at bounding box center [496, 290] width 25 height 25
click at [495, 290] on img at bounding box center [496, 290] width 25 height 25
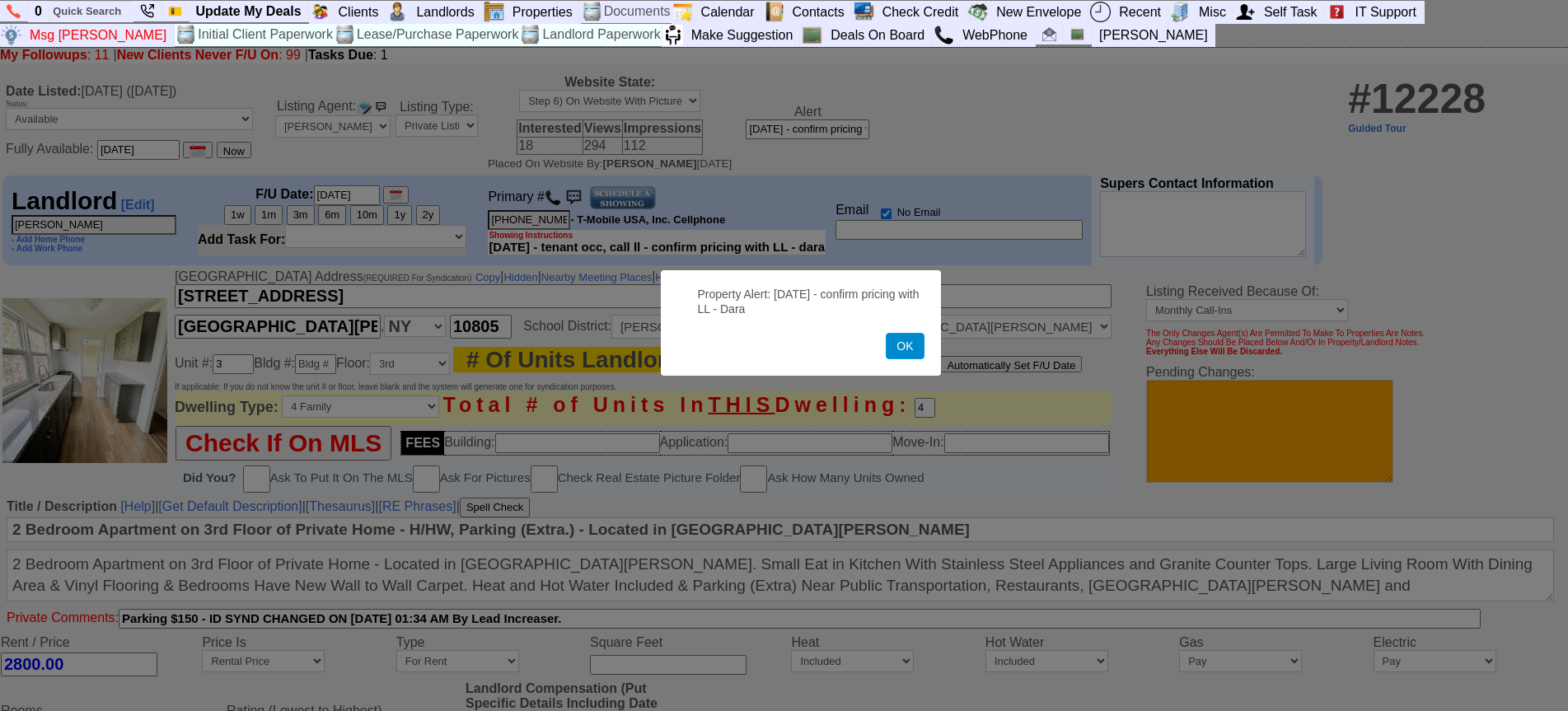
click at [910, 351] on button "OK" at bounding box center [904, 345] width 38 height 27
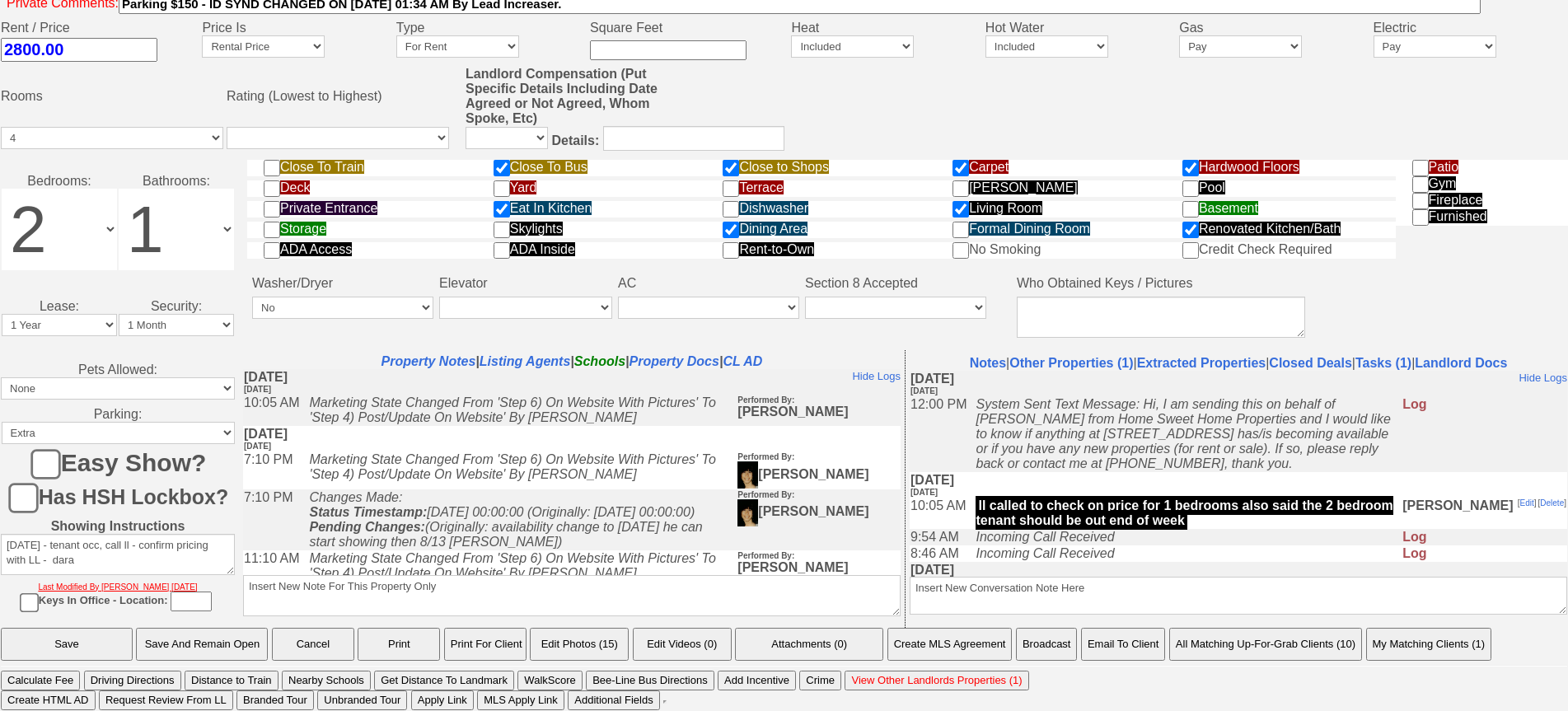
click at [1114, 649] on button "Email To Client" at bounding box center [1122, 644] width 84 height 33
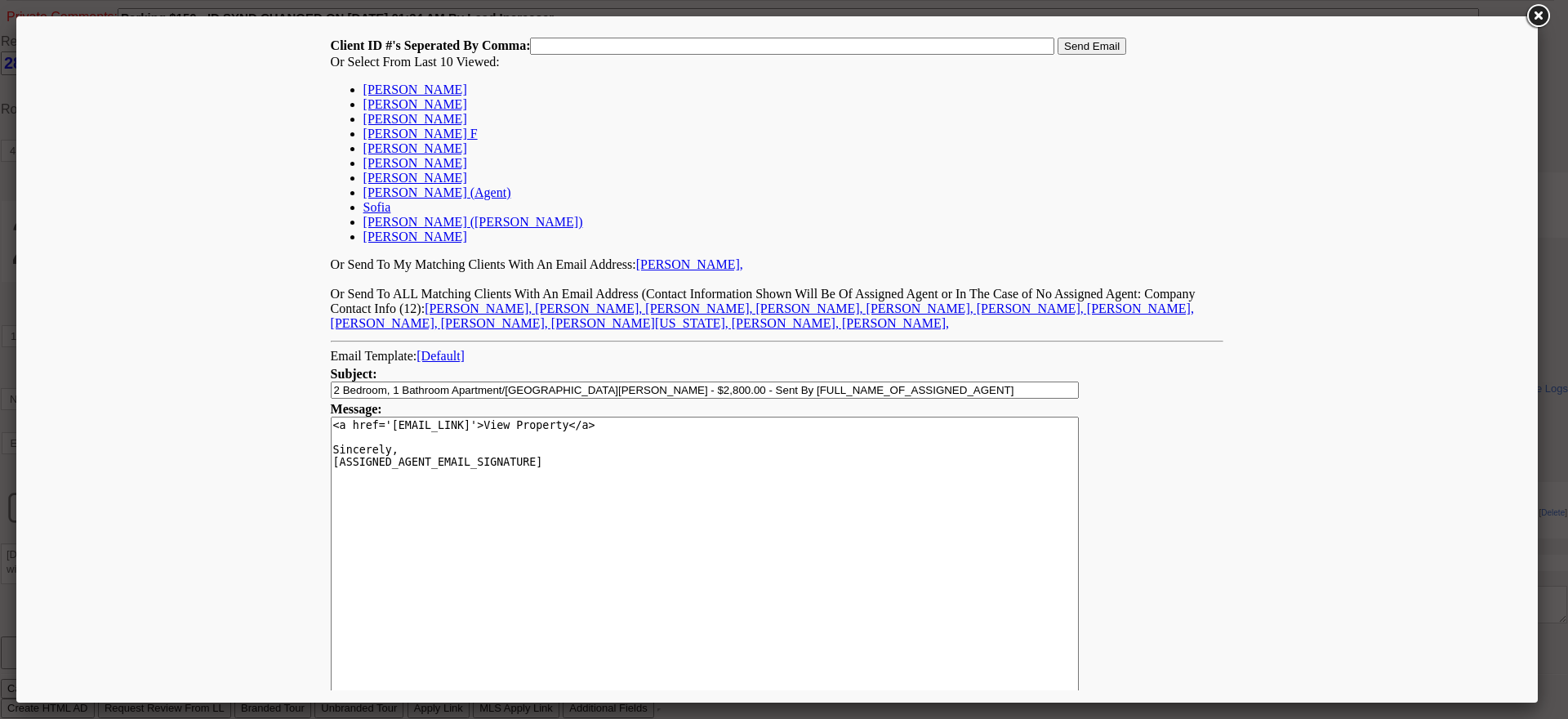
click at [408, 91] on link "[PERSON_NAME]" at bounding box center [415, 89] width 104 height 14
type input "165687,"
click at [1071, 47] on input "Send Email" at bounding box center [1091, 46] width 68 height 17
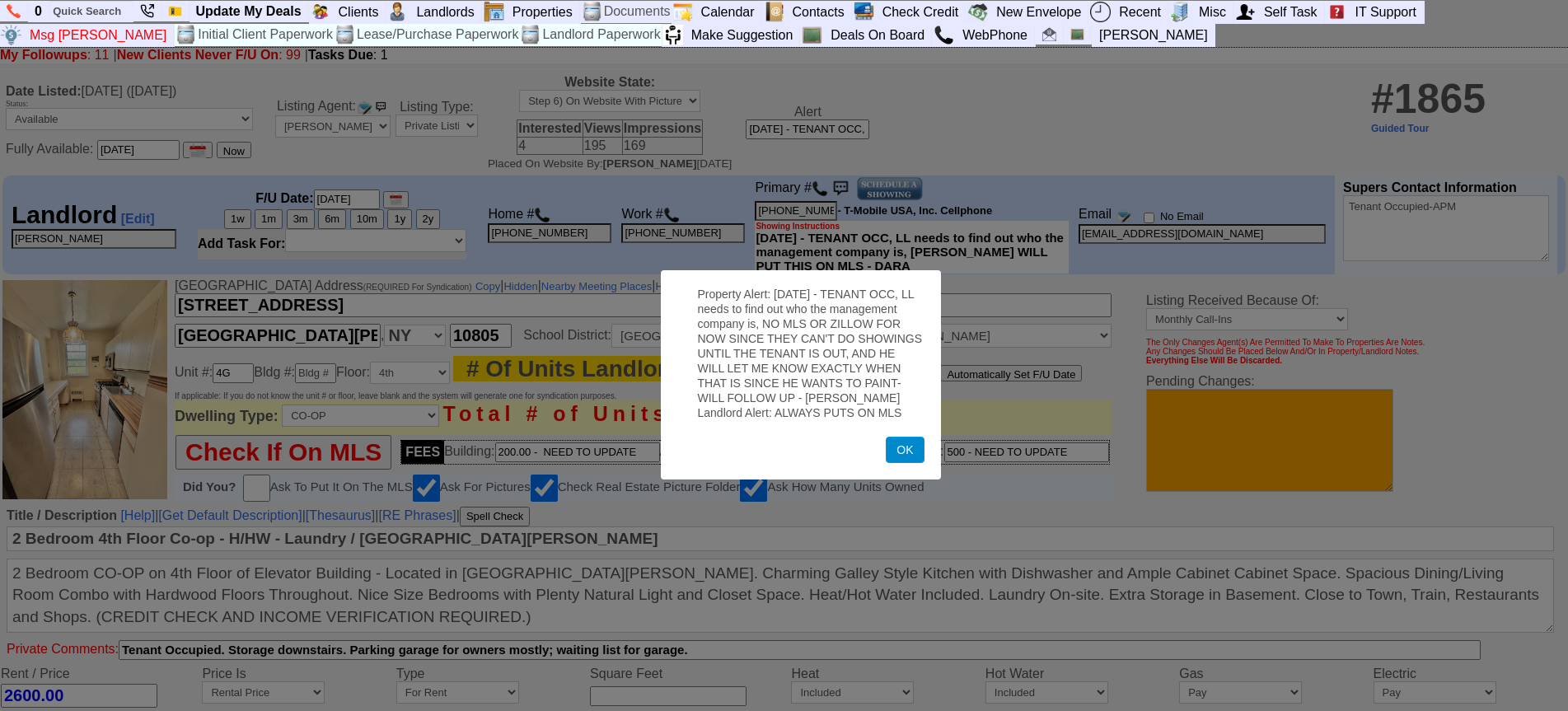
click at [904, 449] on button "OK" at bounding box center [904, 449] width 38 height 27
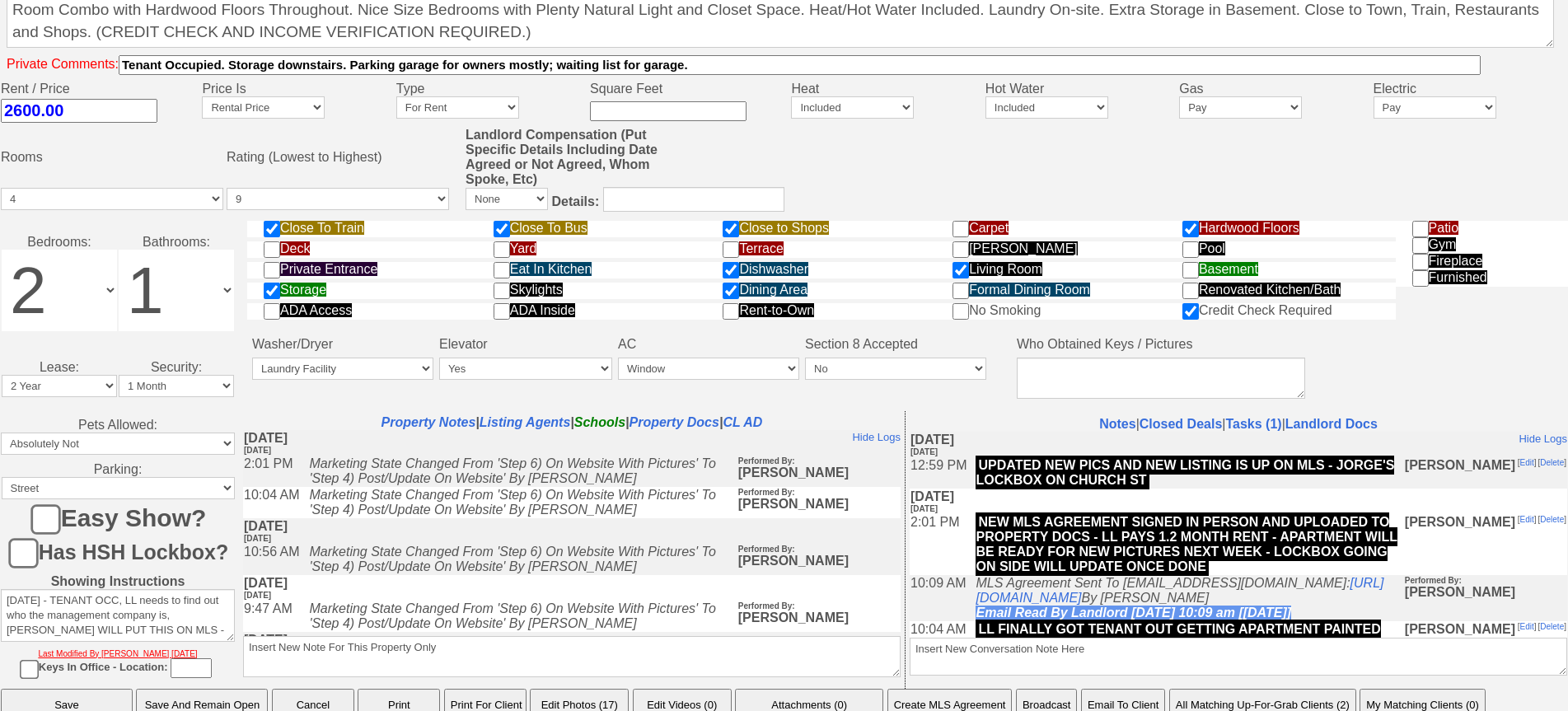
scroll to position [662, 0]
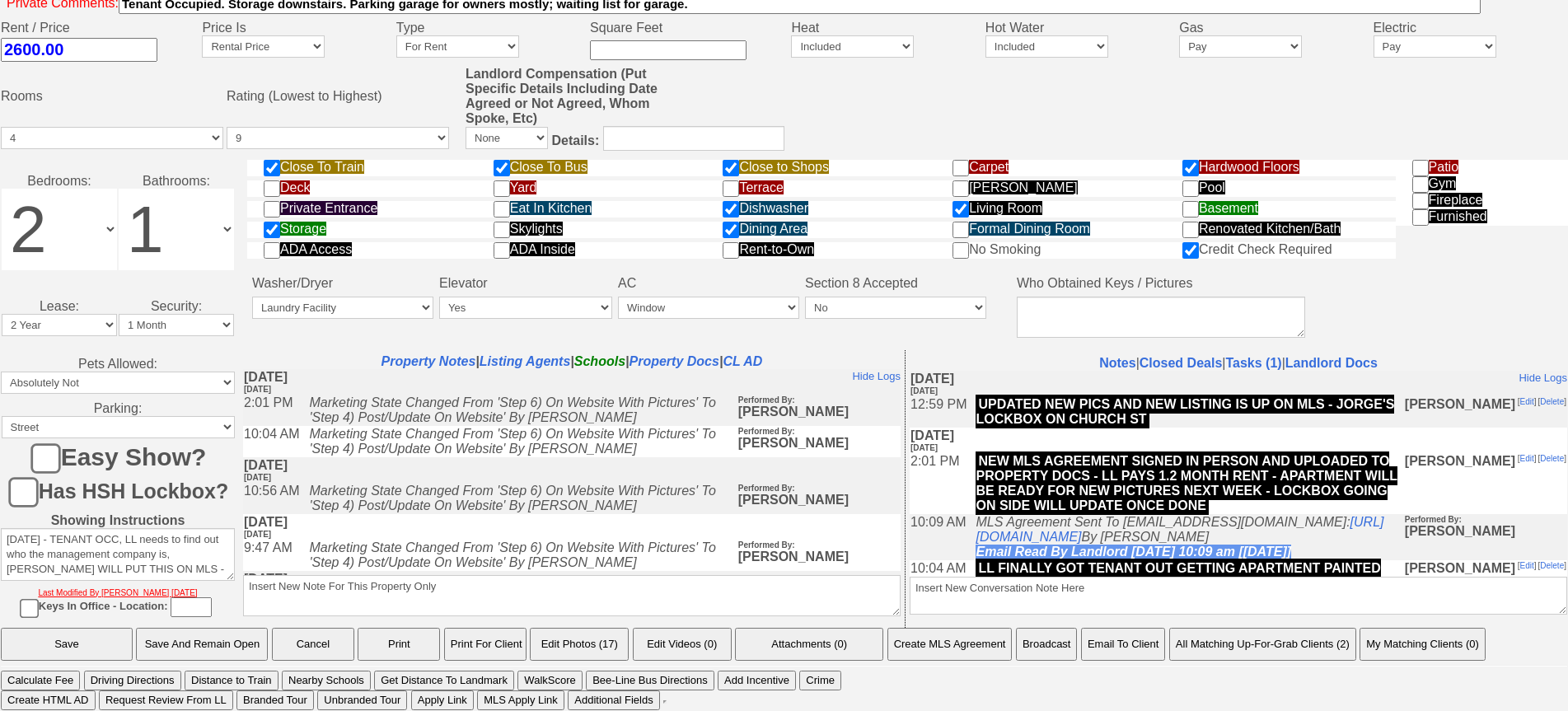
click at [1133, 650] on button "Email To Client" at bounding box center [1122, 644] width 84 height 33
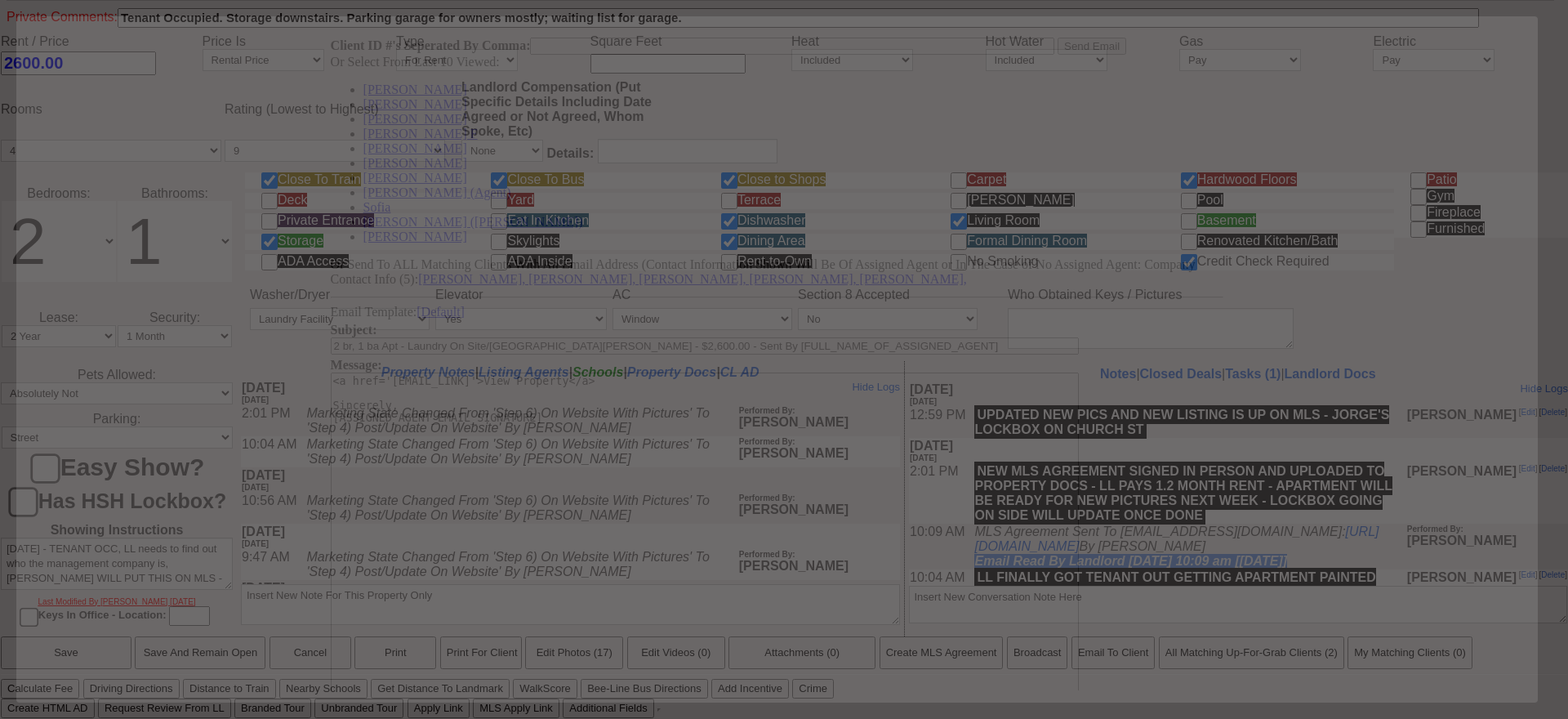
scroll to position [0, 0]
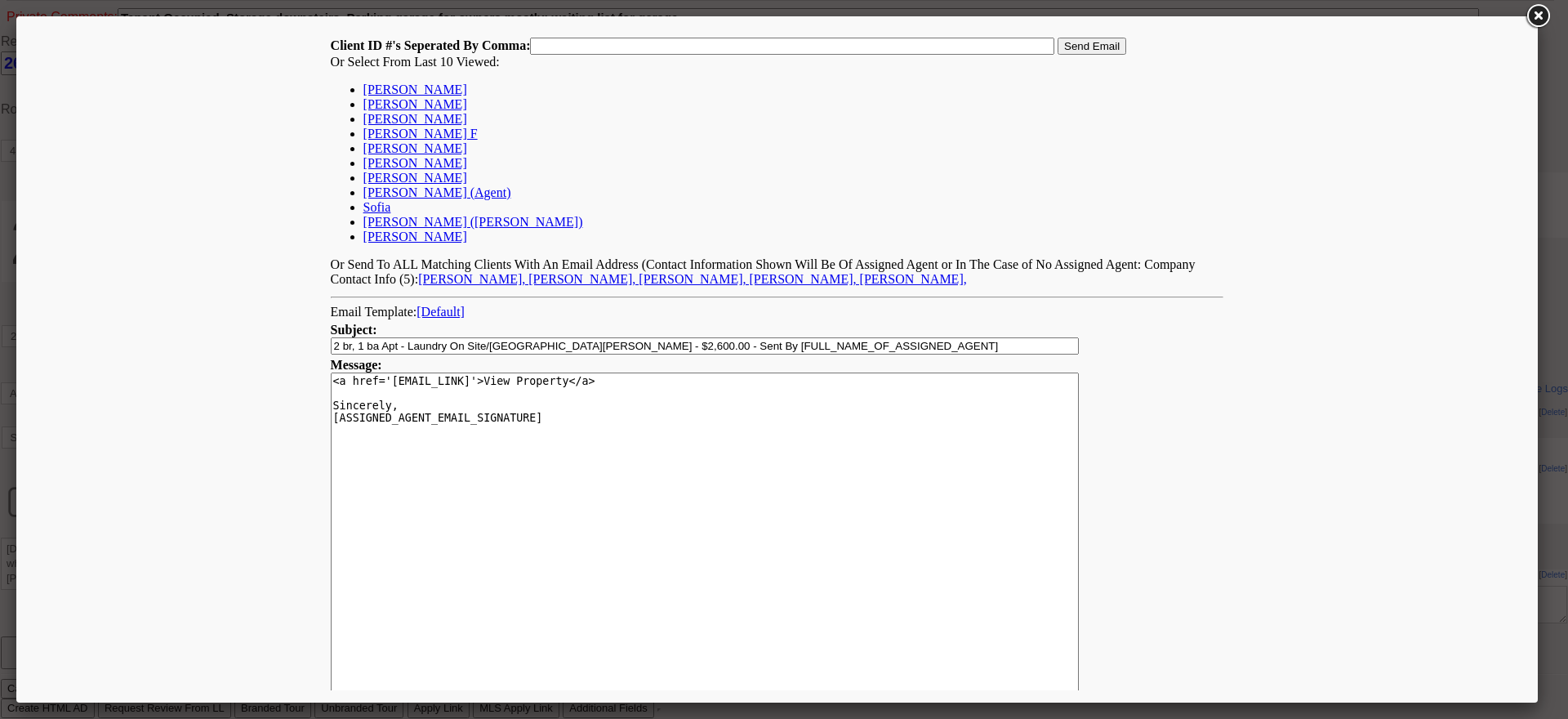
click at [369, 87] on link "[PERSON_NAME]" at bounding box center [415, 89] width 104 height 14
type input "165687,"
click at [1068, 42] on input "Send Email" at bounding box center [1091, 46] width 68 height 17
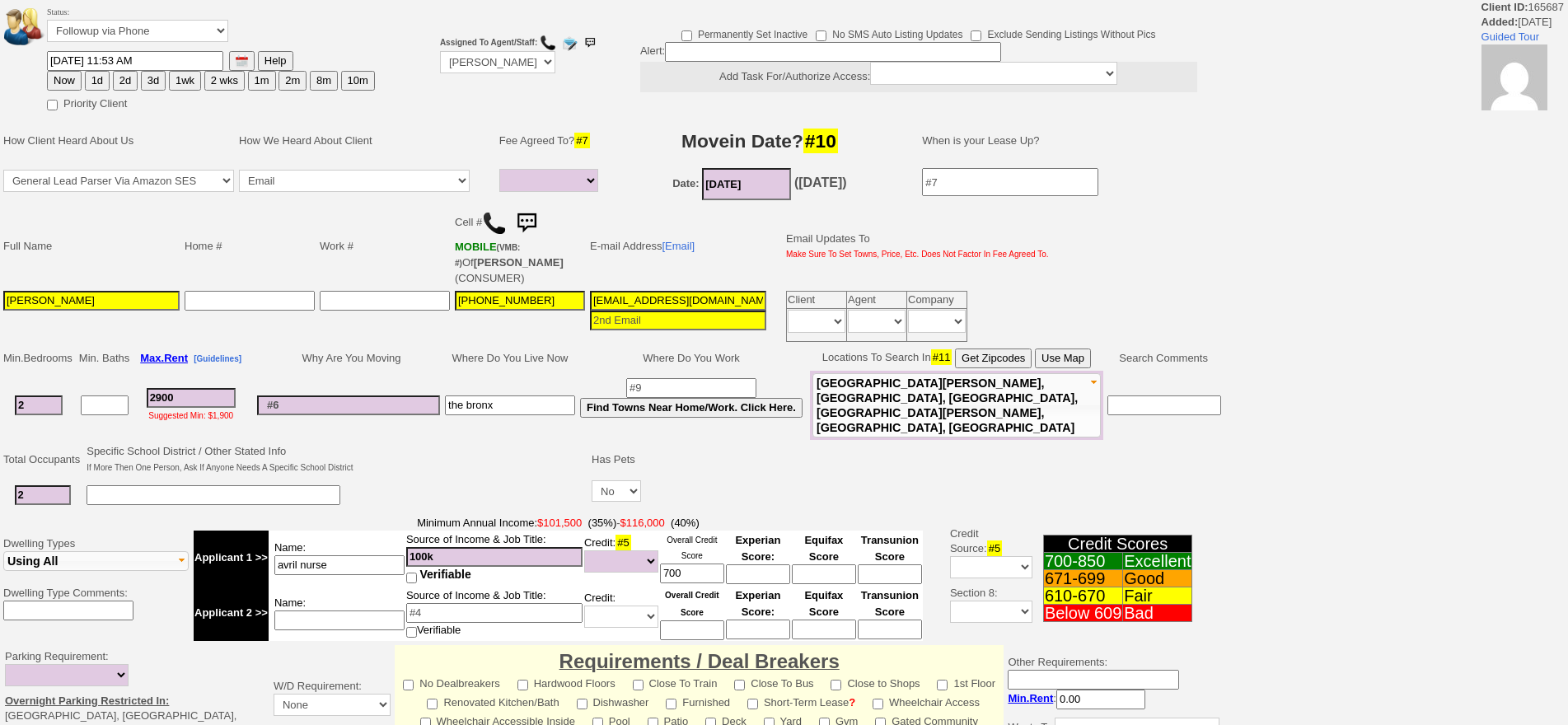
select select
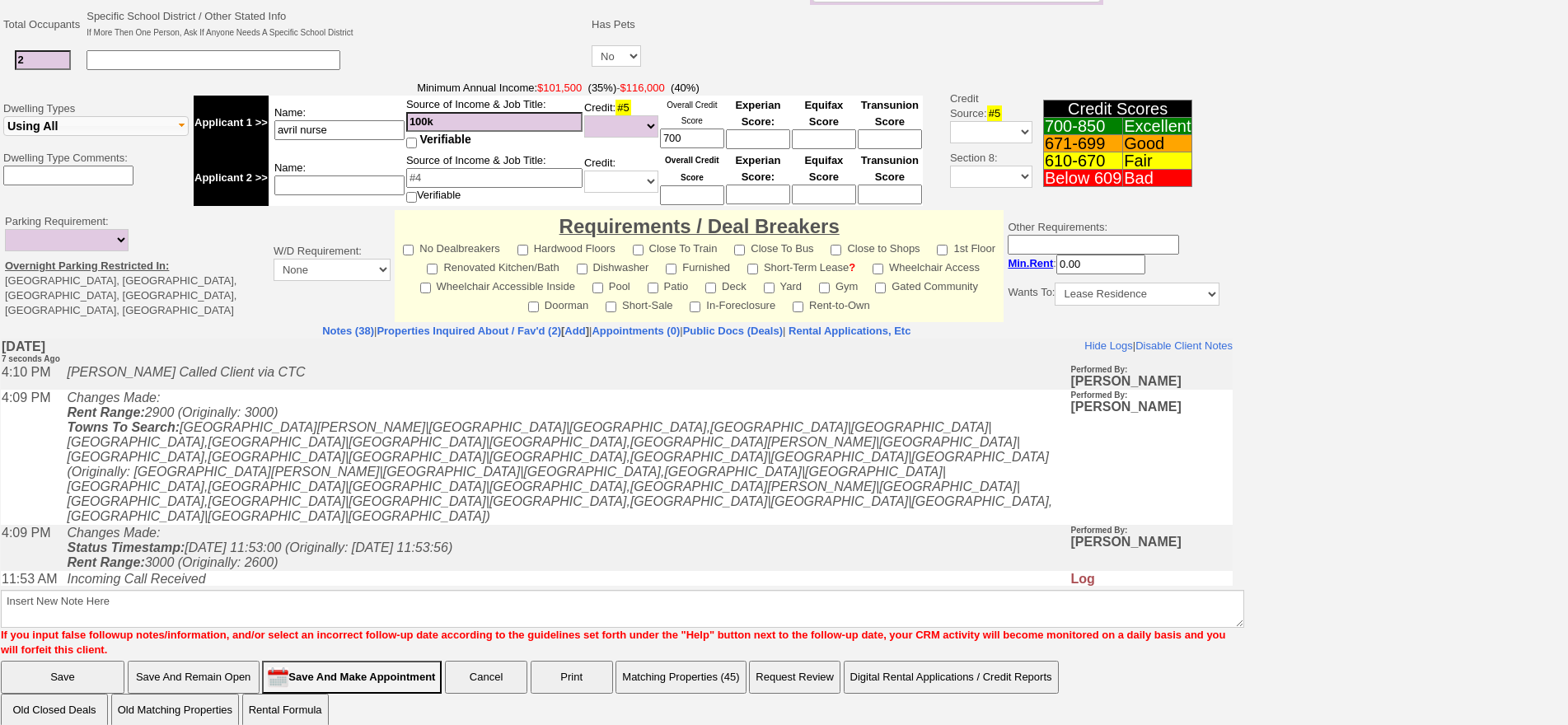
click at [433, 429] on icon "Changes Made: Rent Range: 2900 (Originally: 3000) Towns To Search: [GEOGRAPHIC_…" at bounding box center [560, 457] width 985 height 132
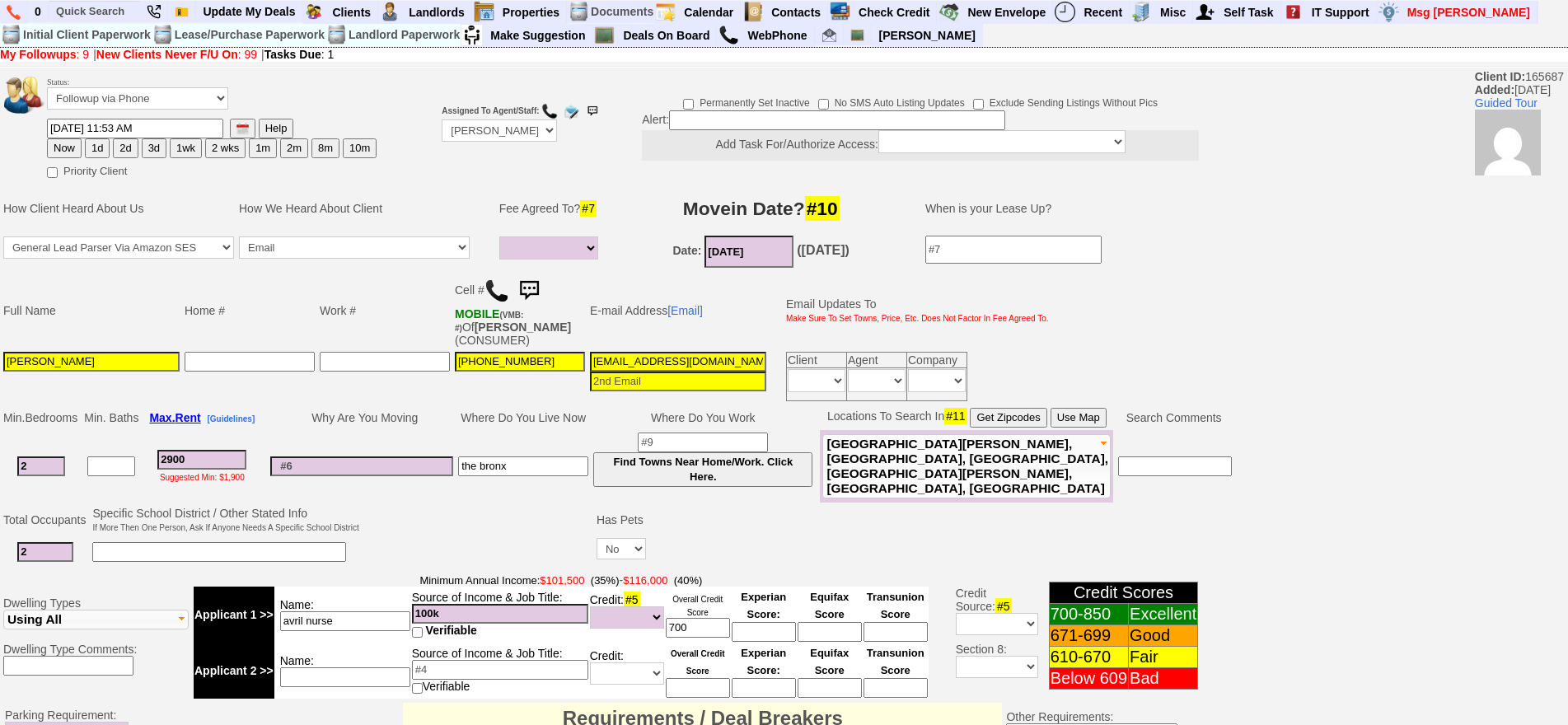
click at [496, 297] on img at bounding box center [496, 290] width 25 height 25
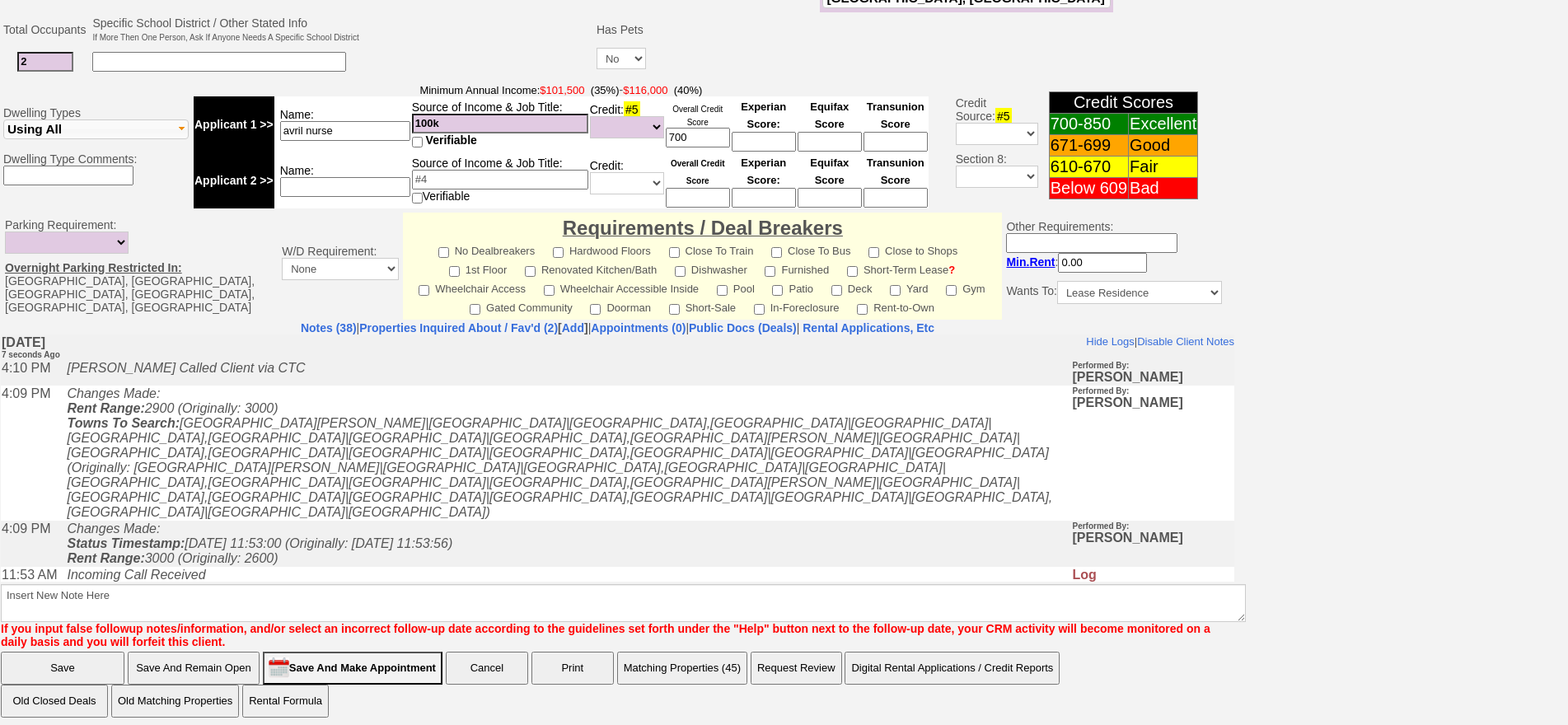
scroll to position [494, 0]
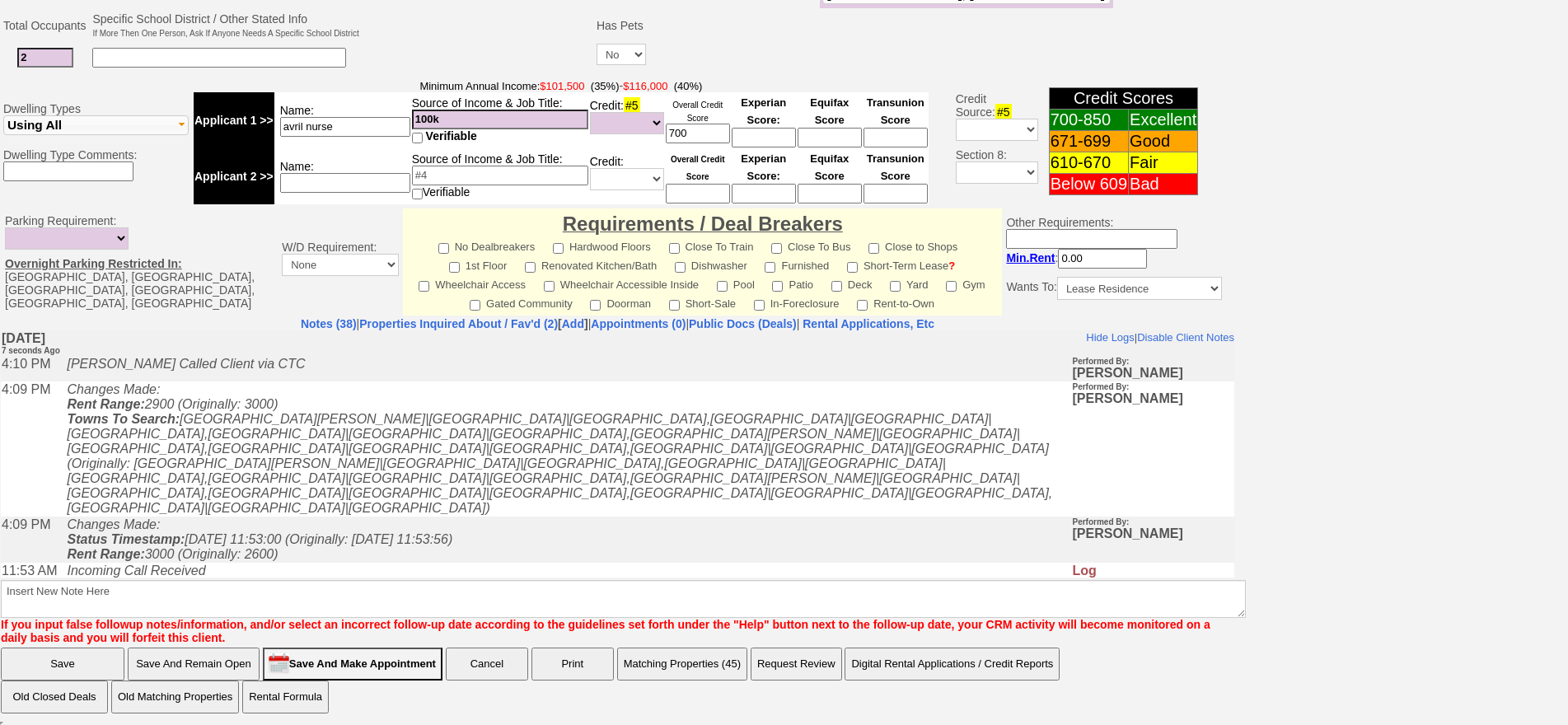
click at [552, 604] on td "Incoming Call Received" at bounding box center [565, 612] width 1013 height 17
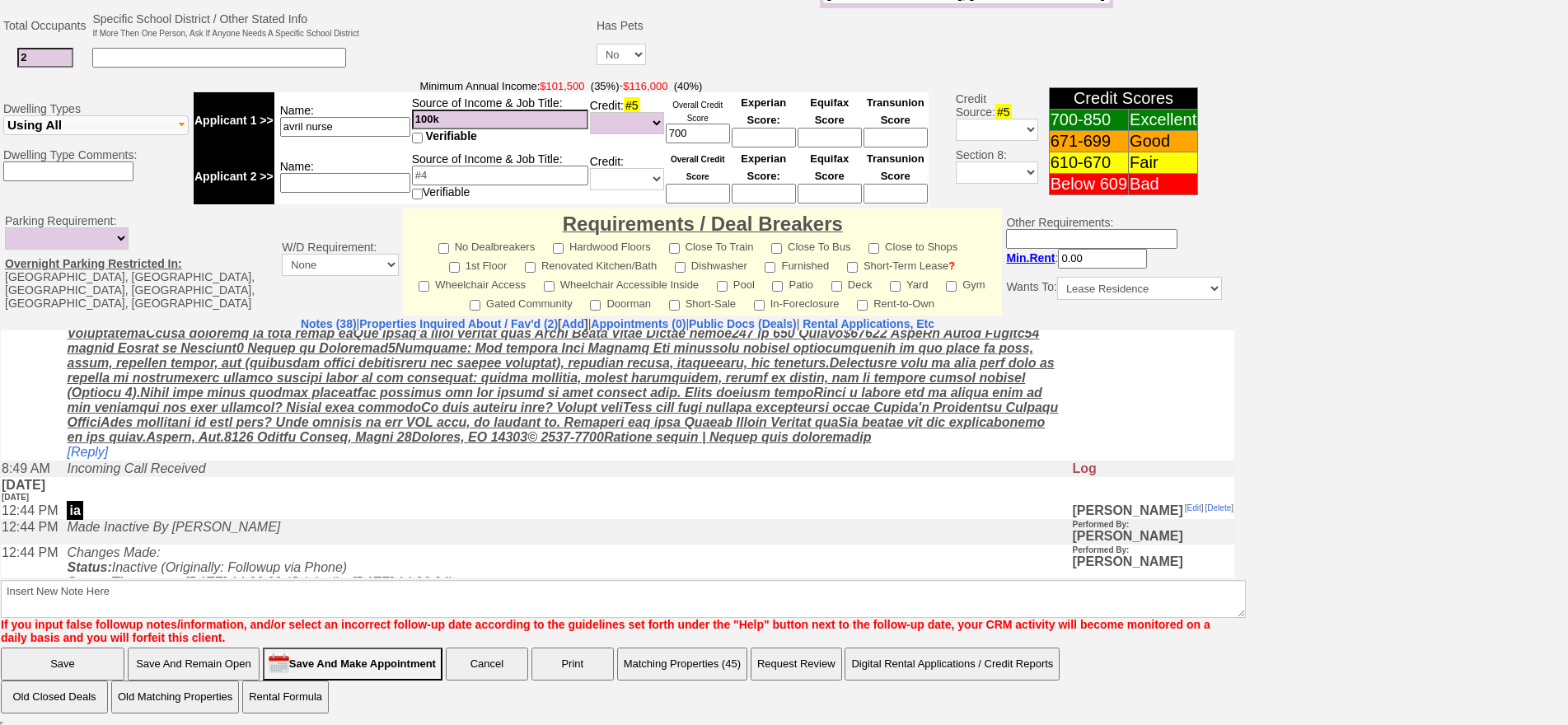
scroll to position [330, 0]
click at [85, 440] on link "[Reply]" at bounding box center [87, 447] width 41 height 14
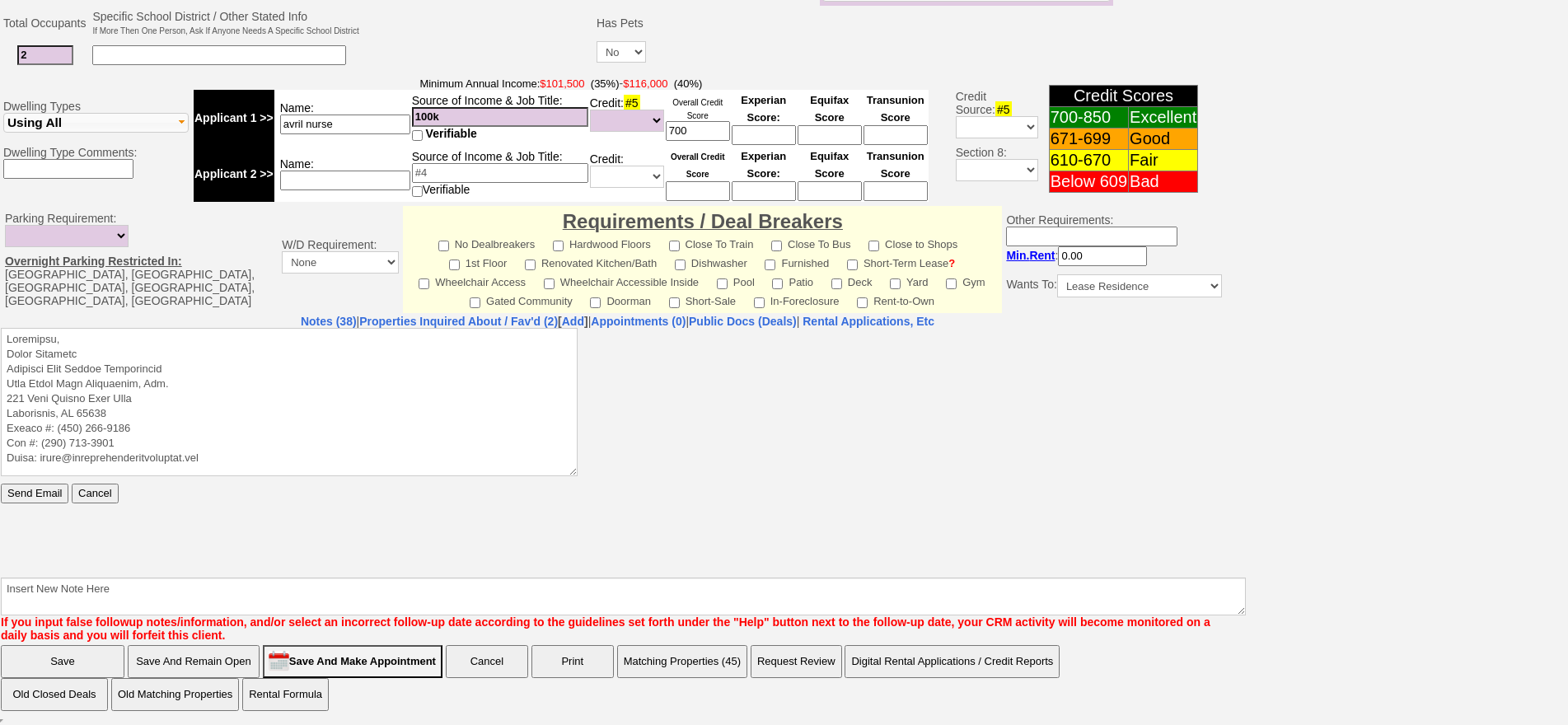
scroll to position [0, 0]
click at [131, 326] on center "Notes (38) | Properties Inquired About / Fav'd (2) [ Add ] | Appointments (0) |…" at bounding box center [618, 321] width 1233 height 13
click at [146, 333] on textarea at bounding box center [289, 401] width 576 height 148
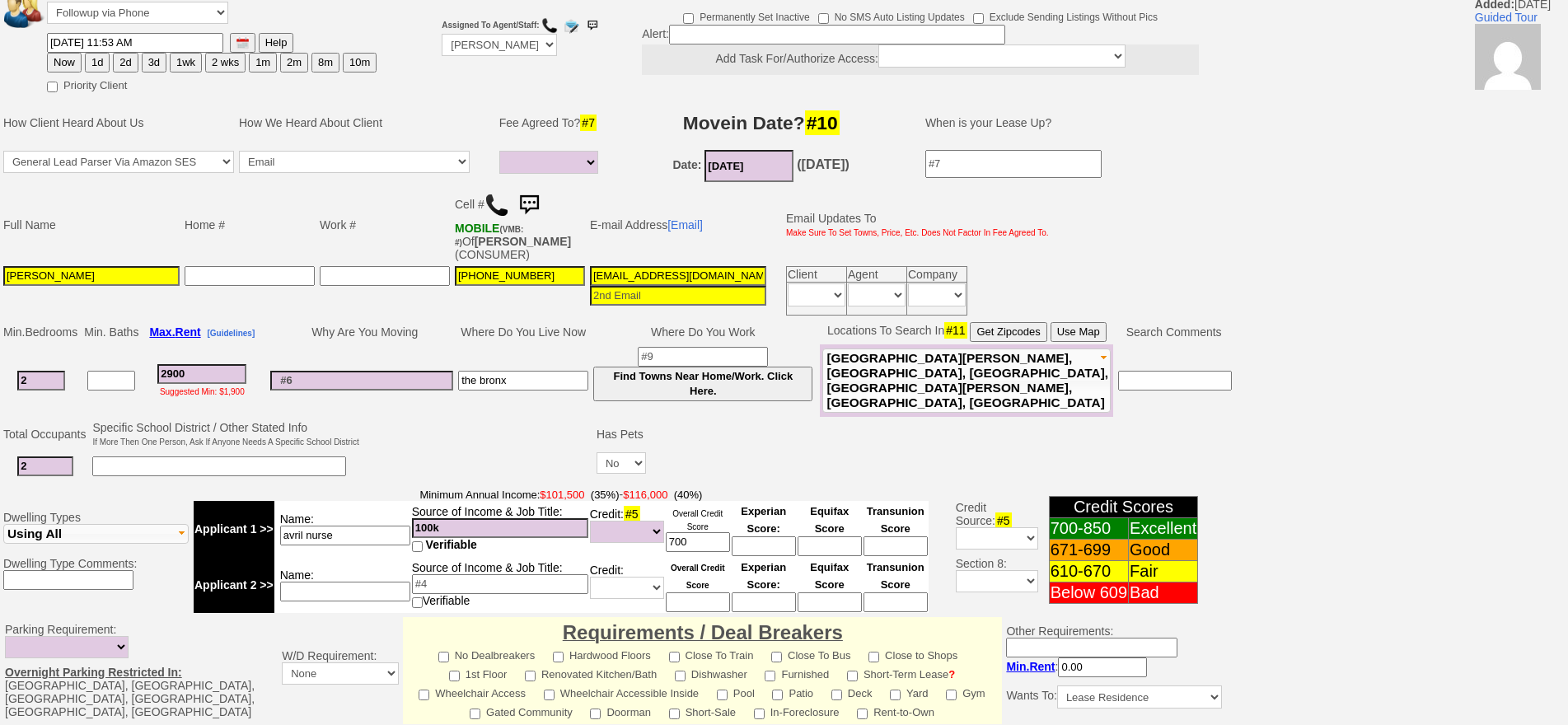
scroll to position [497, 0]
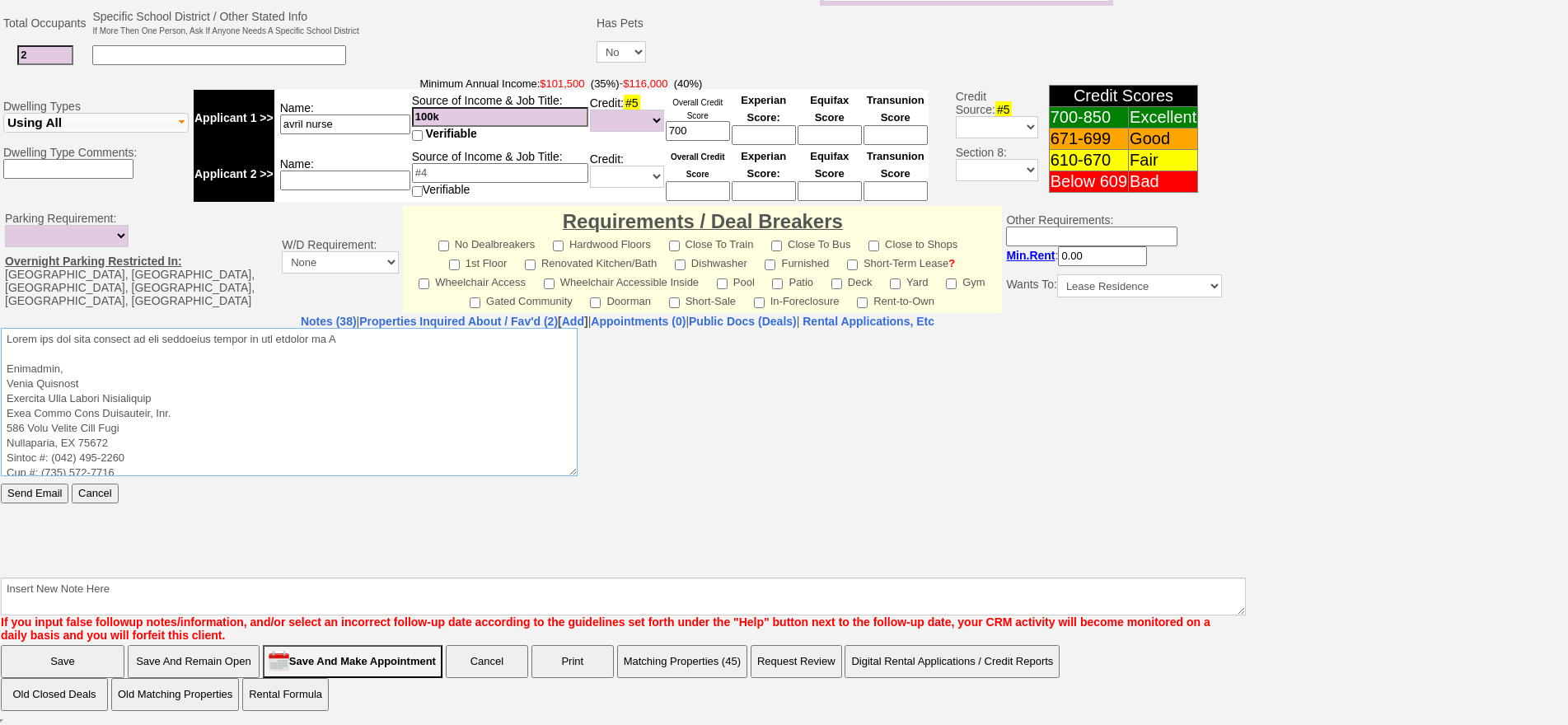
type textarea "Thank you for your request on the apartment rental we are hosting in C Sincerel…"
click at [114, 501] on input "Cancel" at bounding box center [95, 493] width 46 height 20
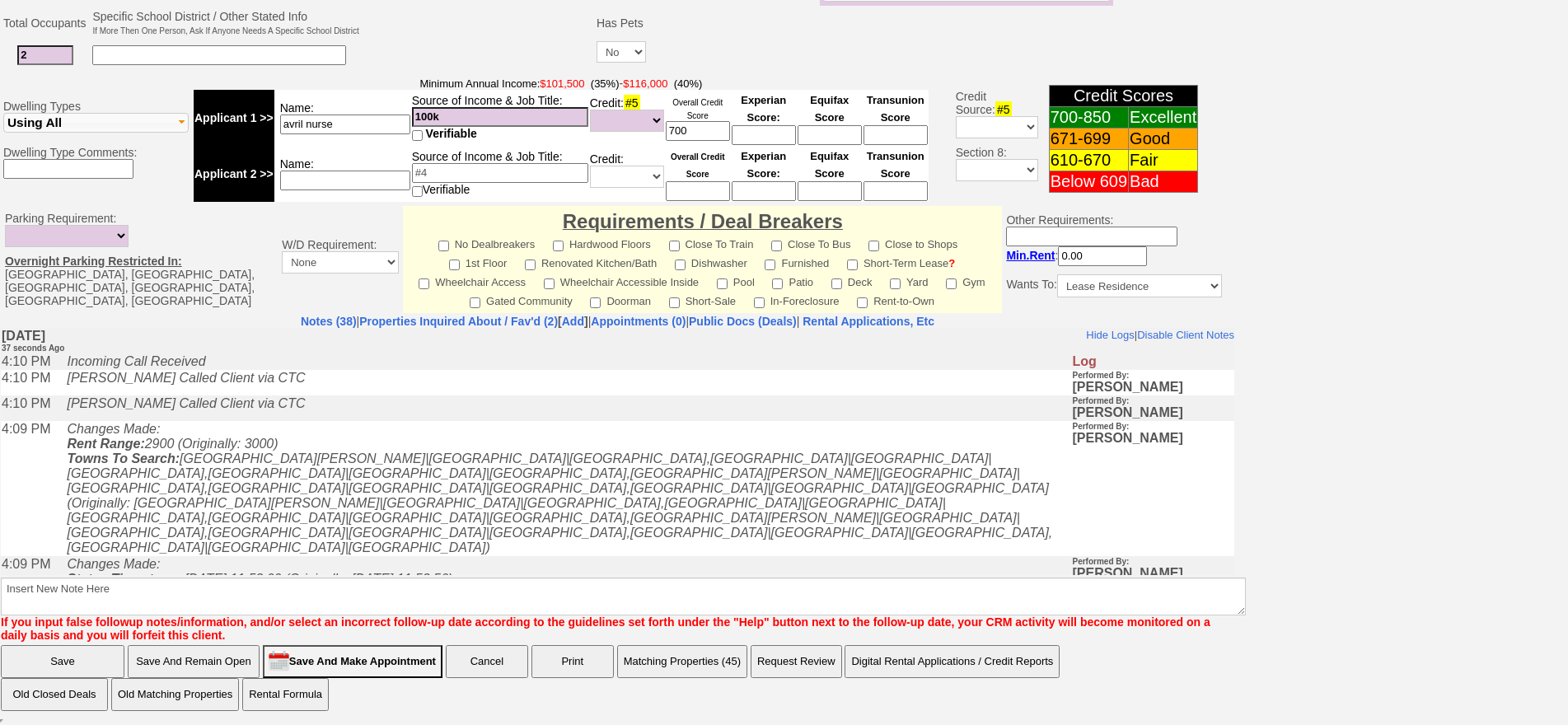
scroll to position [168, 0]
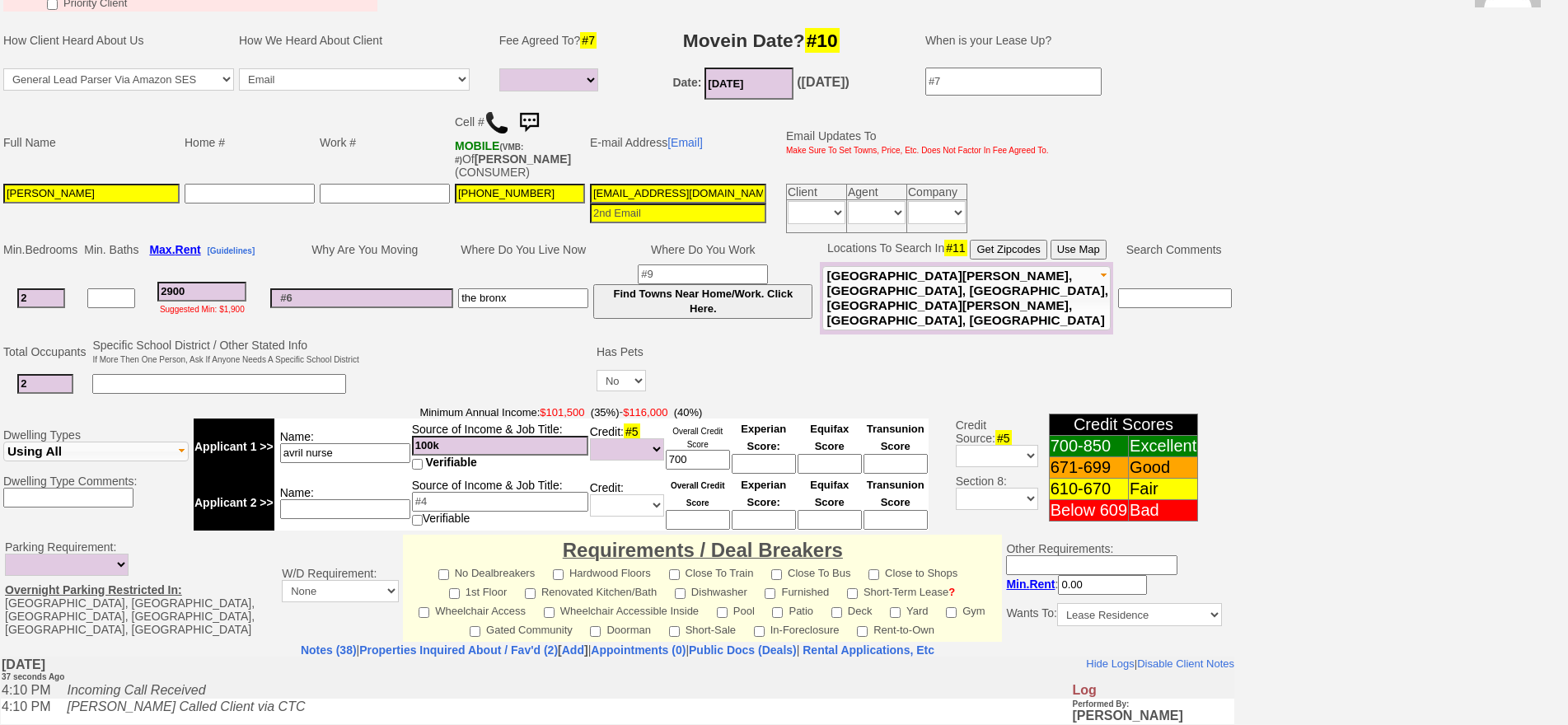
click at [726, 88] on input "07/15/2025" at bounding box center [748, 83] width 89 height 32
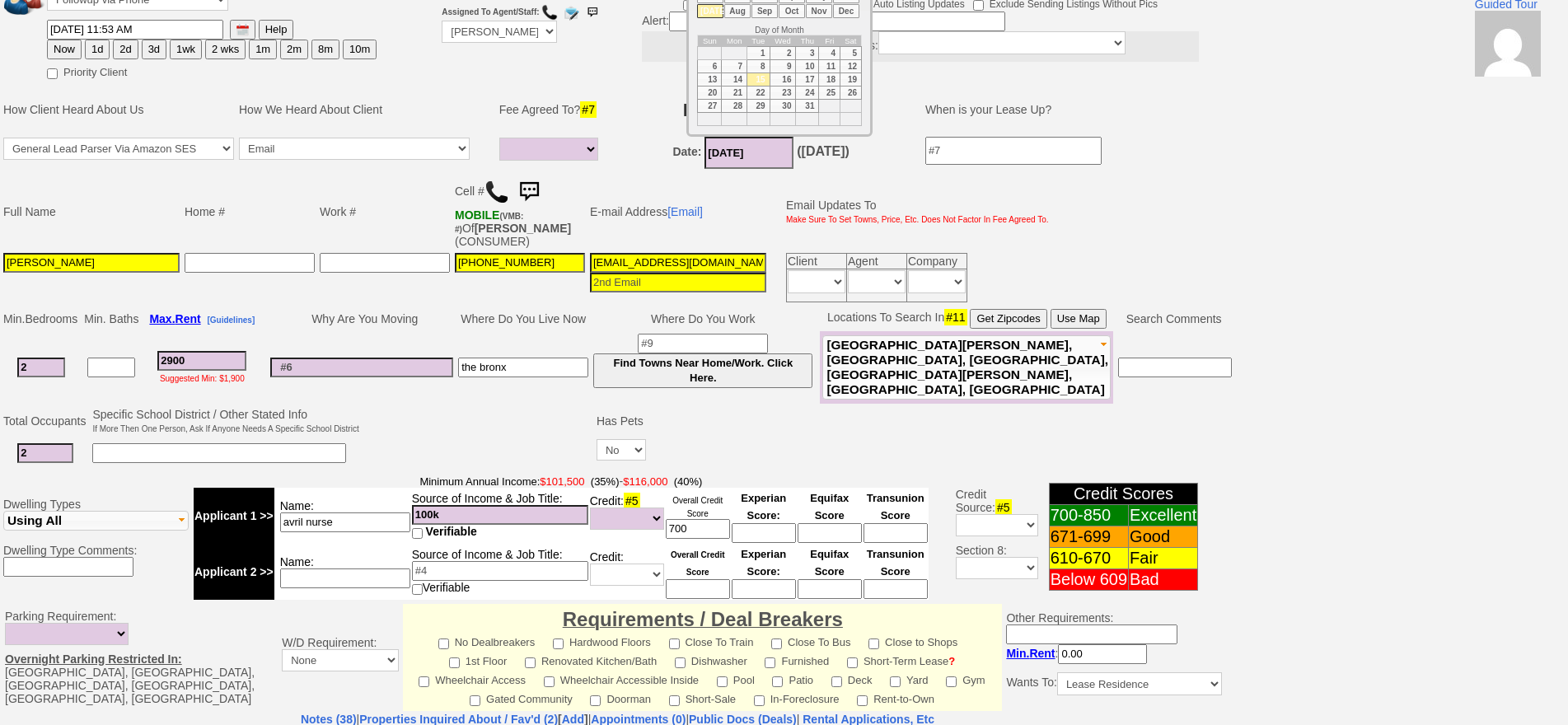
scroll to position [4, 0]
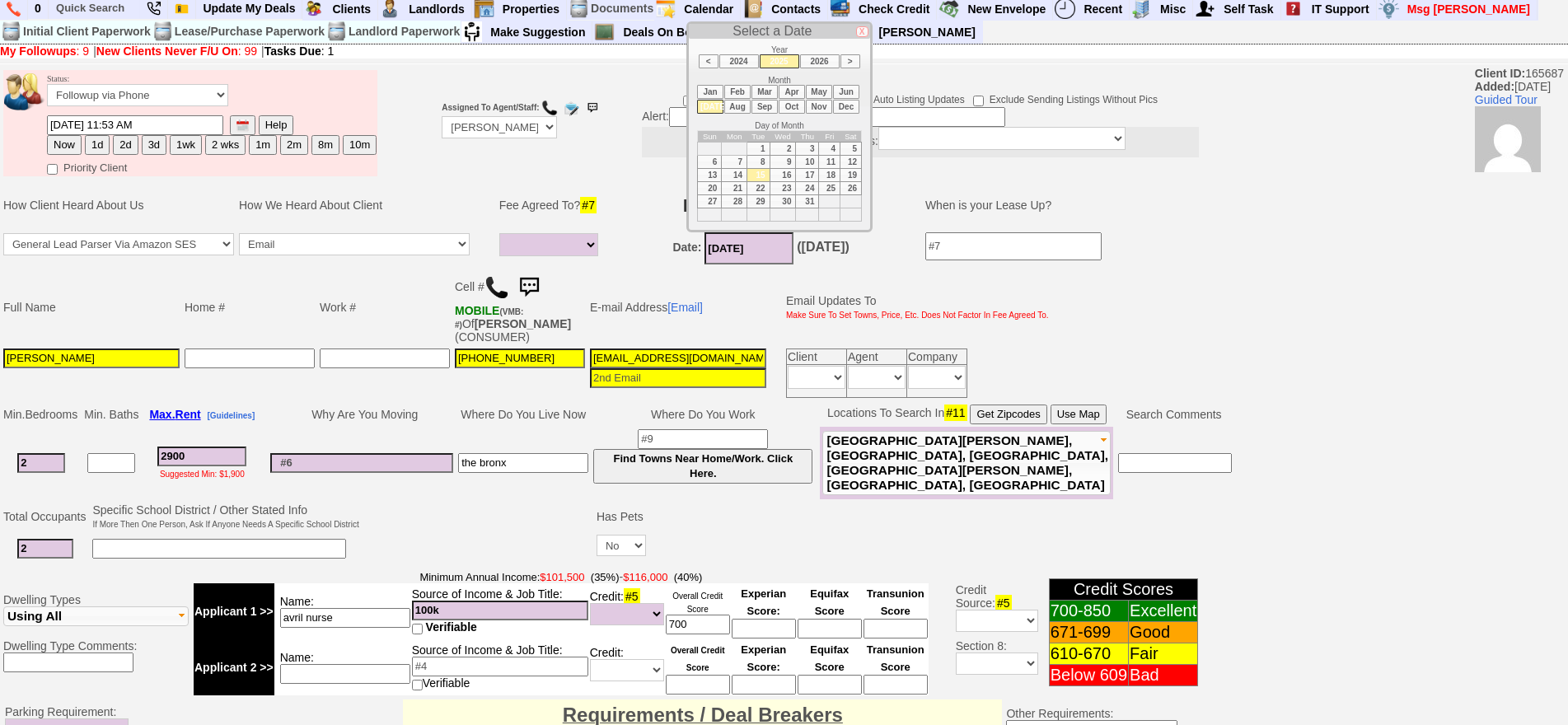
click at [814, 108] on li "Nov" at bounding box center [819, 106] width 27 height 14
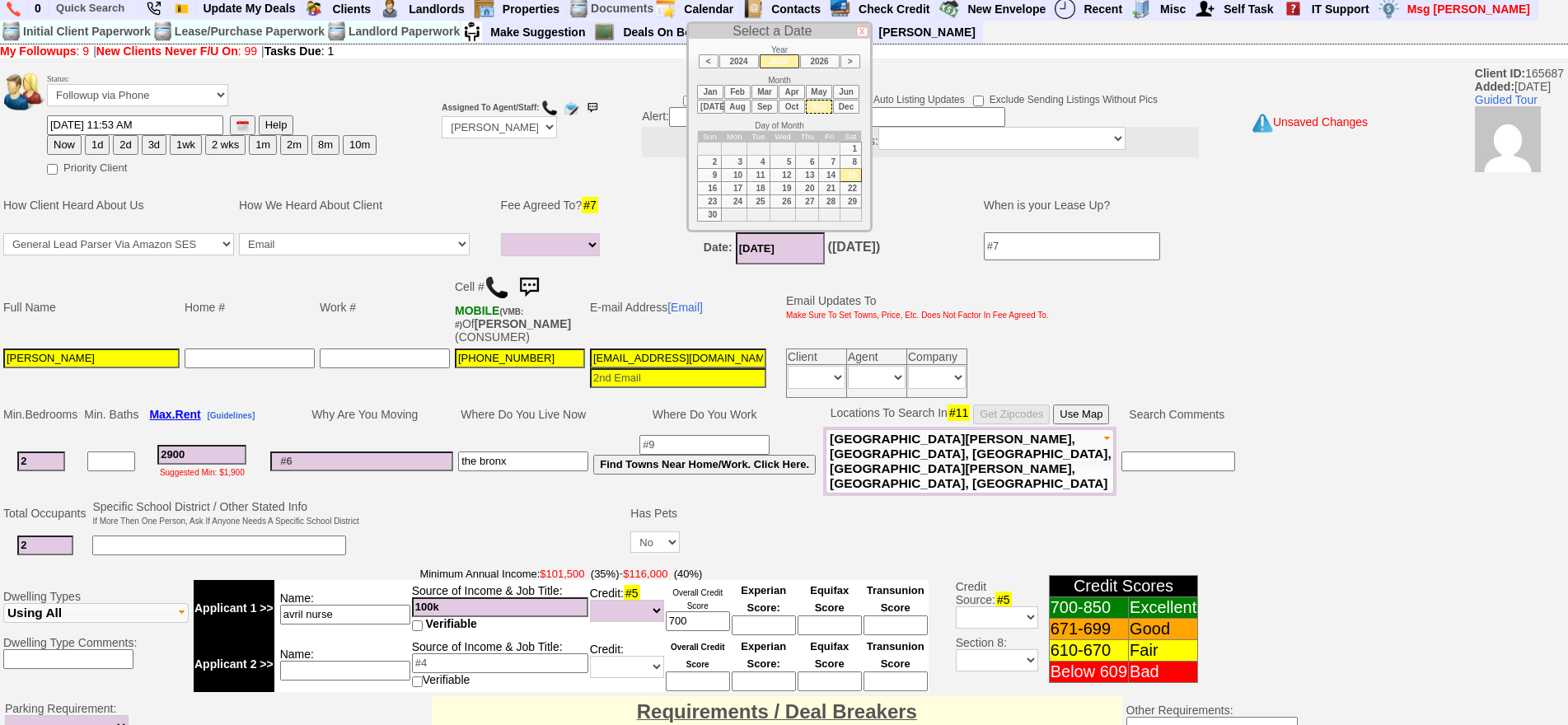
click at [847, 148] on td "1" at bounding box center [850, 148] width 21 height 13
type input "[DATE]"
click at [220, 465] on div "Suggested Min: $1,900" at bounding box center [201, 471] width 117 height 13
click at [223, 448] on input "2900" at bounding box center [201, 455] width 89 height 20
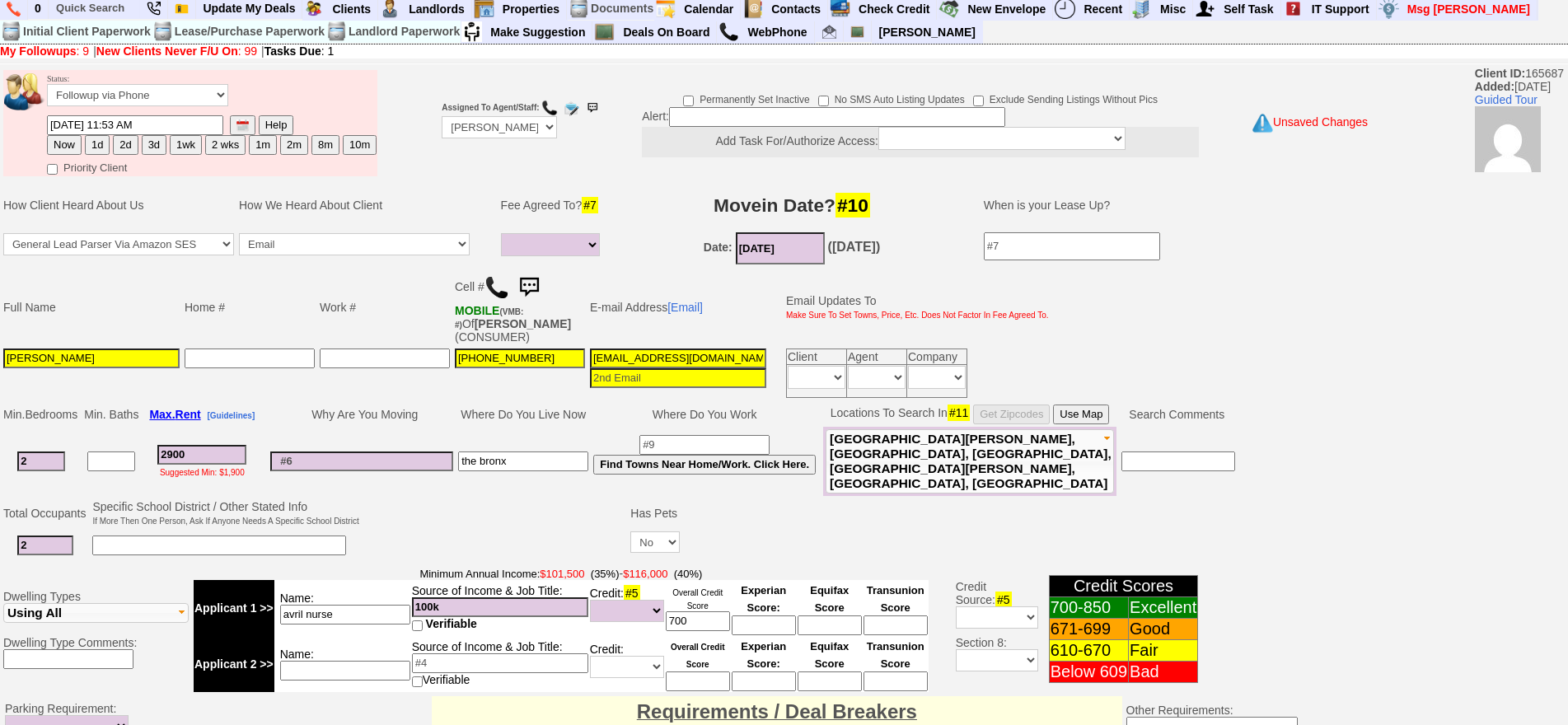
click at [275, 437] on td at bounding box center [361, 460] width 187 height 69
click at [47, 536] on input "2" at bounding box center [45, 546] width 56 height 20
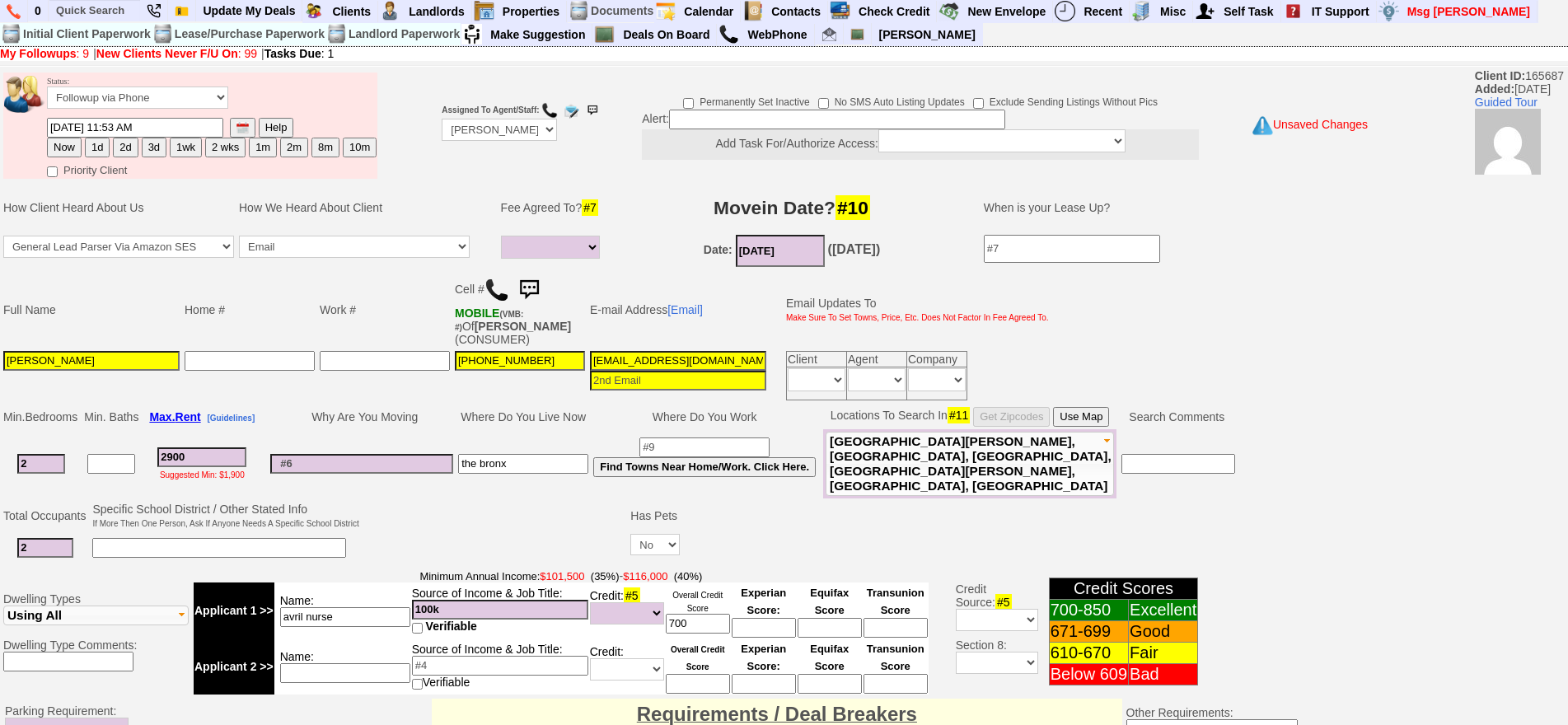
scroll to position [0, 0]
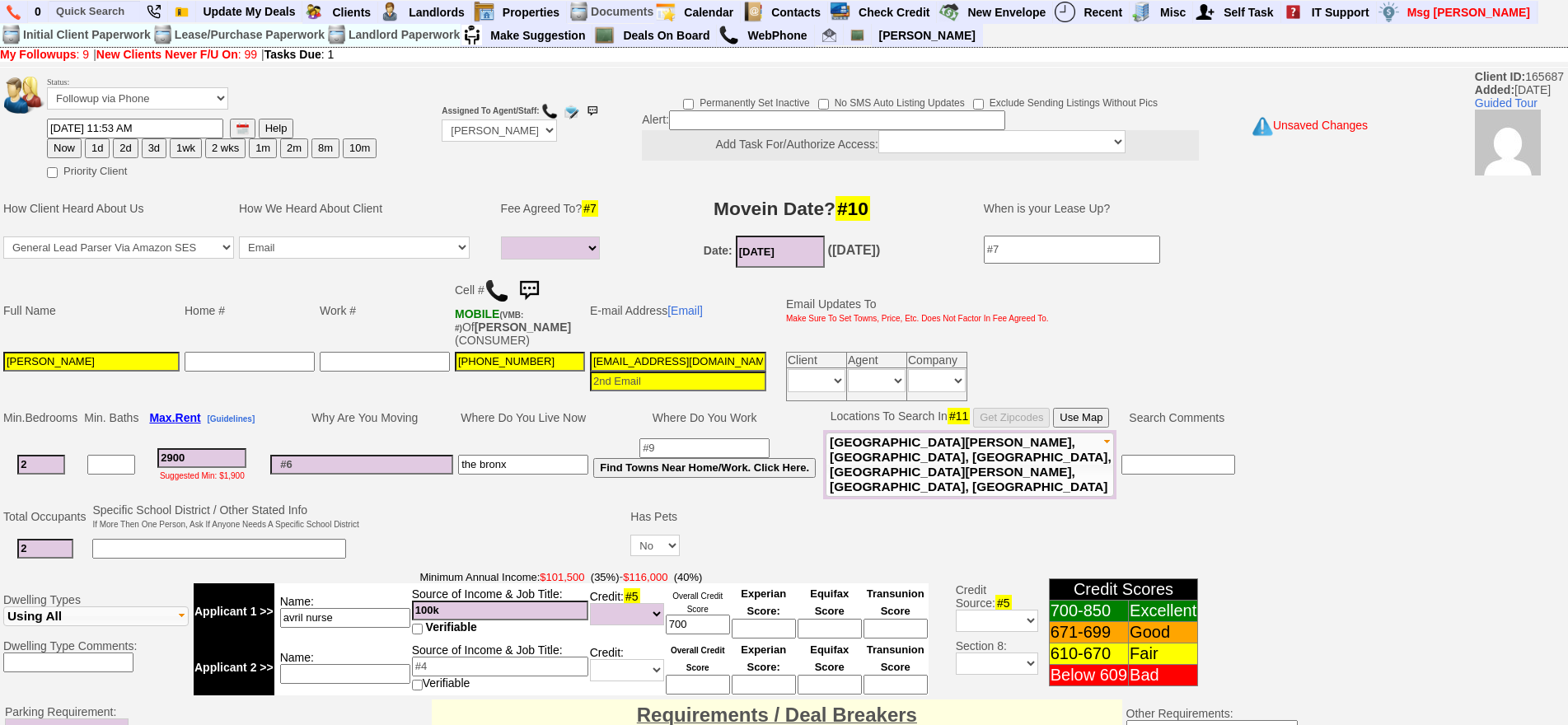
drag, startPoint x: 232, startPoint y: 454, endPoint x: 113, endPoint y: 449, distance: 119.1
click at [112, 449] on tr "2 2900 Suggested Min: $1,900 the bronx Find Towns Near Home/Work. Click Here." at bounding box center [619, 464] width 1236 height 69
type input "28"
select select
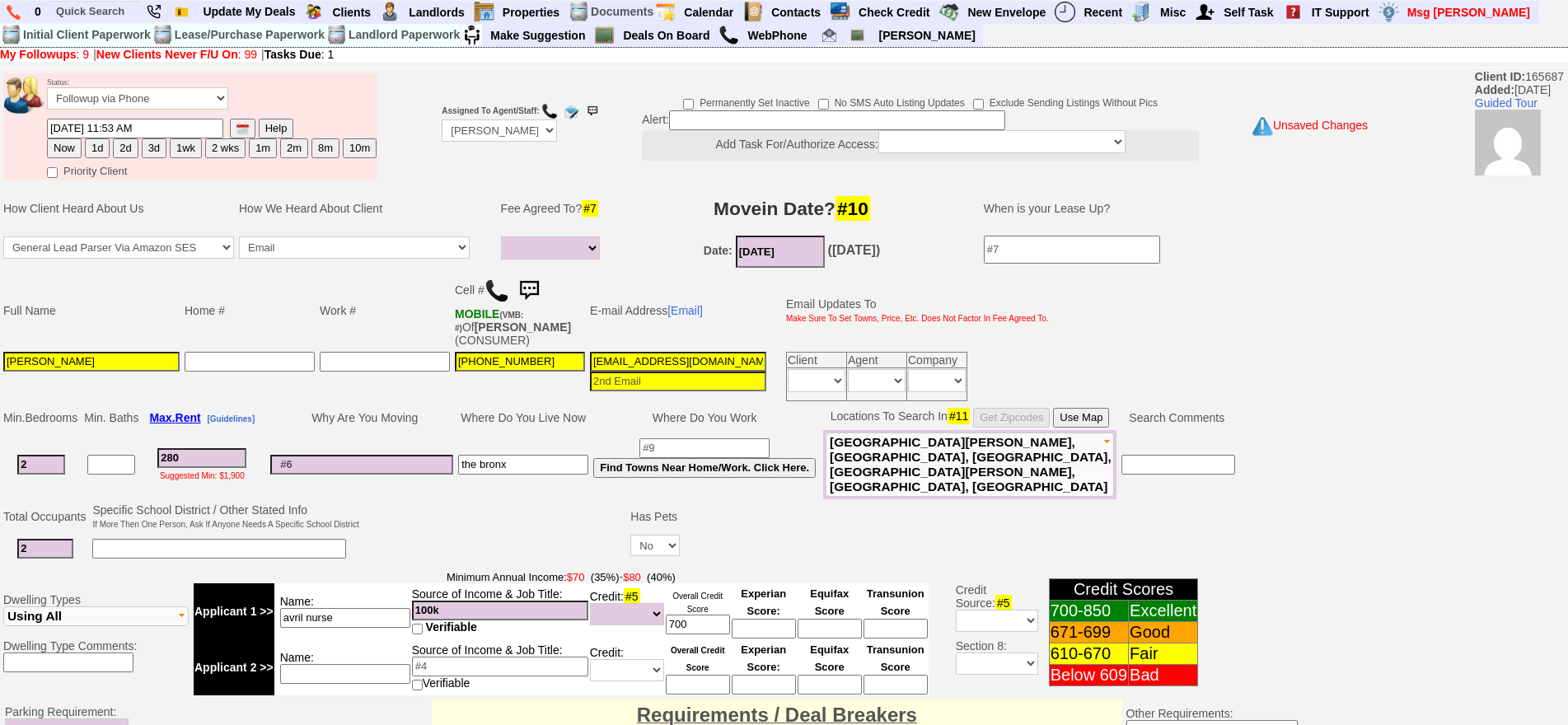
type input "2800"
select select
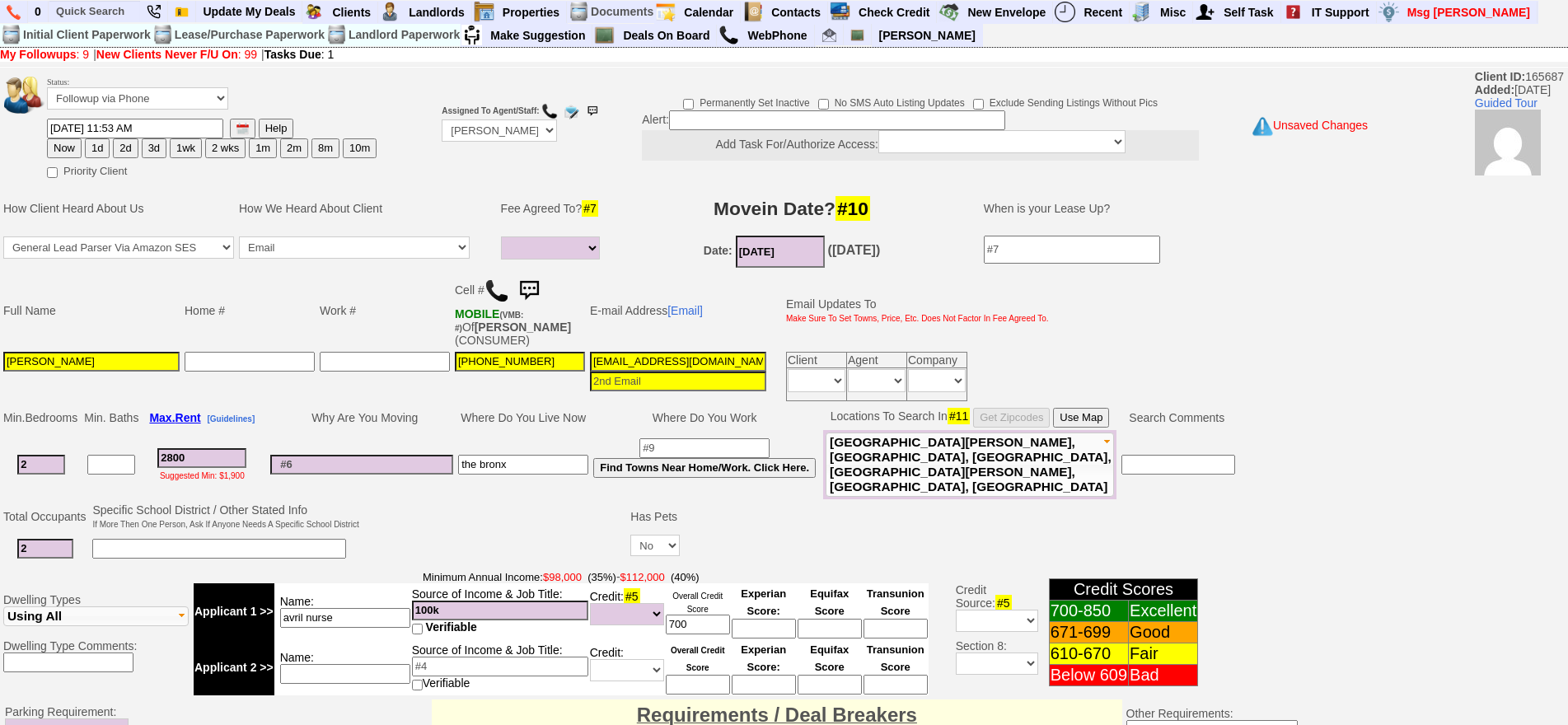
type input "2800"
select select
click at [361, 413] on td "Why Are You Moving" at bounding box center [361, 417] width 187 height 25
click at [1089, 424] on button "Use Map" at bounding box center [1080, 418] width 56 height 20
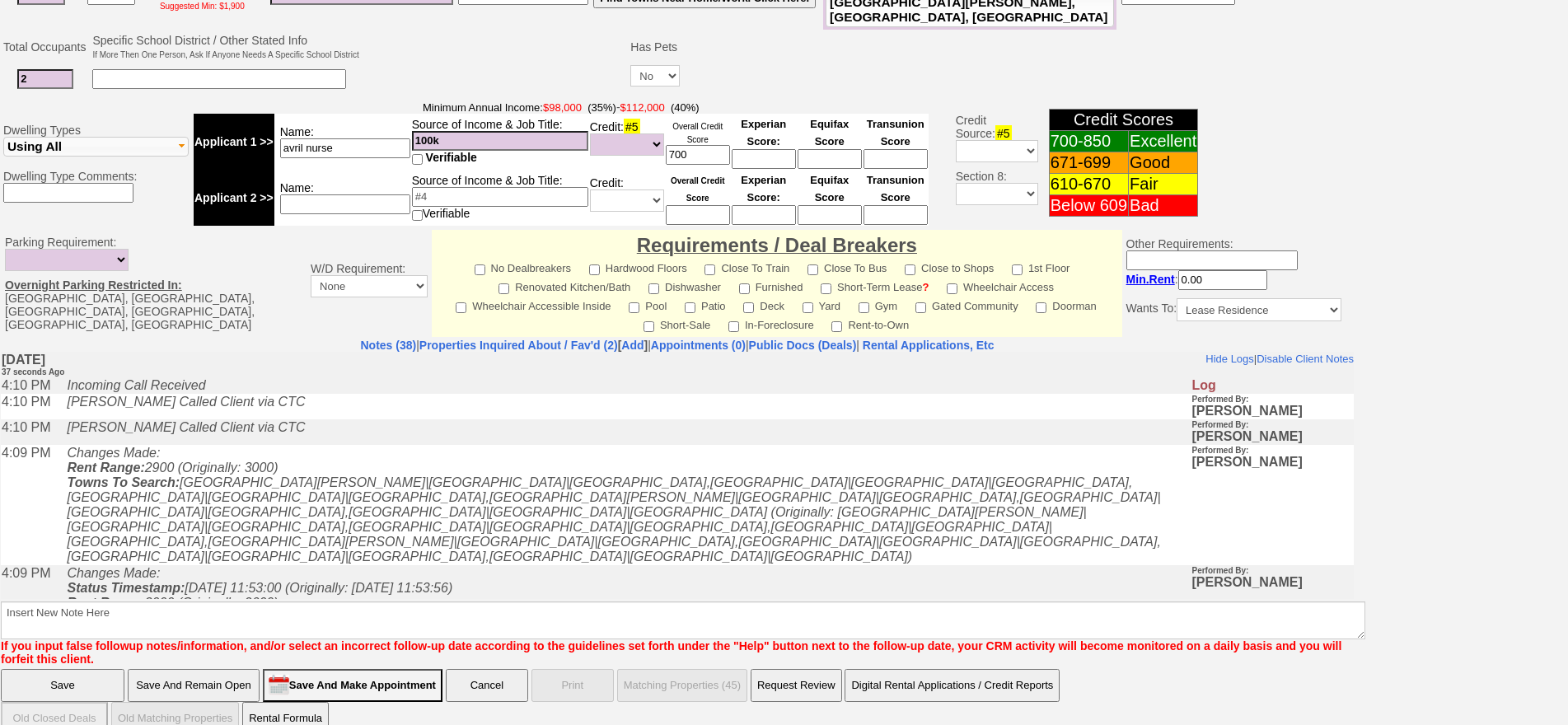
scroll to position [474, 0]
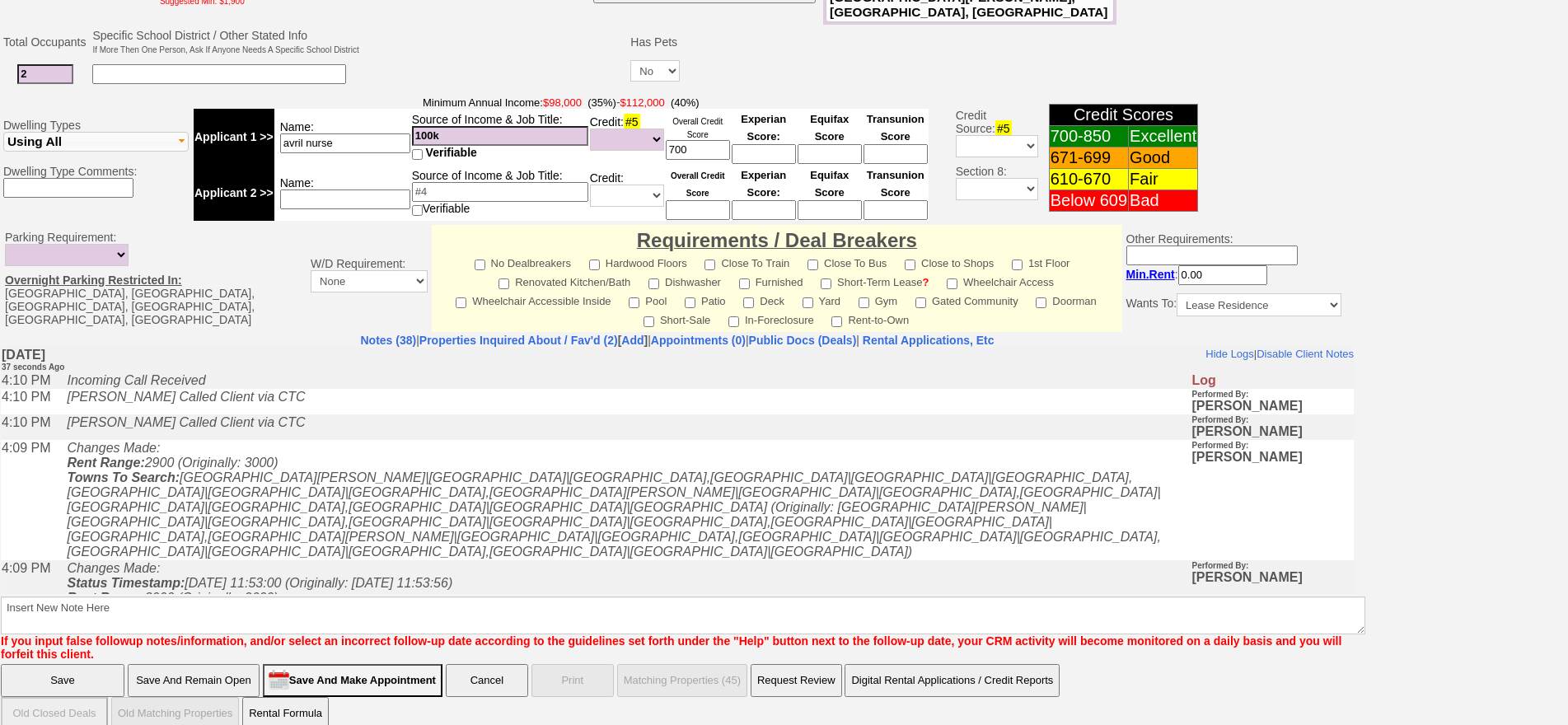
click at [722, 606] on td "Incoming Call Received" at bounding box center [625, 614] width 1132 height 17
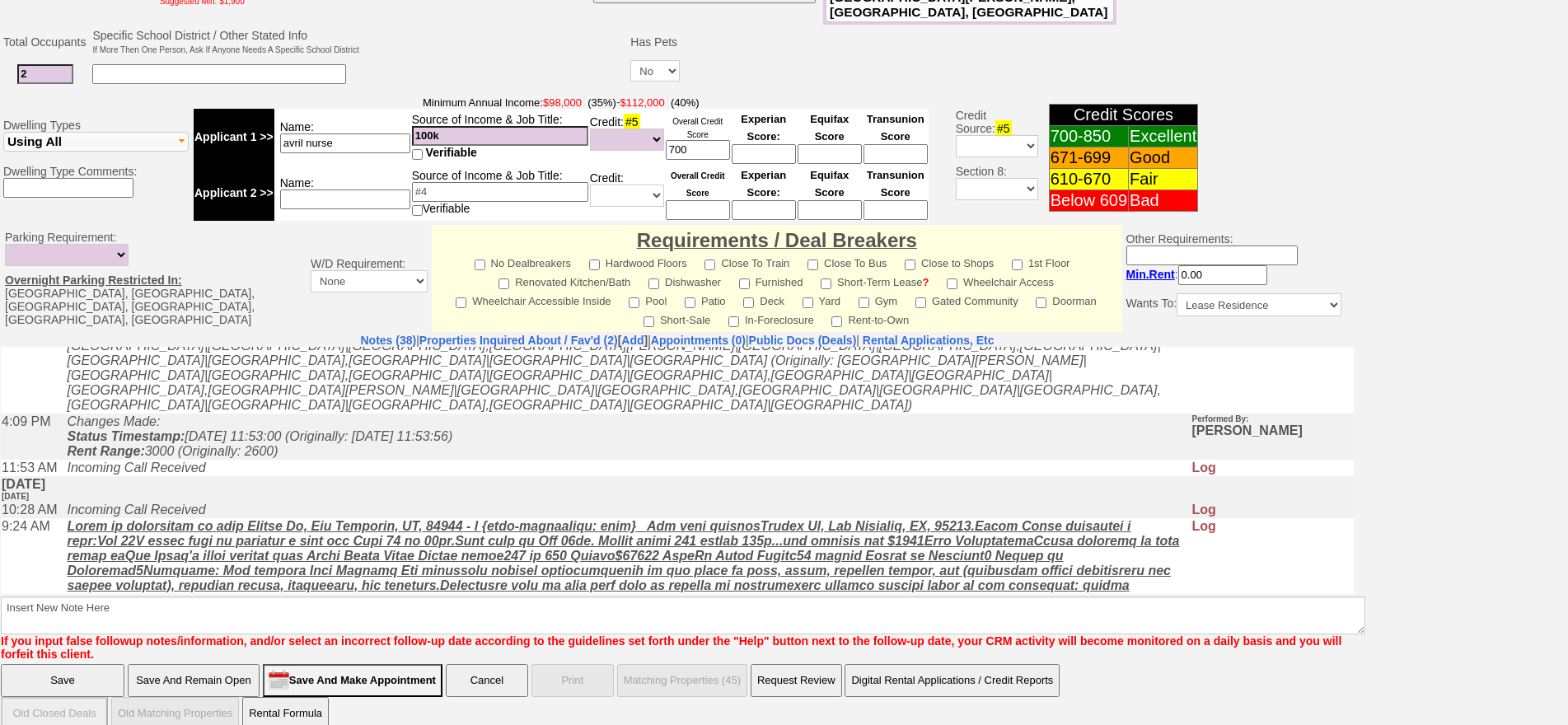
scroll to position [247, 0]
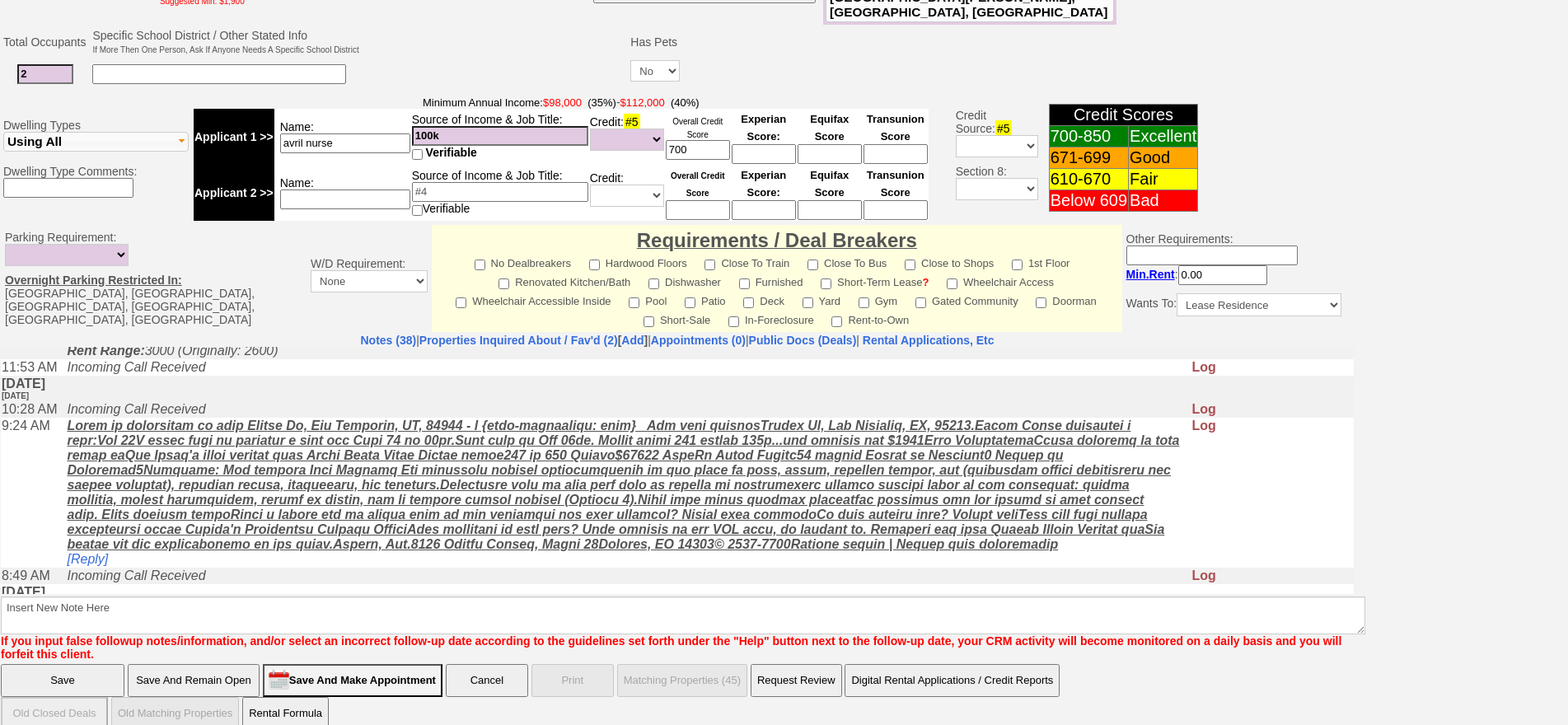
click at [202, 527] on td "[Reply]" at bounding box center [625, 492] width 1132 height 150
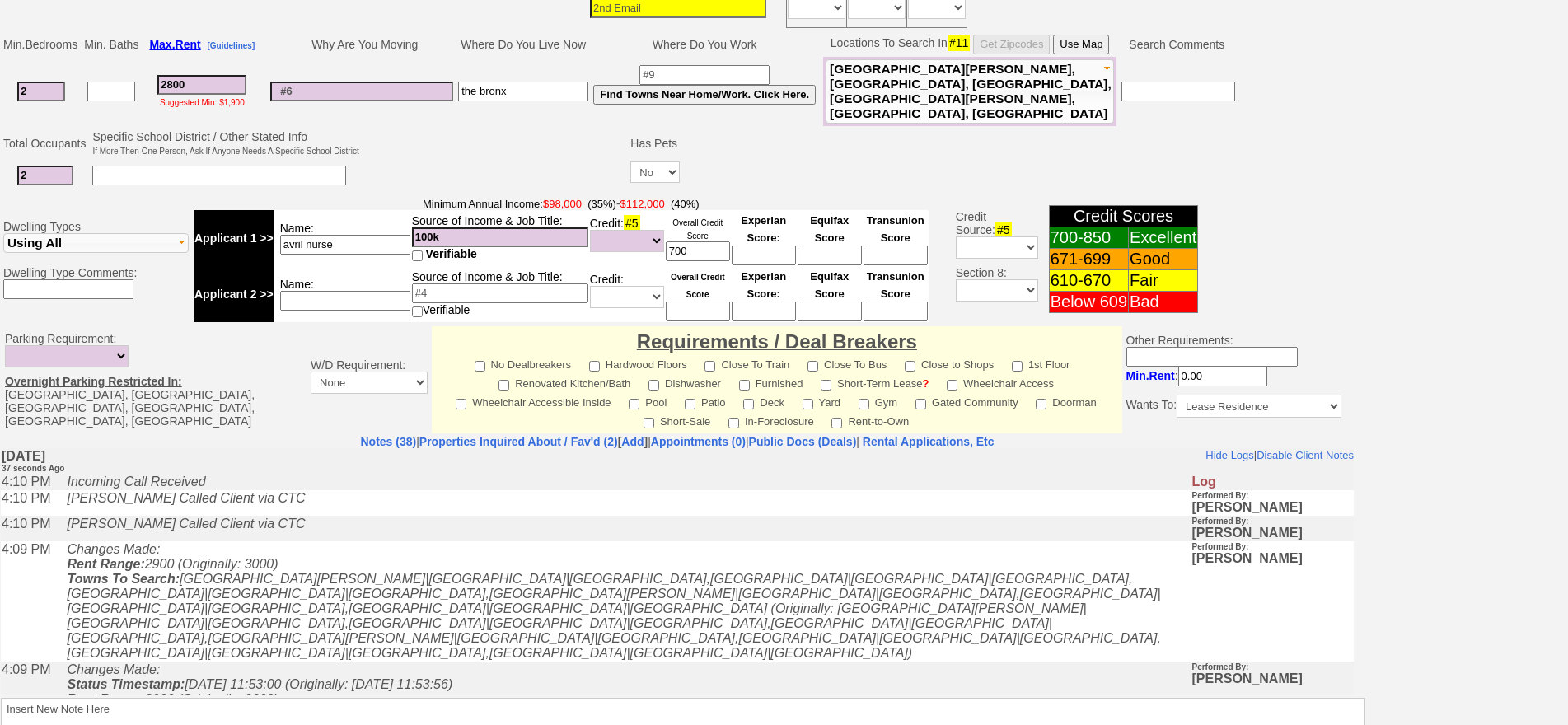
scroll to position [227, 0]
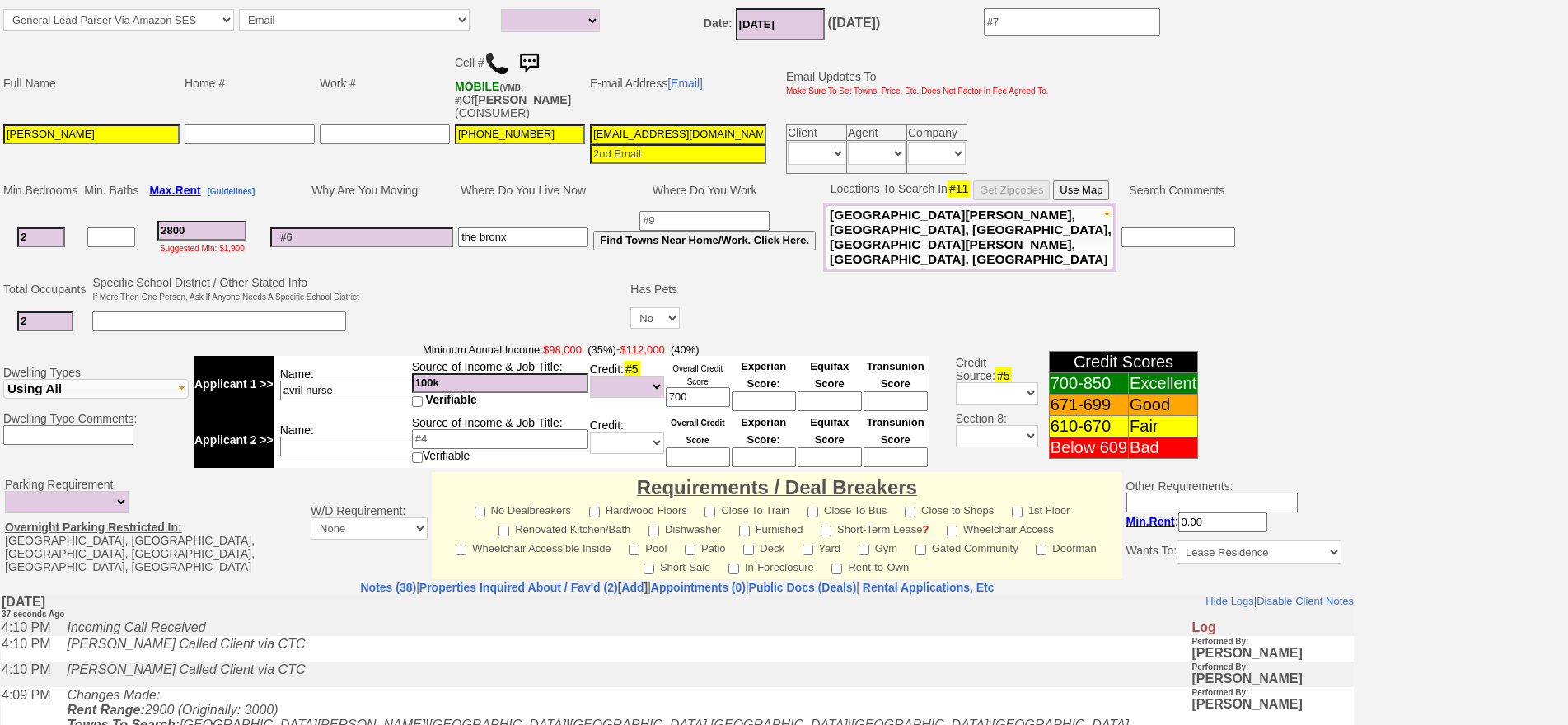
click at [1082, 187] on button "Use Map" at bounding box center [1080, 190] width 56 height 20
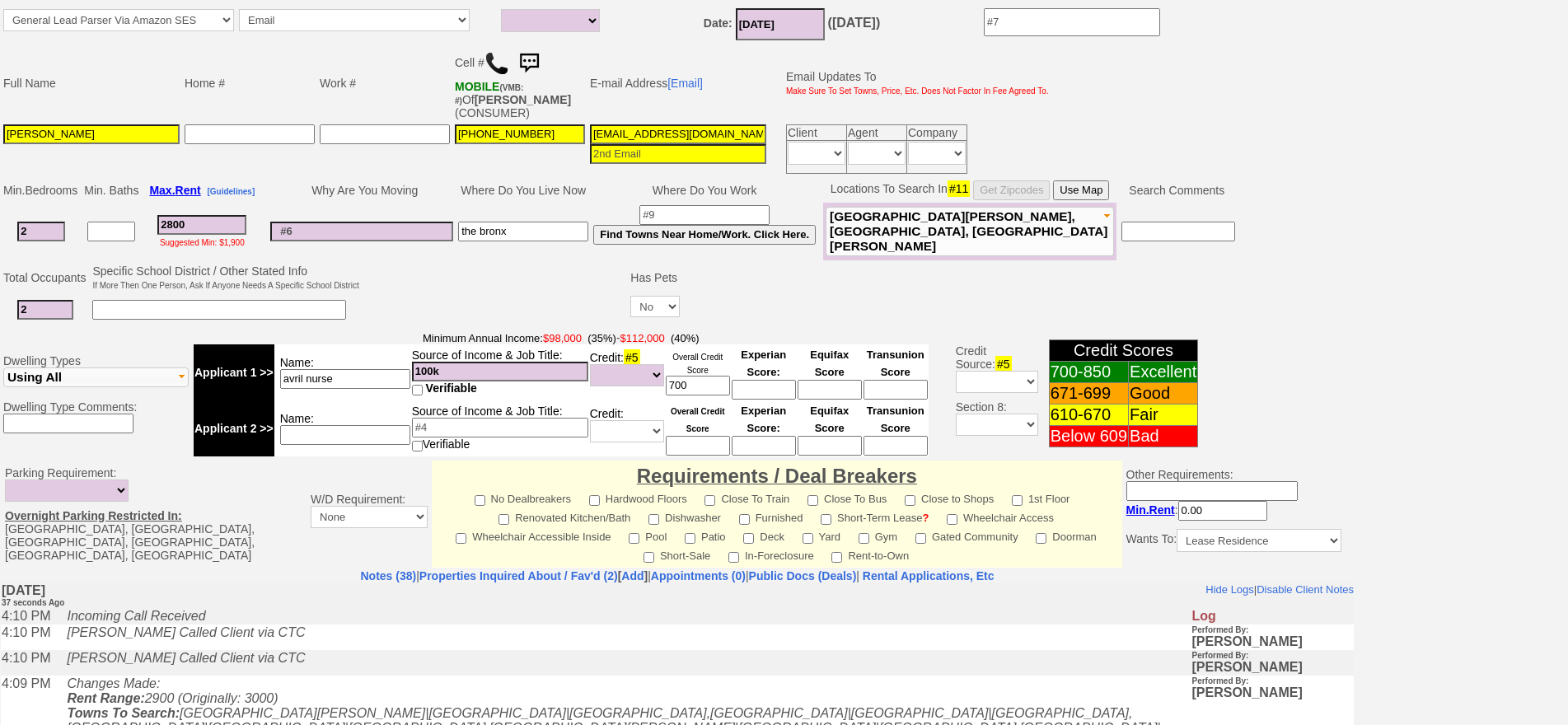
click at [908, 242] on td "Fleetwood Pelham New Rochelle Larchmont Mamaroneck Harrison Rye Port Chester Ry…" at bounding box center [969, 231] width 293 height 58
click at [908, 237] on span "New Rochelle, Larchmont, Mount Vernon" at bounding box center [969, 232] width 278 height 44
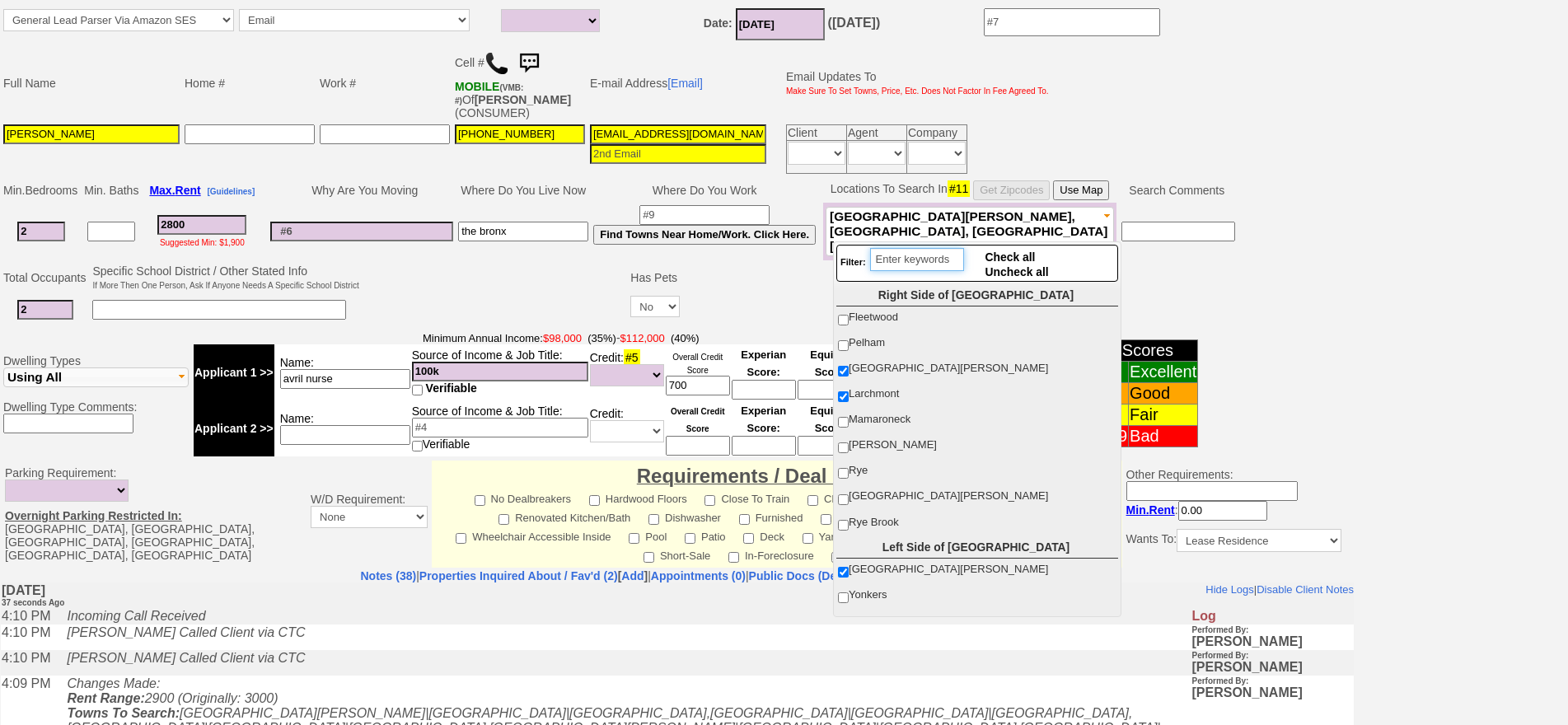
click at [918, 258] on input "search" at bounding box center [917, 259] width 94 height 23
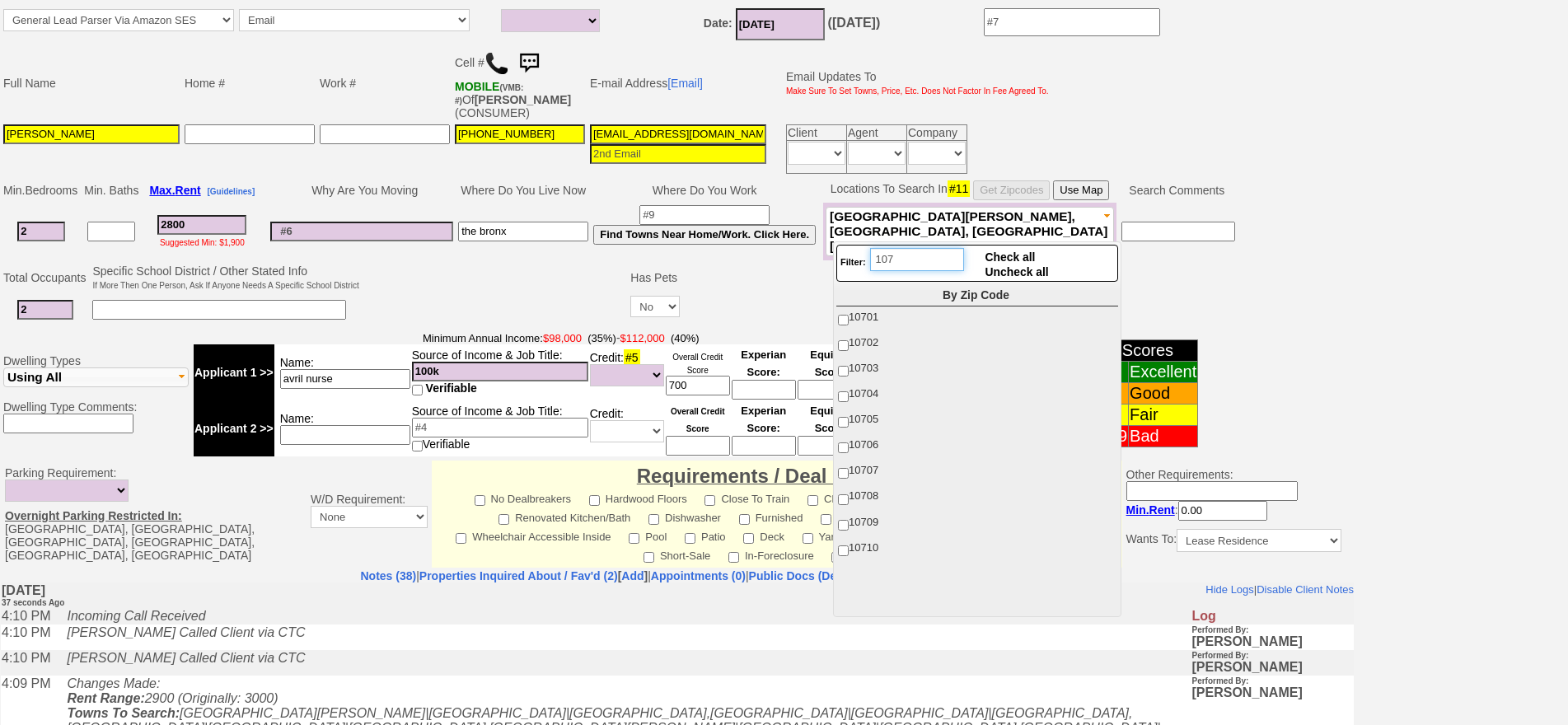
type input "107"
click at [874, 361] on span "10703" at bounding box center [863, 367] width 29 height 12
click at [848, 366] on input "10703" at bounding box center [844, 371] width 11 height 11
checkbox input "true"
click at [877, 407] on ul "Right Side of Westchester Fleetwood Pelham New Rochelle Larchmont Mamaroneck Ha…" at bounding box center [977, 448] width 282 height 330
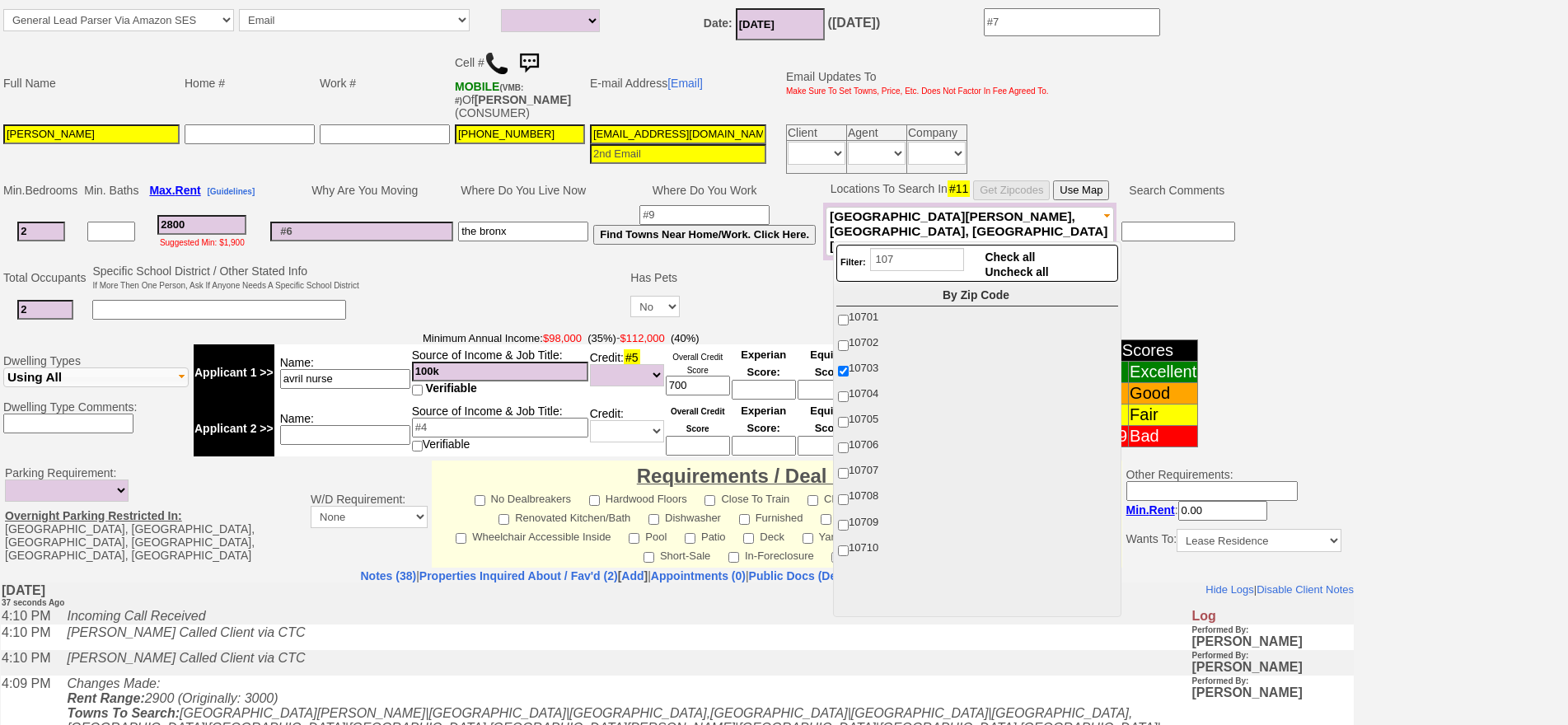
click at [875, 425] on label "10705" at bounding box center [976, 419] width 279 height 21
click at [848, 425] on input "10705" at bounding box center [844, 423] width 11 height 11
checkbox input "true"
click at [874, 549] on span "10710" at bounding box center [863, 547] width 29 height 12
click at [848, 549] on input "10710" at bounding box center [844, 550] width 11 height 11
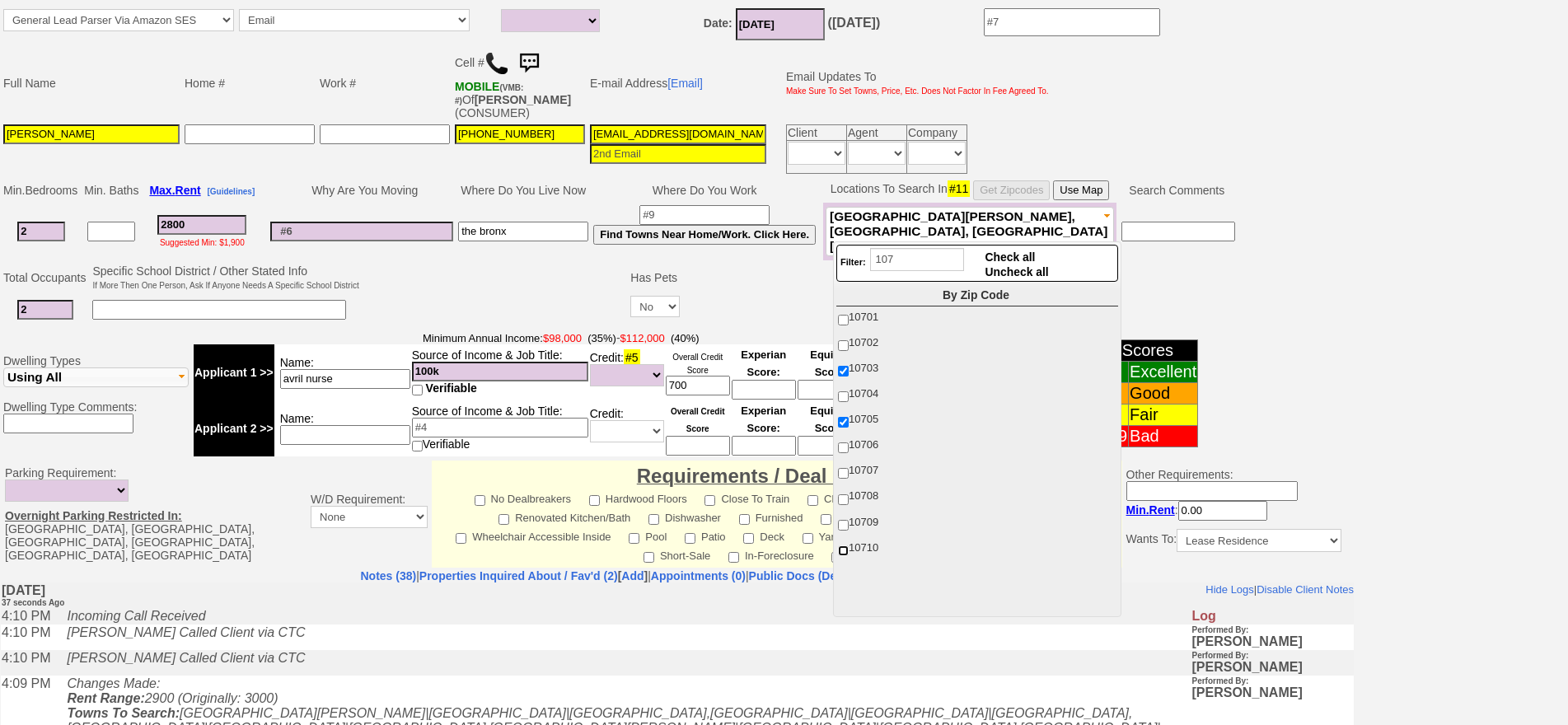
checkbox input "true"
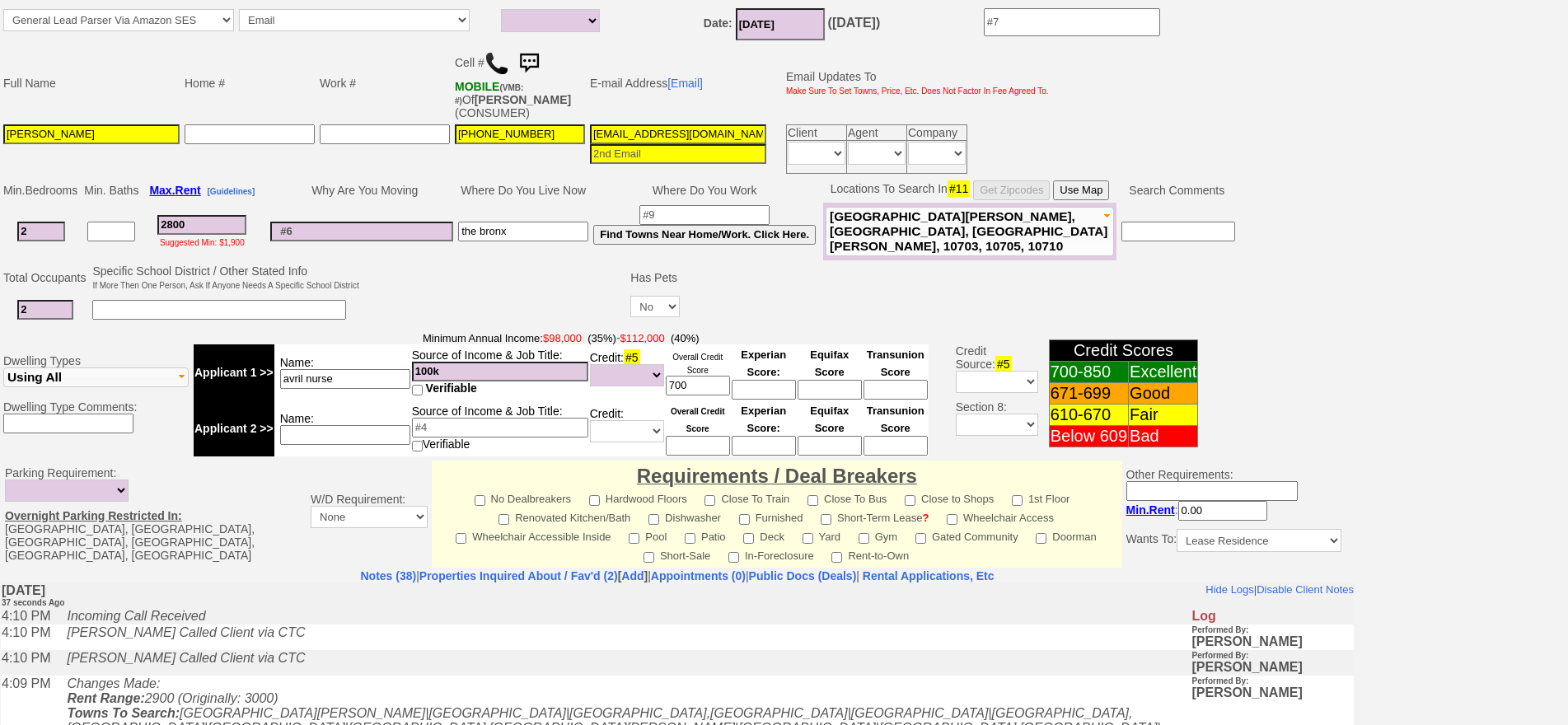
drag, startPoint x: 372, startPoint y: 286, endPoint x: 281, endPoint y: 242, distance: 101.1
click at [371, 285] on td at bounding box center [494, 294] width 267 height 65
click at [246, 231] on input "2800" at bounding box center [201, 225] width 89 height 20
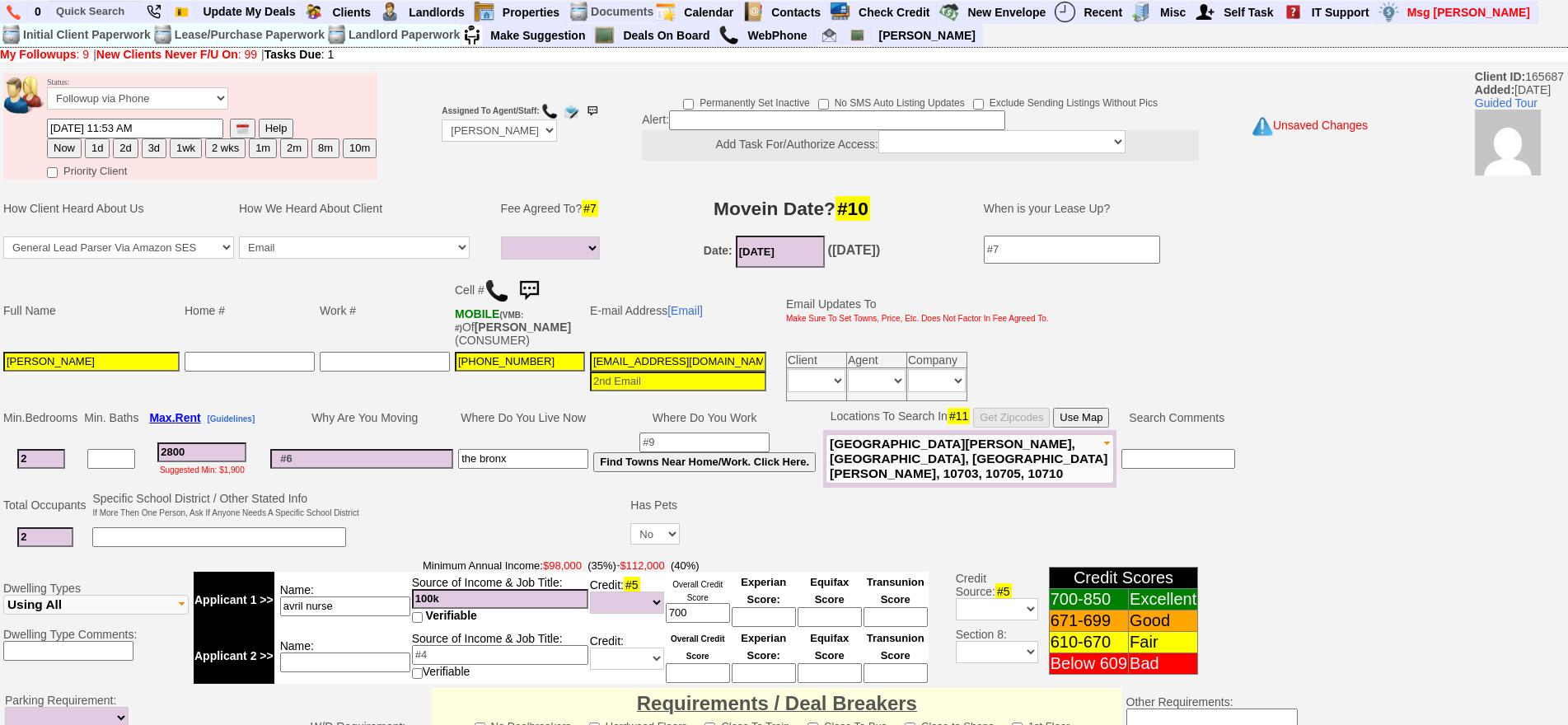
click at [108, 155] on button "1d" at bounding box center [97, 149] width 25 height 20
type input "09/30/2025 04:10 PM"
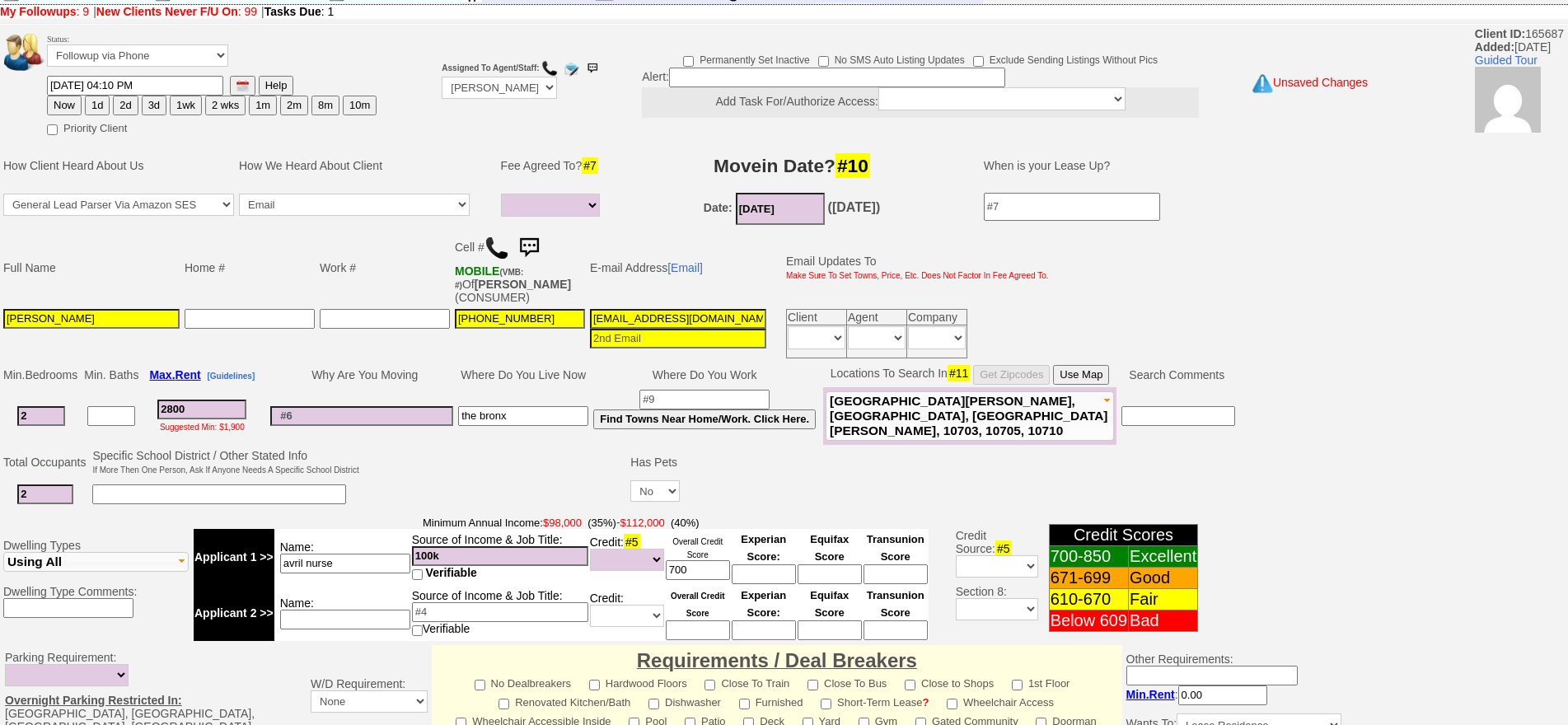
scroll to position [474, 0]
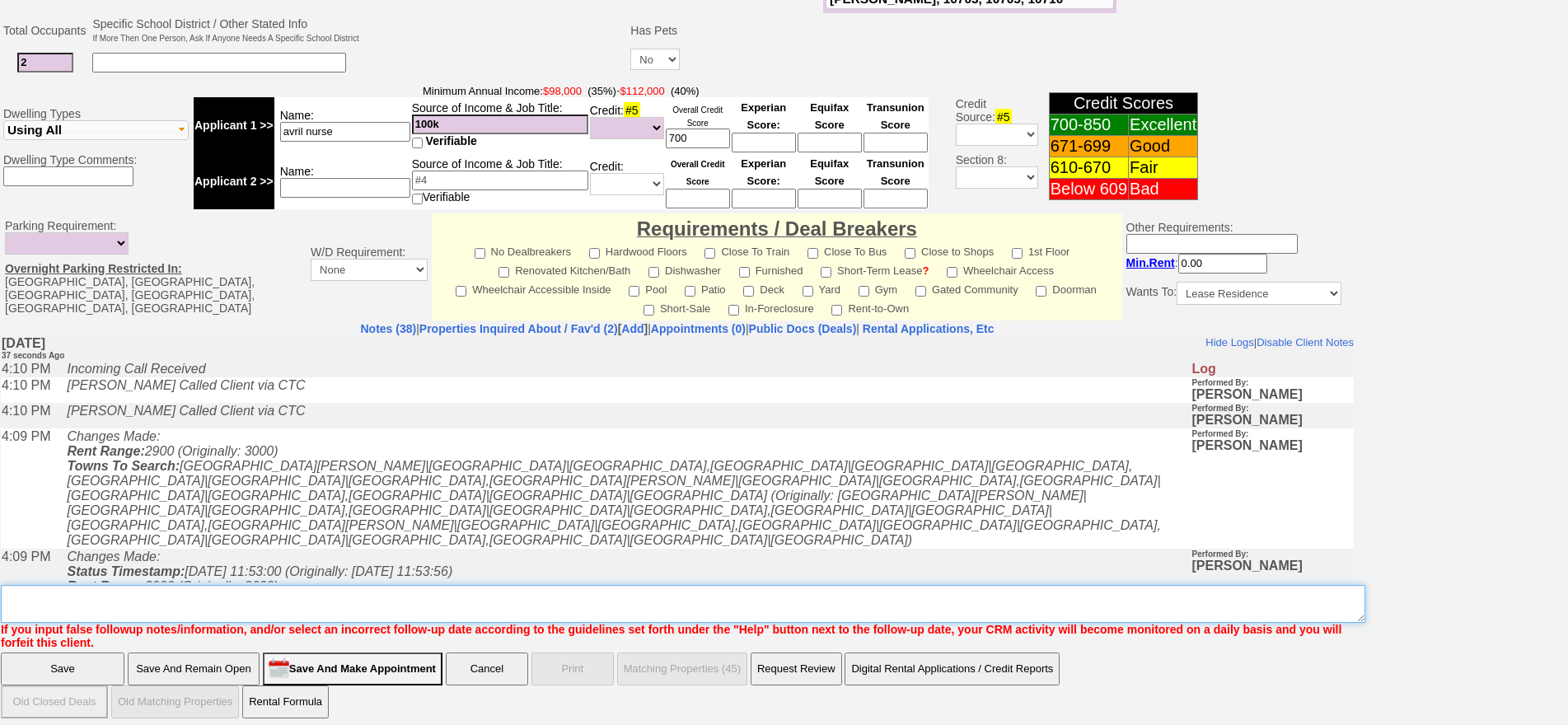
click at [679, 594] on textarea "Insert New Note Here" at bounding box center [683, 603] width 1364 height 38
type textarea "send places fu"
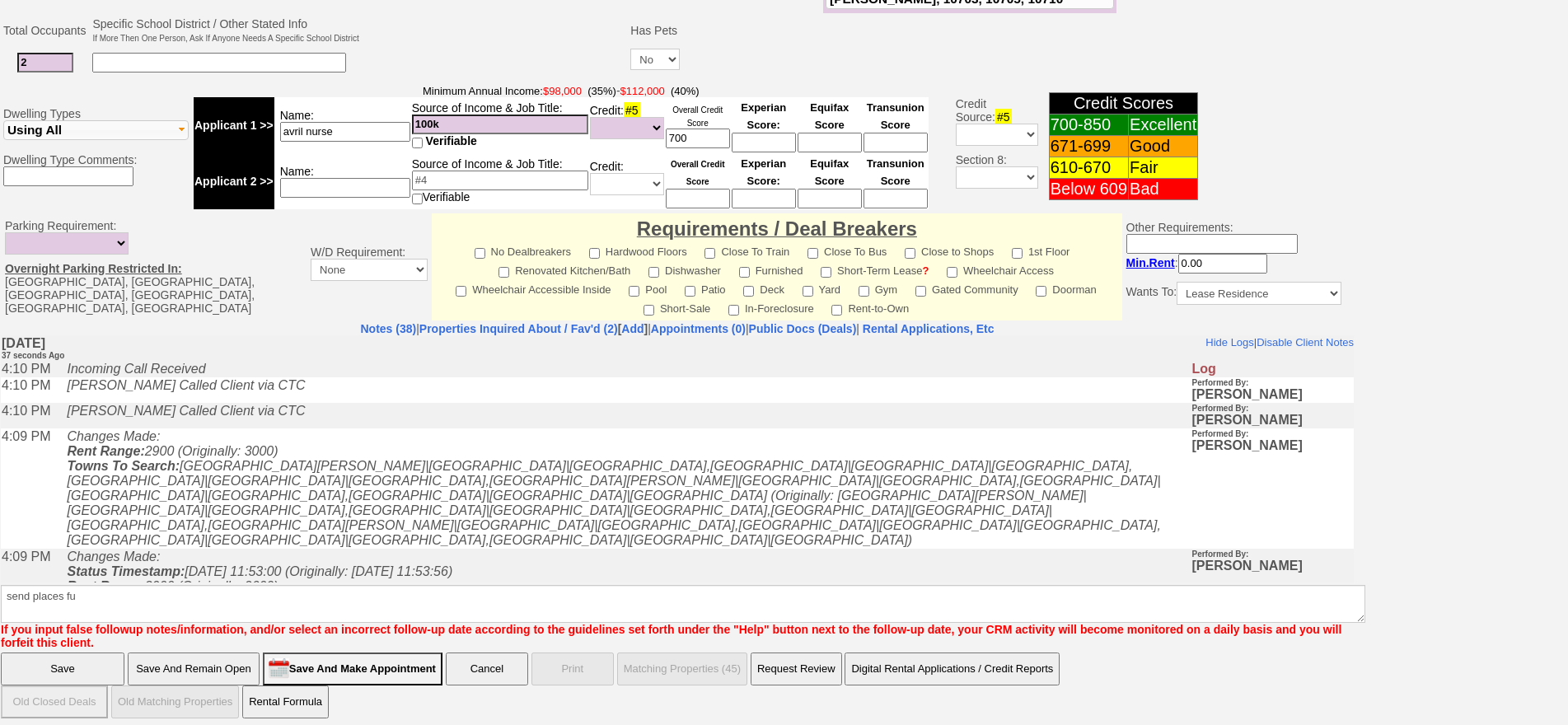
click input "Save And Remain Open" at bounding box center [193, 669] width 131 height 33
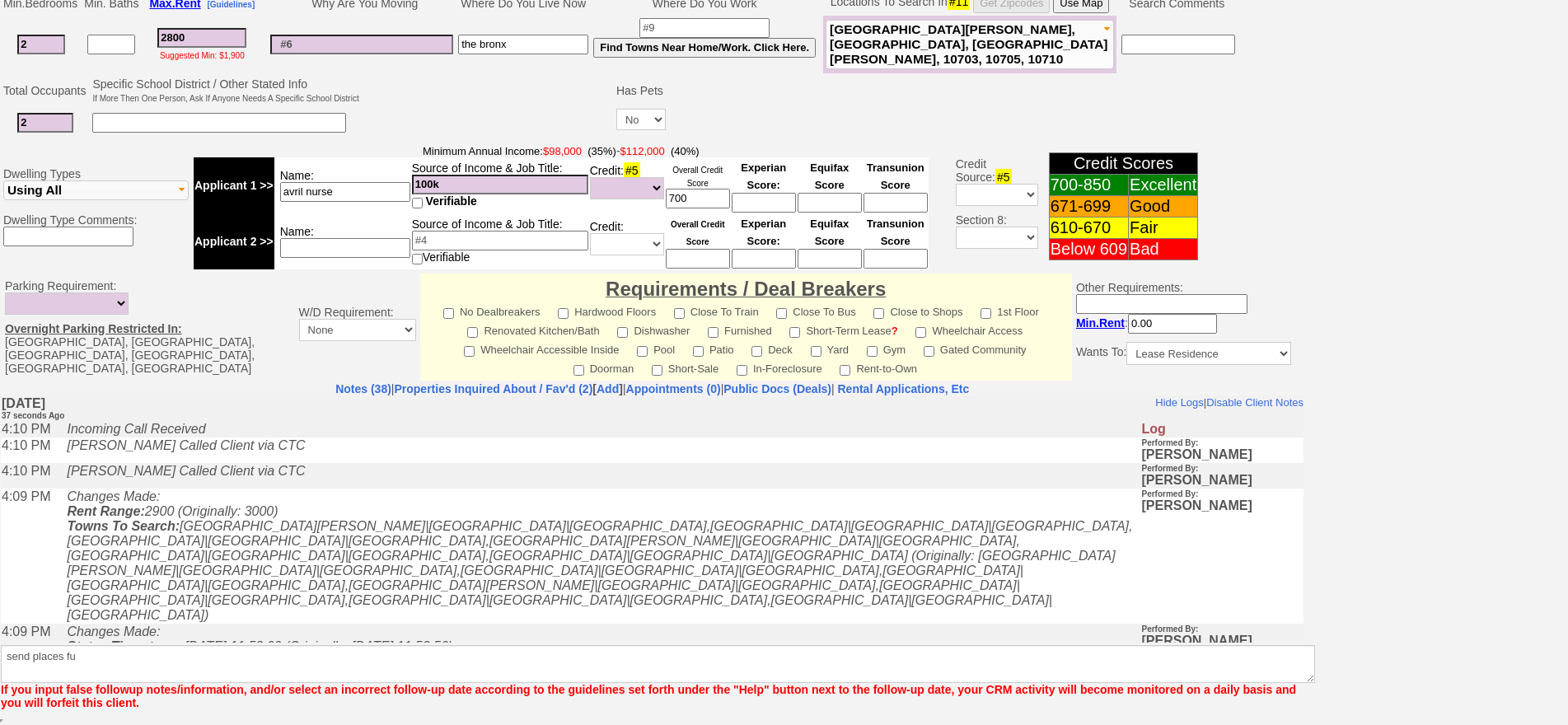
scroll to position [415, 0]
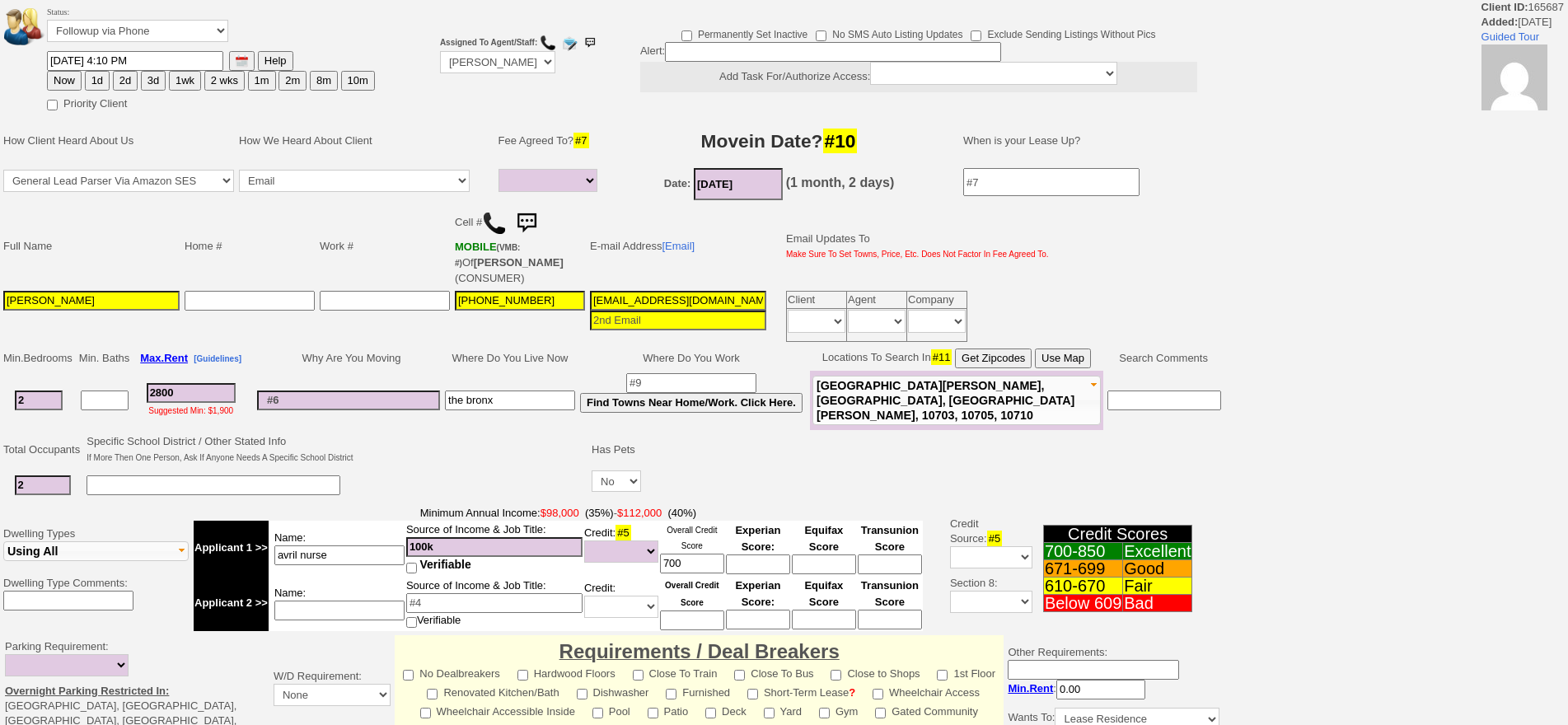
select select
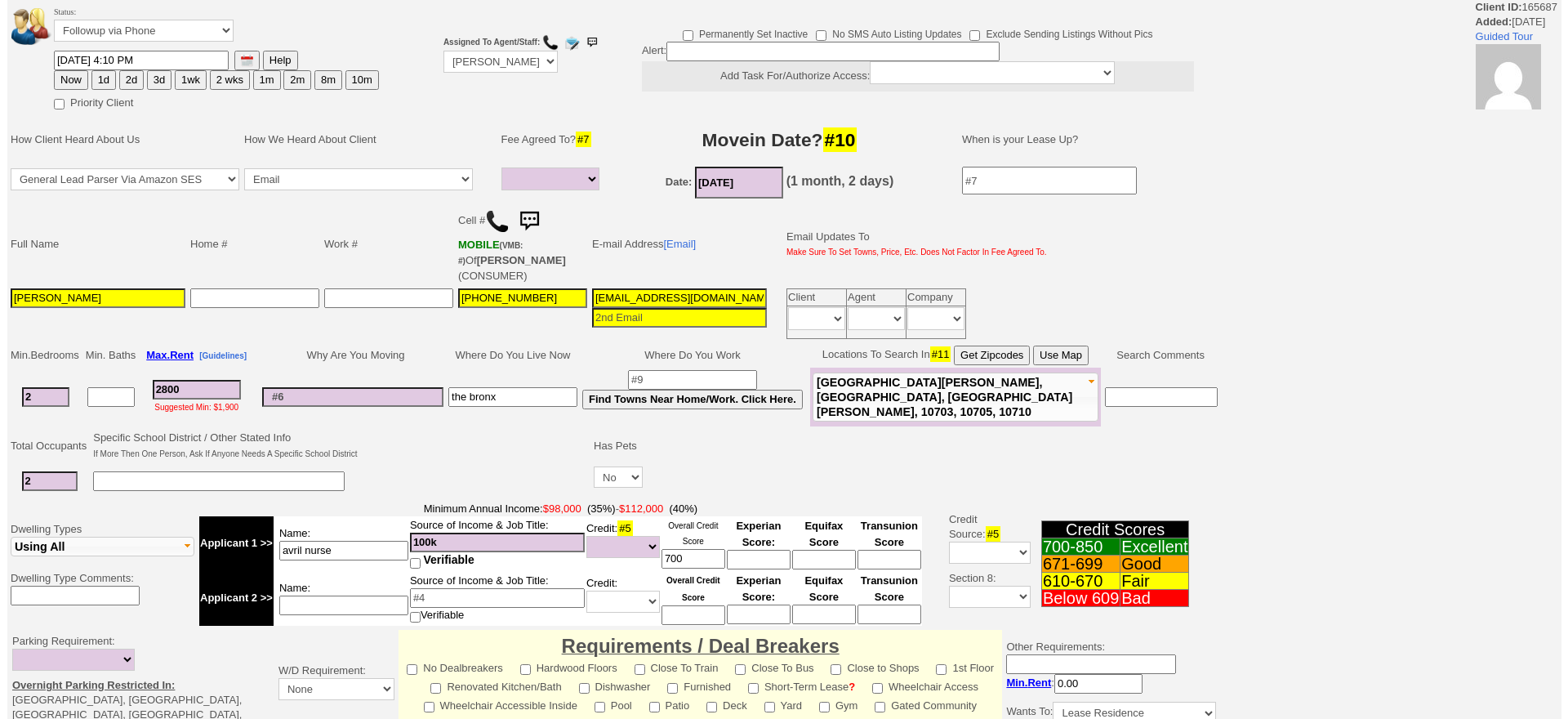
scroll to position [431, 0]
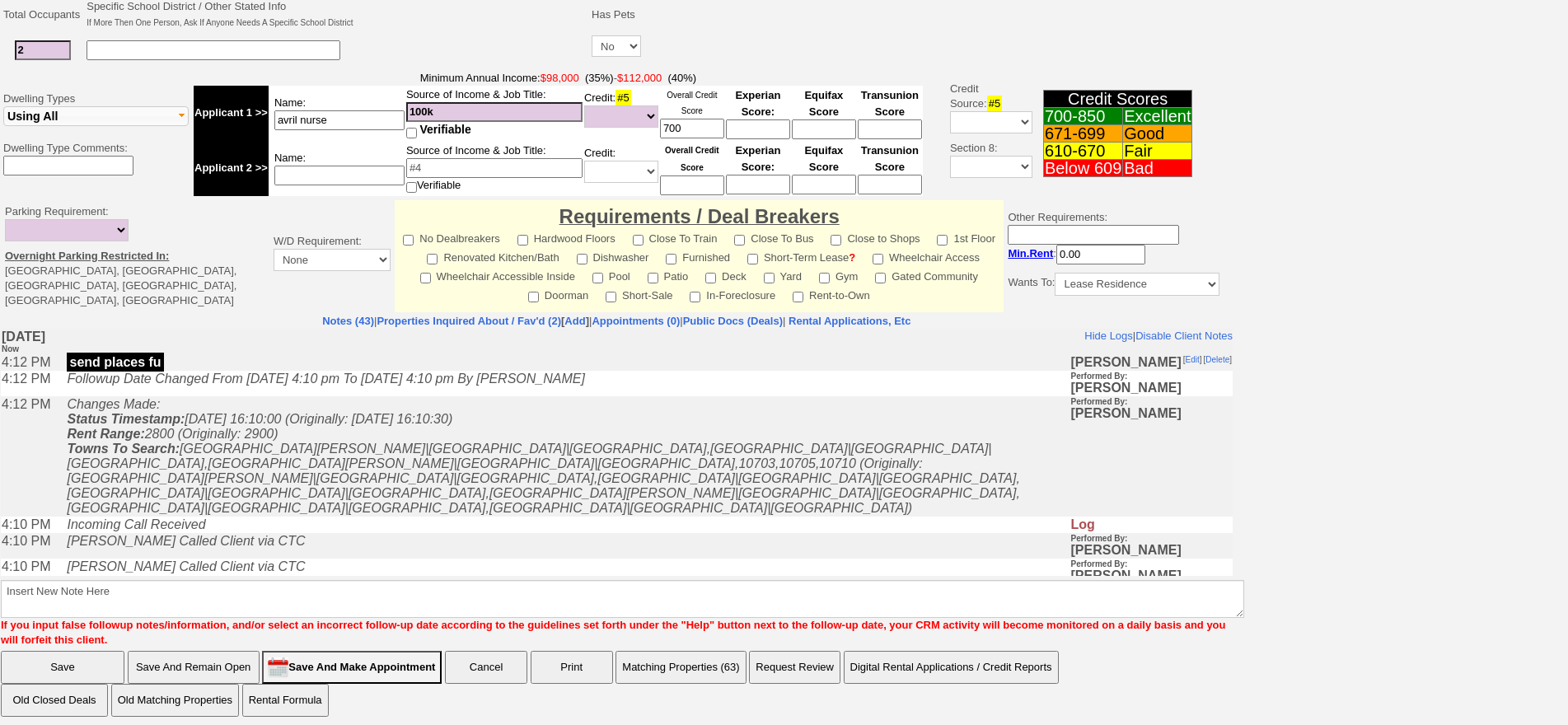
click at [682, 653] on button "Matching Properties (63)" at bounding box center [681, 667] width 131 height 33
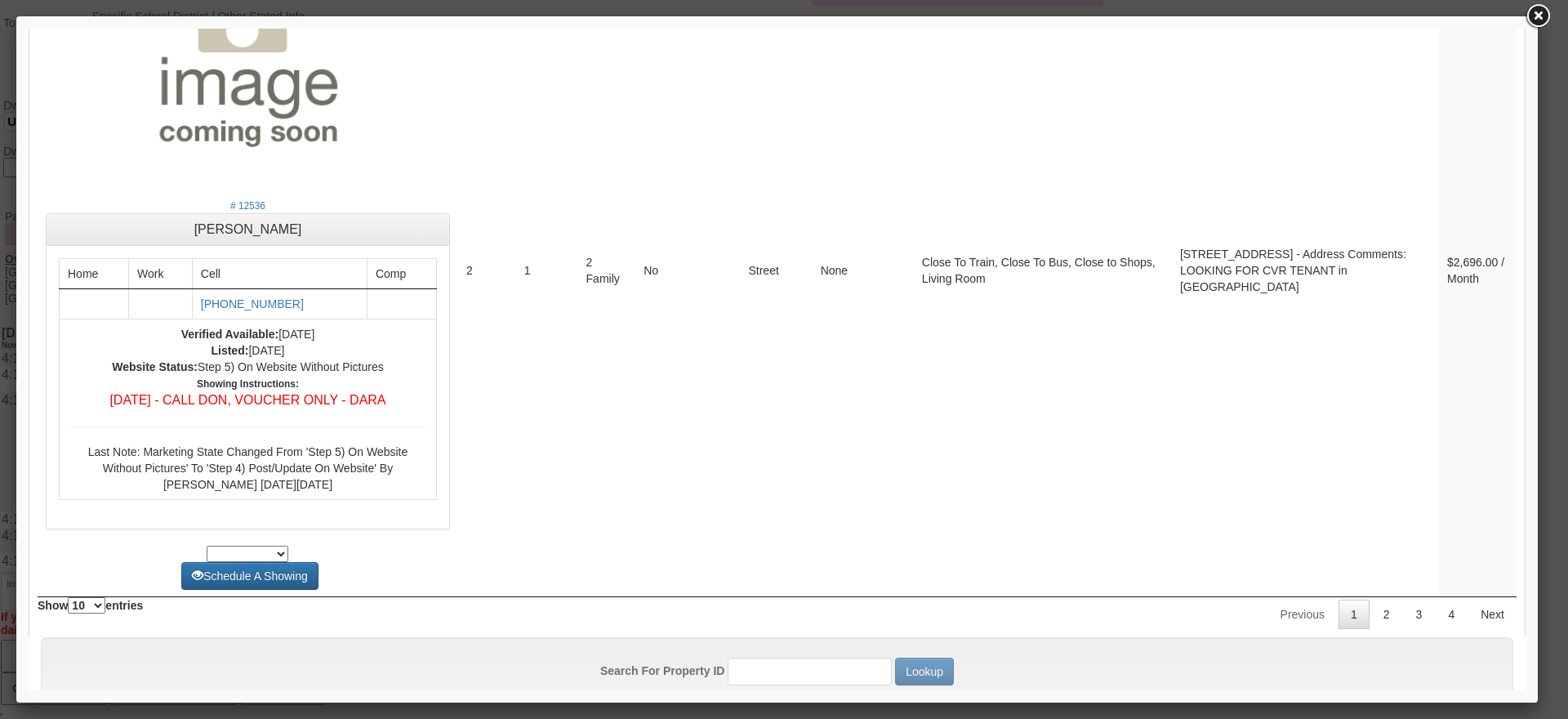
scroll to position [6085, 0]
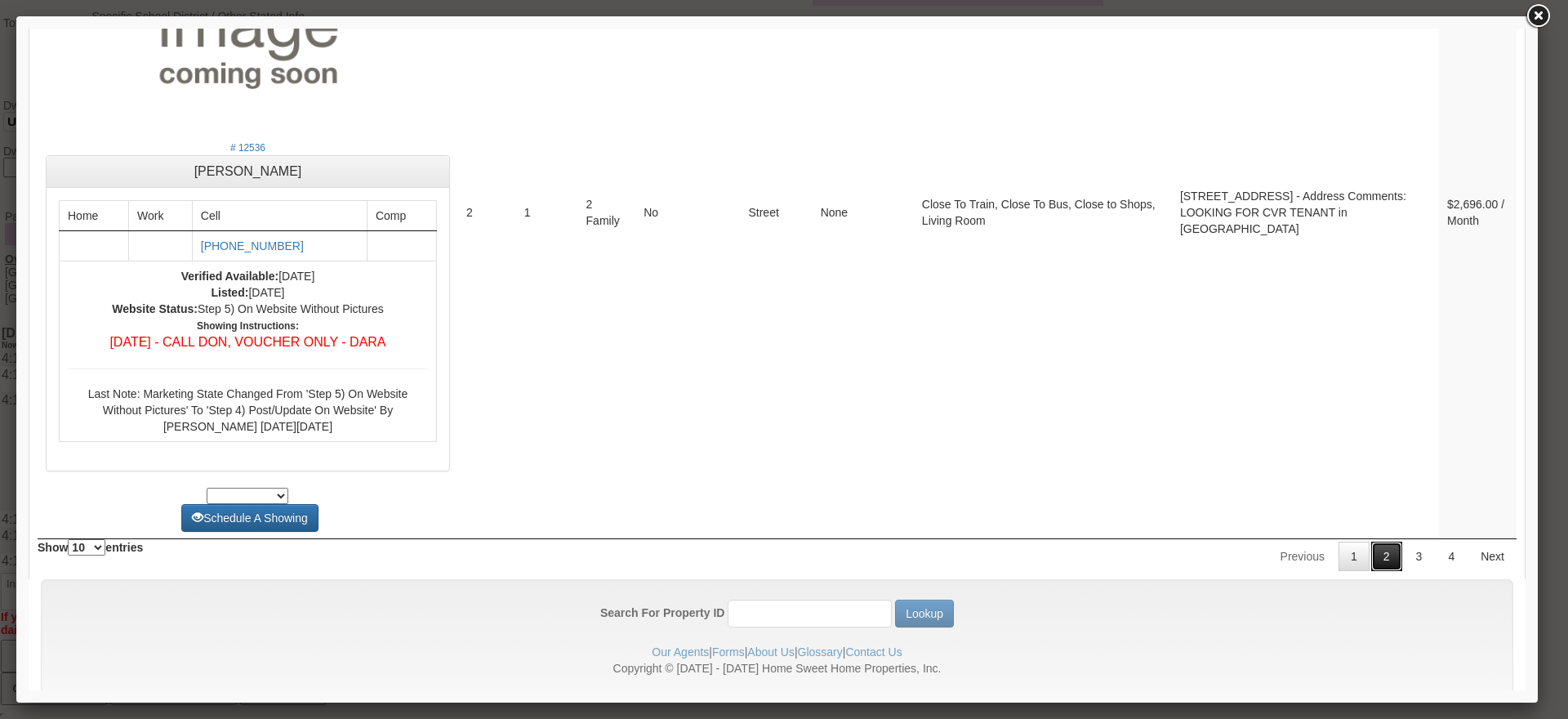
click at [1382, 541] on link "2" at bounding box center [1387, 556] width 31 height 29
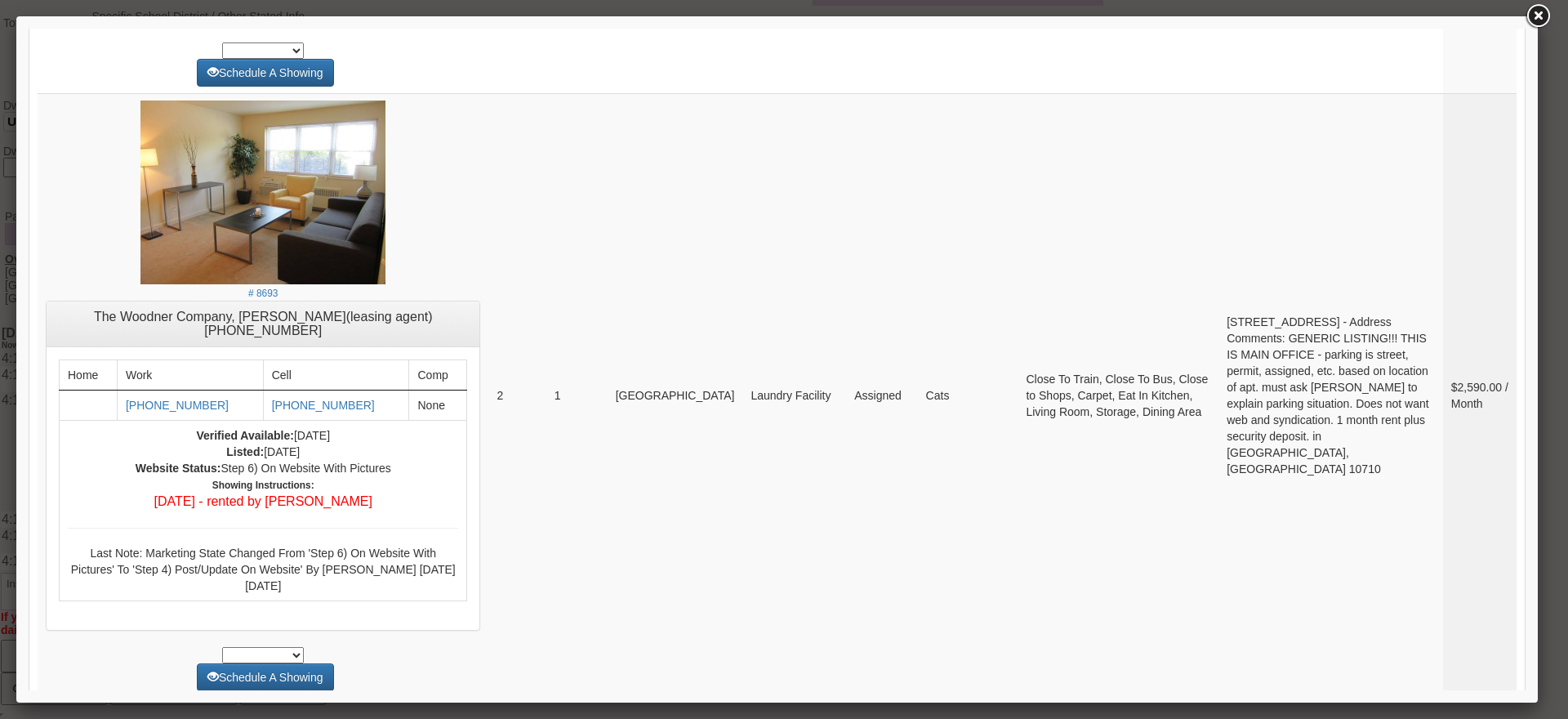
scroll to position [6629, 0]
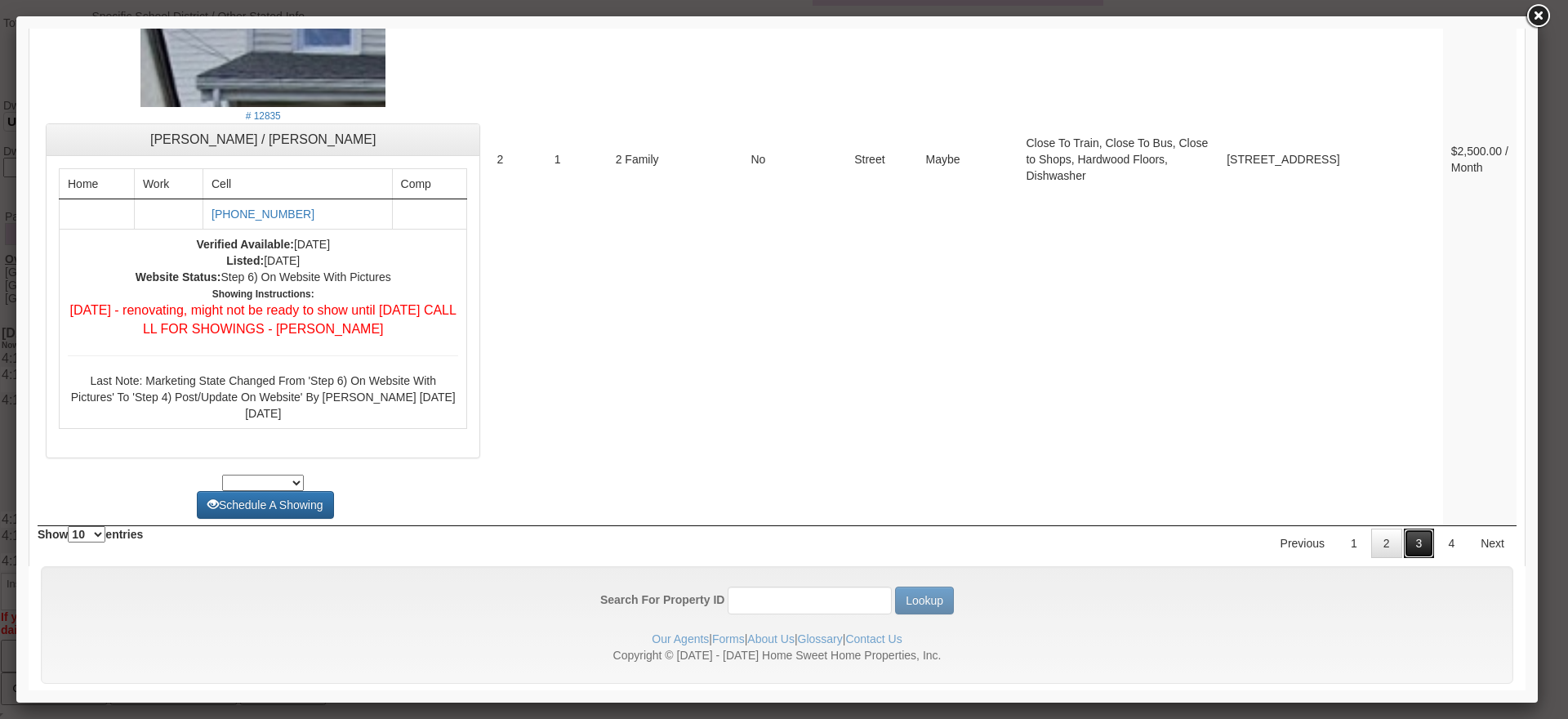
click at [1404, 529] on link "3" at bounding box center [1419, 543] width 31 height 29
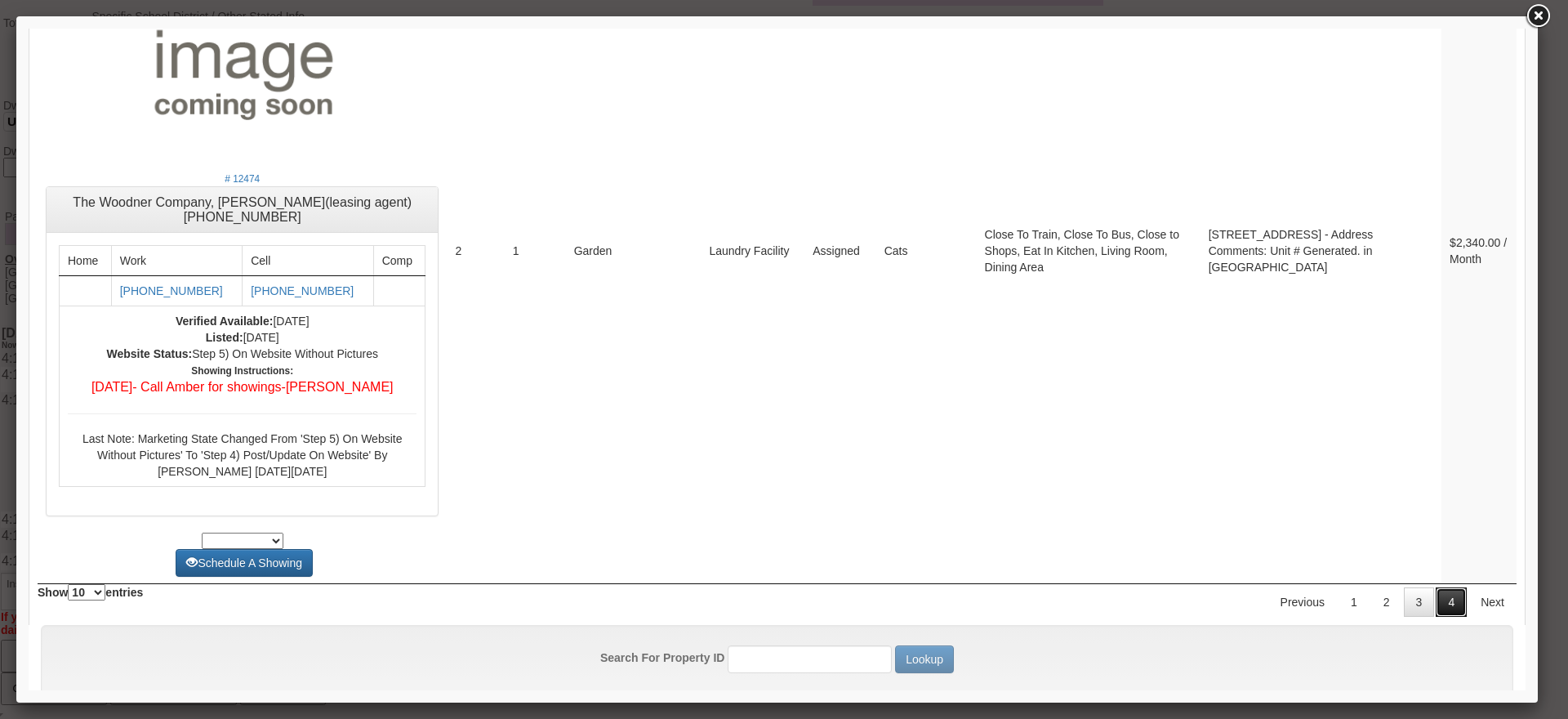
click at [1452, 587] on link "4" at bounding box center [1451, 601] width 31 height 29
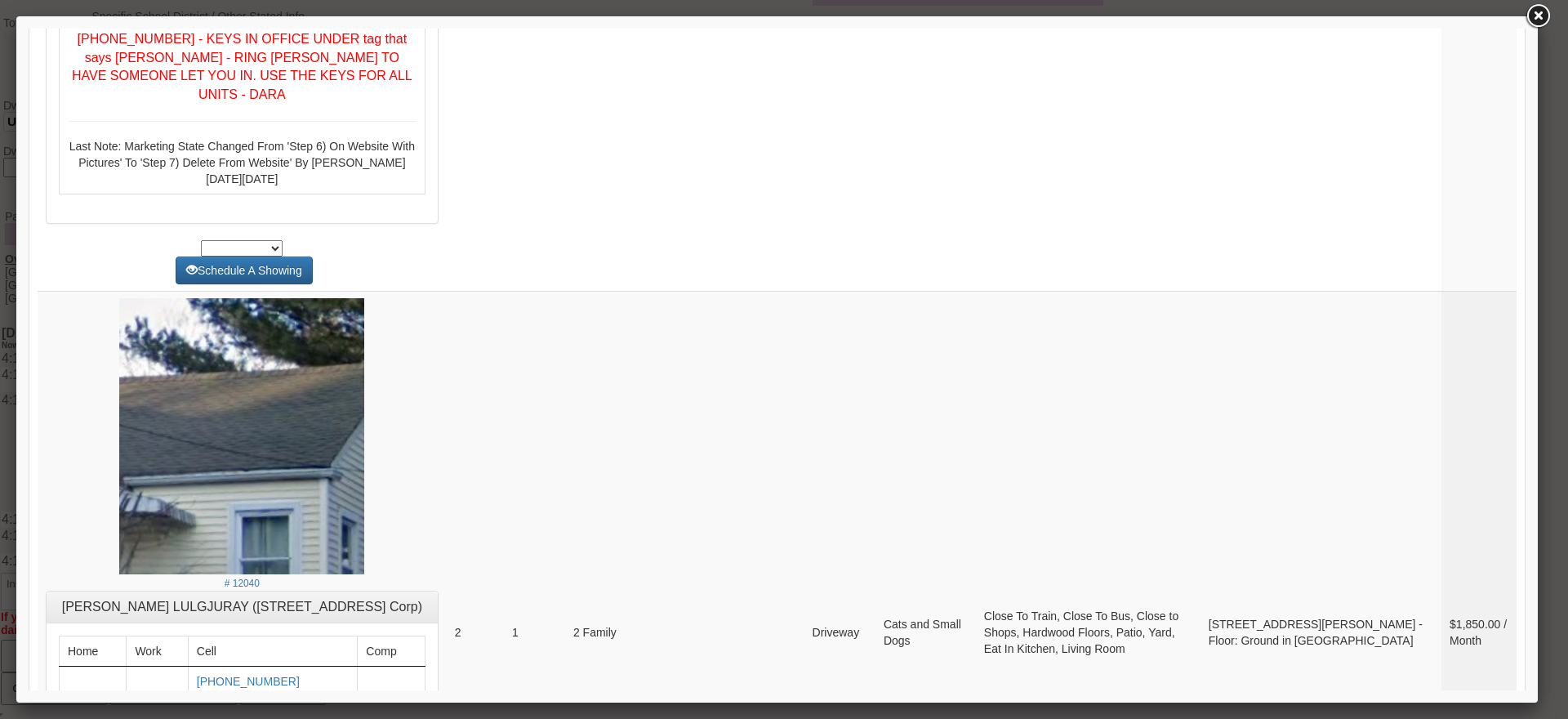
scroll to position [185, 0]
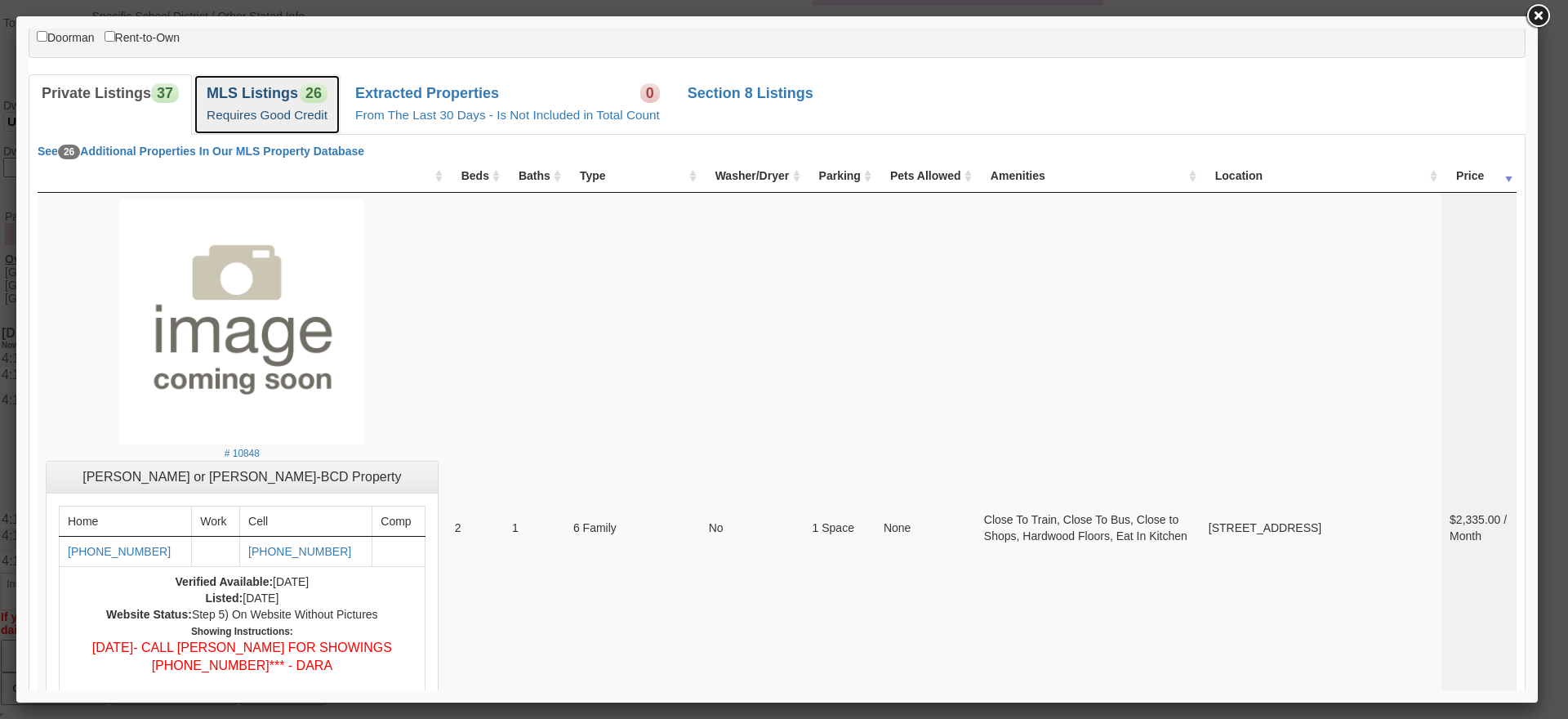
click at [338, 98] on link "MLS Listings 26 Requires Good Credit" at bounding box center [266, 104] width 147 height 59
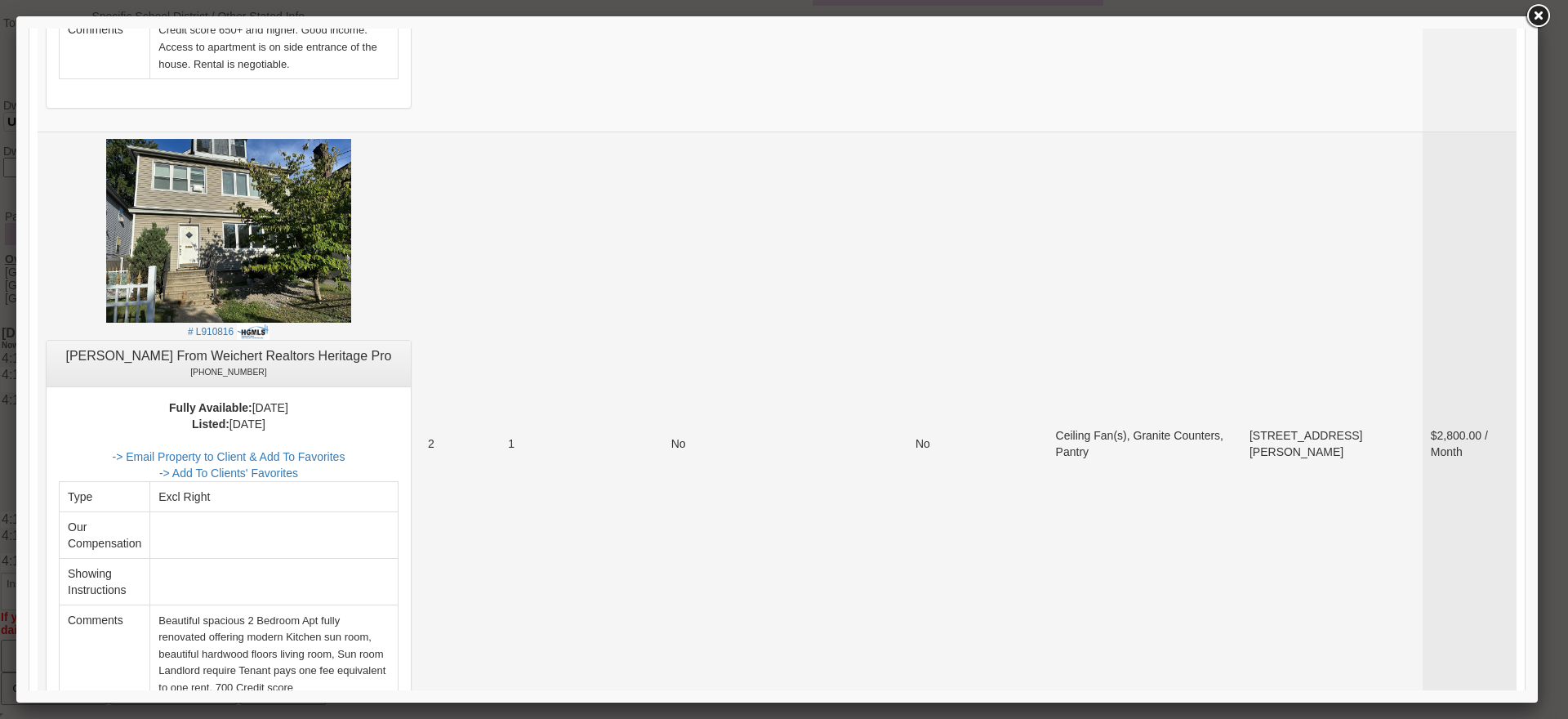
scroll to position [1001, 0]
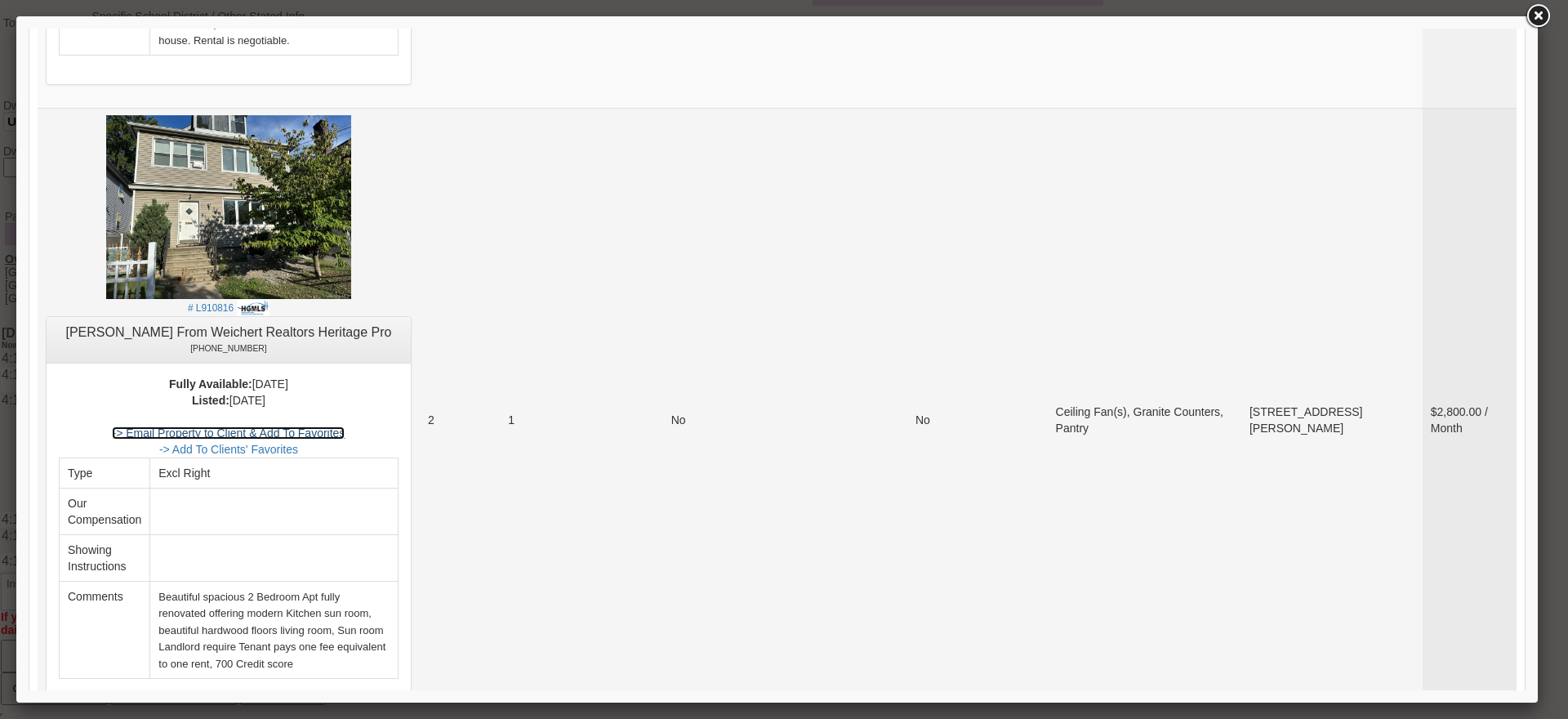
click at [344, 426] on link "-> Email Property to Client & Add To Favorites" at bounding box center [228, 433] width 232 height 13
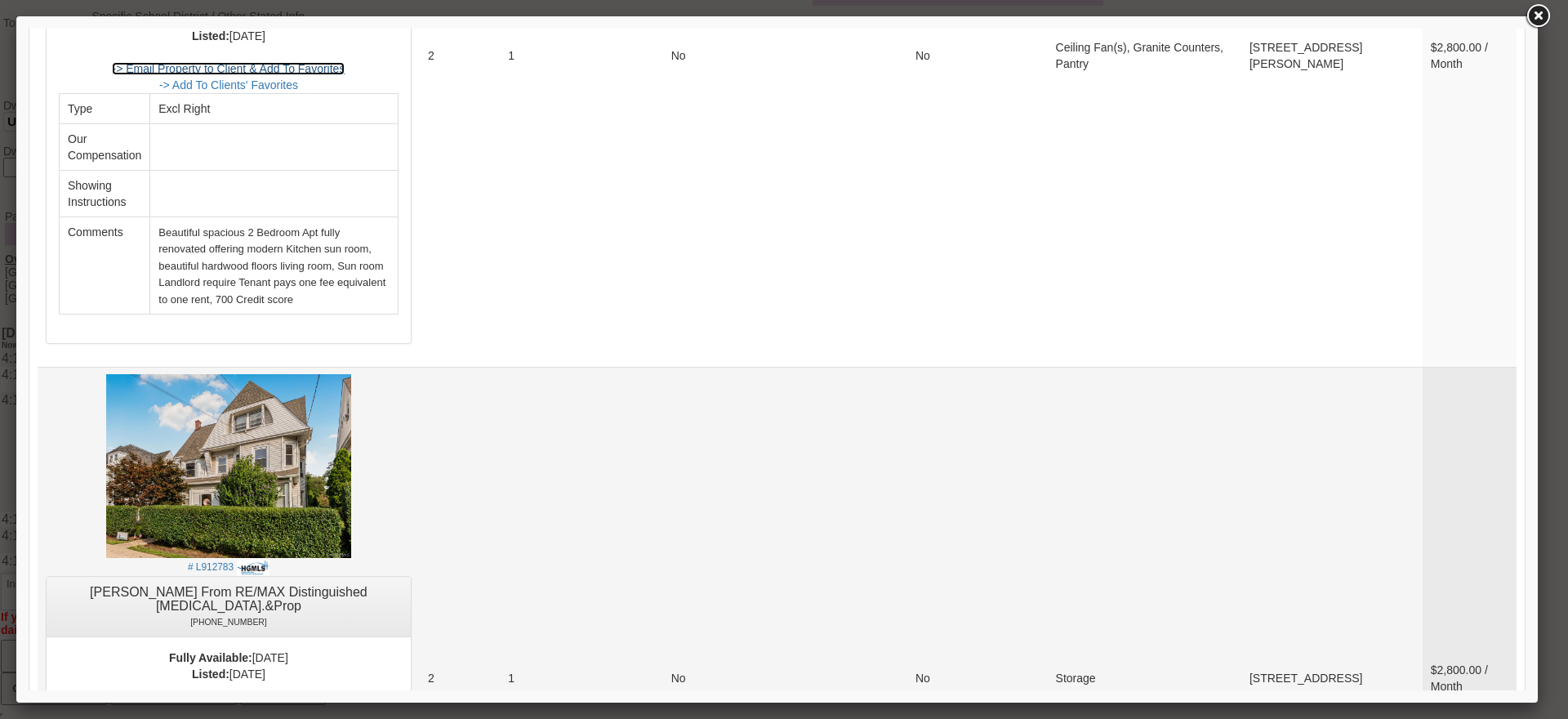
scroll to position [1573, 0]
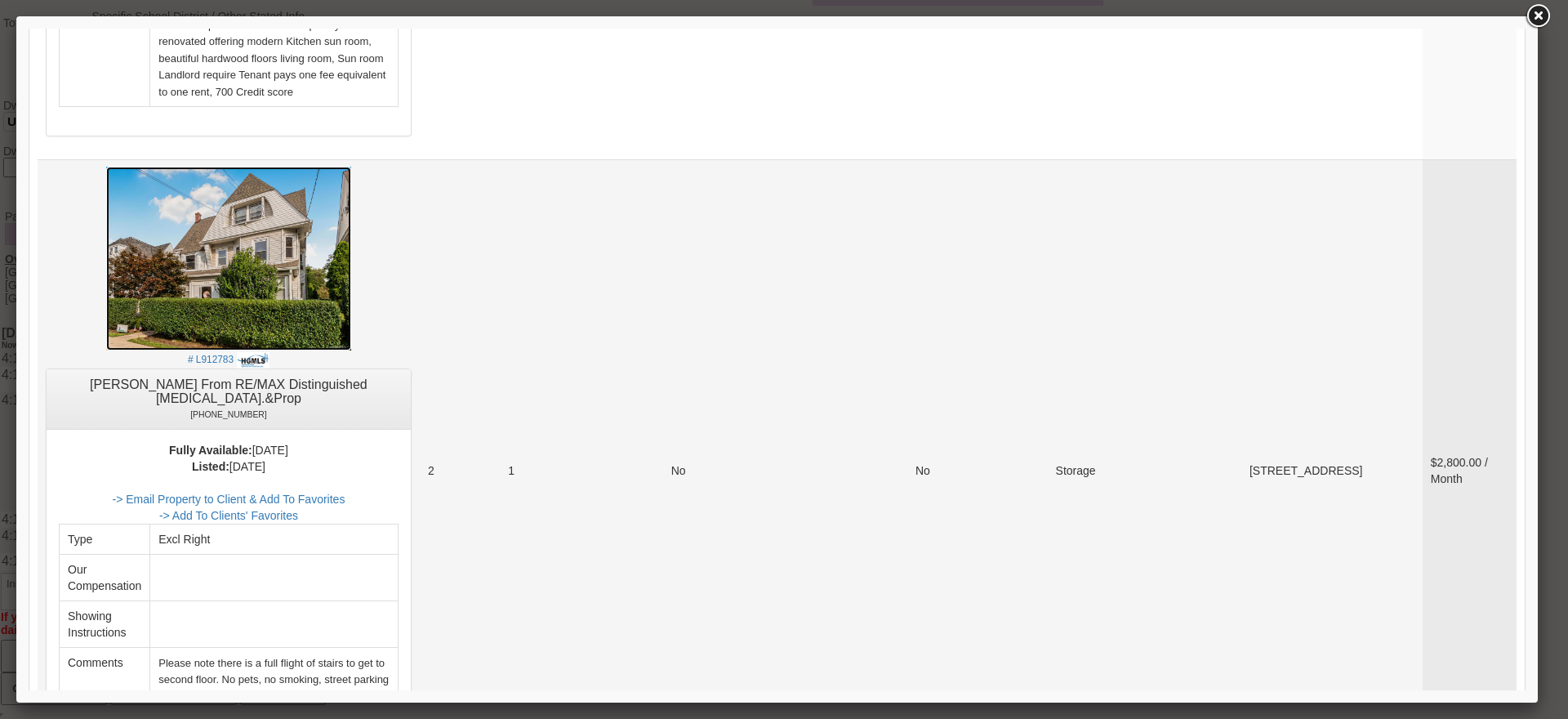
click at [351, 275] on img at bounding box center [229, 259] width 245 height 184
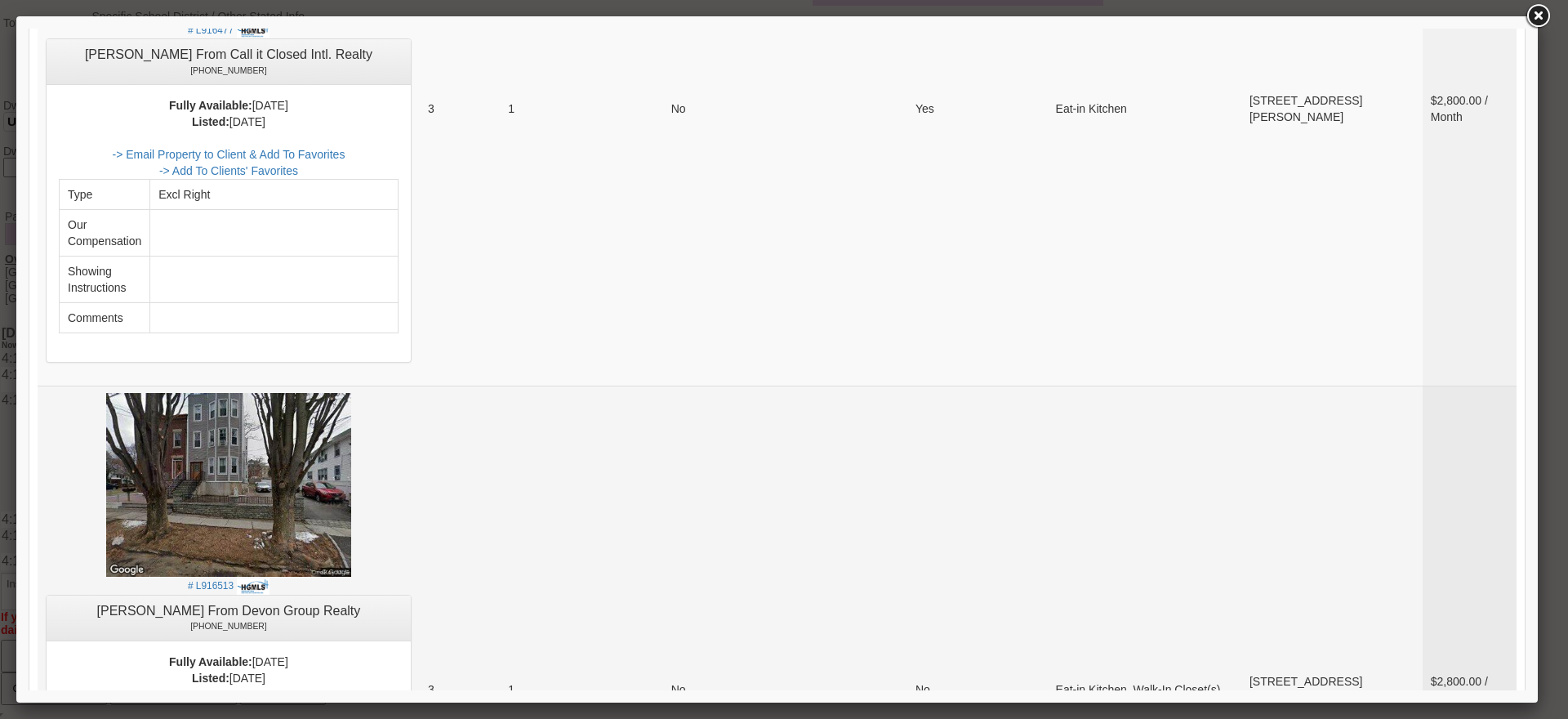
scroll to position [3125, 0]
click at [349, 426] on img at bounding box center [229, 487] width 245 height 184
click at [344, 705] on link "-> Email Property to Client & Add To Favorites" at bounding box center [228, 712] width 232 height 13
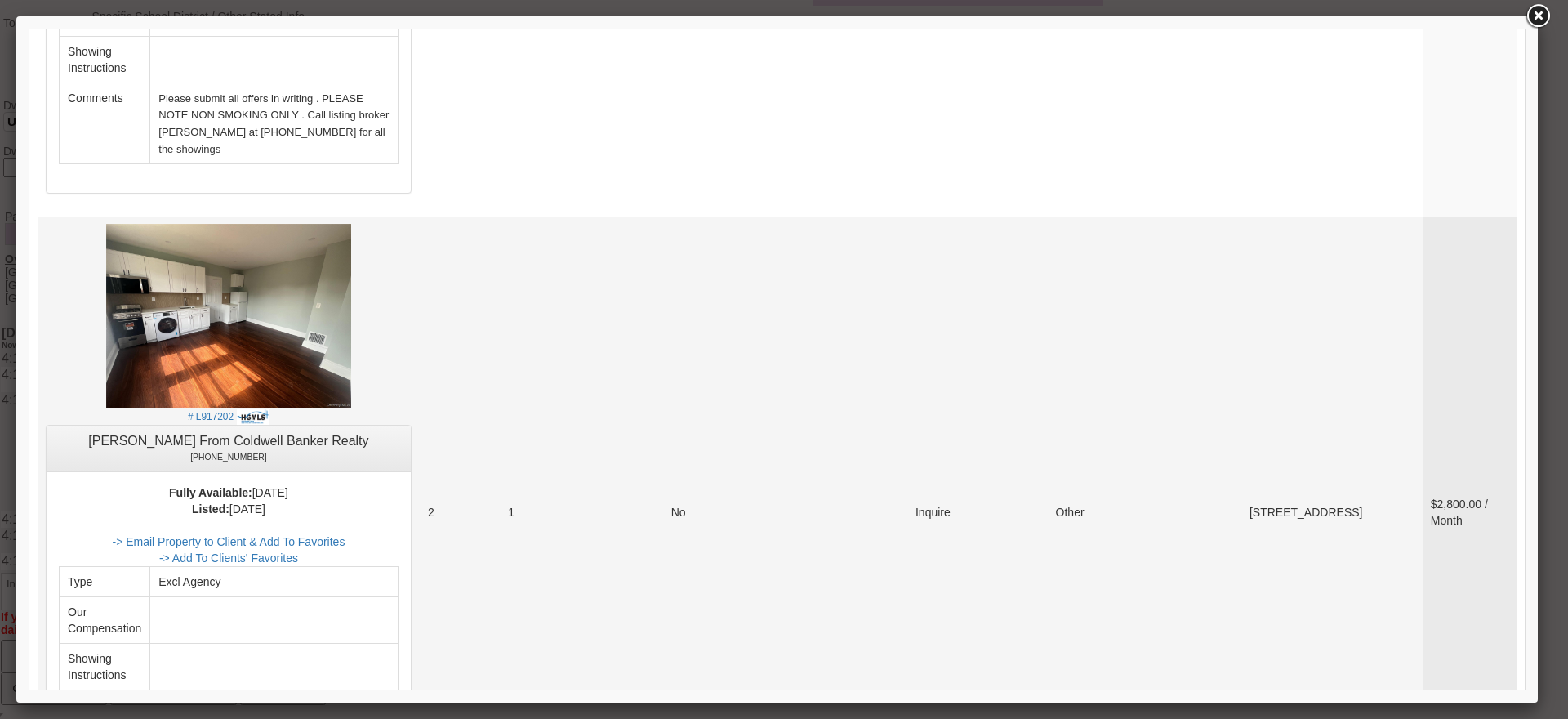
scroll to position [4023, 0]
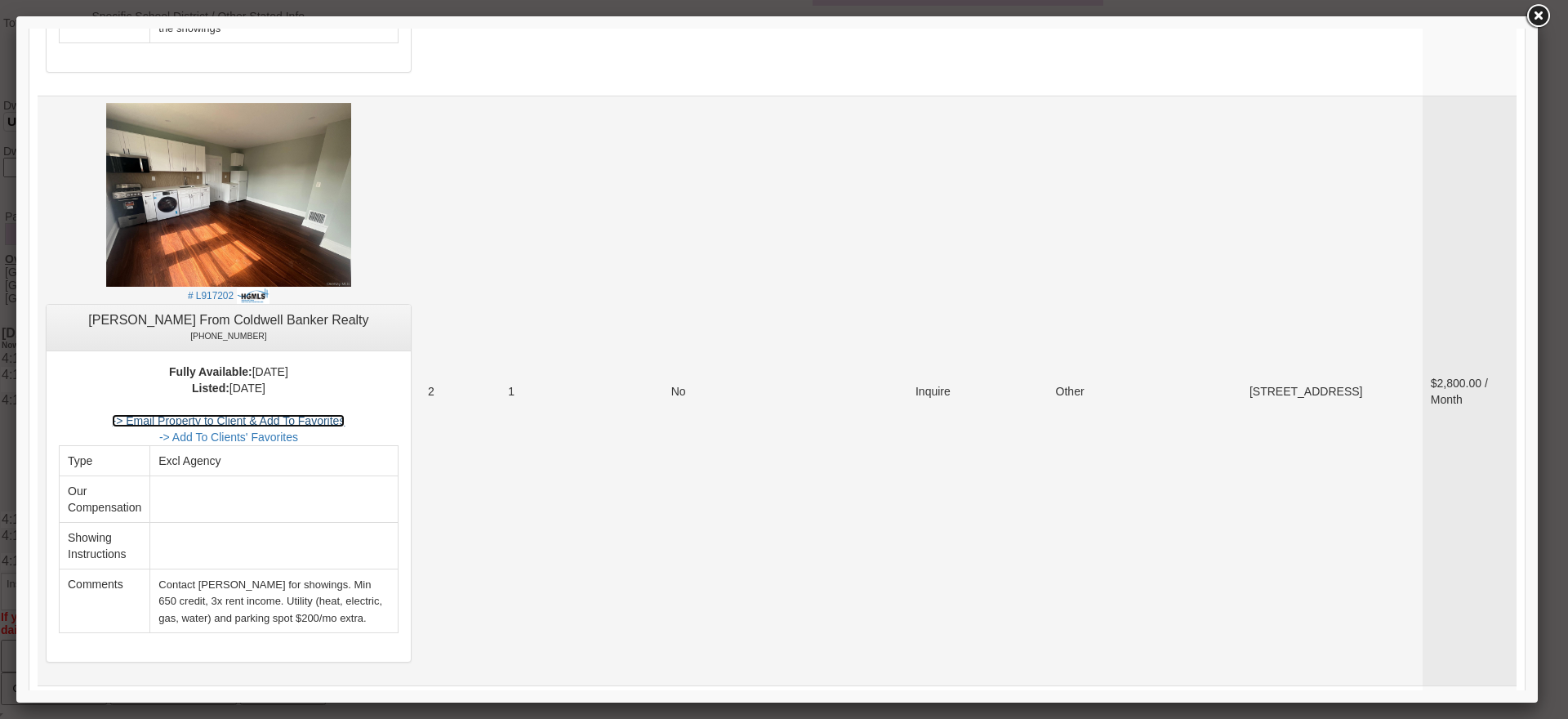
click at [343, 414] on link "-> Email Property to Client & Add To Favorites" at bounding box center [228, 420] width 232 height 13
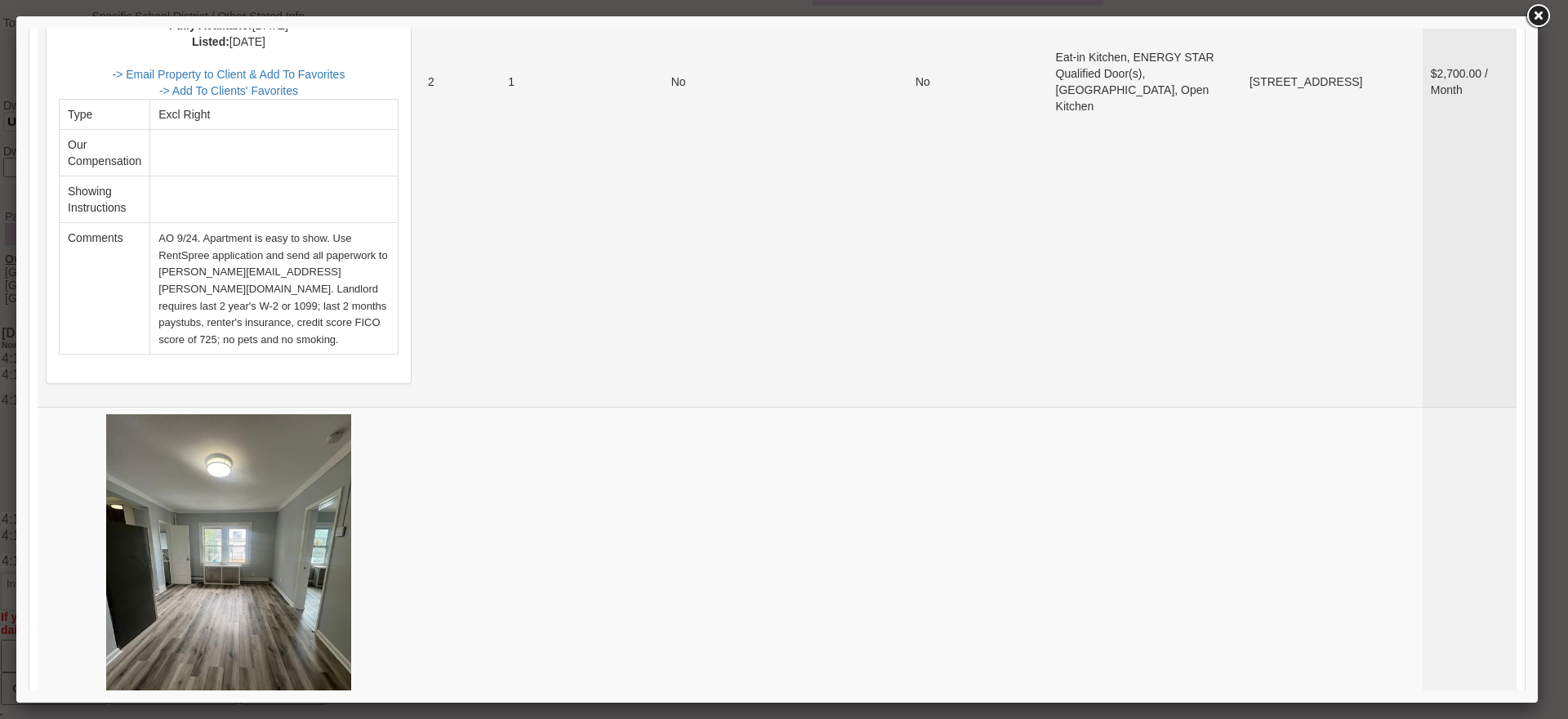
scroll to position [5167, 0]
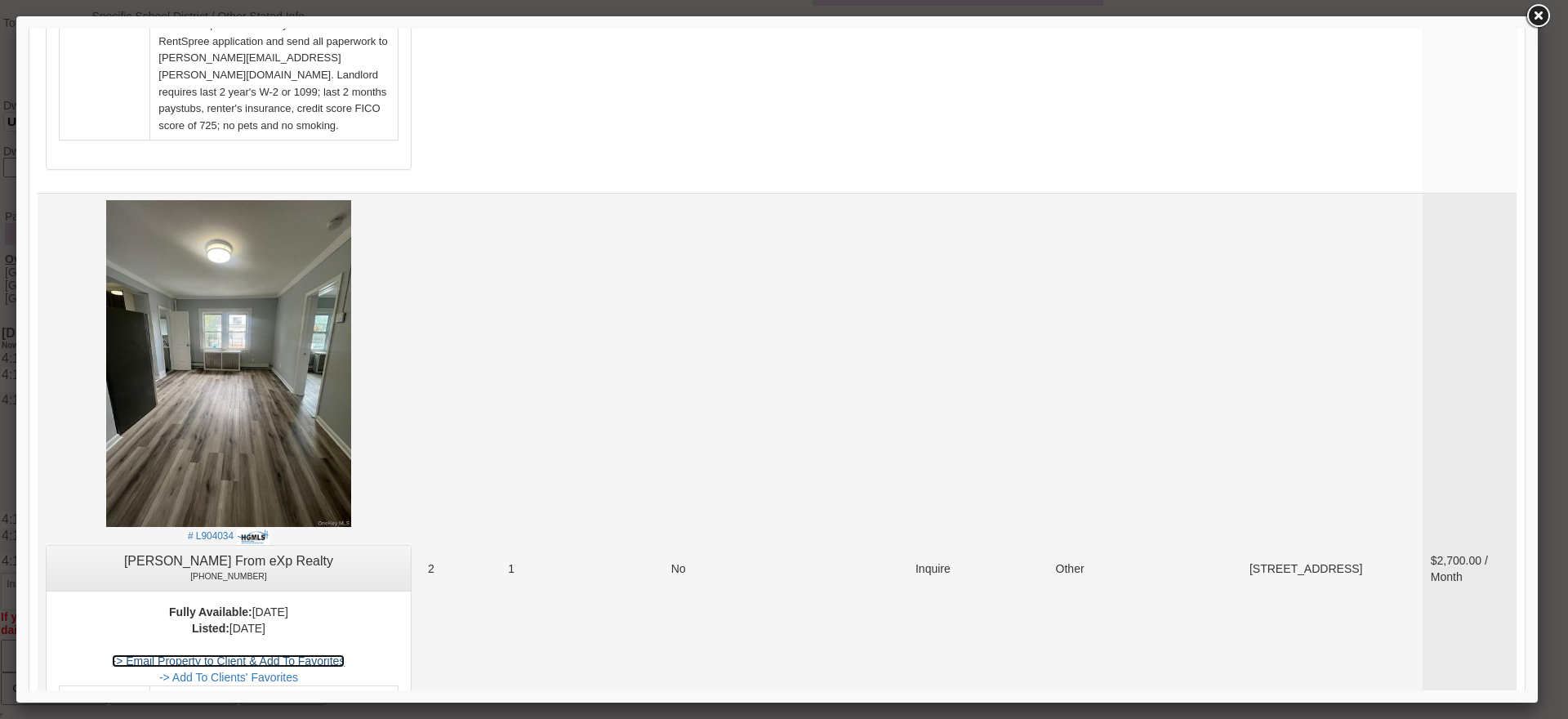
click at [344, 654] on link "-> Email Property to Client & Add To Favorites" at bounding box center [228, 661] width 232 height 13
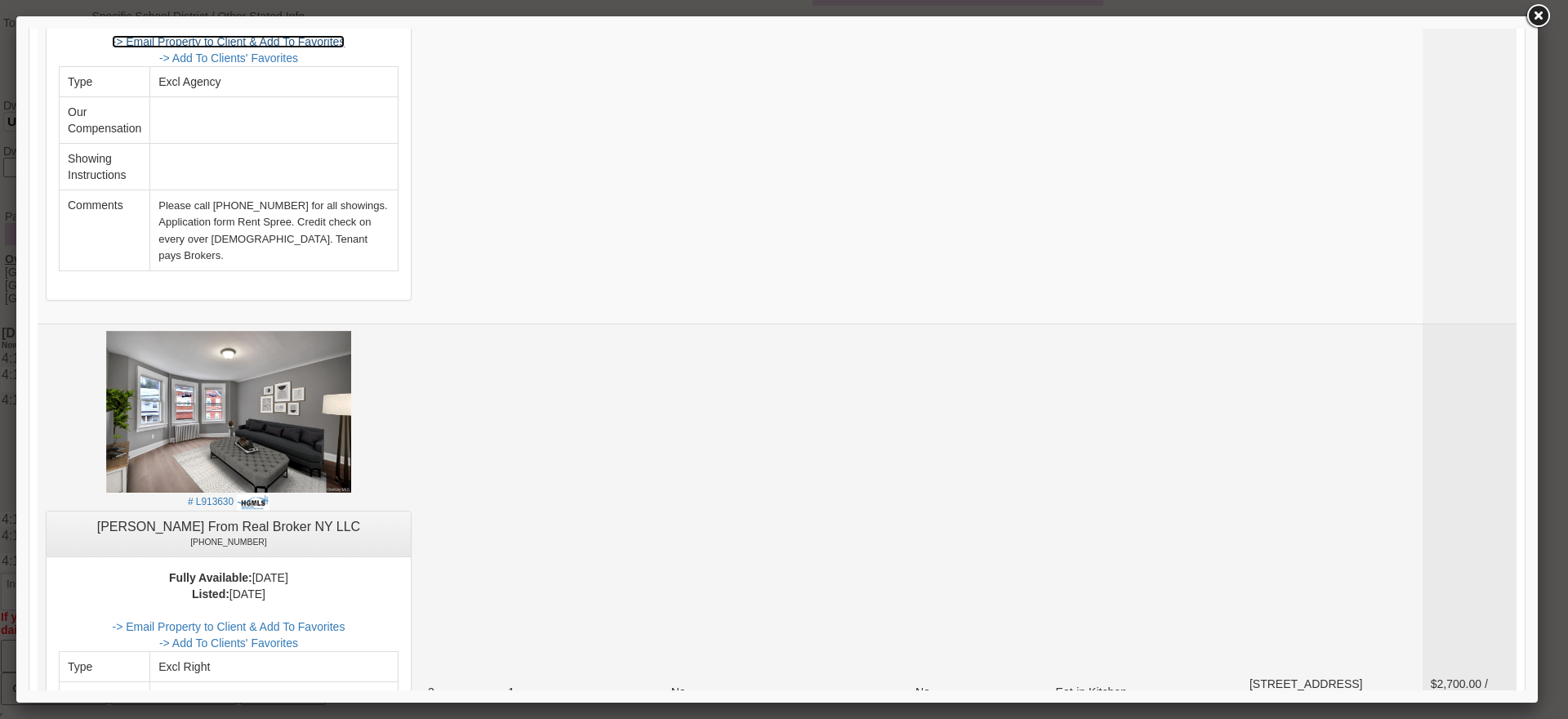
scroll to position [5902, 0]
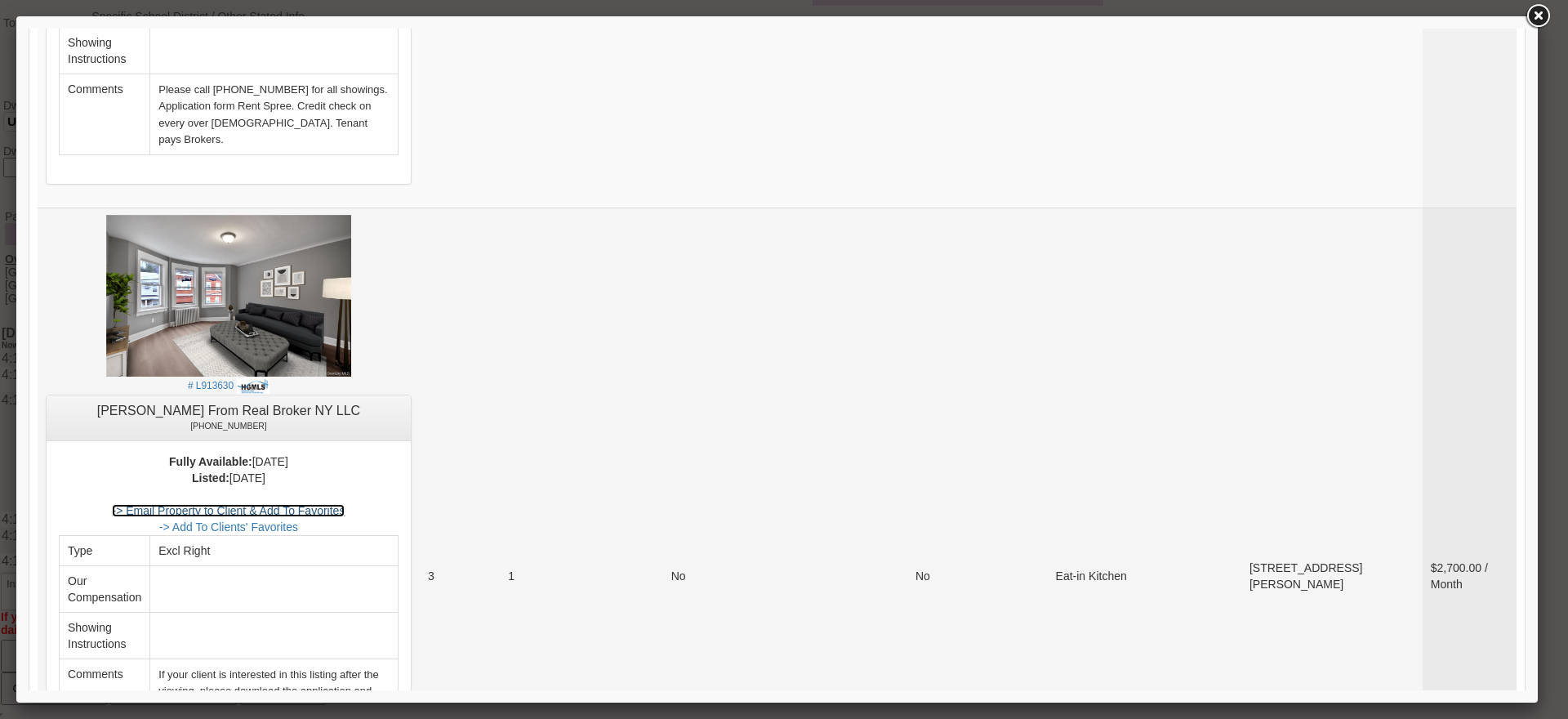
click at [329, 504] on link "-> Email Property to Client & Add To Favorites" at bounding box center [228, 510] width 232 height 13
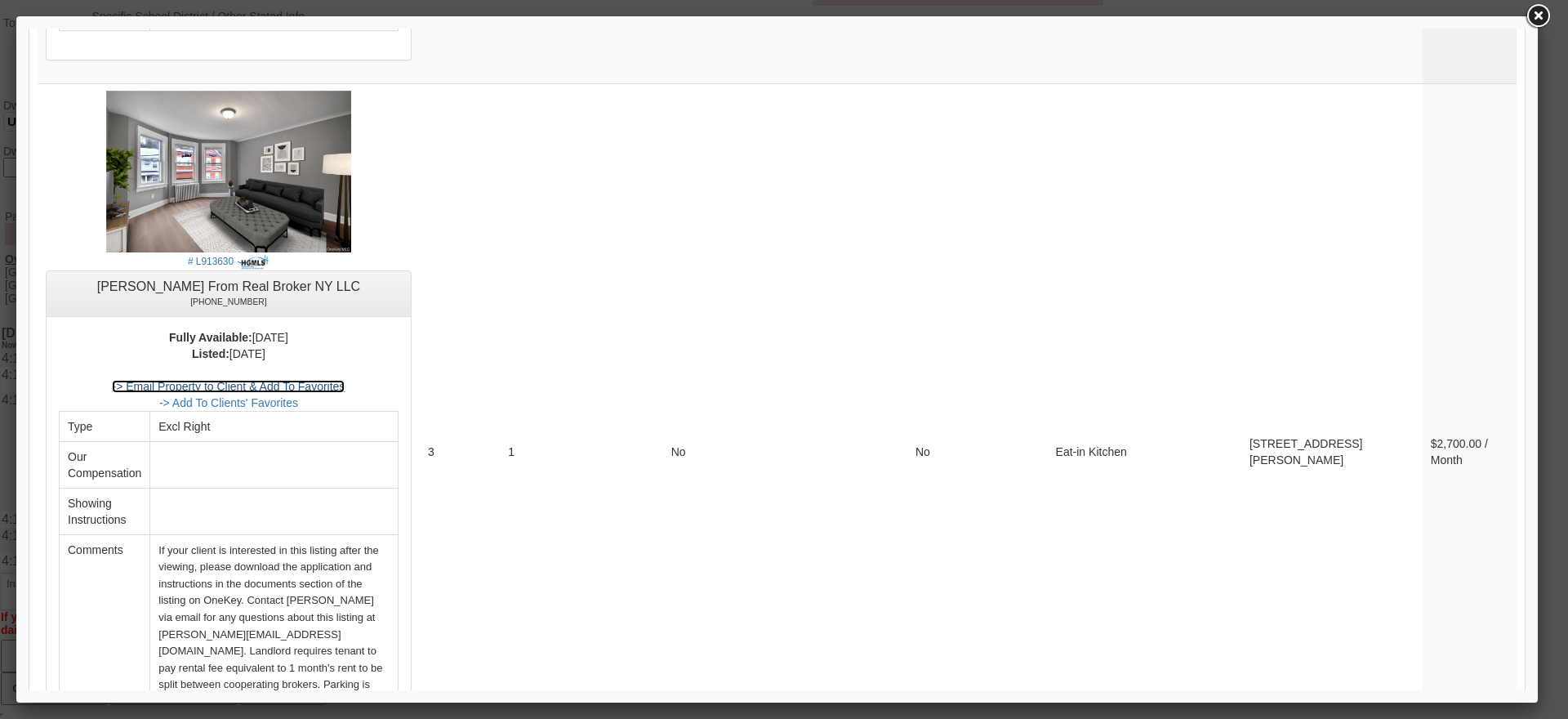
scroll to position [6117, 0]
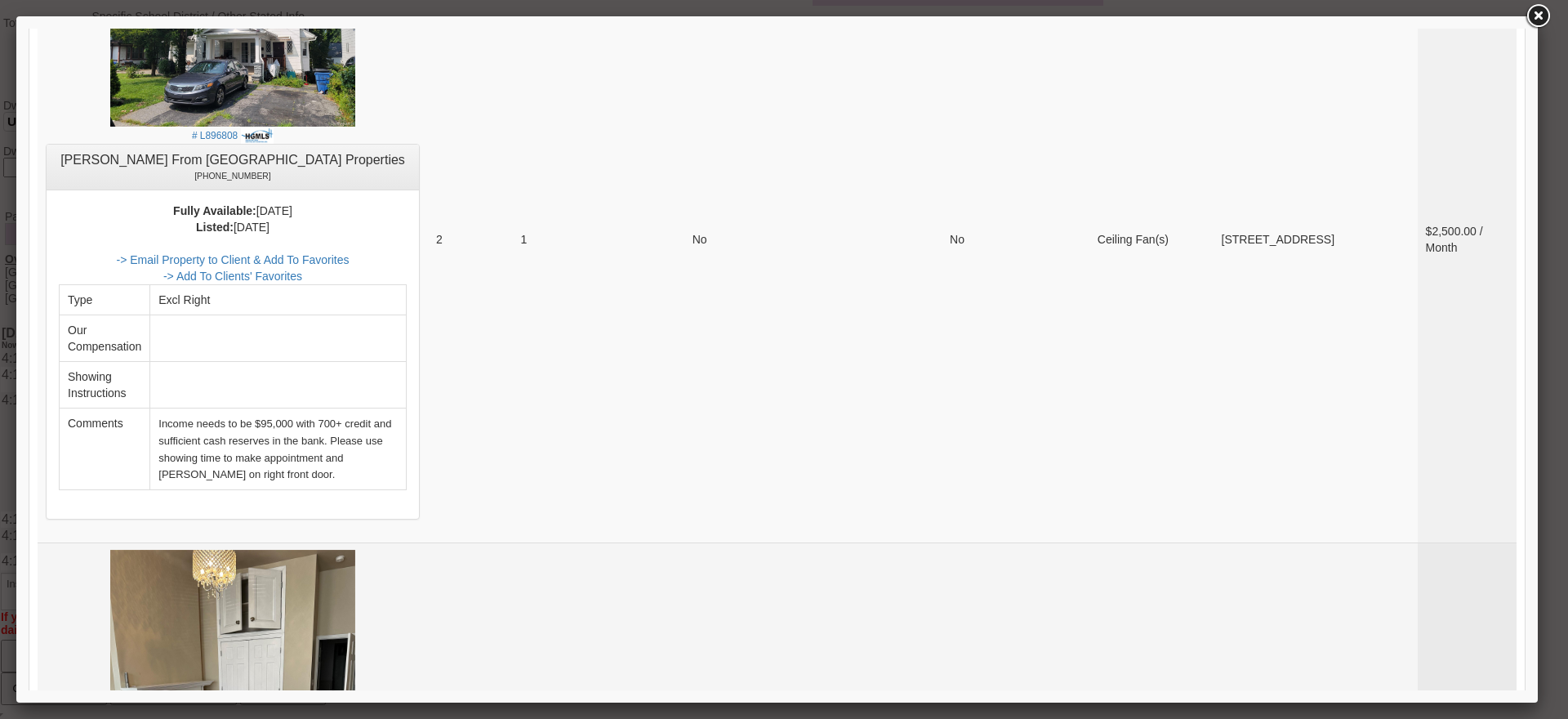
scroll to position [6369, 0]
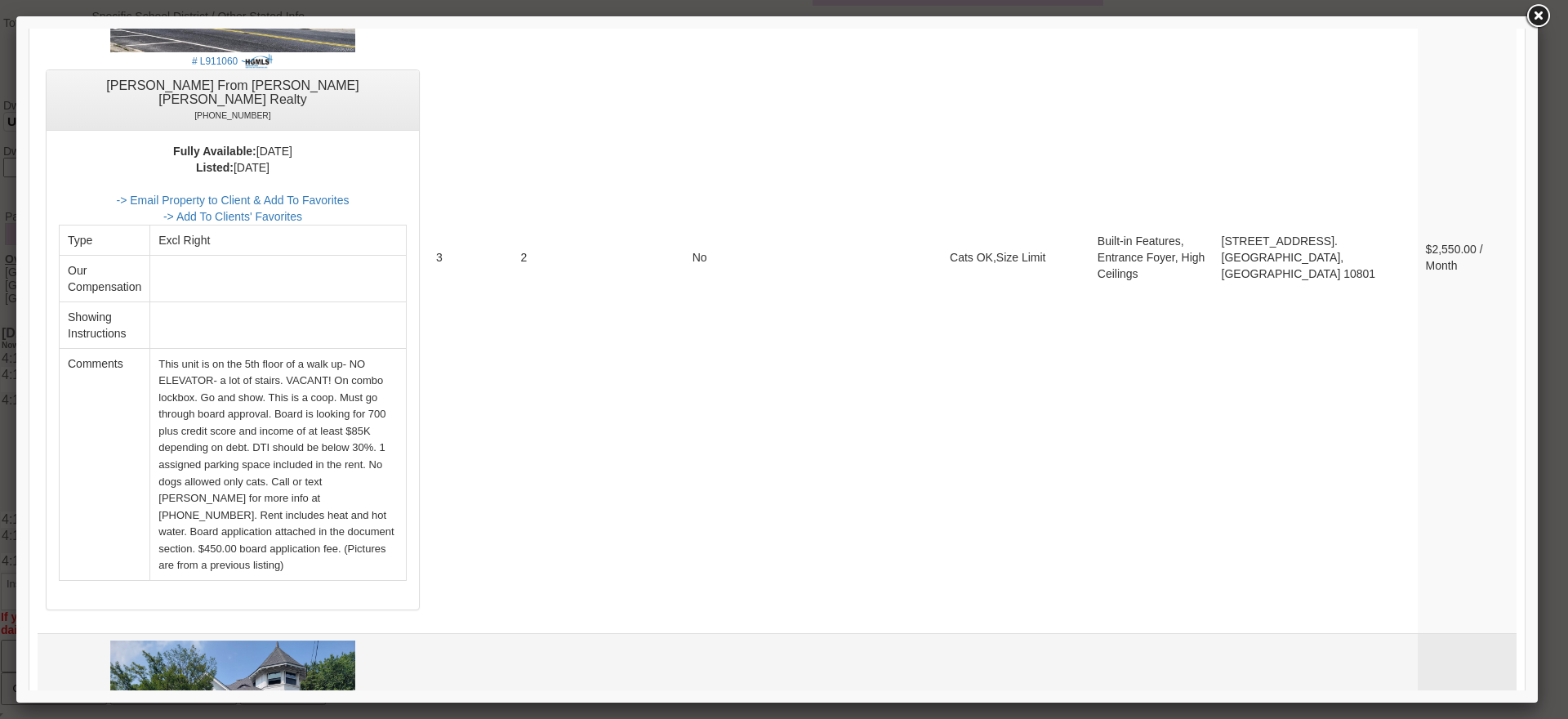
scroll to position [5757, 0]
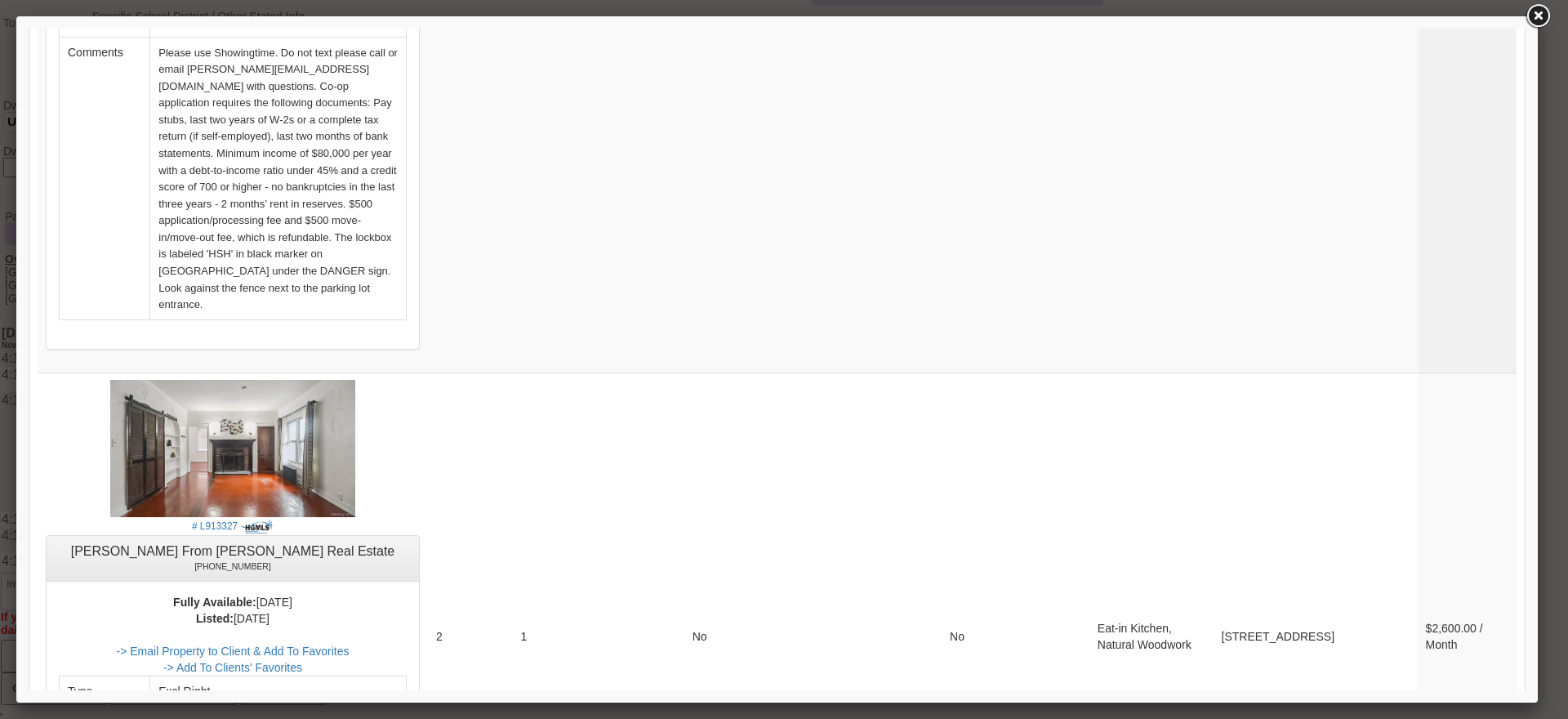
scroll to position [3879, 0]
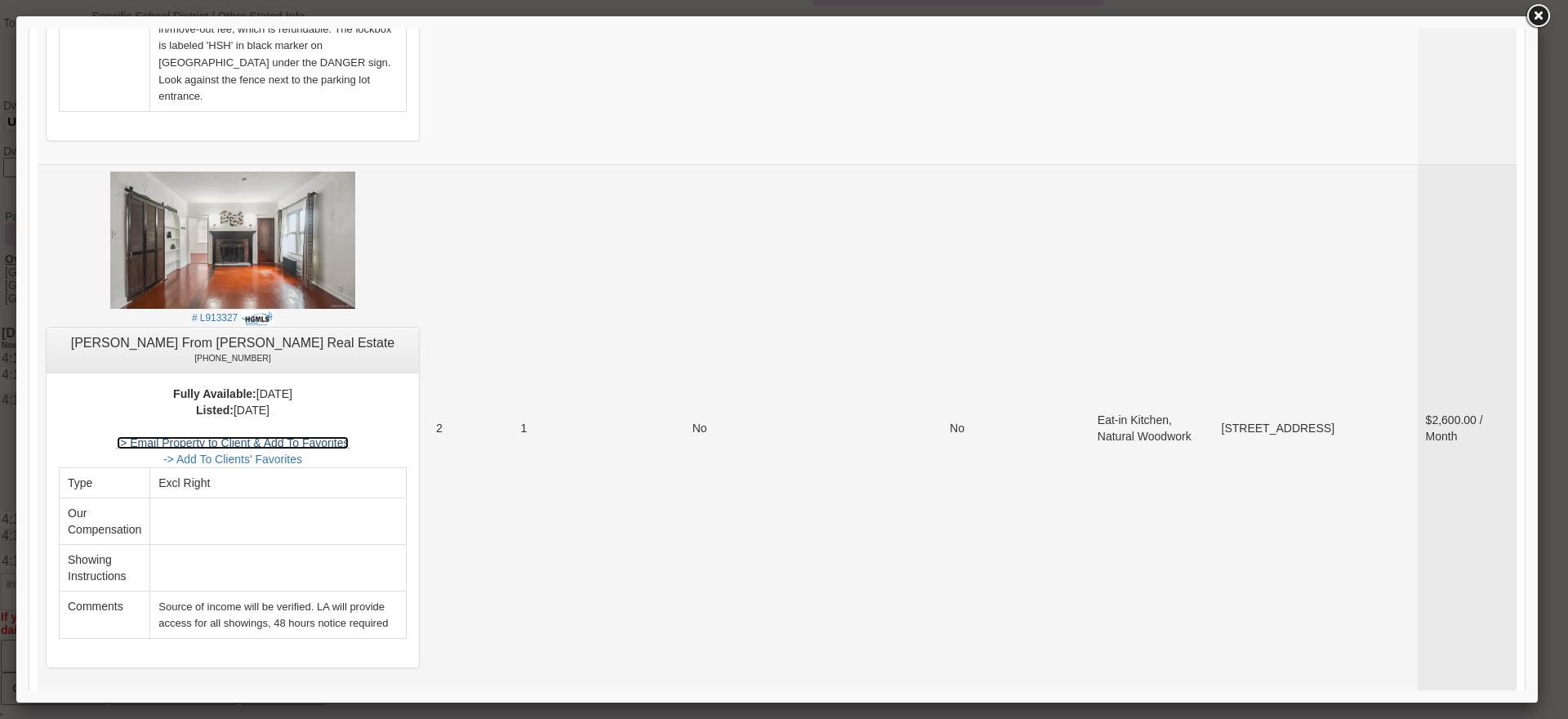
click at [350, 437] on link "-> Email Property to Client & Add To Favorites" at bounding box center [232, 443] width 232 height 13
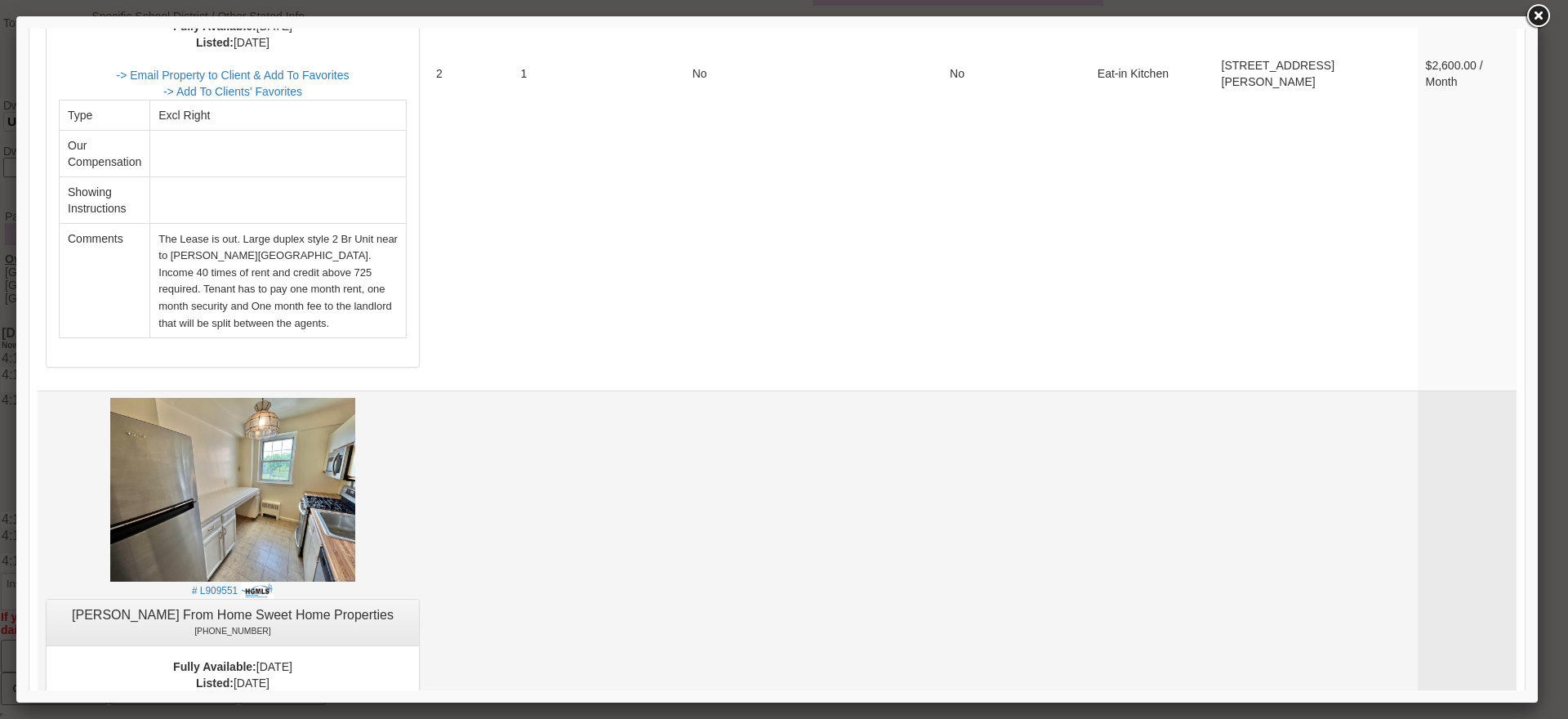
scroll to position [2572, 0]
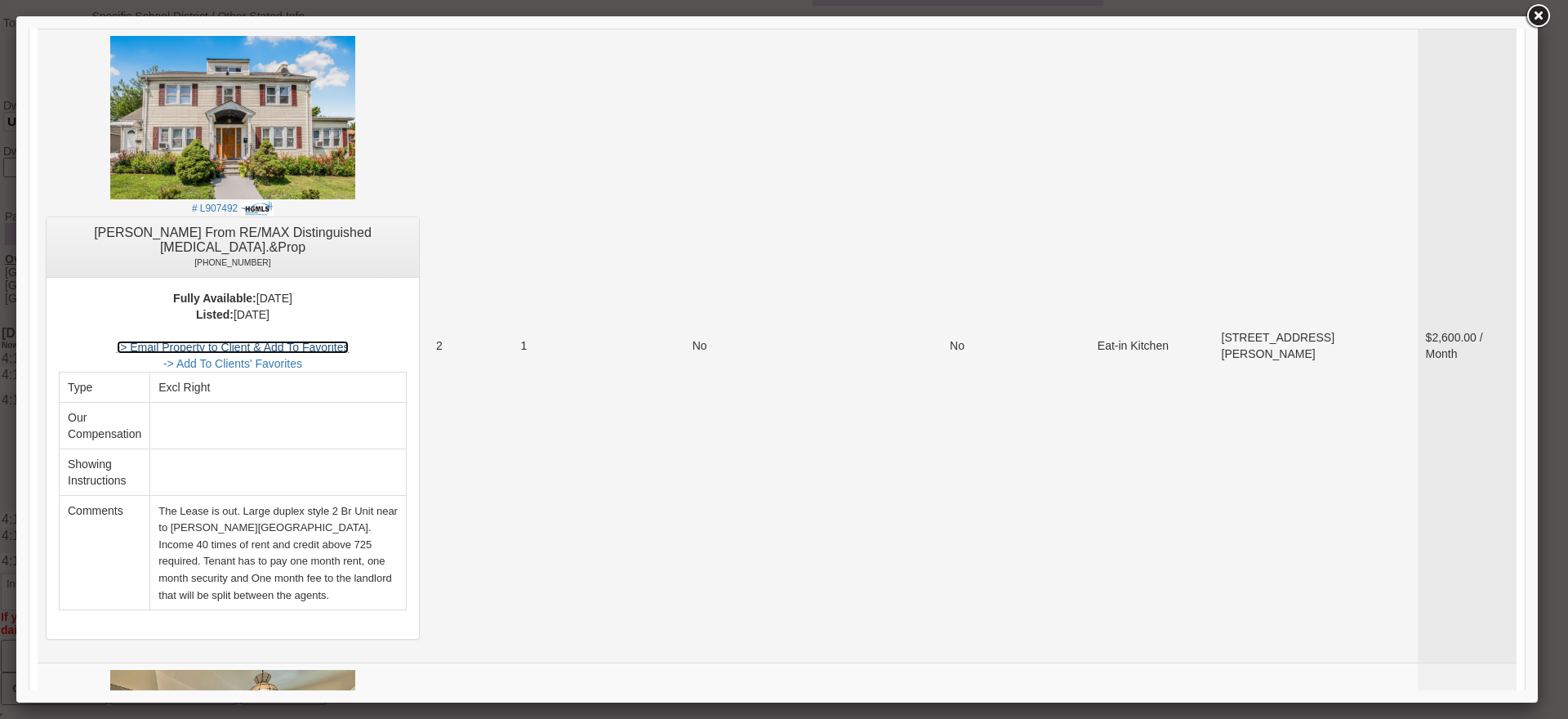
click at [350, 341] on link "-> Email Property to Client & Add To Favorites" at bounding box center [232, 347] width 232 height 13
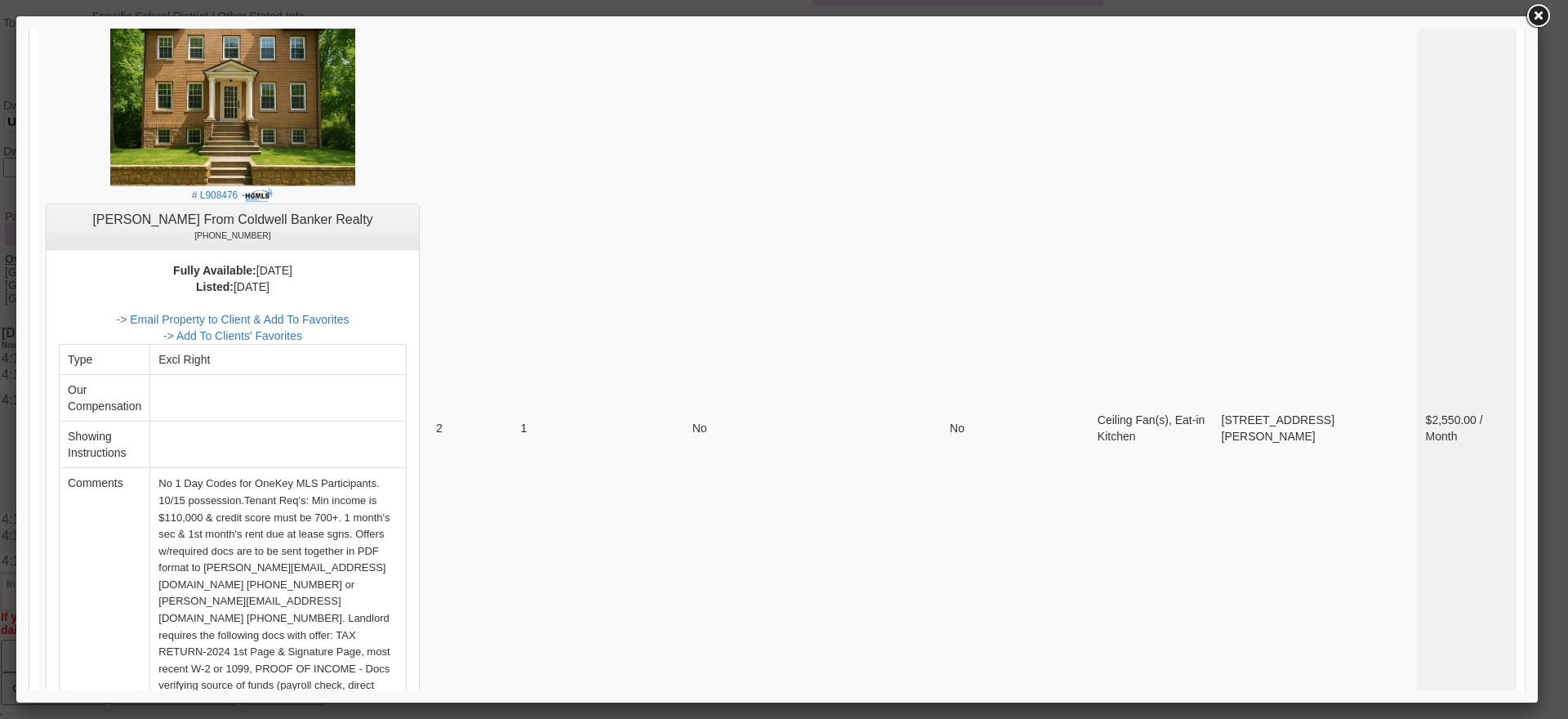
scroll to position [6738, 0]
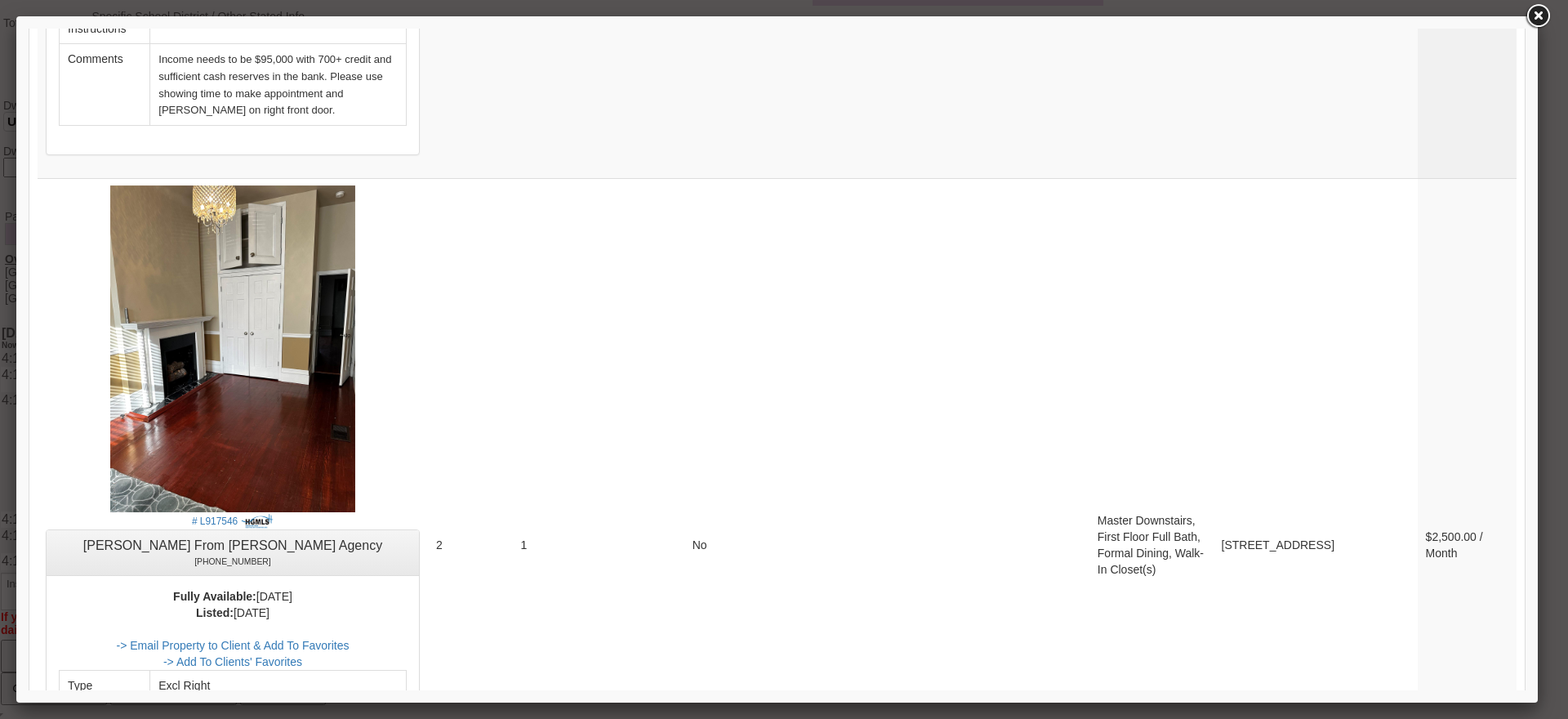
drag, startPoint x: 1447, startPoint y: 498, endPoint x: 1447, endPoint y: 518, distance: 20.0
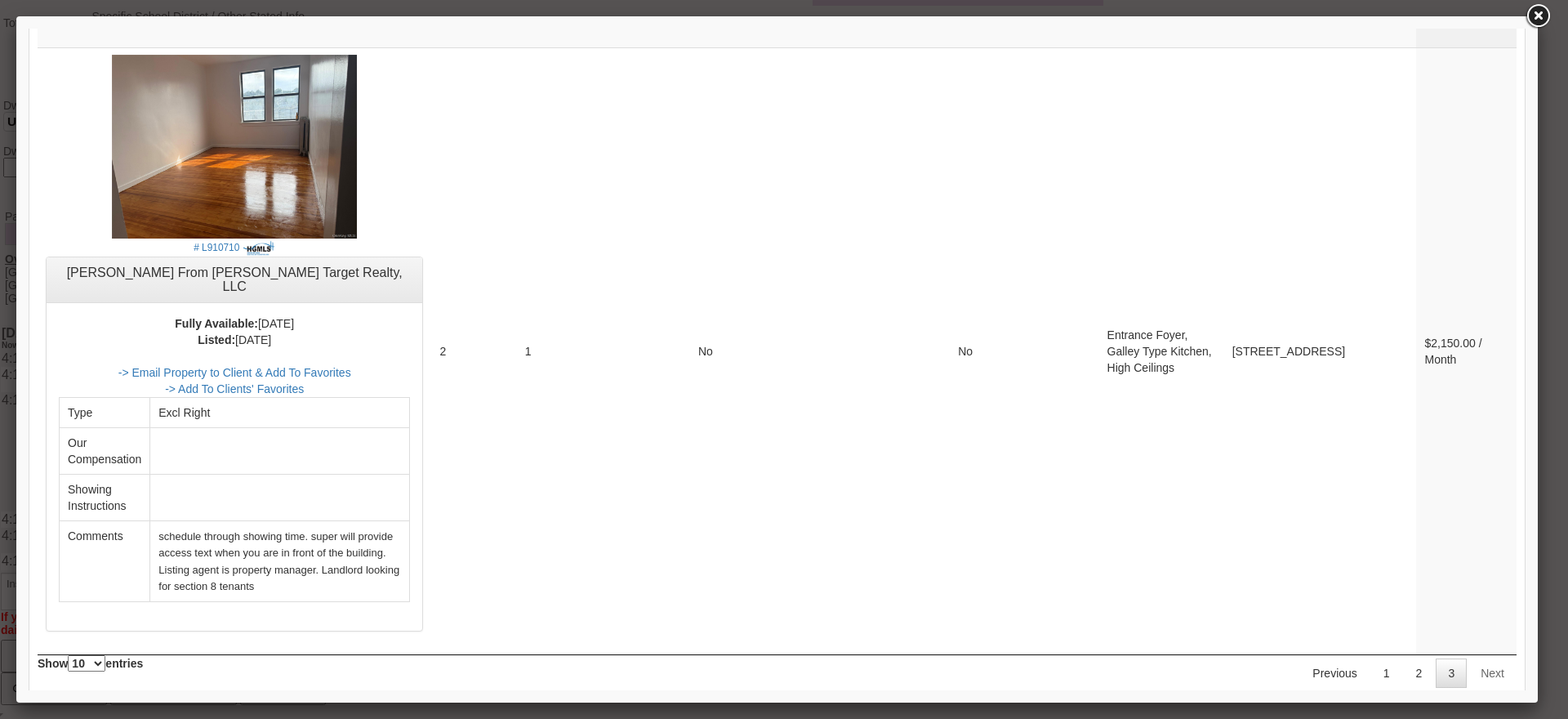
scroll to position [3723, 0]
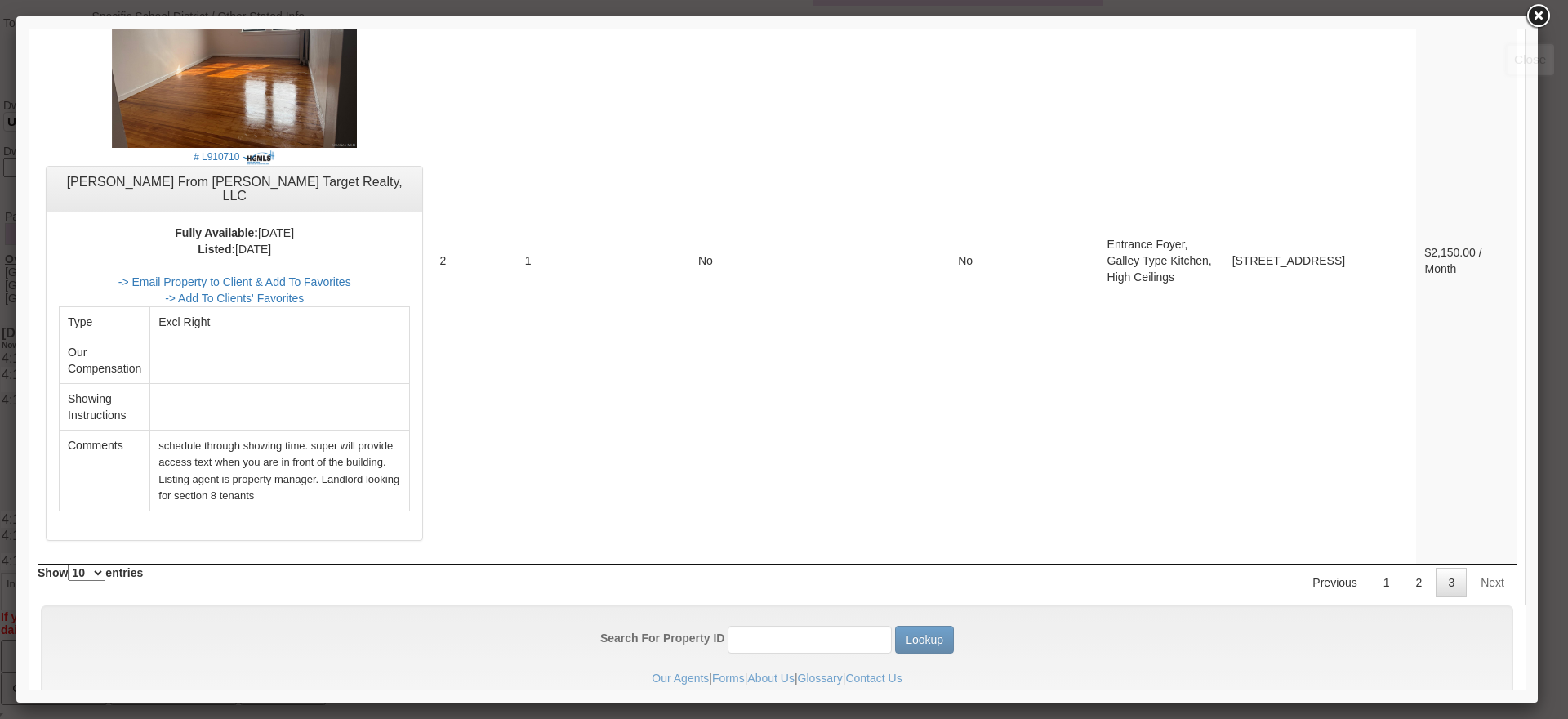
click at [1540, 27] on link at bounding box center [1538, 16] width 29 height 29
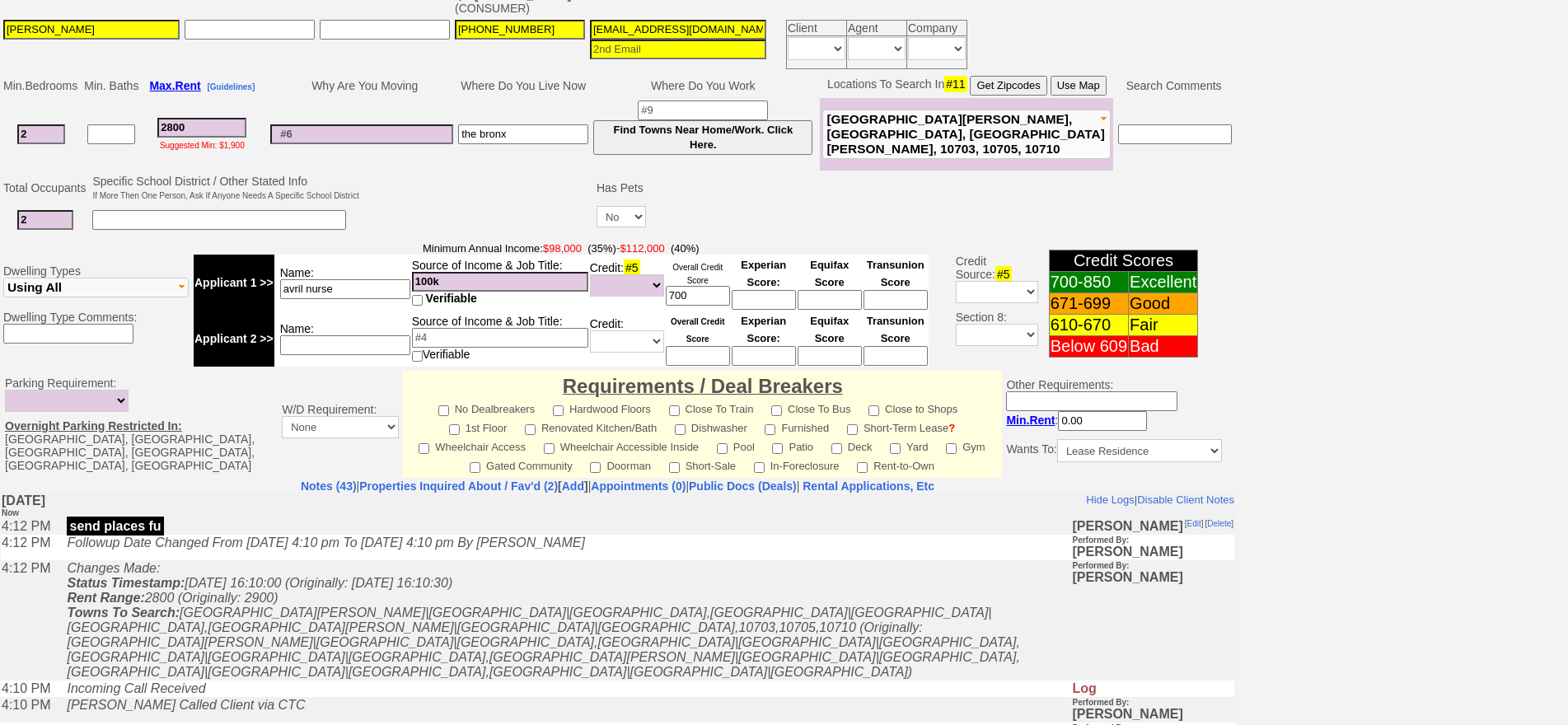
scroll to position [0, 0]
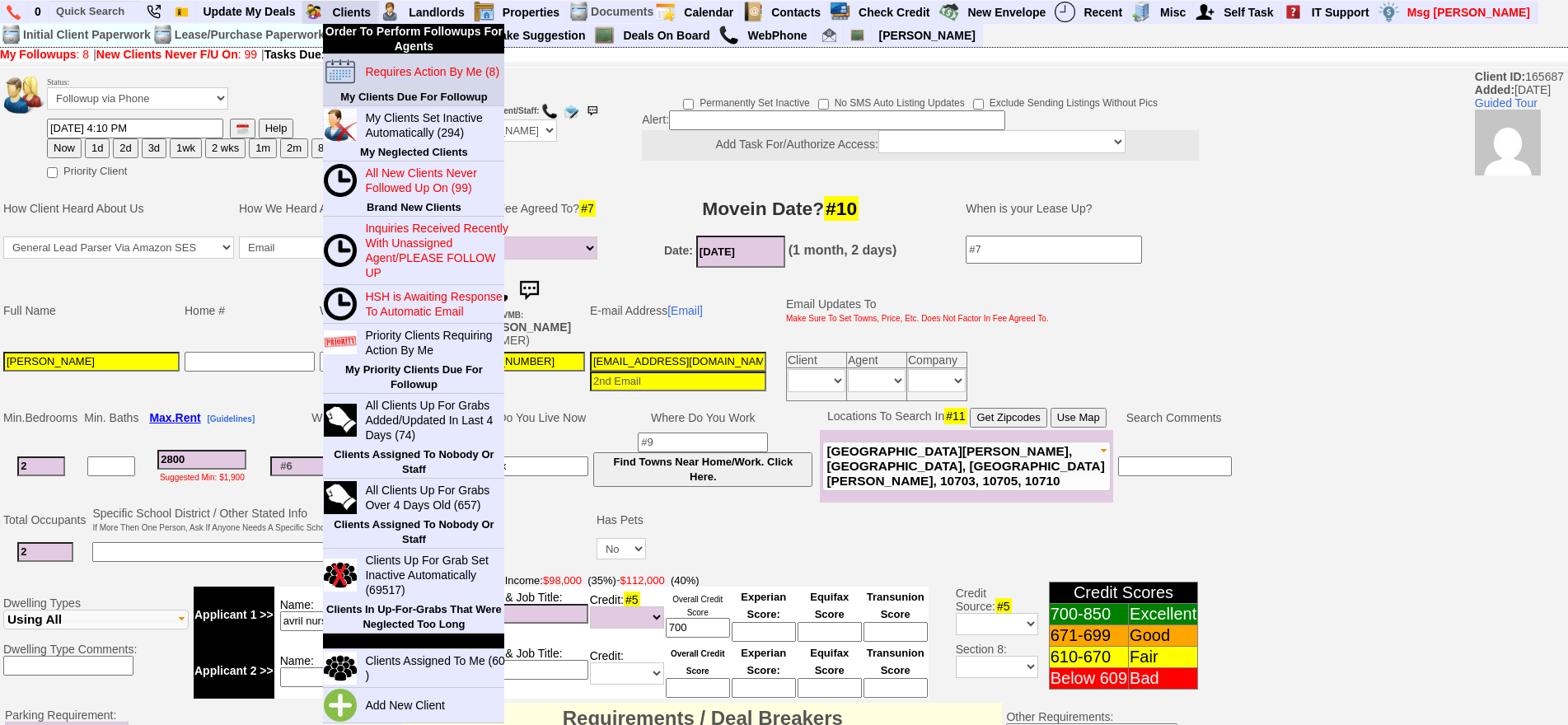
click at [378, 66] on blink "Requires Action By Me (8)" at bounding box center [432, 72] width 134 height 13
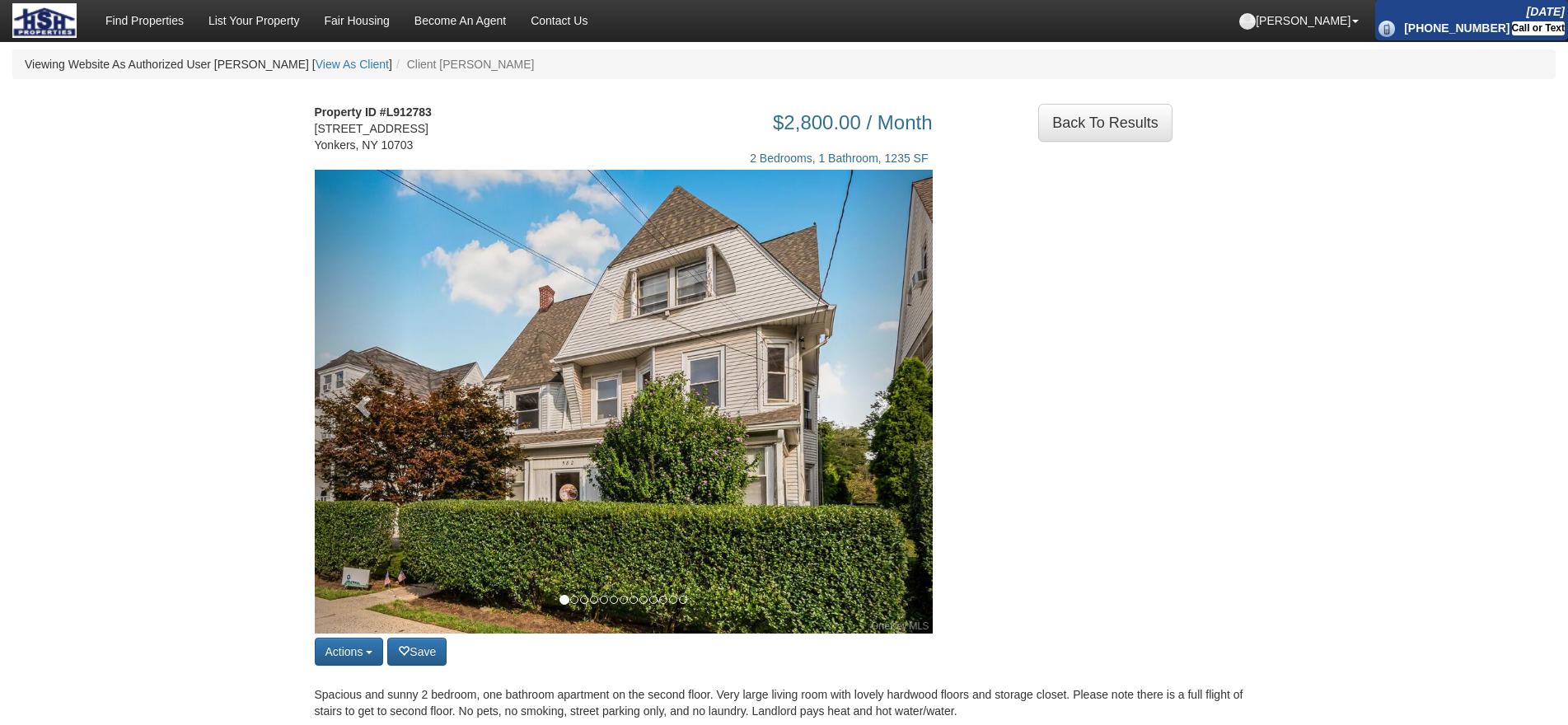
click at [832, 413] on img at bounding box center [623, 402] width 618 height 464
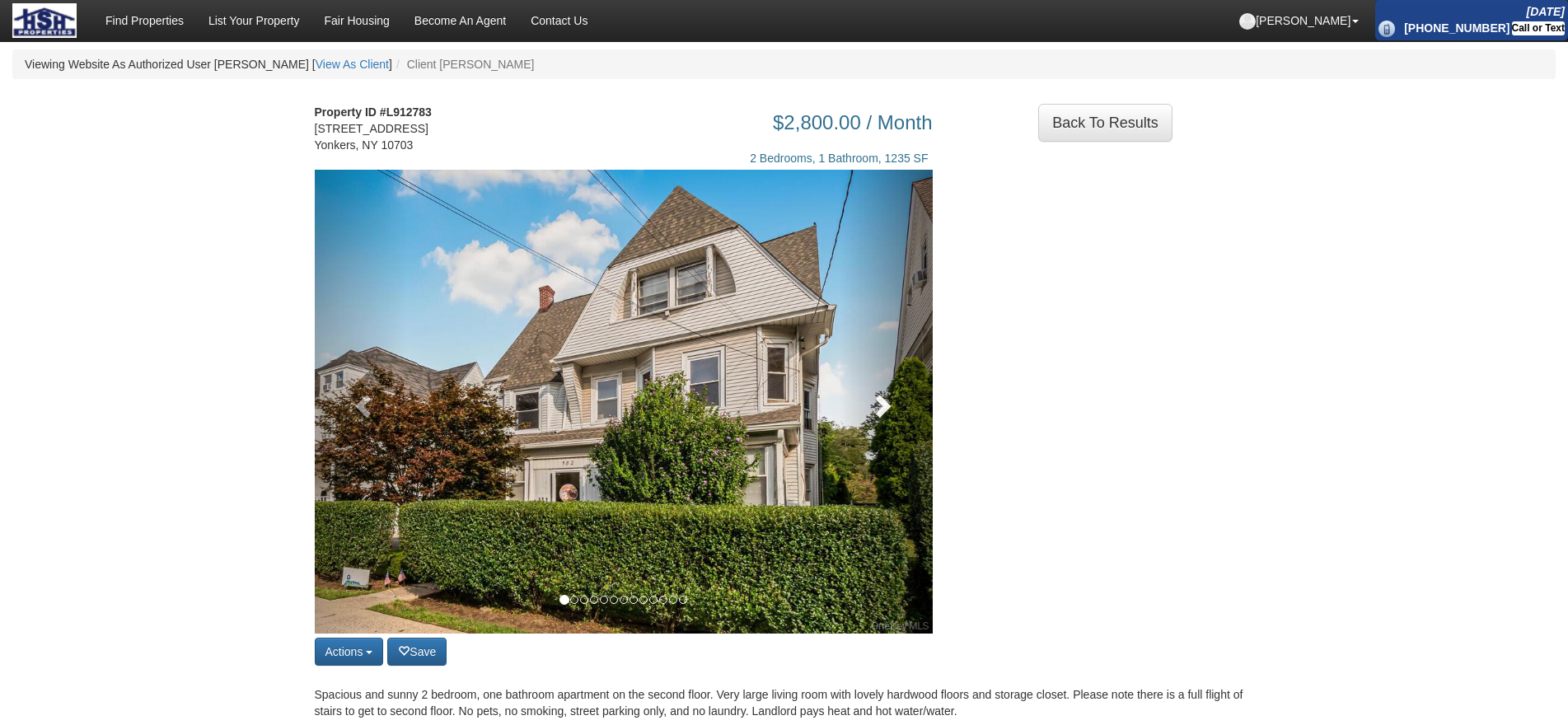
click at [868, 413] on link at bounding box center [885, 402] width 93 height 464
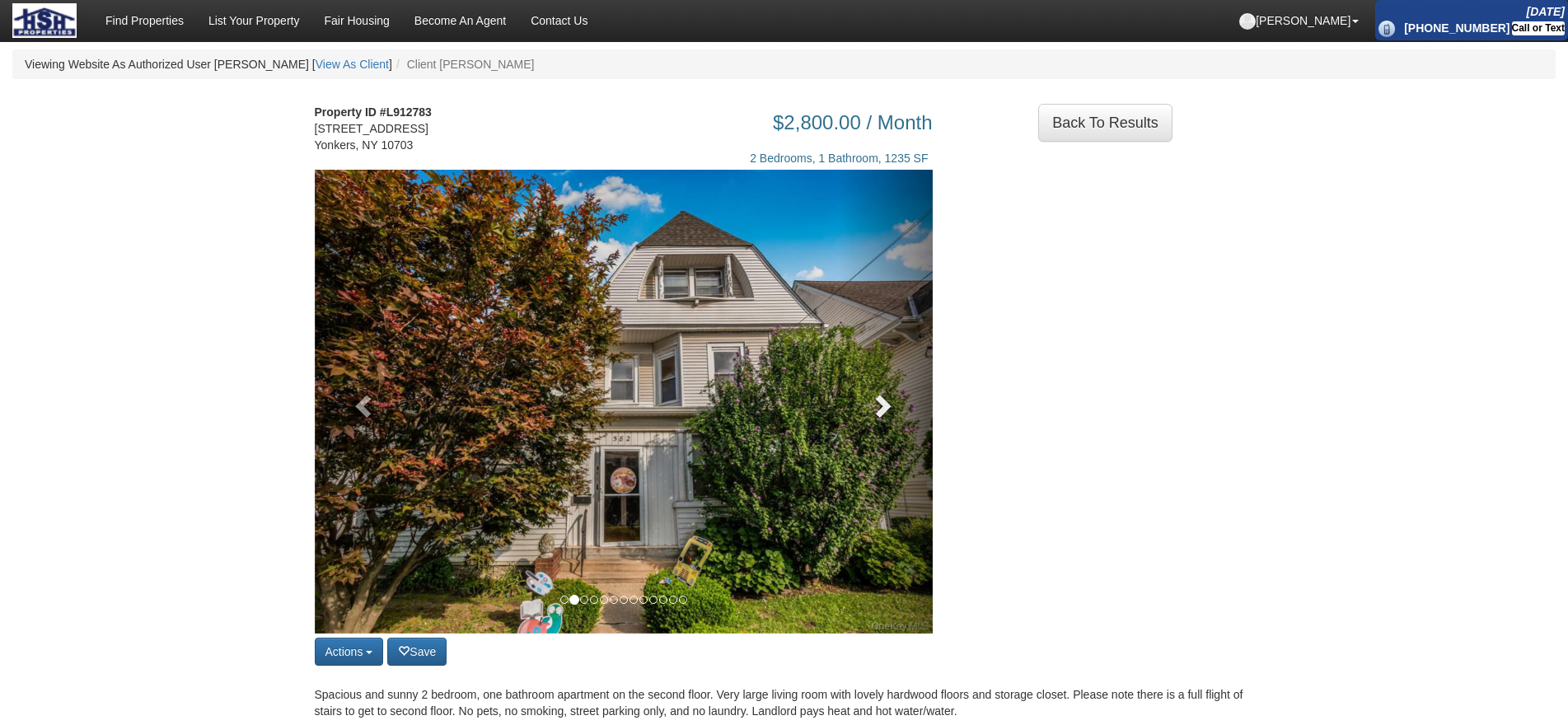
click at [868, 413] on link at bounding box center [885, 402] width 93 height 464
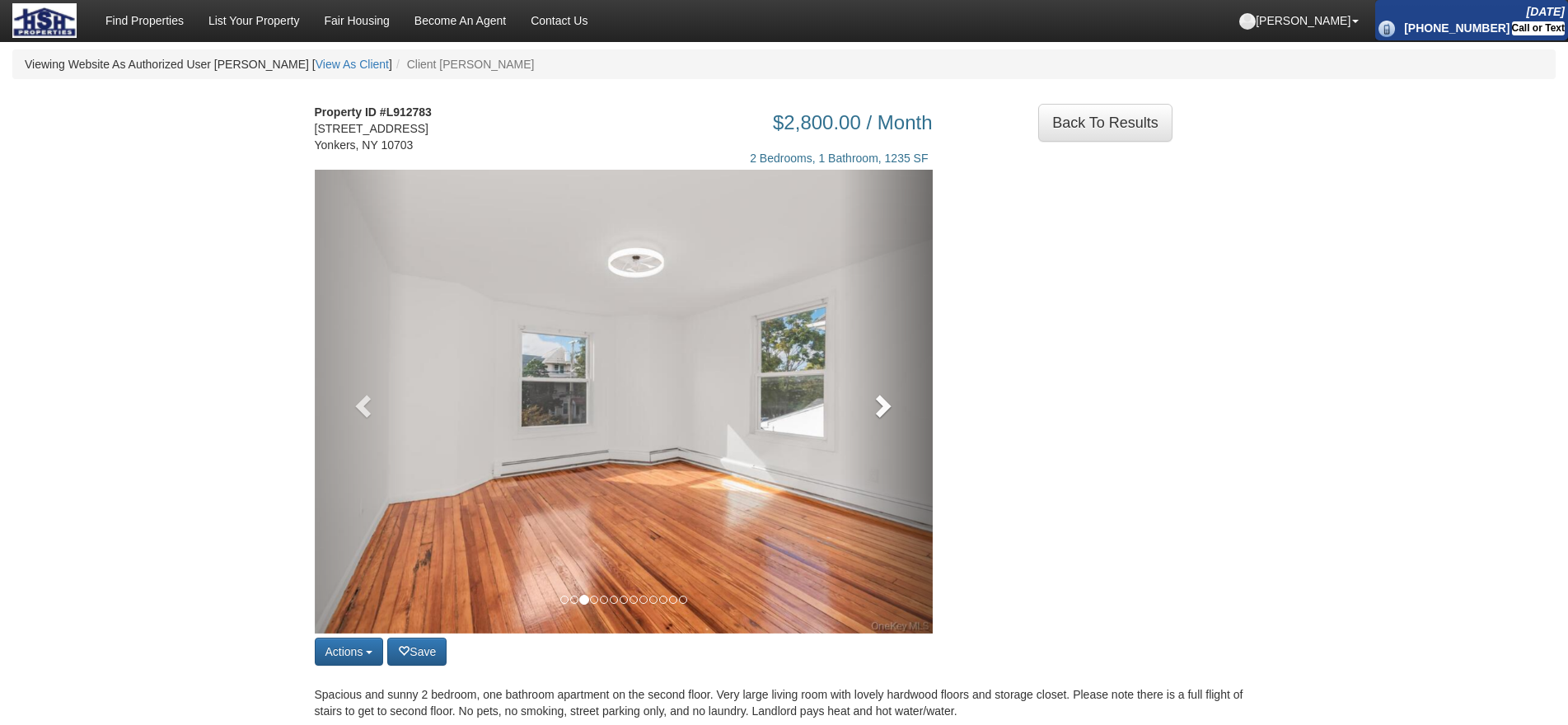
click at [868, 413] on link at bounding box center [885, 402] width 93 height 464
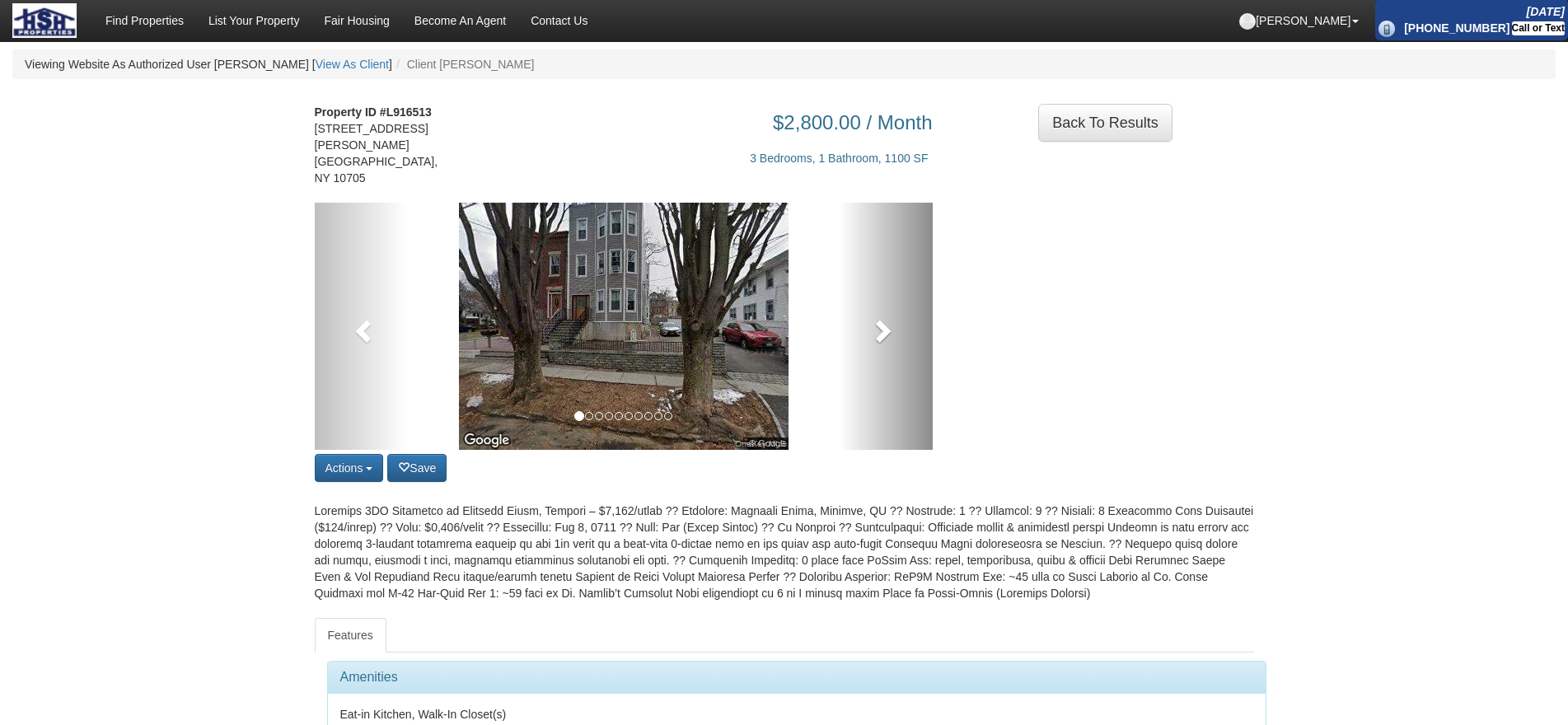
click at [915, 312] on link at bounding box center [885, 325] width 93 height 247
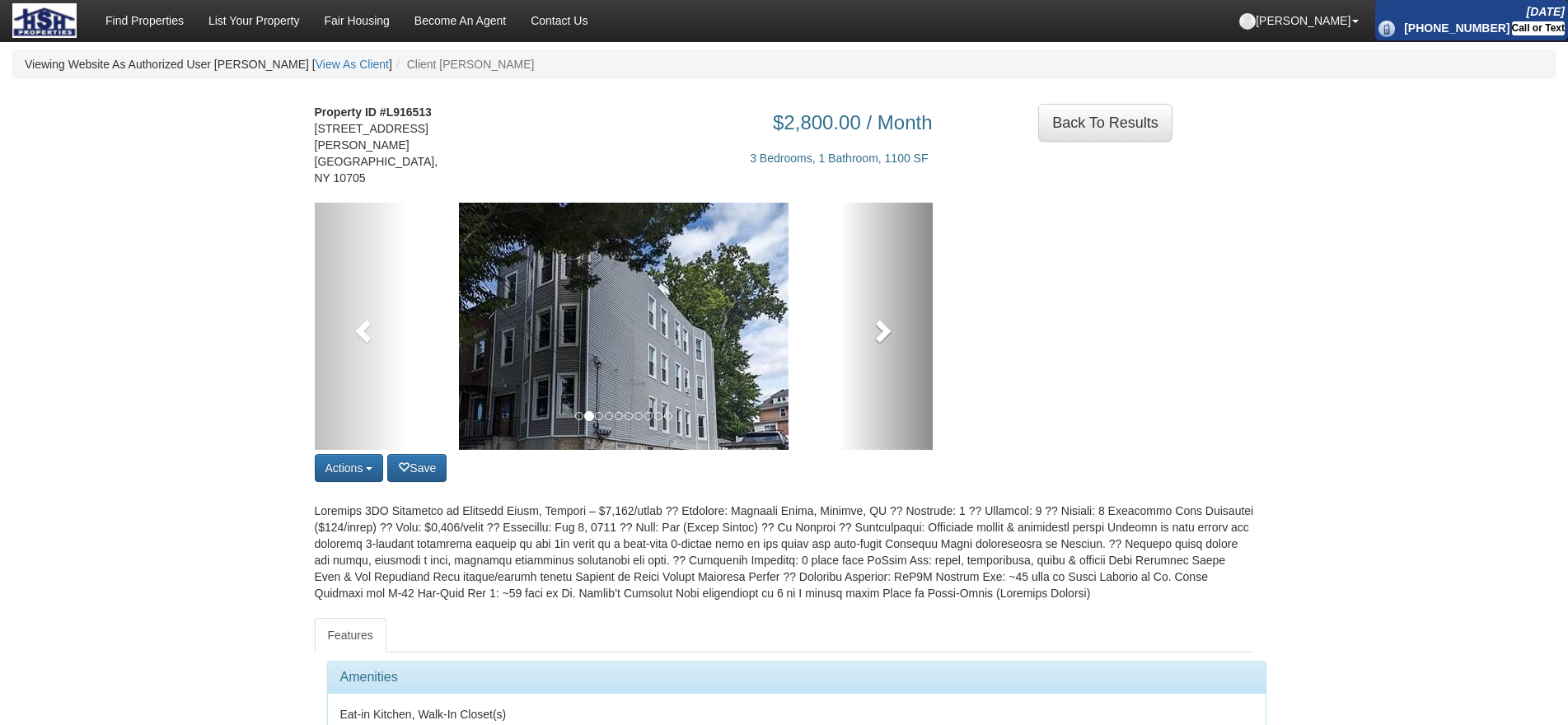
click at [905, 323] on link at bounding box center [885, 325] width 93 height 247
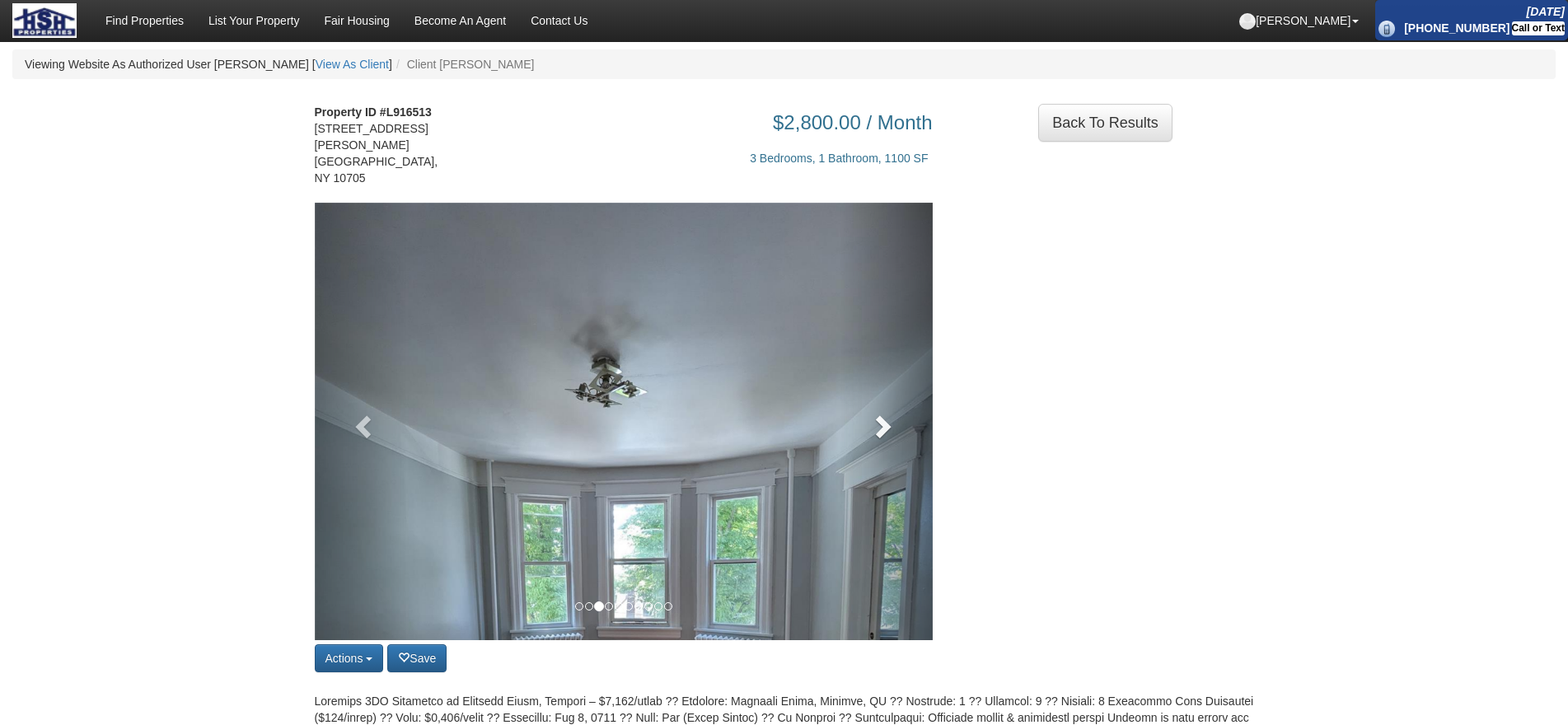
click at [903, 364] on link at bounding box center [885, 421] width 93 height 437
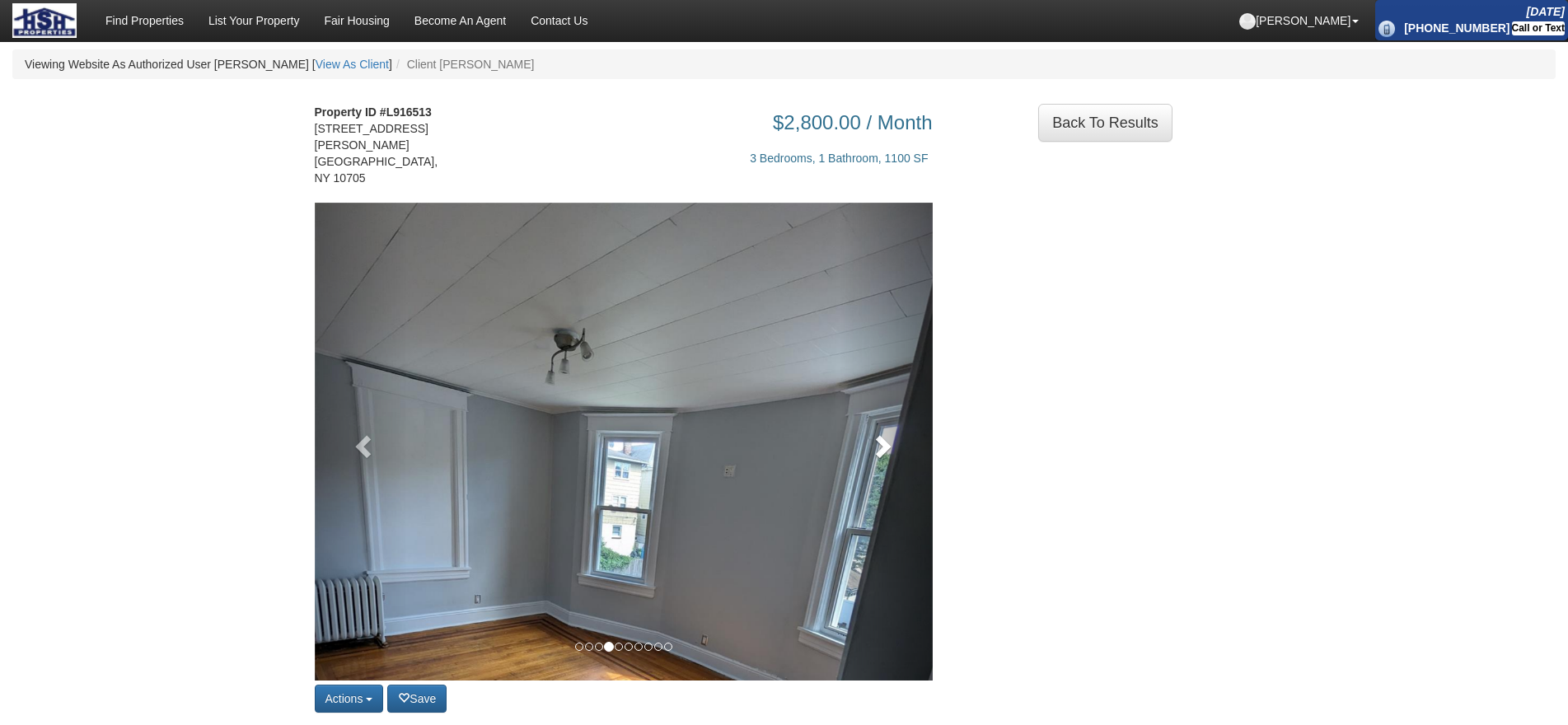
click at [902, 371] on link at bounding box center [885, 441] width 93 height 478
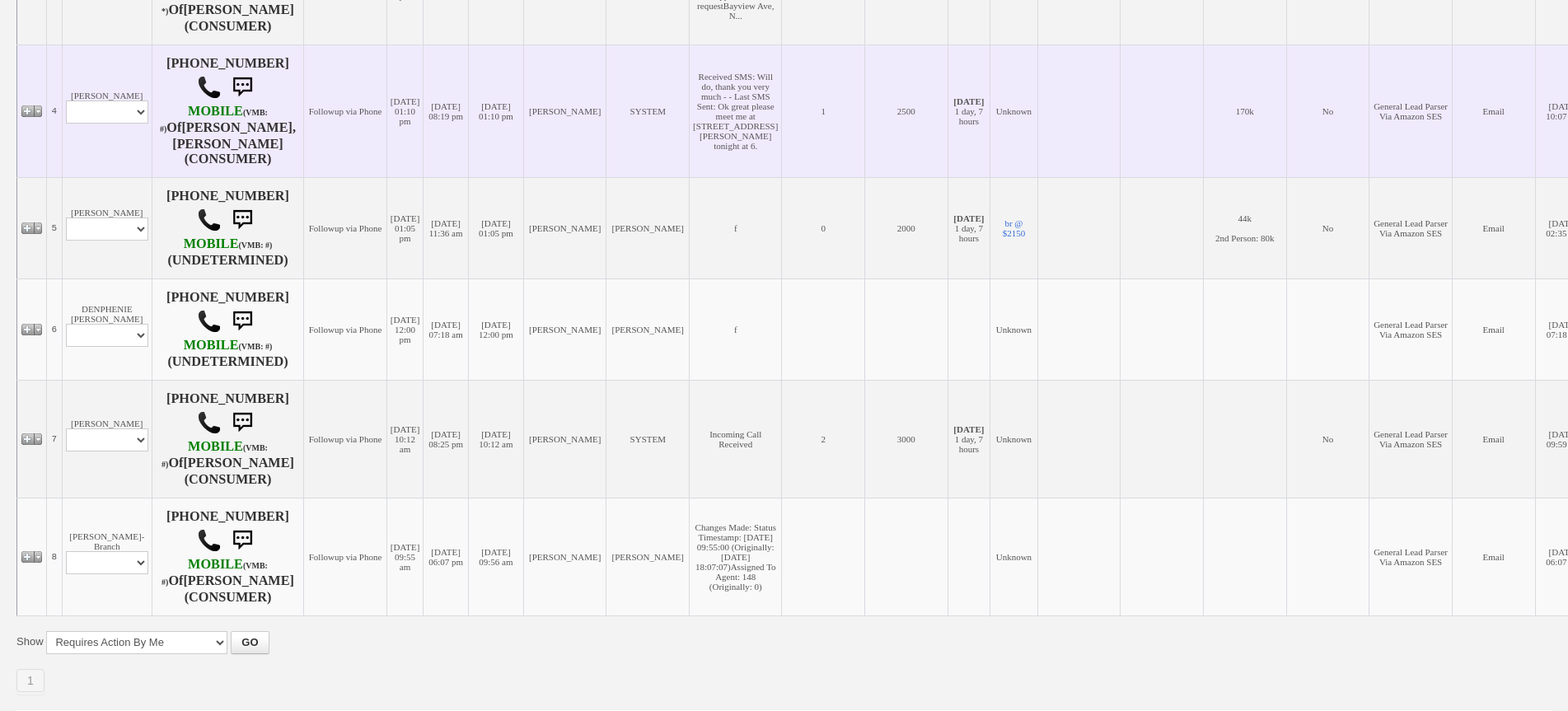
scroll to position [717, 0]
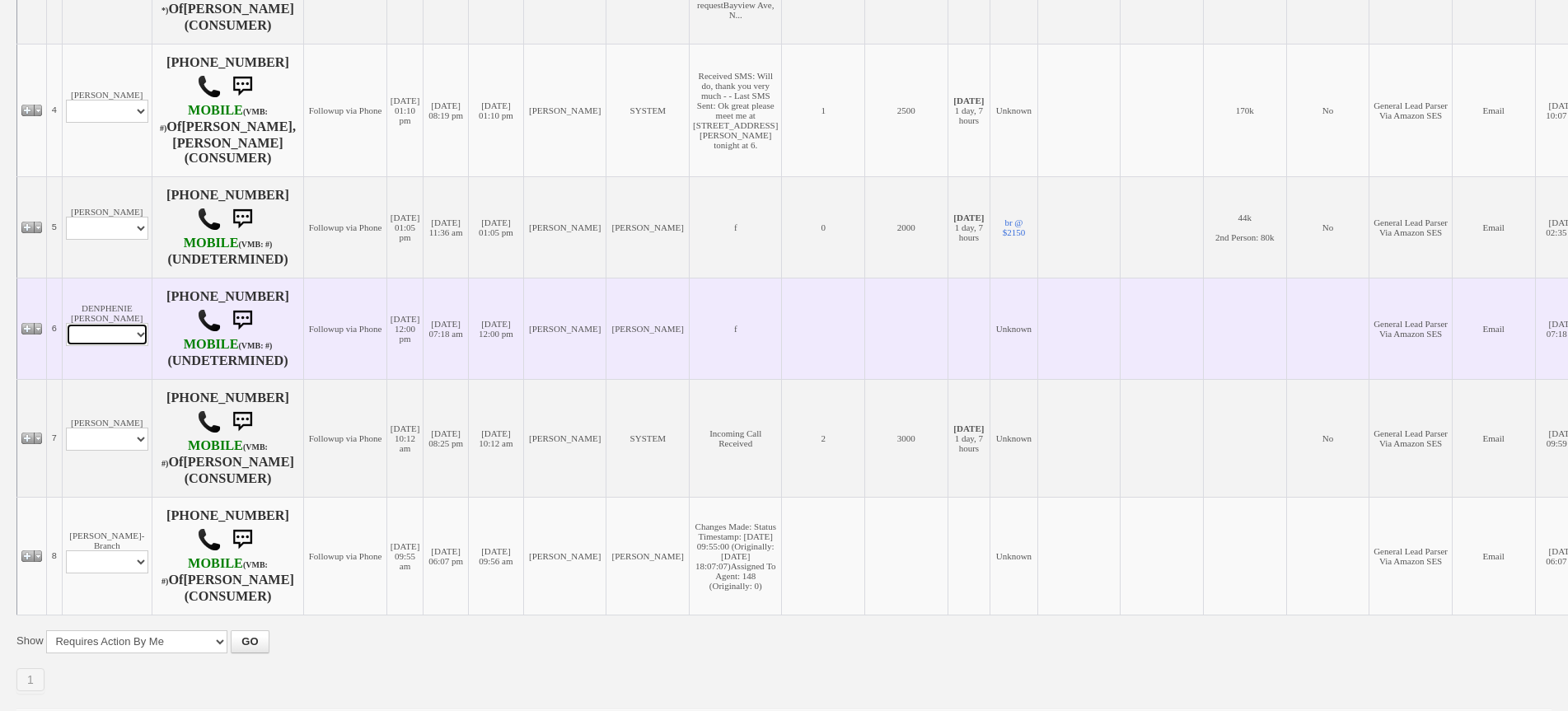
click at [121, 322] on select "Profile Edit Print Email Externally (Will Not Be Tracked In CRM) Closed Deals" at bounding box center [108, 333] width 83 height 23
select select "ChangeURL,/crm/custom/edit_client_form.php?redirect=%2Fcrm%2Fclients.php&id=168…"
click at [66, 322] on select "Profile Edit Print Email Externally (Will Not Be Tracked In CRM) Closed Deals" at bounding box center [108, 333] width 83 height 23
select select
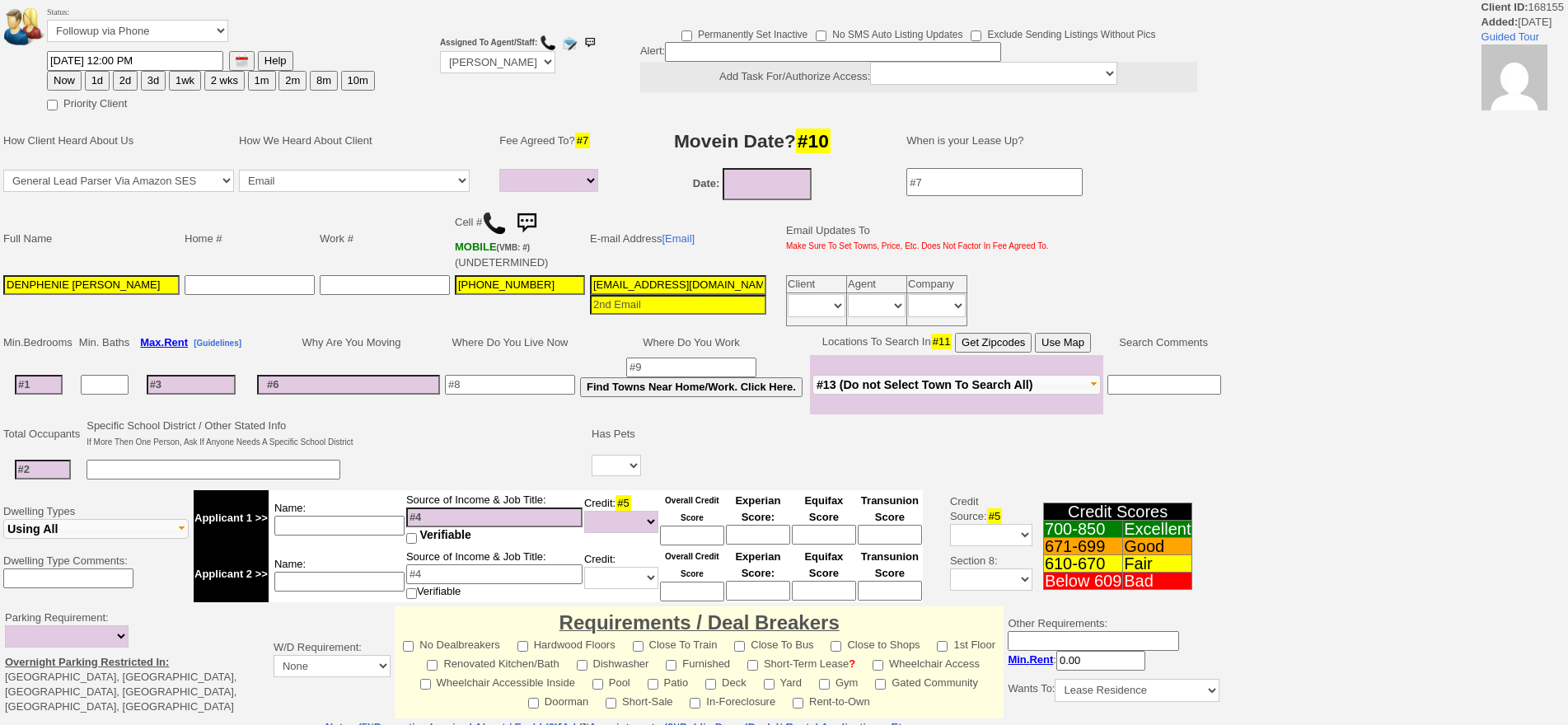
select select
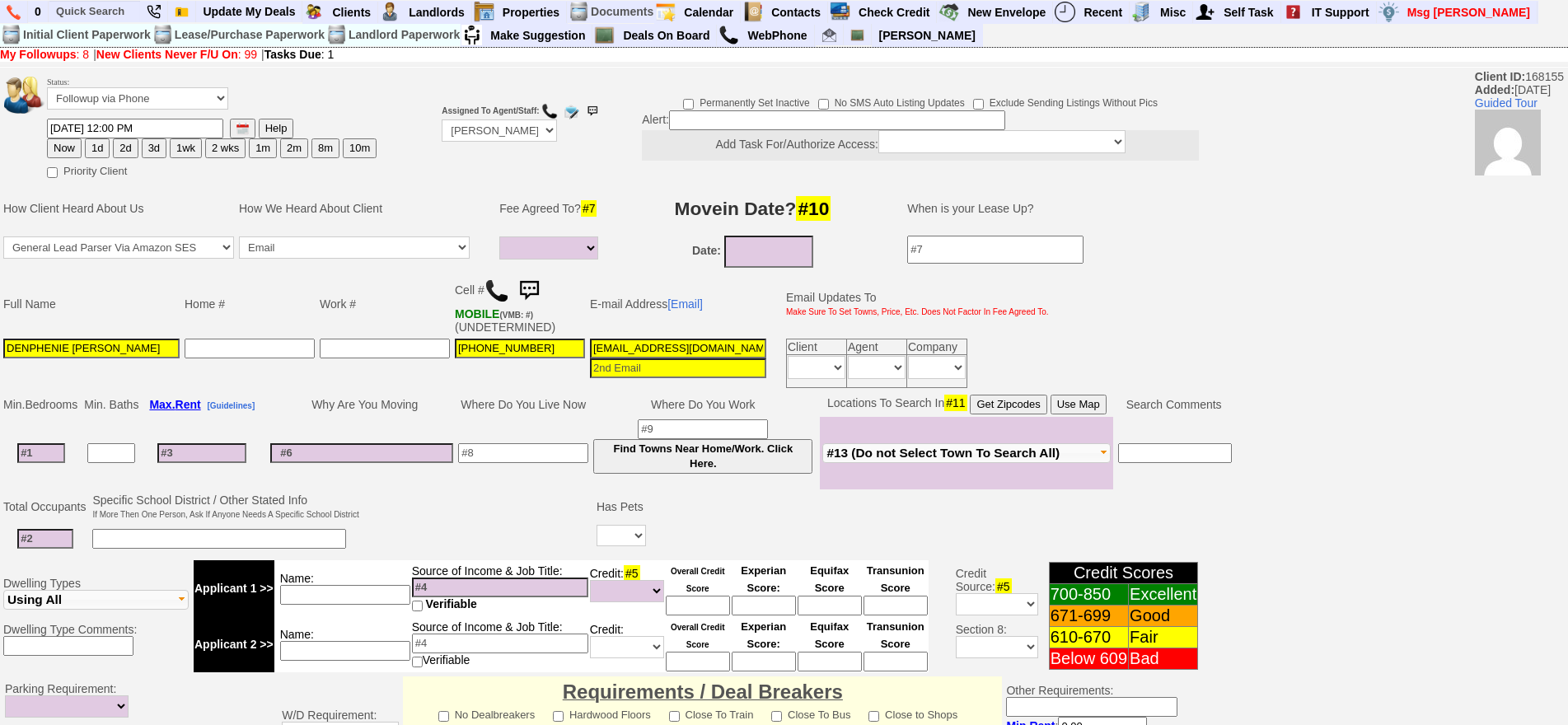
click at [501, 291] on img at bounding box center [496, 290] width 25 height 25
click at [108, 338] on input "DENPHENIE FRIAS" at bounding box center [92, 348] width 176 height 20
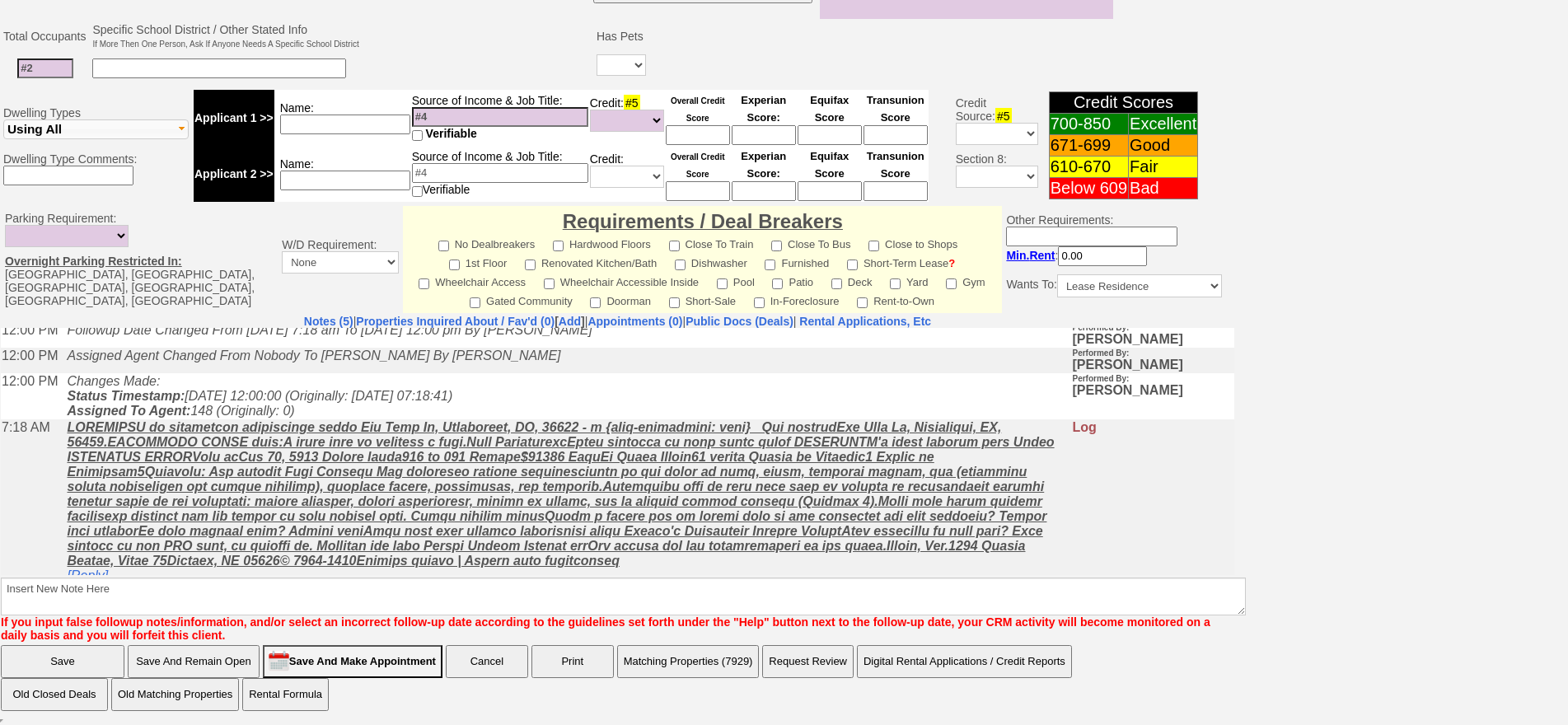
scroll to position [74, 0]
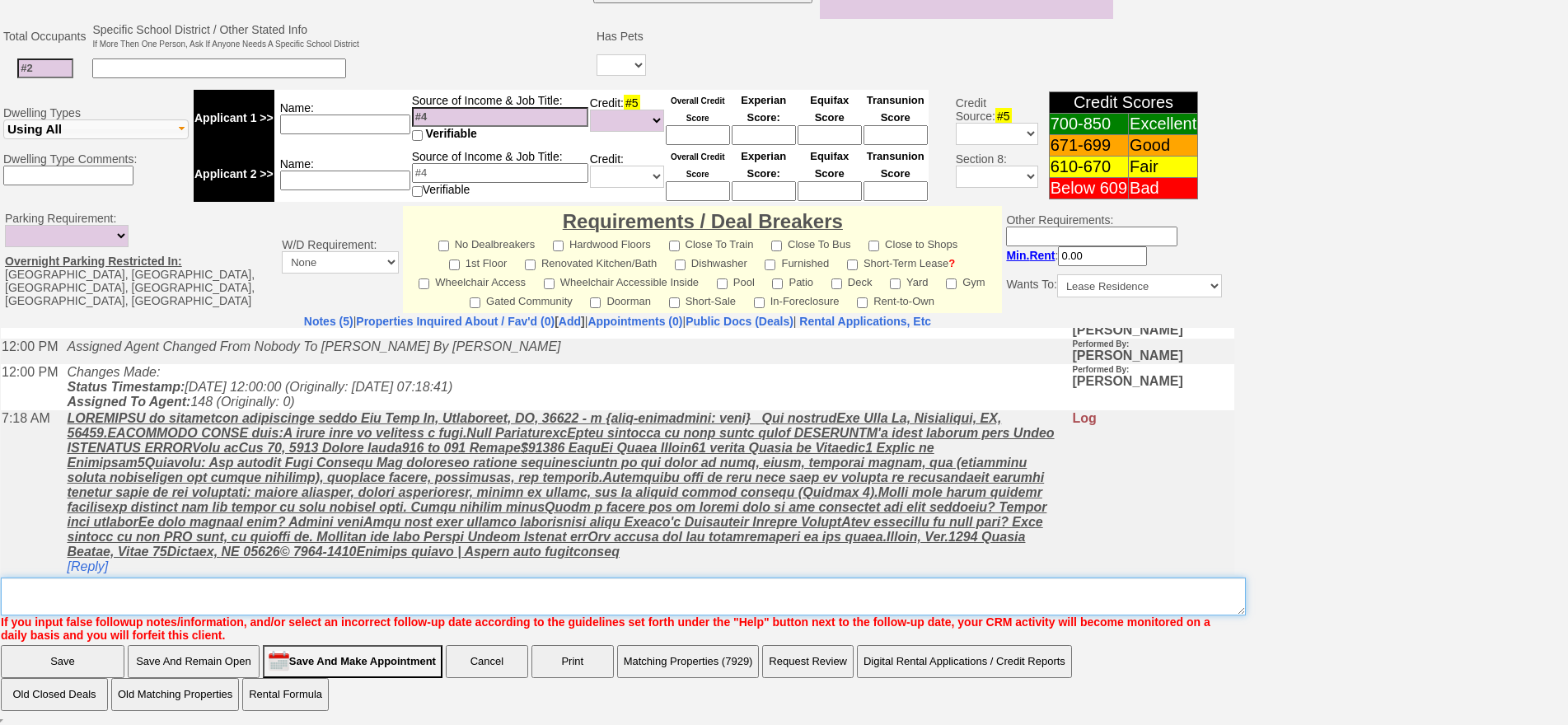
click at [309, 598] on textarea "Insert New Note Here" at bounding box center [623, 595] width 1244 height 38
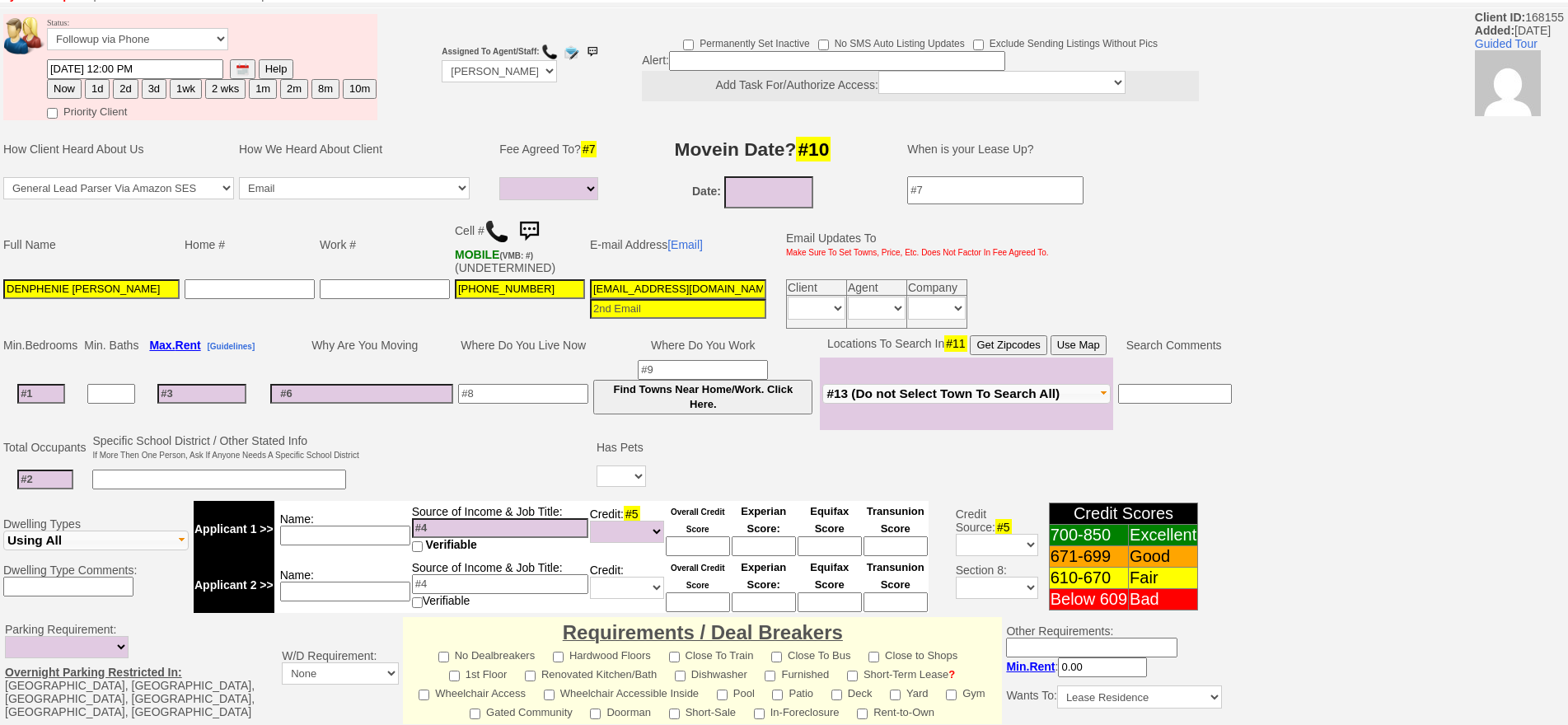
scroll to position [0, 0]
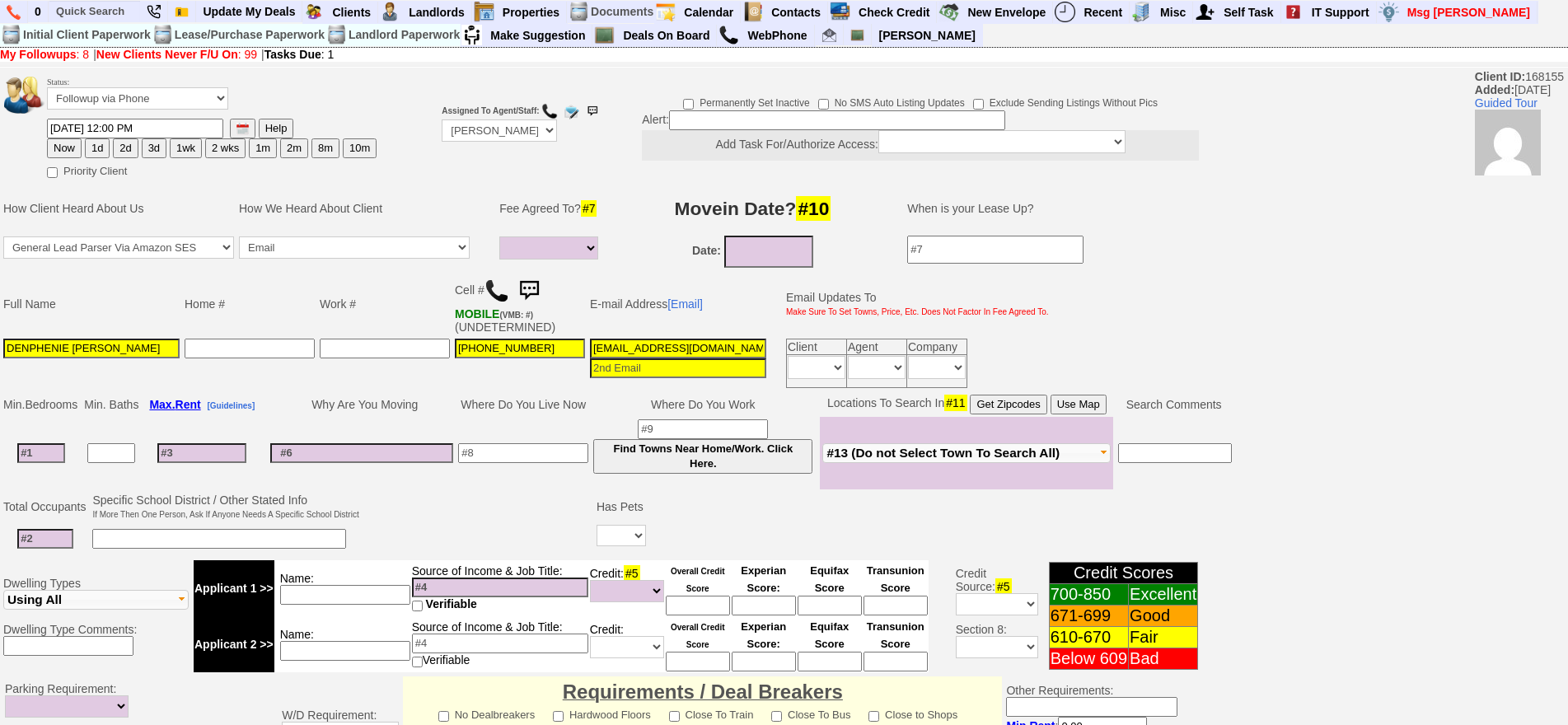
click at [541, 470] on td at bounding box center [523, 453] width 135 height 73
drag, startPoint x: 541, startPoint y: 470, endPoint x: 529, endPoint y: 461, distance: 15.0
click at [531, 462] on td at bounding box center [523, 453] width 135 height 73
click at [529, 461] on input at bounding box center [523, 453] width 131 height 20
type input "the bronx"
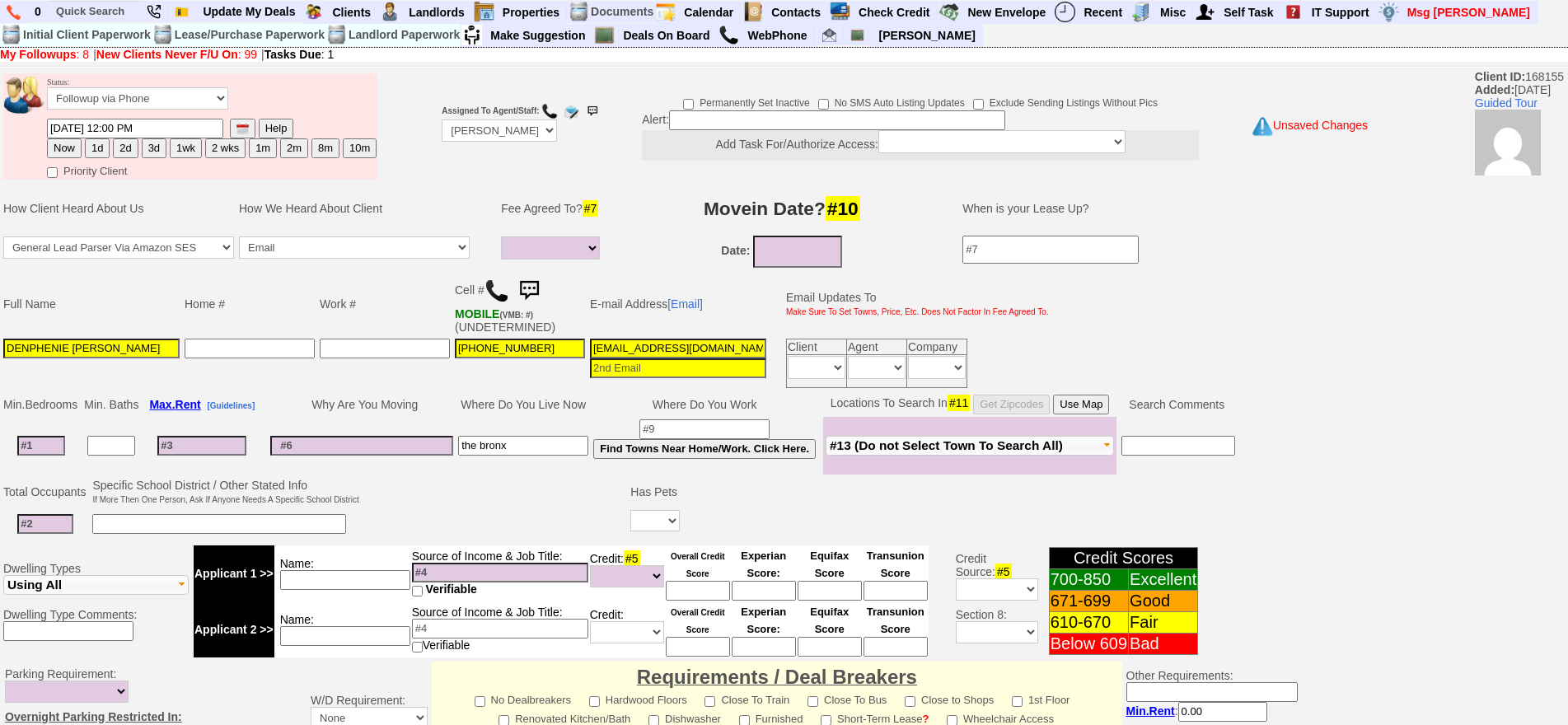
click at [58, 452] on input at bounding box center [41, 446] width 48 height 20
type input "2"
select select
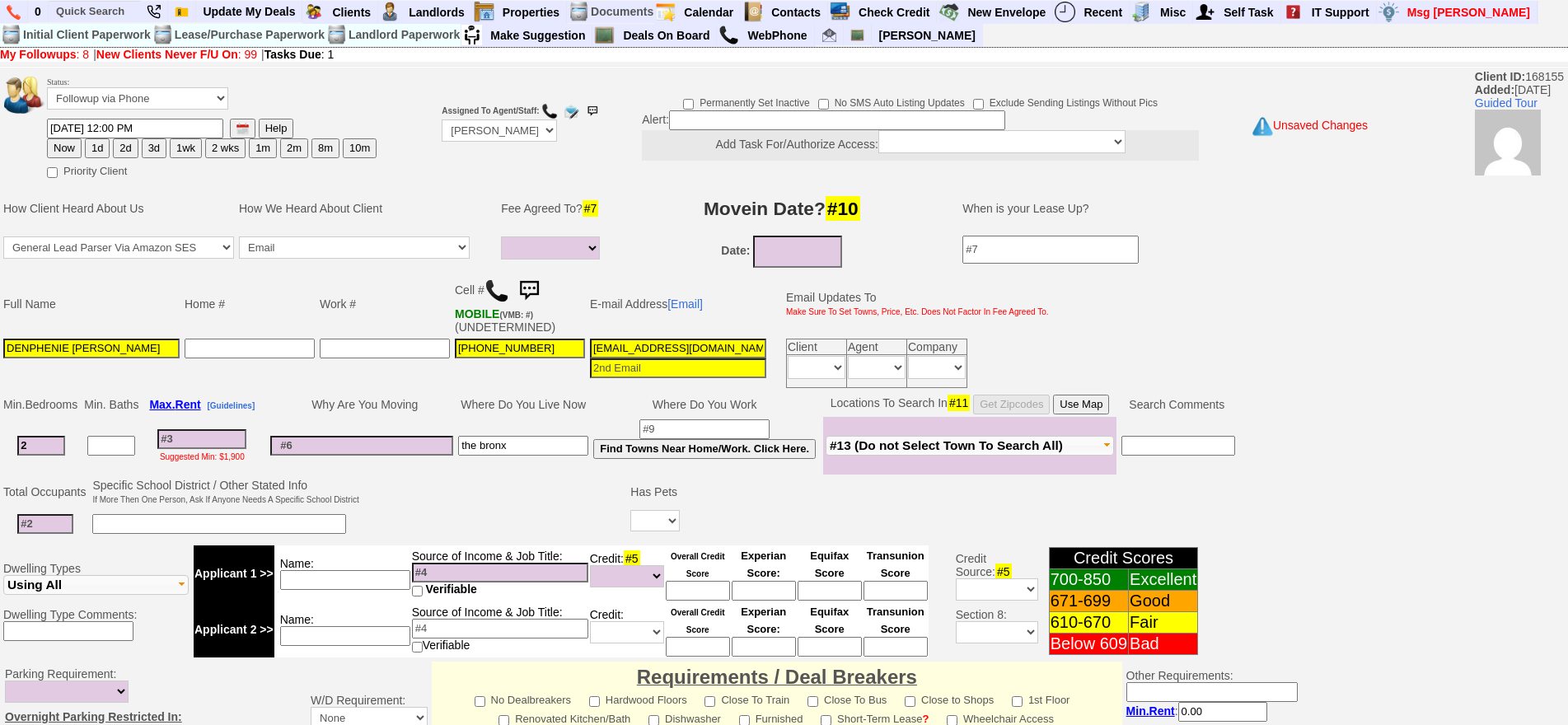
type input "2"
select select
click at [188, 436] on input at bounding box center [201, 439] width 89 height 20
click at [723, 115] on input at bounding box center [837, 120] width 336 height 20
type input "f"
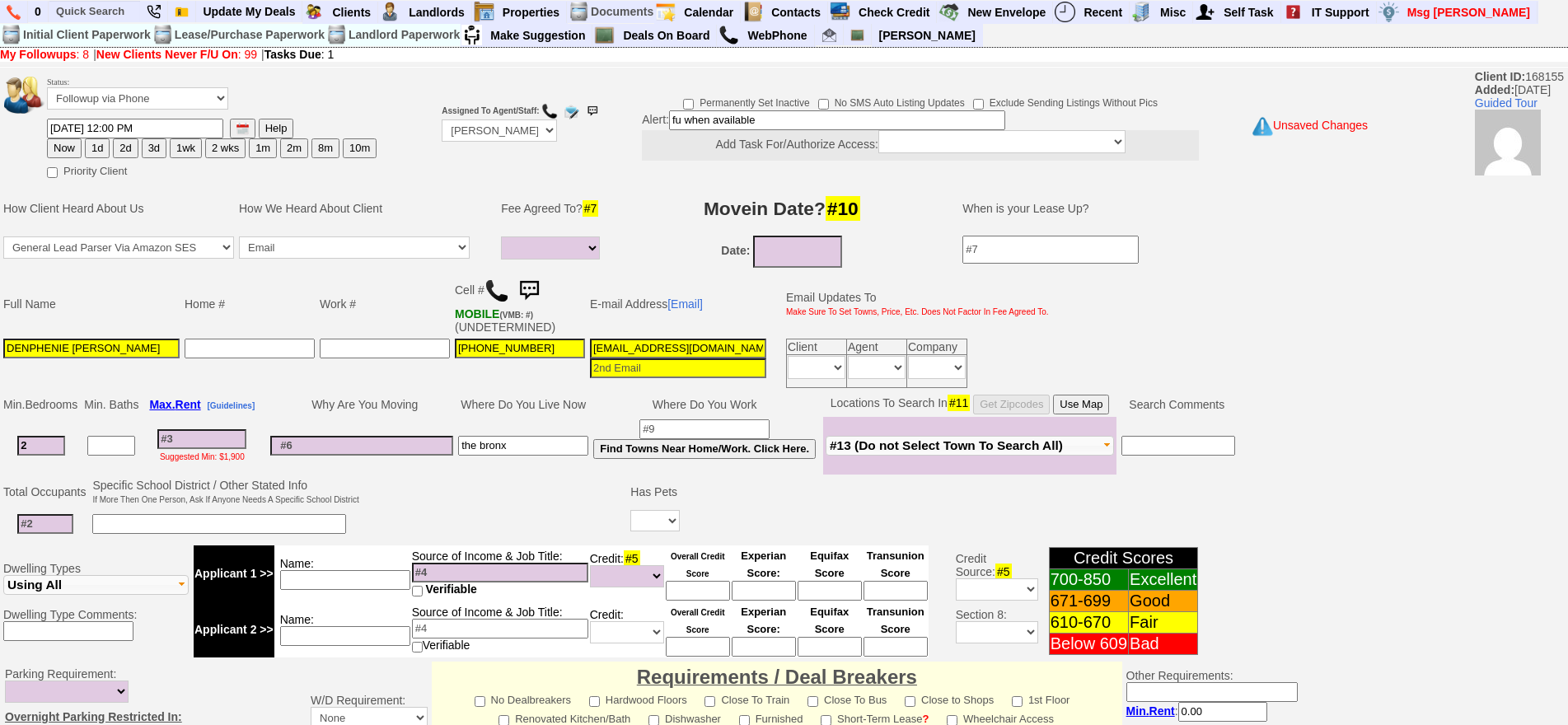
drag, startPoint x: 768, startPoint y: 126, endPoint x: 597, endPoint y: 123, distance: 171.0
click at [597, 123] on td "Permanently Set Inactive No SMS Auto Listing Updates Exclude Sending Listings W…" at bounding box center [900, 126] width 607 height 77
type input "citypheps"
click at [205, 449] on div "Suggested Min: $1,900" at bounding box center [201, 455] width 117 height 13
click at [218, 435] on input at bounding box center [201, 439] width 89 height 20
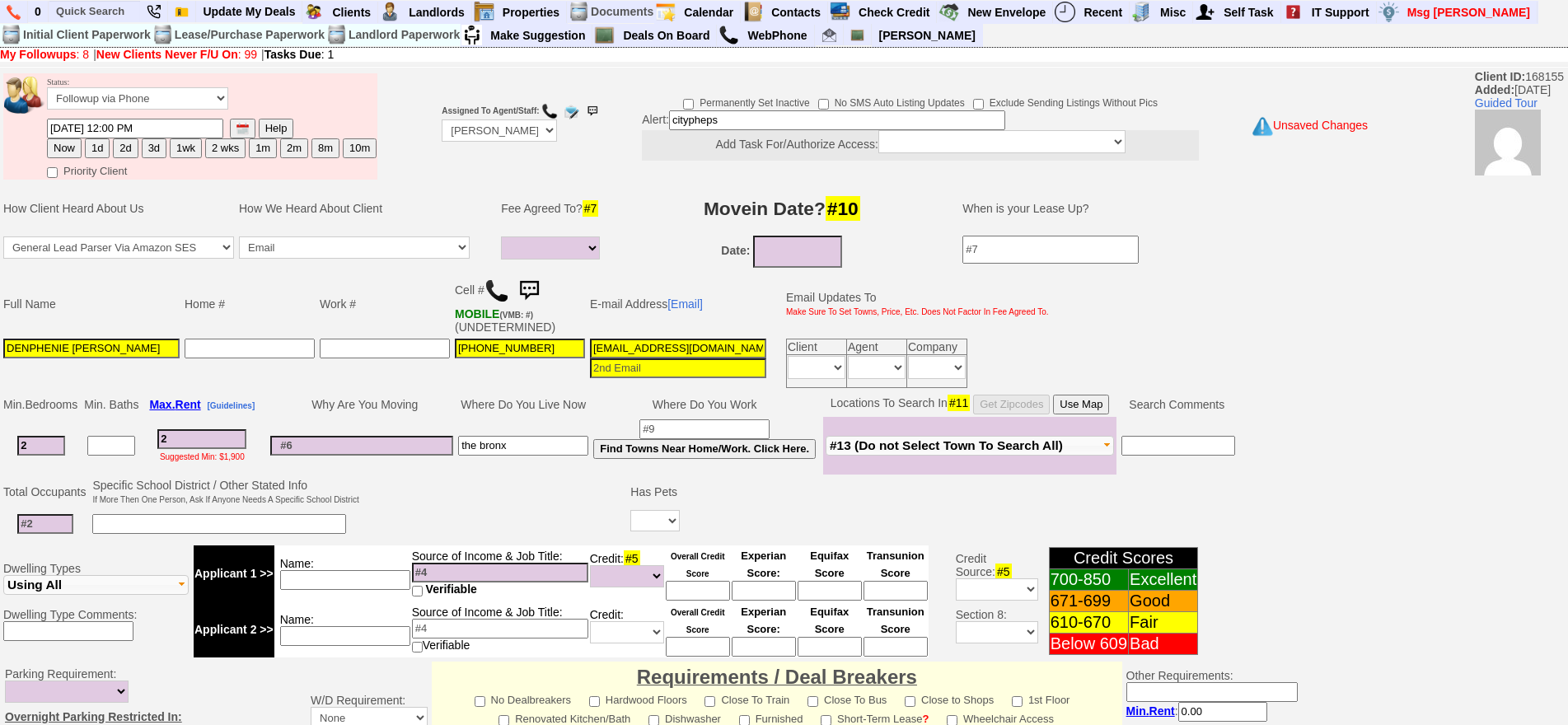
type input "28"
select select
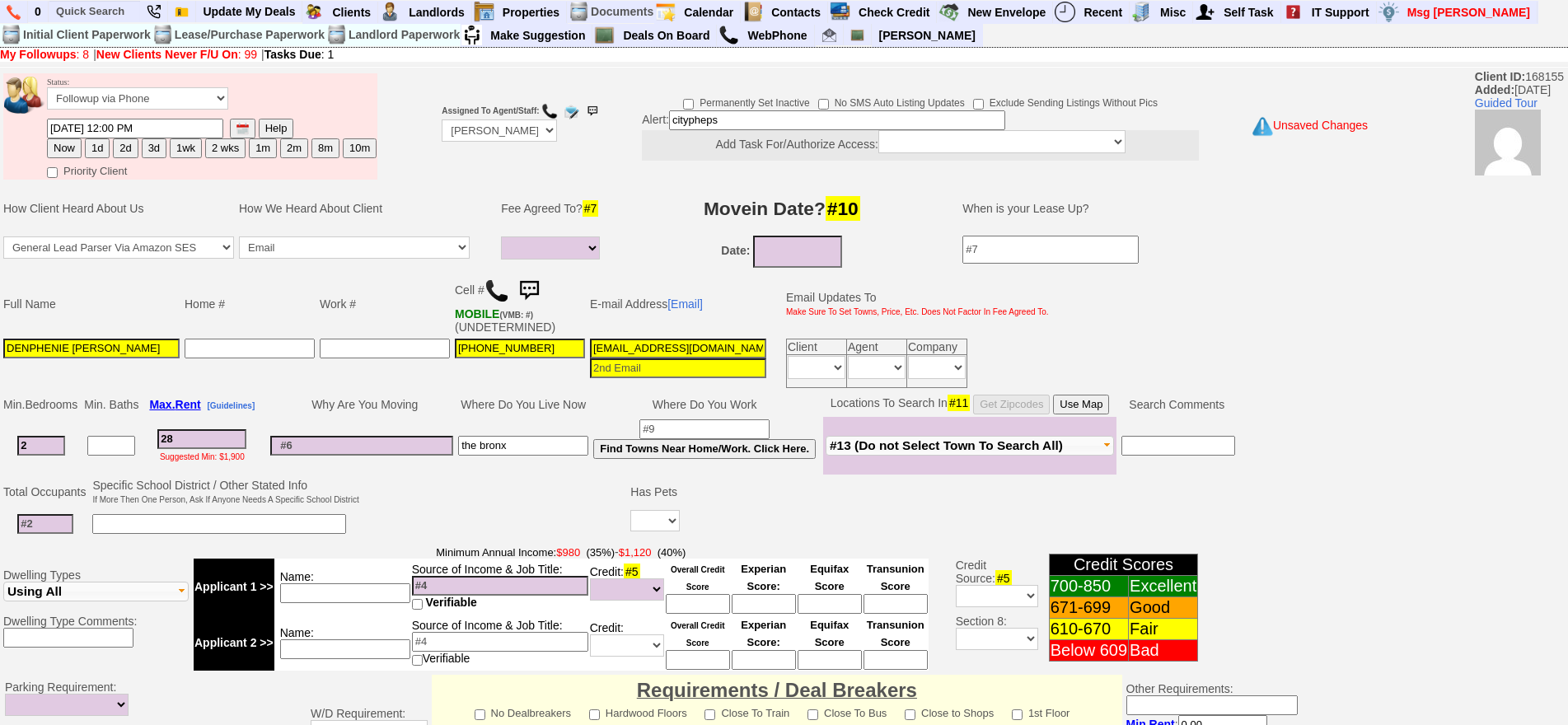
type input "284"
select select
type input "2840"
select select
type input "2840"
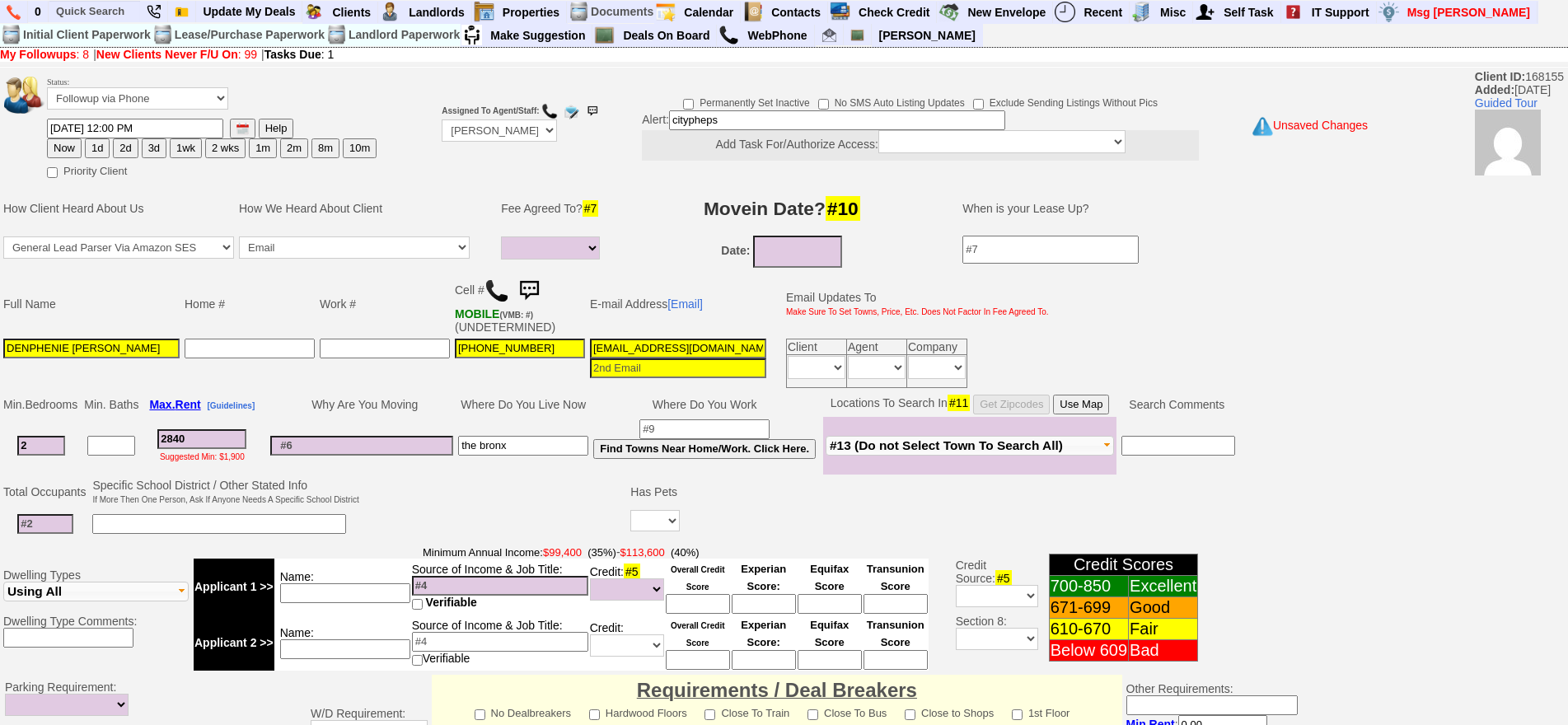
click at [35, 527] on input at bounding box center [45, 524] width 56 height 20
select select
click at [50, 529] on input at bounding box center [45, 524] width 56 height 20
type input "4"
click at [316, 493] on td "Specific School District / Other Stated Info If More Then One Person, Ask If An…" at bounding box center [225, 492] width 271 height 31
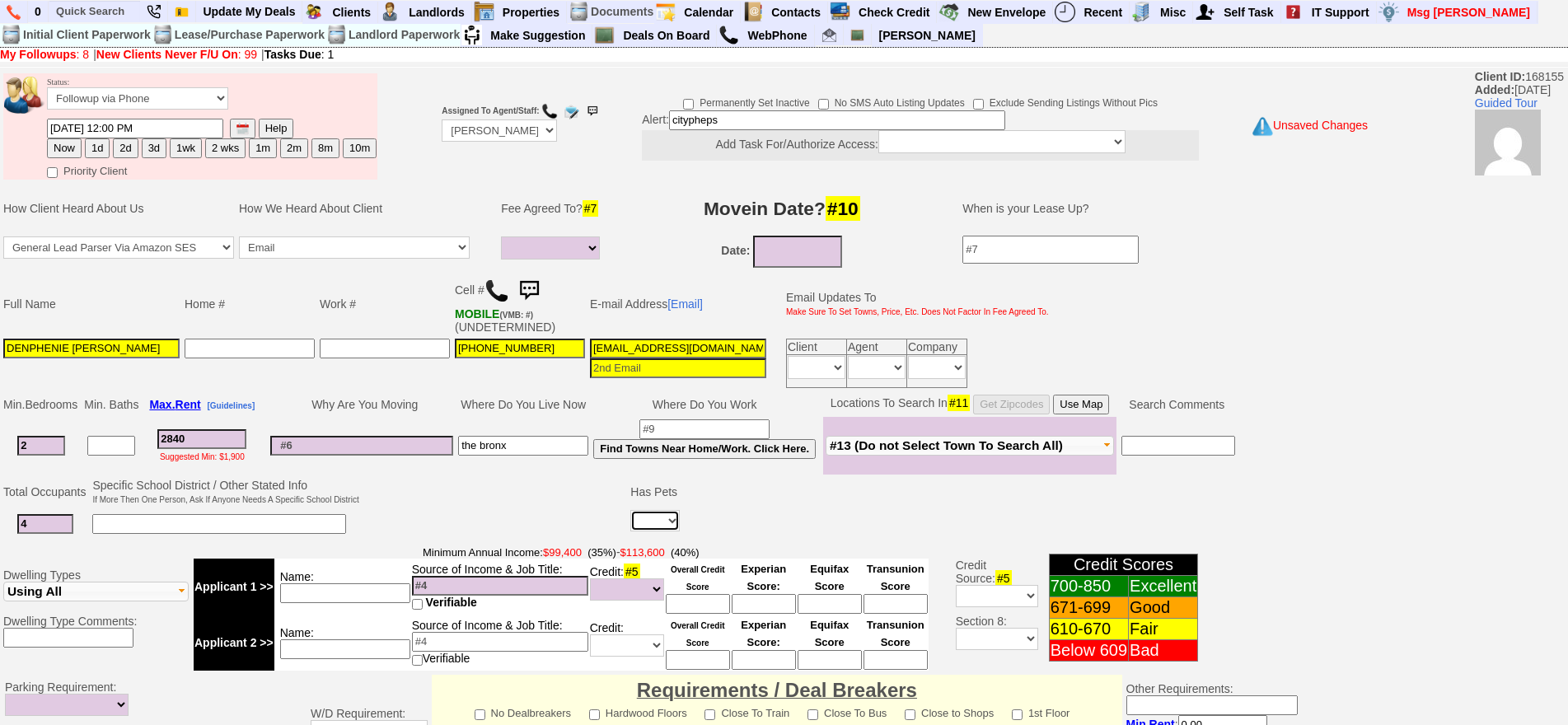
click at [643, 517] on select "Yes No" at bounding box center [655, 520] width 50 height 21
click at [153, 529] on input at bounding box center [219, 524] width 254 height 20
click at [206, 526] on input "daughter is sick" at bounding box center [219, 524] width 254 height 20
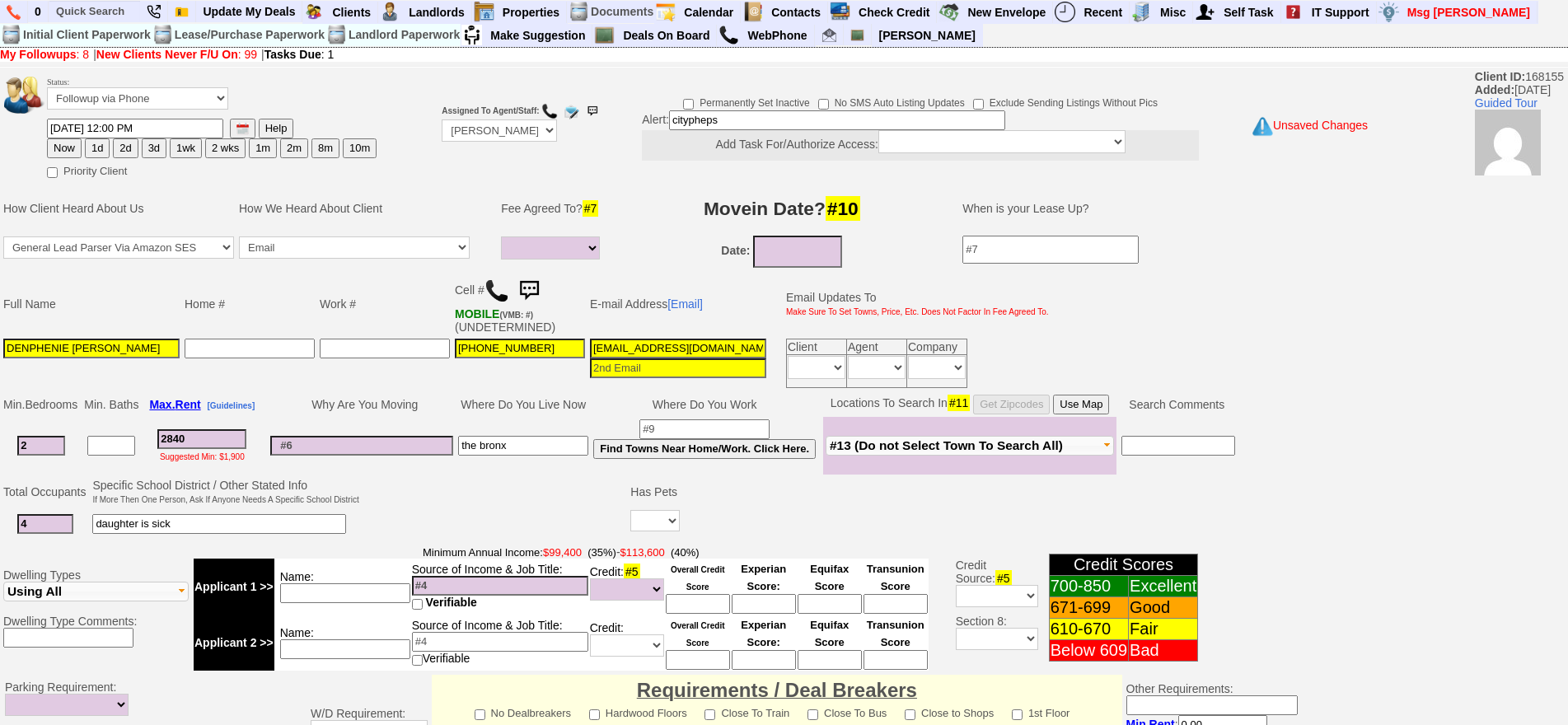
type input "daughter is sick"
click at [225, 489] on td "Specific School District / Other Stated Info If More Then One Person, Ask If An…" at bounding box center [225, 492] width 271 height 31
click at [204, 436] on input "2840" at bounding box center [201, 439] width 89 height 20
click at [532, 136] on select "Up-For-Grabs ***** STAFF ***** Bob Bruno 914-419-3579 Cristy Liberto 914-486-10…" at bounding box center [498, 130] width 115 height 22
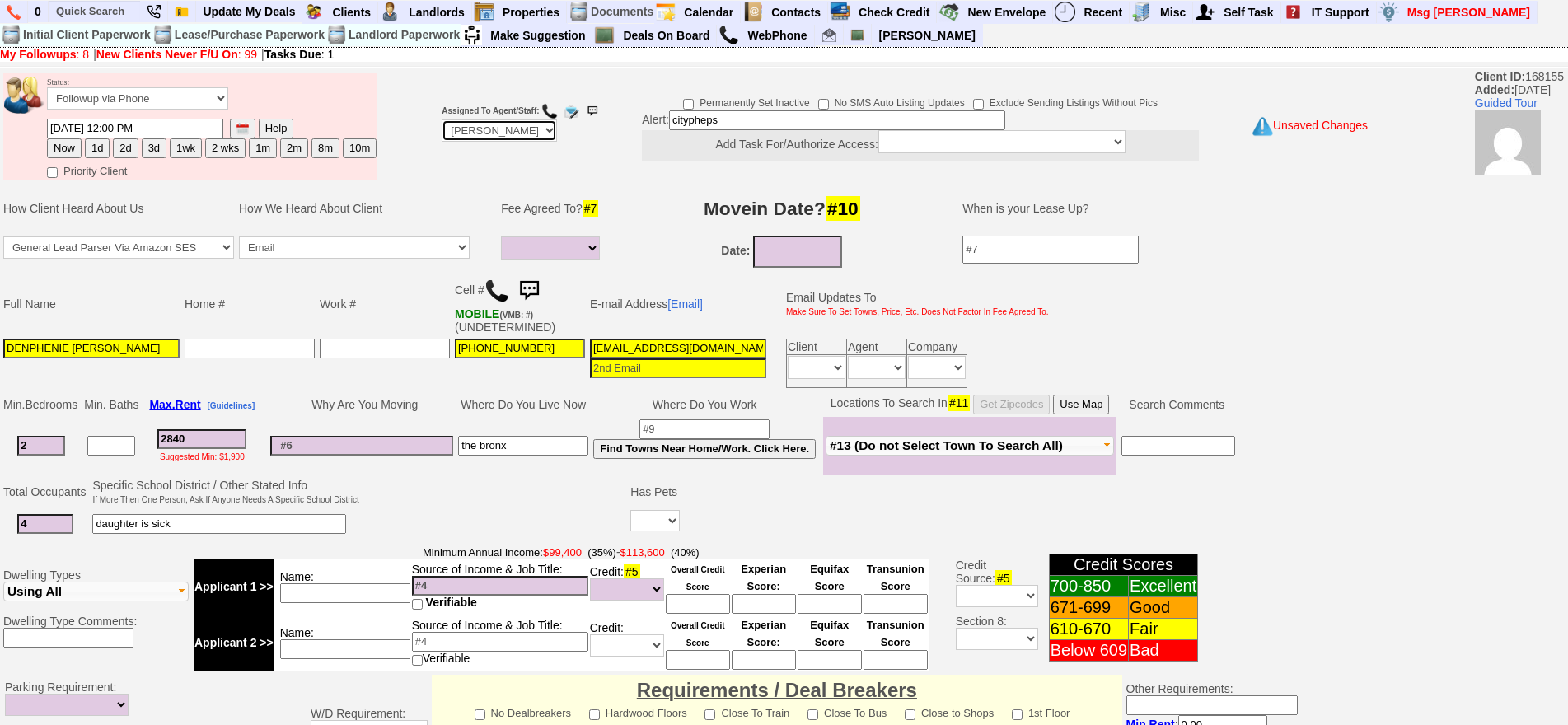
select select "Up-For-Grabs"
click at [441, 119] on select "Up-For-Grabs ***** STAFF ***** Bob Bruno 914-419-3579 Cristy Liberto 914-486-10…" at bounding box center [498, 130] width 115 height 22
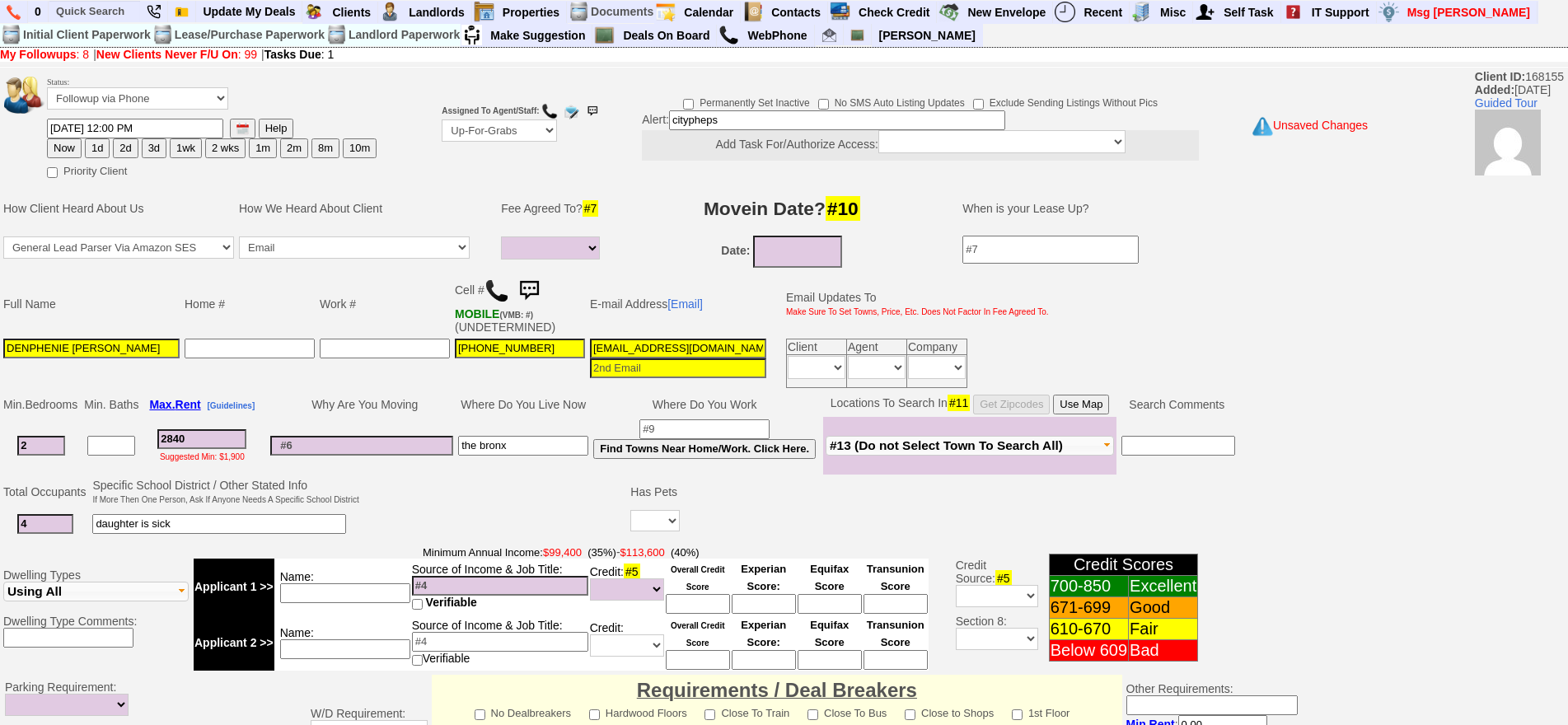
drag, startPoint x: 751, startPoint y: 120, endPoint x: 575, endPoint y: 110, distance: 176.3
click at [575, 110] on tr "Status: Followup via Phone Followup via Email Followup When Section 8 Property …" at bounding box center [677, 126] width 1353 height 111
type input "fu when available"
click at [392, 455] on input at bounding box center [361, 446] width 183 height 20
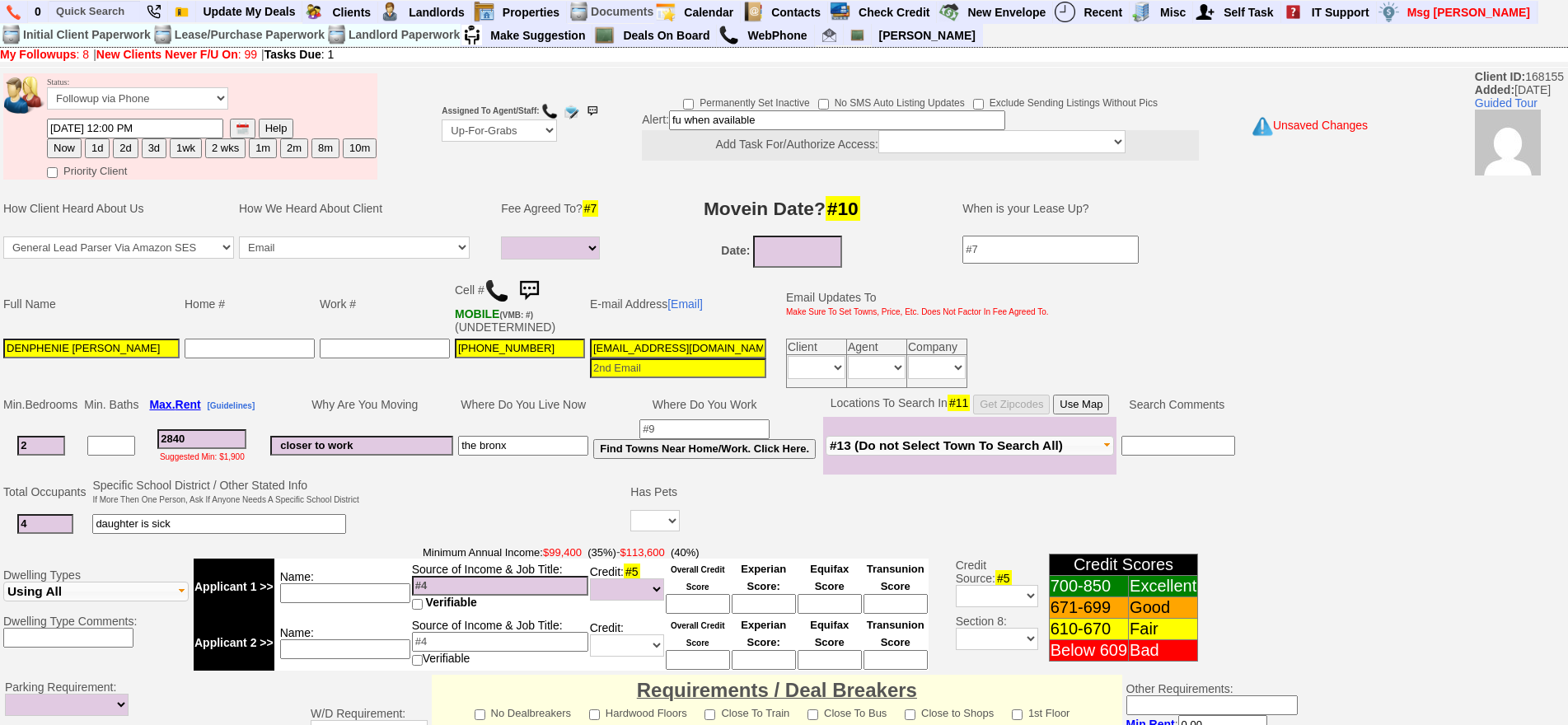
type input "closer to work"
click at [385, 593] on input at bounding box center [346, 594] width 131 height 20
click at [665, 515] on select "Yes No" at bounding box center [655, 520] width 50 height 21
select select "No"
click at [632, 510] on select "Yes No" at bounding box center [655, 520] width 50 height 21
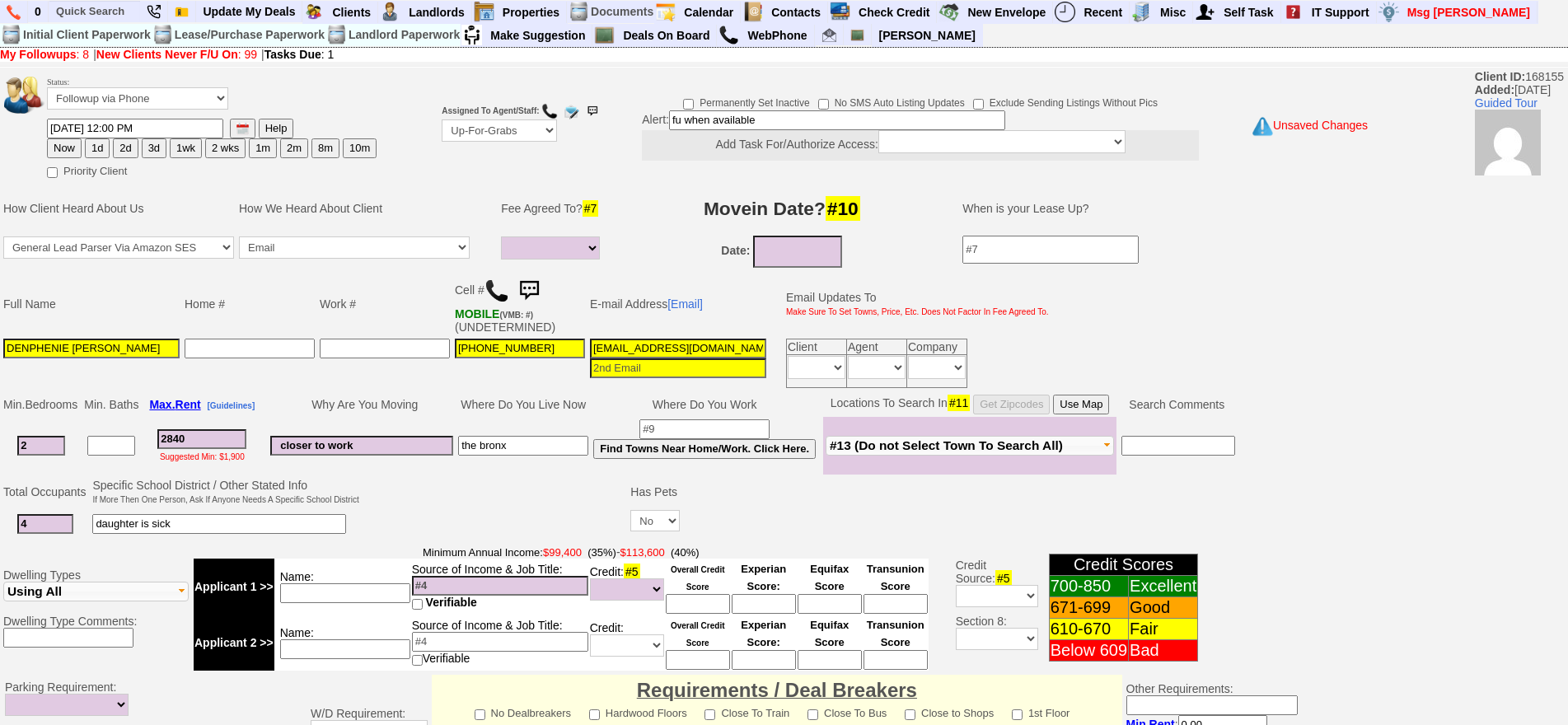
click at [514, 496] on td at bounding box center [494, 508] width 267 height 65
click at [337, 603] on td "Name:" at bounding box center [342, 586] width 137 height 56
click at [336, 598] on input at bounding box center [346, 594] width 131 height 20
drag, startPoint x: 485, startPoint y: 490, endPoint x: 593, endPoint y: 409, distance: 135.0
click at [486, 490] on td at bounding box center [494, 508] width 267 height 65
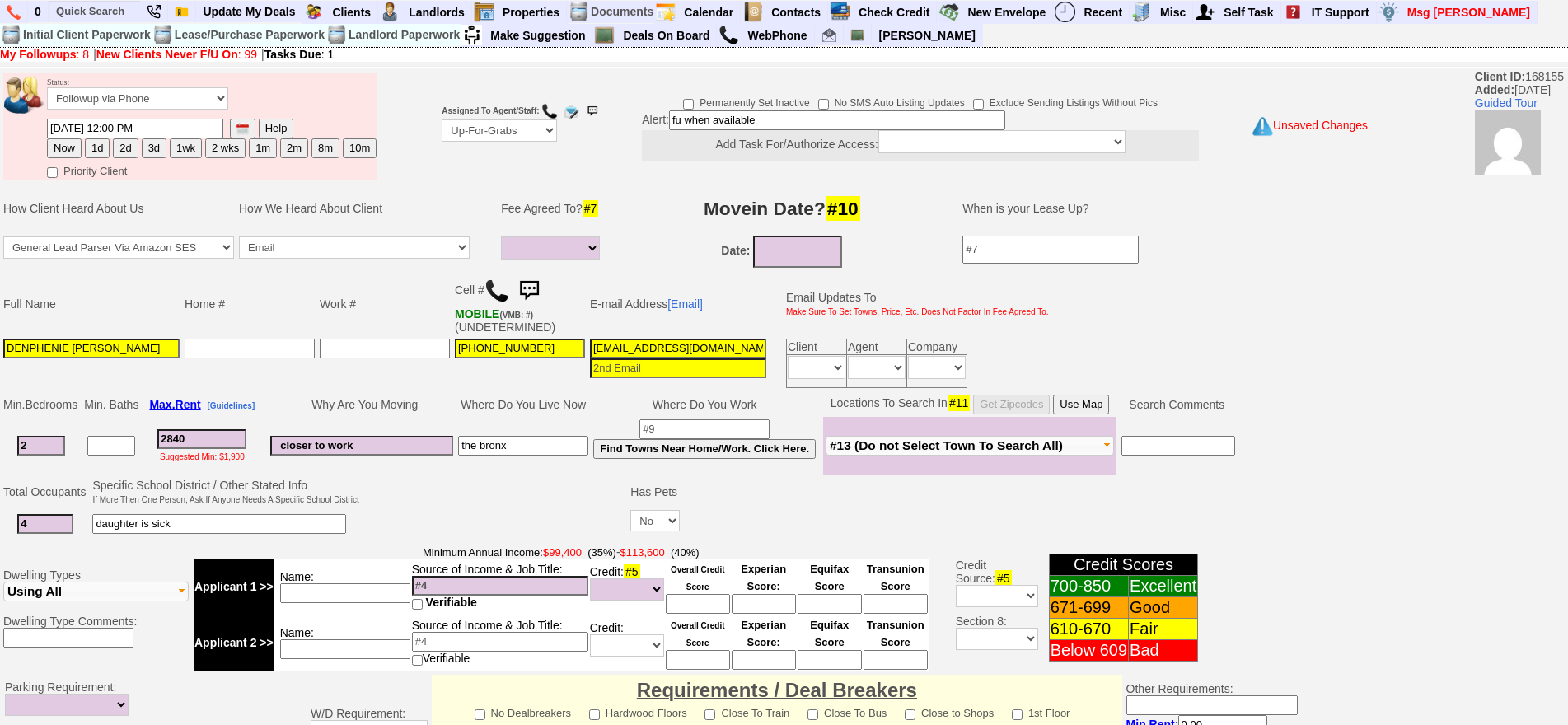
click at [709, 348] on input "4yph3euzyeka9i1efcrdk0h4c29@convo.zillow.com" at bounding box center [678, 348] width 176 height 20
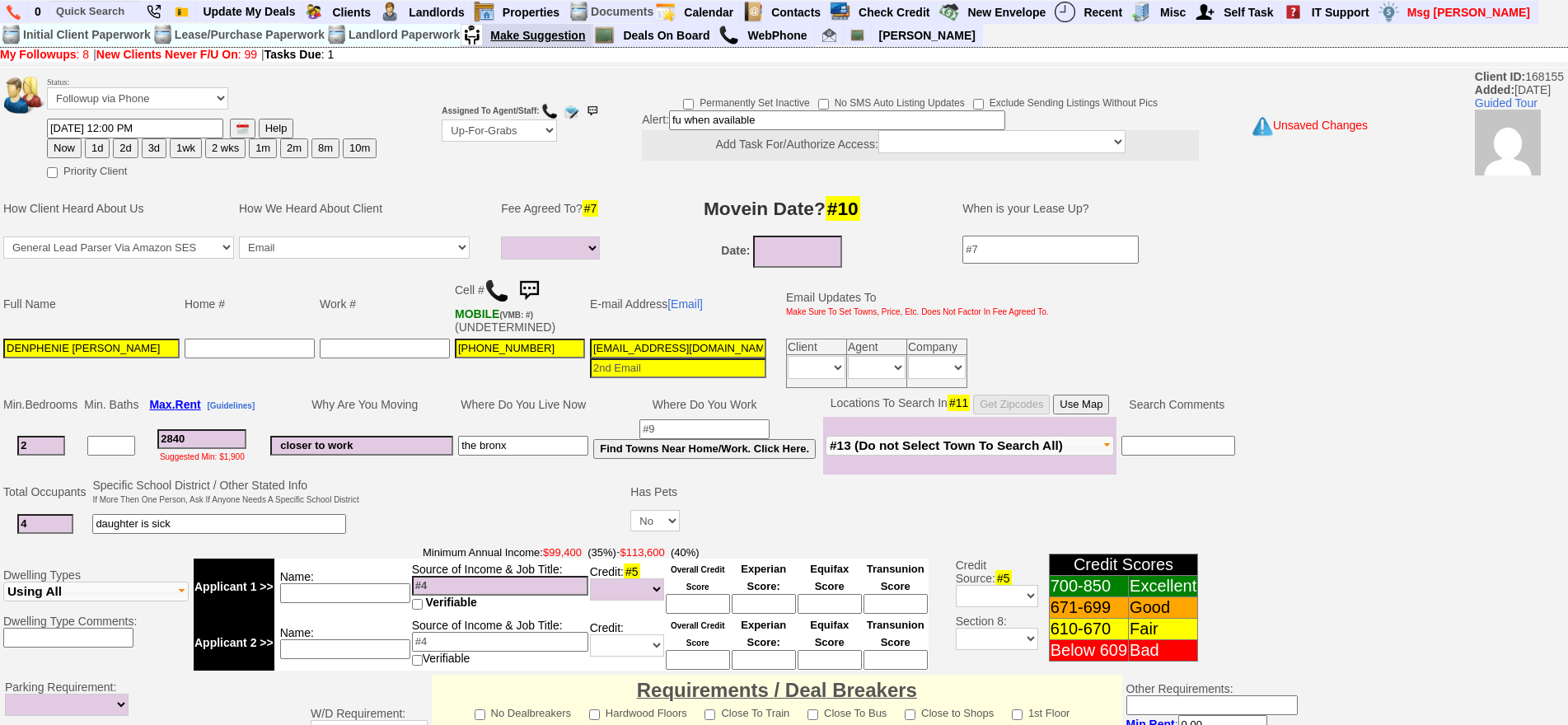
type input "denphenie@gmail.com"
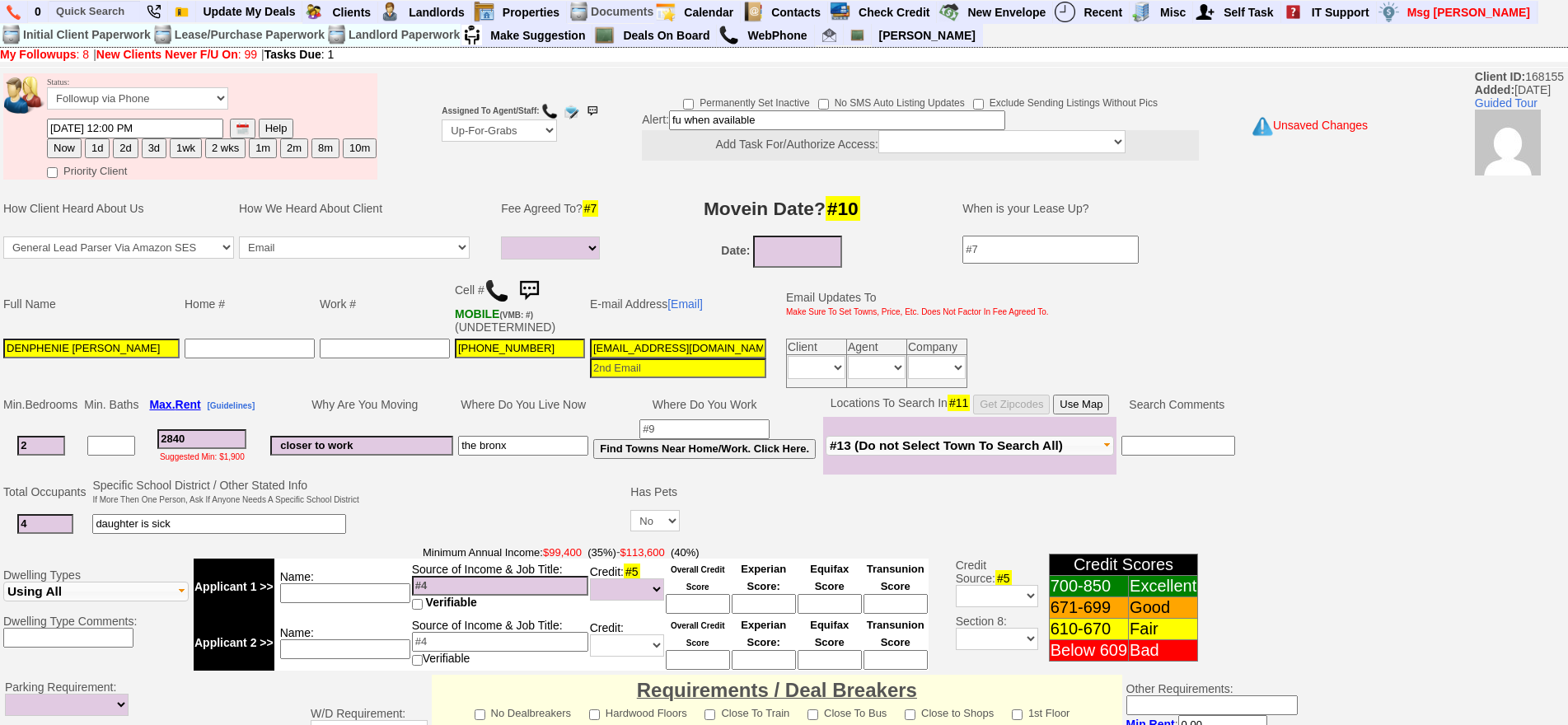
click at [214, 442] on input "2840" at bounding box center [201, 439] width 89 height 20
click at [1085, 402] on button "Use Map" at bounding box center [1080, 404] width 56 height 20
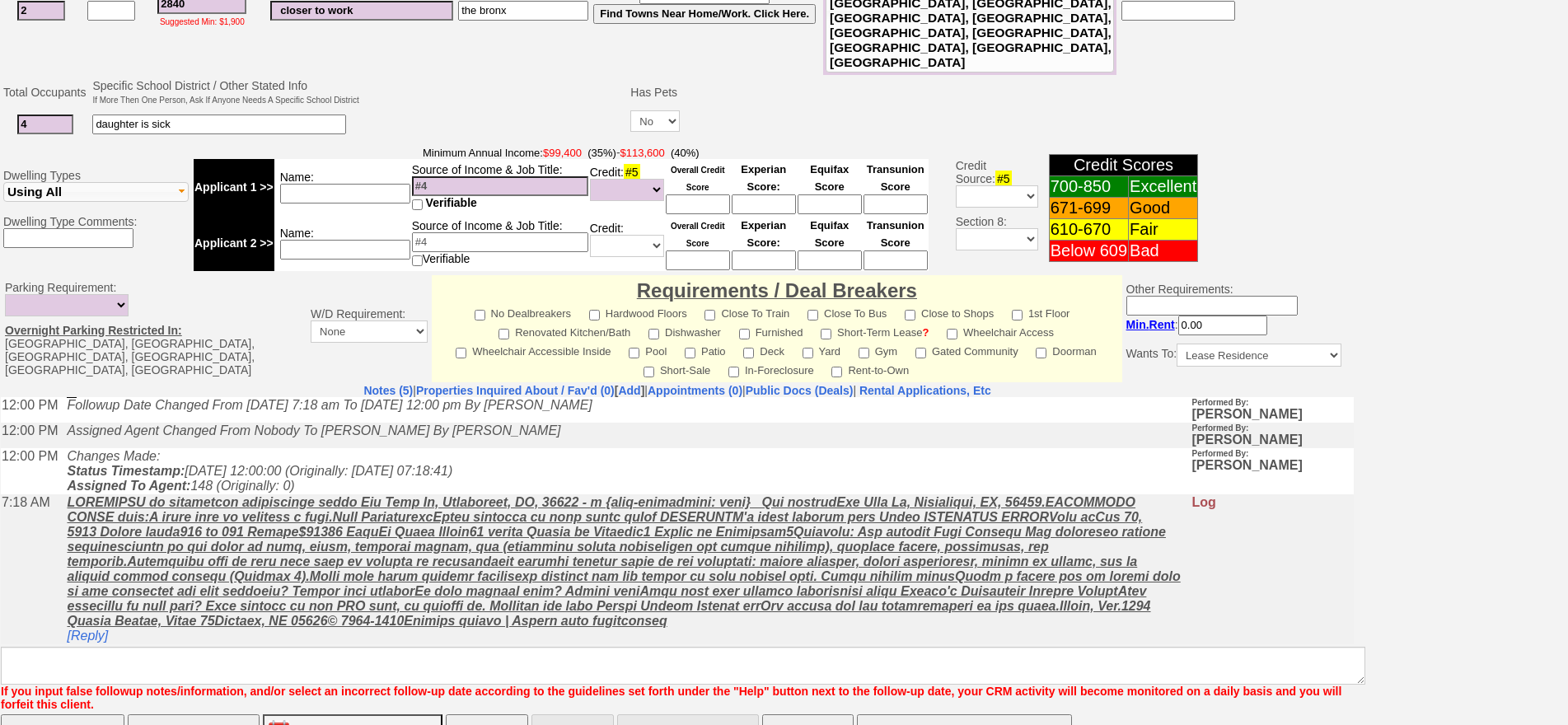
scroll to position [488, 0]
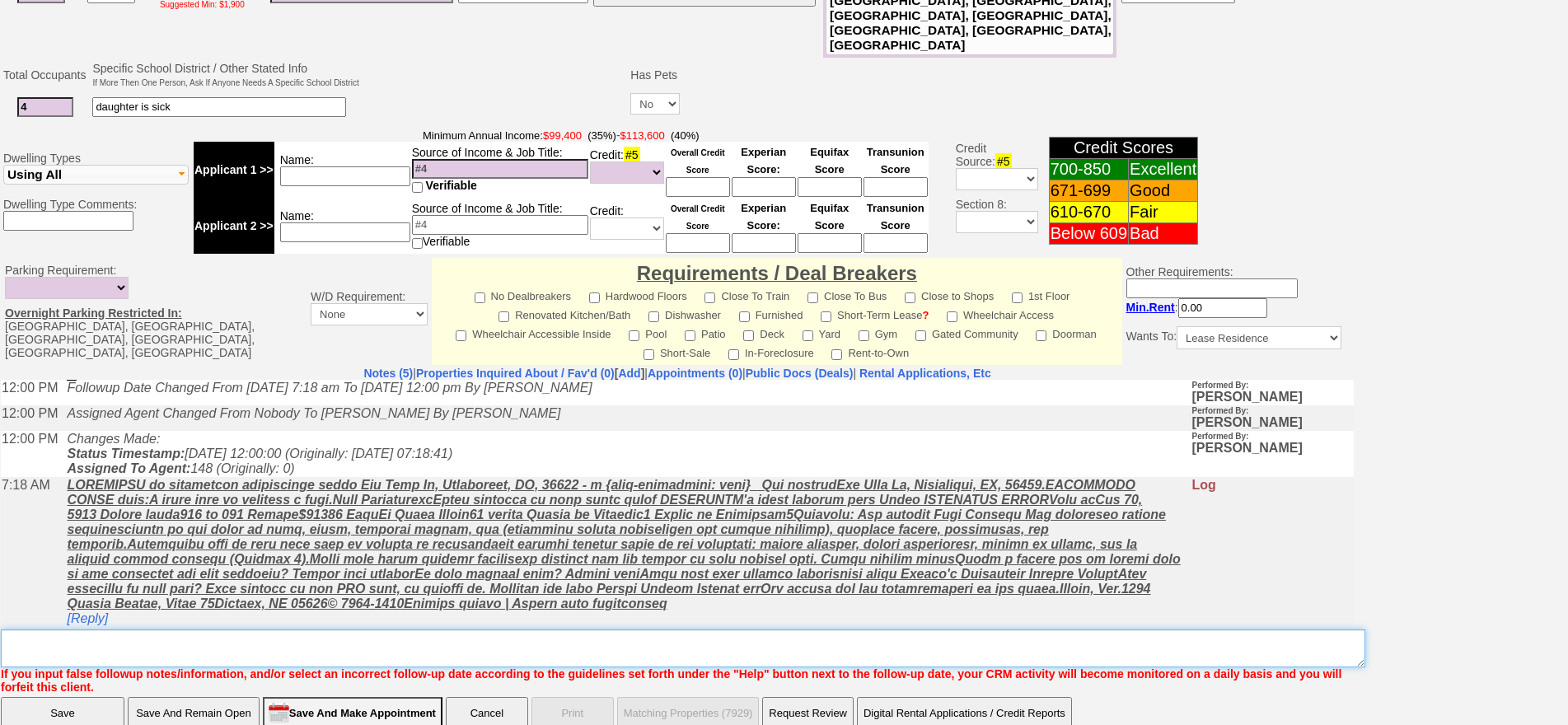
click at [205, 629] on textarea "Insert New Note Here" at bounding box center [683, 648] width 1364 height 38
type textarea "fu when available"
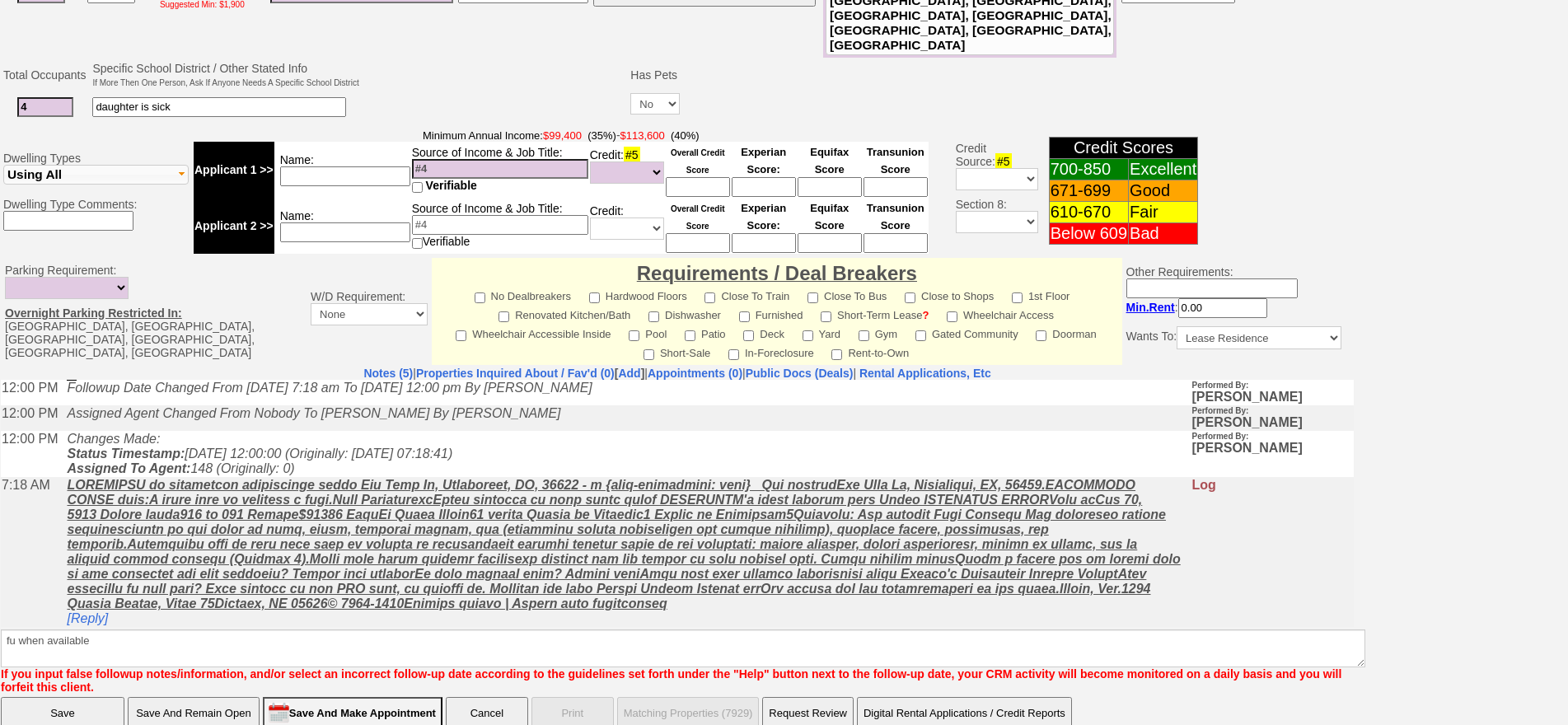
click input "Save" at bounding box center [62, 713] width 123 height 33
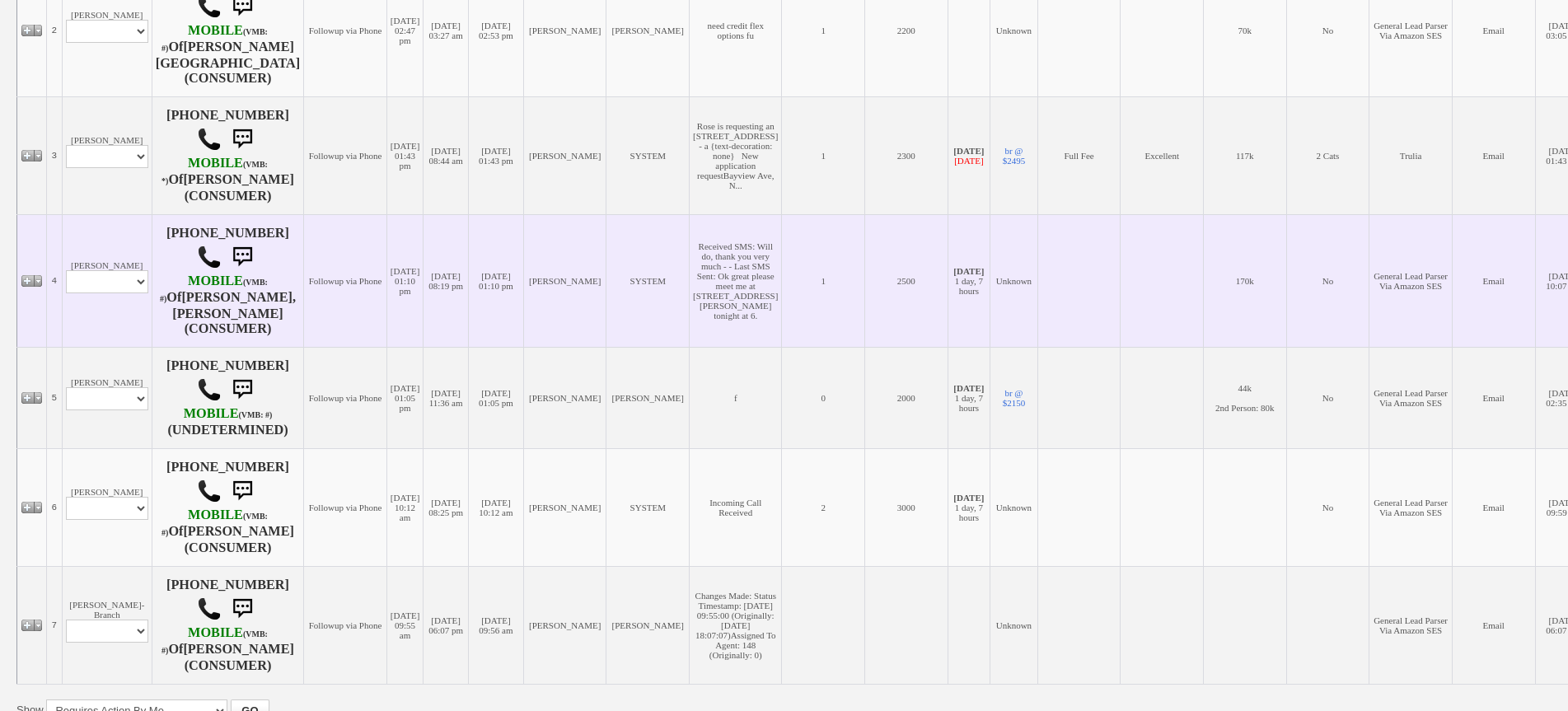
scroll to position [615, 0]
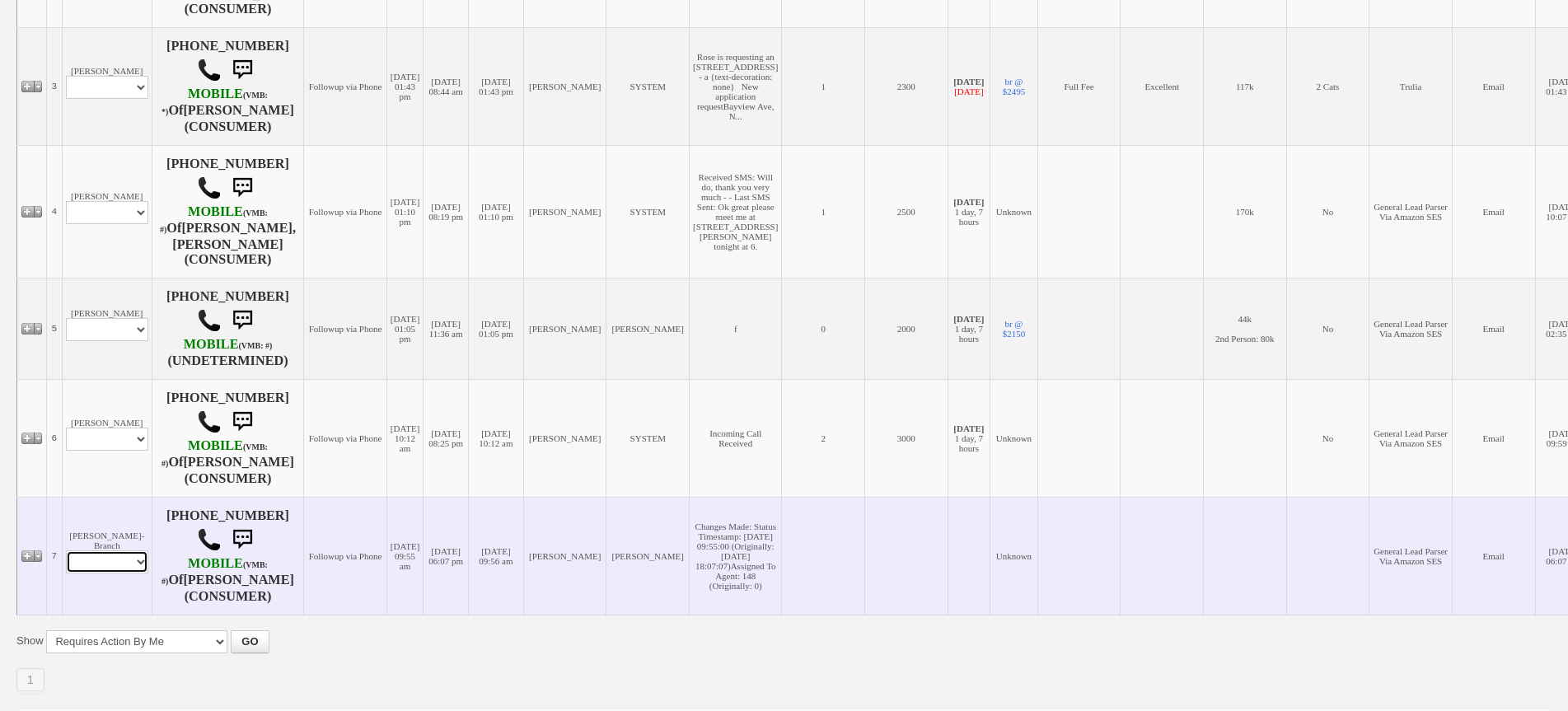
click at [105, 550] on select "Profile Edit Print Email Externally (Will Not Be Tracked In CRM) Closed Deals" at bounding box center [108, 561] width 83 height 23
select select "ChangeURL,/crm/custom/edit_client_form.php?redirect=%2Fcrm%2Fclients.php&id=168…"
click at [66, 550] on select "Profile Edit Print Email Externally (Will Not Be Tracked In CRM) Closed Deals" at bounding box center [108, 561] width 83 height 23
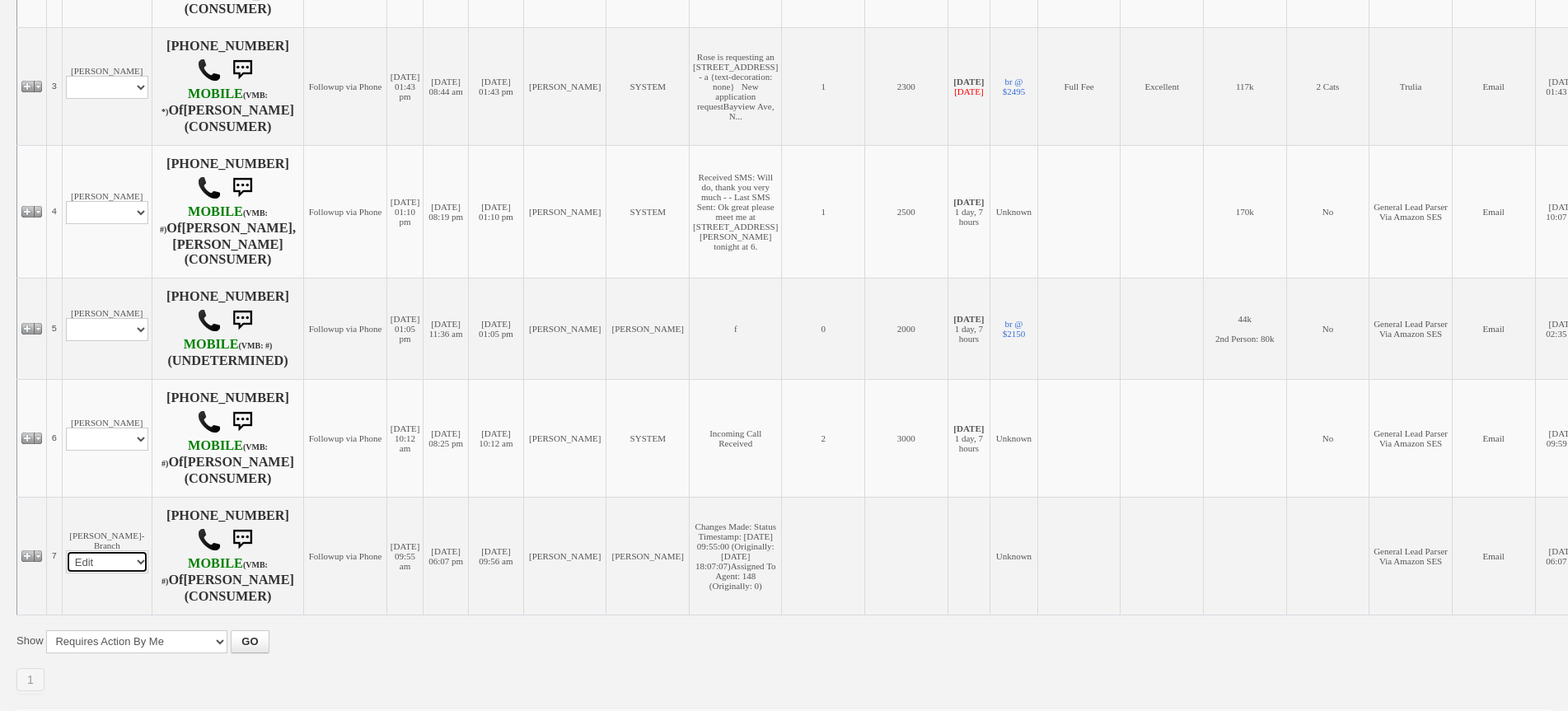
select select
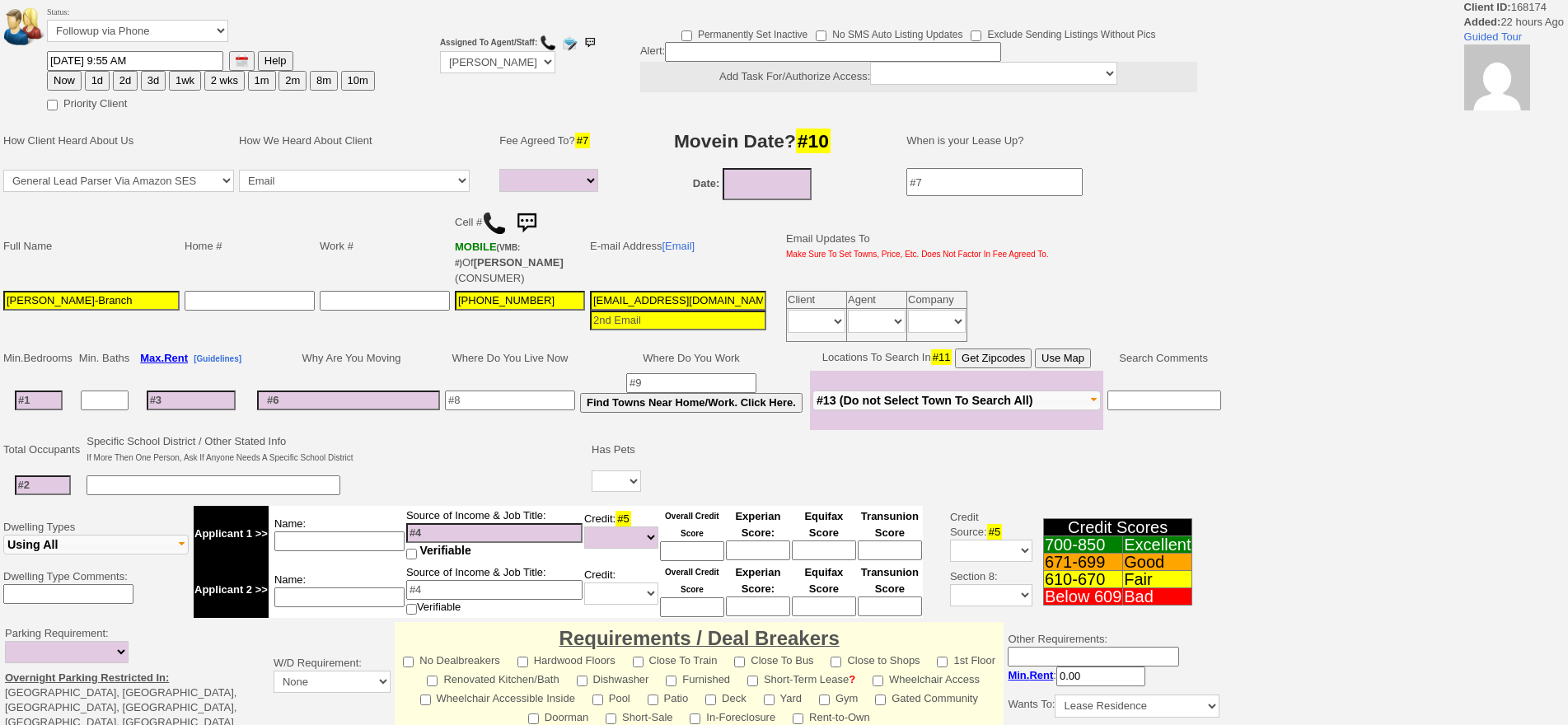
select select
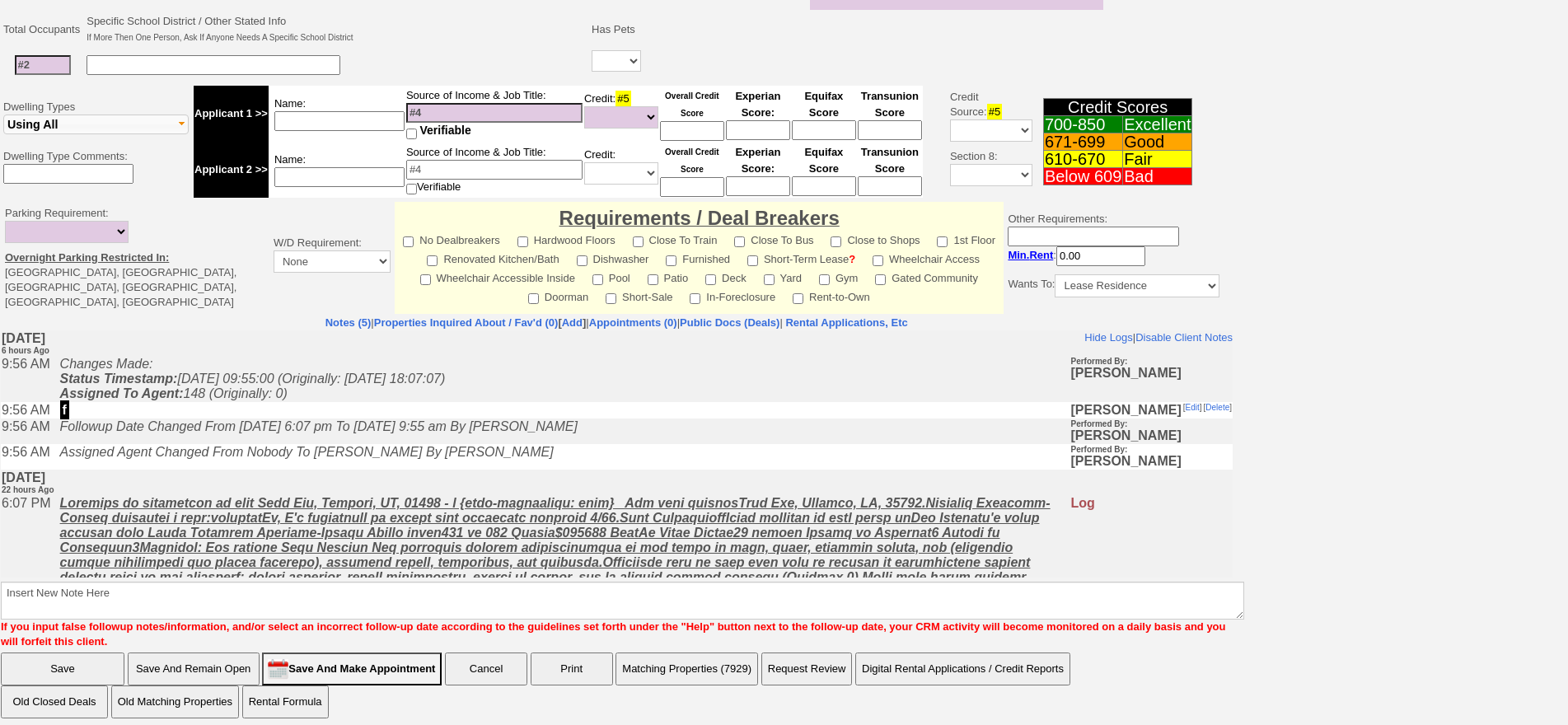
click at [293, 418] on td "f" at bounding box center [561, 410] width 1018 height 17
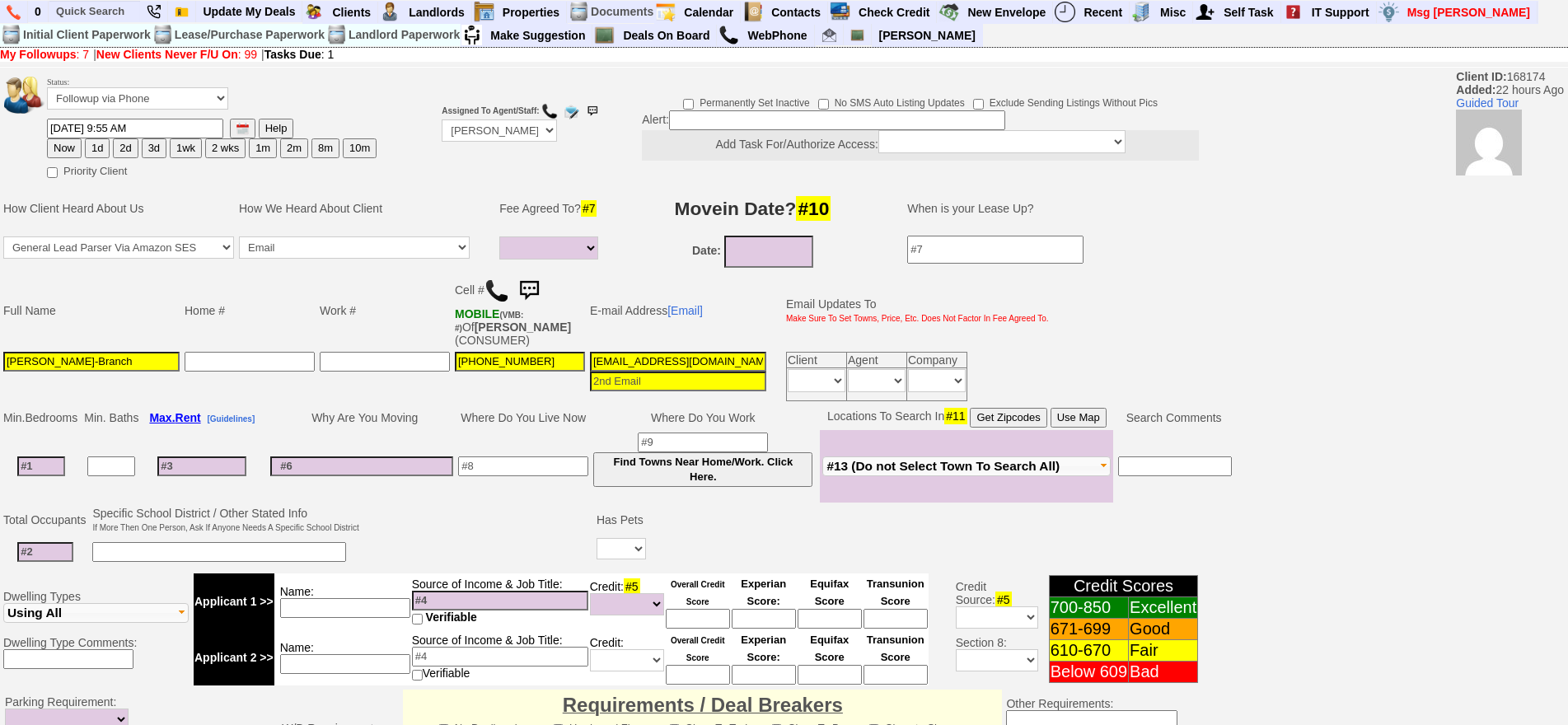
click at [495, 289] on img at bounding box center [496, 290] width 25 height 25
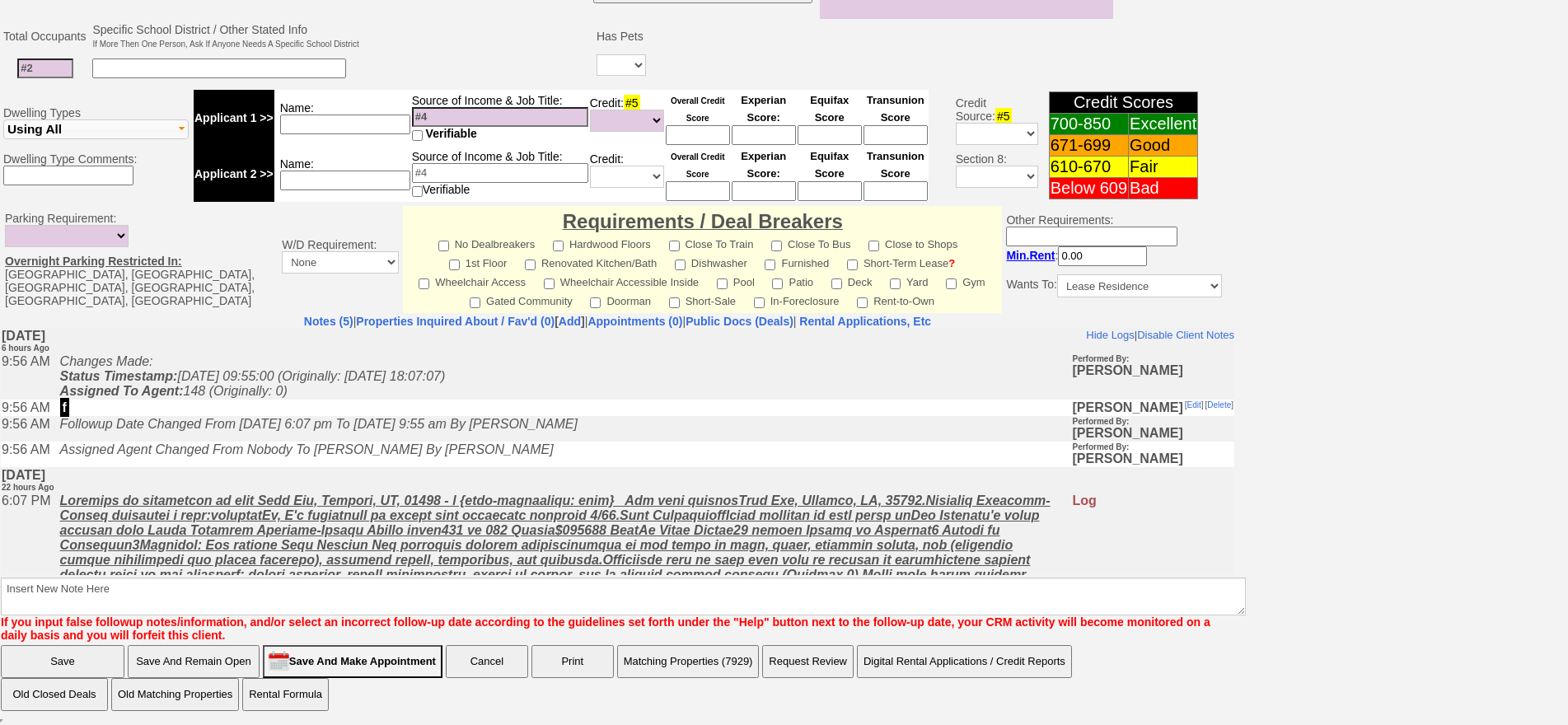
scroll to position [155, 0]
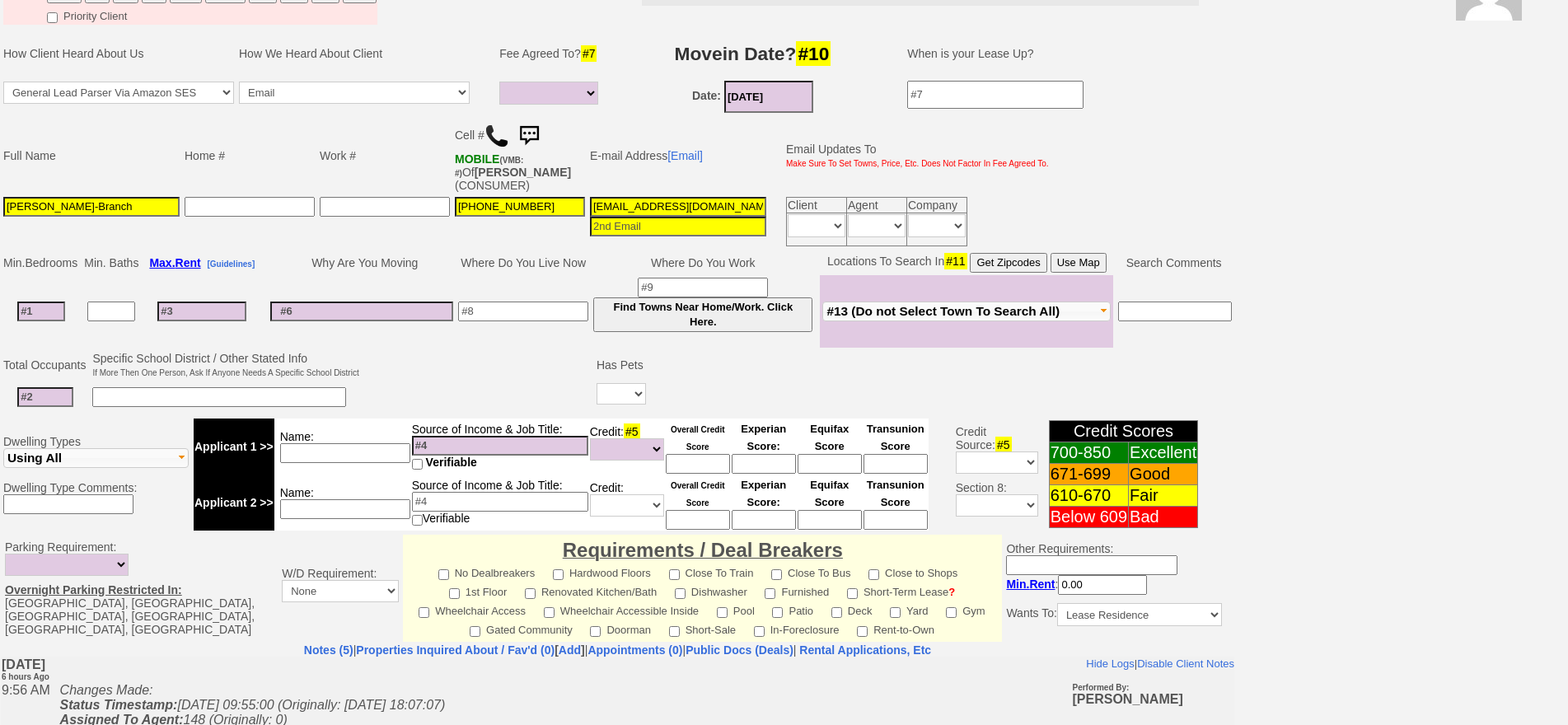
click at [775, 106] on input "[DATE]" at bounding box center [768, 96] width 89 height 32
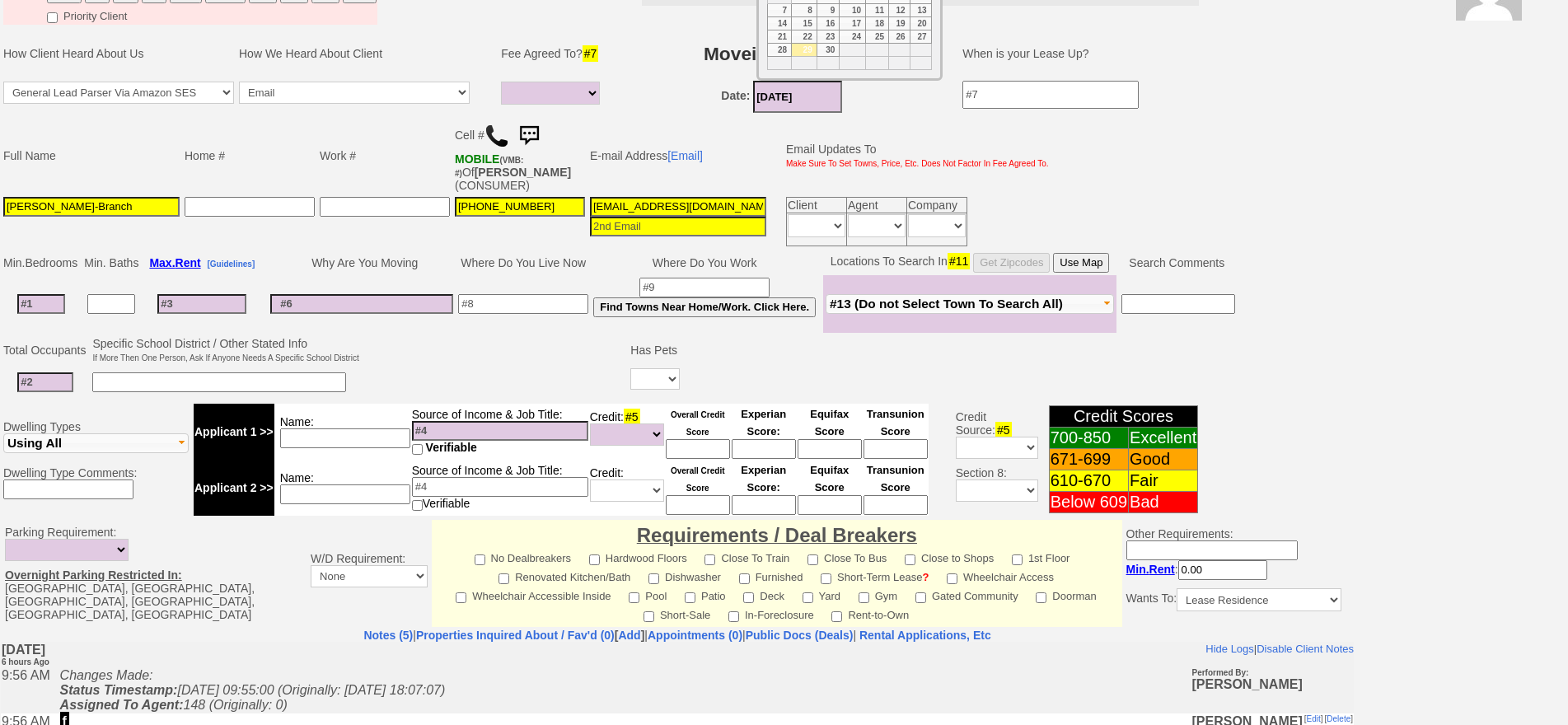
scroll to position [83, 0]
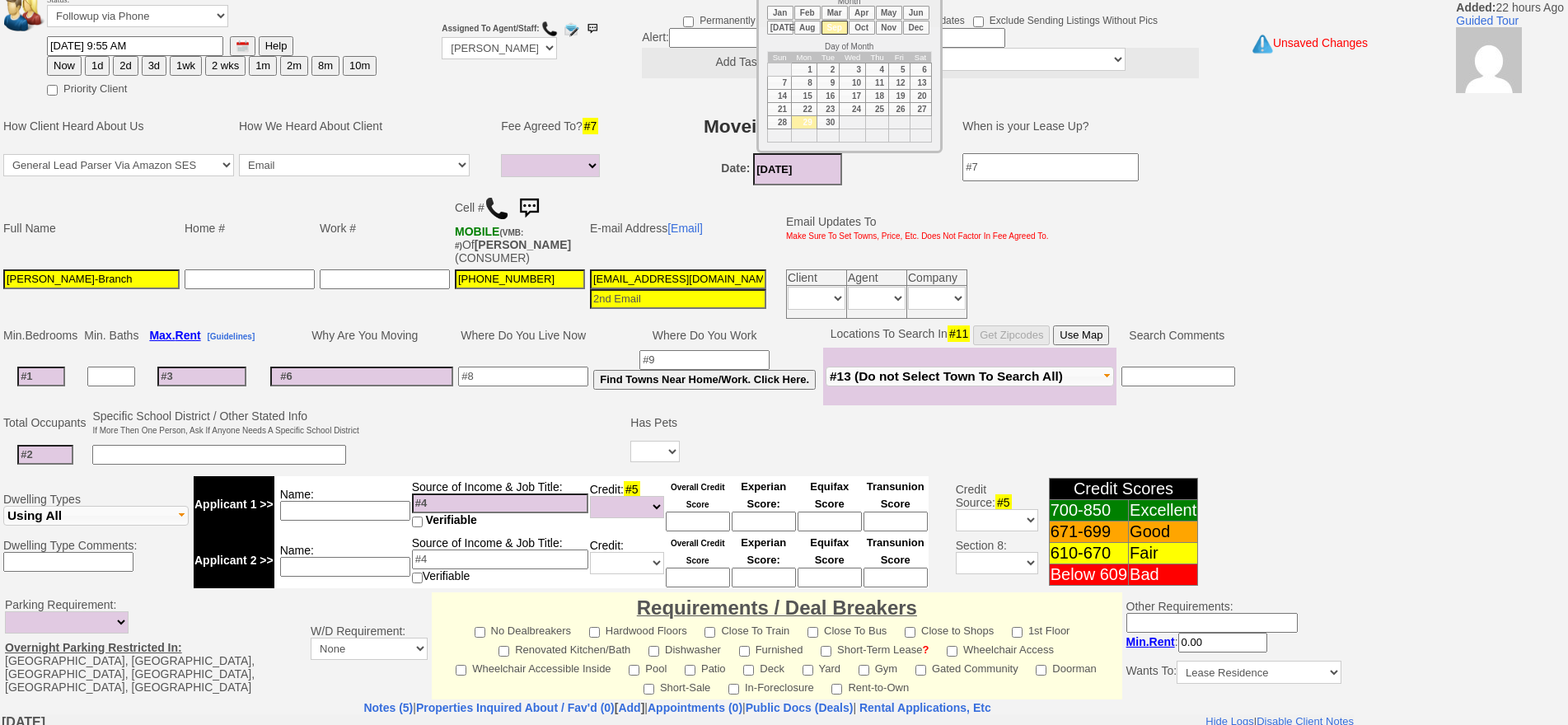
click at [859, 25] on li "Oct" at bounding box center [861, 27] width 27 height 14
click at [840, 94] on td "15" at bounding box center [852, 96] width 27 height 13
type input "[DATE]"
click at [52, 378] on input at bounding box center [41, 377] width 48 height 20
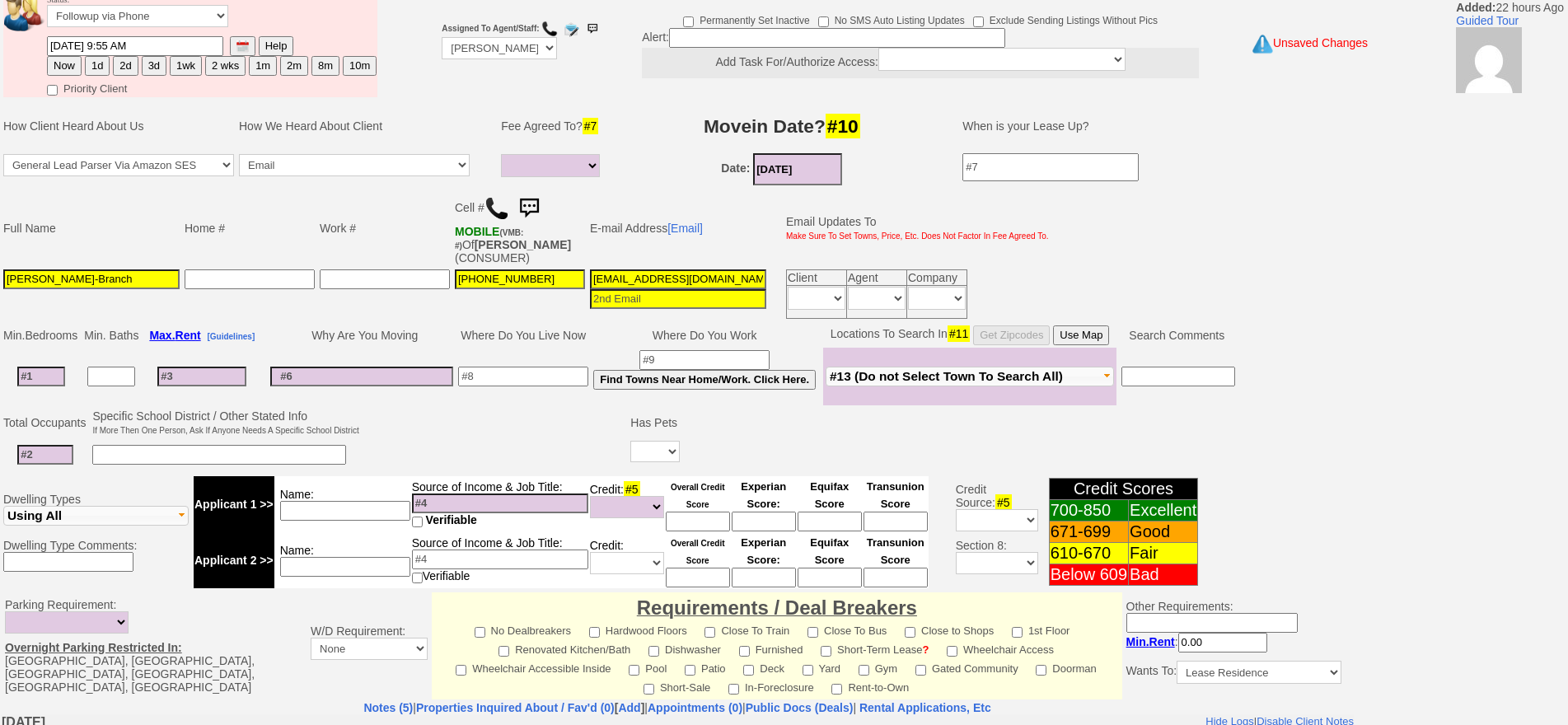
type input "1"
select select
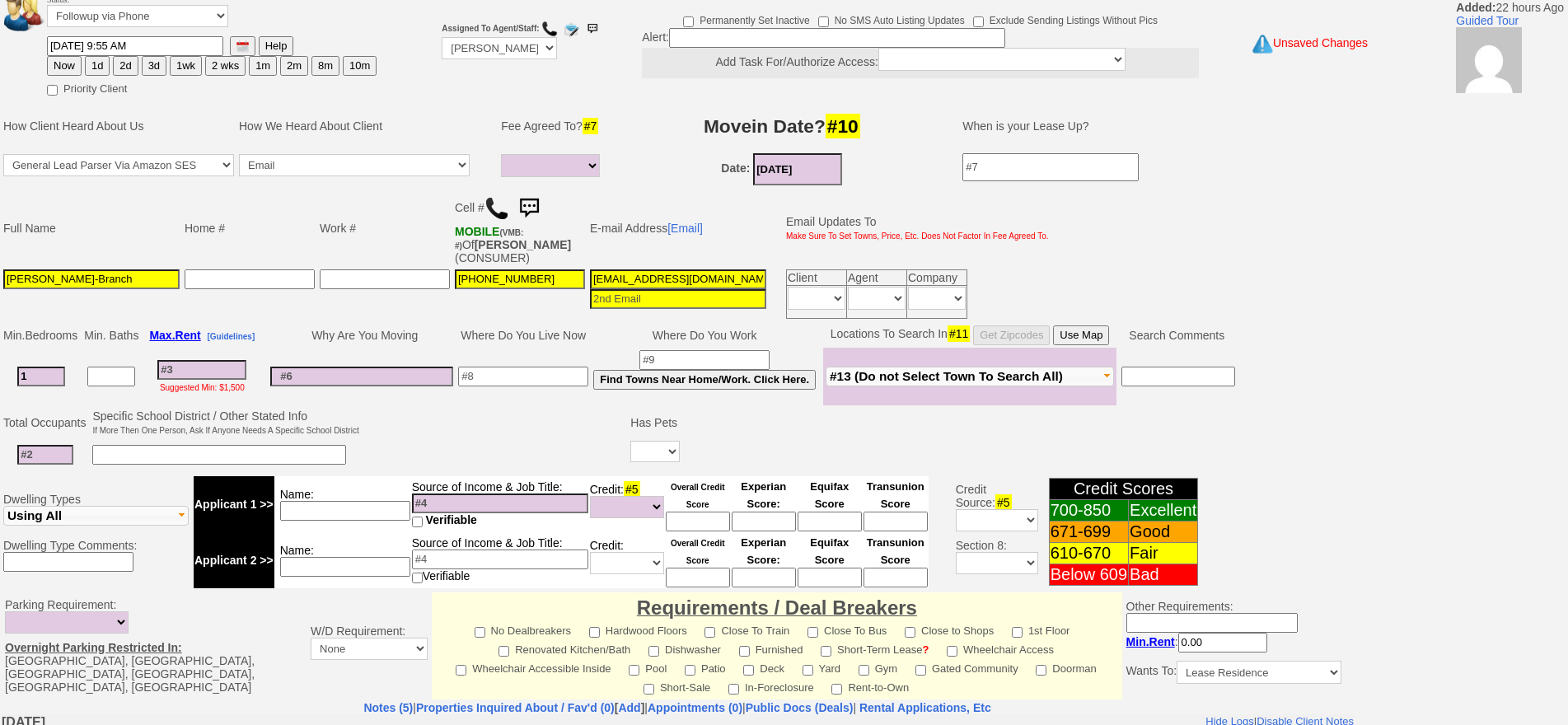
type input "1"
click at [56, 452] on input at bounding box center [45, 455] width 56 height 20
select select
type input "2"
click at [312, 459] on input at bounding box center [219, 455] width 254 height 20
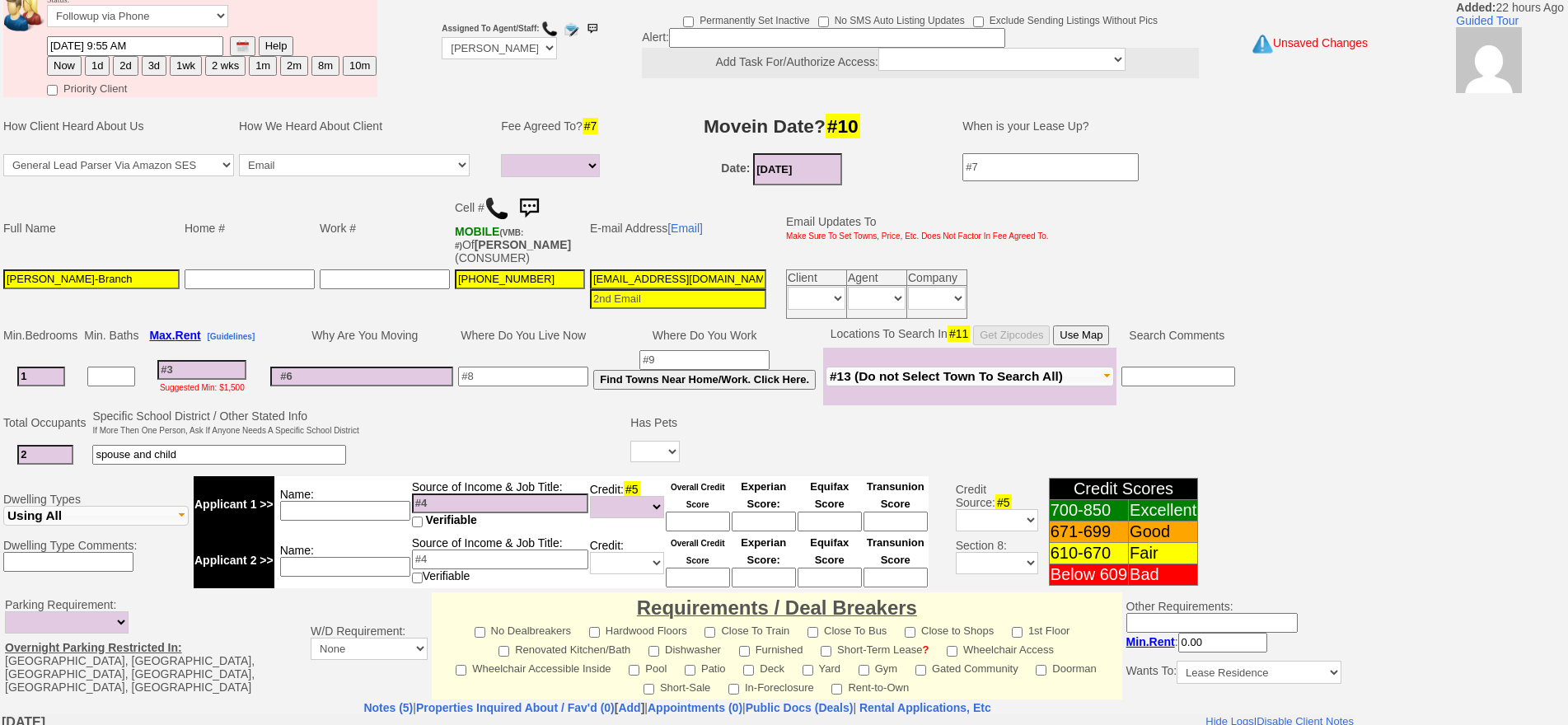
type input "spouse and child"
click at [642, 446] on select "Yes No" at bounding box center [655, 451] width 50 height 21
select select "No"
click at [632, 441] on select "Yes No" at bounding box center [655, 451] width 50 height 21
click at [539, 385] on input at bounding box center [523, 377] width 131 height 20
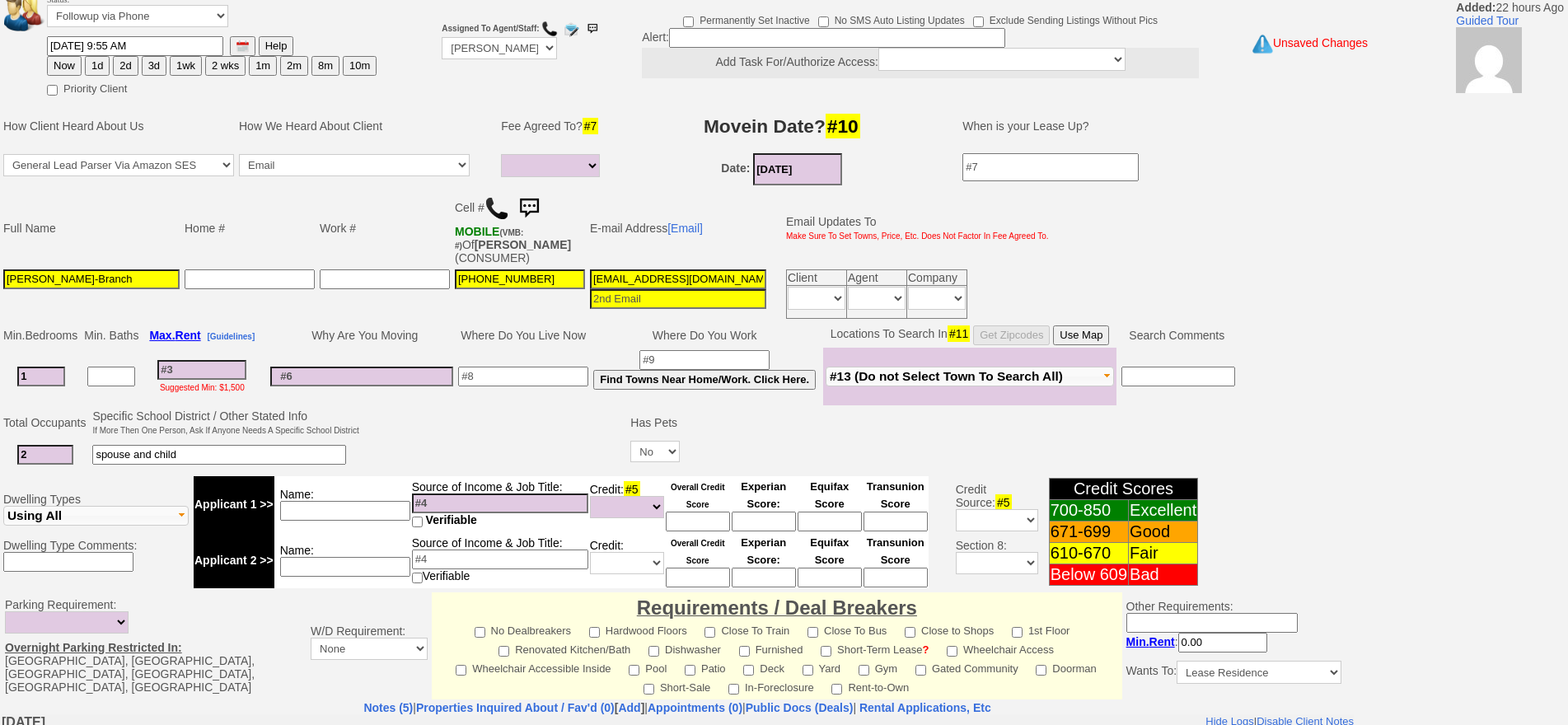
click at [537, 384] on input at bounding box center [523, 377] width 131 height 20
type input "the bronx"
click at [377, 496] on td "Name:" at bounding box center [342, 504] width 137 height 56
click at [385, 510] on input at bounding box center [346, 511] width 131 height 20
click at [385, 510] on input "[PERSON_NAME]" at bounding box center [346, 511] width 131 height 20
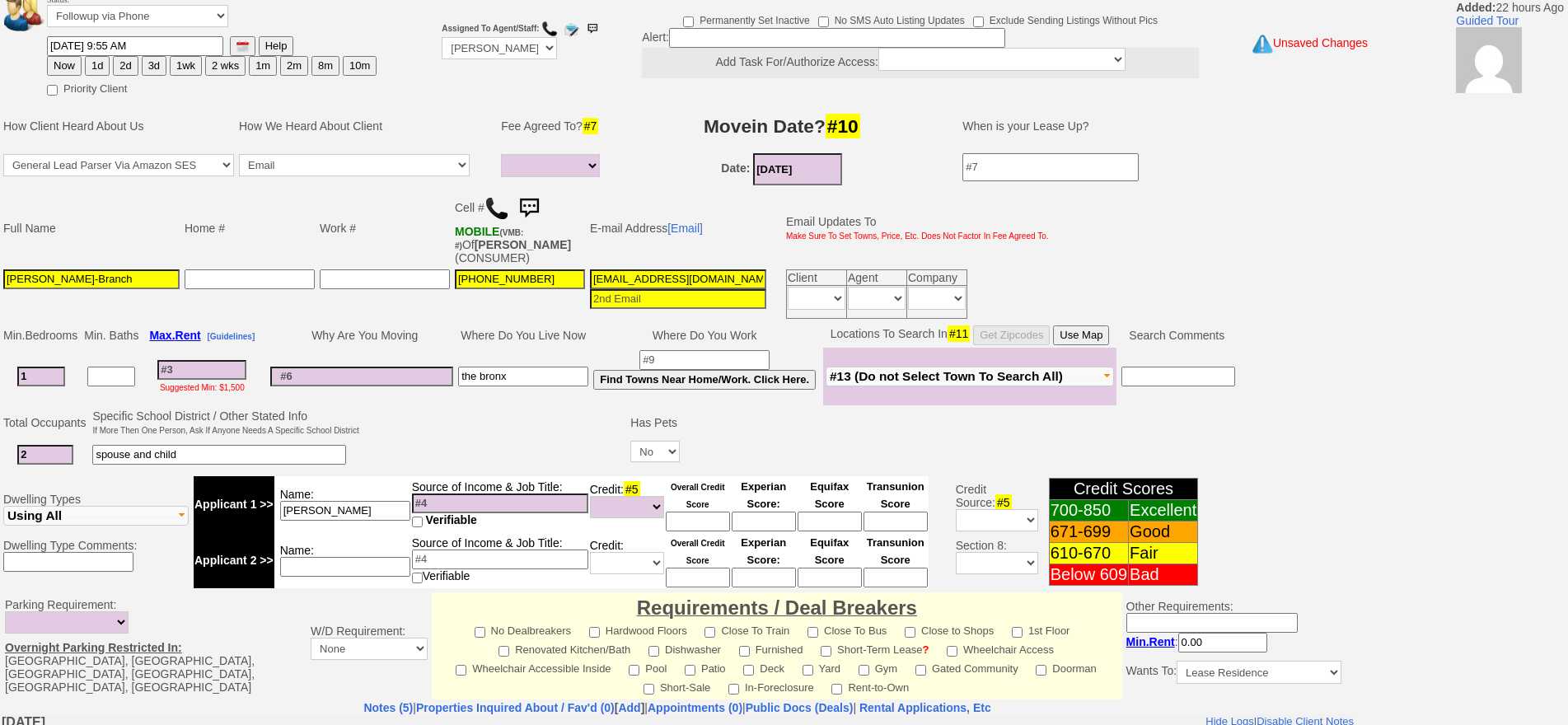
type input "[PERSON_NAME]"
click at [460, 506] on input at bounding box center [500, 504] width 176 height 20
click at [468, 489] on td "Source of Income & Job Title: Verifiable" at bounding box center [500, 504] width 178 height 56
click at [472, 503] on input at bounding box center [500, 504] width 176 height 20
click at [381, 506] on input "[PERSON_NAME]" at bounding box center [346, 511] width 131 height 20
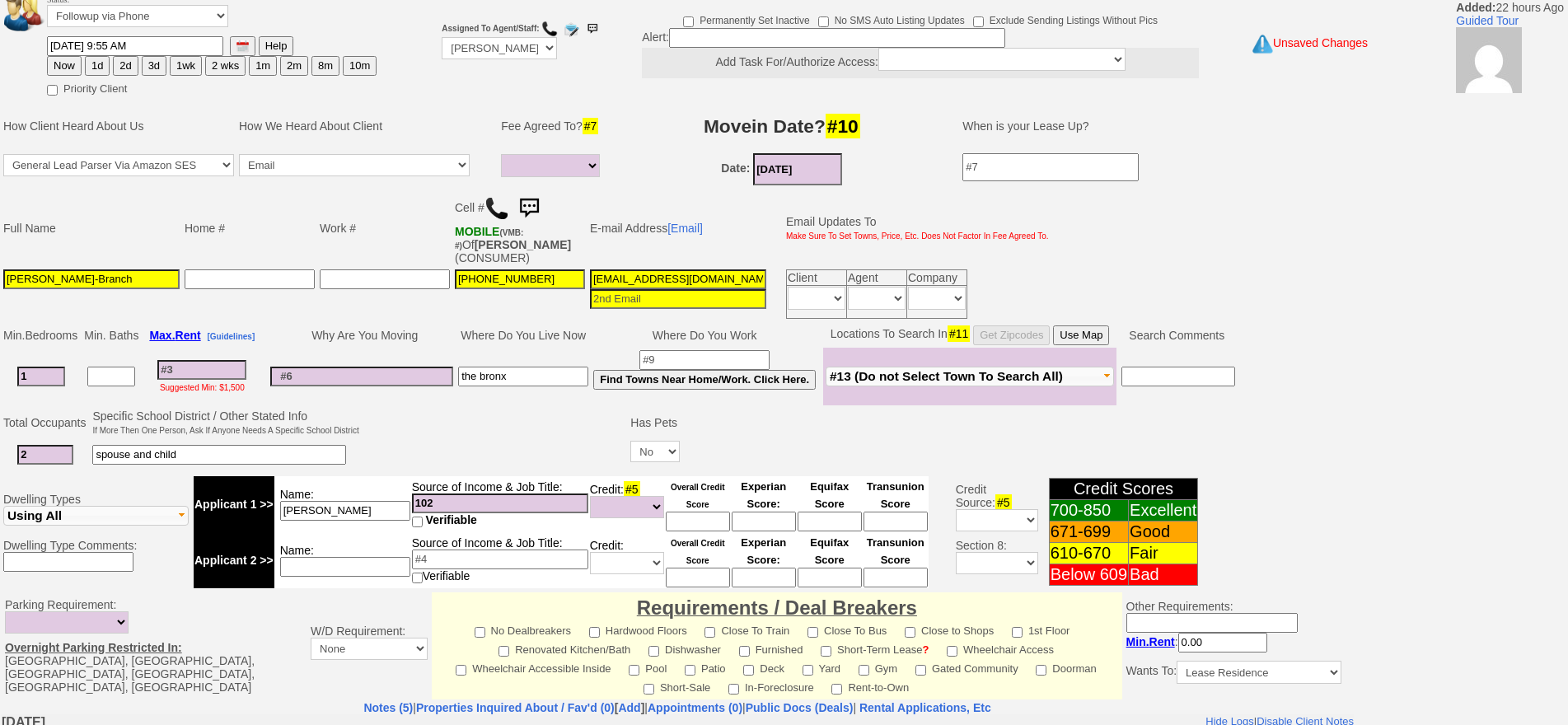
click at [431, 510] on input "102" at bounding box center [500, 504] width 176 height 20
drag, startPoint x: 441, startPoint y: 504, endPoint x: 383, endPoint y: 511, distance: 58.4
click at [383, 511] on tr "Applicant 1 >> Name: [PERSON_NAME] Source of Income & Job Title: 102 Verifiable…" at bounding box center [562, 504] width 735 height 56
click at [434, 508] on input "102" at bounding box center [500, 504] width 176 height 20
drag, startPoint x: 446, startPoint y: 504, endPoint x: 355, endPoint y: 496, distance: 91.4
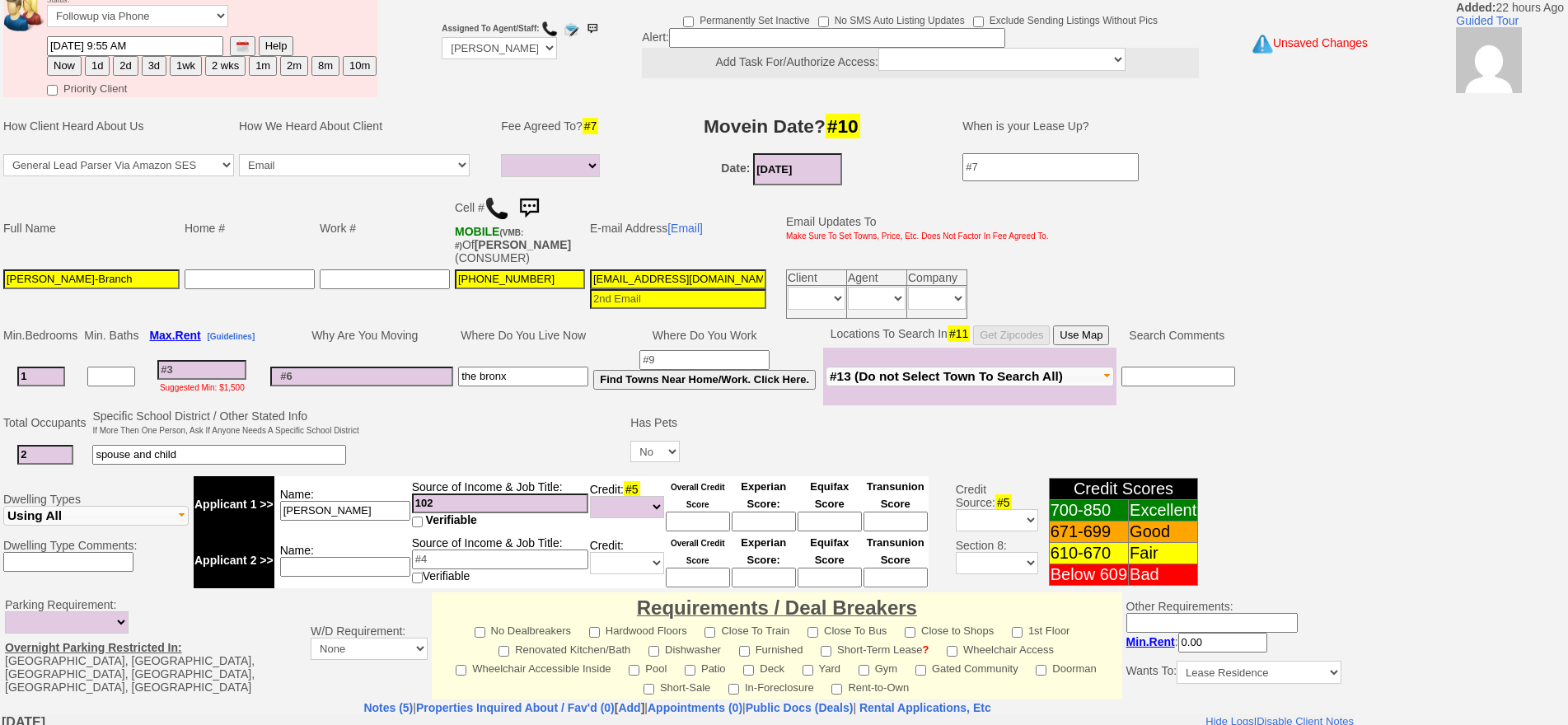
click at [355, 496] on tr "Applicant 1 >> Name: [PERSON_NAME] Source of Income & Job Title: 102 Verifiable…" at bounding box center [562, 504] width 735 height 56
type input "102k"
drag, startPoint x: 344, startPoint y: 508, endPoint x: 531, endPoint y: 505, distance: 187.0
click at [346, 508] on input "[PERSON_NAME]" at bounding box center [346, 511] width 131 height 20
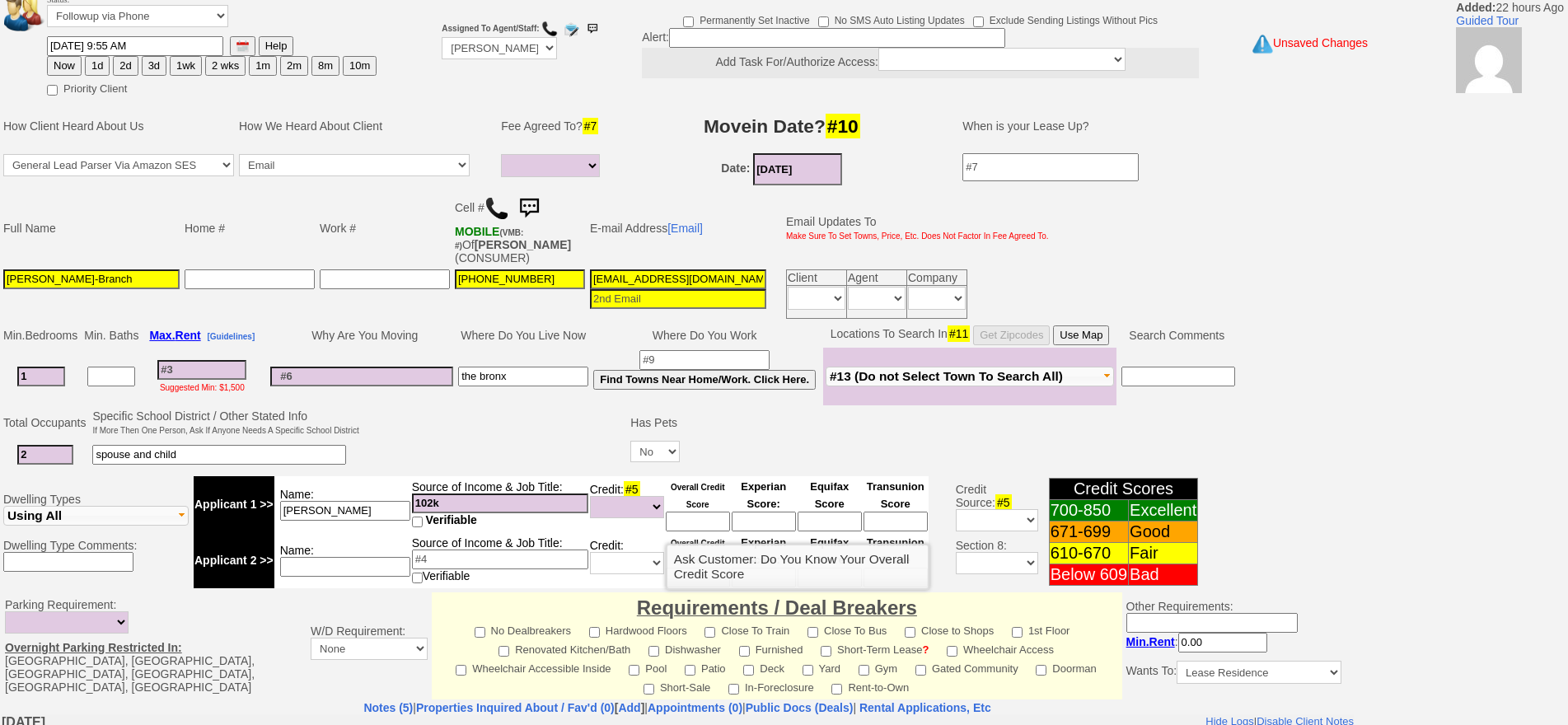
click at [706, 515] on input at bounding box center [698, 522] width 64 height 20
type input "700"
click at [472, 442] on td at bounding box center [494, 439] width 267 height 65
click at [319, 568] on input at bounding box center [346, 567] width 131 height 20
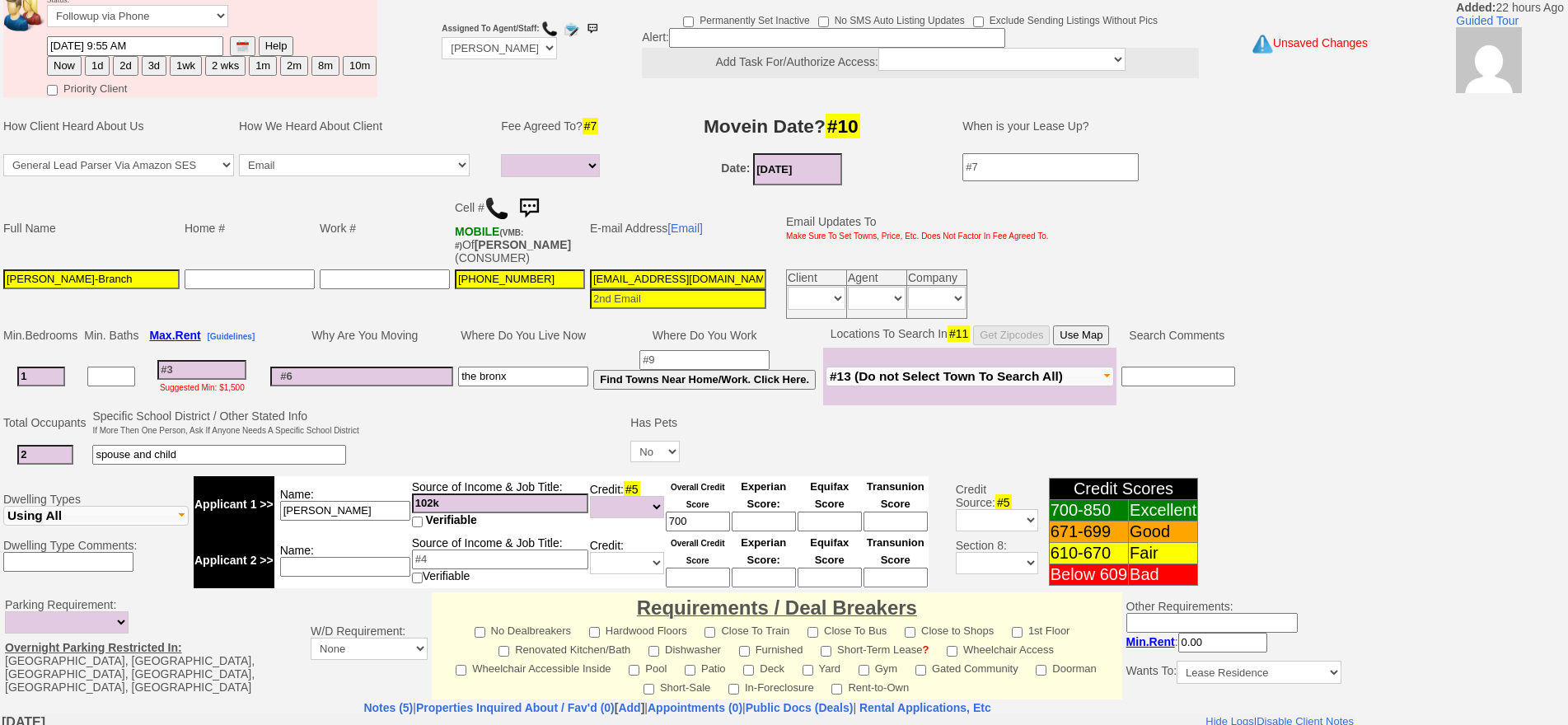
click at [700, 572] on input at bounding box center [698, 578] width 64 height 20
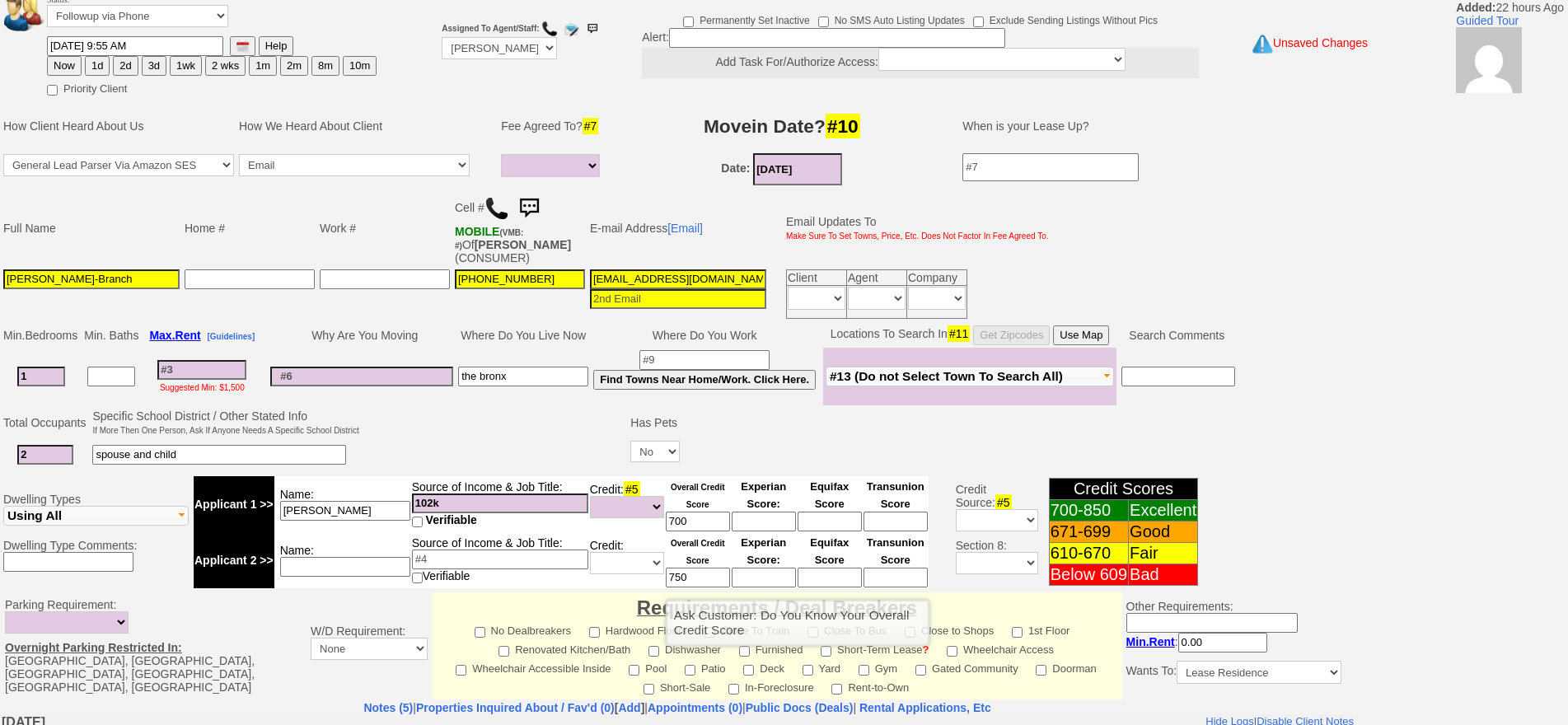
type input "750"
click at [376, 564] on input at bounding box center [346, 567] width 131 height 20
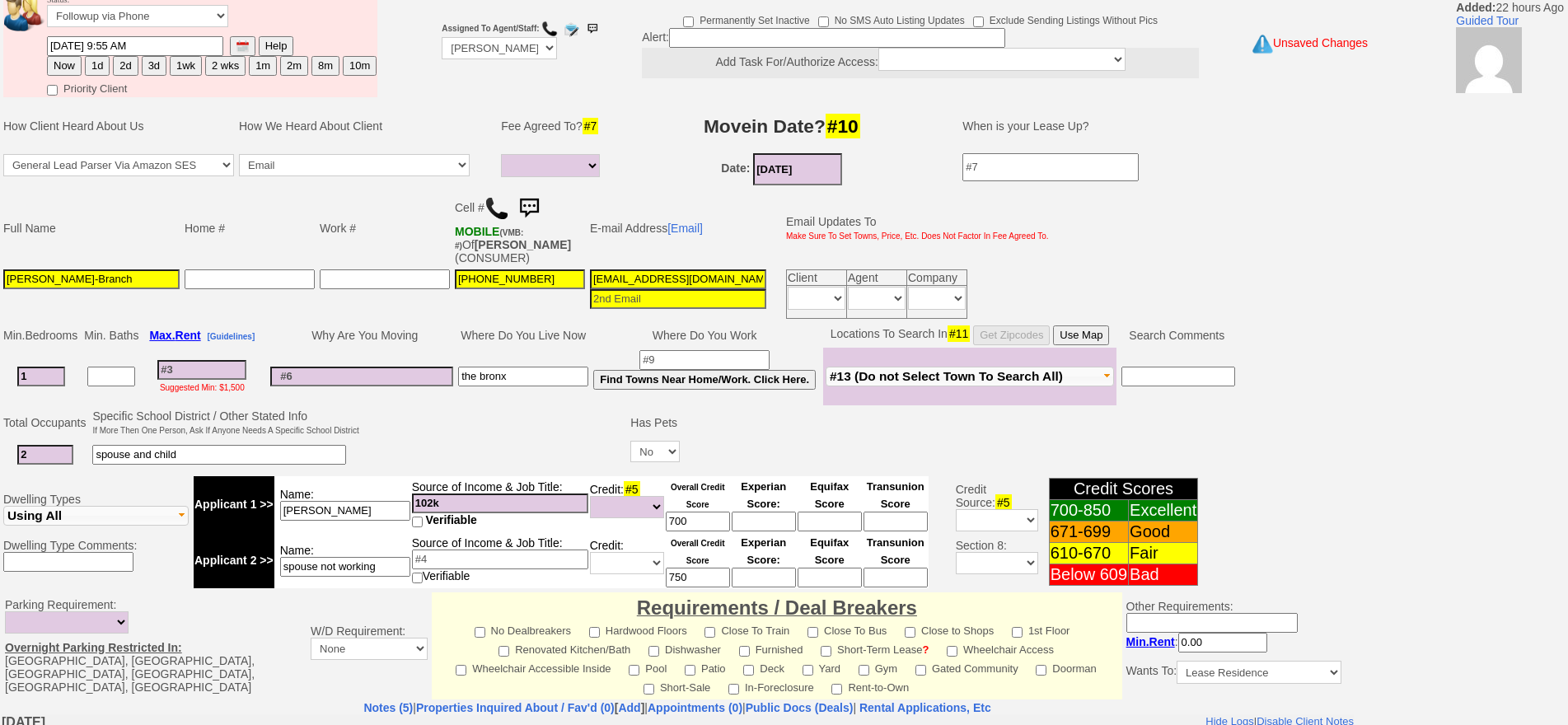
type input "spouse not working"
click at [412, 409] on td at bounding box center [494, 439] width 267 height 65
click at [202, 360] on input at bounding box center [201, 370] width 89 height 20
click at [204, 361] on input at bounding box center [201, 370] width 89 height 20
click at [212, 371] on input at bounding box center [201, 370] width 89 height 20
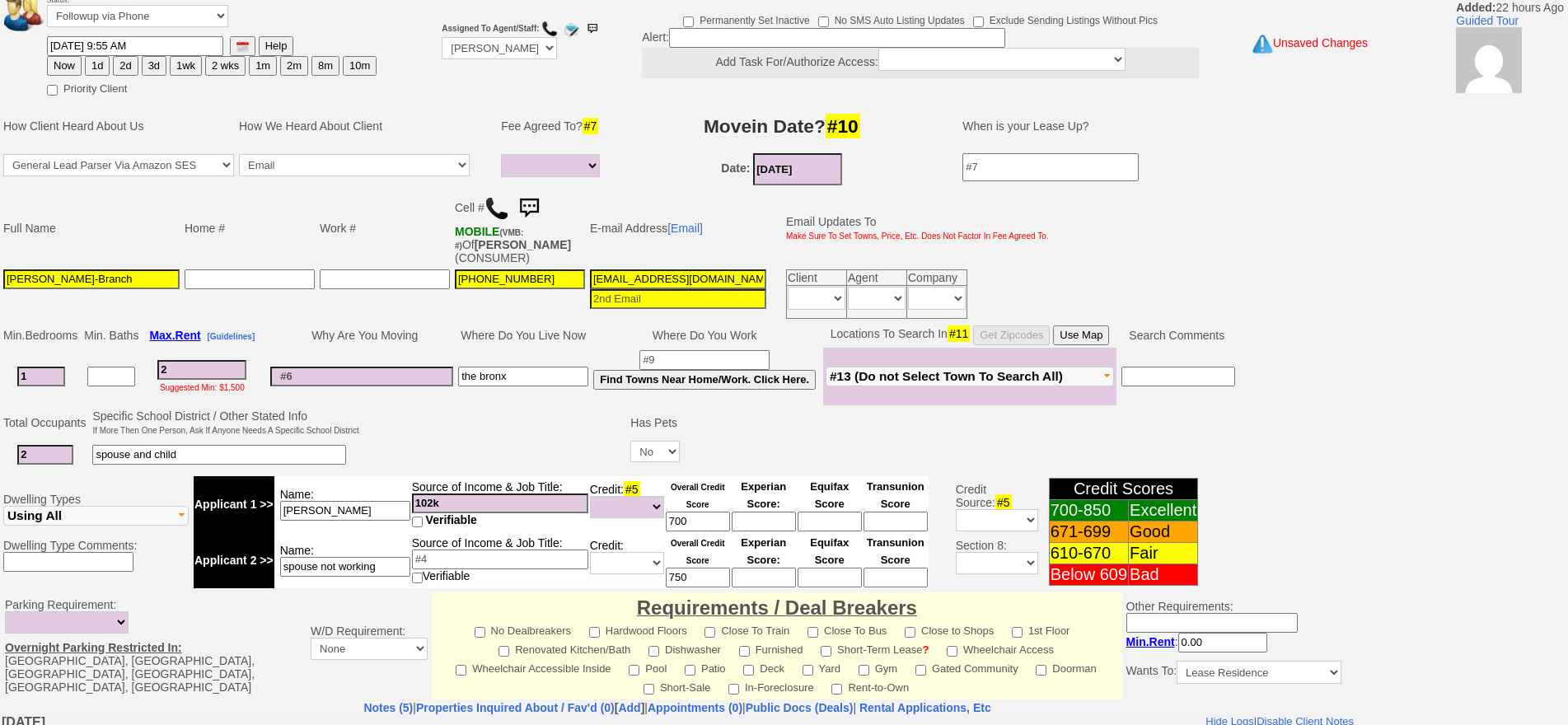
type input "22"
select select
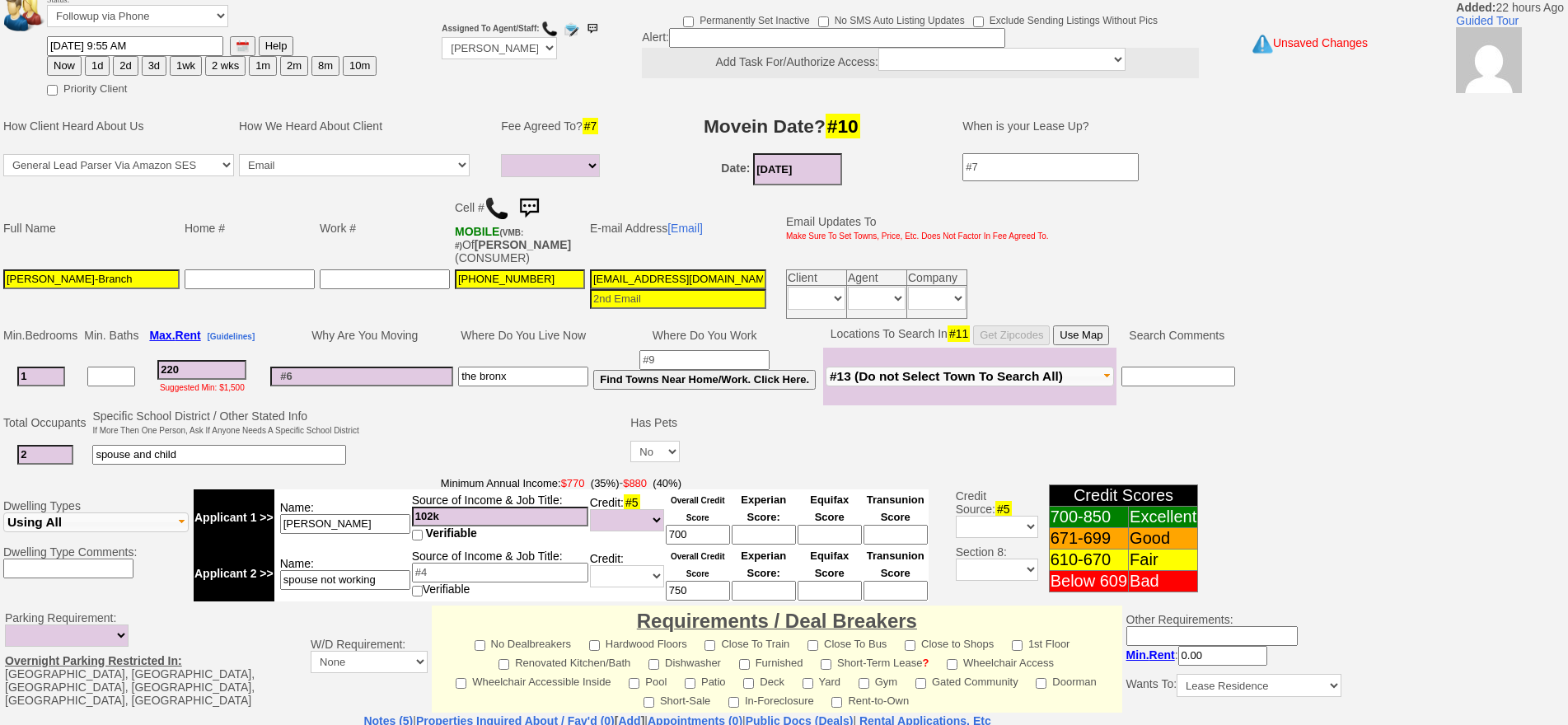
type input "2200"
select select
type input "2200"
click at [432, 323] on td "Why Are You Moving" at bounding box center [361, 334] width 187 height 25
select select
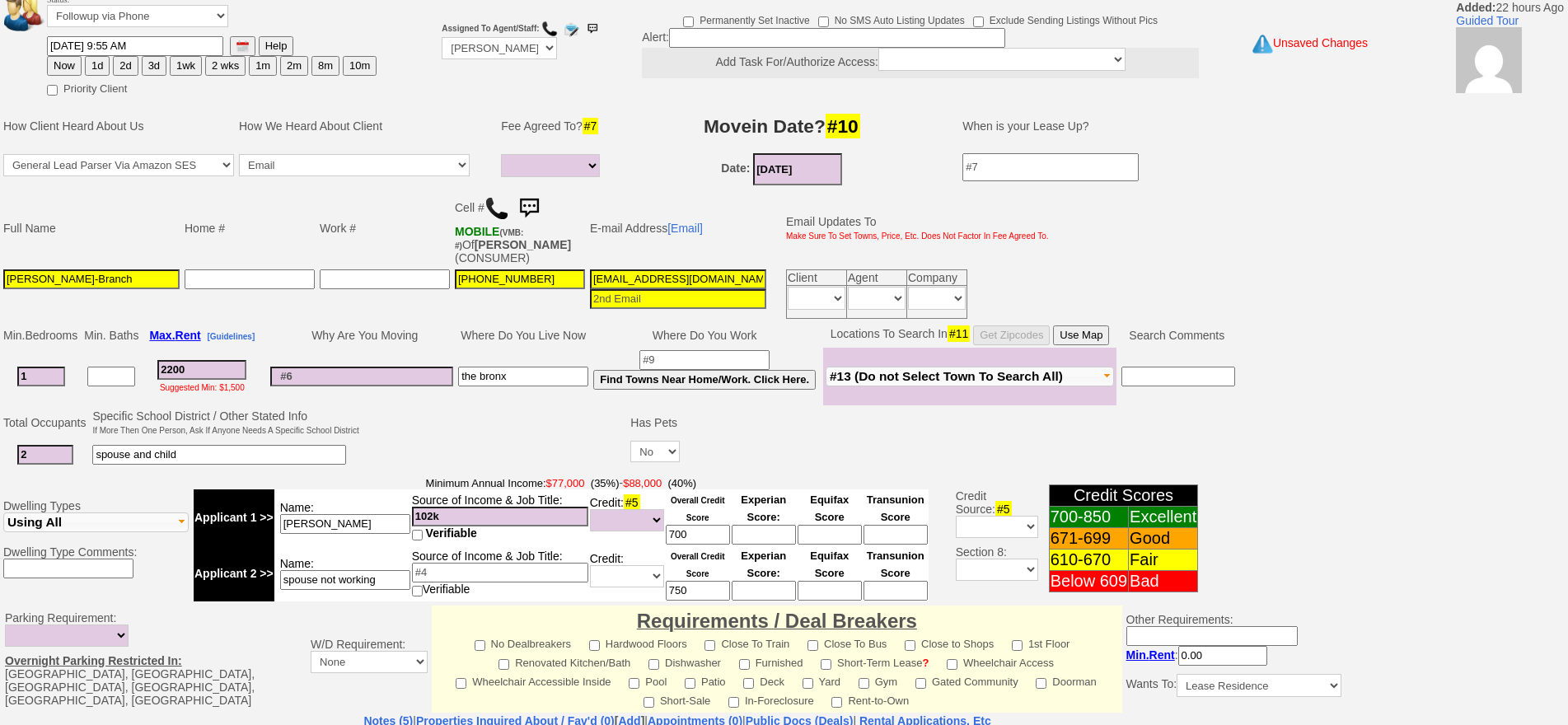
click at [1102, 345] on button "Use Map" at bounding box center [1080, 335] width 56 height 20
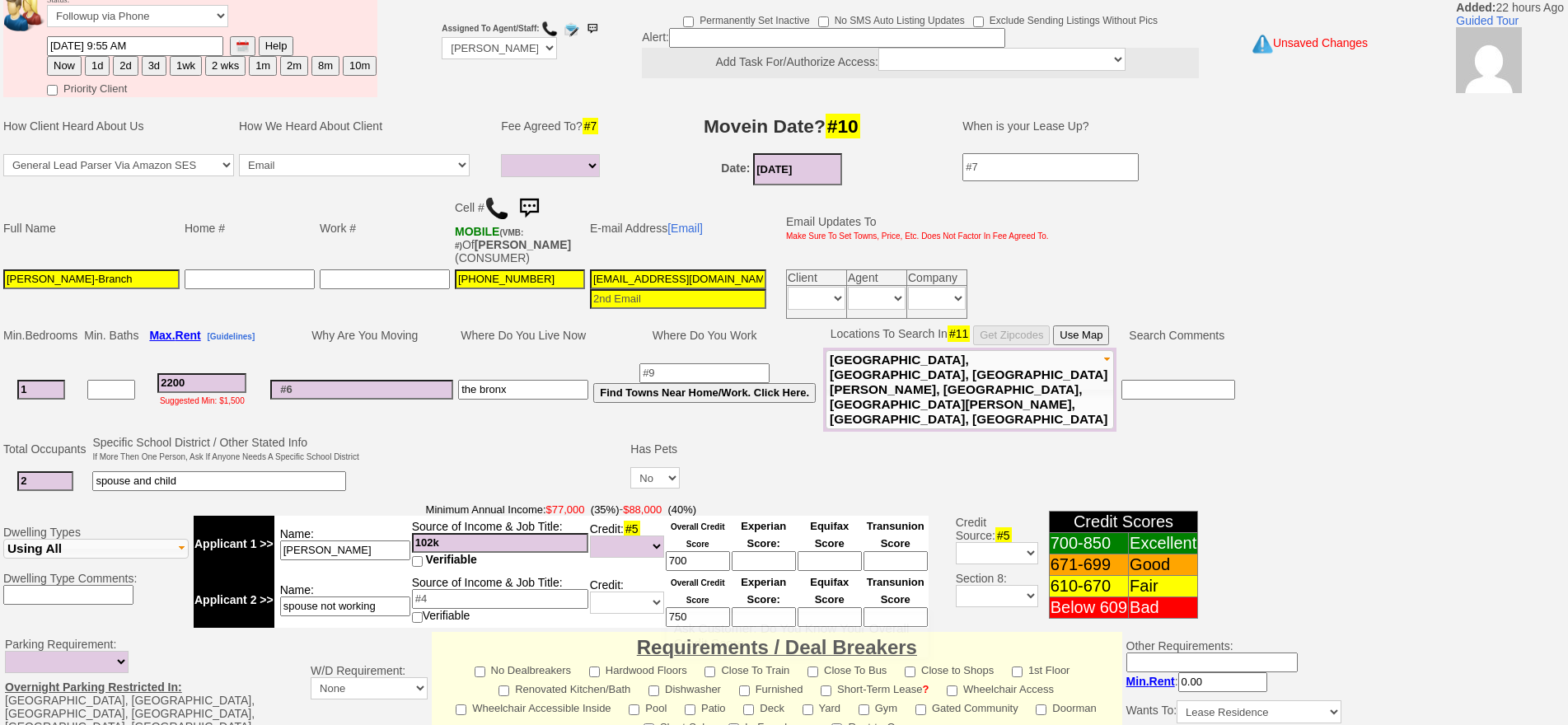
scroll to position [474, 0]
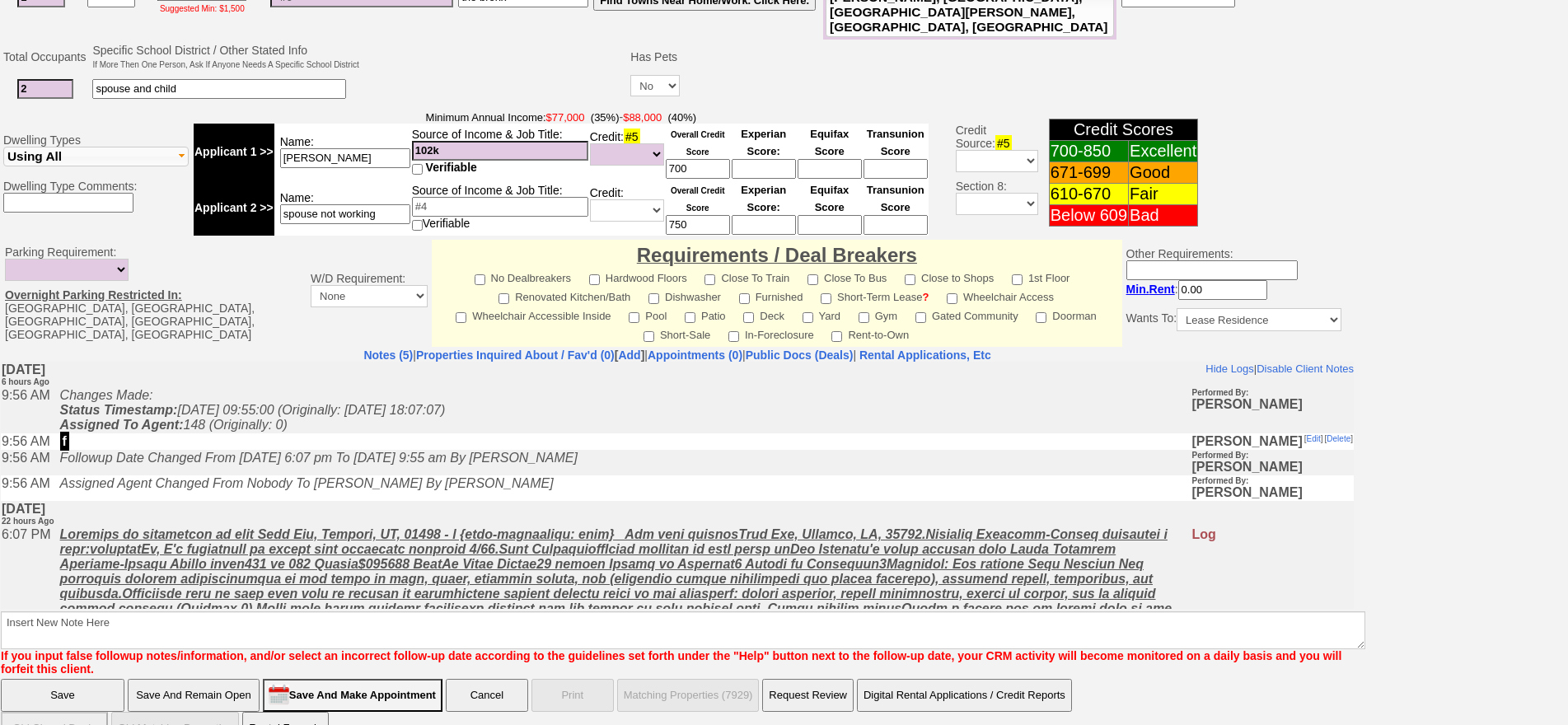
click at [484, 541] on u at bounding box center [616, 593] width 1112 height 132
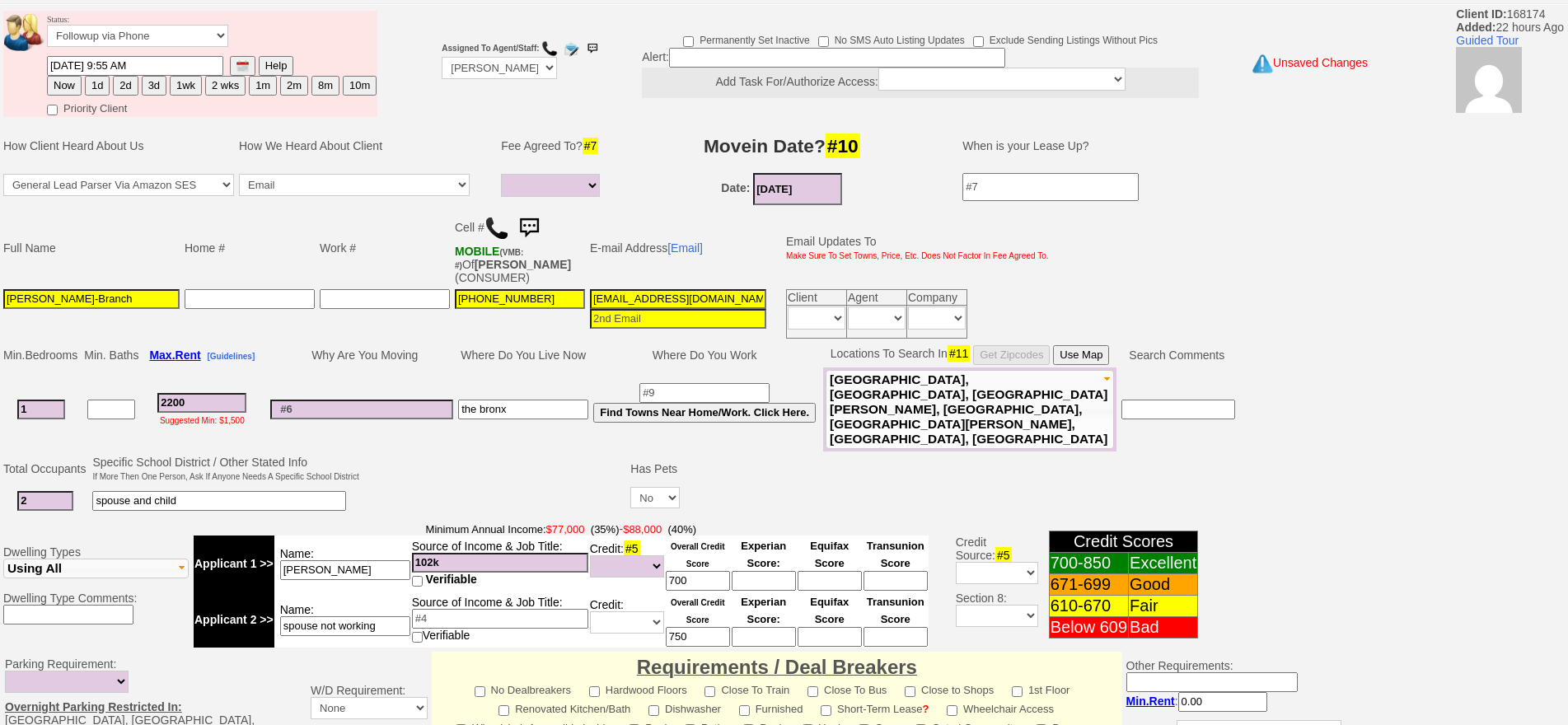
click at [340, 385] on td at bounding box center [361, 409] width 187 height 84
click at [349, 400] on input at bounding box center [361, 410] width 183 height 20
click at [365, 400] on input at bounding box center [361, 410] width 183 height 20
click at [401, 378] on td at bounding box center [361, 409] width 187 height 84
click at [414, 400] on input at bounding box center [361, 410] width 183 height 20
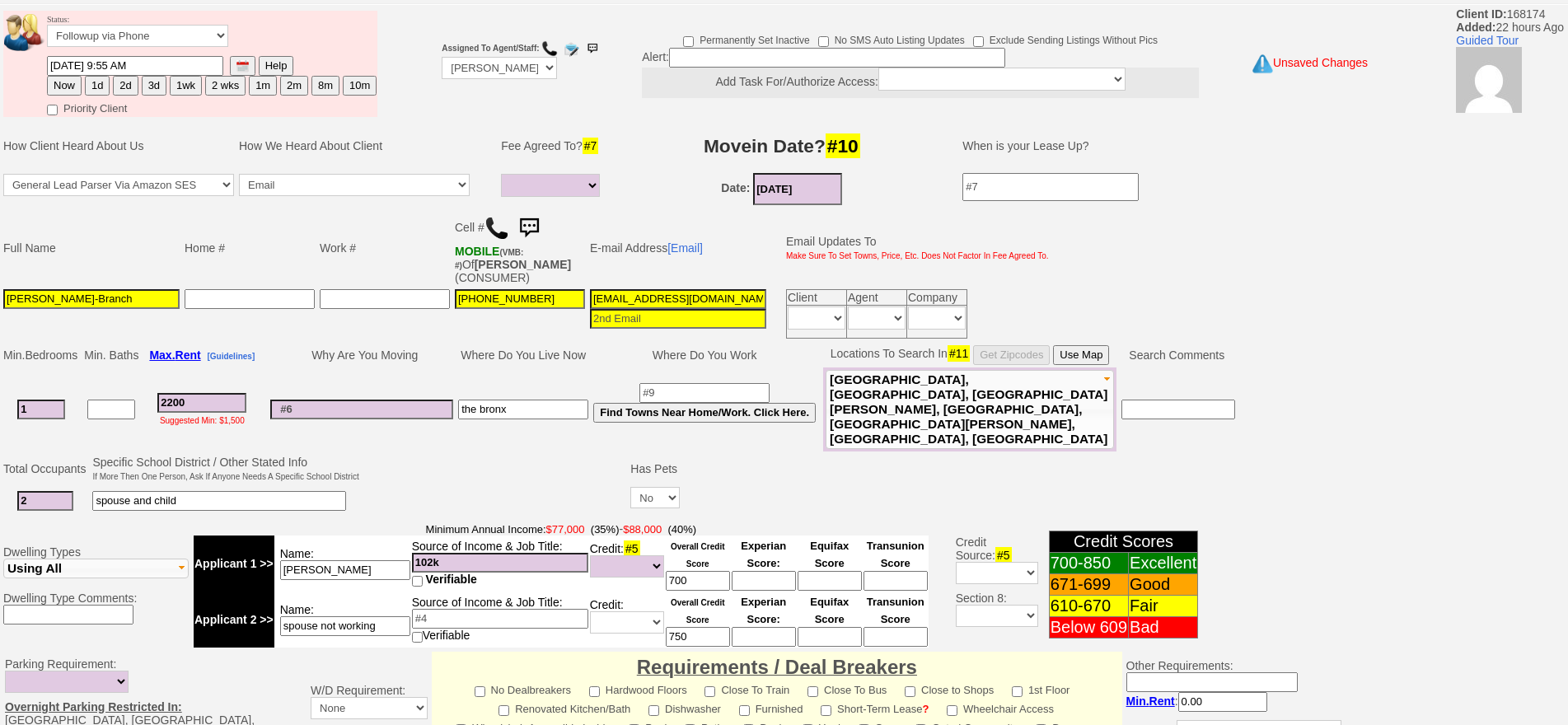
click at [668, 298] on input "[EMAIL_ADDRESS][DOMAIN_NAME]" at bounding box center [678, 300] width 176 height 20
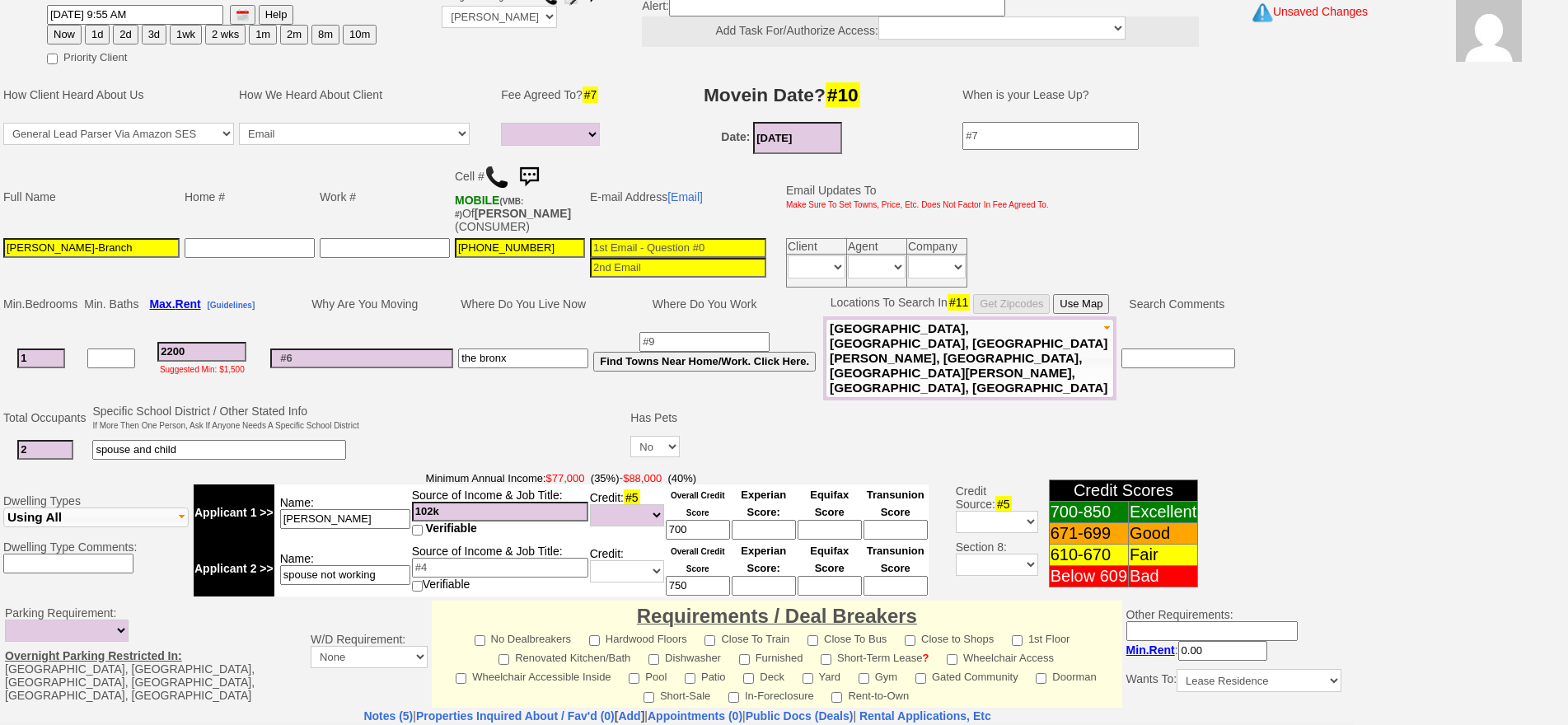
scroll to position [0, 0]
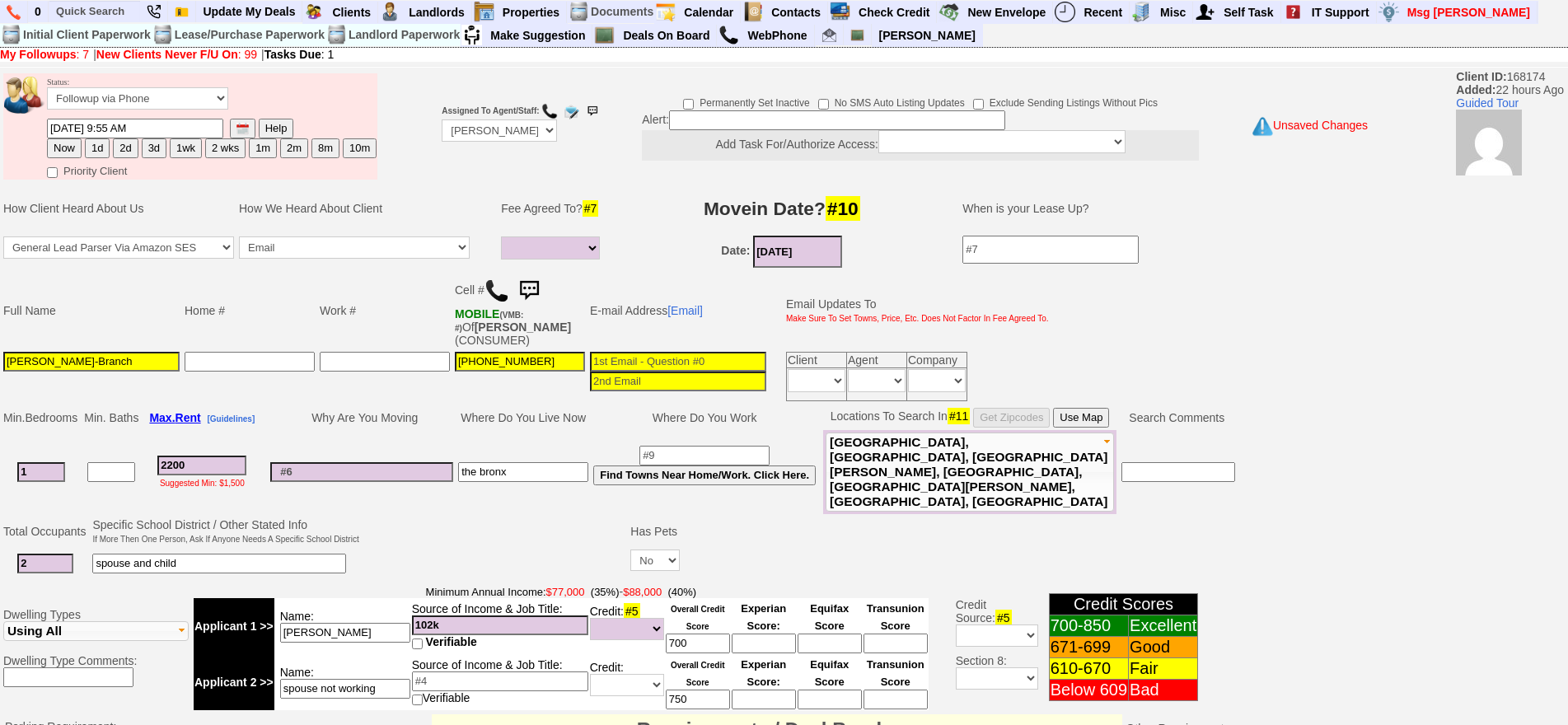
click at [355, 462] on input at bounding box center [361, 472] width 183 height 20
click at [255, 455] on td "2200 Suggested Min: $1,500" at bounding box center [201, 471] width 122 height 84
click at [246, 456] on input "2200" at bounding box center [201, 466] width 89 height 20
click at [657, 360] on input at bounding box center [678, 362] width 176 height 20
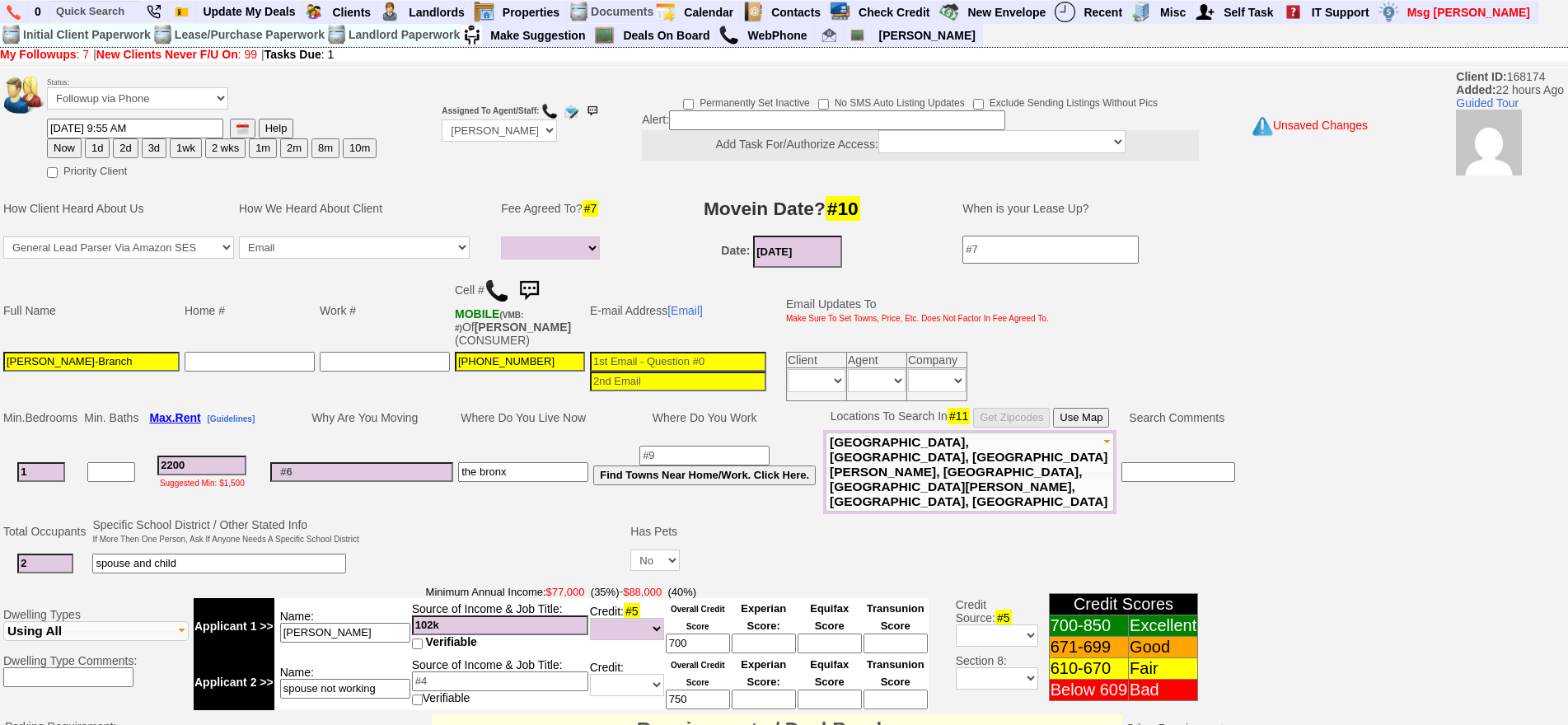
click at [608, 365] on input at bounding box center [678, 362] width 176 height 20
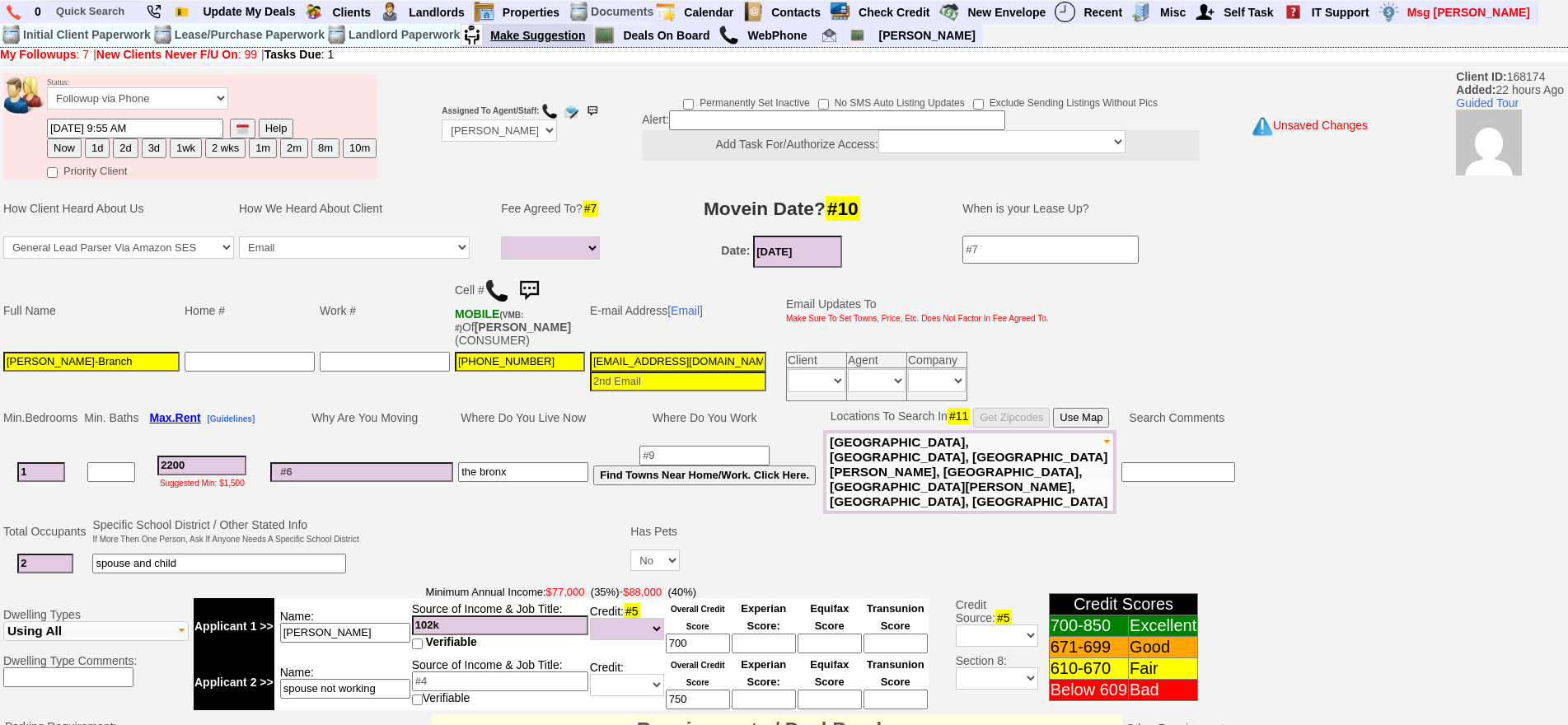
type input "[EMAIL_ADDRESS][DOMAIN_NAME]"
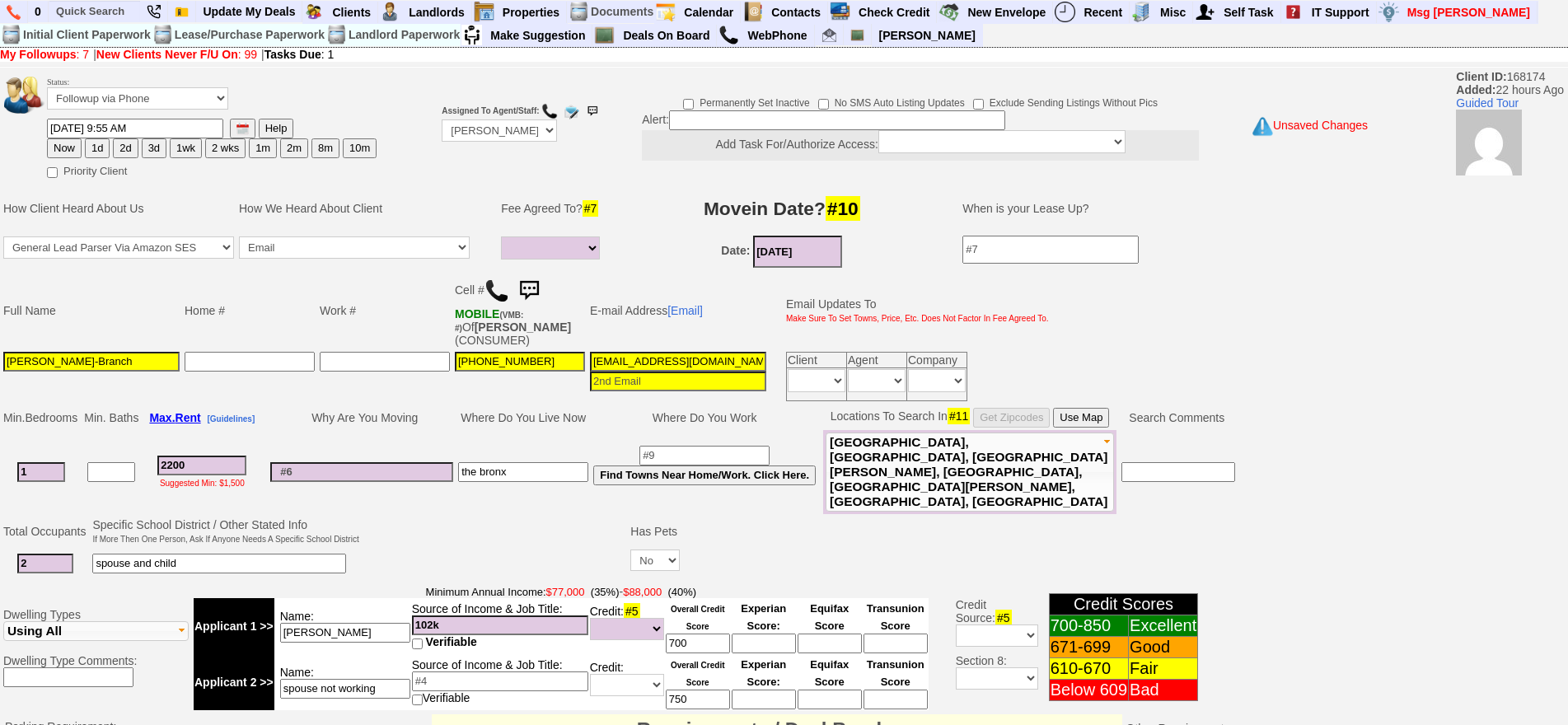
click at [210, 456] on input "2200" at bounding box center [201, 466] width 89 height 20
click at [339, 413] on td "Why Are You Moving" at bounding box center [361, 417] width 187 height 25
click at [746, 547] on td at bounding box center [1015, 563] width 666 height 34
click at [534, 545] on td at bounding box center [494, 548] width 267 height 65
click at [1099, 419] on button "Use Map" at bounding box center [1080, 418] width 56 height 20
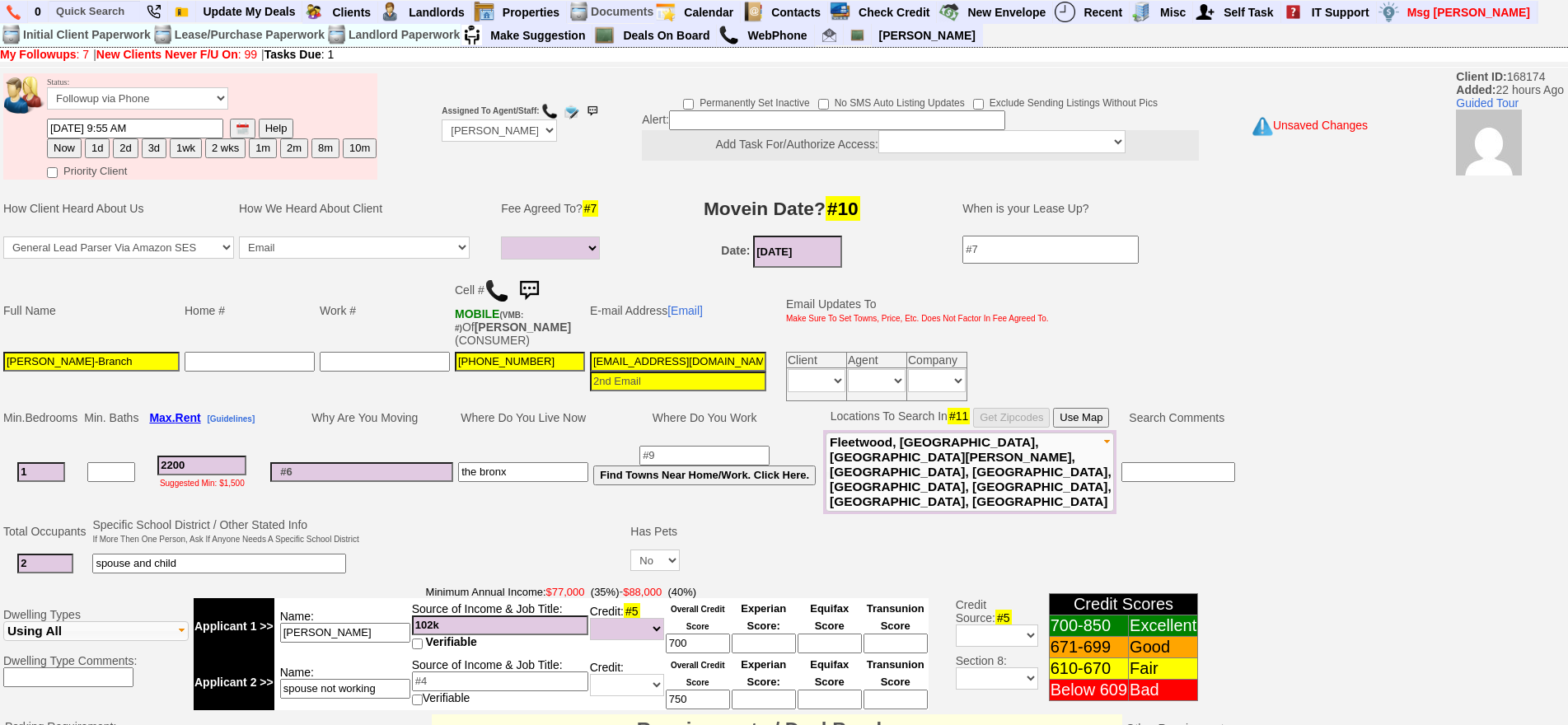
click at [93, 155] on button "1d" at bounding box center [97, 149] width 25 height 20
type input "[DATE] 04:22 PM"
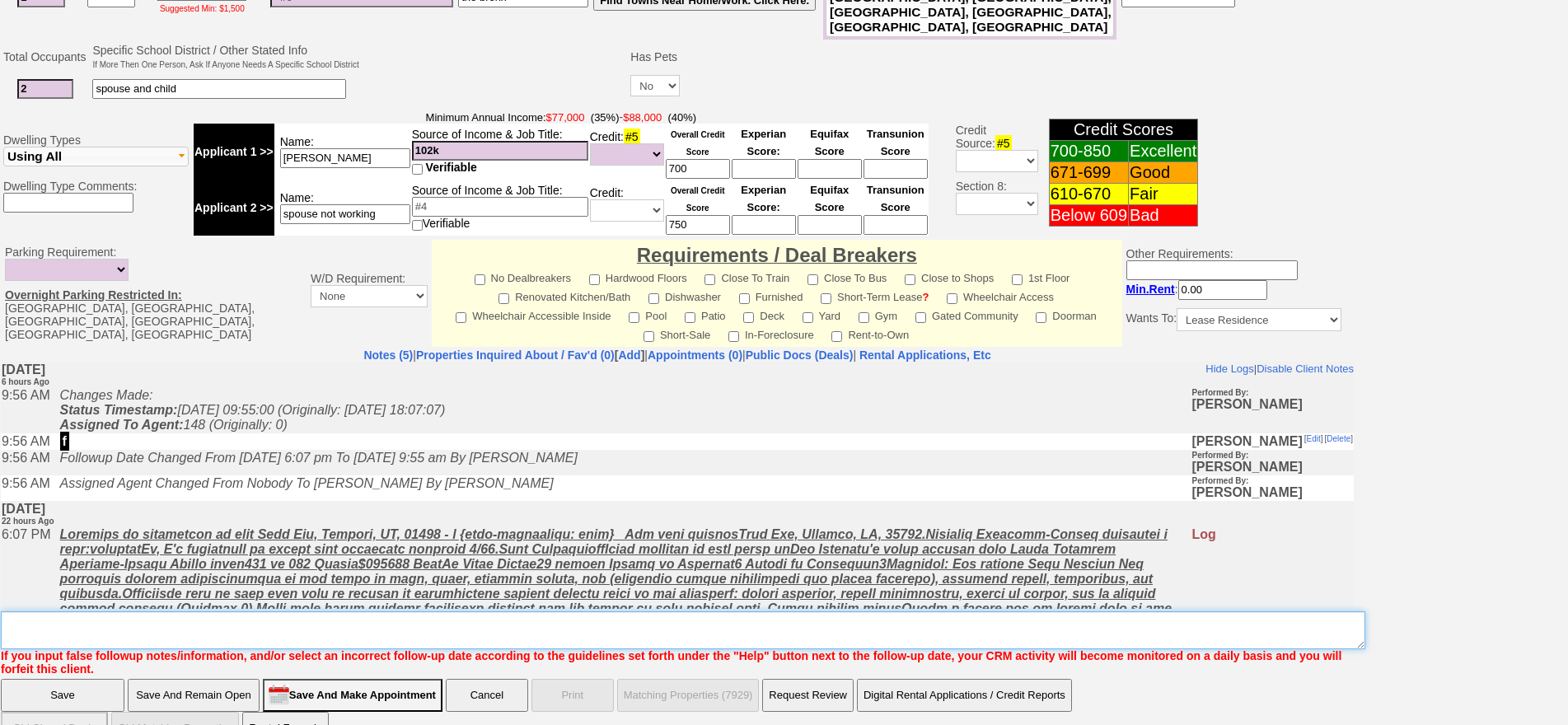
drag, startPoint x: 515, startPoint y: 607, endPoint x: 527, endPoint y: 606, distance: 12.0
click at [516, 611] on textarea "Insert New Note Here" at bounding box center [683, 629] width 1364 height 38
type textarea "send places fu"
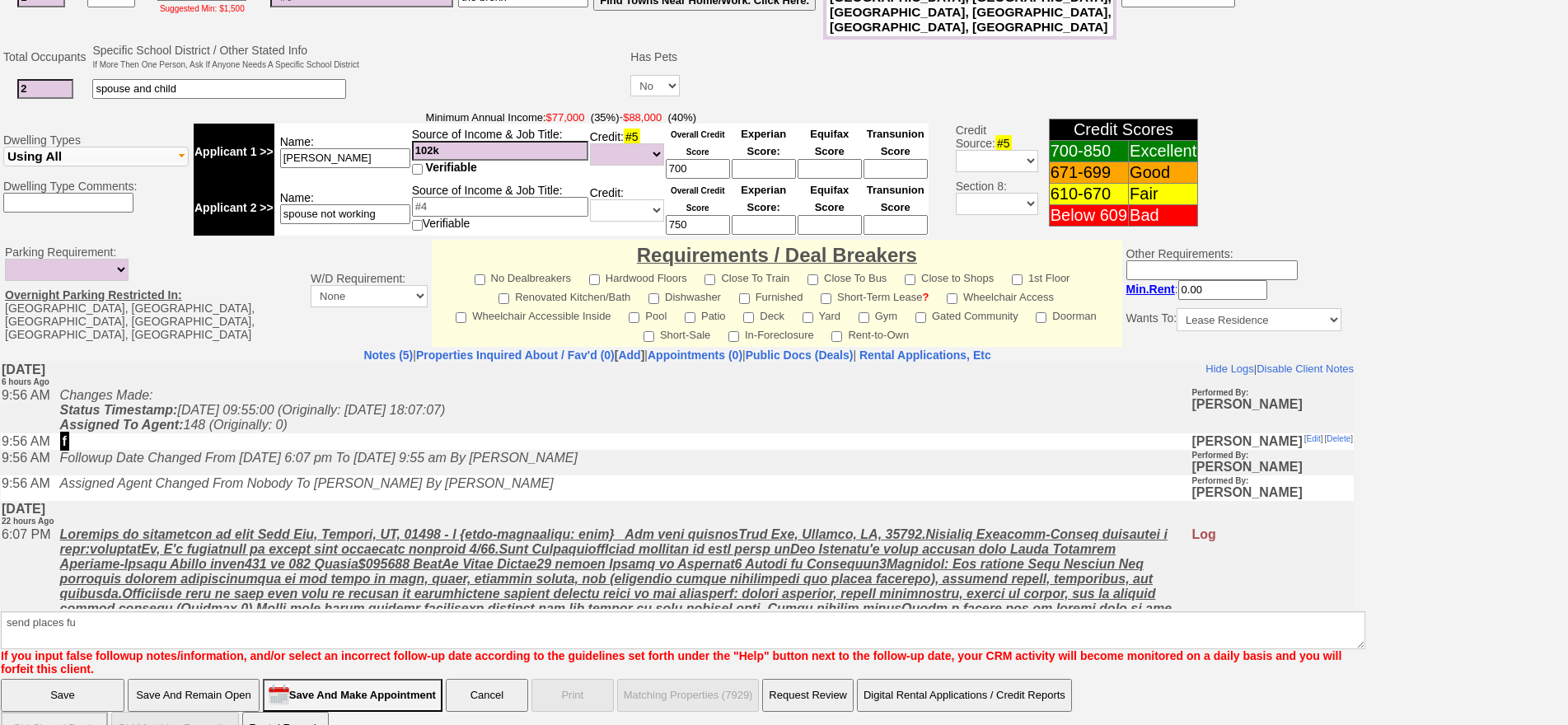
click input "Save" at bounding box center [62, 696] width 123 height 33
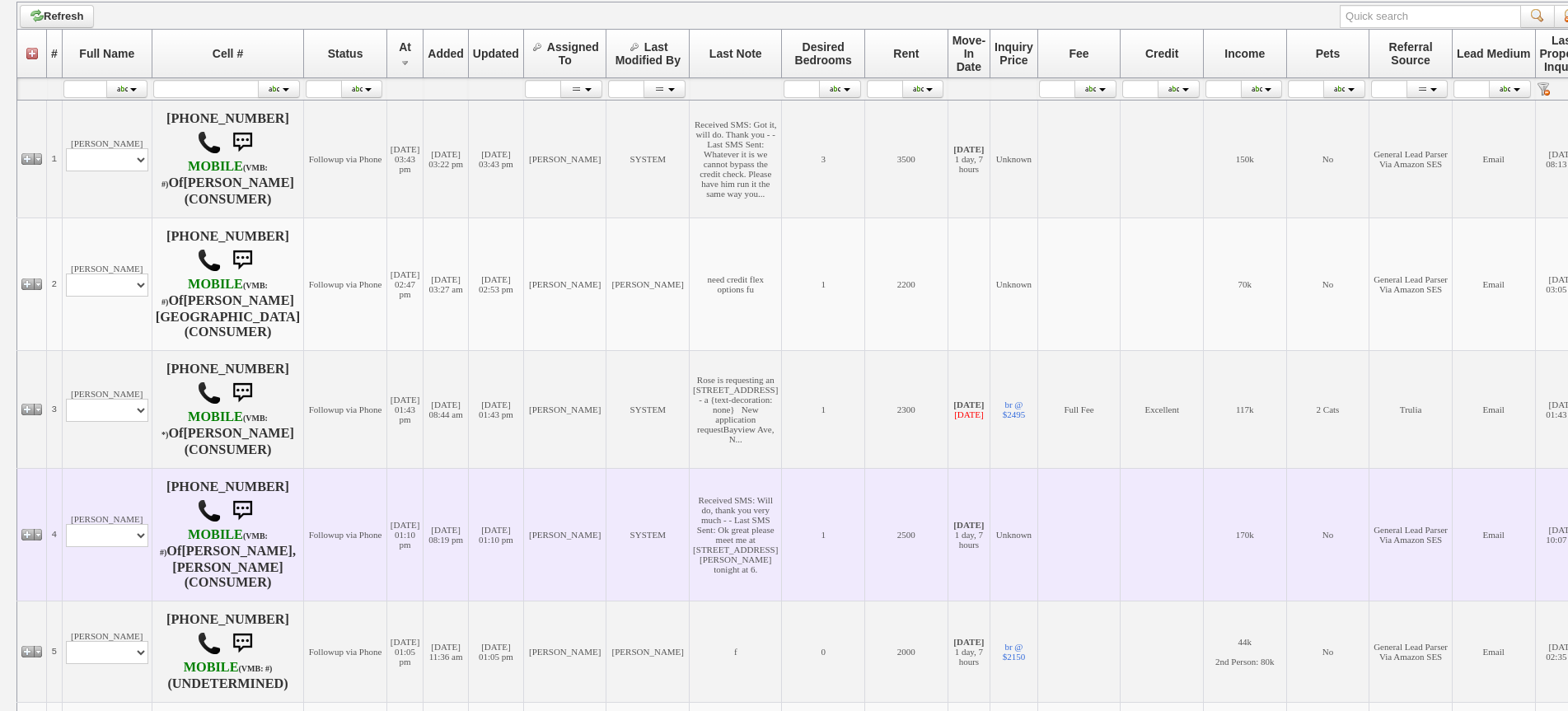
scroll to position [291, 0]
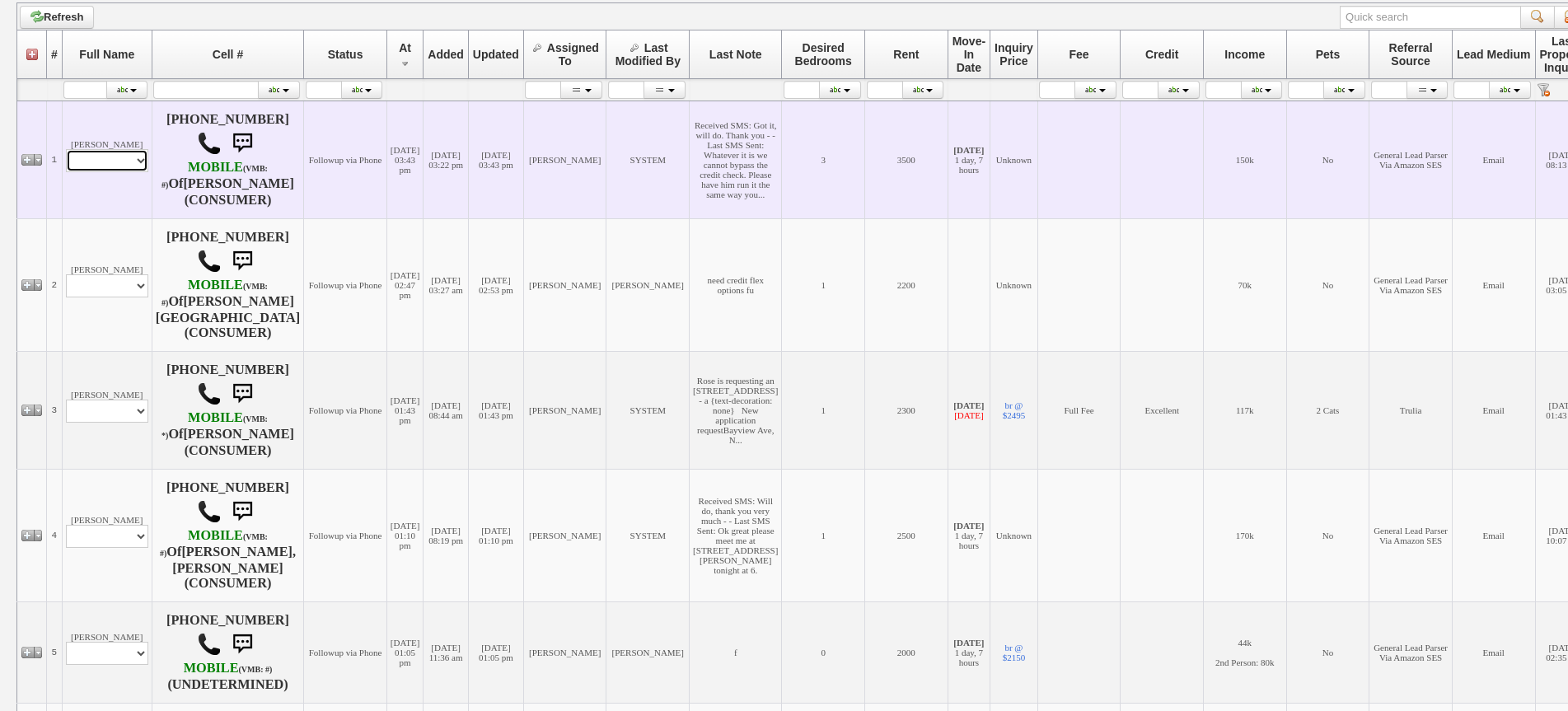
click at [109, 164] on select "Profile Edit Print Email Externally (Will Not Be Tracked In CRM) Closed Deals" at bounding box center [108, 160] width 83 height 23
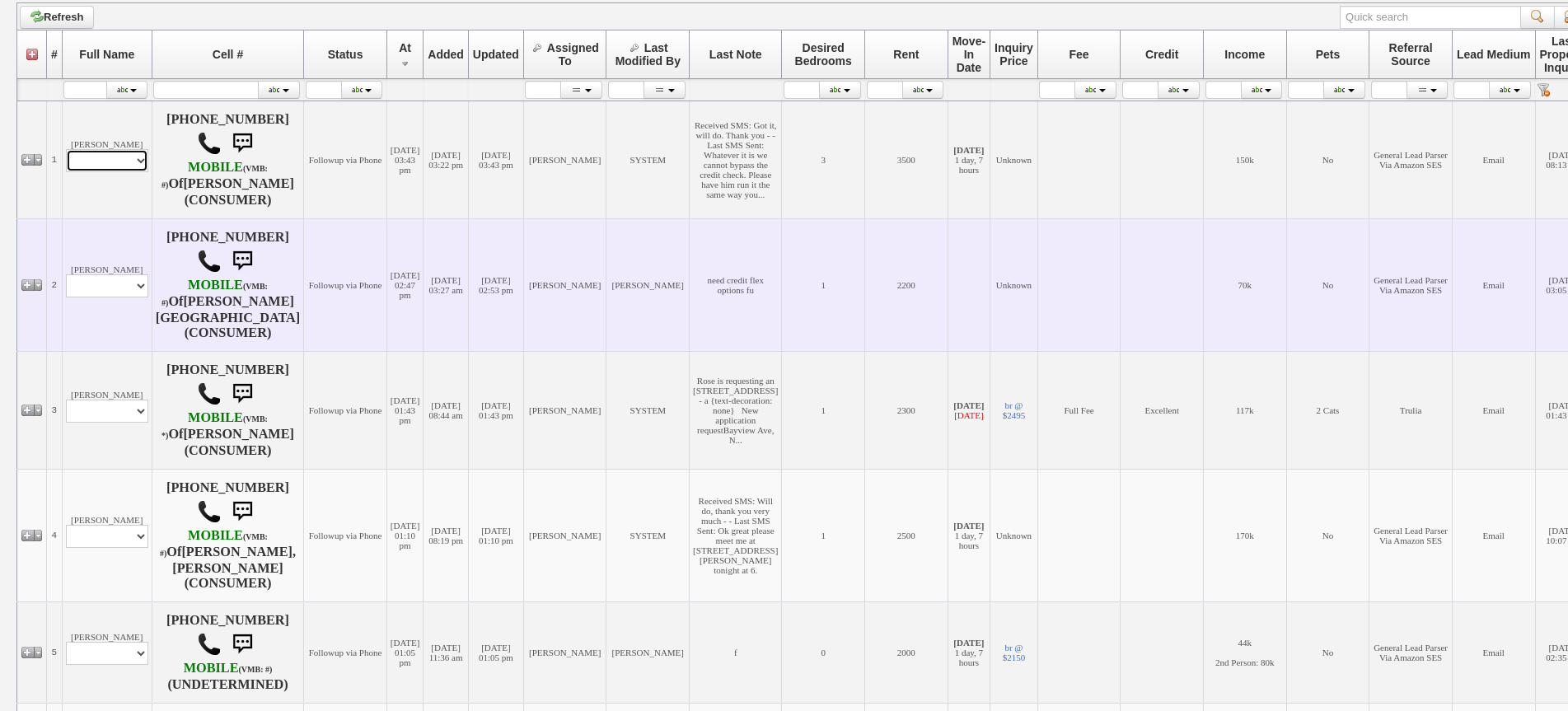
select select "ChangeURL,/crm/custom/edit_client_form.php?redirect=%2Fcrm%2Fclients.php&id=166…"
click at [66, 158] on select "Profile Edit Print Email Externally (Will Not Be Tracked In CRM) Closed Deals" at bounding box center [108, 160] width 83 height 23
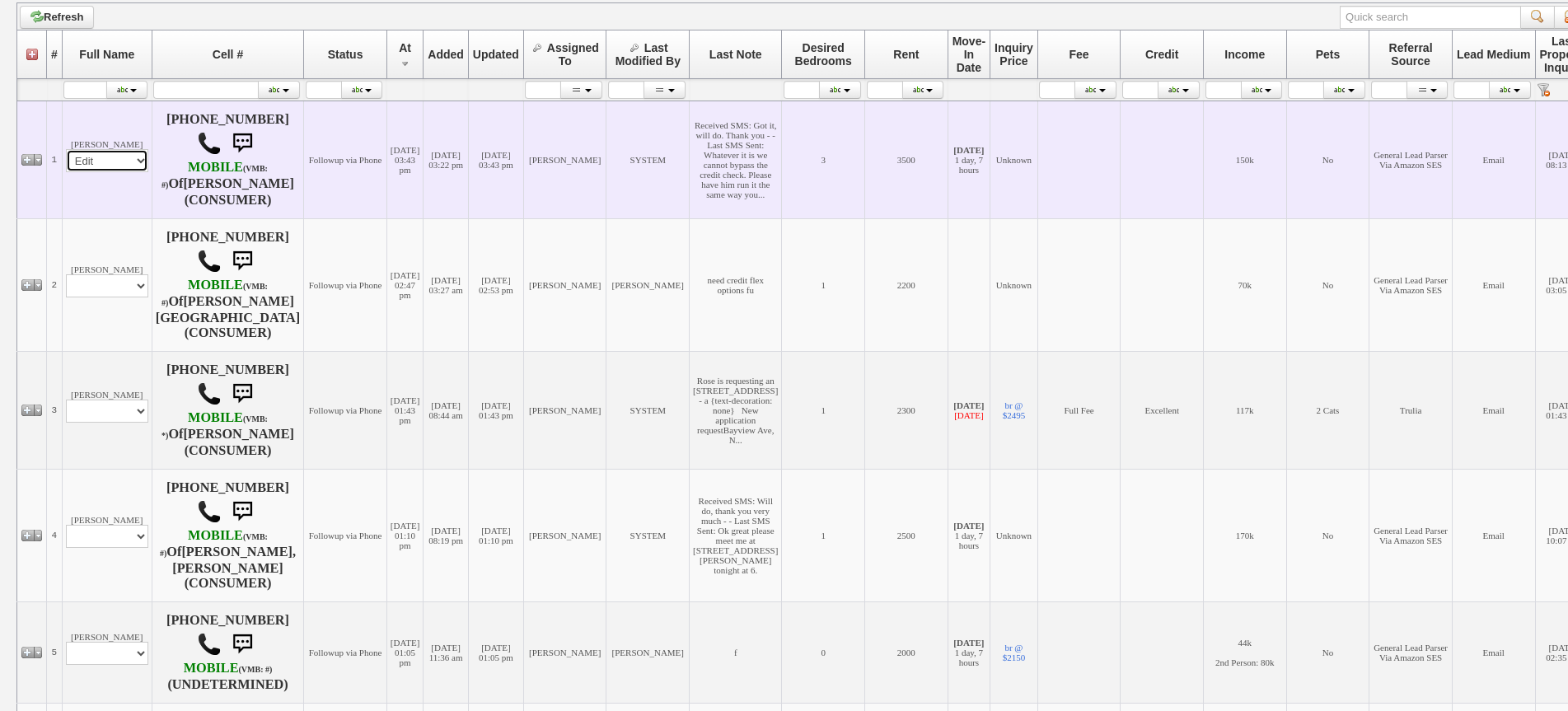
select select
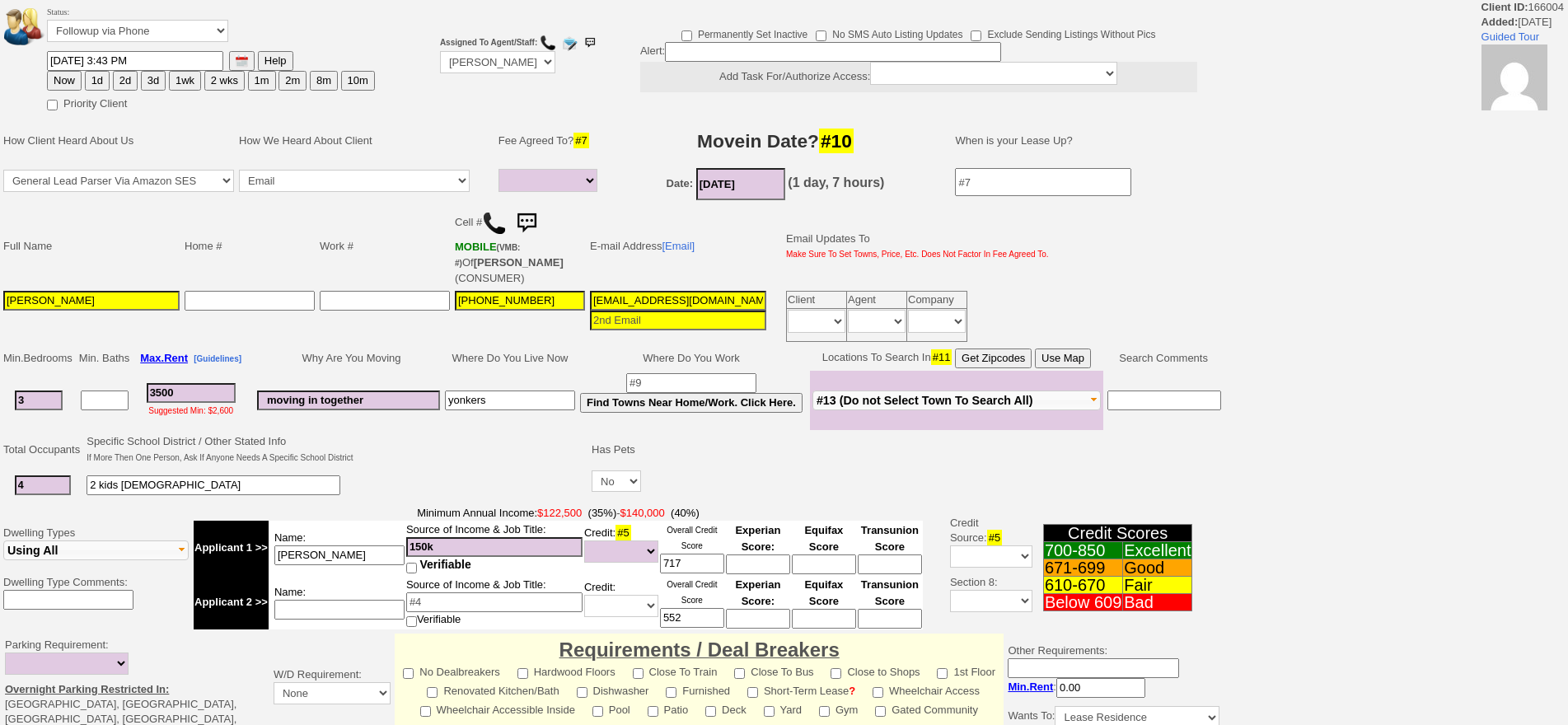
select select
click at [95, 85] on button "1d" at bounding box center [97, 81] width 25 height 20
type input "[DATE] 04:30 PM"
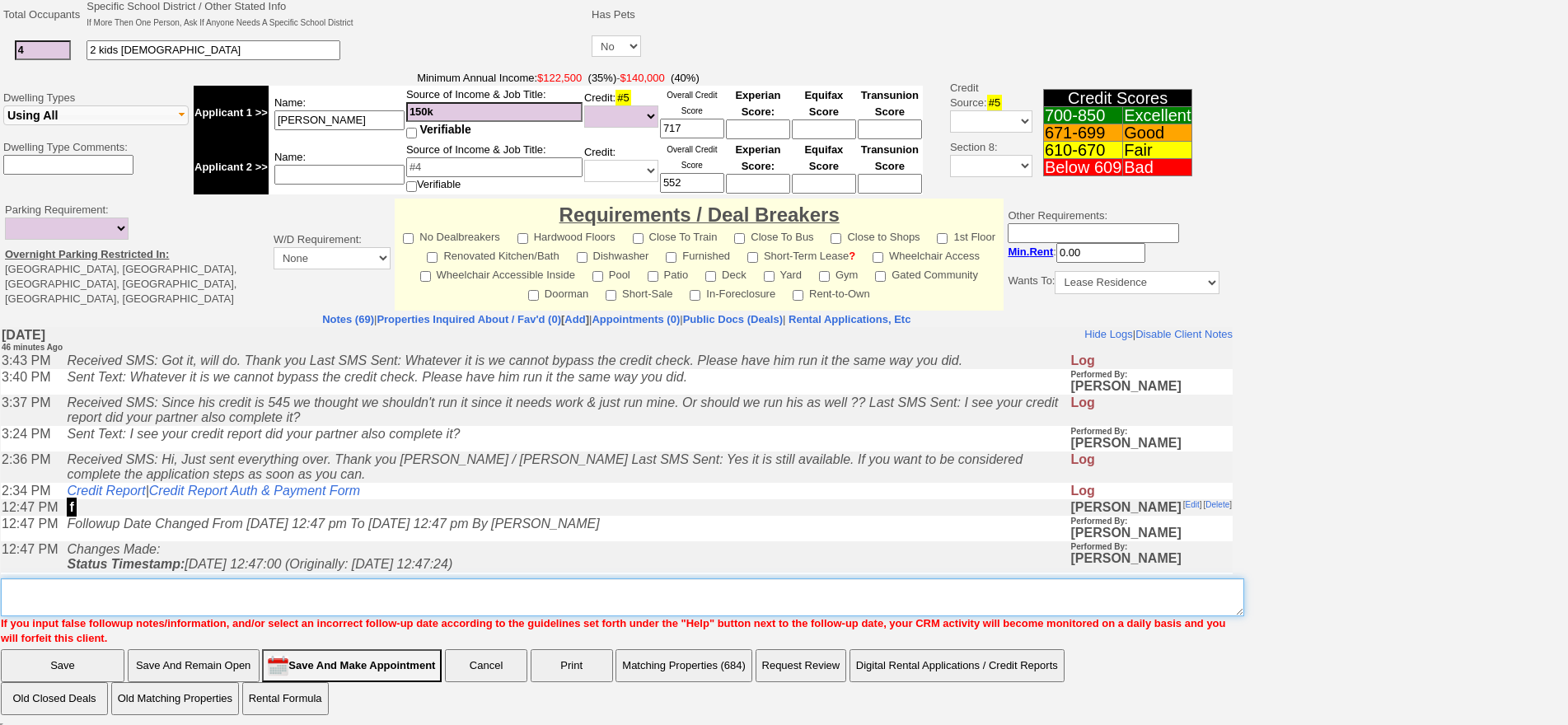
click at [764, 582] on textarea "Insert New Note Here" at bounding box center [622, 596] width 1244 height 38
type textarea "f"
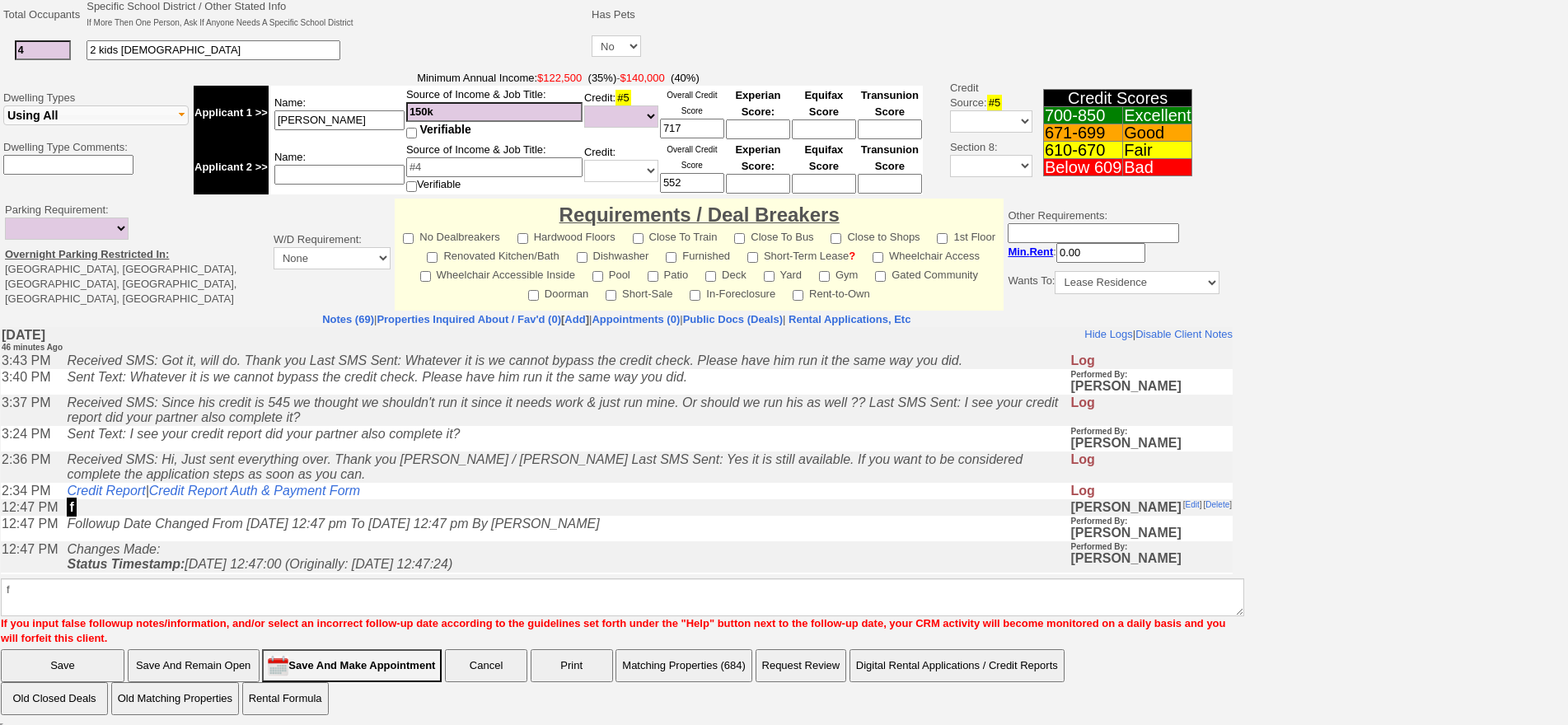
click input "Save" at bounding box center [62, 665] width 123 height 33
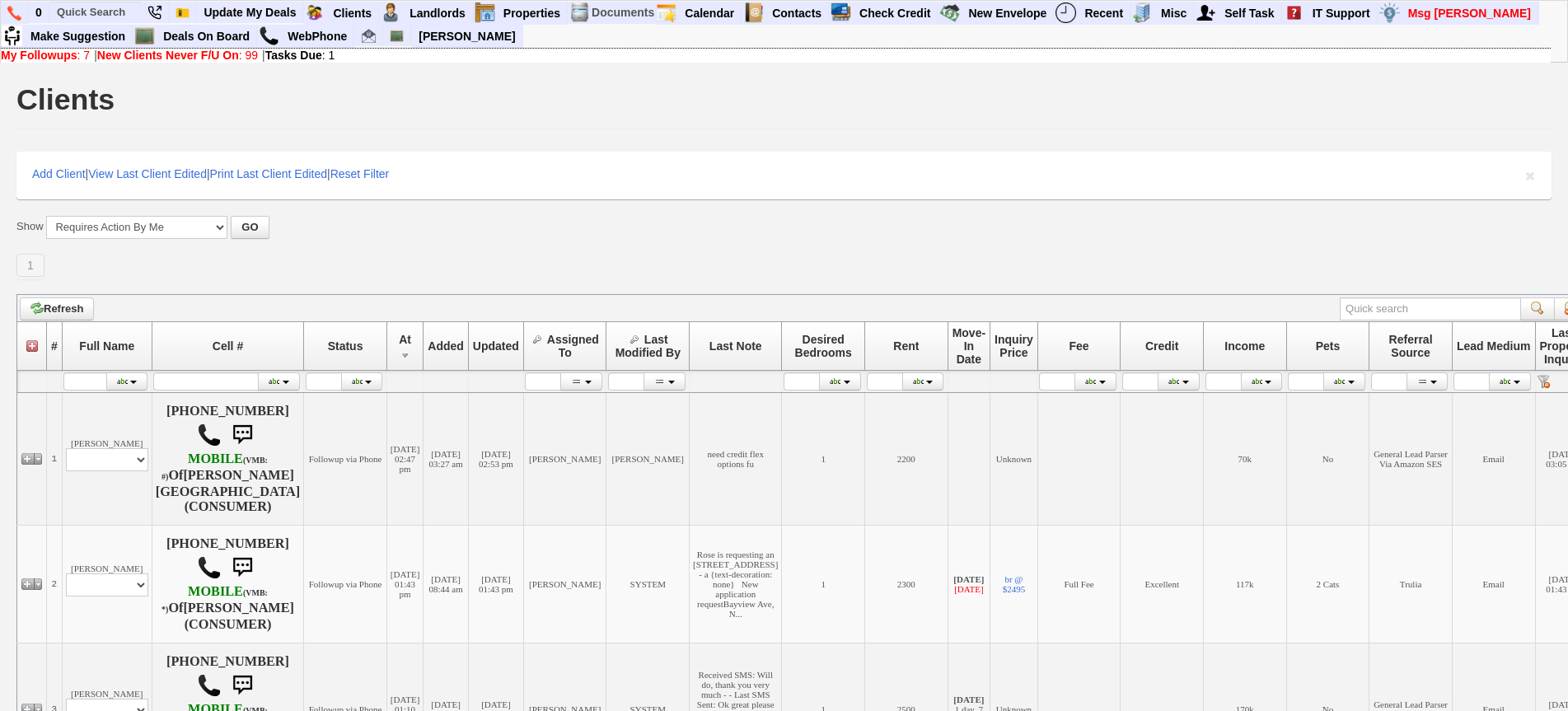
scroll to position [402, 0]
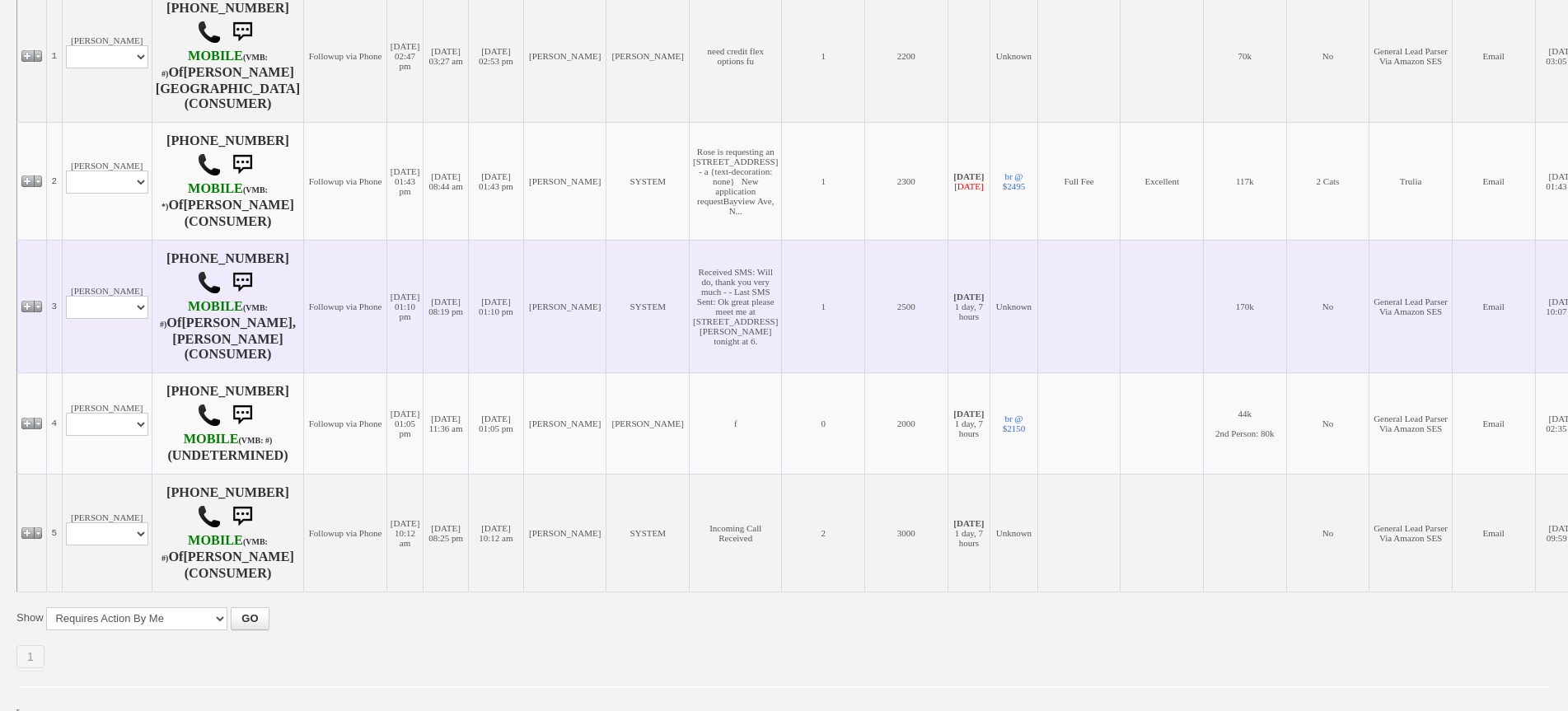
click at [75, 348] on td "[PERSON_NAME] Profile Edit Print Email Externally (Will Not Be Tracked In CRM) …" at bounding box center [107, 306] width 90 height 132
click at [108, 296] on select "Profile Edit Print Email Externally (Will Not Be Tracked In CRM) Closed Deals" at bounding box center [108, 307] width 83 height 23
click at [110, 250] on td "[PERSON_NAME] Profile Edit Print Email Externally (Will Not Be Tracked In CRM) …" at bounding box center [107, 306] width 90 height 132
click at [113, 305] on select "Profile Edit Print Email Externally (Will Not Be Tracked In CRM) Closed Deals" at bounding box center [108, 307] width 83 height 23
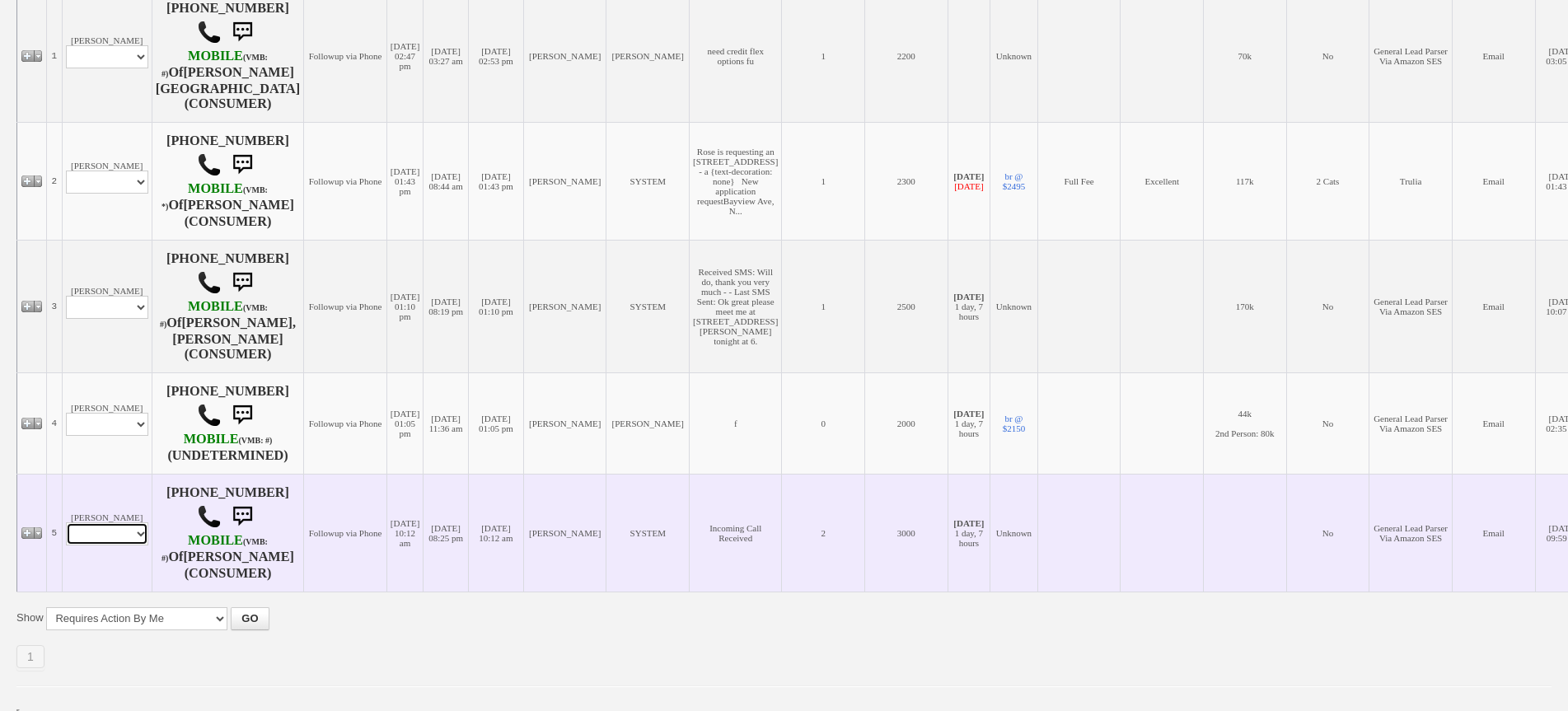
click at [122, 522] on select "Profile Edit Print Email Externally (Will Not Be Tracked In CRM) Closed Deals" at bounding box center [108, 533] width 83 height 23
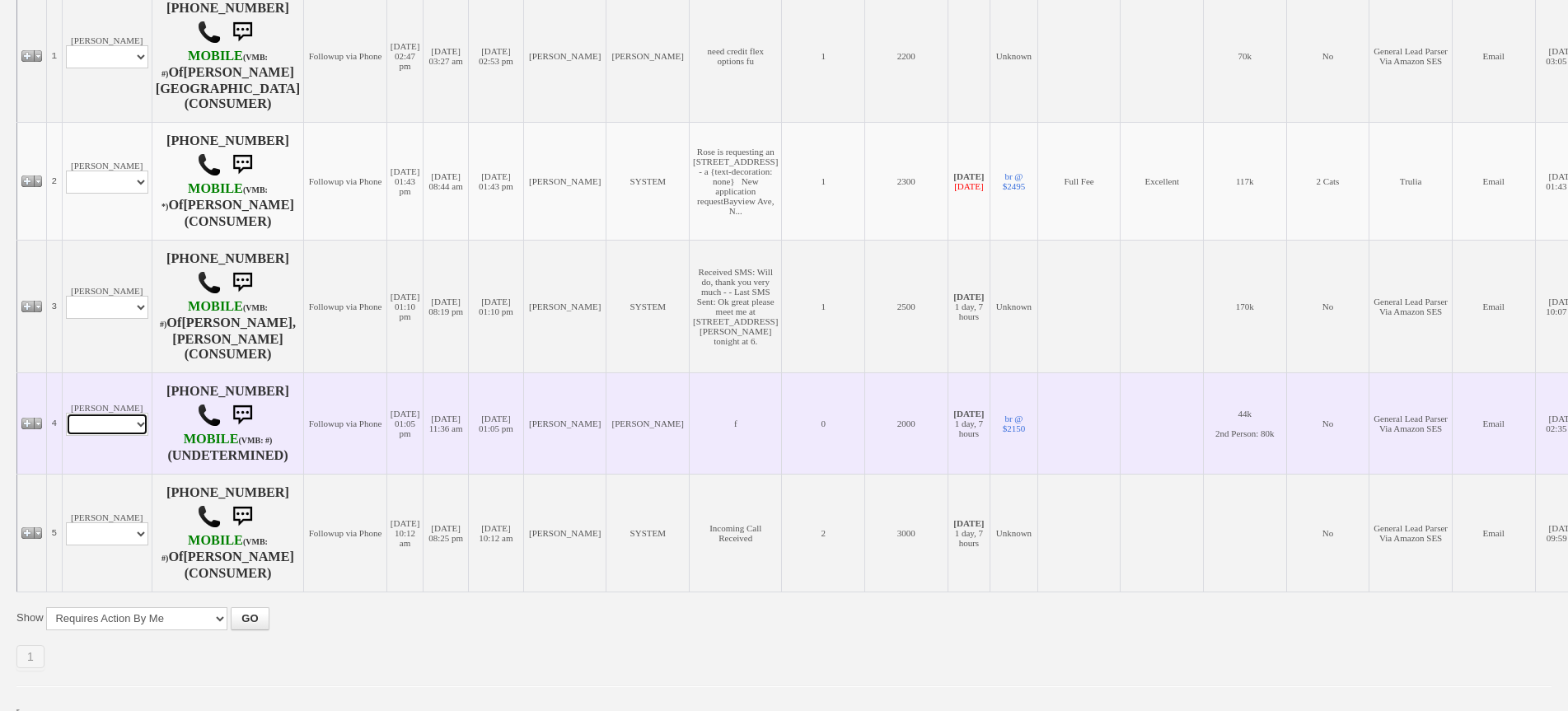
click at [132, 418] on select "Profile Edit Print Email Externally (Will Not Be Tracked In CRM) Closed Deals" at bounding box center [108, 423] width 83 height 23
select select "ChangeURL,/crm/custom/edit_client_form.php?redirect=%2Fcrm%2Fclients.php&id=167…"
click at [66, 412] on select "Profile Edit Print Email Externally (Will Not Be Tracked In CRM) Closed Deals" at bounding box center [108, 423] width 83 height 23
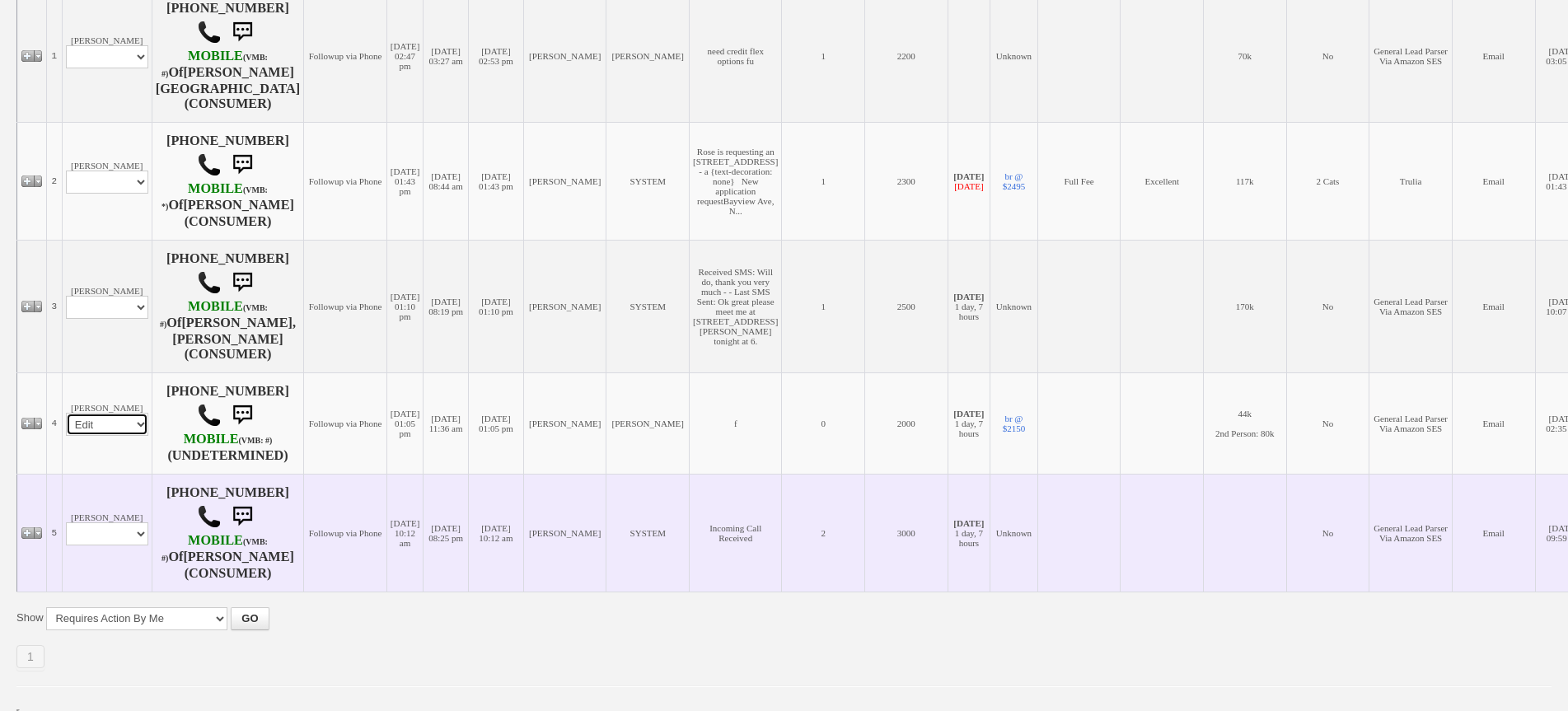
select select
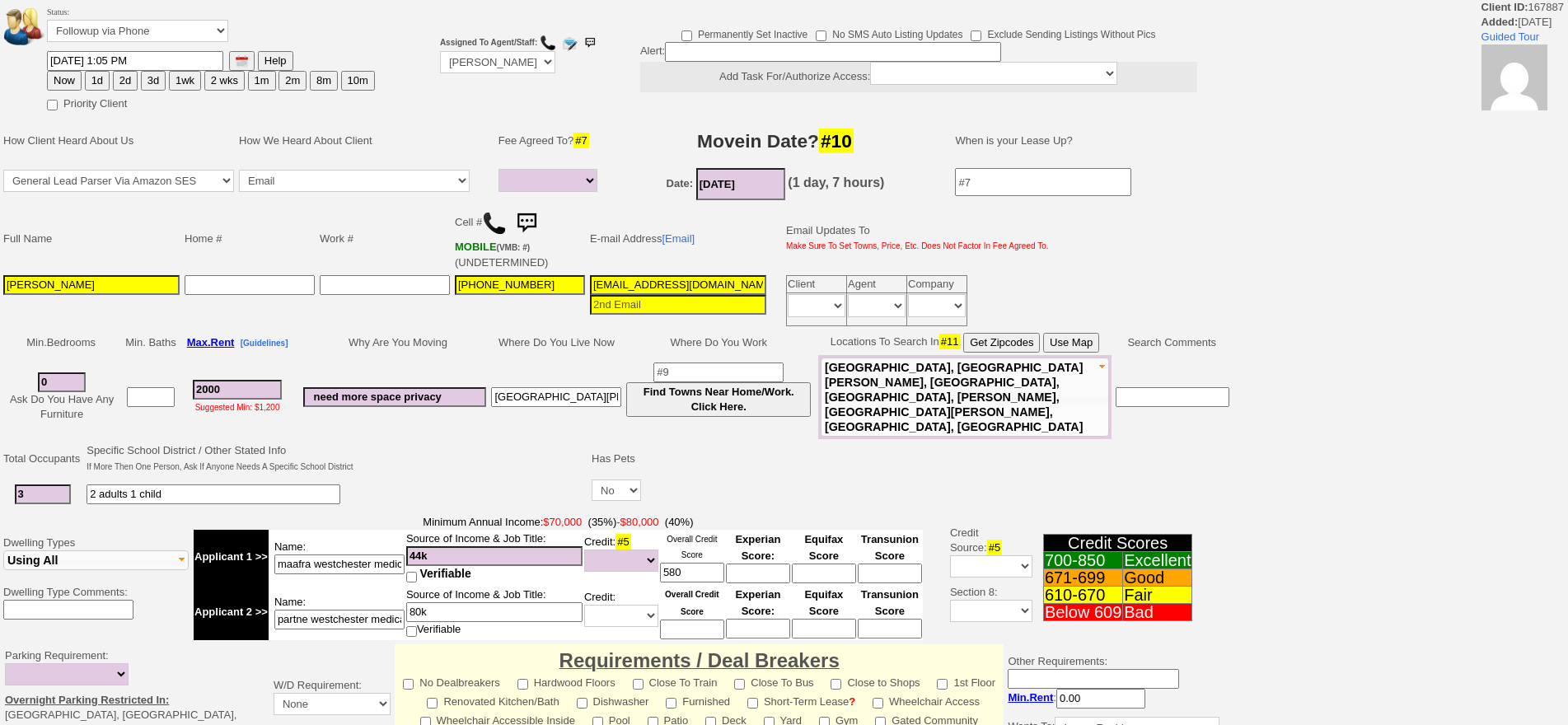
select select
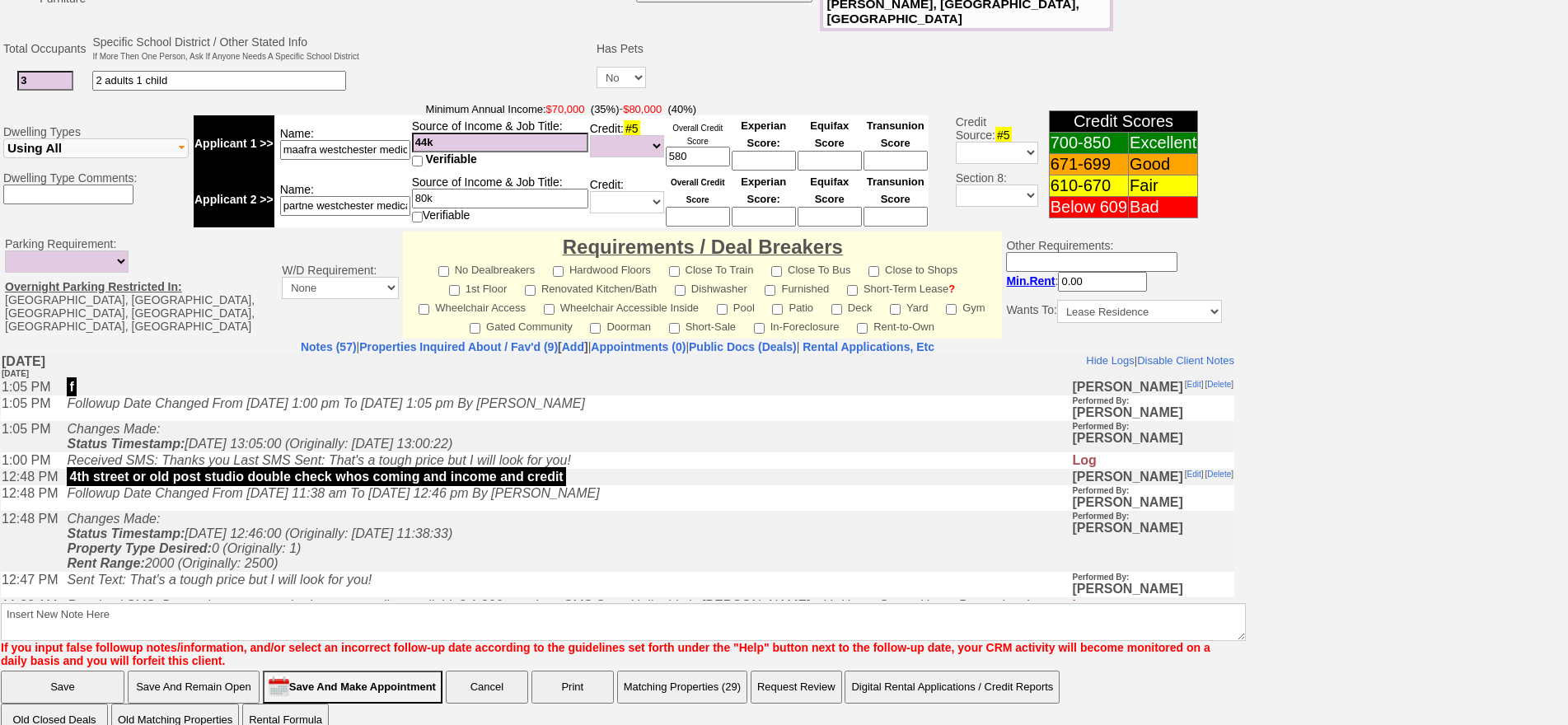
drag, startPoint x: 48, startPoint y: 57, endPoint x: 0, endPoint y: 54, distance: 48.1
click at [0, 54] on td "Total Occupants Specific School District / Other Stated Info If More Then One P…" at bounding box center [618, 65] width 1235 height 67
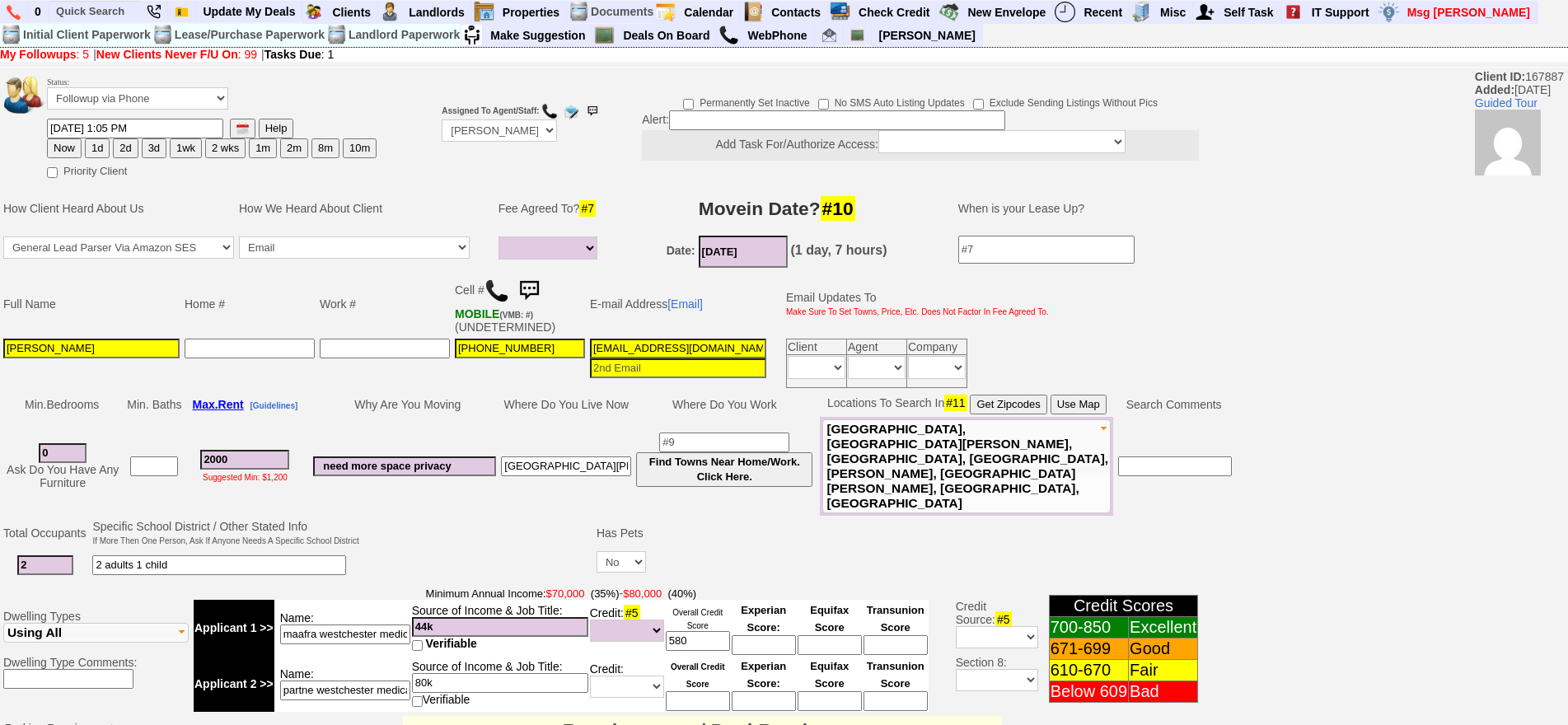
type input "2"
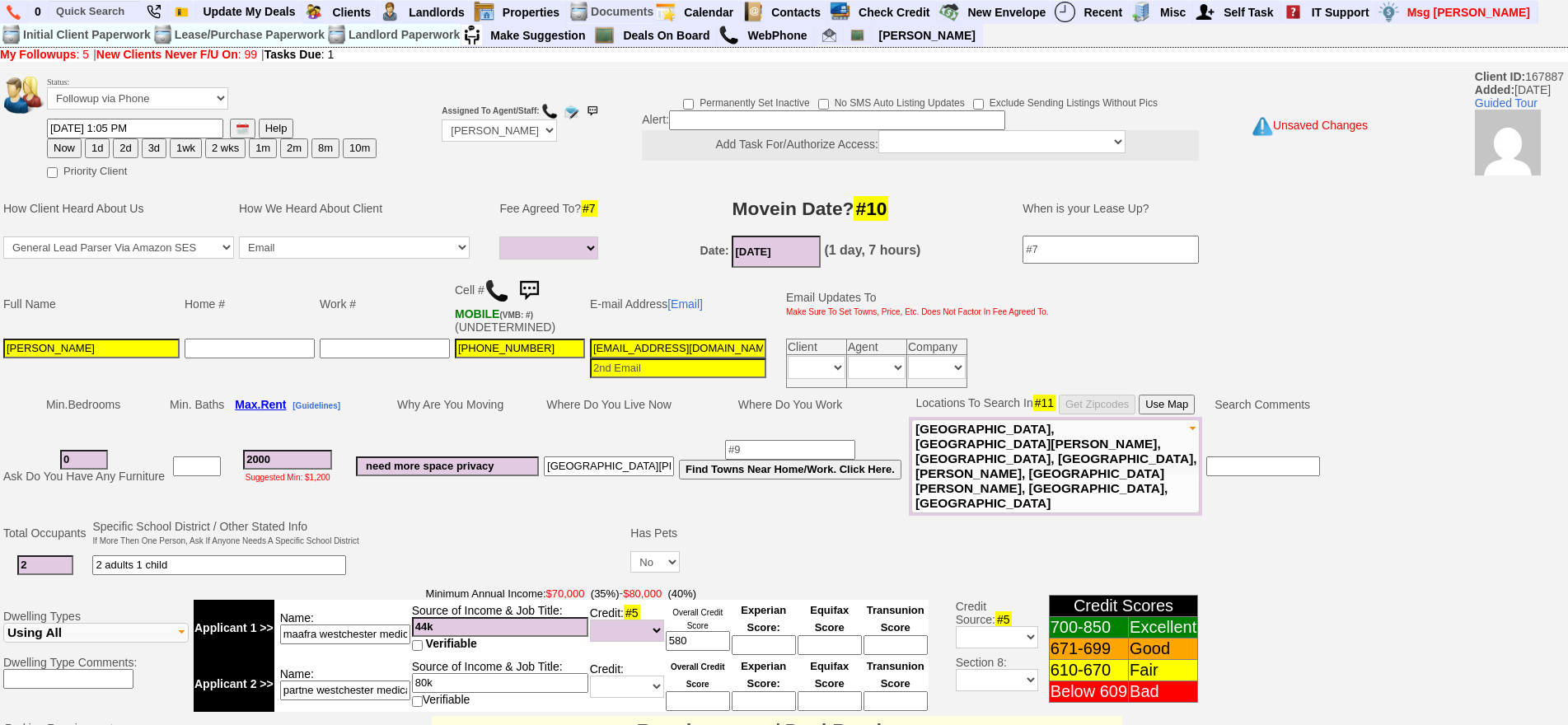
click at [169, 83] on td "Status: Followup via Phone Followup via Email Followup When Section 8 Property …" at bounding box center [211, 96] width 331 height 44
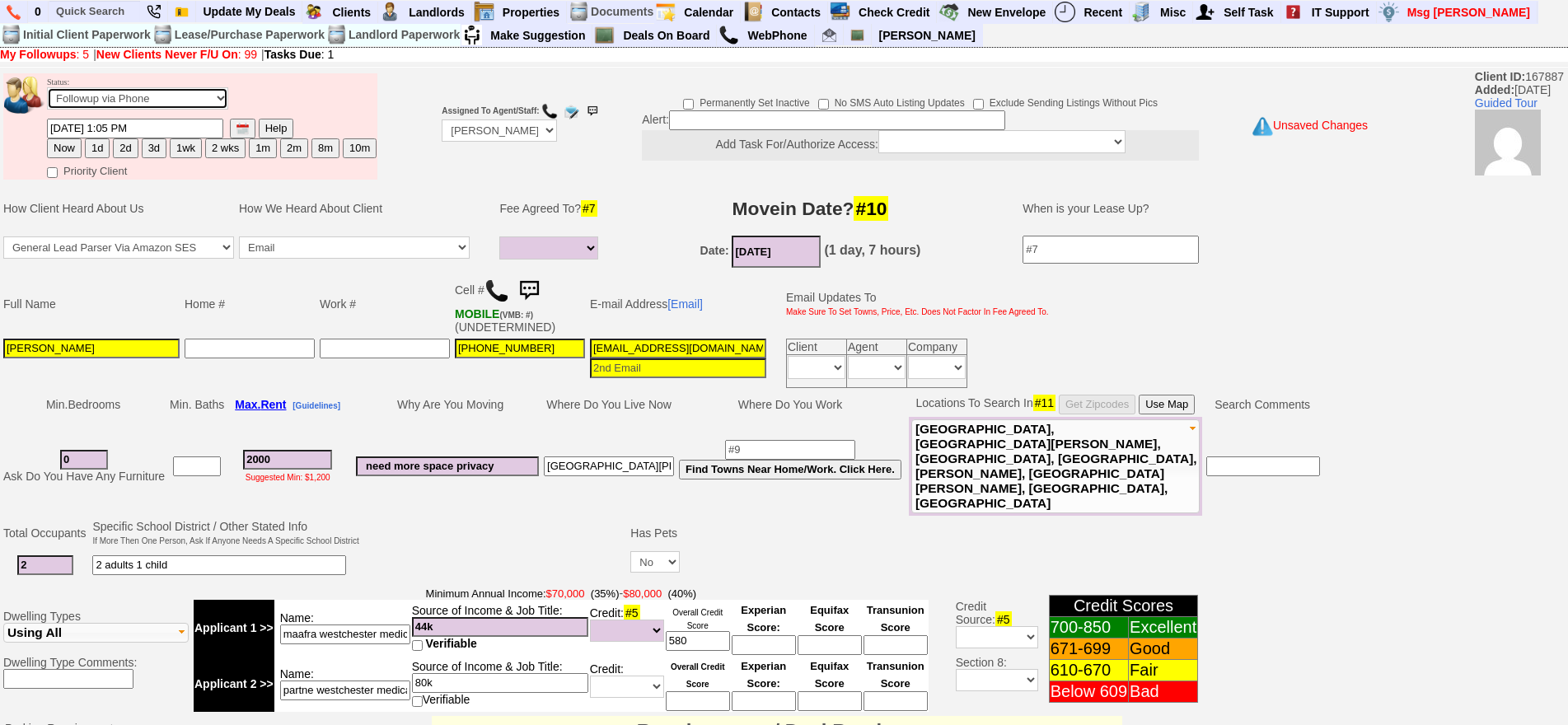
drag, startPoint x: 169, startPoint y: 97, endPoint x: 167, endPoint y: 107, distance: 10.2
click at [169, 97] on select "Followup via Phone Followup via Email Followup When Section 8 Property Found De…" at bounding box center [137, 98] width 181 height 22
select select "Inactive"
click at [47, 87] on select "Followup via Phone Followup via Email Followup When Section 8 Property Found De…" at bounding box center [137, 98] width 181 height 22
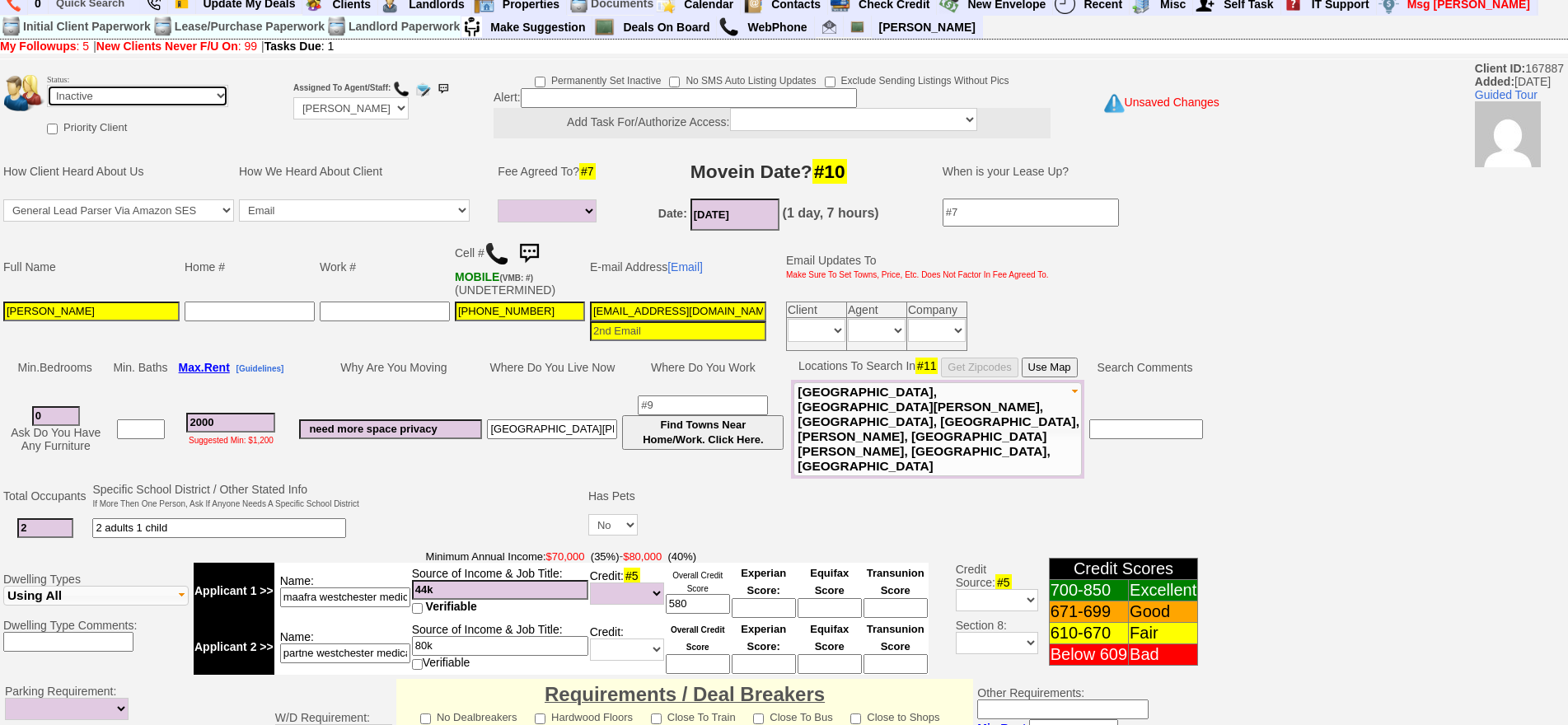
scroll to position [456, 0]
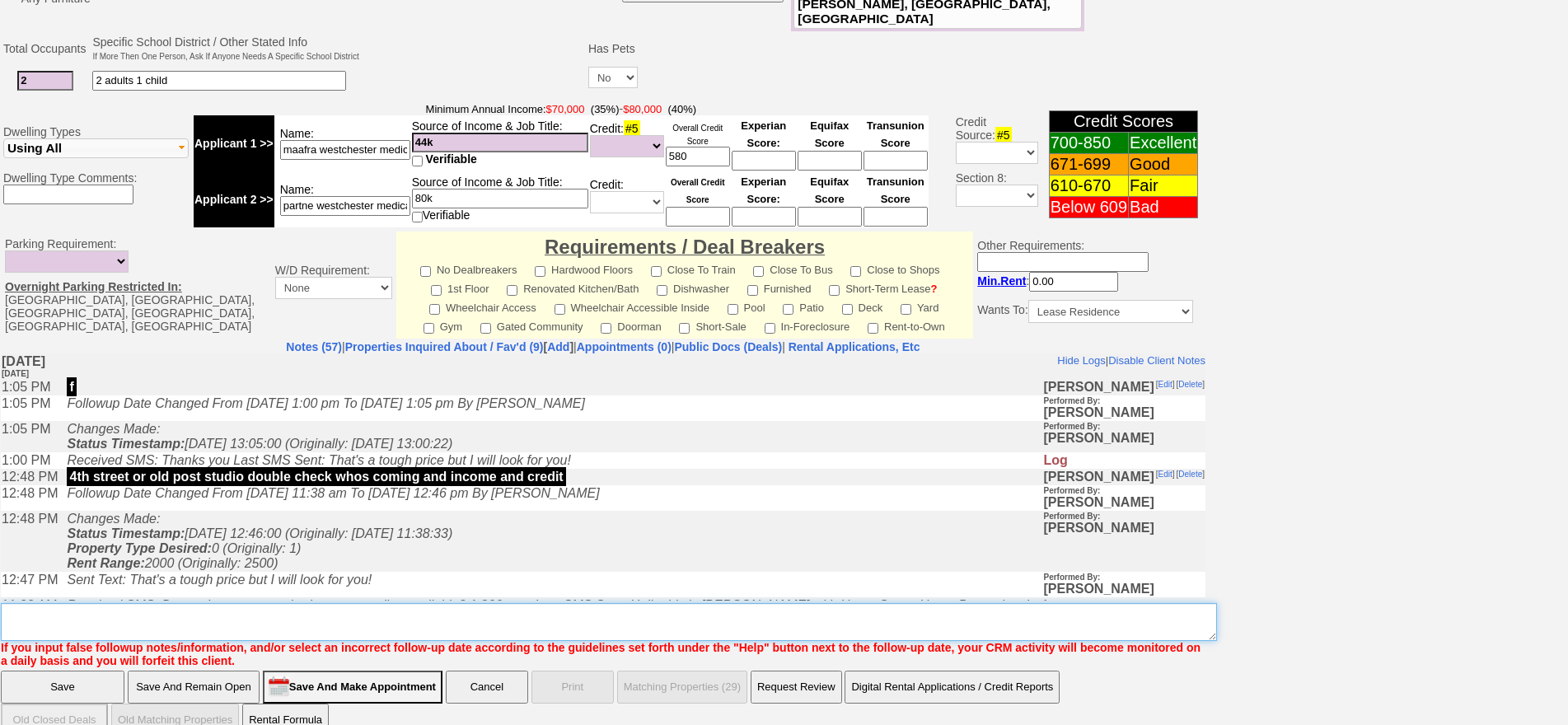
click at [611, 603] on textarea "Insert New Note Here" at bounding box center [608, 621] width 1216 height 38
drag, startPoint x: 613, startPoint y: 595, endPoint x: 606, endPoint y: 607, distance: 13.9
click at [606, 607] on textarea "Insert New Note Here" at bounding box center [608, 621] width 1216 height 38
type textarea "not viable ia"
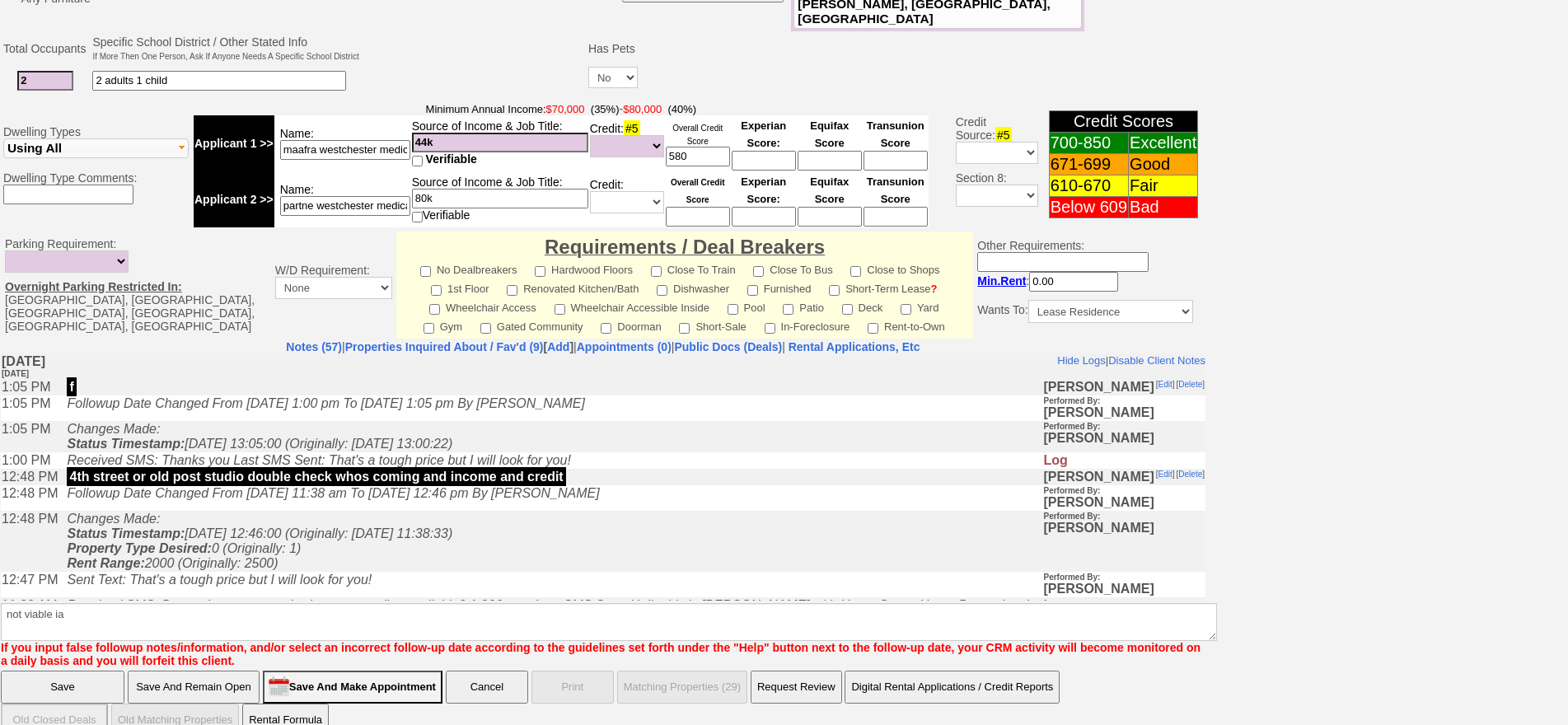
click input "Save" at bounding box center [62, 687] width 123 height 33
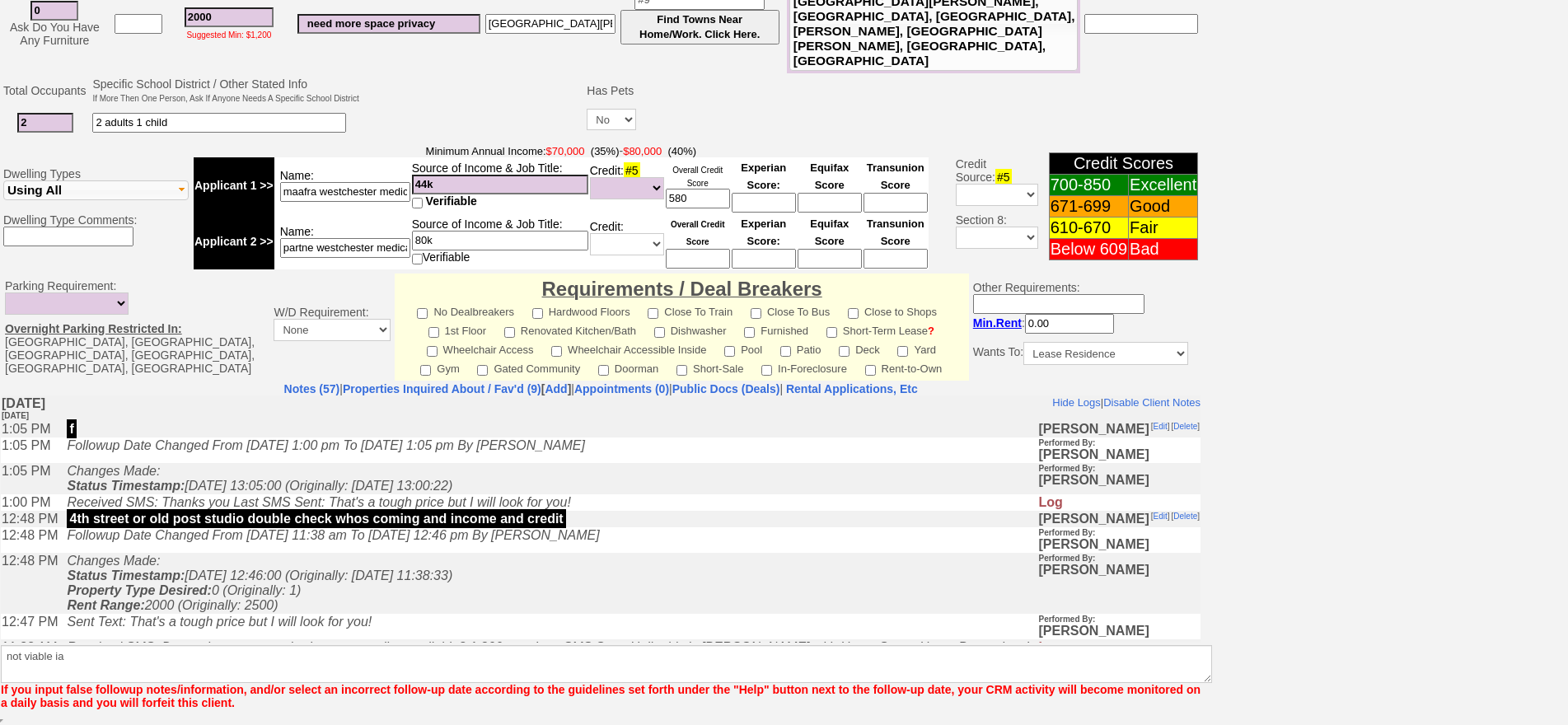
scroll to position [388, 0]
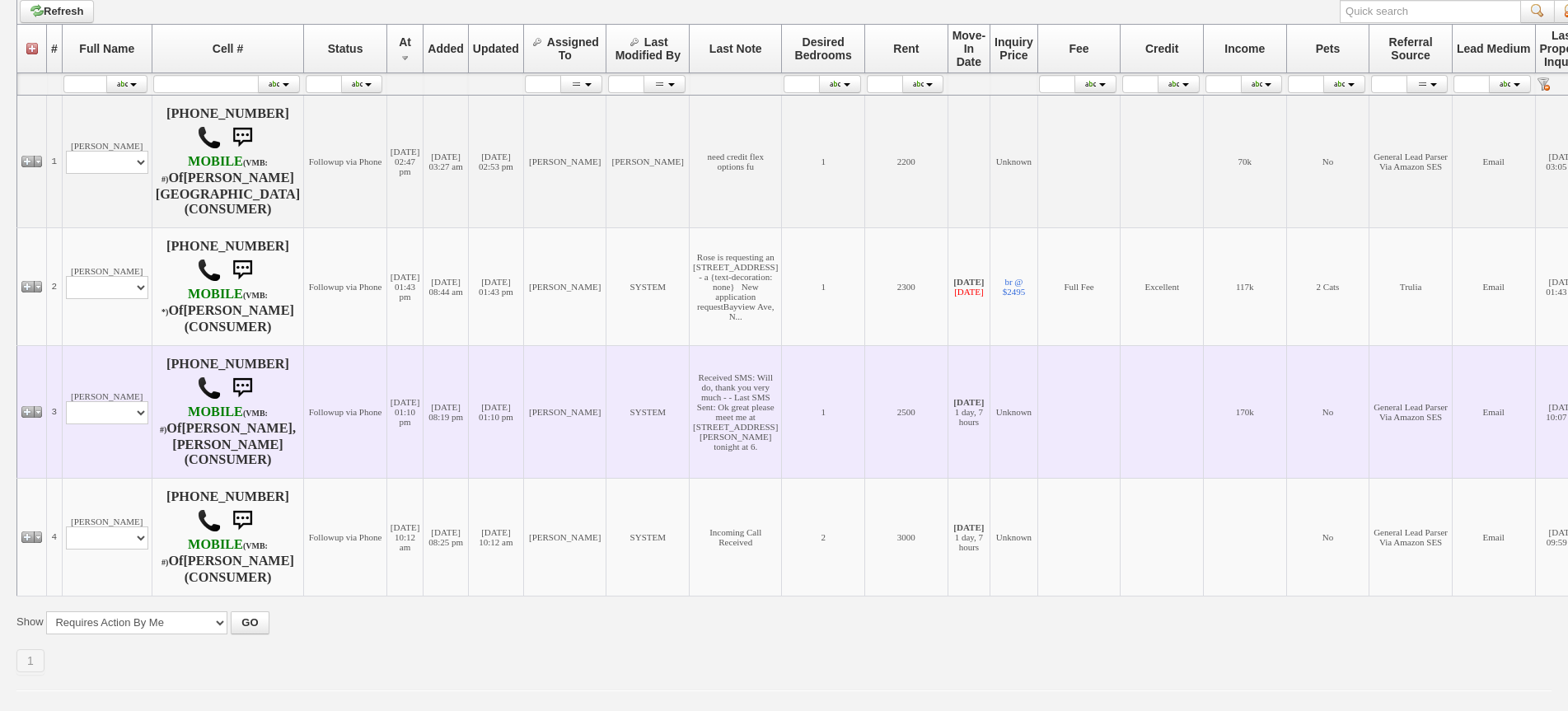
scroll to position [301, 0]
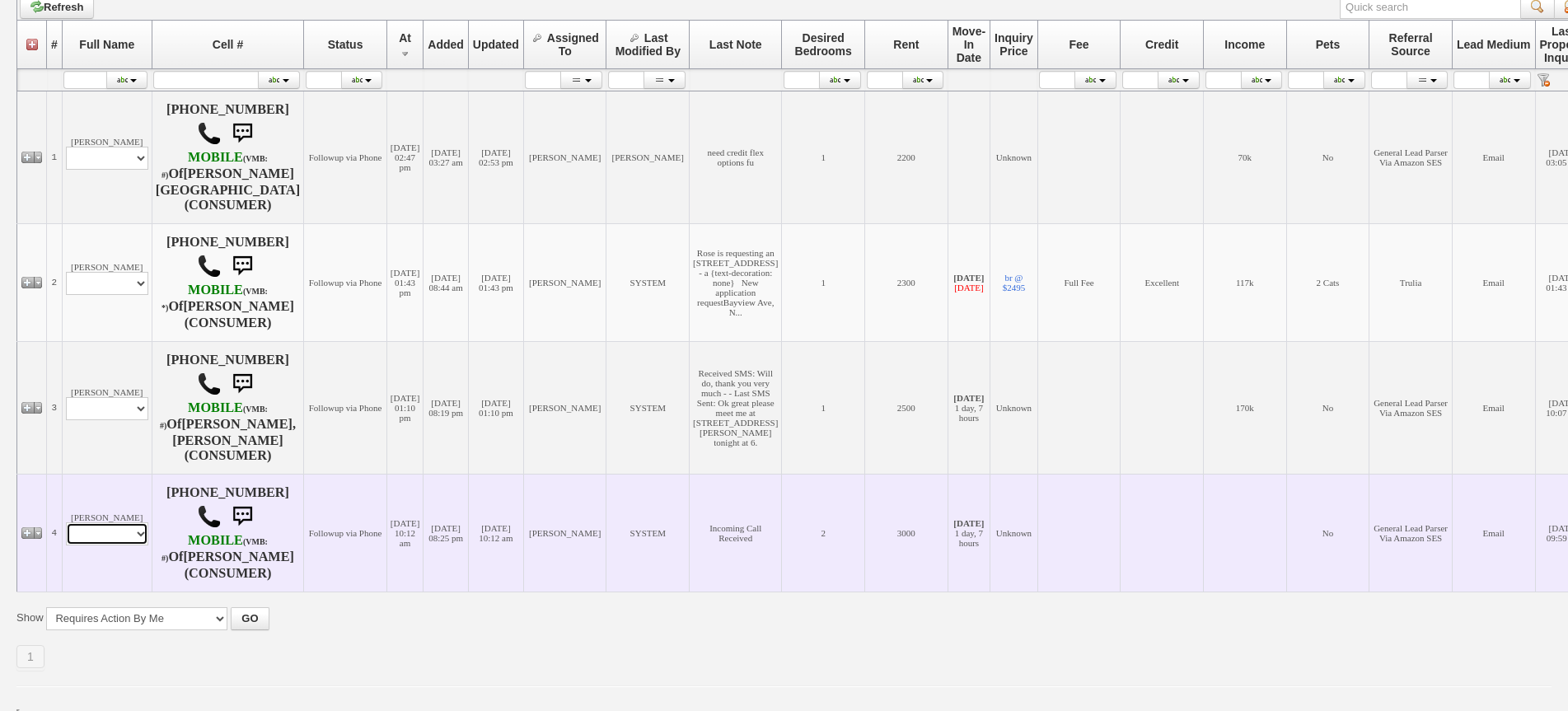
click at [129, 522] on select "Profile Edit Print Email Externally (Will Not Be Tracked In CRM) Closed Deals" at bounding box center [108, 533] width 83 height 23
click at [124, 522] on select "Profile Edit Print Email Externally (Will Not Be Tracked In CRM) Closed Deals" at bounding box center [108, 533] width 83 height 23
select select "ChangeURL,/crm/custom/edit_client_form.php?redirect=%2Fcrm%2Fclients.php&id=166…"
click at [66, 522] on select "Profile Edit Print Email Externally (Will Not Be Tracked In CRM) Closed Deals" at bounding box center [108, 533] width 83 height 23
select select
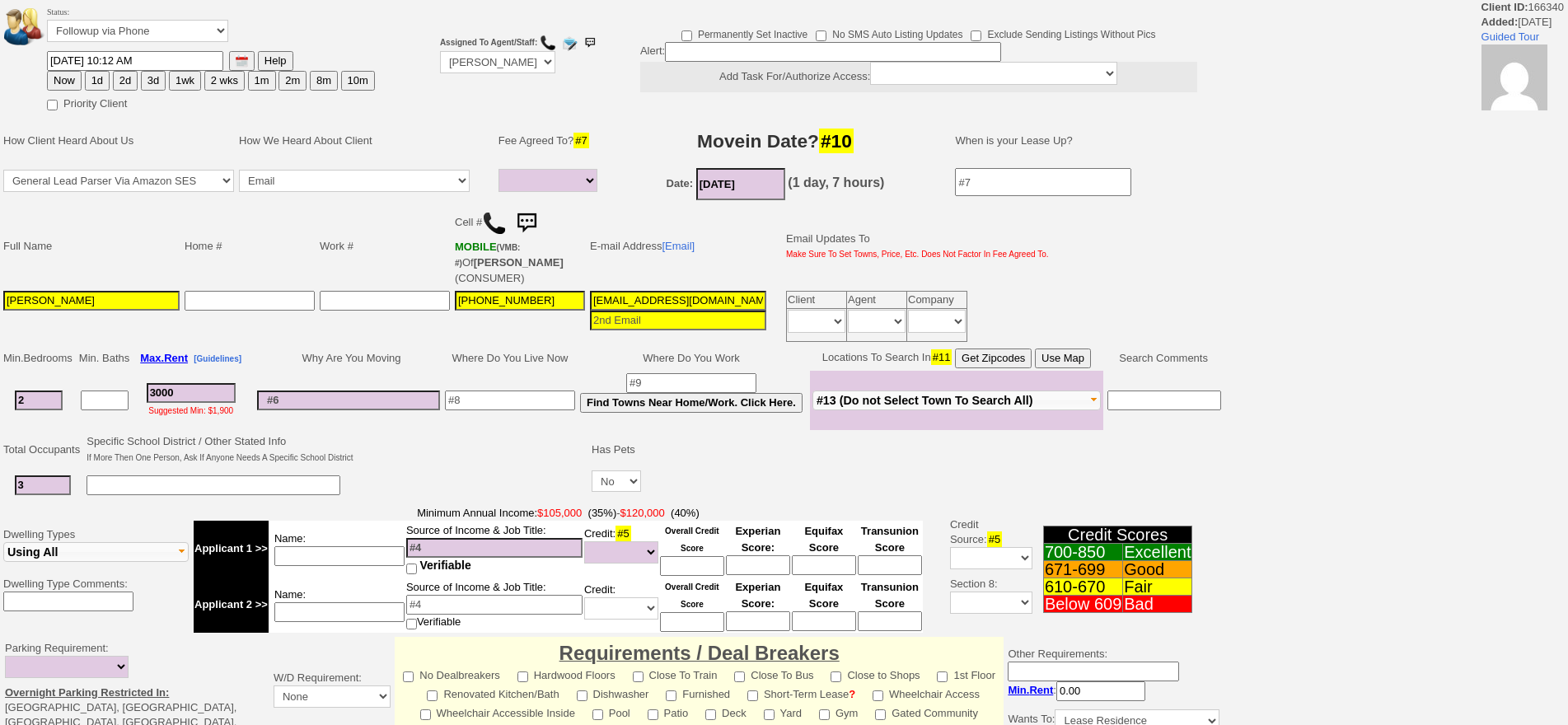
select select
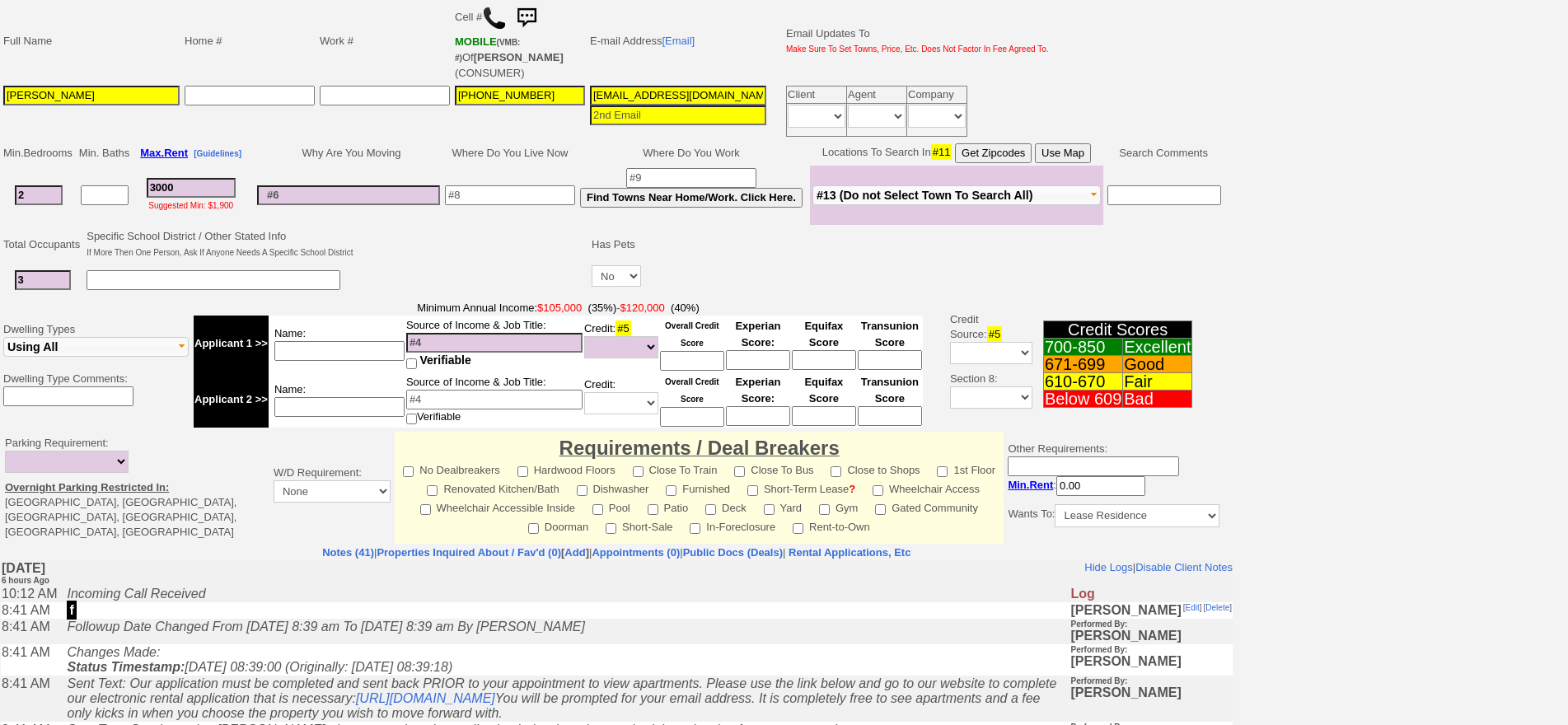
scroll to position [435, 0]
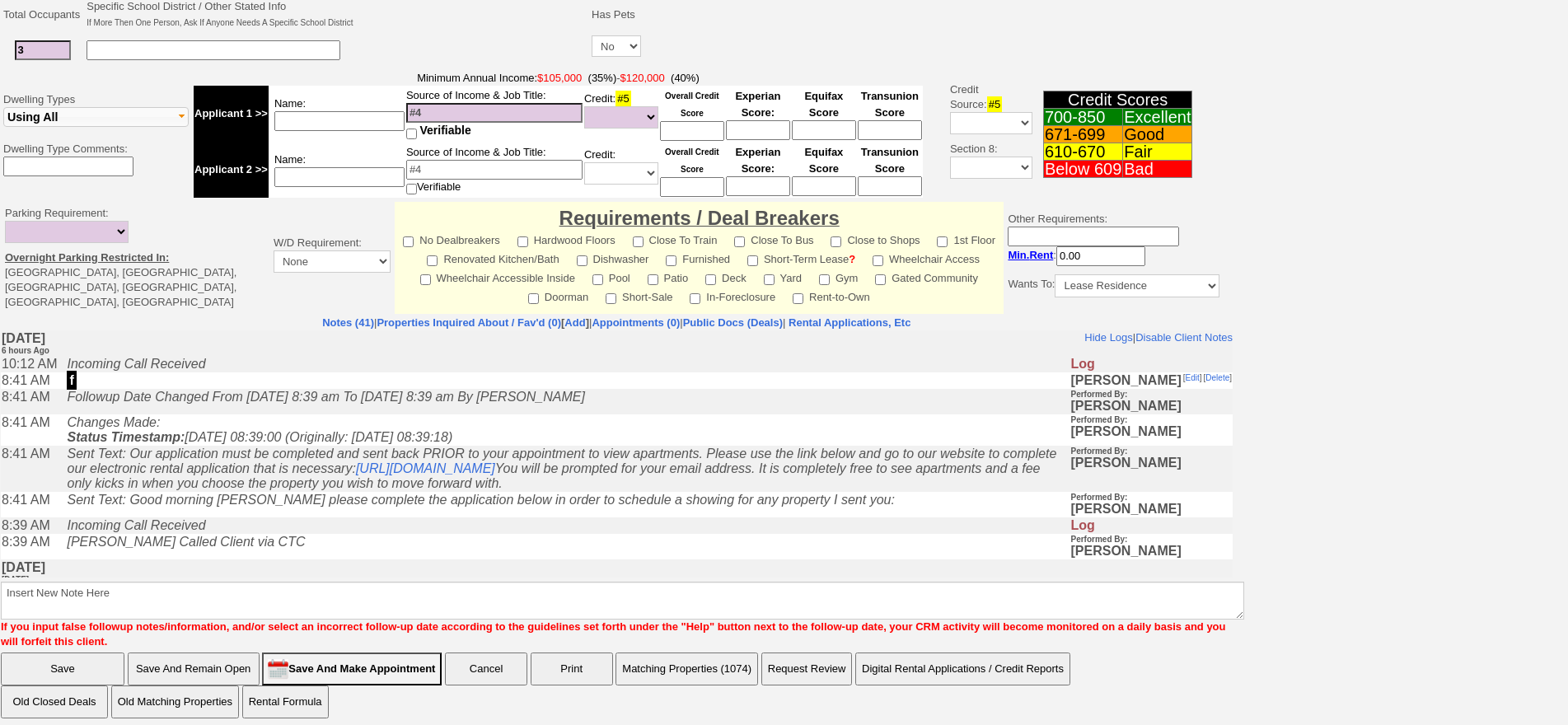
click at [362, 517] on td "Sent Text: Good morning [PERSON_NAME] please complete the application below in …" at bounding box center [564, 504] width 1011 height 26
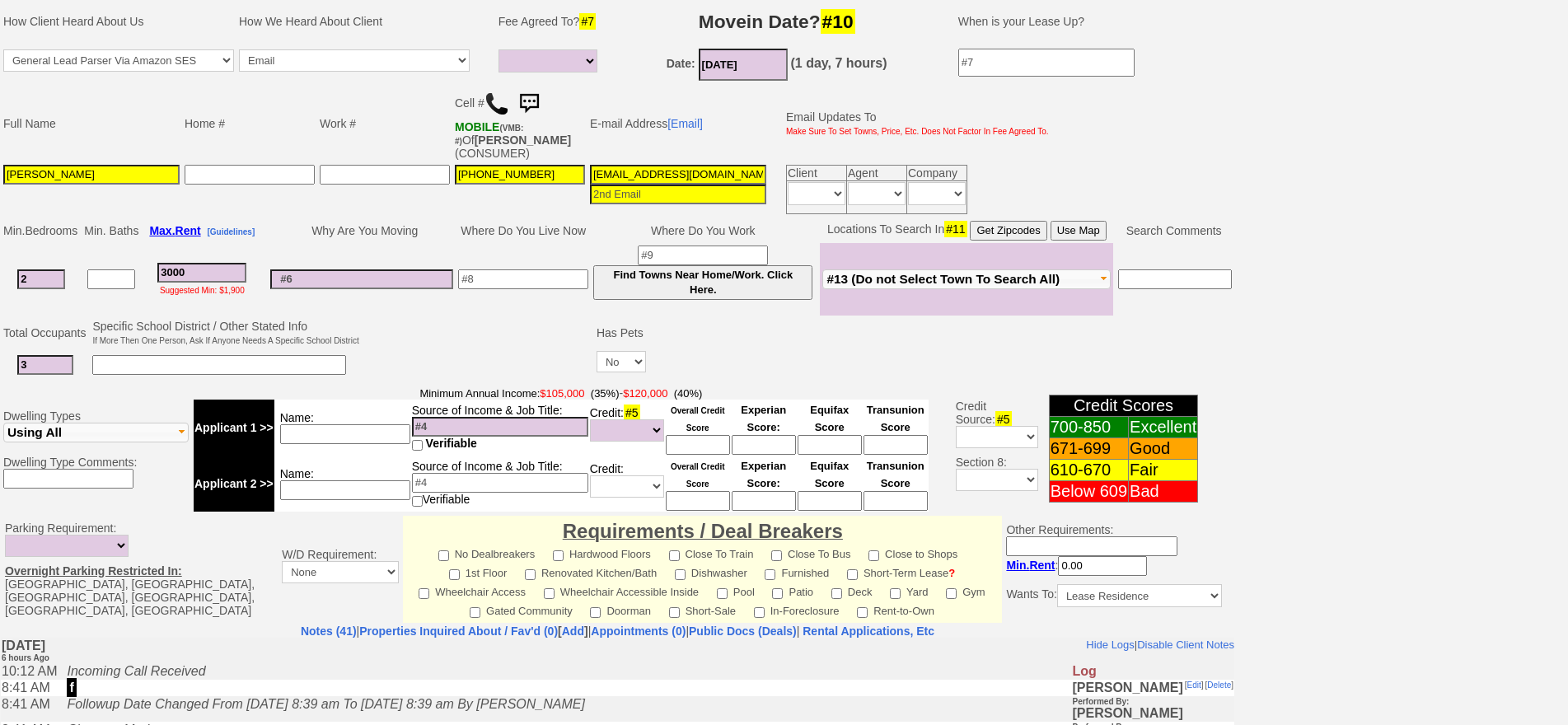
scroll to position [69, 0]
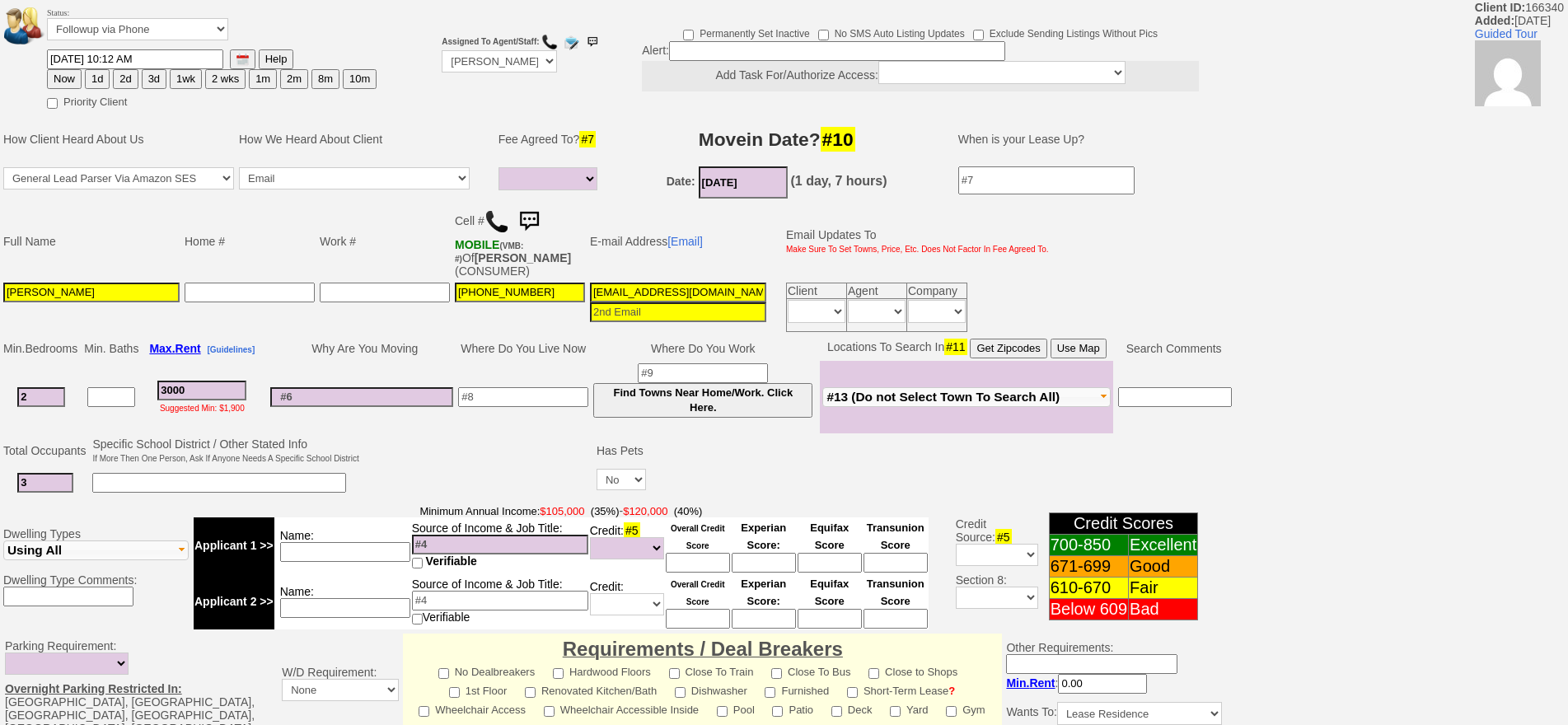
click at [499, 227] on img at bounding box center [496, 221] width 25 height 25
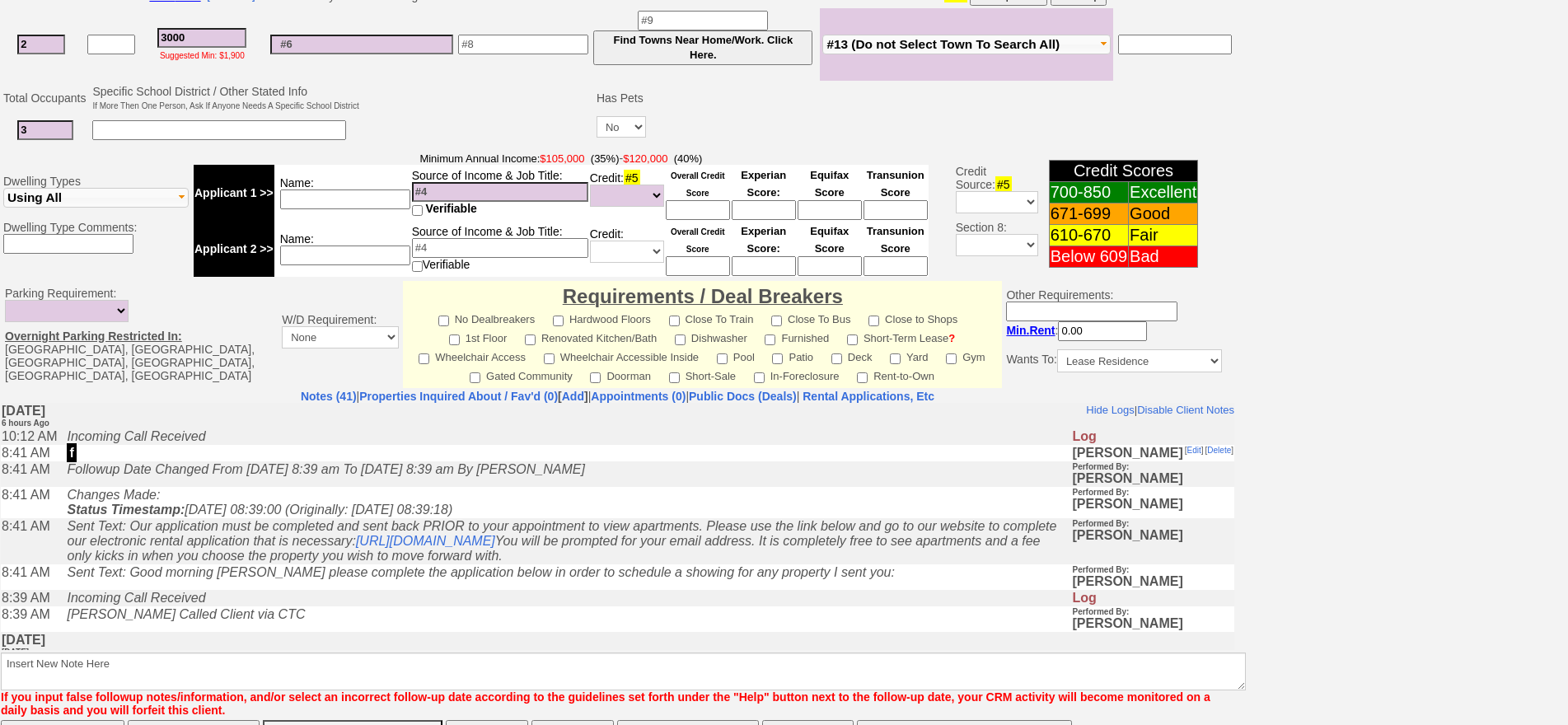
scroll to position [497, 0]
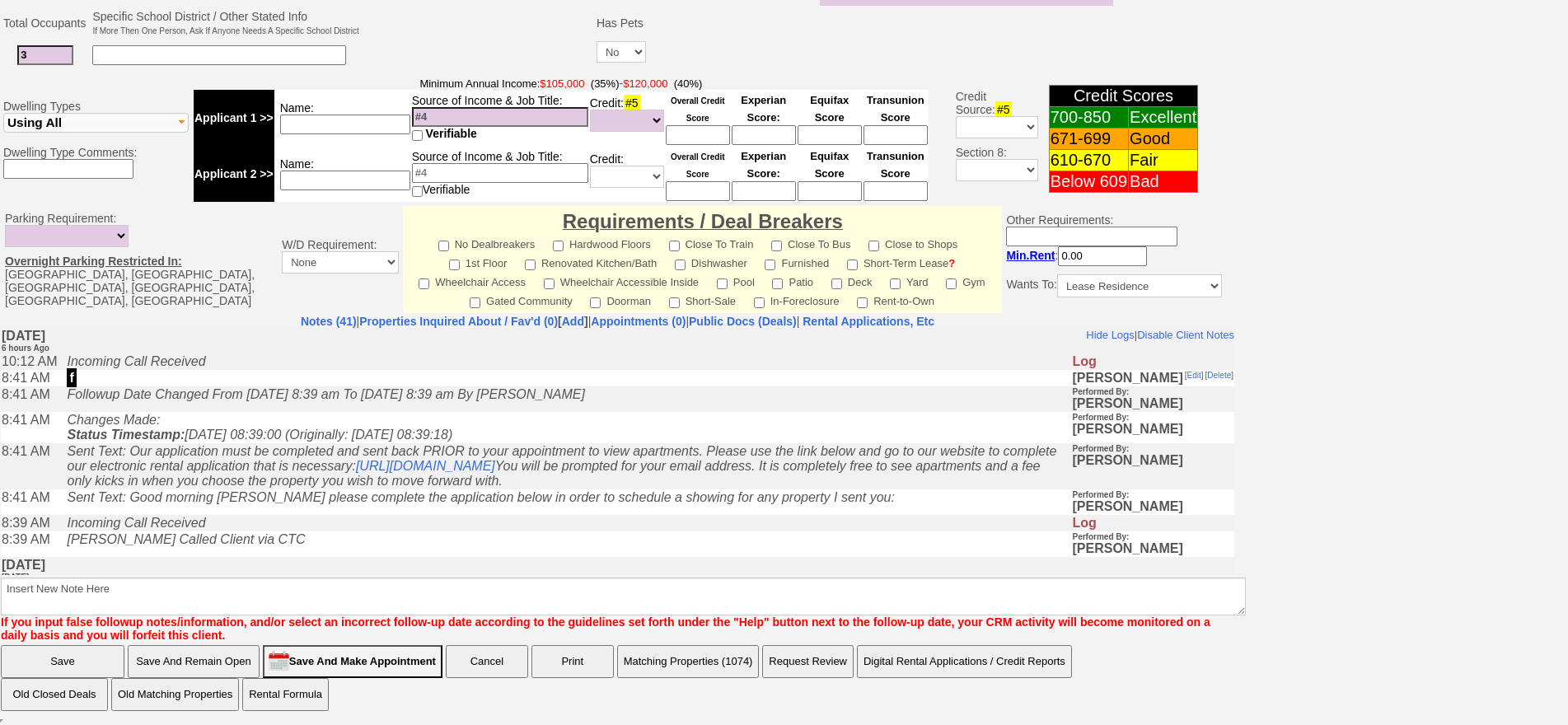
click at [359, 514] on td "Sent Text: Good morning Murielle please complete the application below in order…" at bounding box center [565, 502] width 1013 height 26
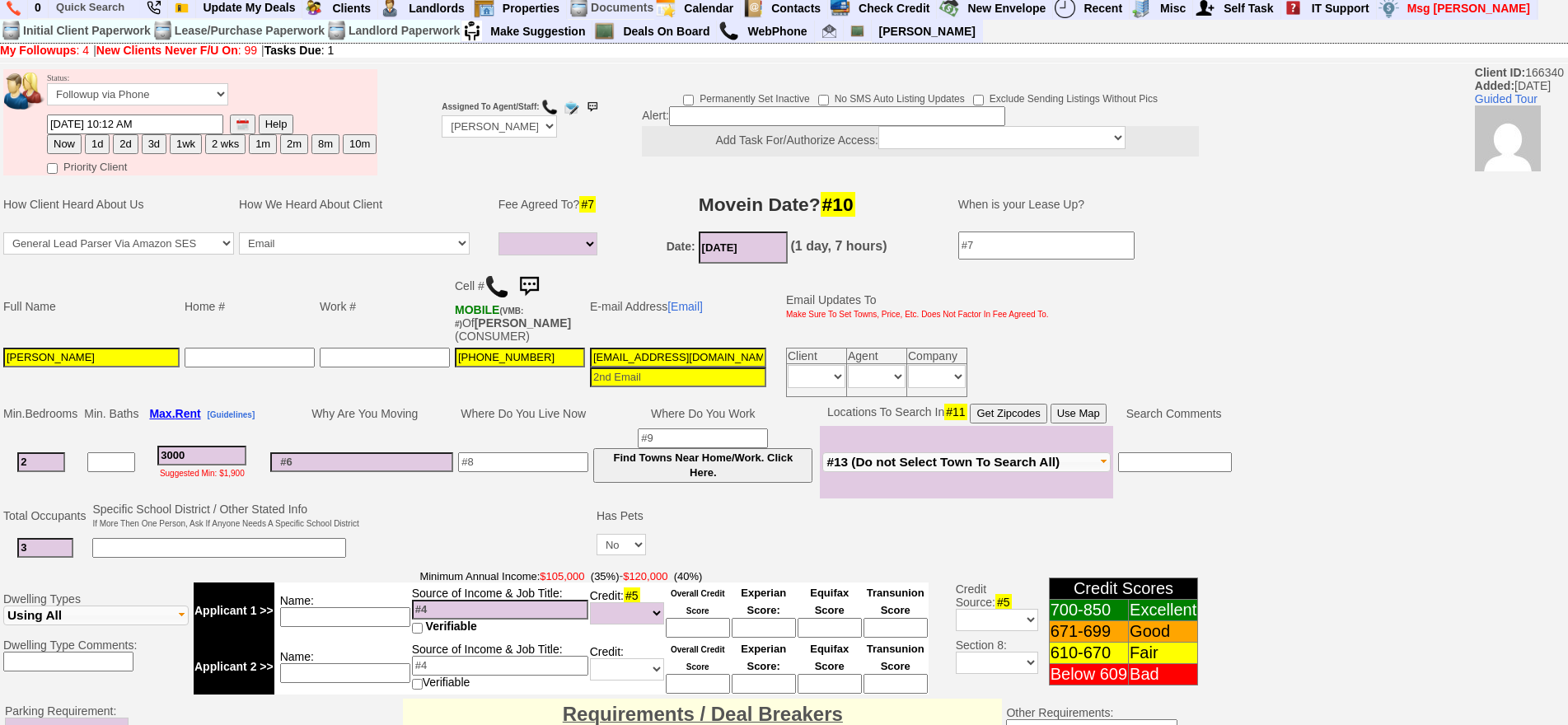
scroll to position [0, 0]
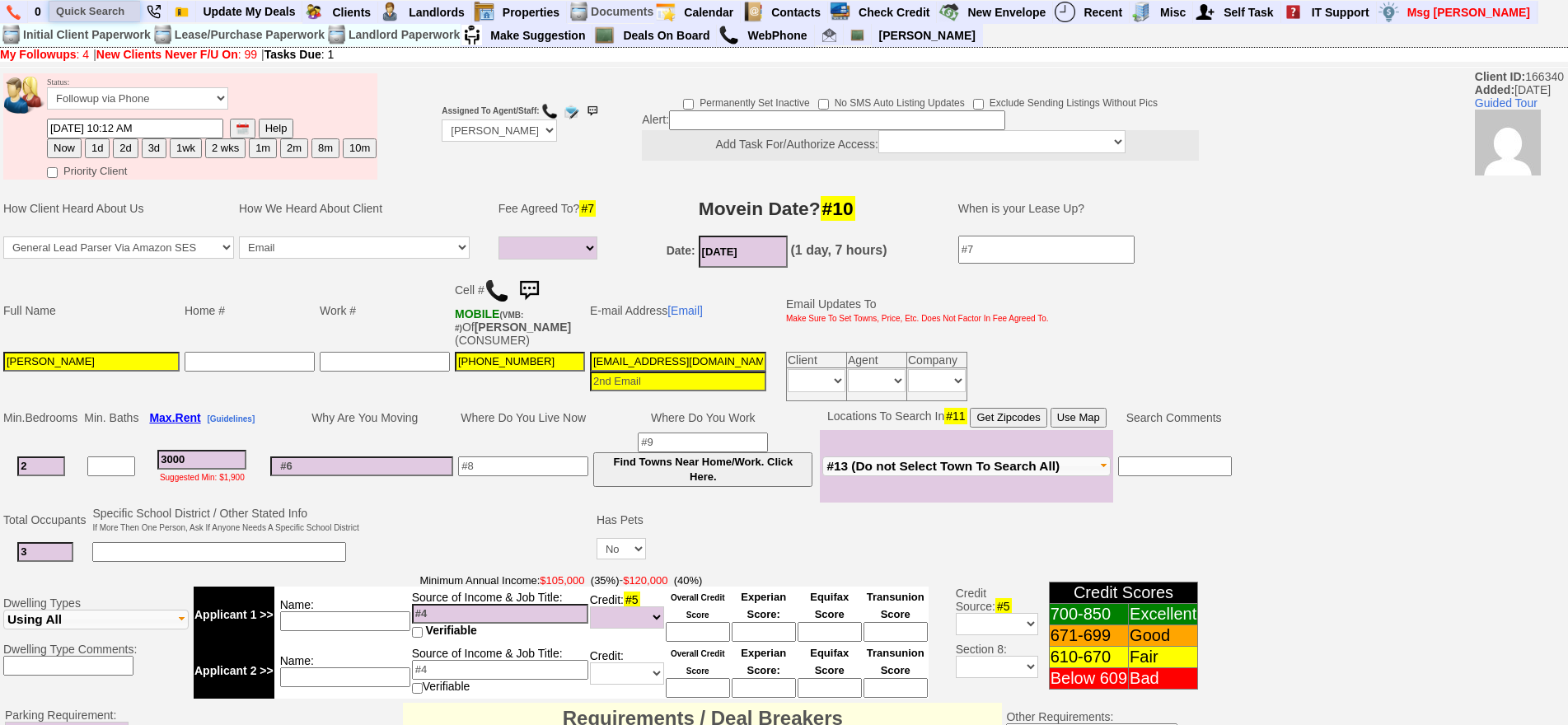
click at [131, 16] on input "text" at bounding box center [95, 11] width 91 height 20
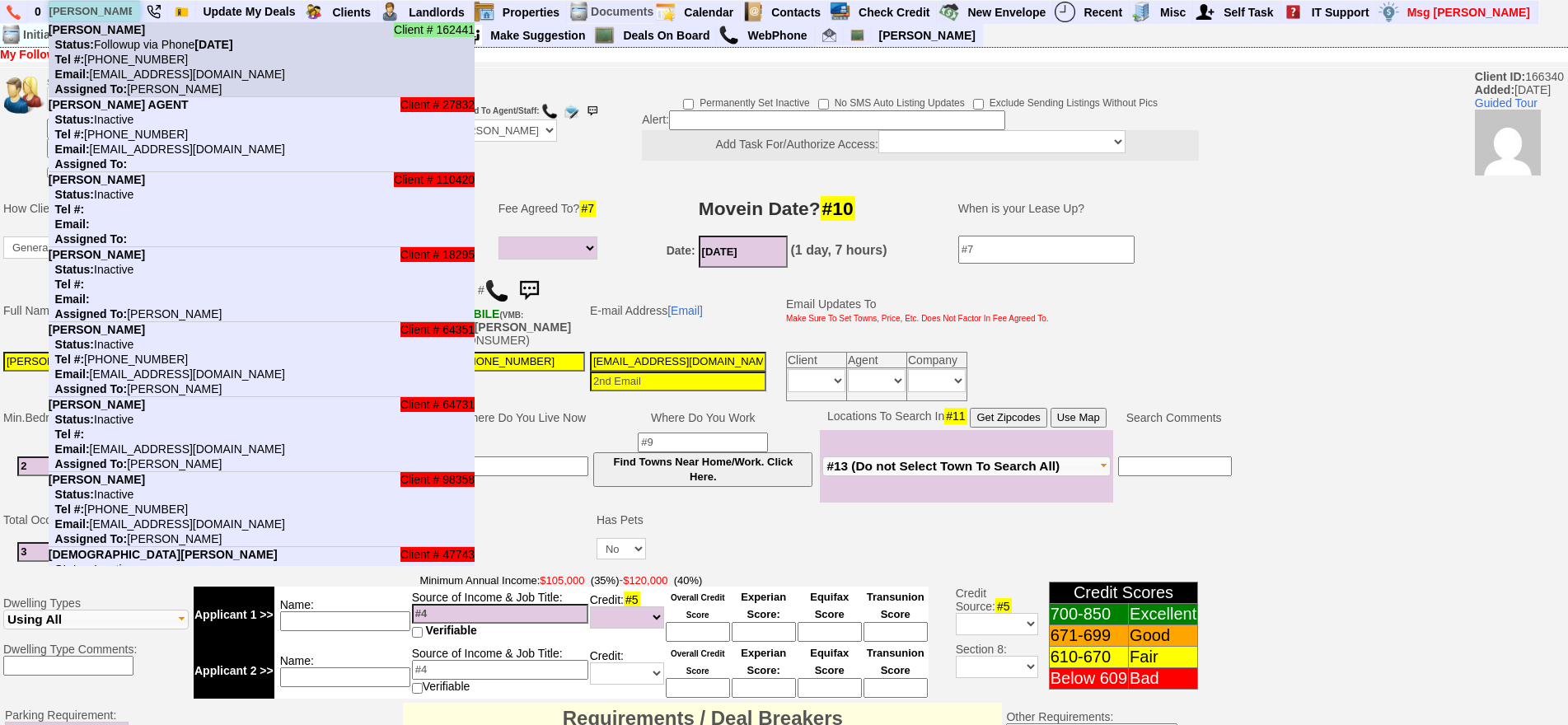
type input "esposito"
click at [139, 40] on nobr "Status: Followup via Phone Thursday, October 2nd, 2025" at bounding box center [141, 44] width 185 height 13
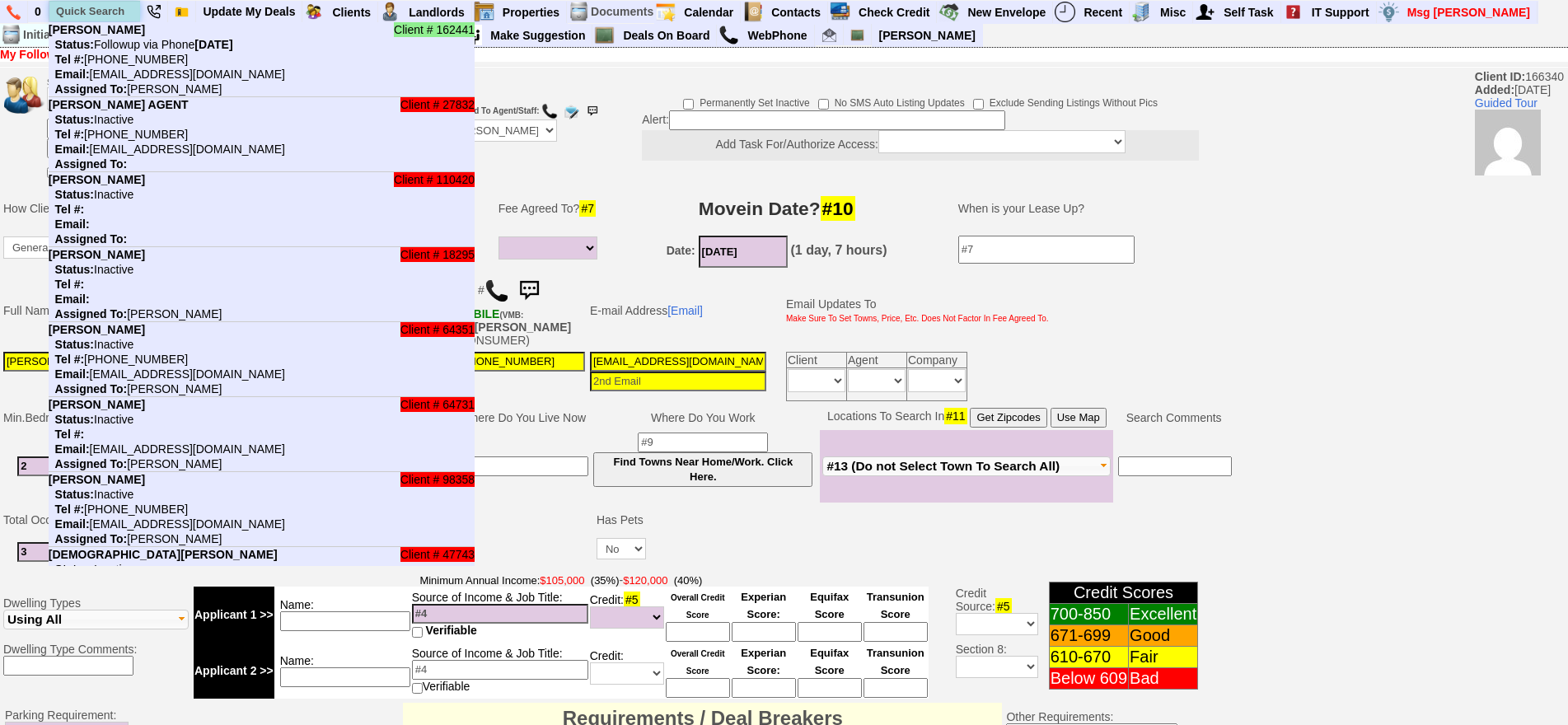
click at [114, 18] on input "text" at bounding box center [95, 11] width 91 height 20
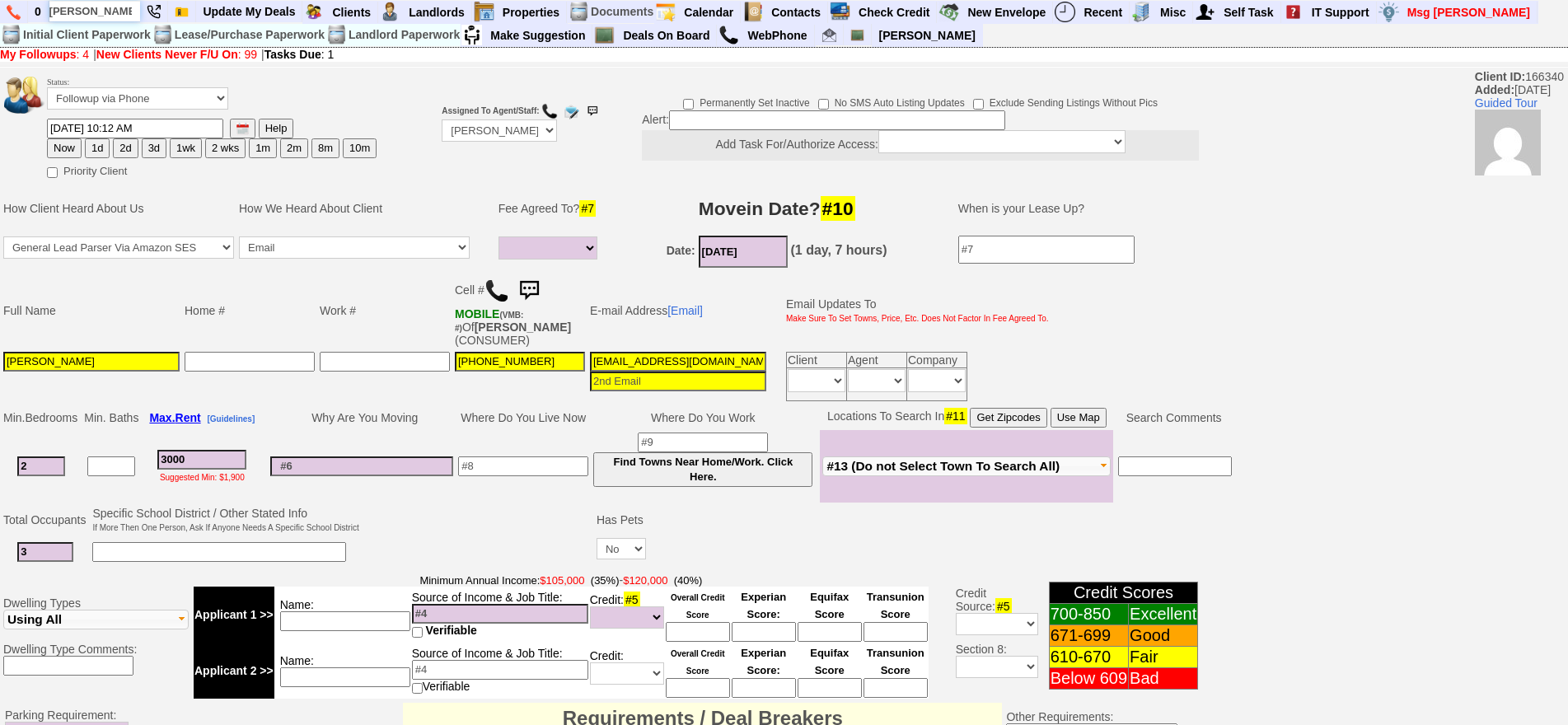
click at [123, 17] on input "ashley brea" at bounding box center [95, 11] width 91 height 20
click at [127, 14] on input "ashley brea" at bounding box center [95, 11] width 91 height 20
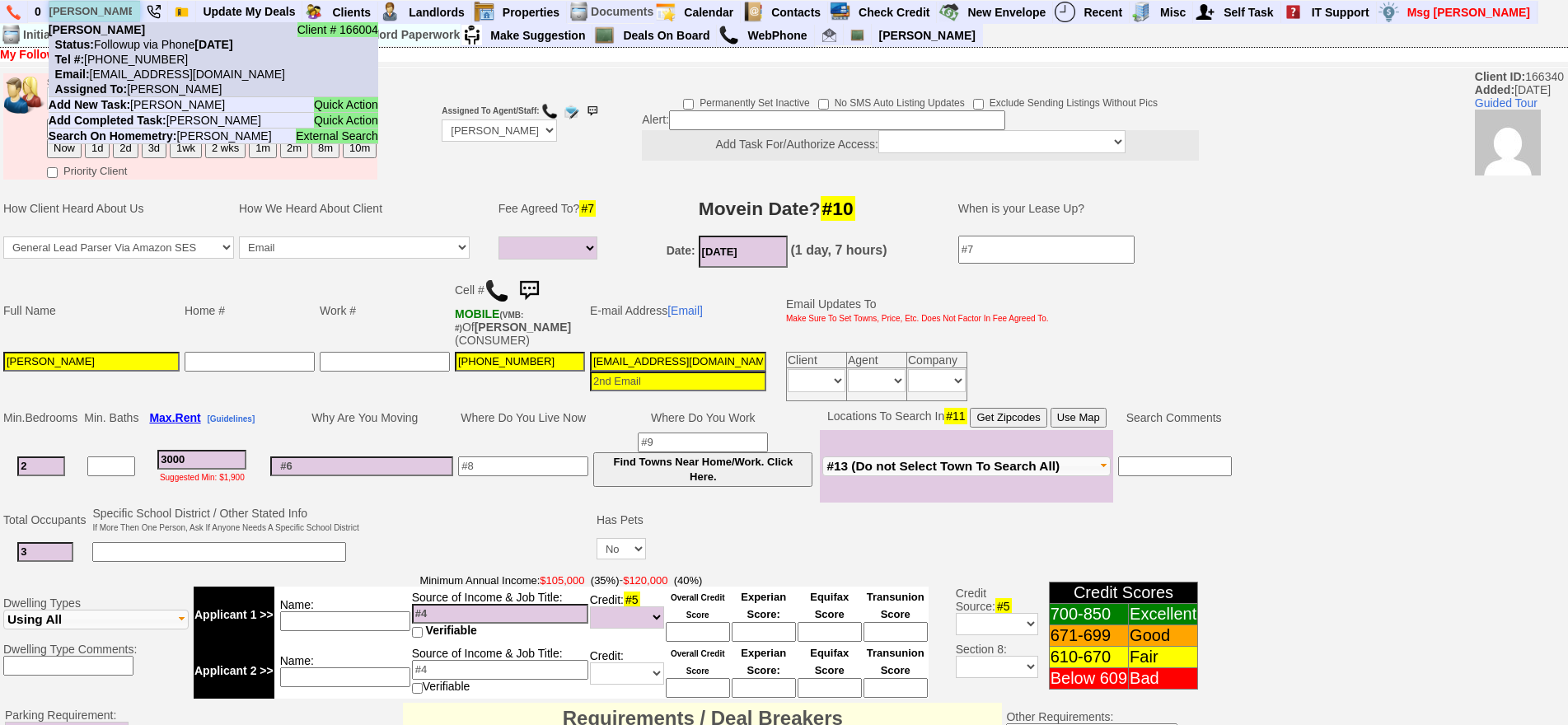
type input "ashley brea"
click at [147, 60] on nobr "Tel #: 646-407-8194" at bounding box center [118, 59] width 139 height 13
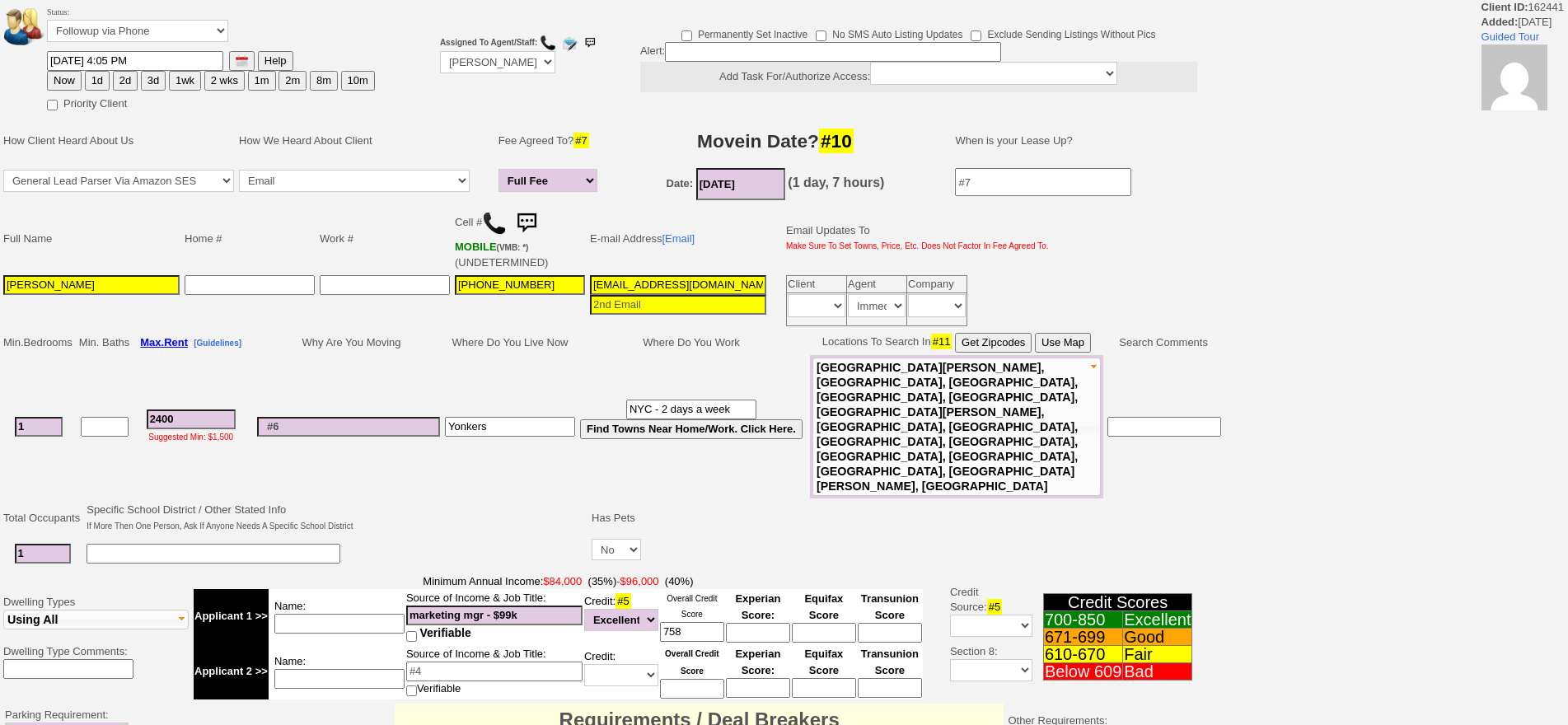
click at [351, 417] on input at bounding box center [348, 427] width 183 height 20
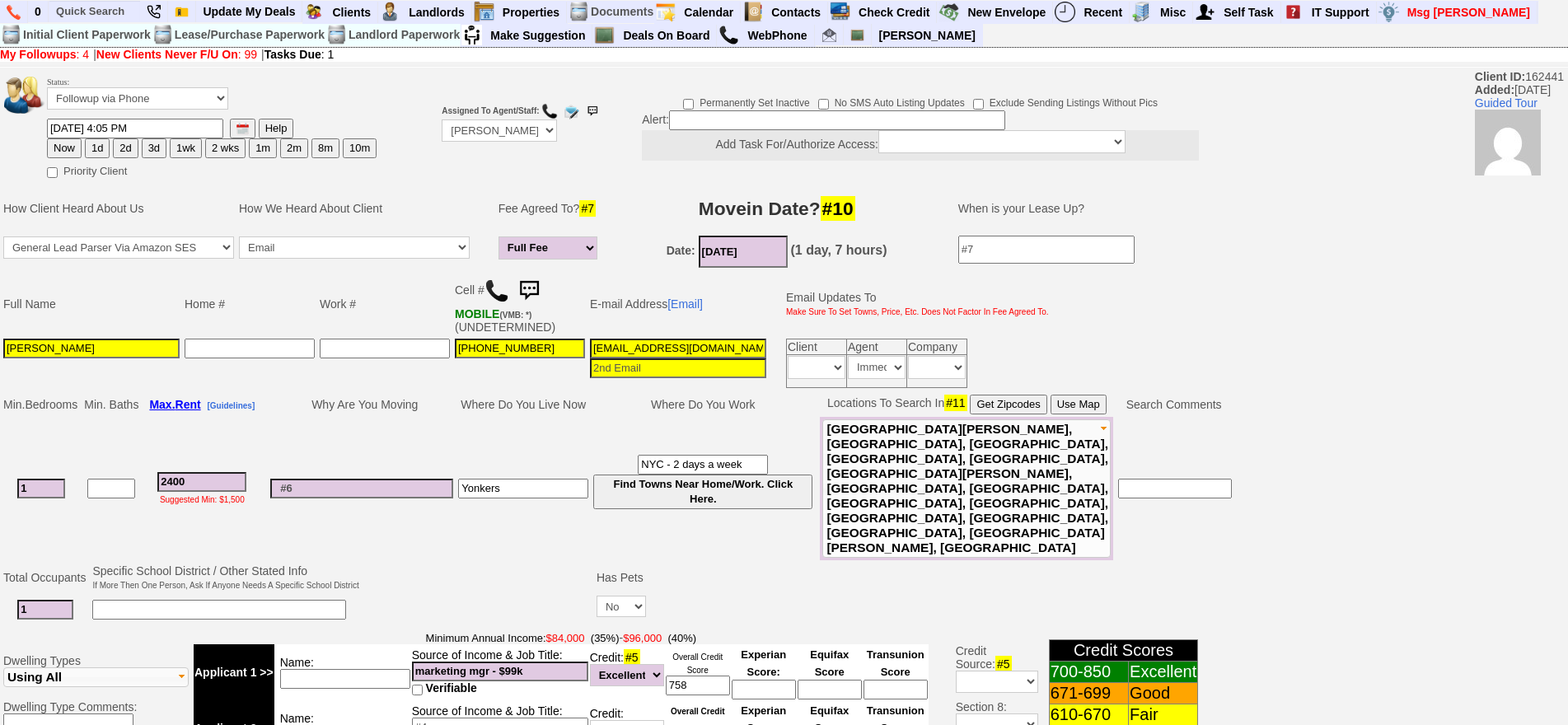
scroll to position [496, 0]
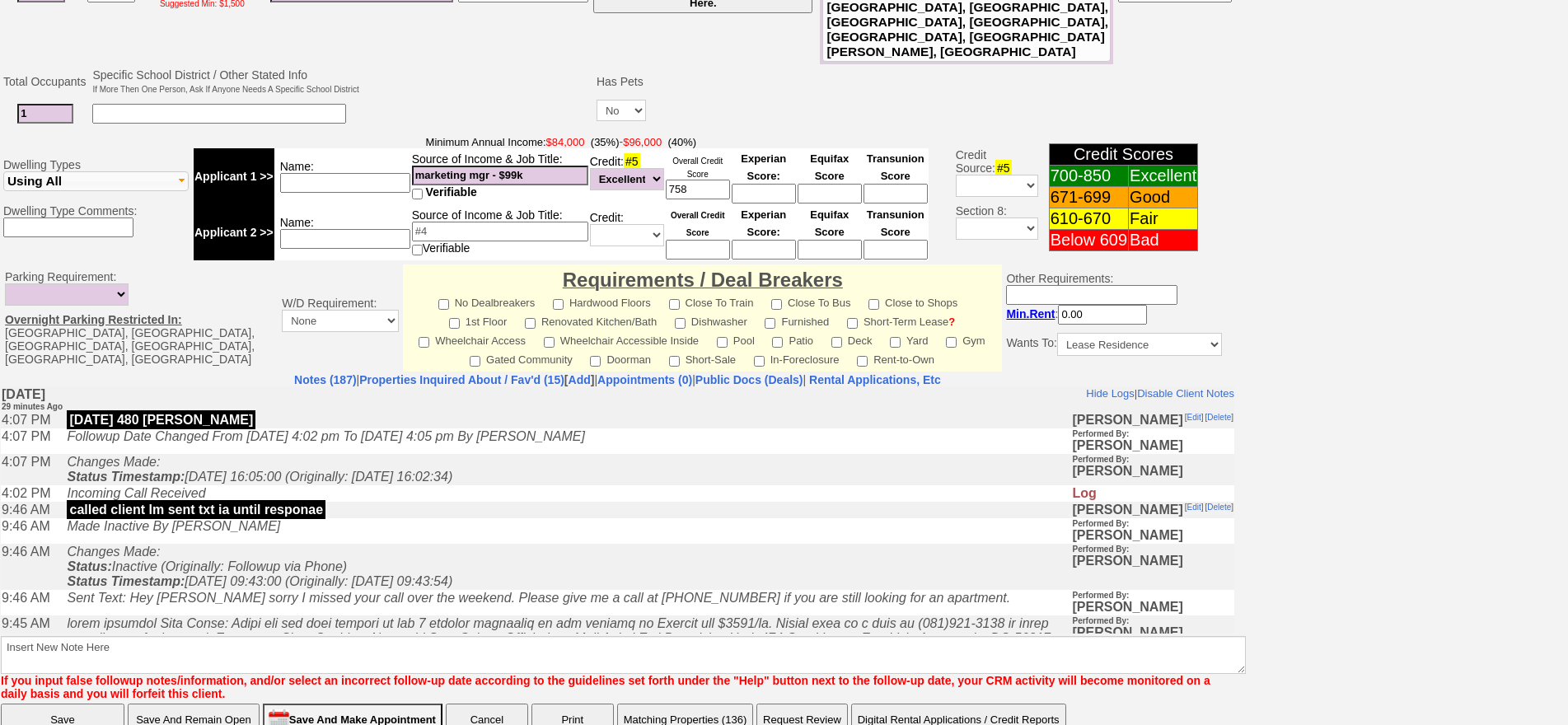
click at [465, 514] on td "called client lm sent txt ia until responae" at bounding box center [565, 509] width 1013 height 17
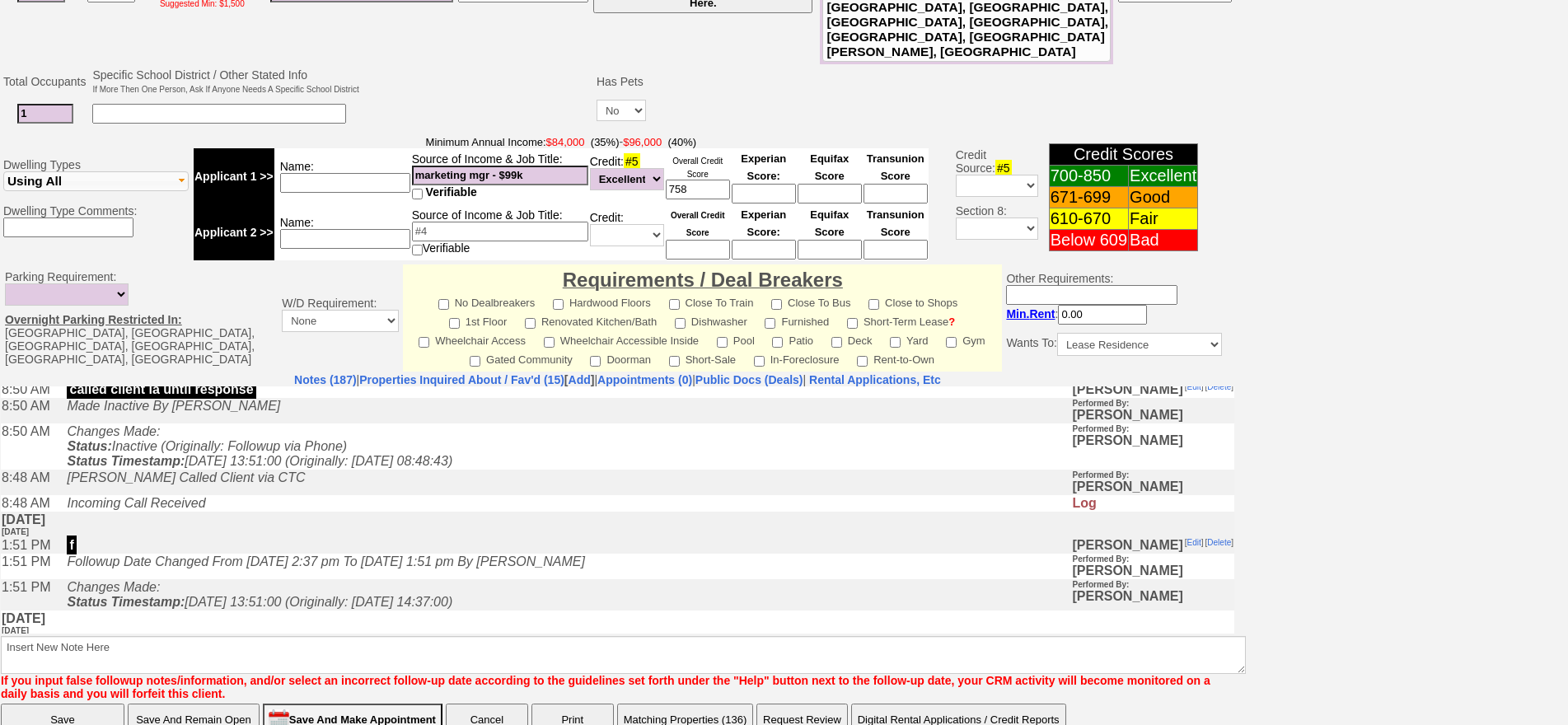
scroll to position [823, 0]
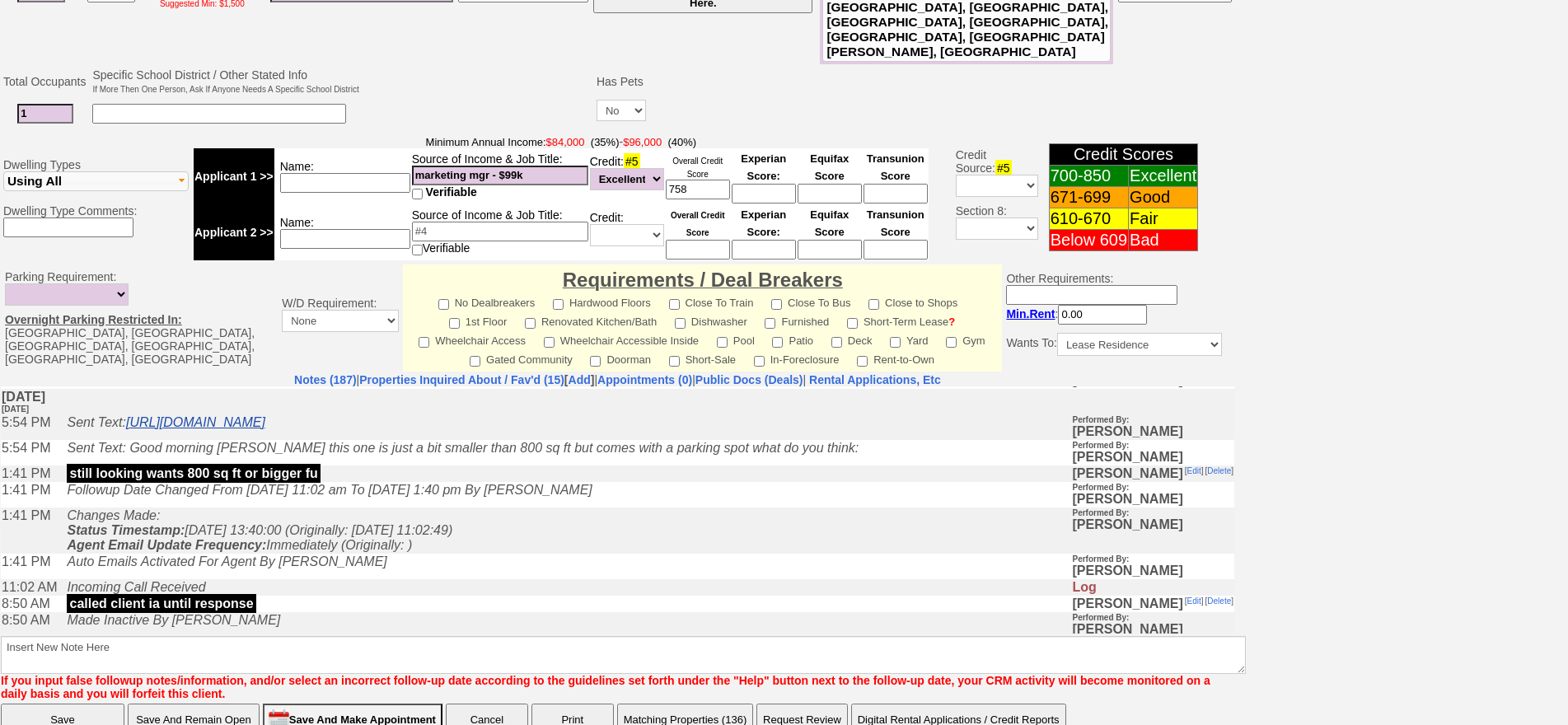
click at [266, 428] on link "[URL][DOMAIN_NAME]" at bounding box center [195, 421] width 139 height 14
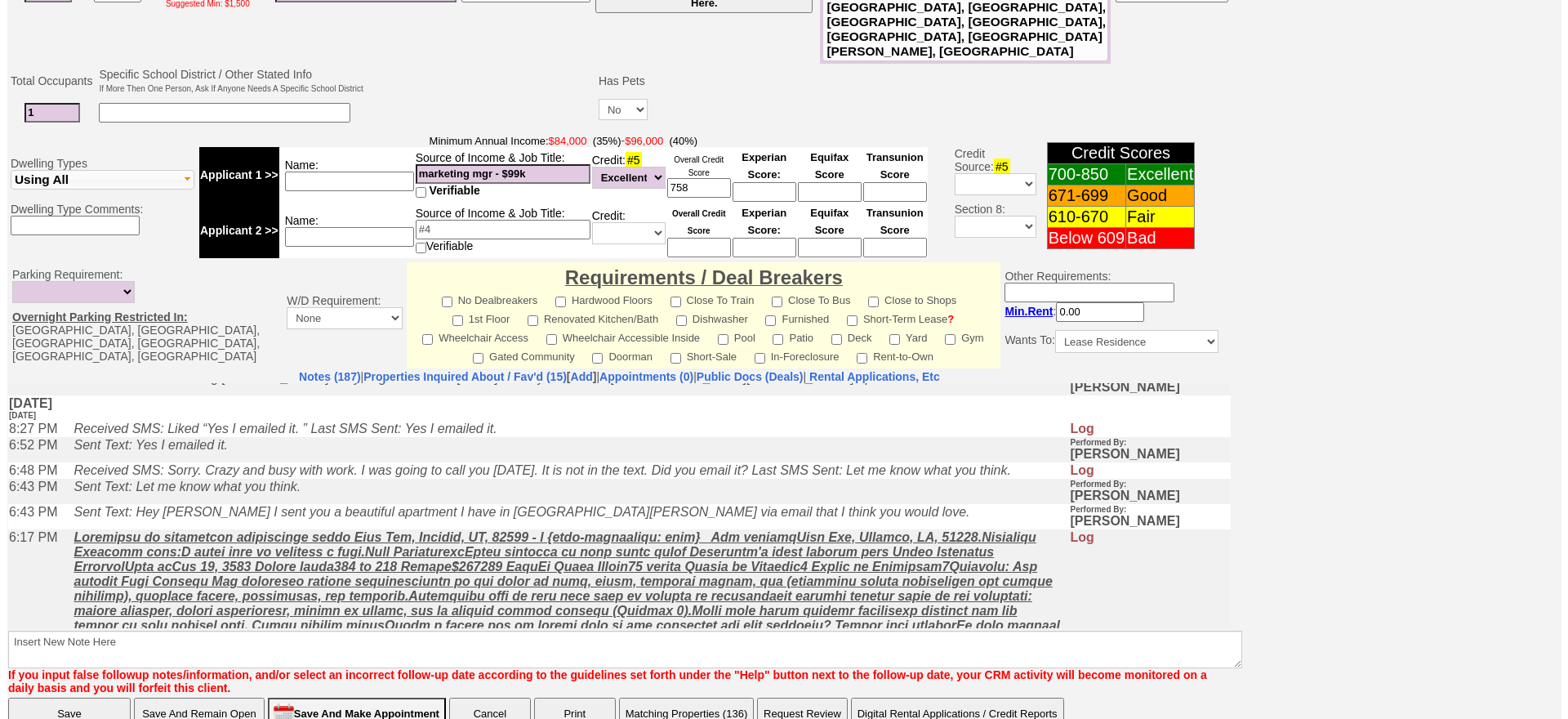
scroll to position [2205, 0]
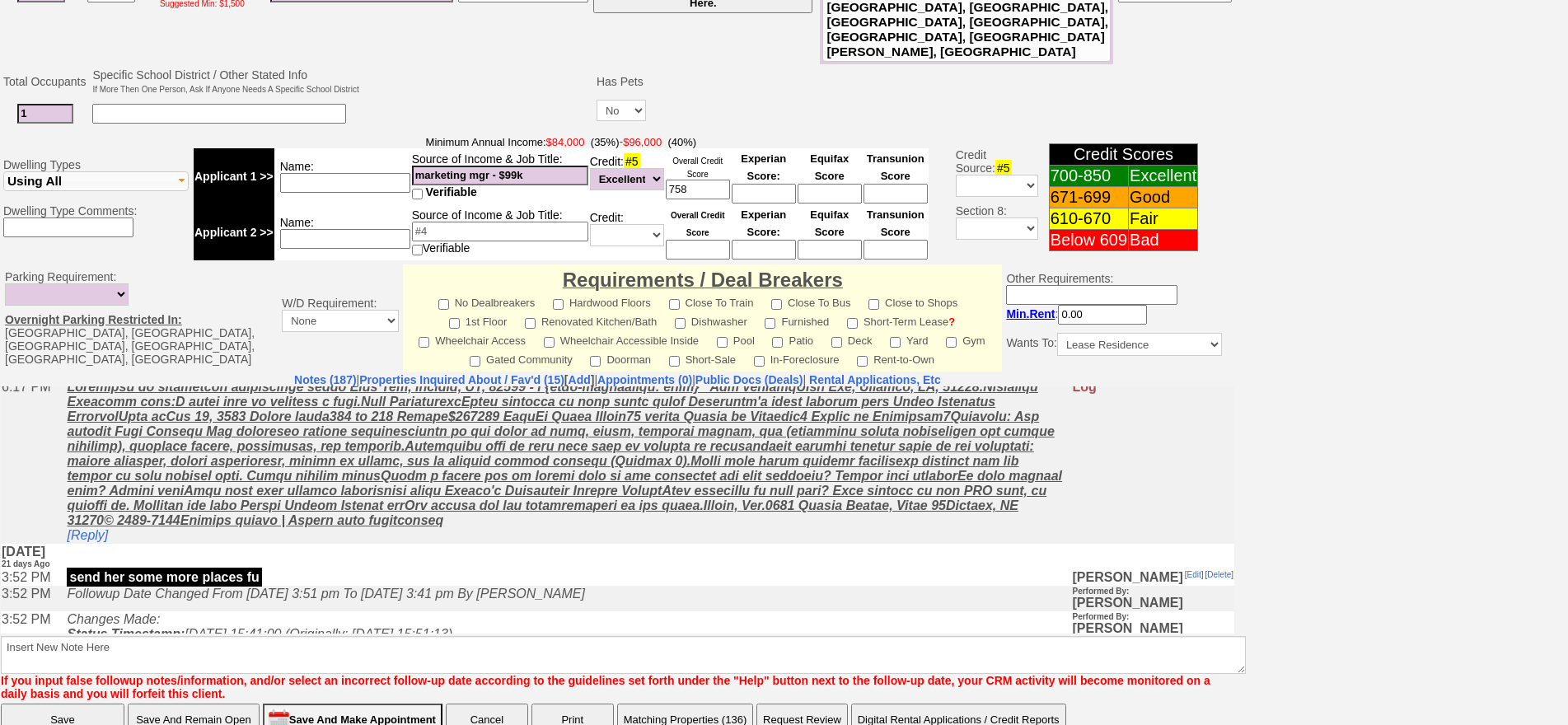
click at [683, 703] on button "Matching Properties (136)" at bounding box center [685, 719] width 137 height 33
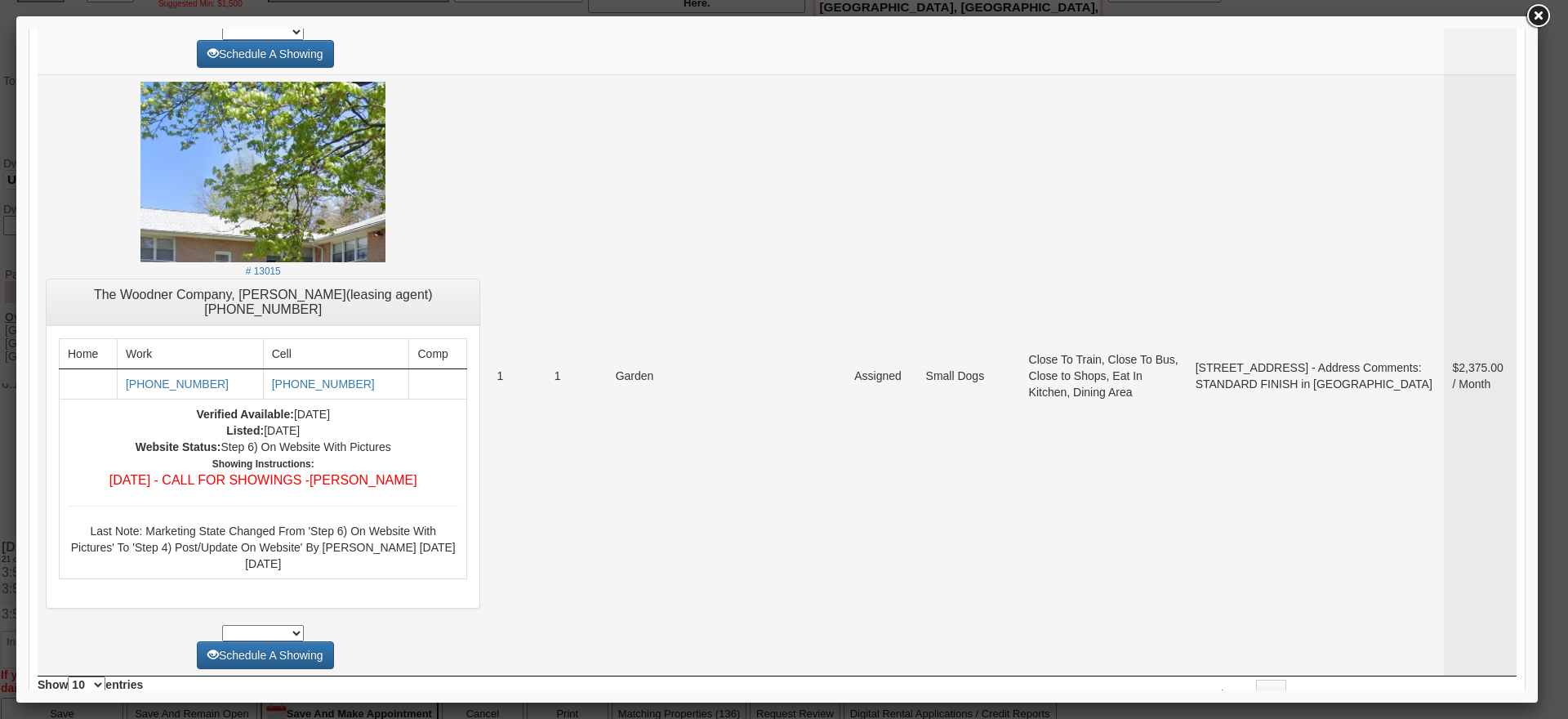
scroll to position [6404, 0]
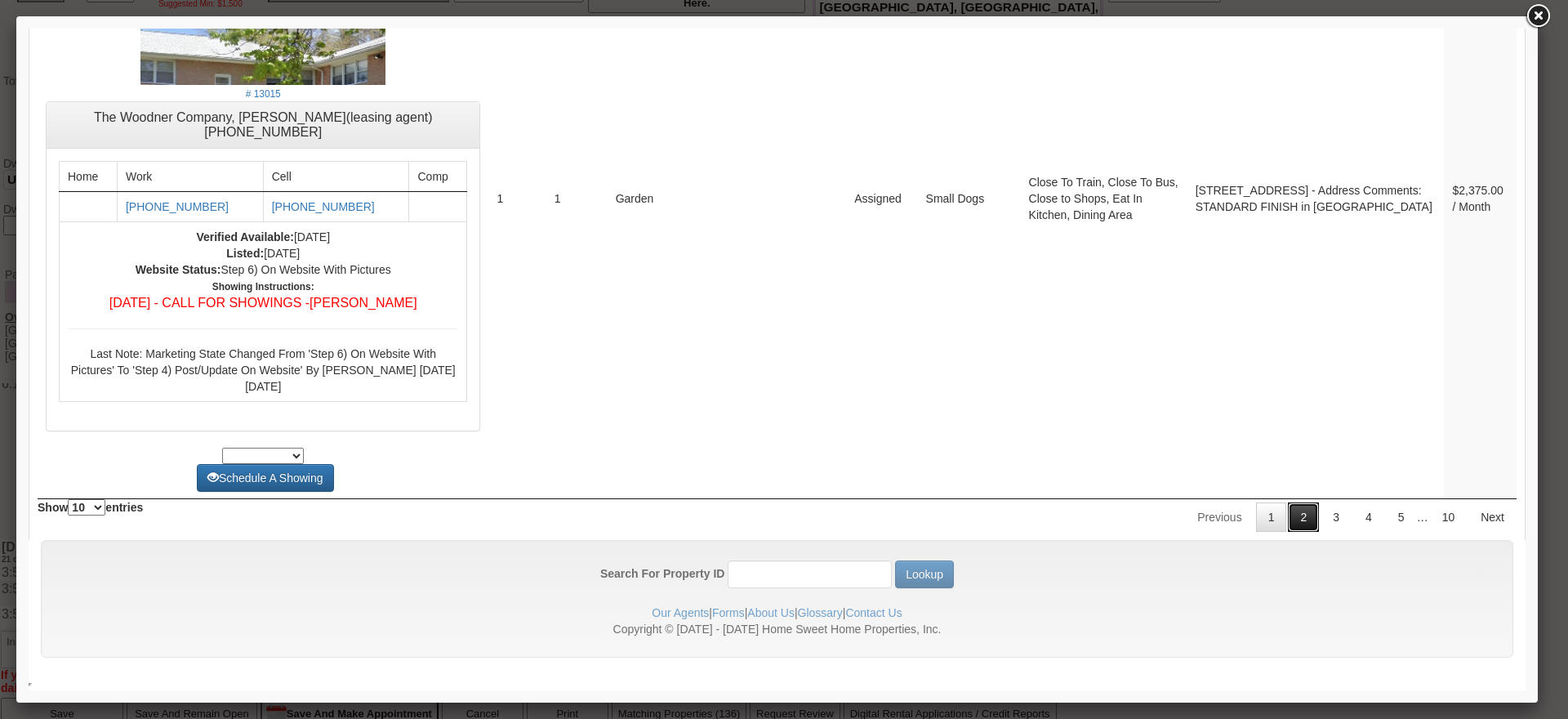
click at [1296, 515] on link "2" at bounding box center [1303, 517] width 31 height 29
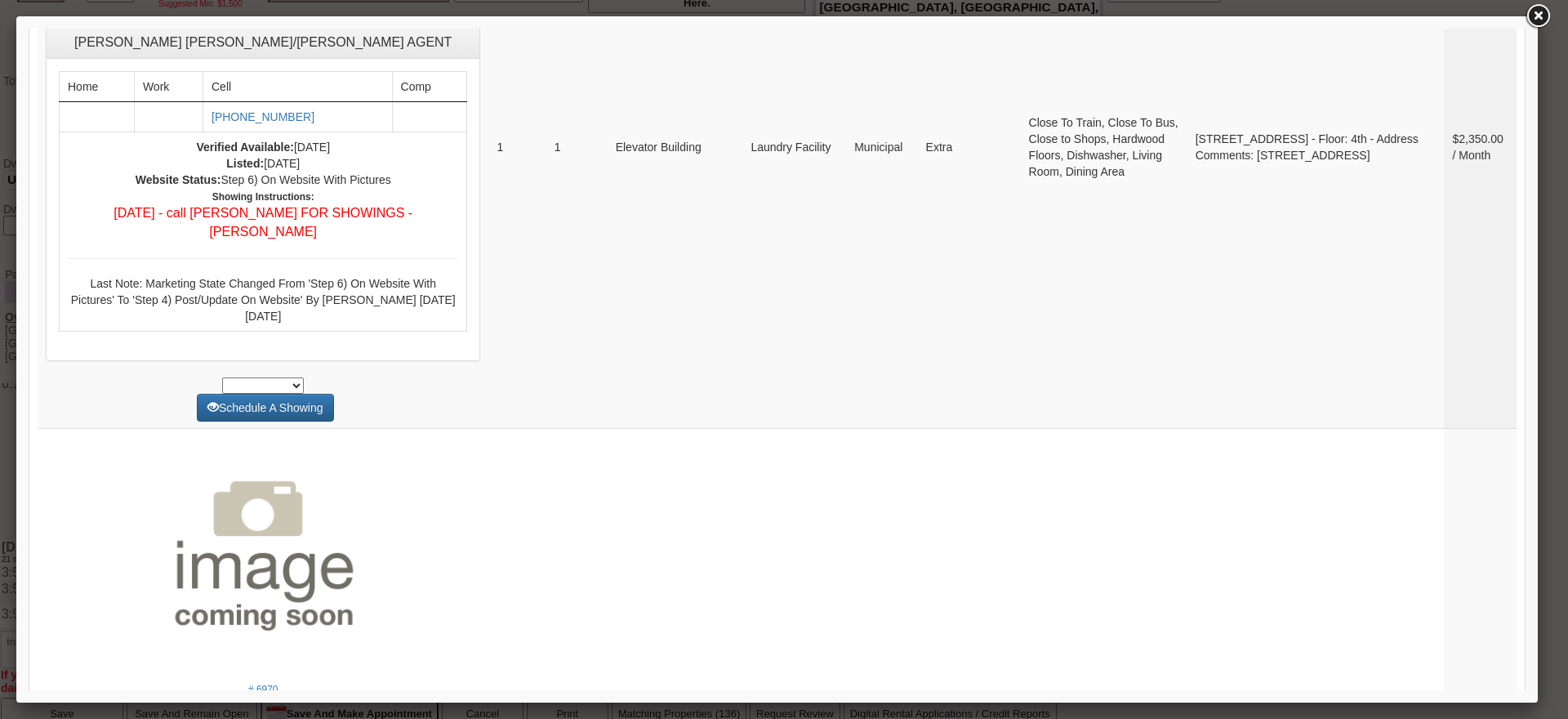
scroll to position [6929, 0]
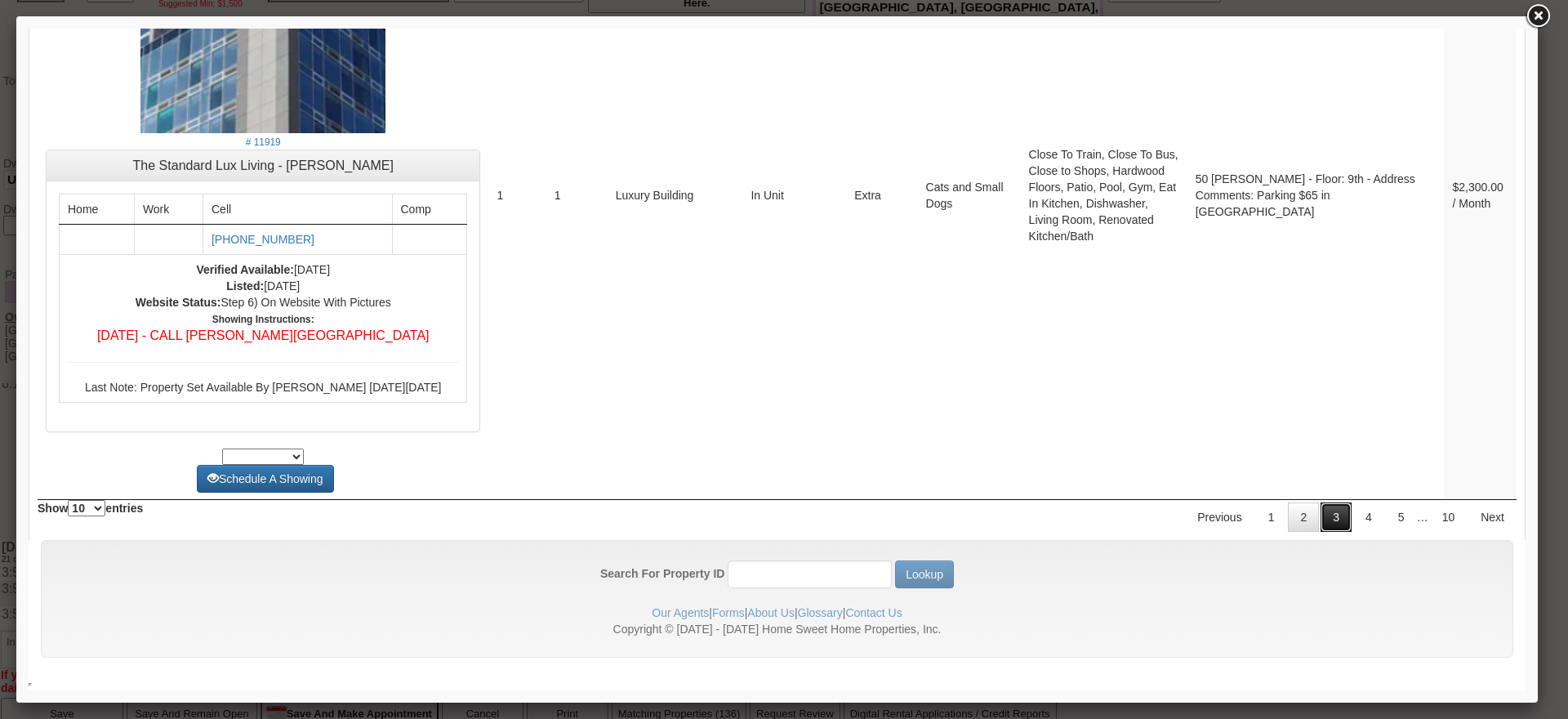
click at [1327, 519] on link "3" at bounding box center [1336, 517] width 31 height 29
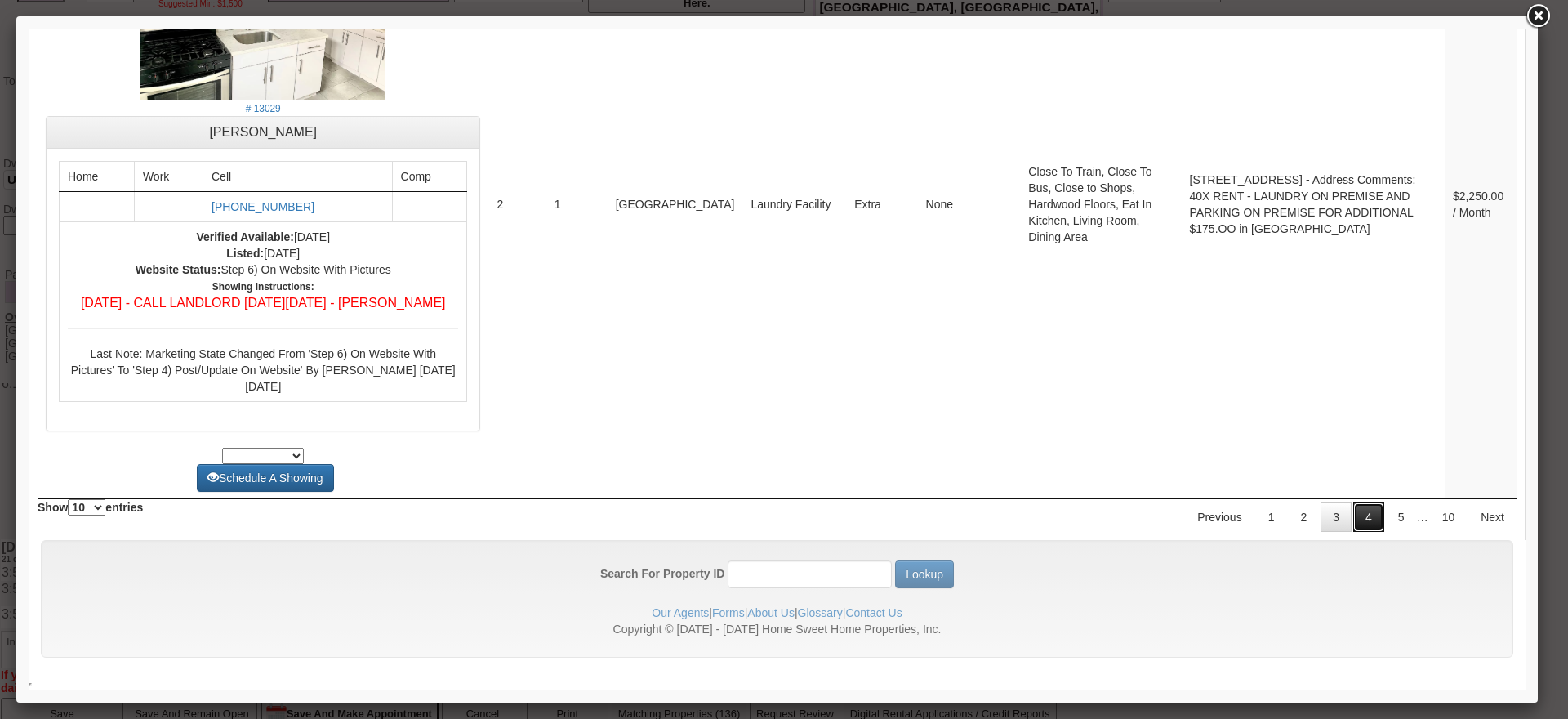
click at [1353, 522] on link "4" at bounding box center [1368, 517] width 31 height 29
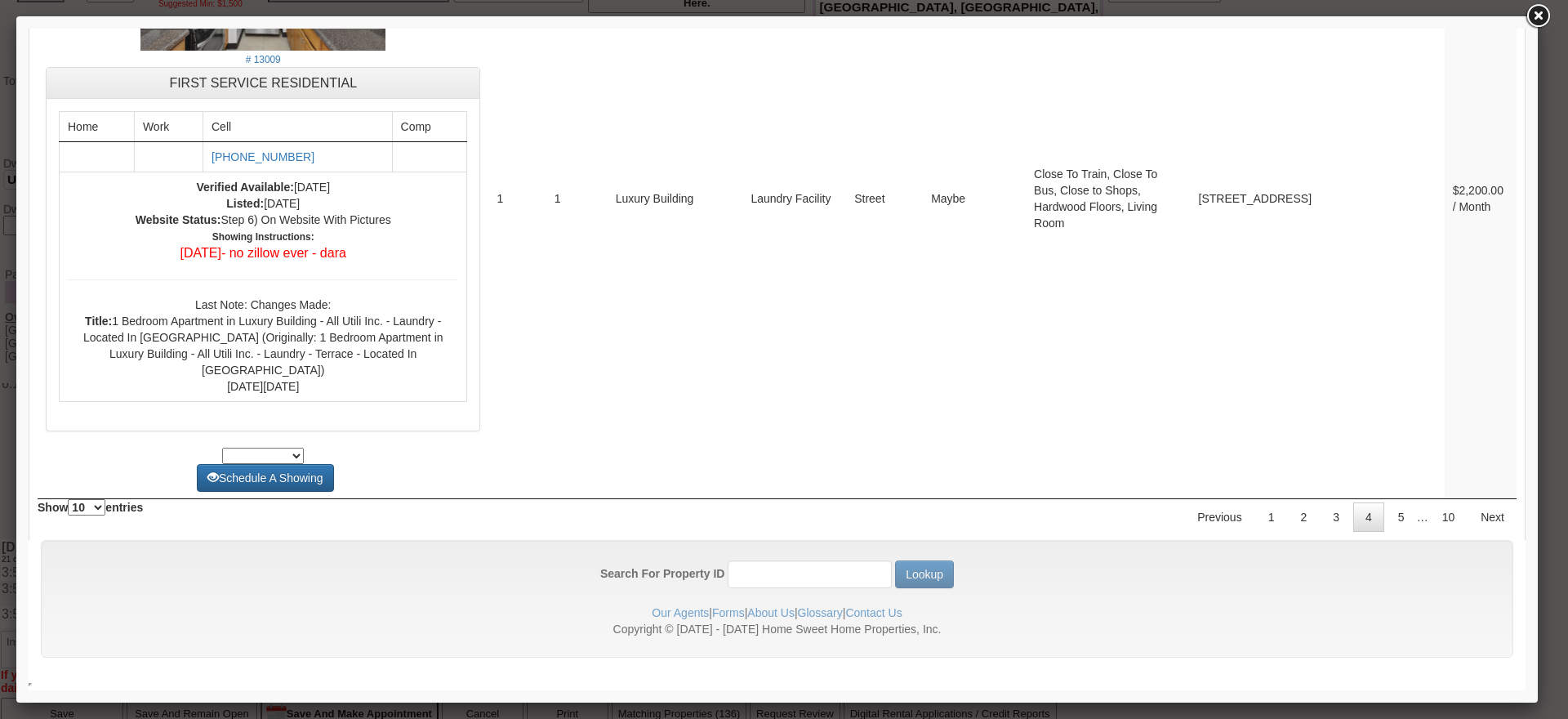
scroll to position [6598, 0]
click at [1386, 522] on link "5" at bounding box center [1401, 517] width 31 height 29
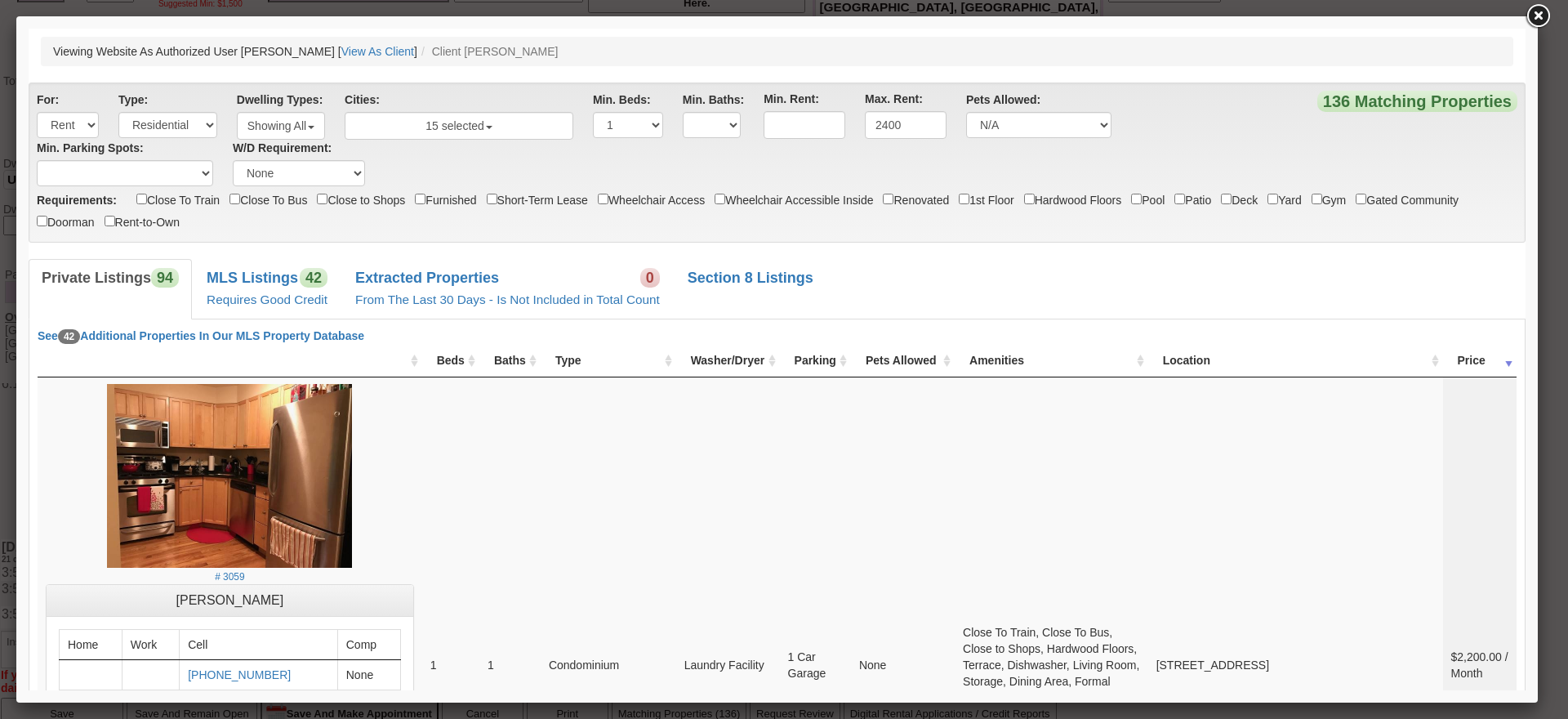
scroll to position [6682, 0]
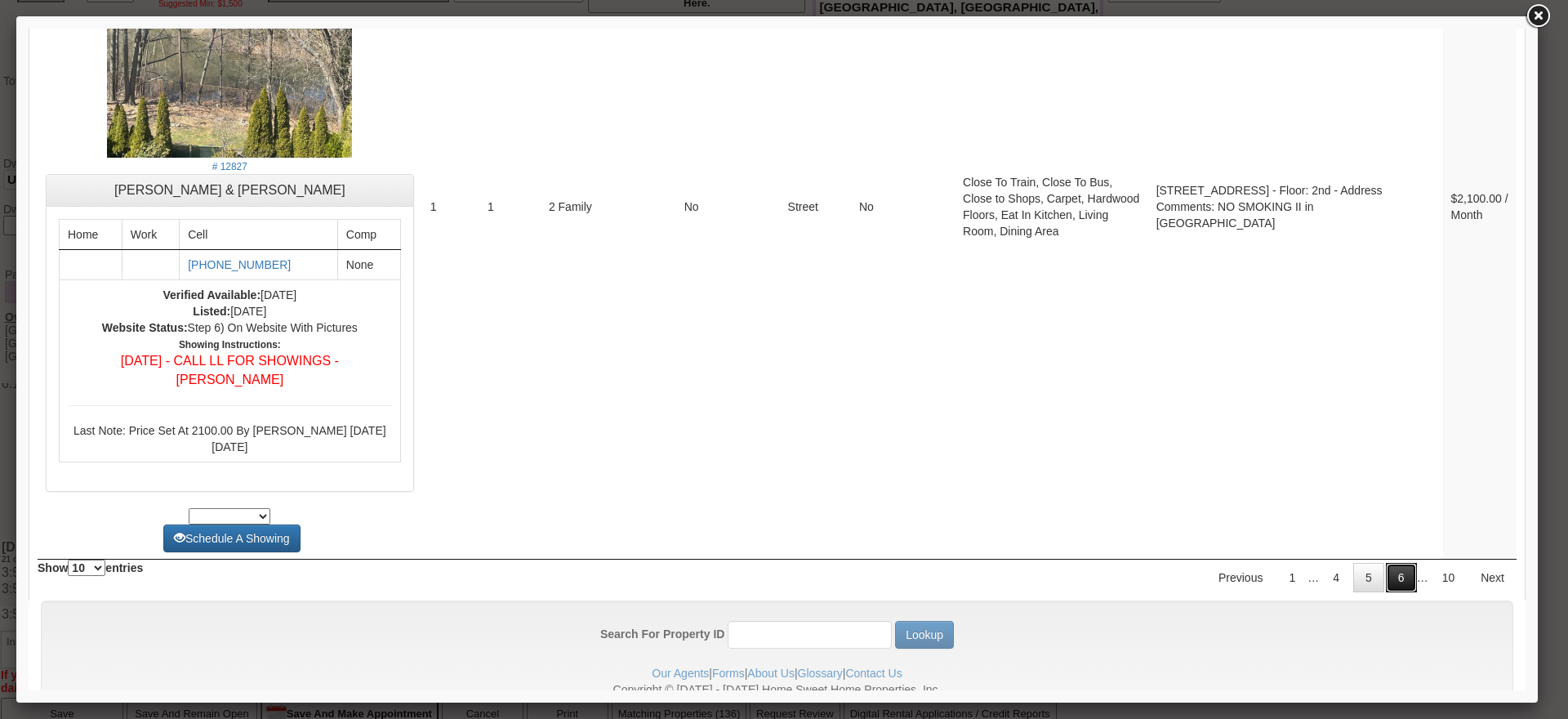
click at [1386, 563] on link "6" at bounding box center [1401, 578] width 31 height 29
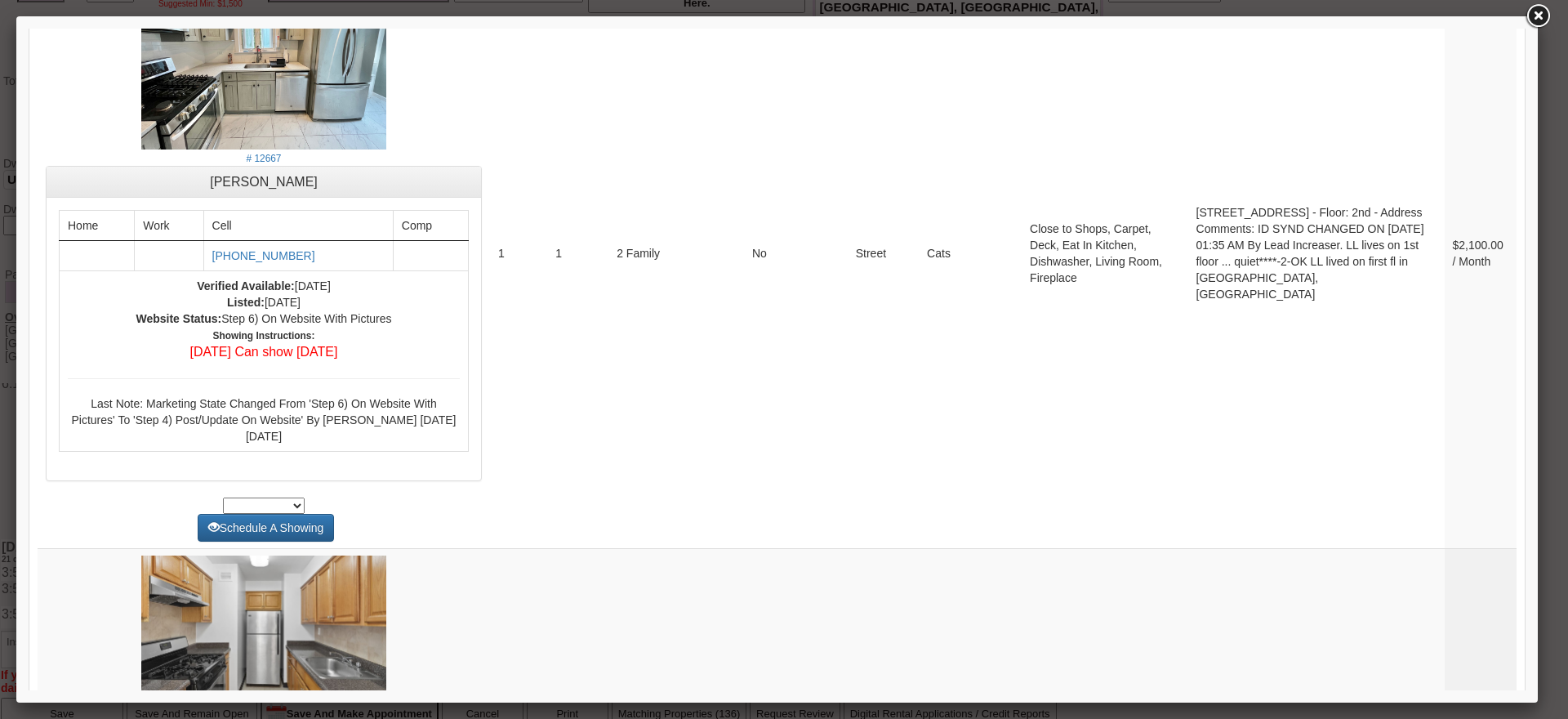
scroll to position [2225, 0]
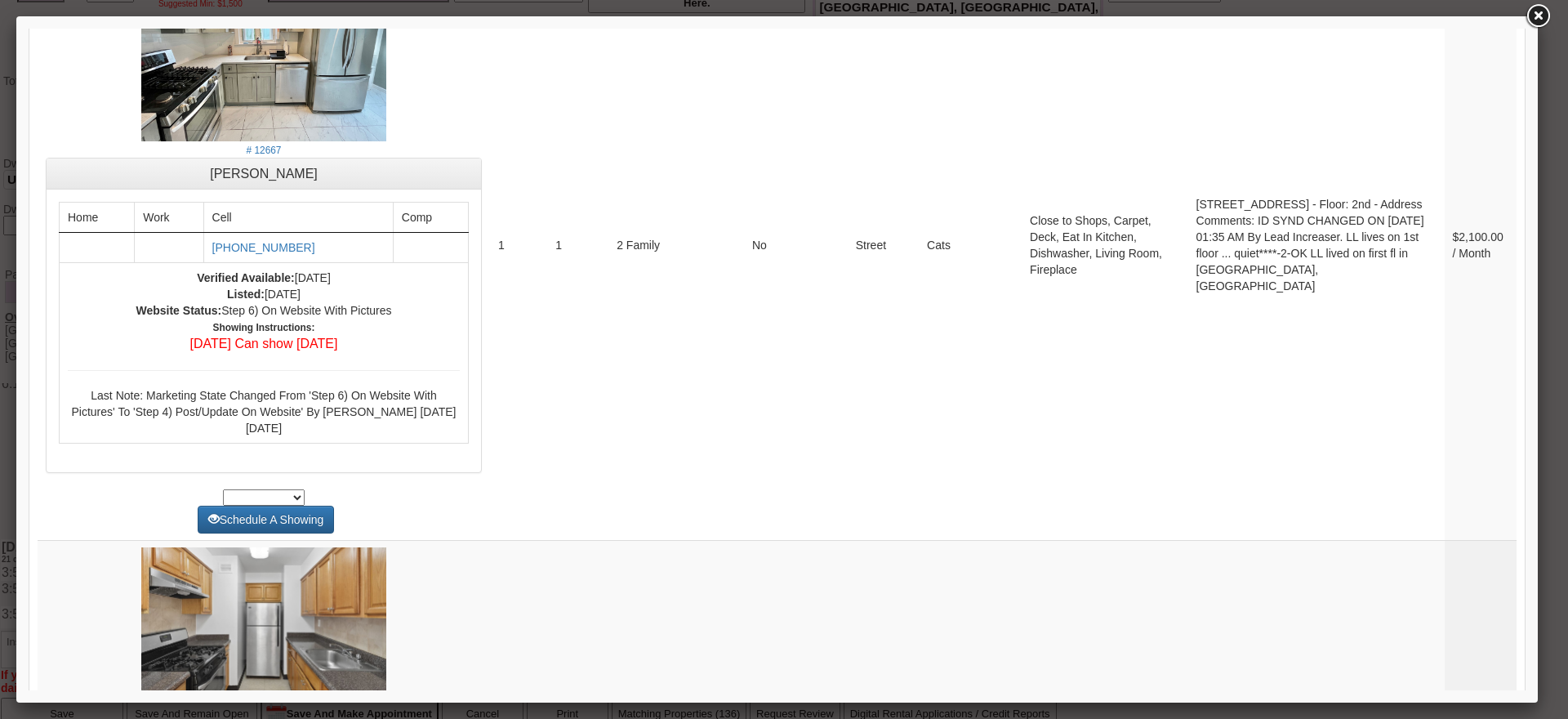
drag, startPoint x: 1520, startPoint y: 650, endPoint x: 1563, endPoint y: 334, distance: 318.9
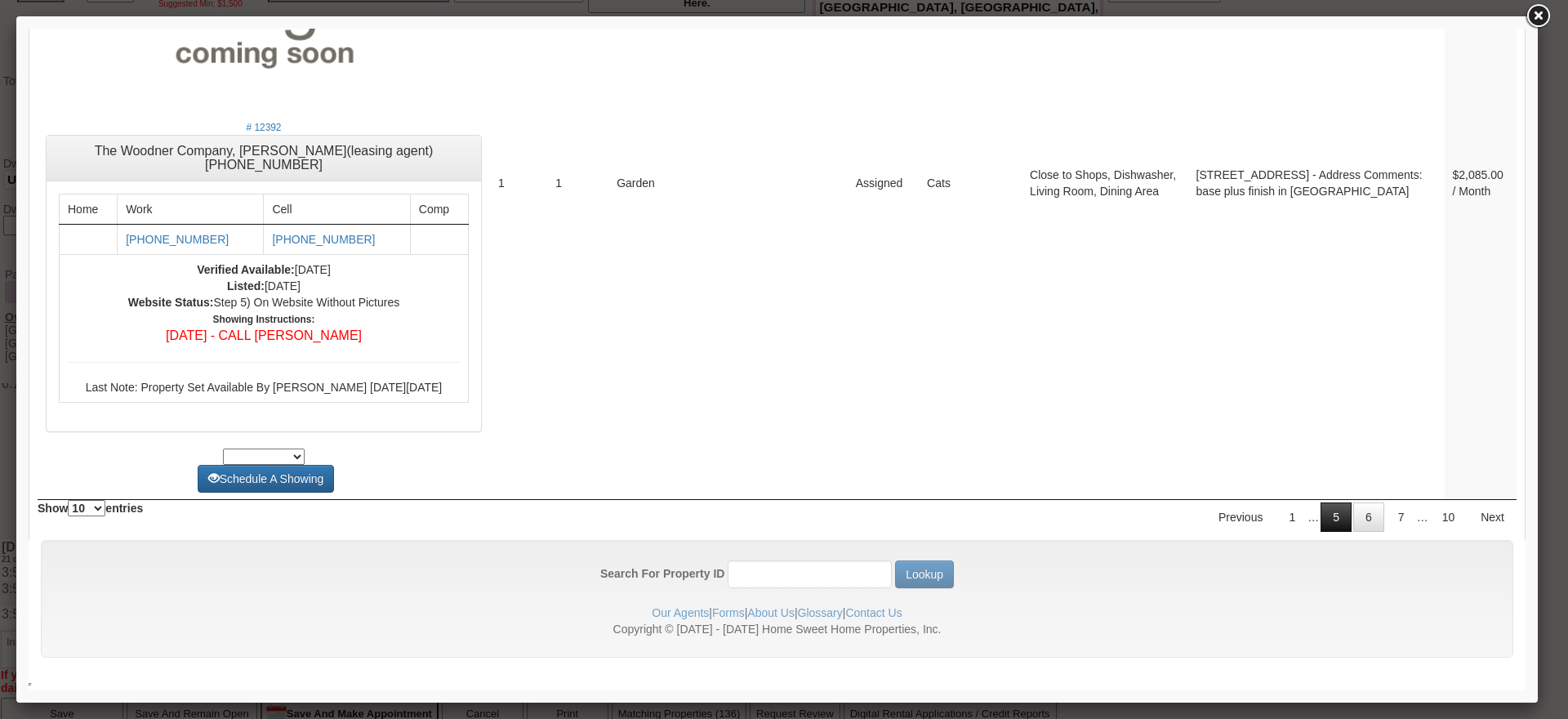
scroll to position [6274, 0]
click at [1389, 519] on link "7" at bounding box center [1401, 517] width 31 height 29
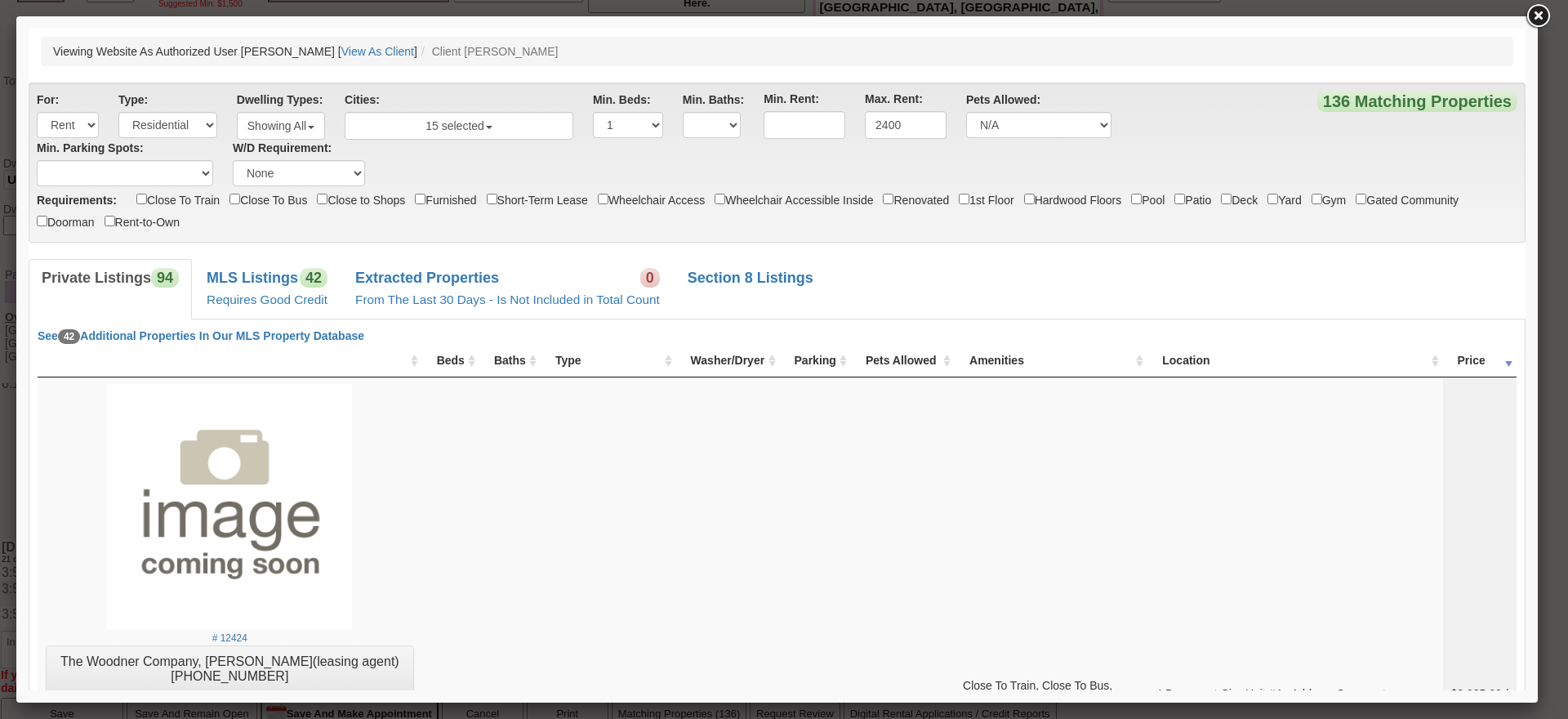
scroll to position [7469, 0]
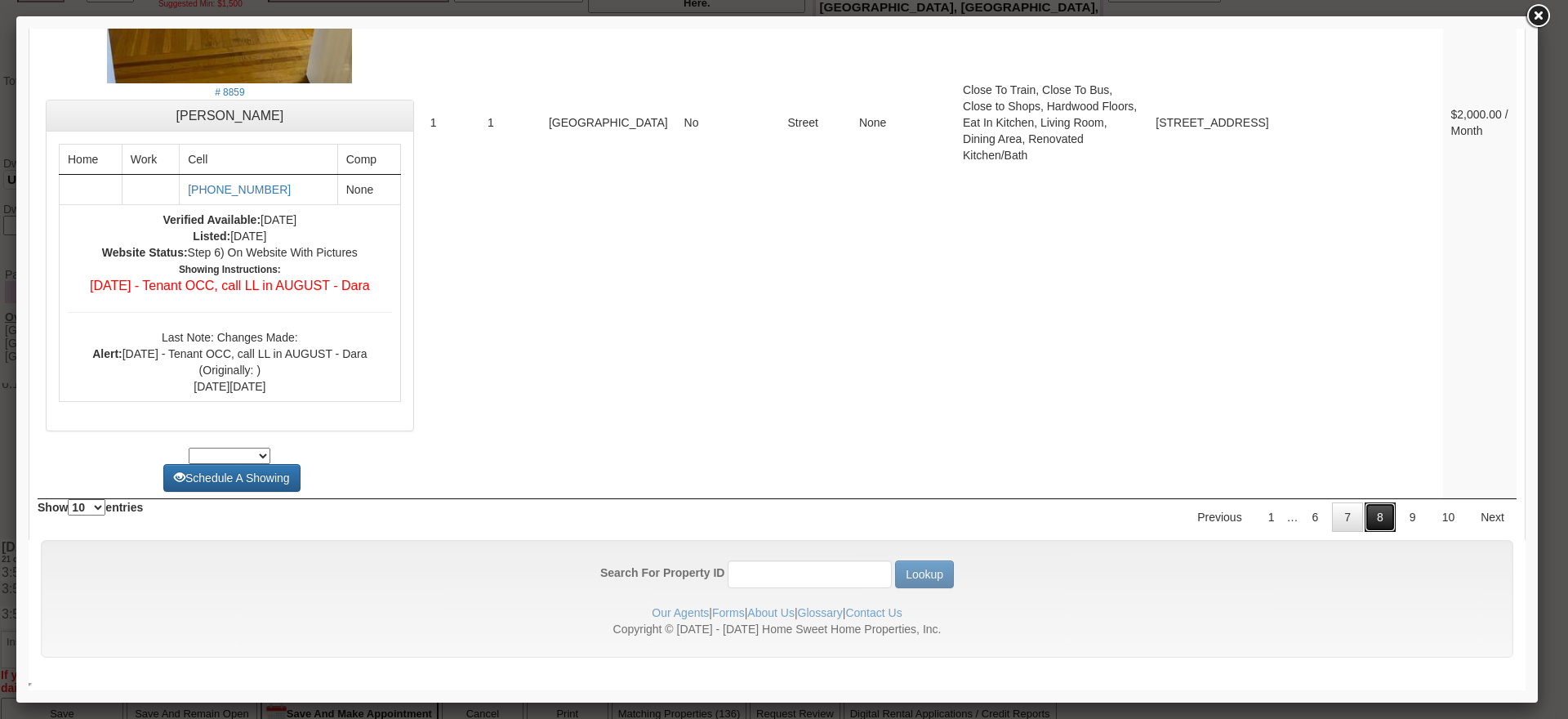
click at [1367, 517] on link "8" at bounding box center [1380, 517] width 31 height 29
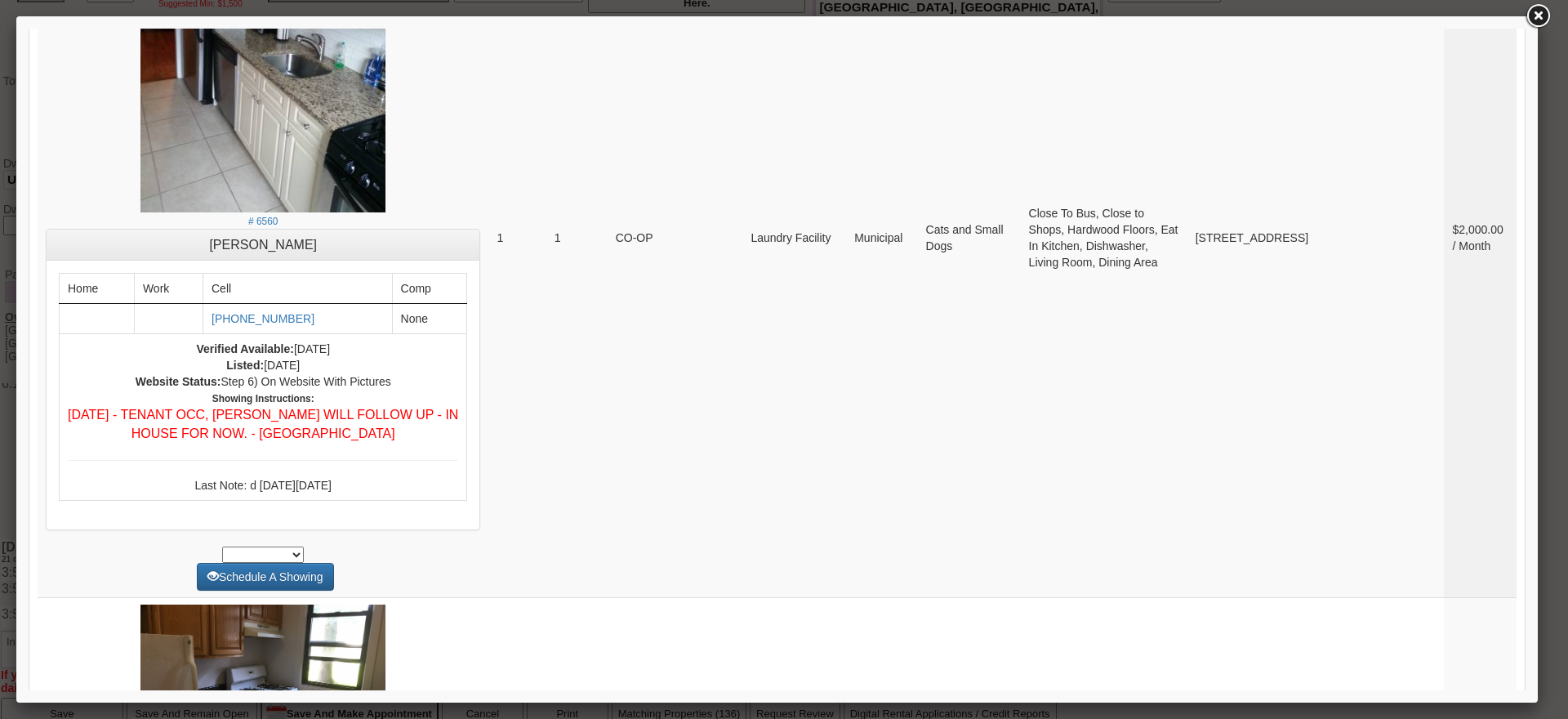
scroll to position [7092, 0]
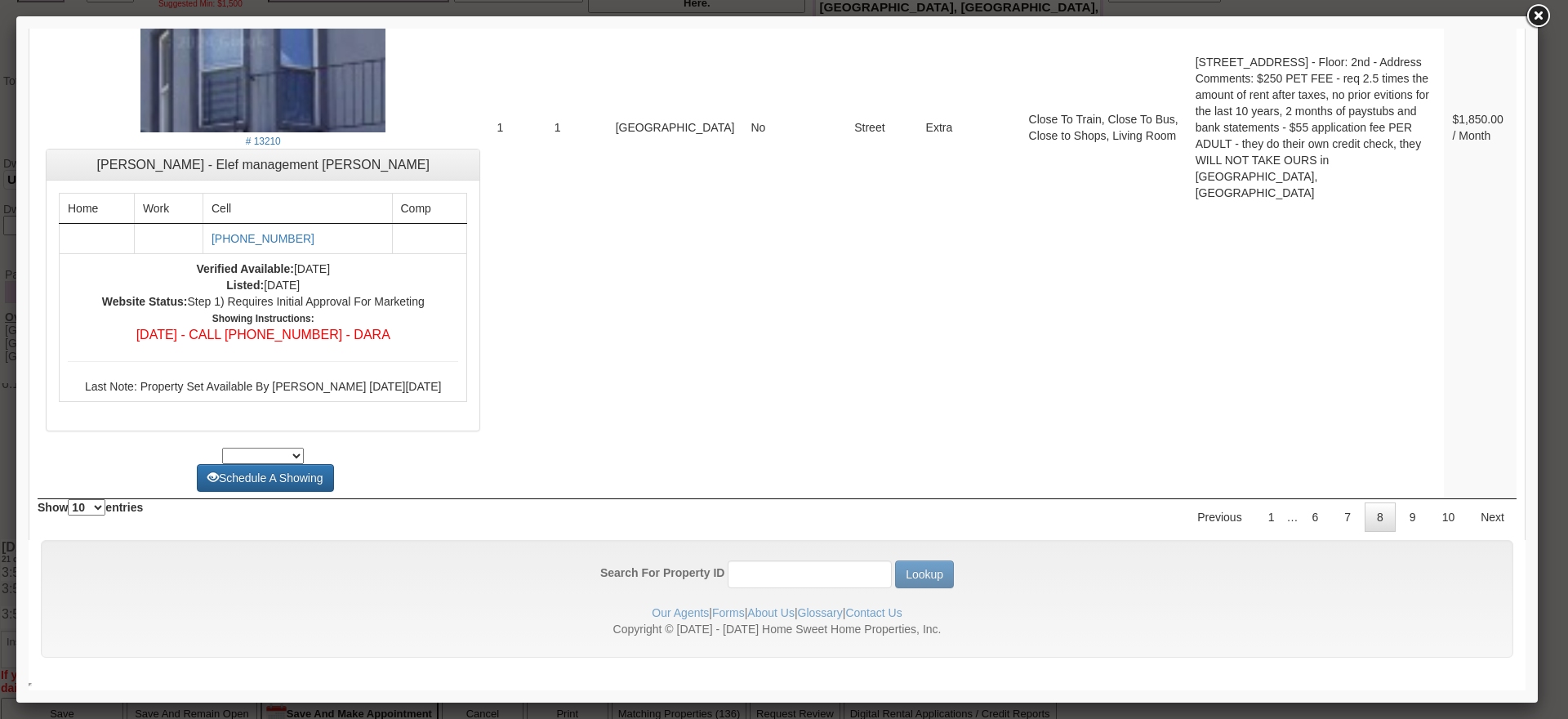
drag, startPoint x: 1520, startPoint y: 643, endPoint x: 1479, endPoint y: 727, distance: 93.5
click at [1398, 506] on link "9" at bounding box center [1413, 517] width 31 height 29
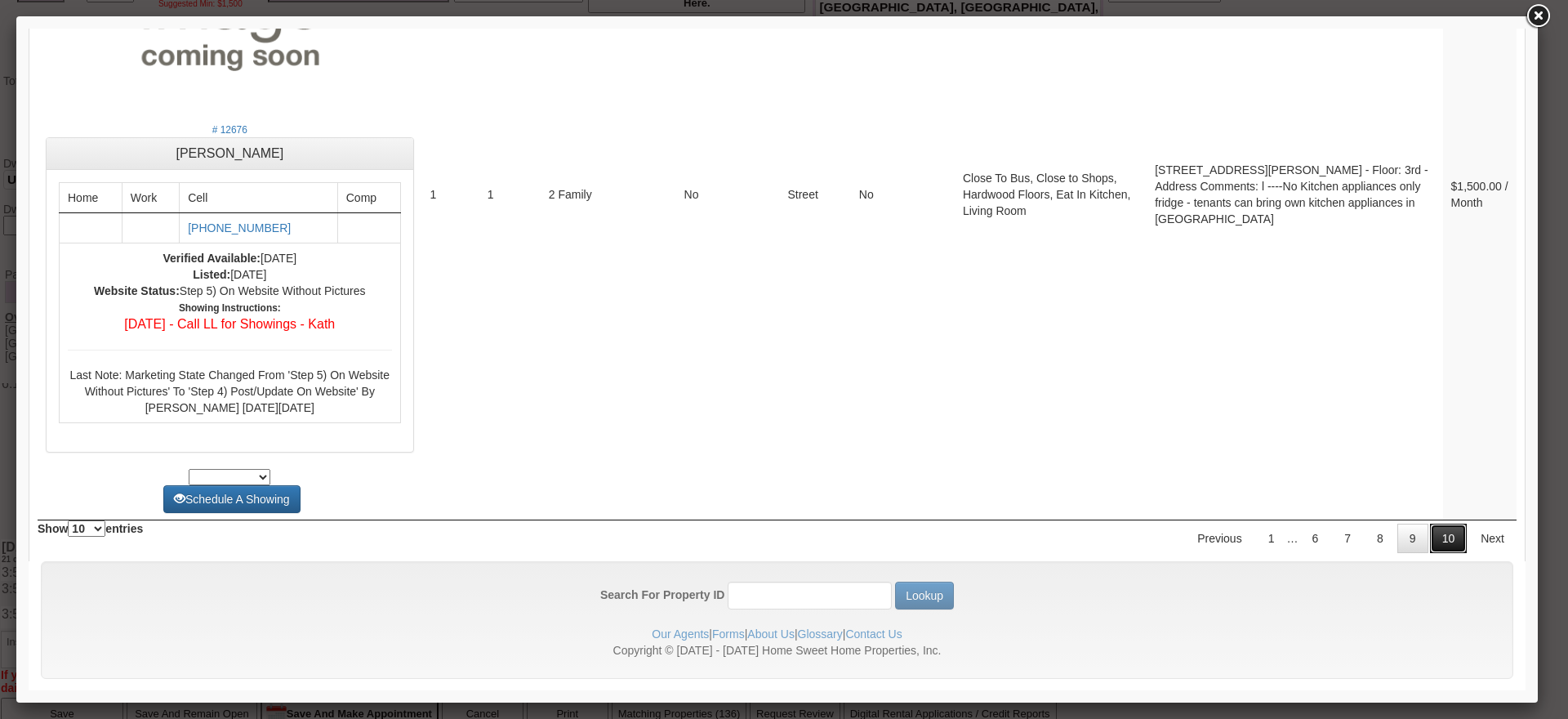
click at [1430, 524] on link "10" at bounding box center [1448, 539] width 37 height 29
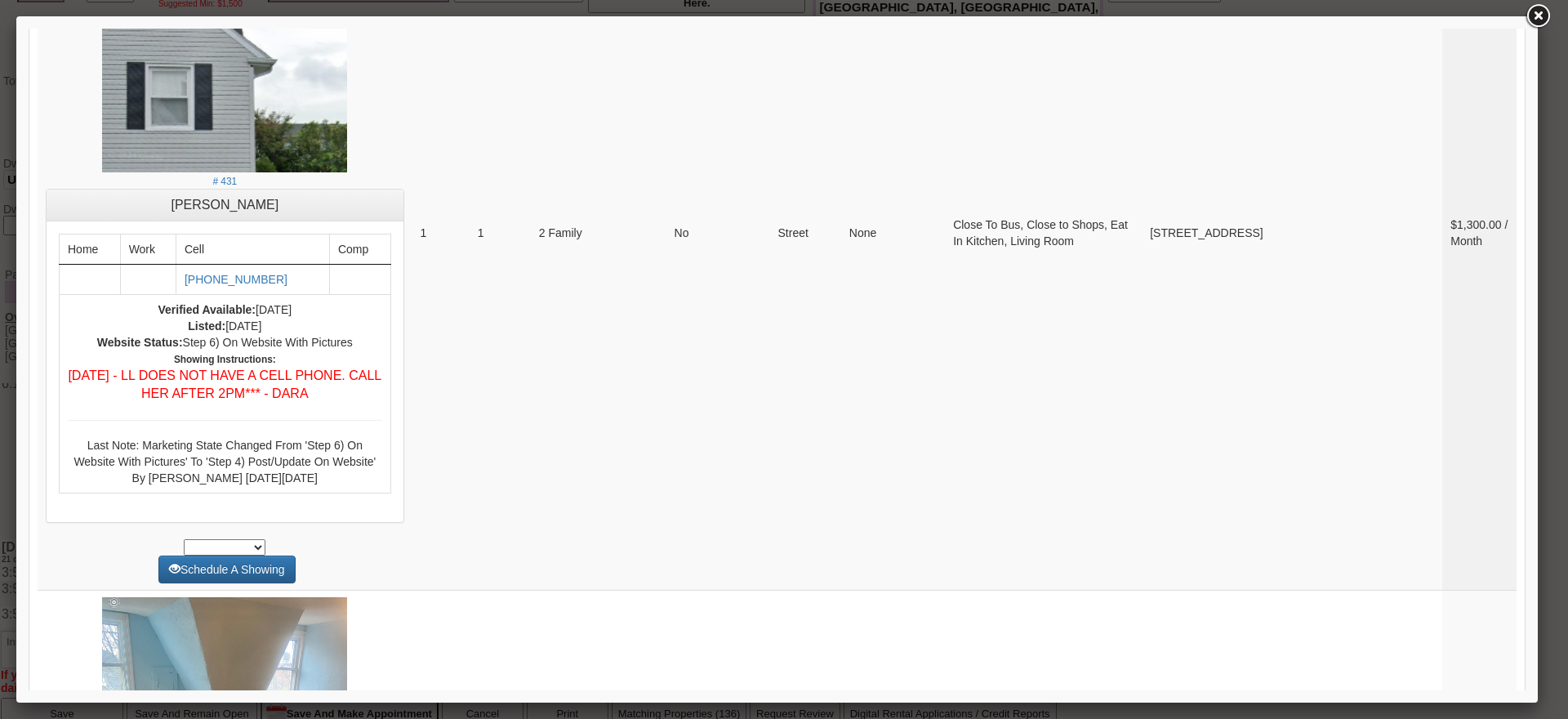
scroll to position [0, 0]
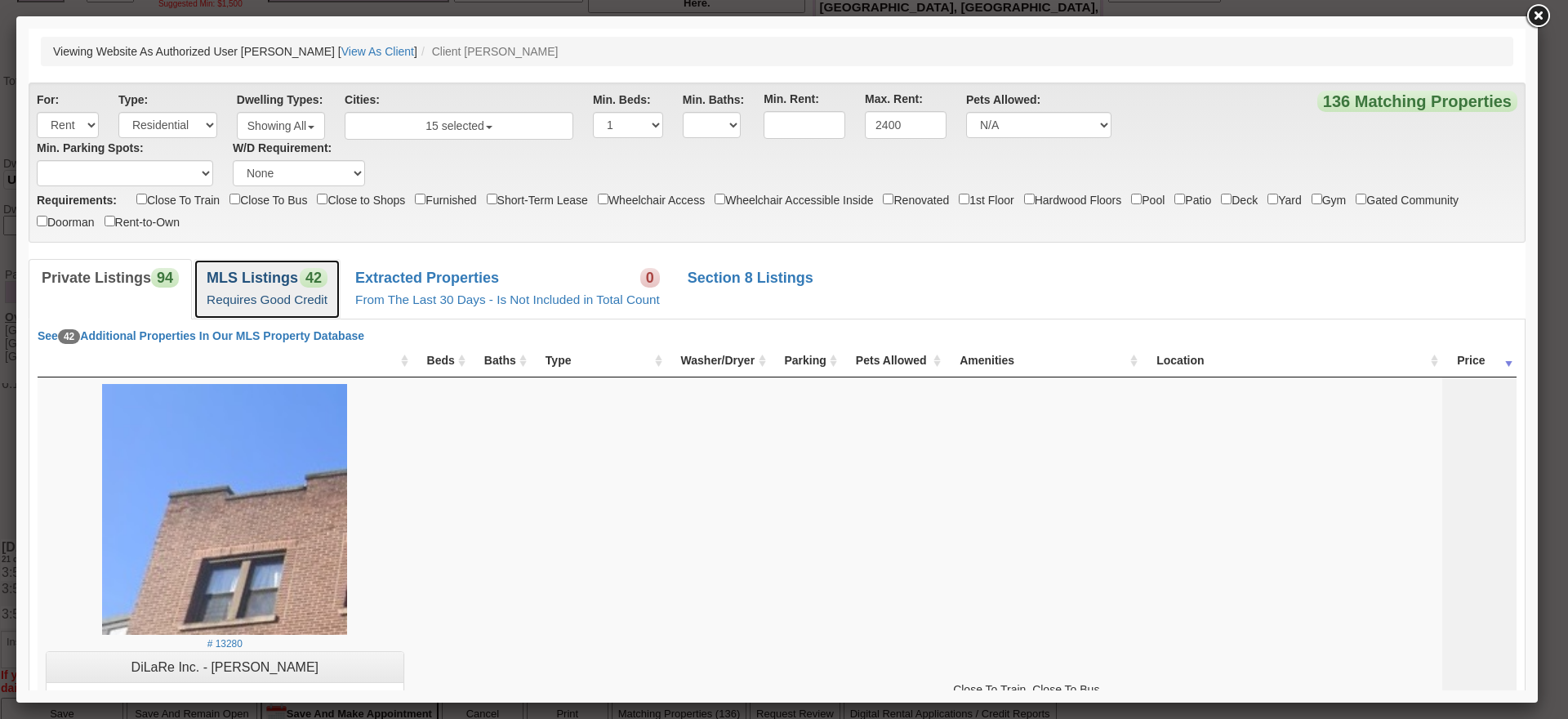
click at [302, 270] on span "42" at bounding box center [313, 278] width 27 height 20
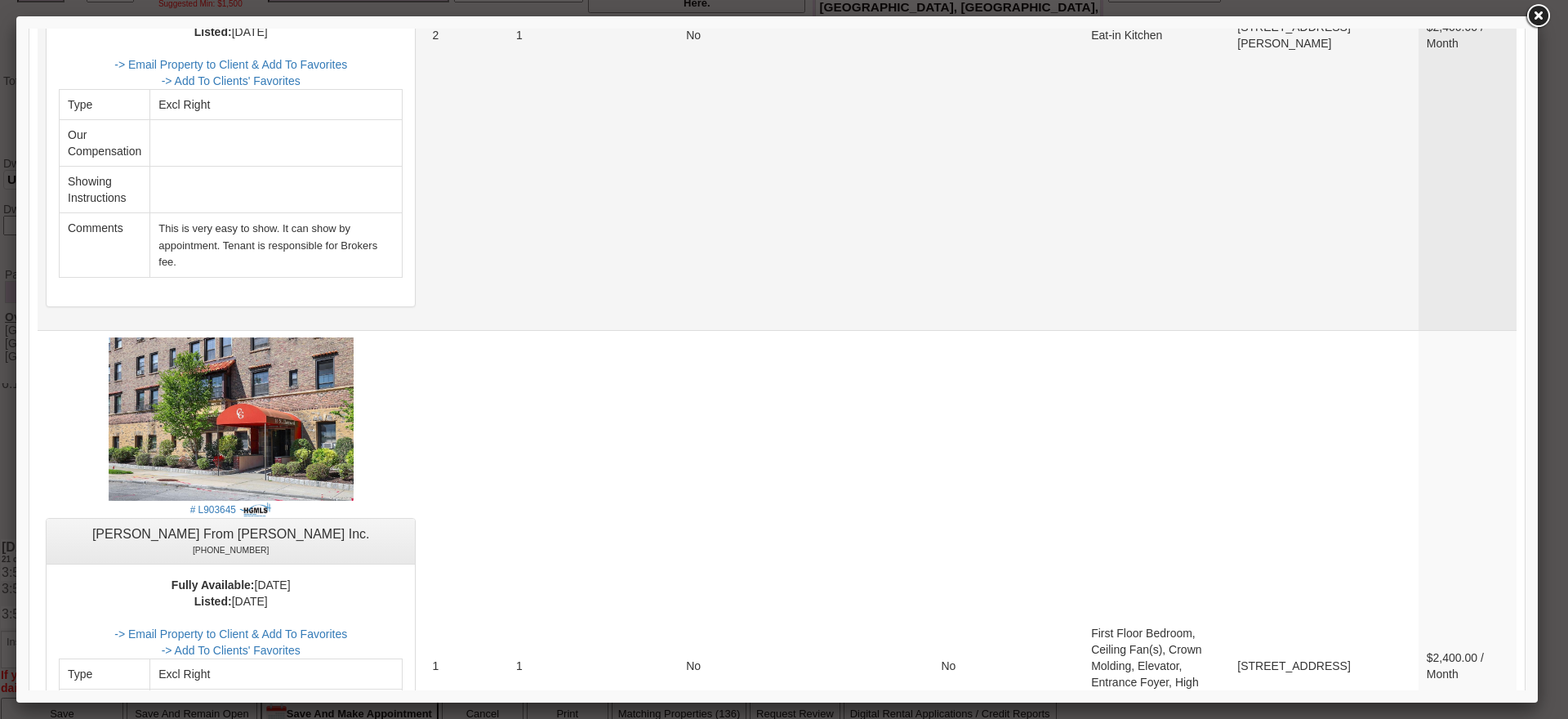
scroll to position [408, 0]
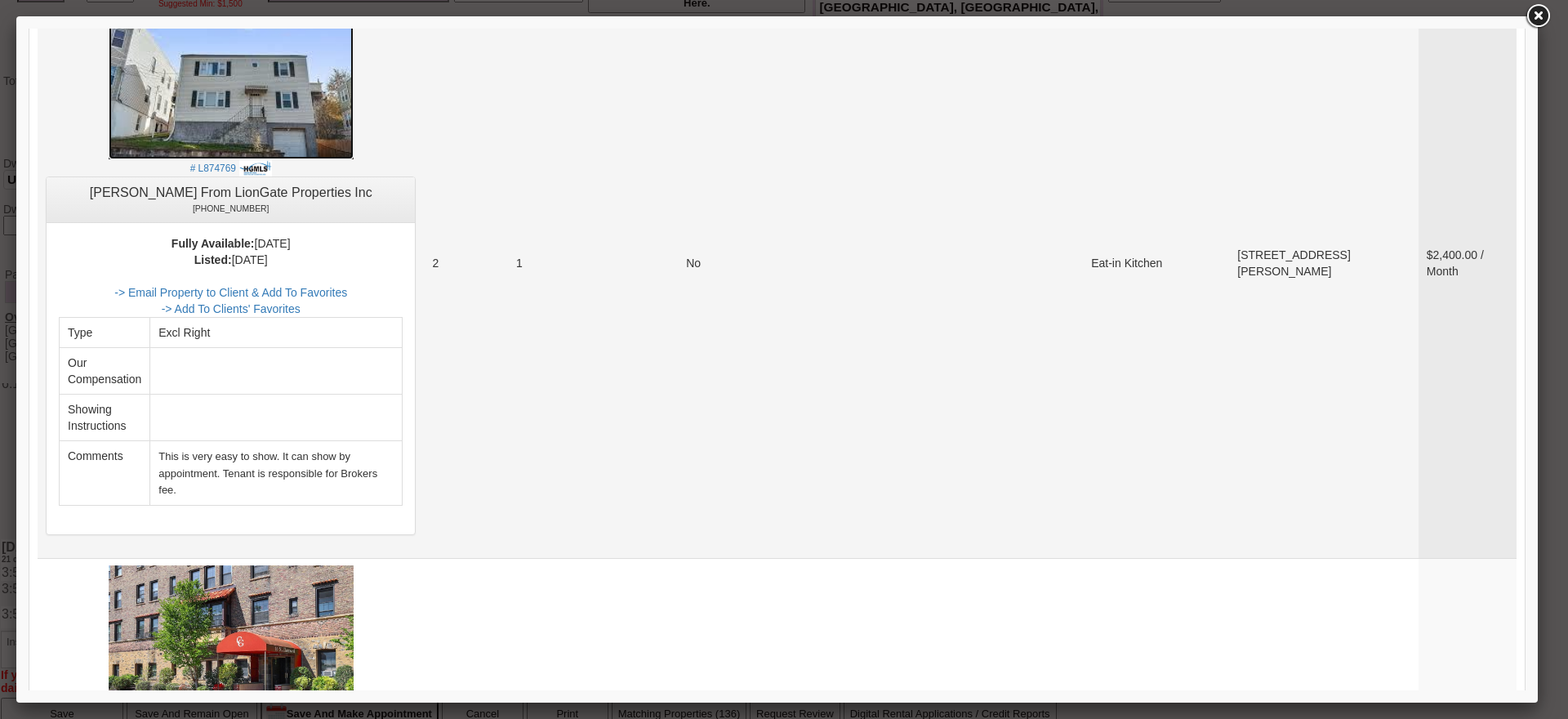
click at [333, 128] on img at bounding box center [231, 67] width 245 height 184
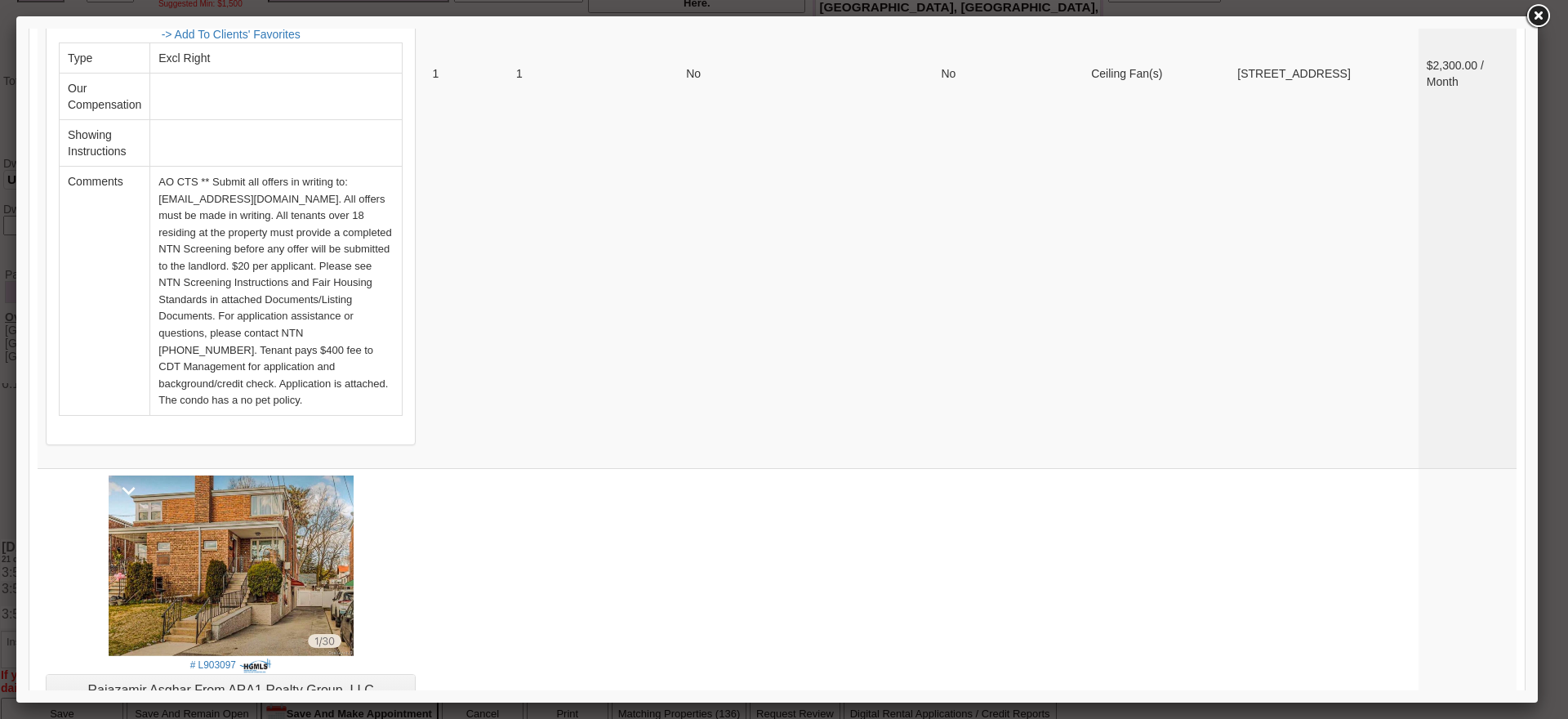
scroll to position [6172, 0]
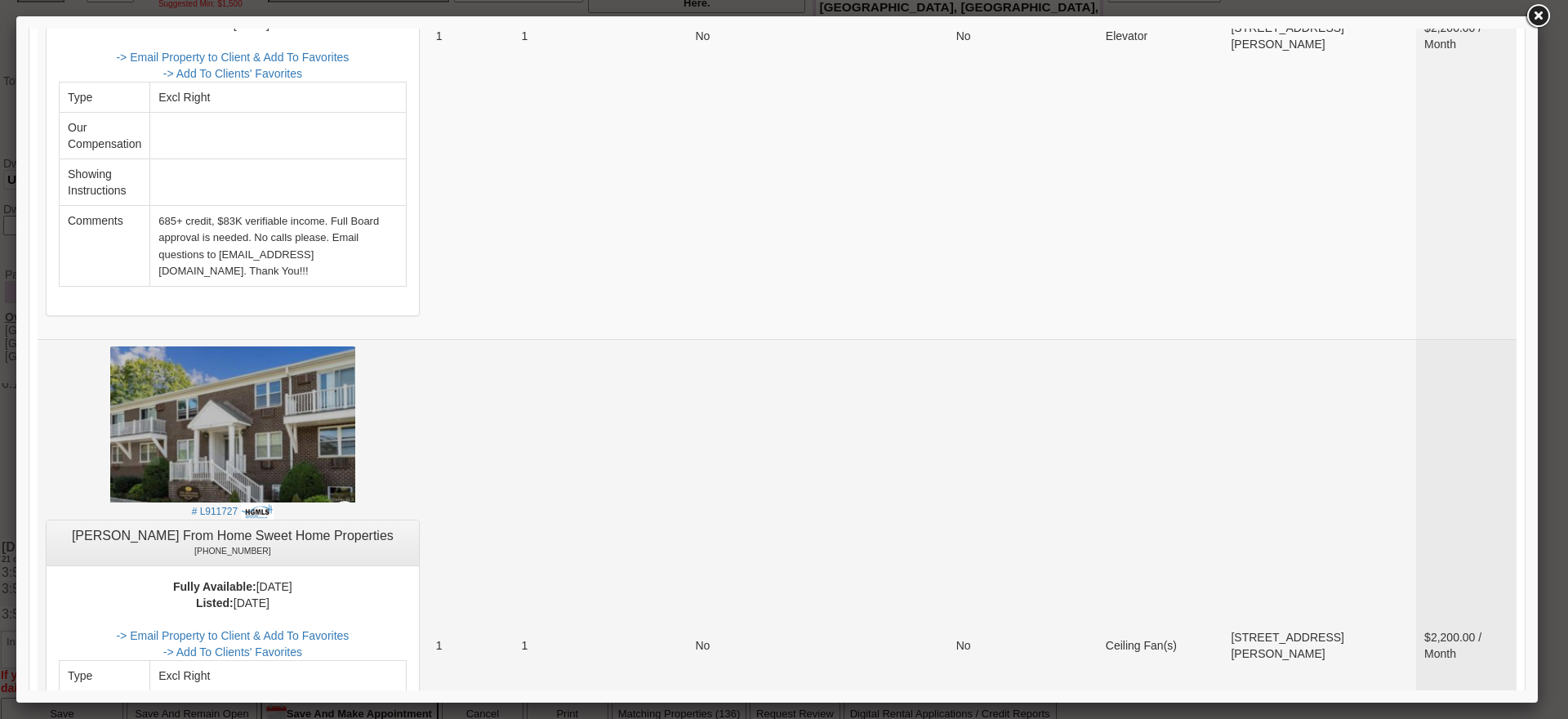
scroll to position [6399, 0]
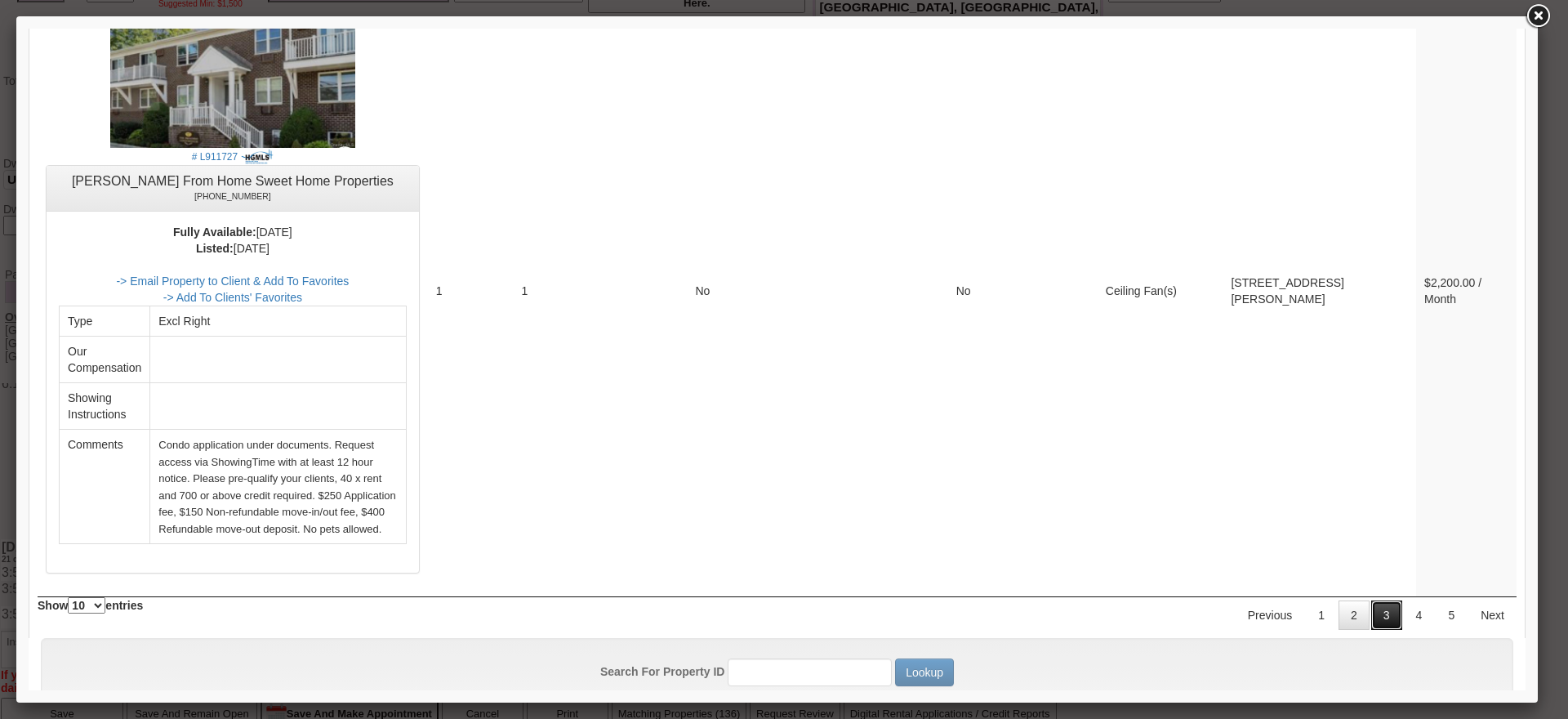
click at [1376, 601] on link "3" at bounding box center [1387, 615] width 31 height 29
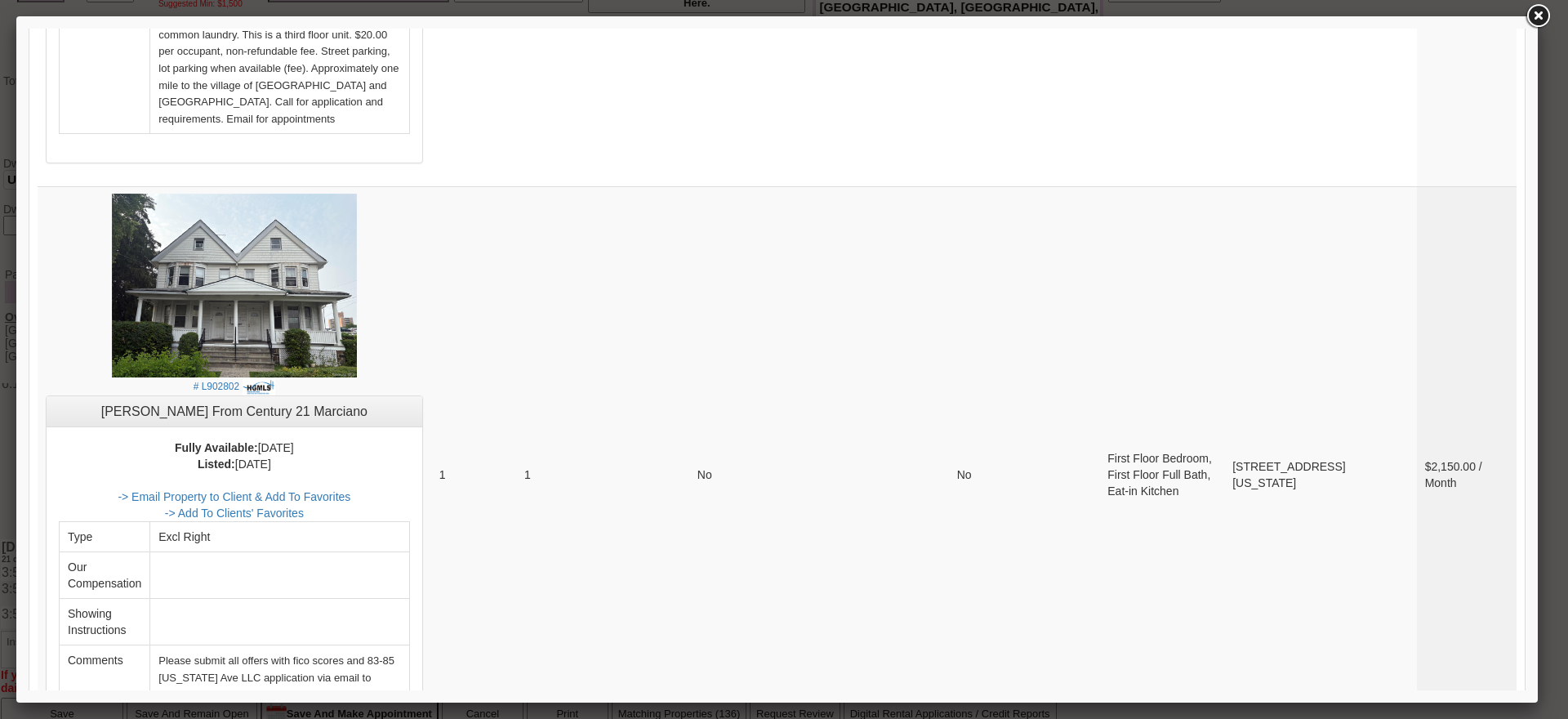
scroll to position [5744, 0]
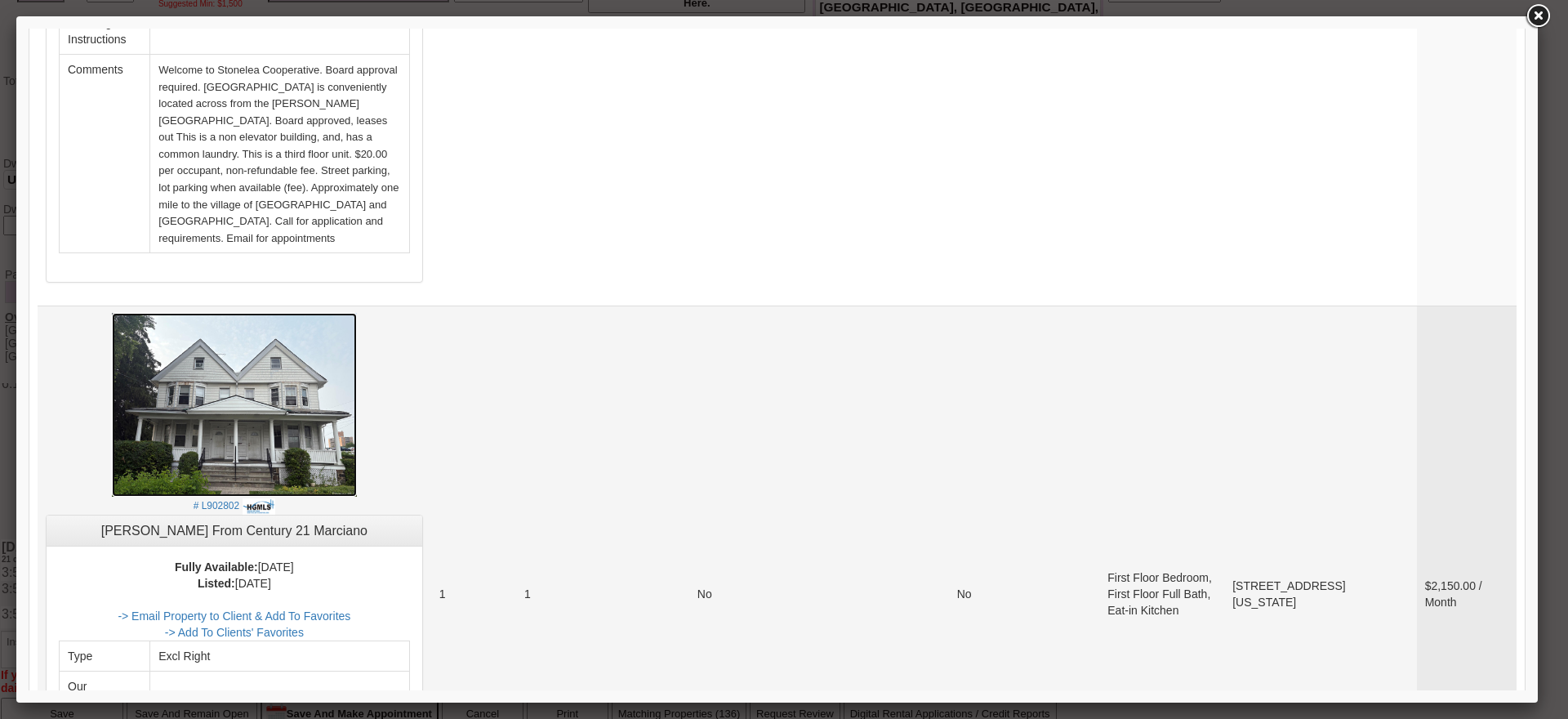
click at [286, 313] on img at bounding box center [234, 405] width 245 height 184
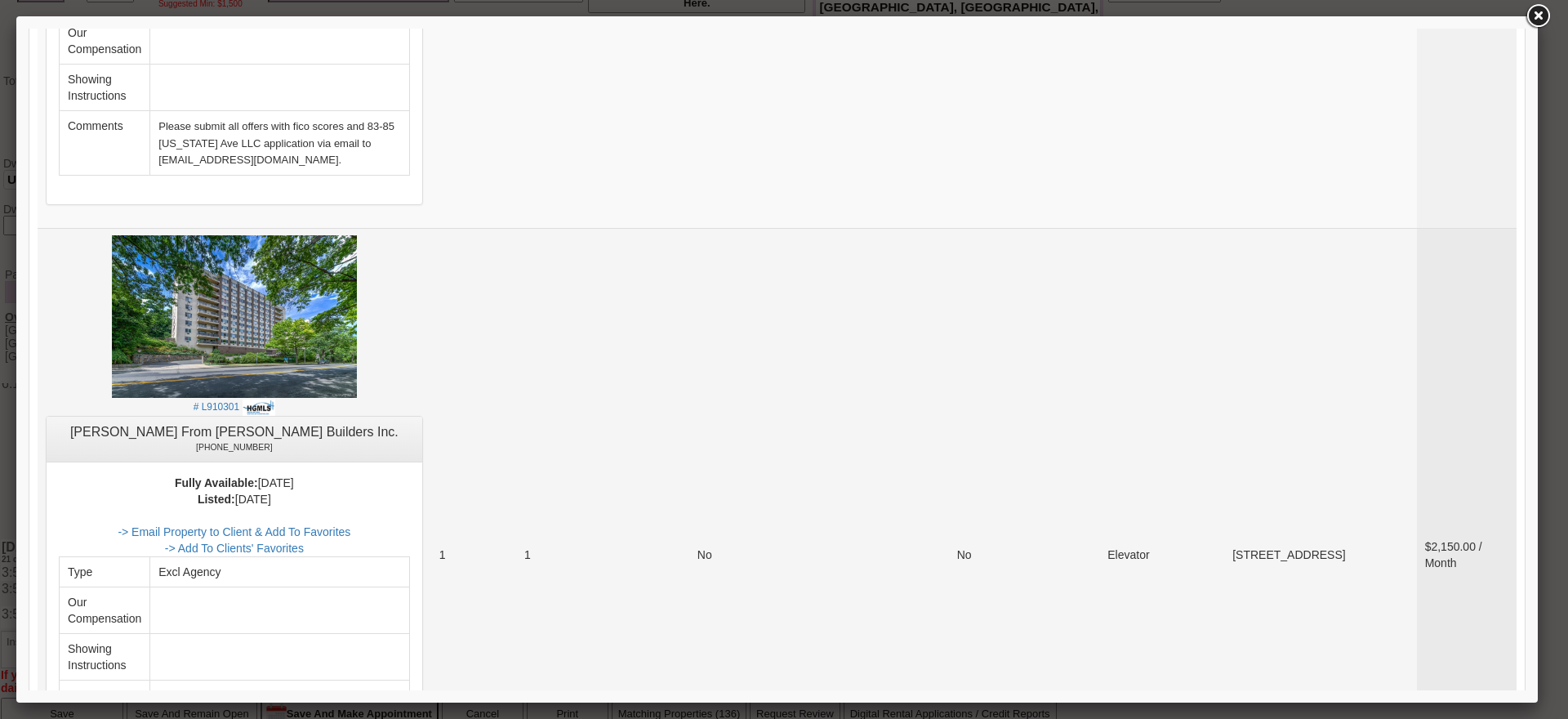
scroll to position [6530, 0]
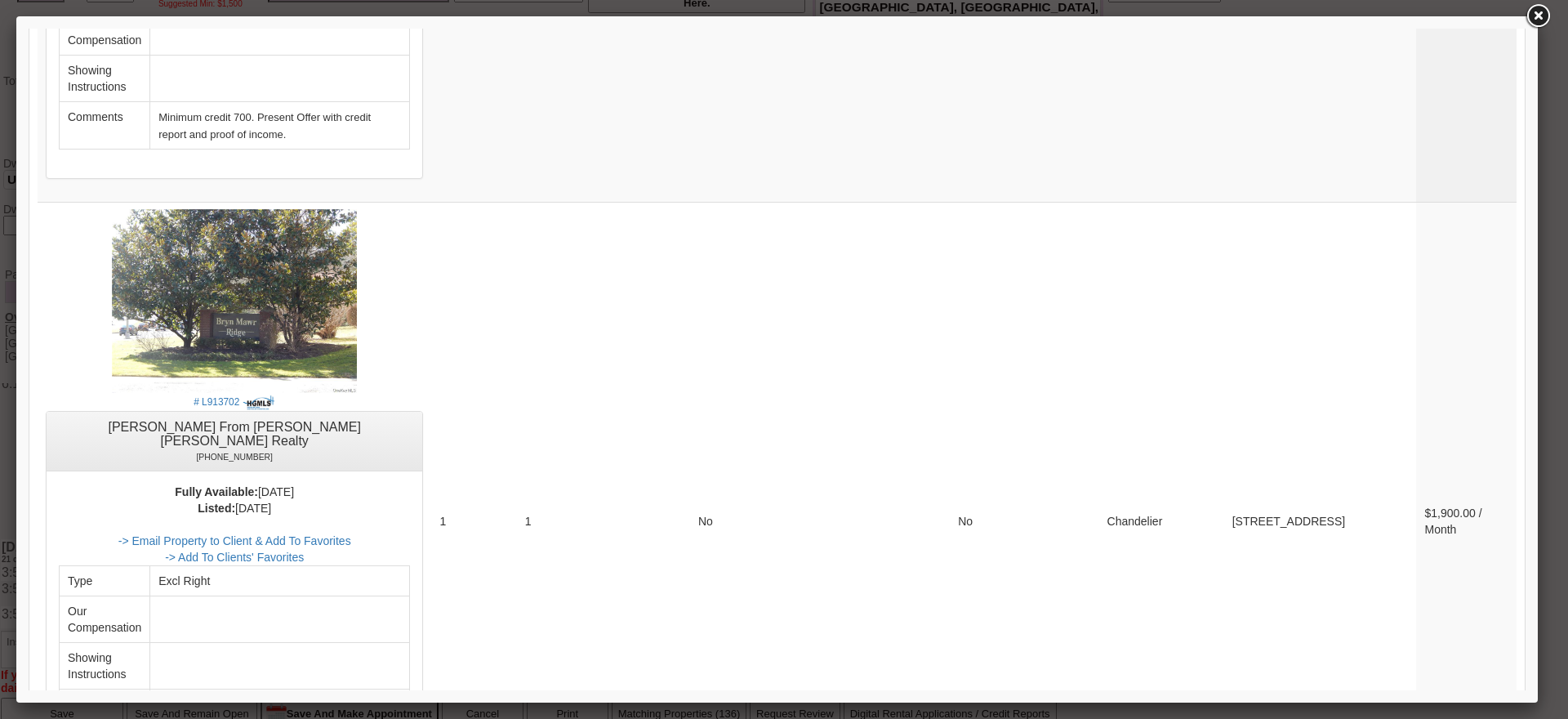
scroll to position [6755, 0]
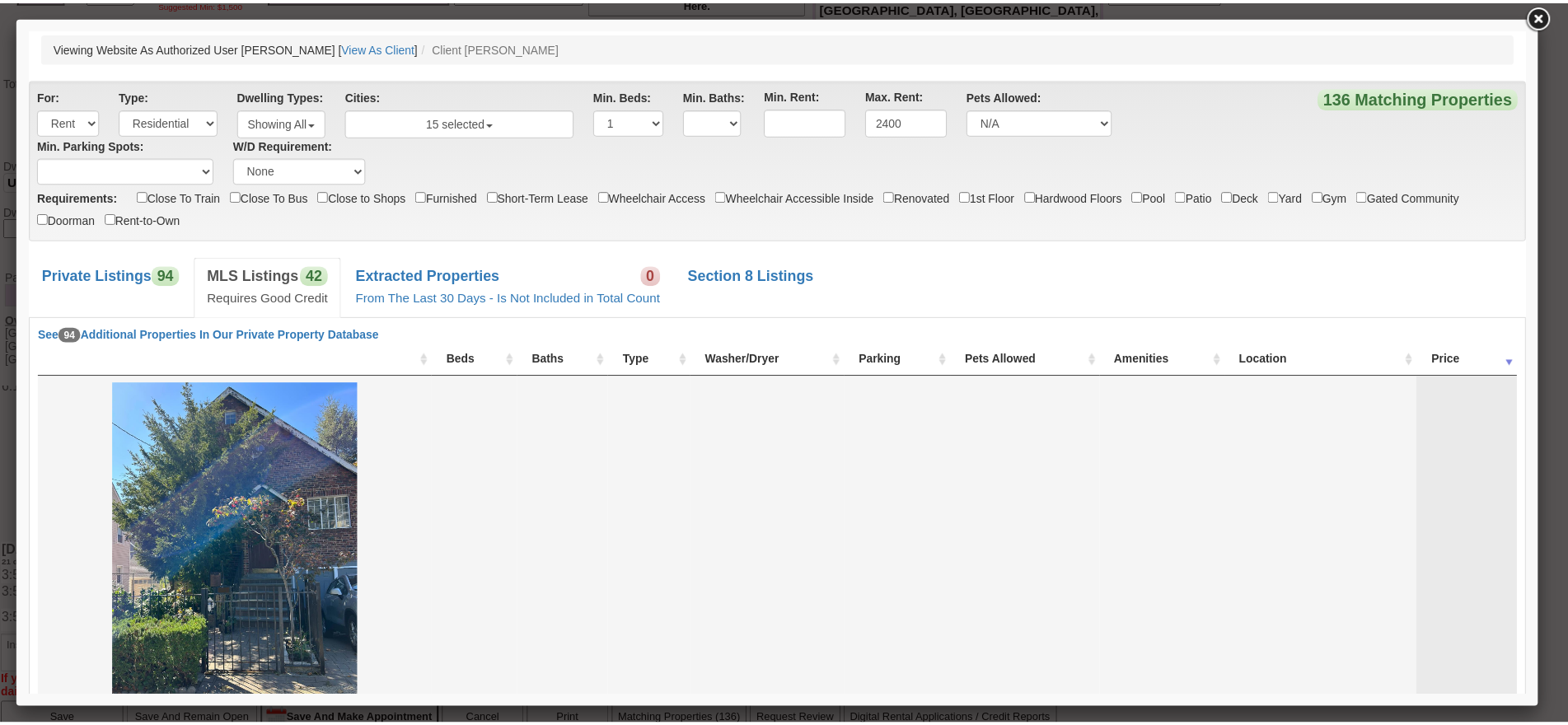
scroll to position [494, 0]
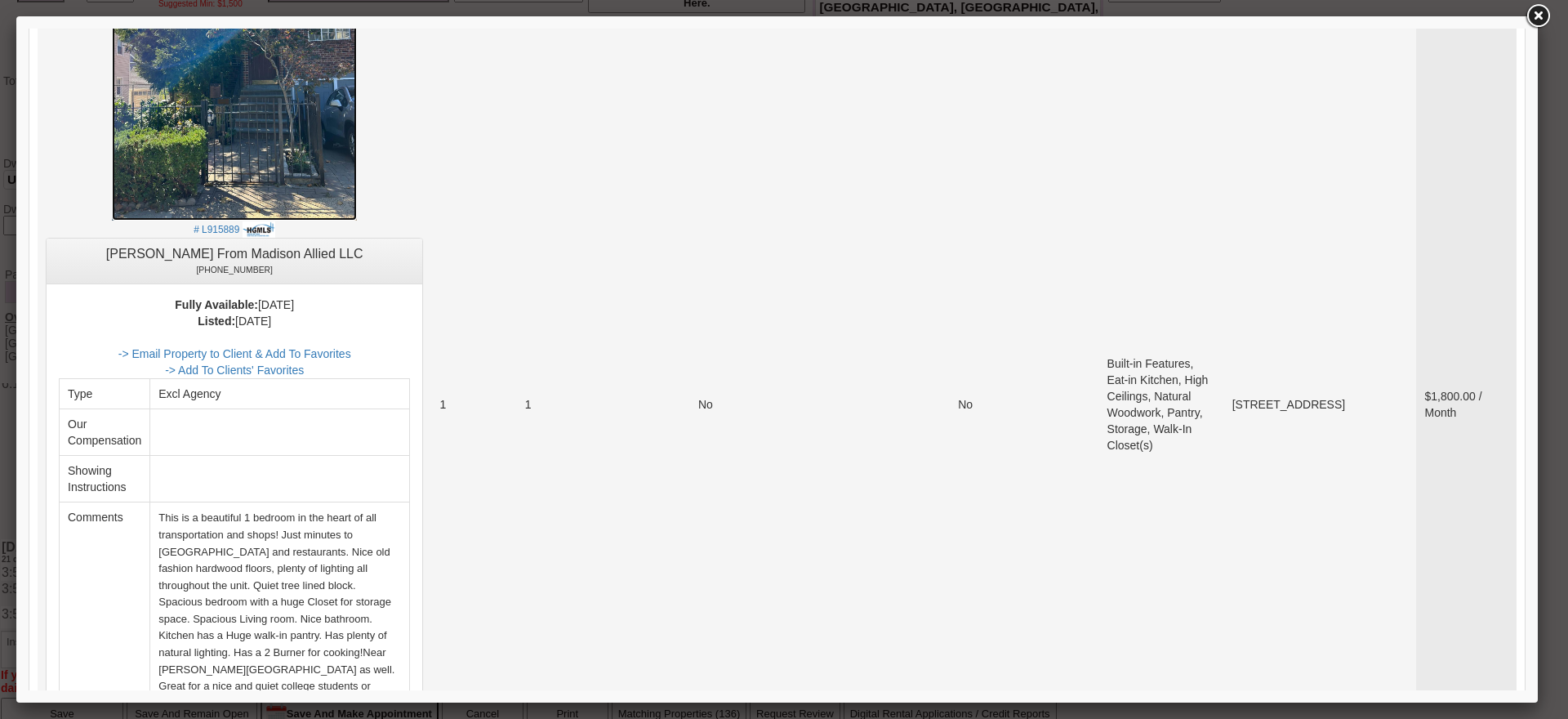
click at [200, 167] on img at bounding box center [234, 56] width 245 height 327
click at [1541, 19] on link at bounding box center [1538, 16] width 29 height 29
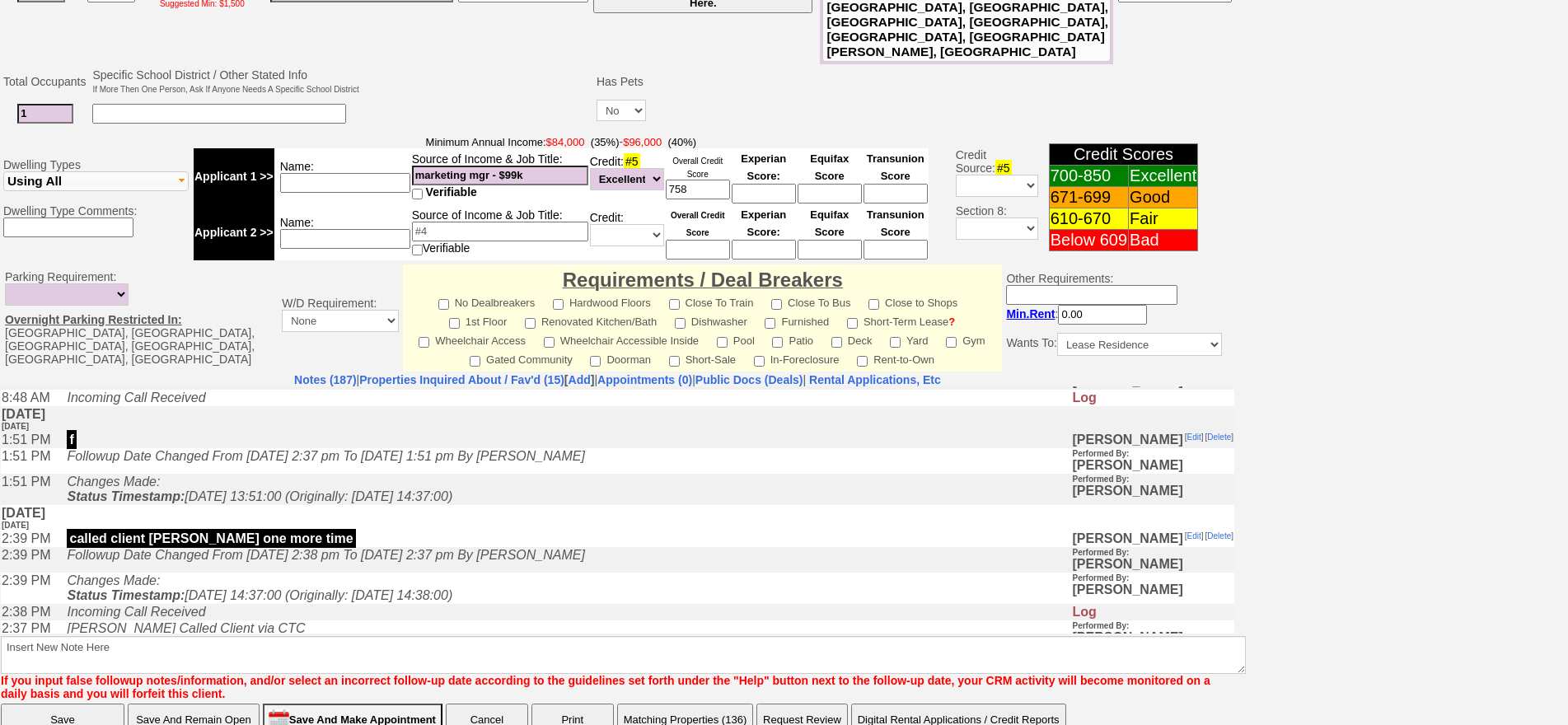
scroll to position [0, 0]
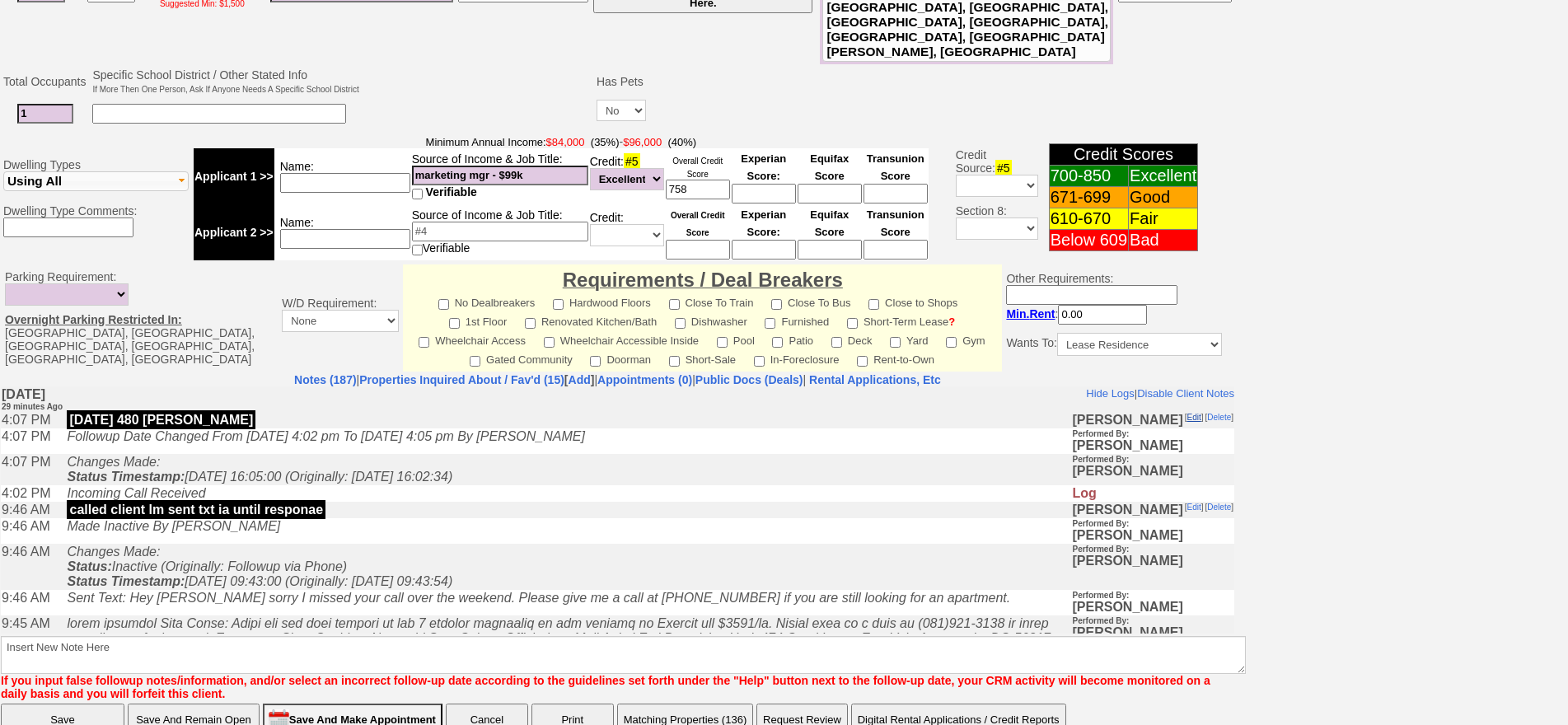
click at [1187, 416] on link "Edit" at bounding box center [1194, 416] width 14 height 9
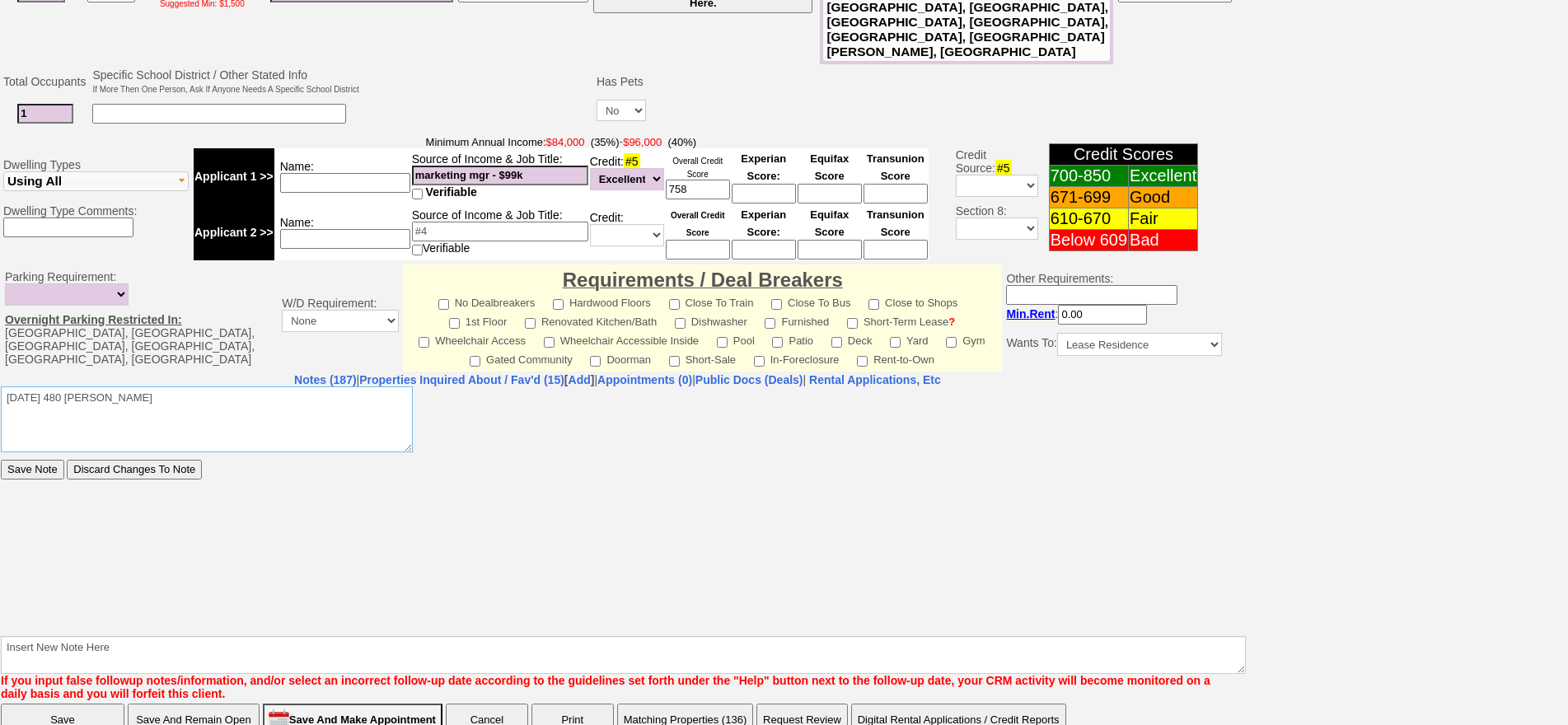
click at [176, 413] on textarea "oct 4 480 halstead" at bounding box center [207, 418] width 412 height 66
type textarea "oct 4 480 halstead check burhans ave"
click at [1, 459] on input "Save Note" at bounding box center [32, 469] width 63 height 20
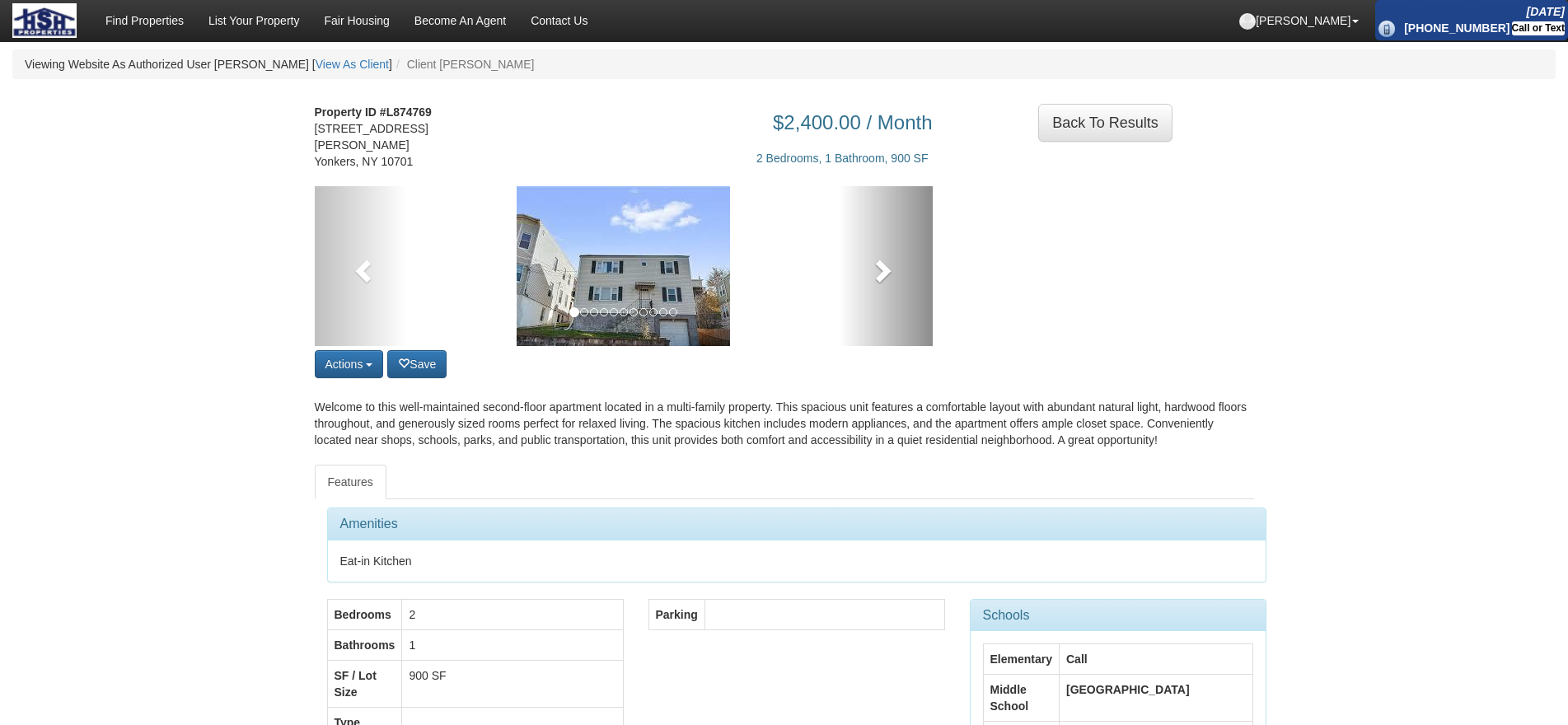
click at [912, 290] on link at bounding box center [885, 266] width 93 height 160
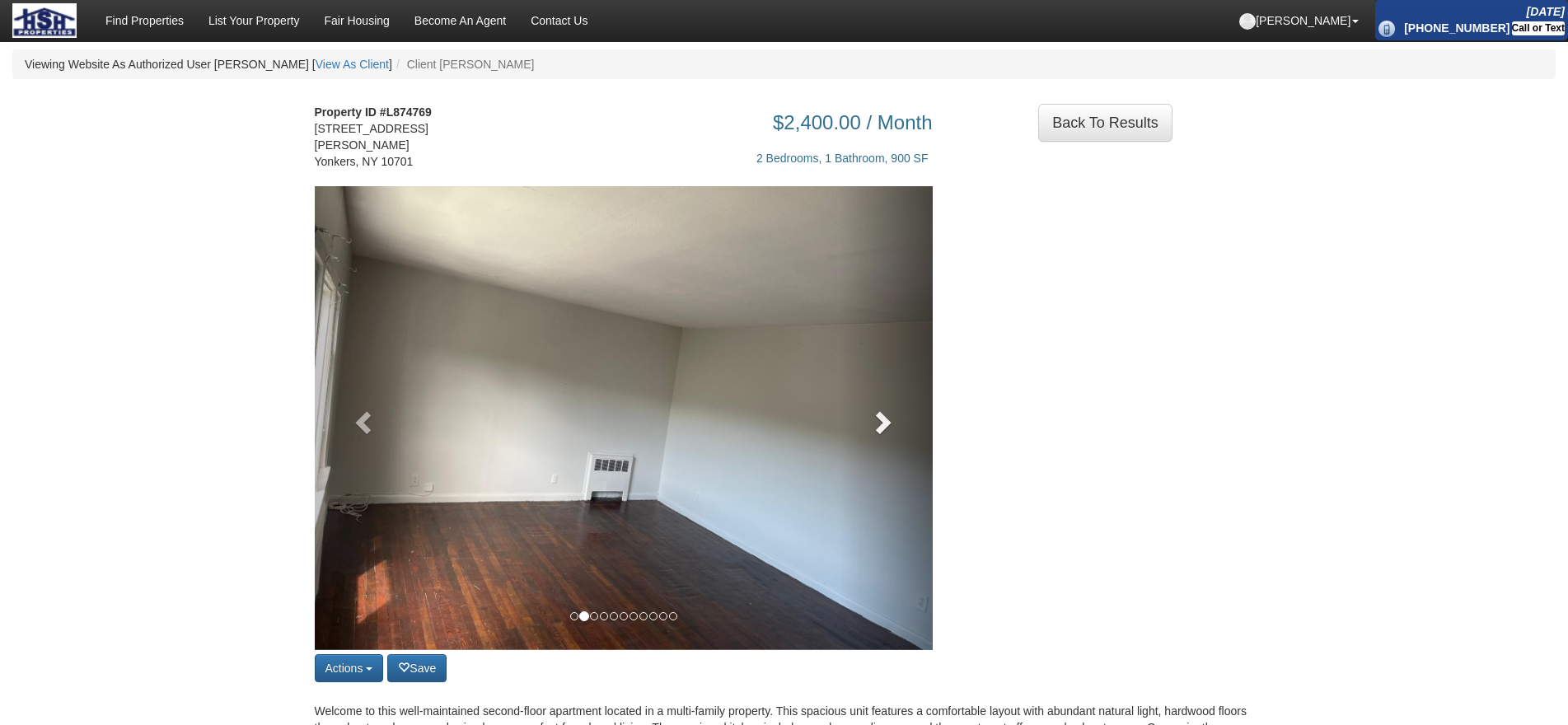
click at [904, 280] on link at bounding box center [885, 418] width 93 height 464
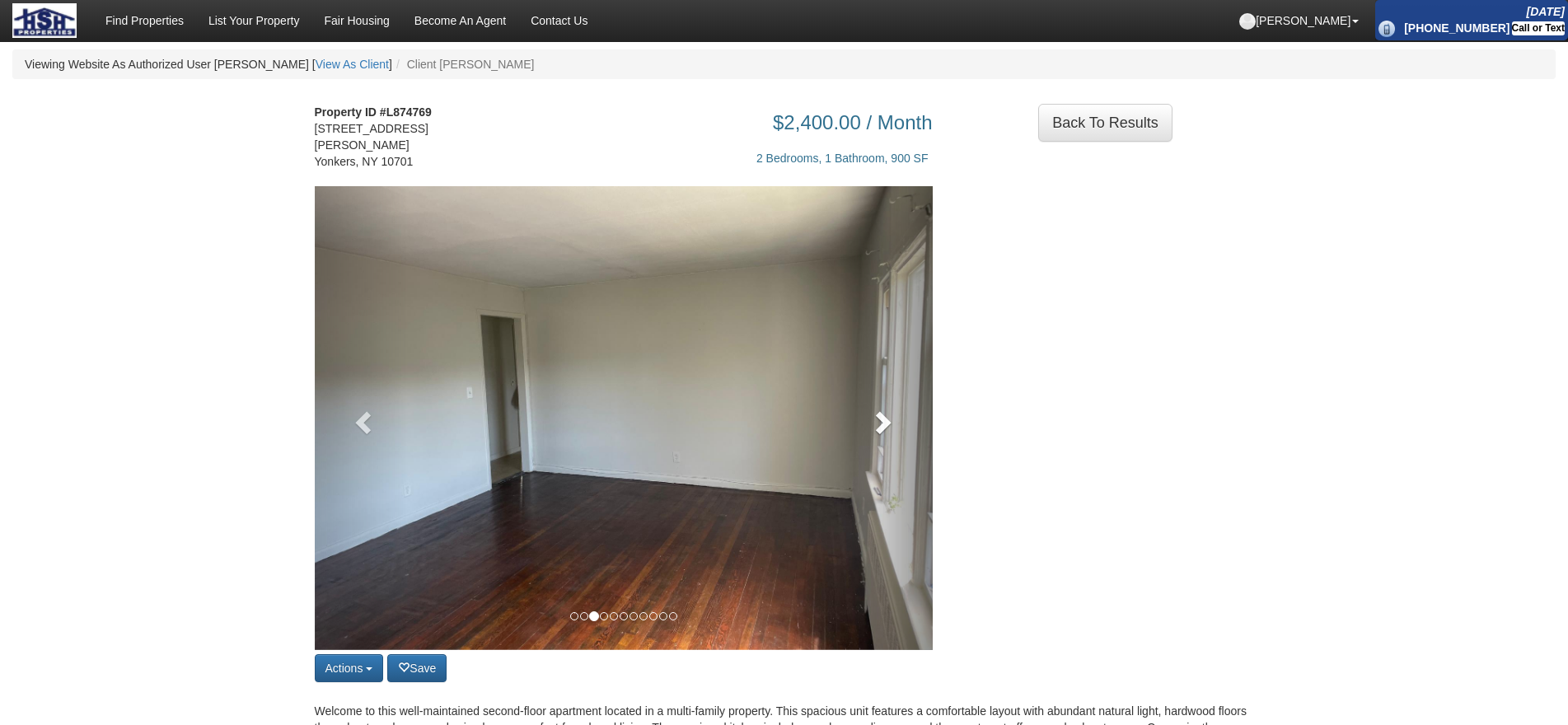
click at [902, 369] on link at bounding box center [885, 418] width 93 height 464
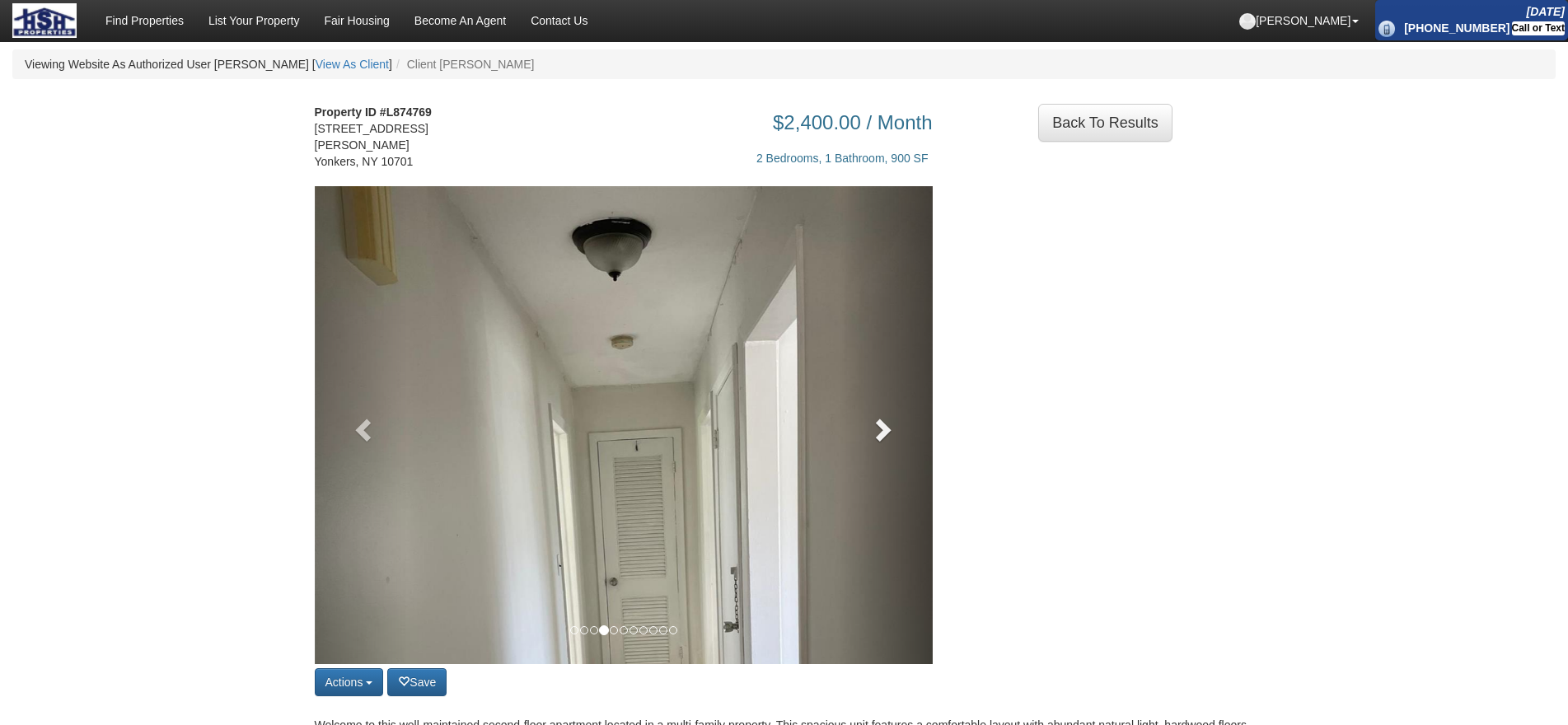
click at [889, 425] on span at bounding box center [881, 429] width 25 height 25
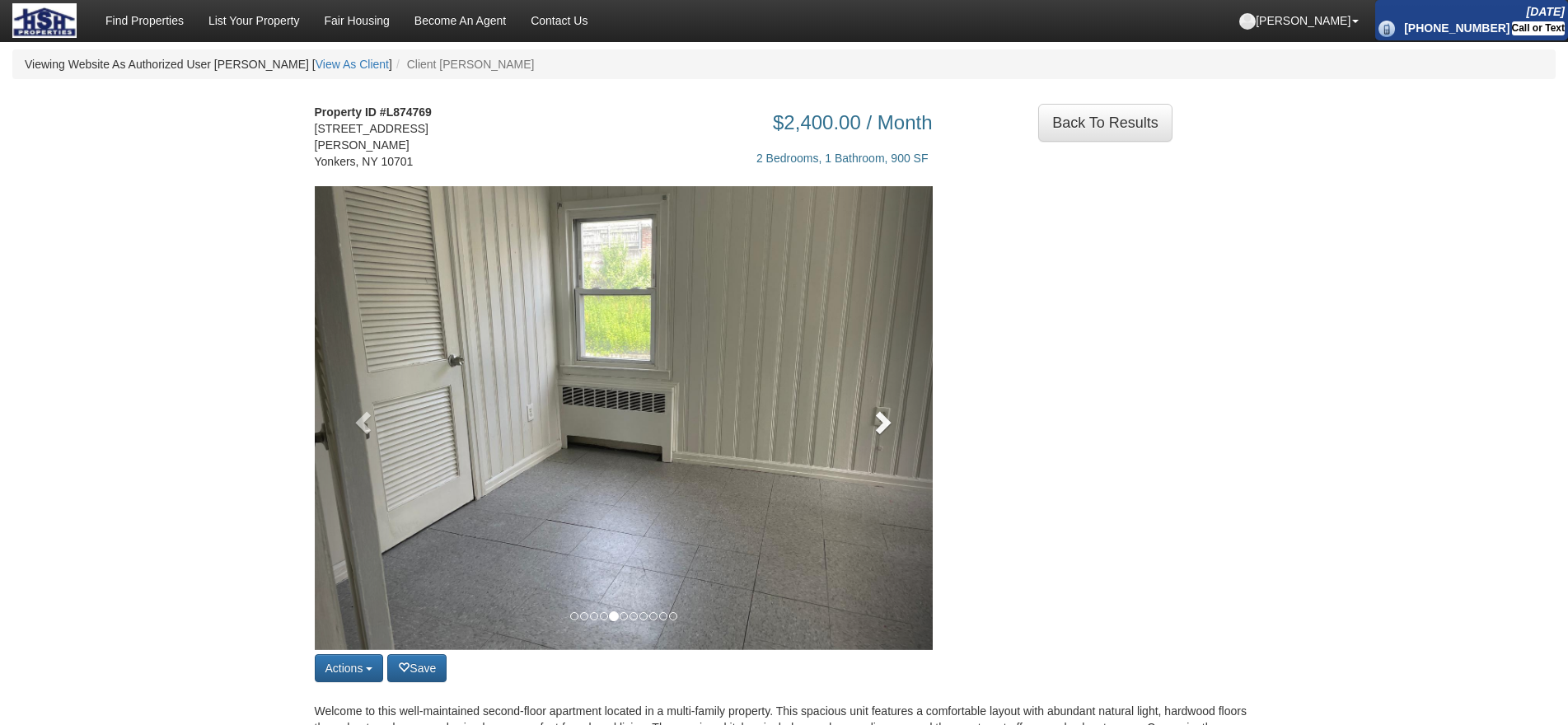
click at [889, 425] on span at bounding box center [881, 421] width 25 height 25
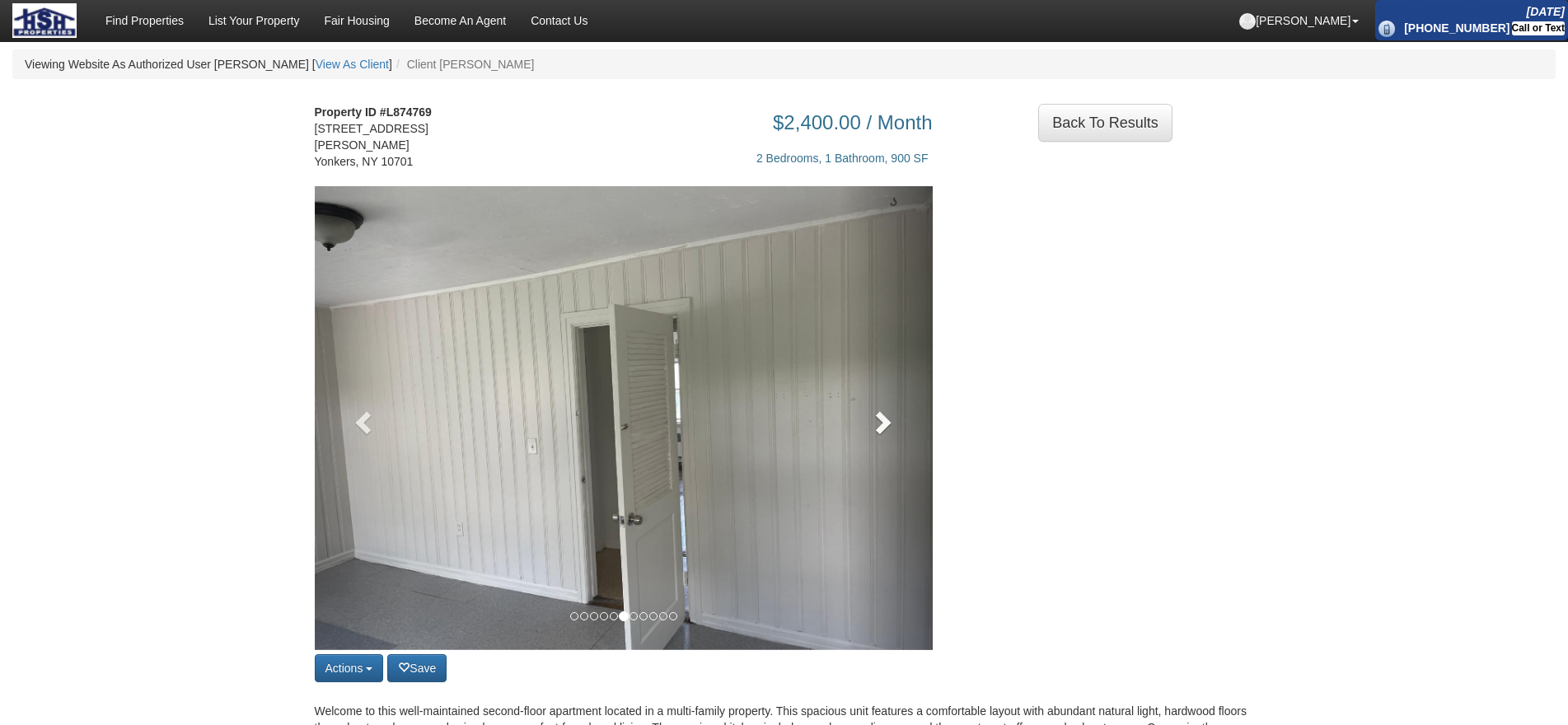
click at [889, 425] on span at bounding box center [881, 421] width 25 height 25
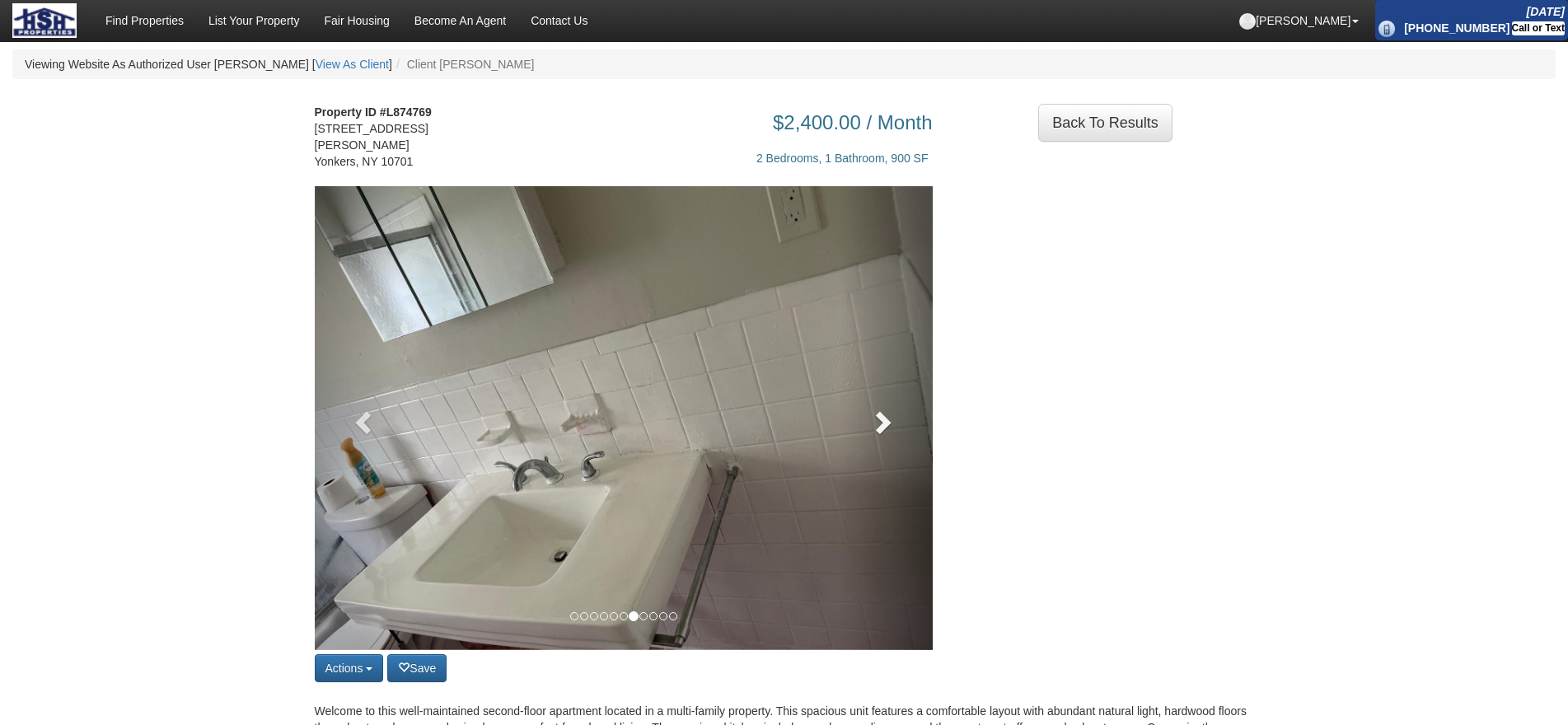
click at [889, 425] on span at bounding box center [881, 421] width 25 height 25
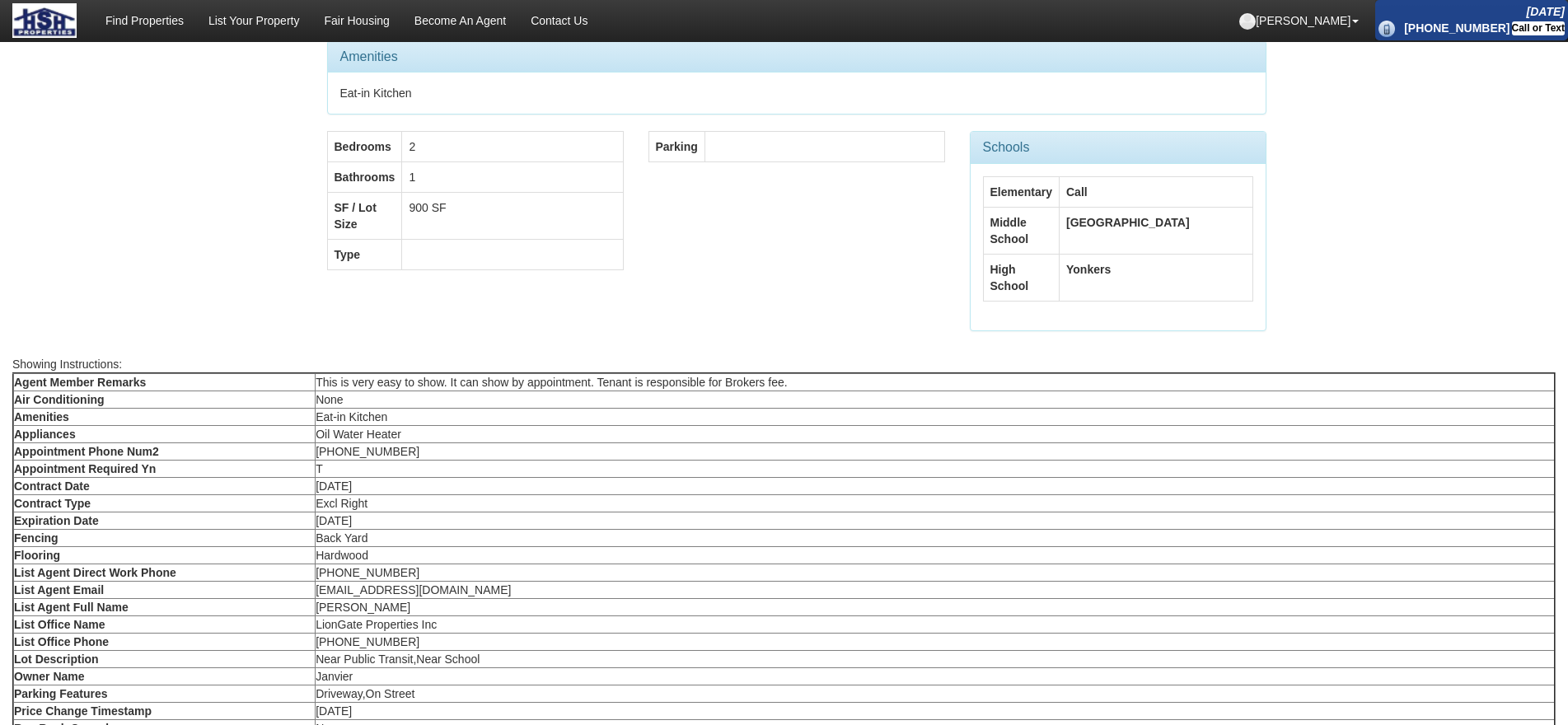
scroll to position [398, 0]
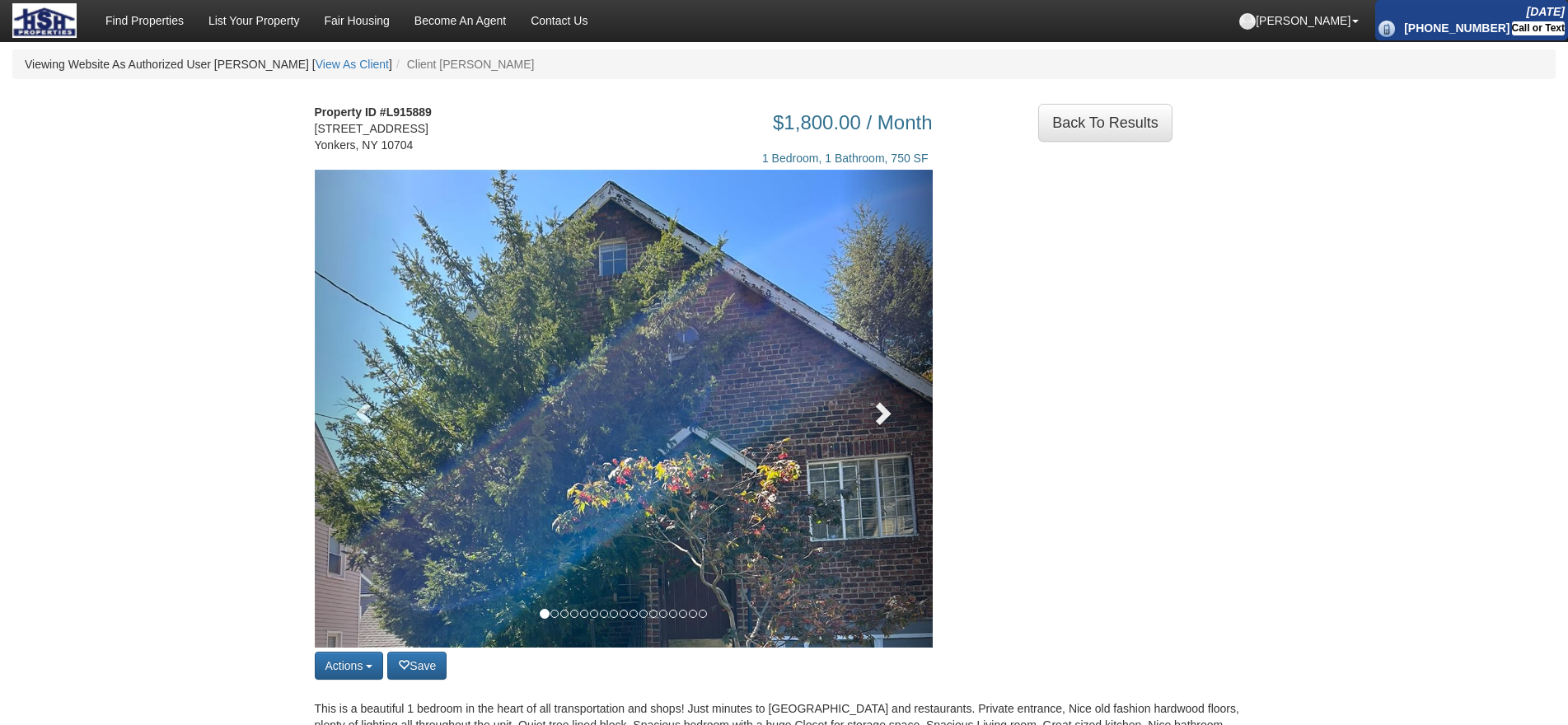
click at [873, 436] on link at bounding box center [885, 409] width 93 height 478
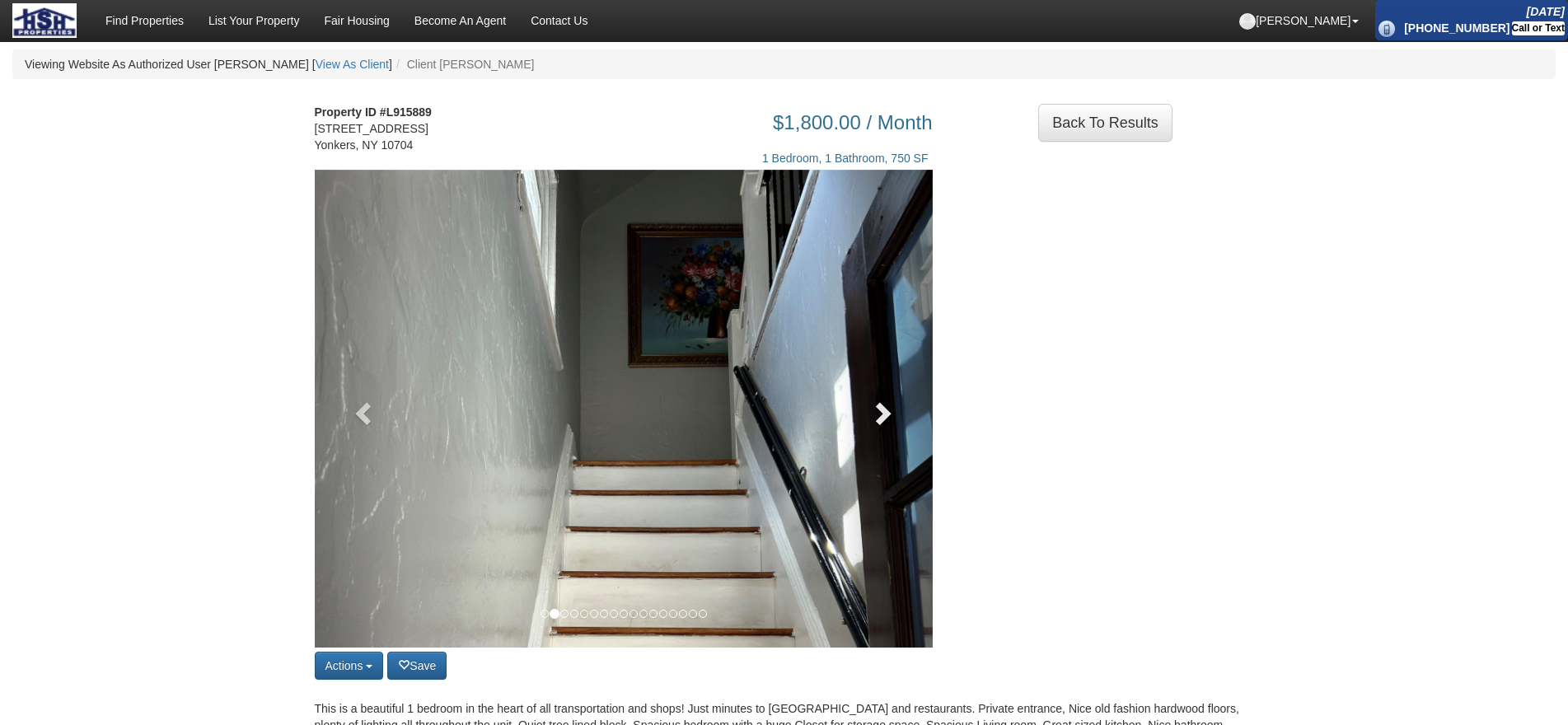
click at [873, 436] on link at bounding box center [885, 409] width 93 height 478
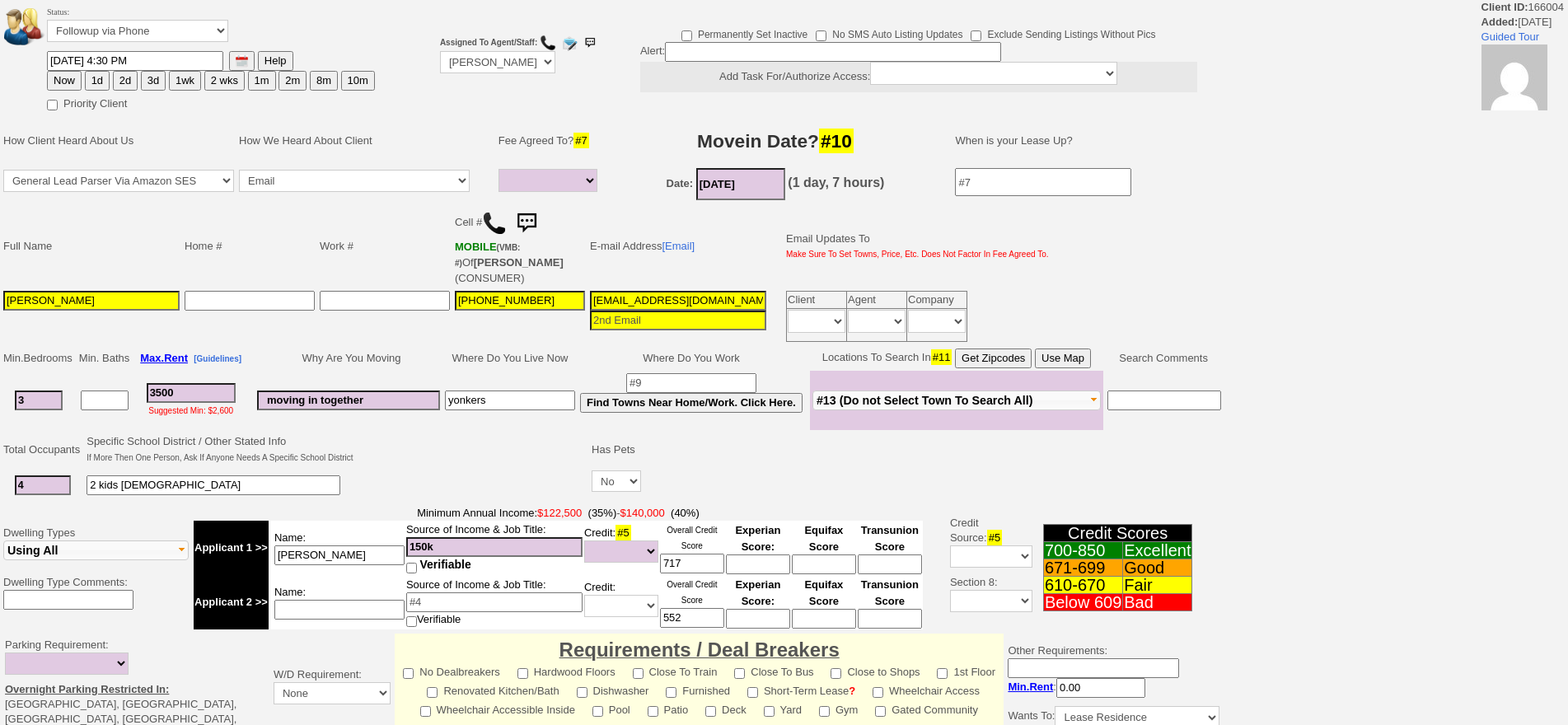
select select
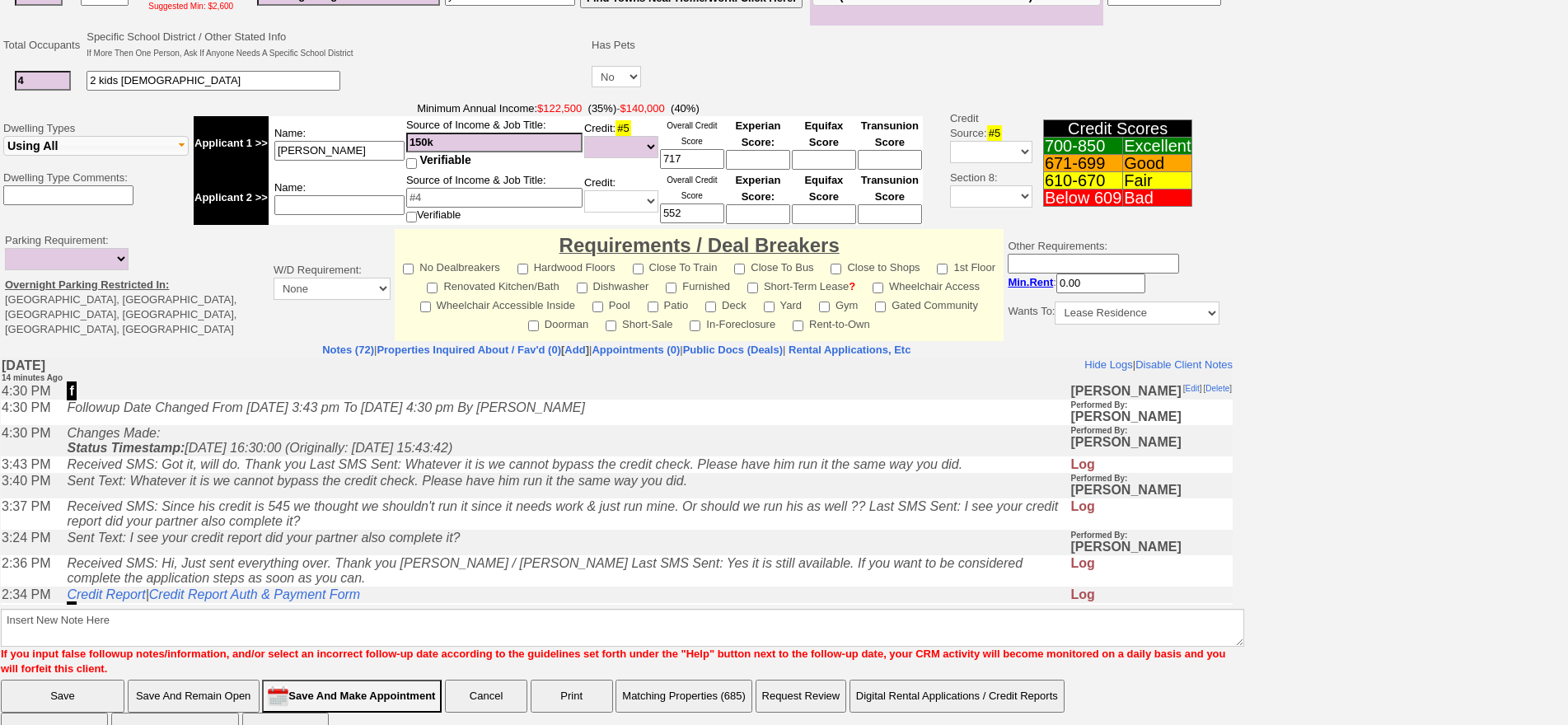
scroll to position [435, 0]
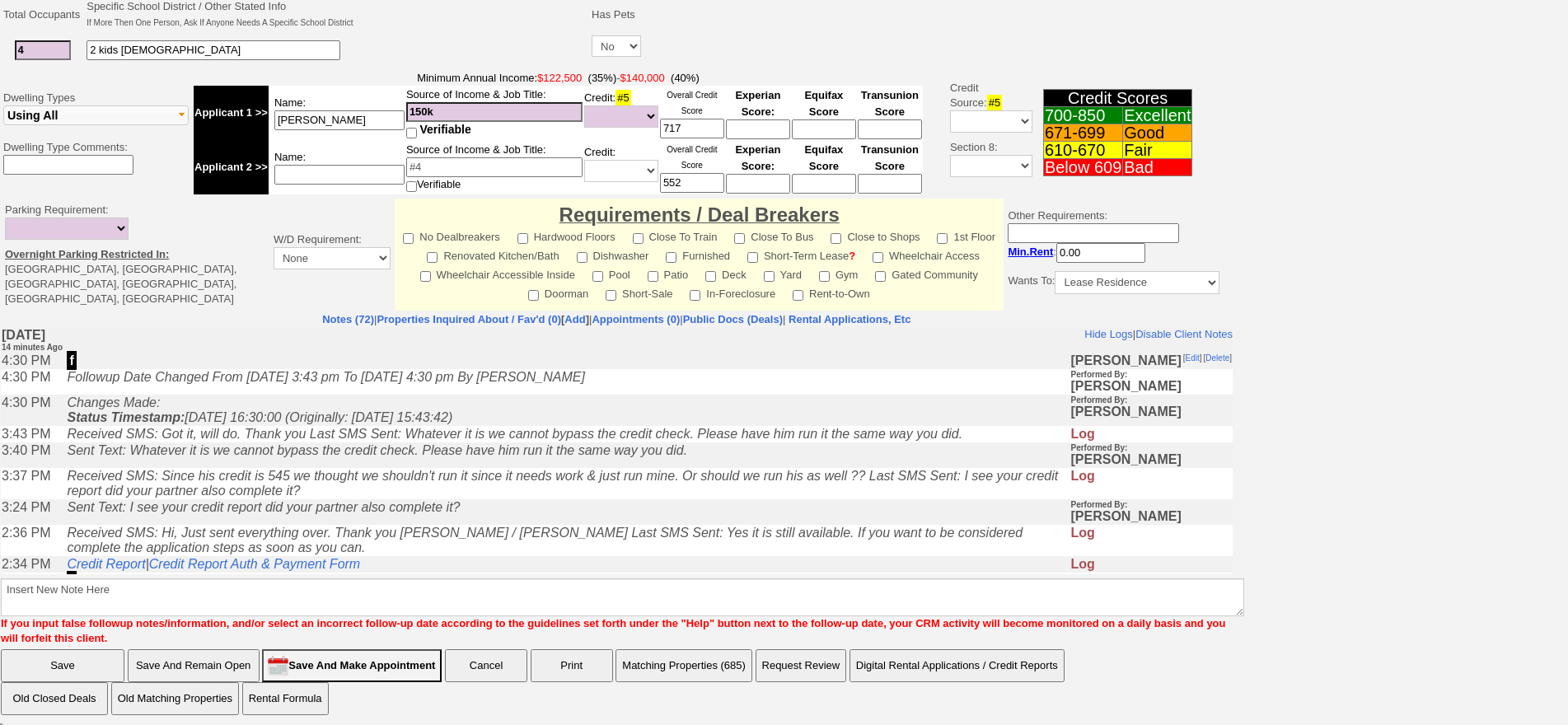
click at [542, 556] on td "Received SMS: Hi, Just sent everything over. Thank you [PERSON_NAME] / [PERSON_…" at bounding box center [564, 540] width 1011 height 31
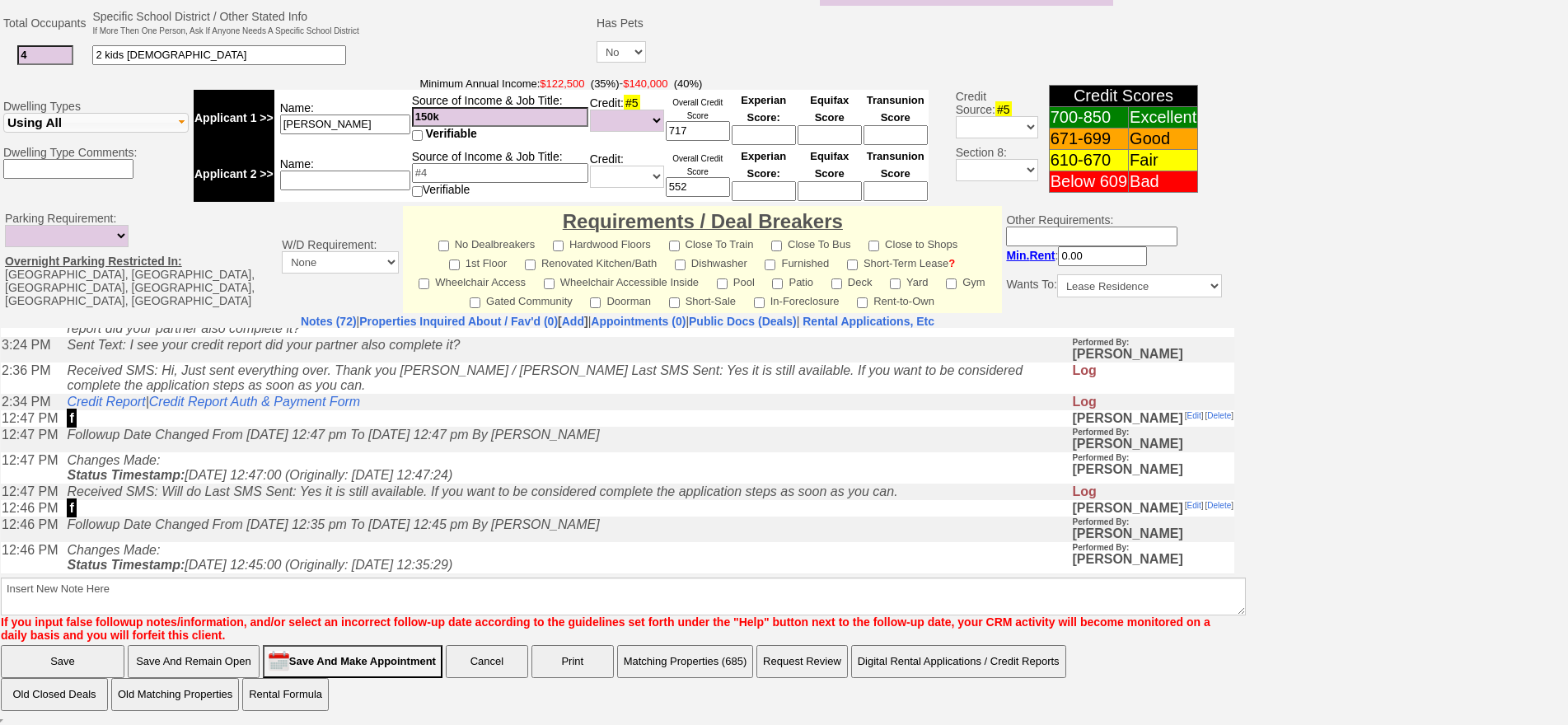
scroll to position [164, 0]
click at [391, 119] on input "[PERSON_NAME]" at bounding box center [346, 125] width 131 height 20
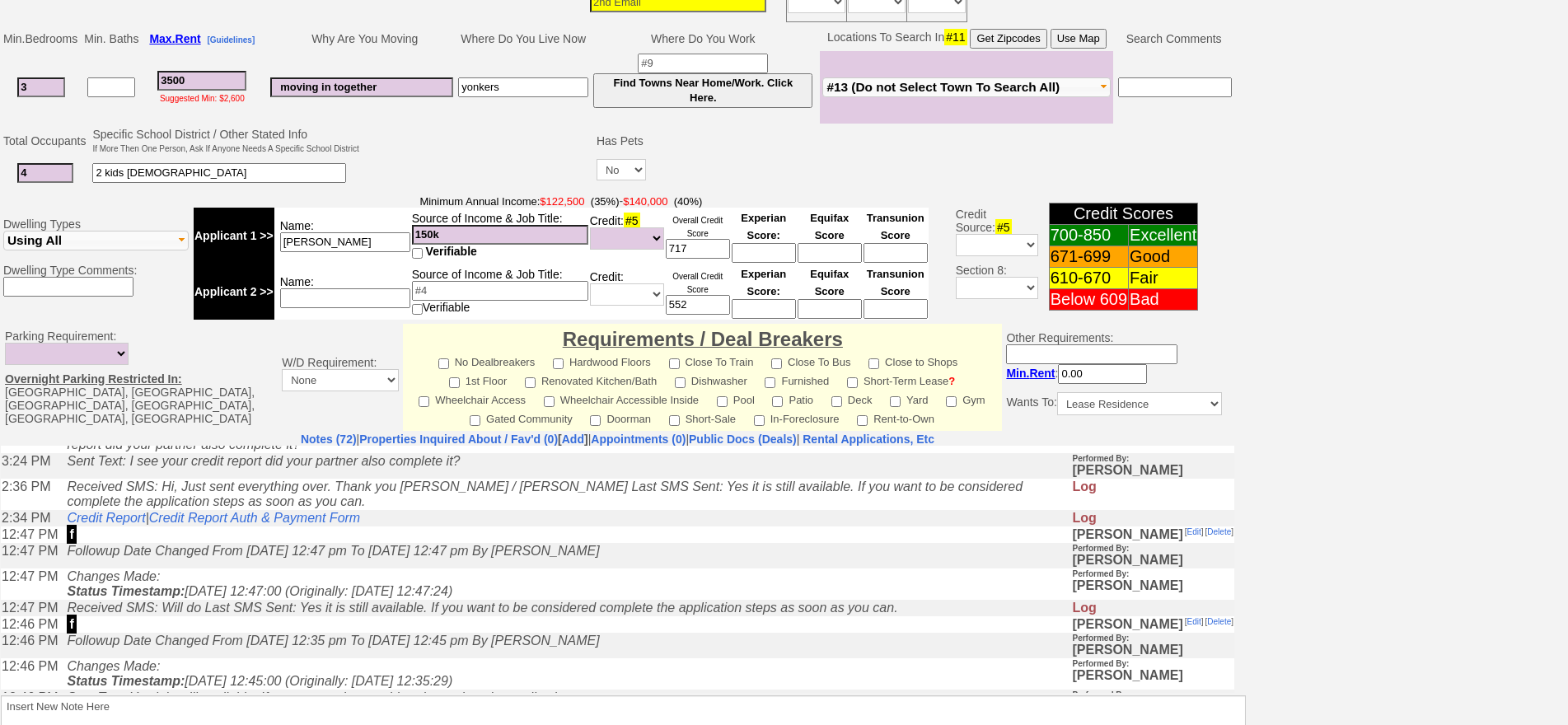
scroll to position [250, 0]
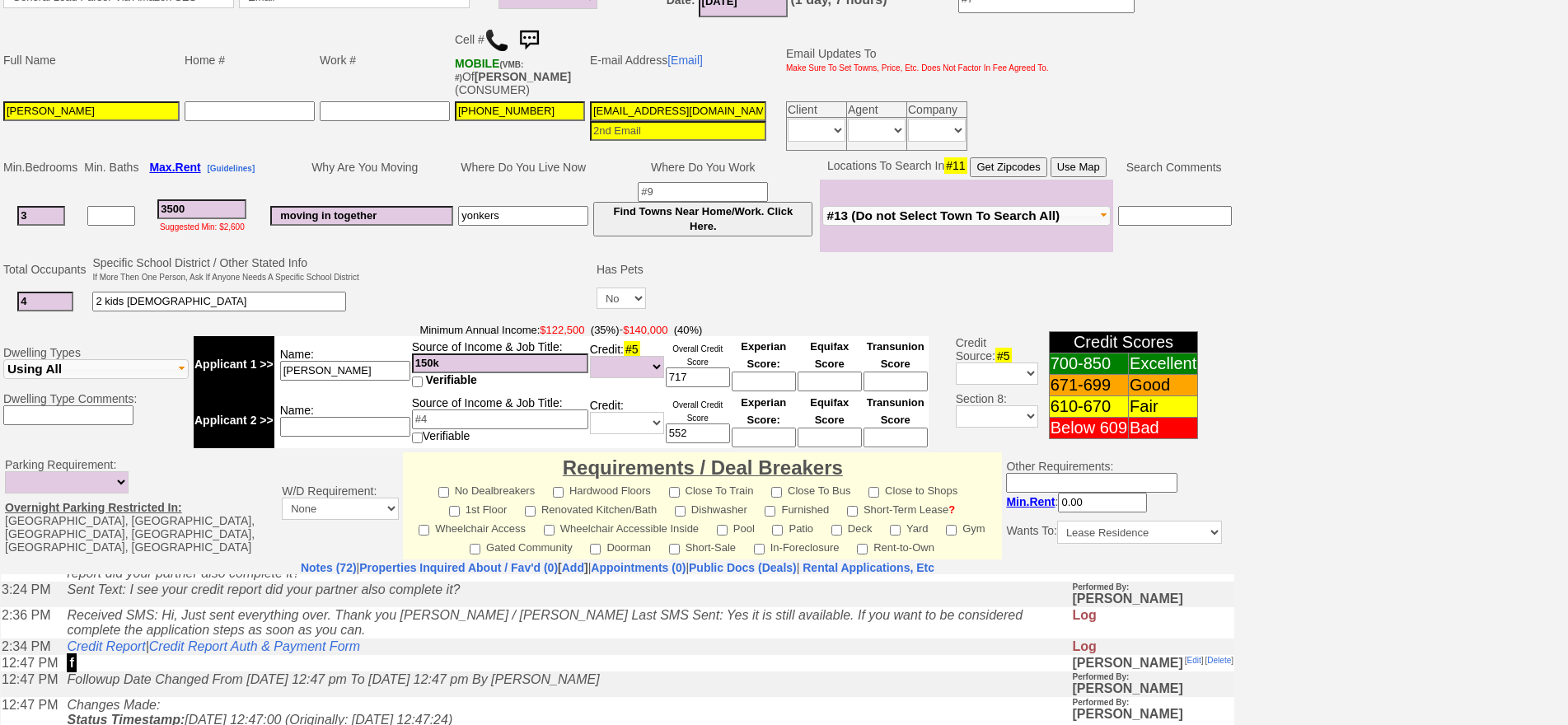
click at [384, 289] on td at bounding box center [477, 286] width 233 height 65
click at [679, 108] on input "[EMAIL_ADDRESS][DOMAIN_NAME]" at bounding box center [678, 111] width 176 height 20
